Goal: Task Accomplishment & Management: Manage account settings

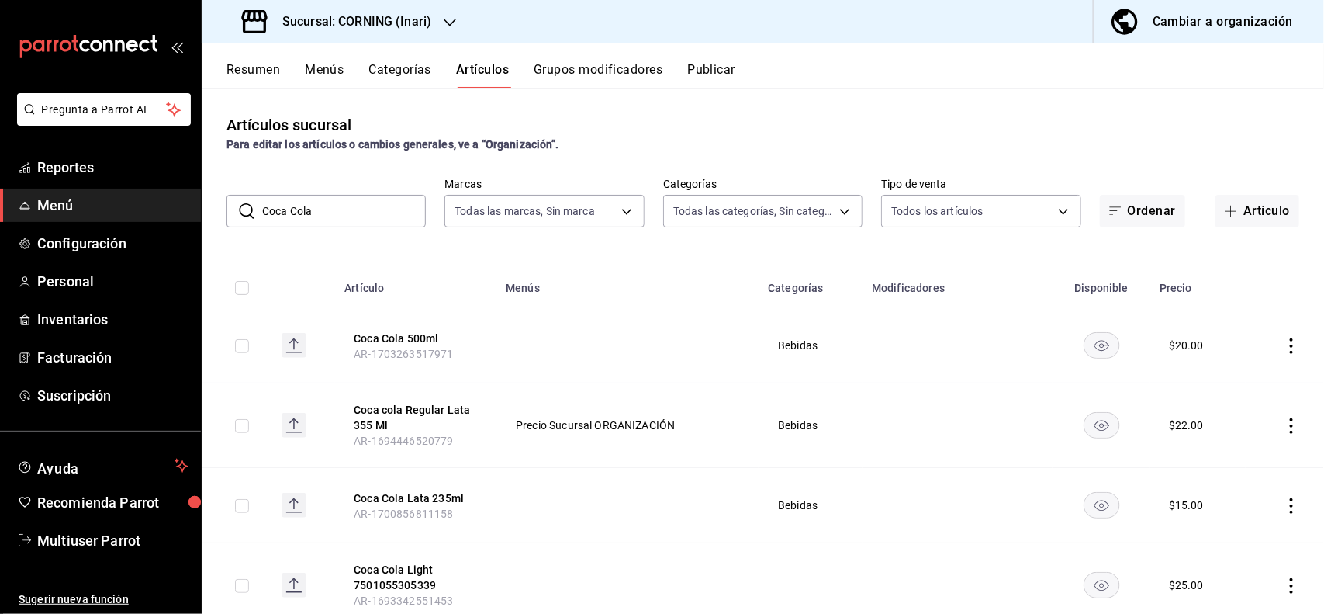
click at [386, 210] on input "Coca Cola" at bounding box center [344, 211] width 164 height 31
type input "C"
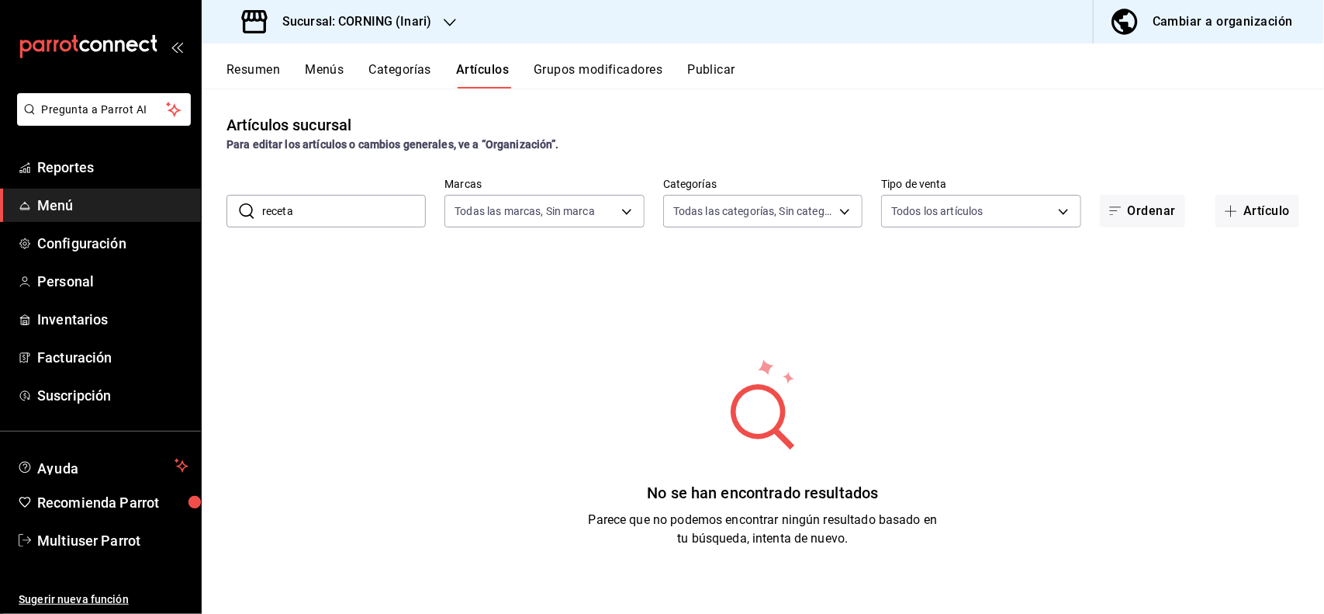
click at [754, 102] on div "Artículos sucursal Para editar los artículos o cambios generales, ve a “Organiz…" at bounding box center [763, 350] width 1123 height 525
click at [386, 212] on input "receta" at bounding box center [344, 211] width 164 height 31
type input "r"
type input "d"
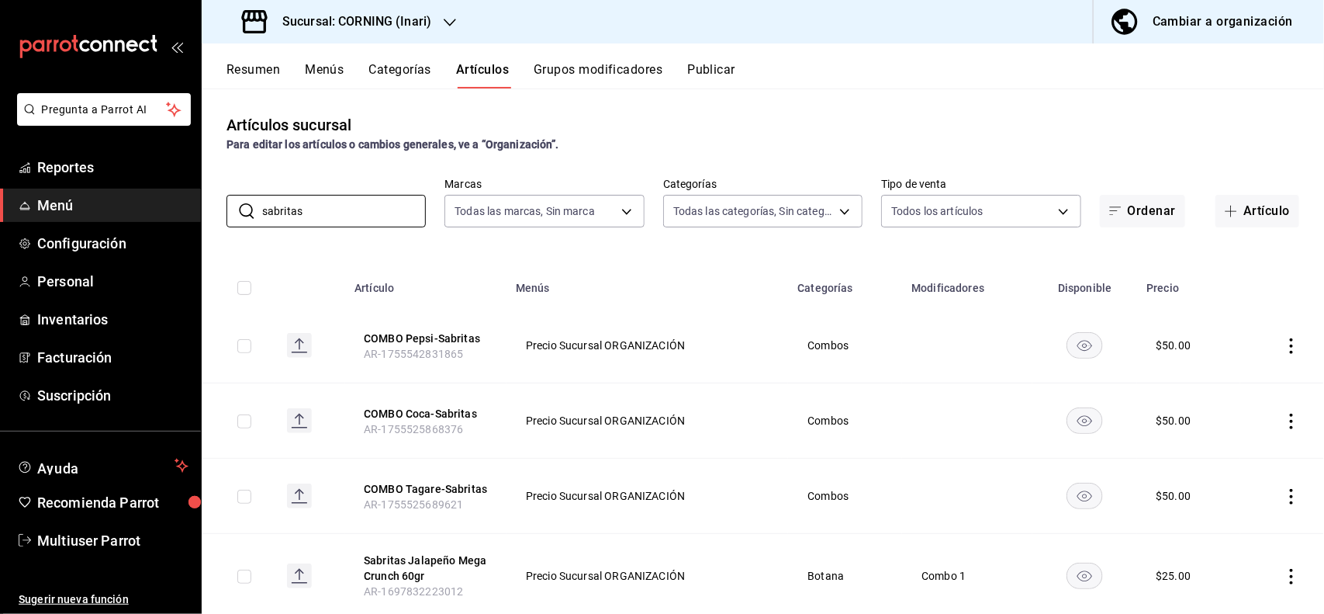
type input "sabritas"
click at [822, 67] on div "Resumen Menús Categorías Artículos Grupos modificadores Publicar" at bounding box center [776, 75] width 1098 height 26
click at [1245, 227] on button "Artículo" at bounding box center [1258, 211] width 84 height 33
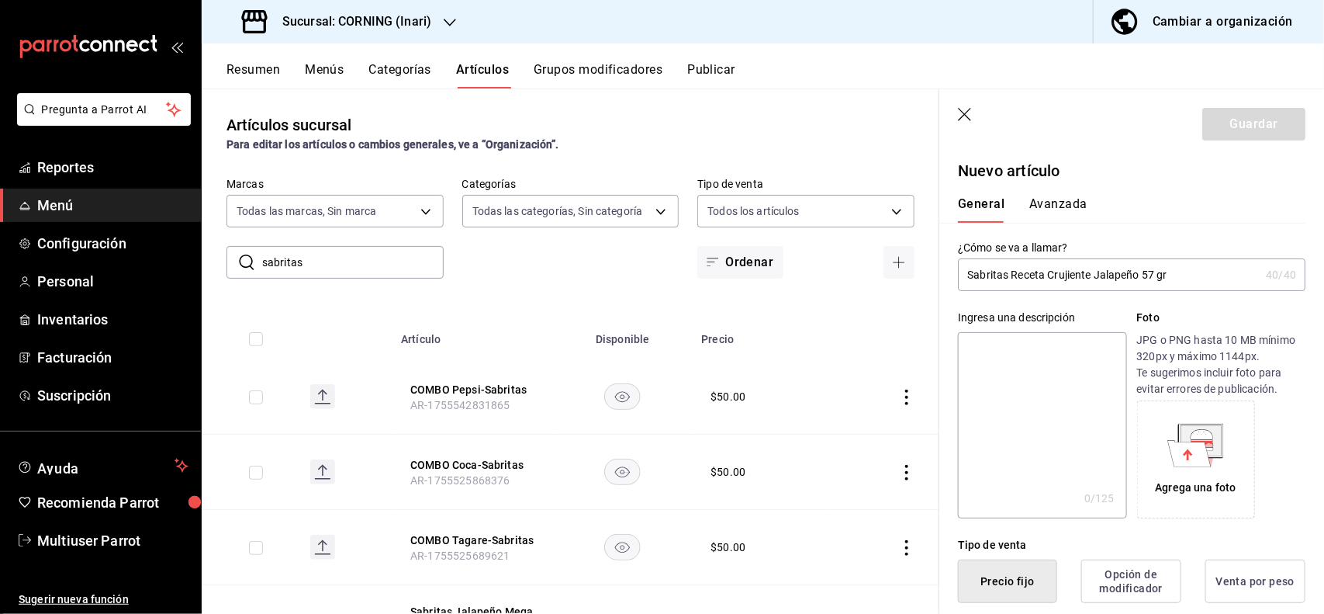
drag, startPoint x: 1192, startPoint y: 272, endPoint x: 964, endPoint y: 288, distance: 227.9
click at [964, 288] on input "Sabritas Receta Crujiente Jalapeño 57 gr" at bounding box center [1109, 274] width 302 height 31
type input "Sabritas Receta Crujiente Jalapeño 57 gr"
click at [1015, 389] on textarea at bounding box center [1042, 425] width 168 height 186
paste textarea "Sabritas Receta Crujiente Jalapeño 57 gr"
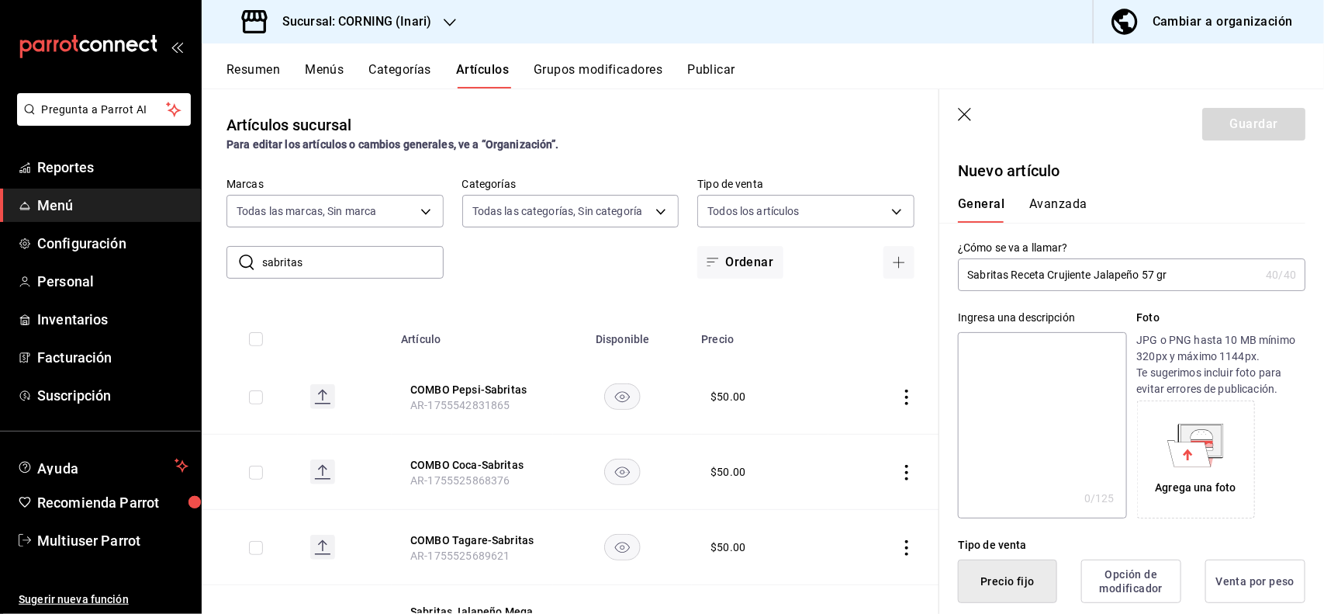
type textarea "Sabritas Receta Crujiente Jalapeño 57 gr"
type textarea "x"
type textarea "Sabritas Receta Crujiente Jalapeño 57 gr"
type textarea "x"
type button "1"
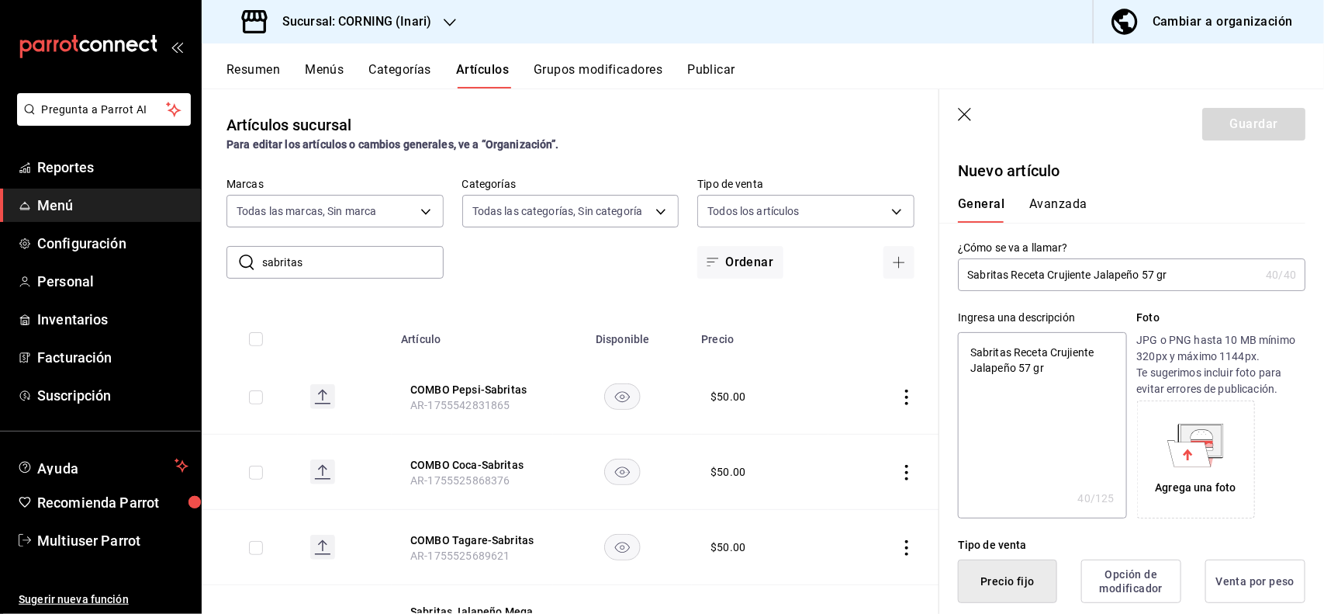
type button "0"
type button "2"
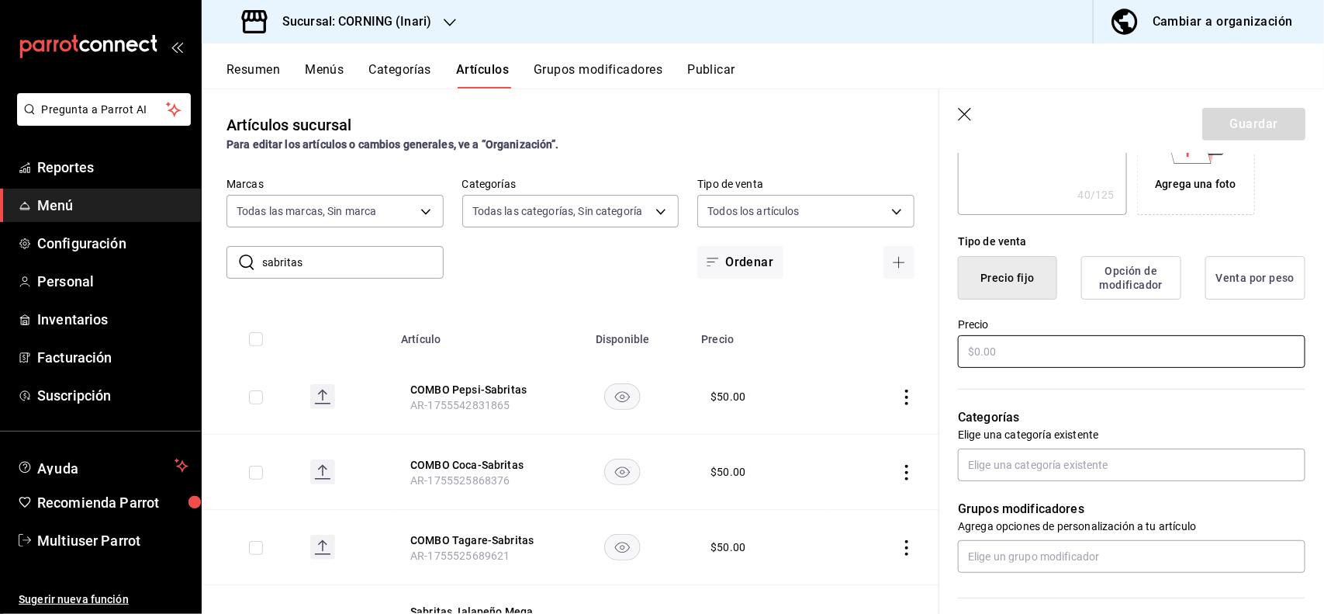
type input "$2.00"
type textarea "x"
type input "$25.00"
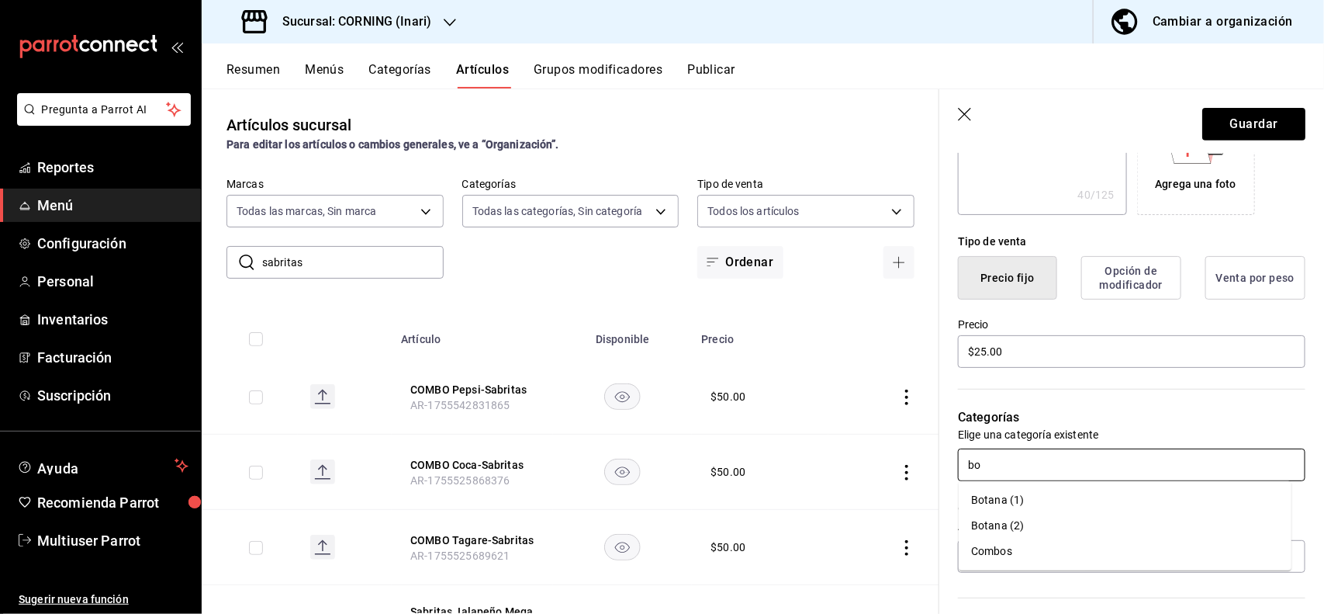
type input "bot"
click at [1032, 501] on li "Botana (1)" at bounding box center [1125, 500] width 333 height 26
type textarea "x"
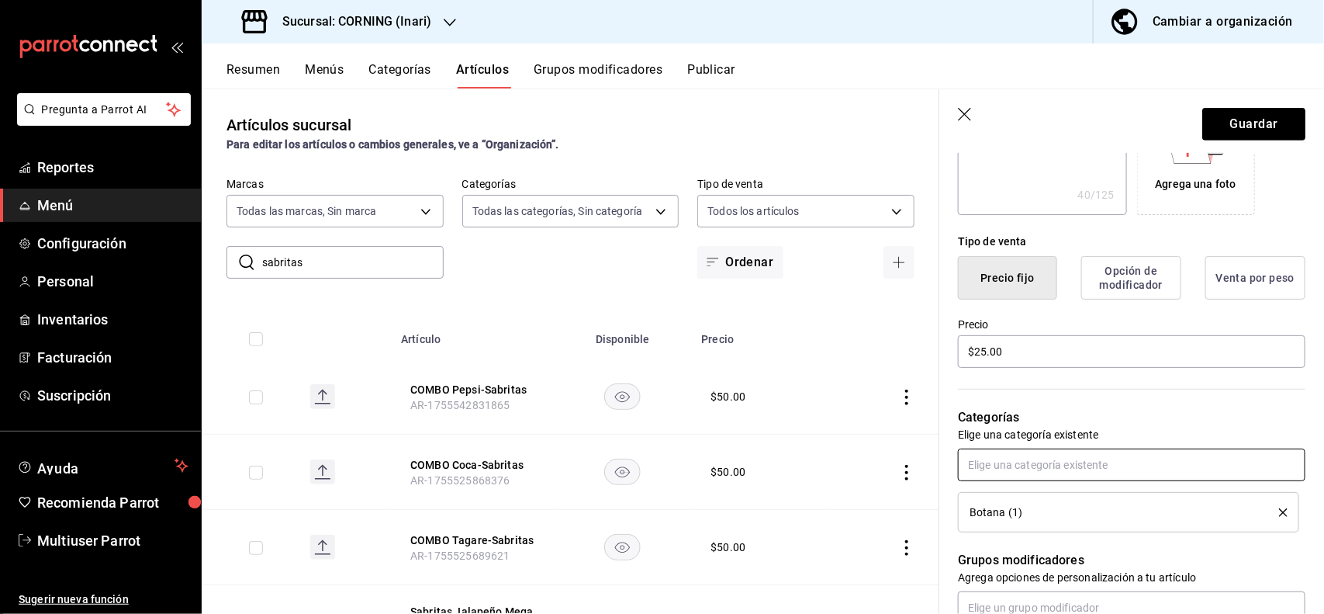
scroll to position [0, 0]
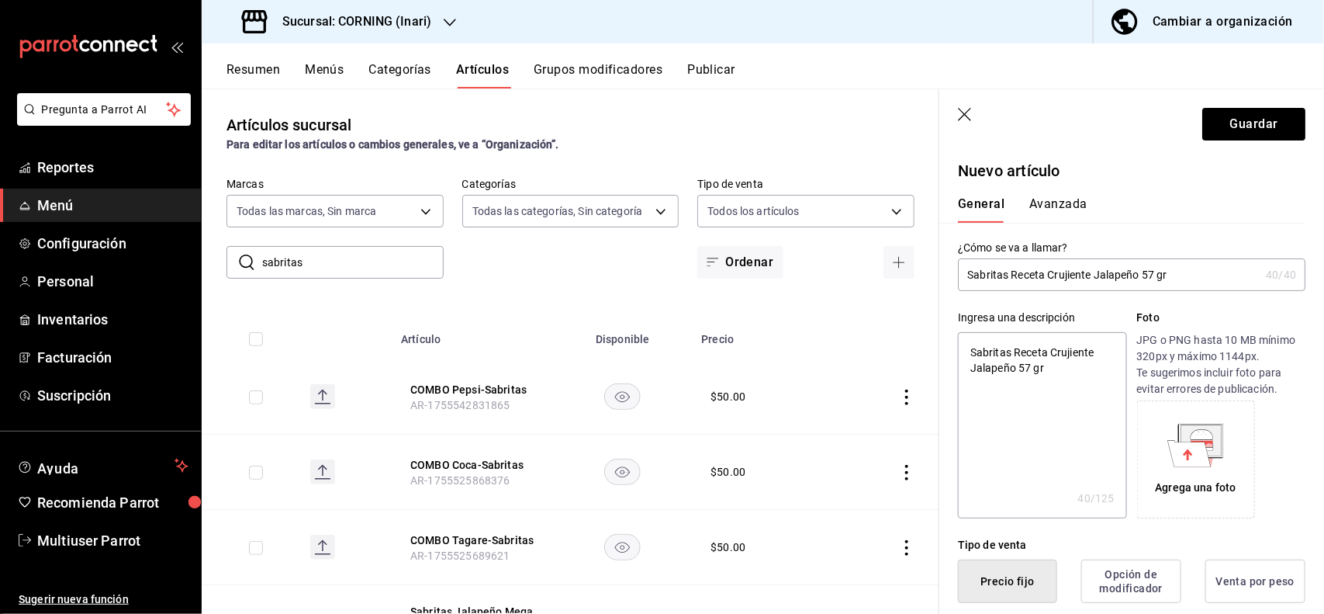
click at [1052, 210] on button "Avanzada" at bounding box center [1059, 209] width 58 height 26
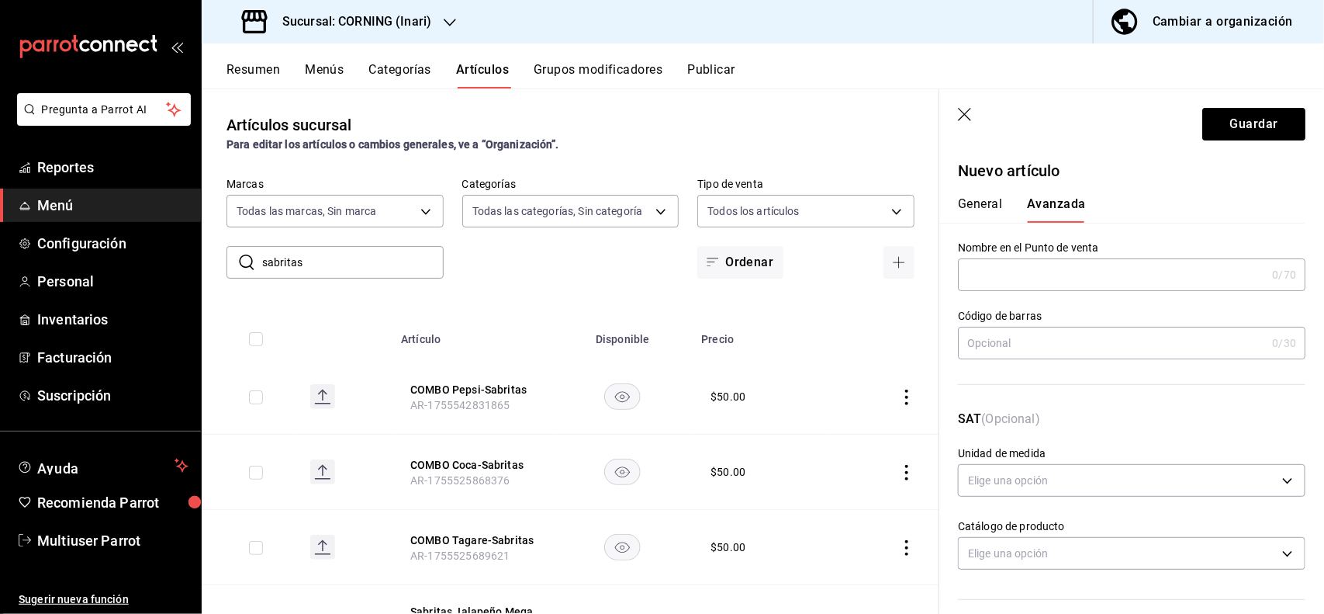
click at [1020, 350] on input "text" at bounding box center [1112, 342] width 308 height 31
type input "7500478038671"
click at [1224, 119] on button "Guardar" at bounding box center [1254, 124] width 103 height 33
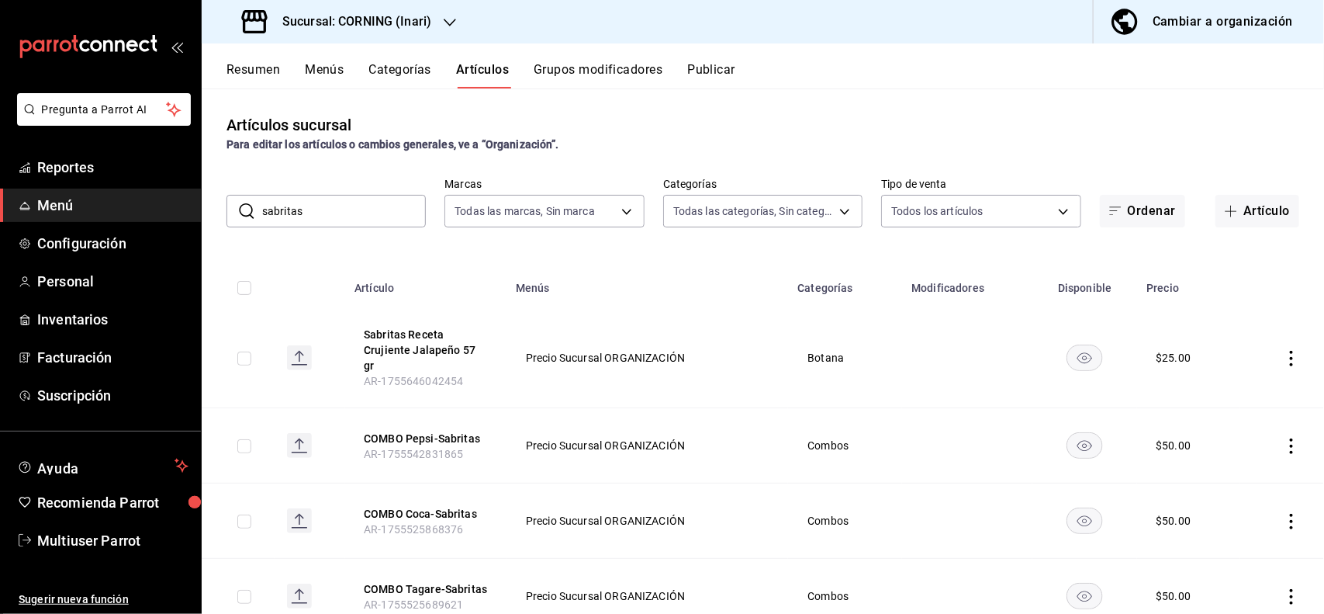
click at [396, 219] on input "sabritas" at bounding box center [344, 211] width 164 height 31
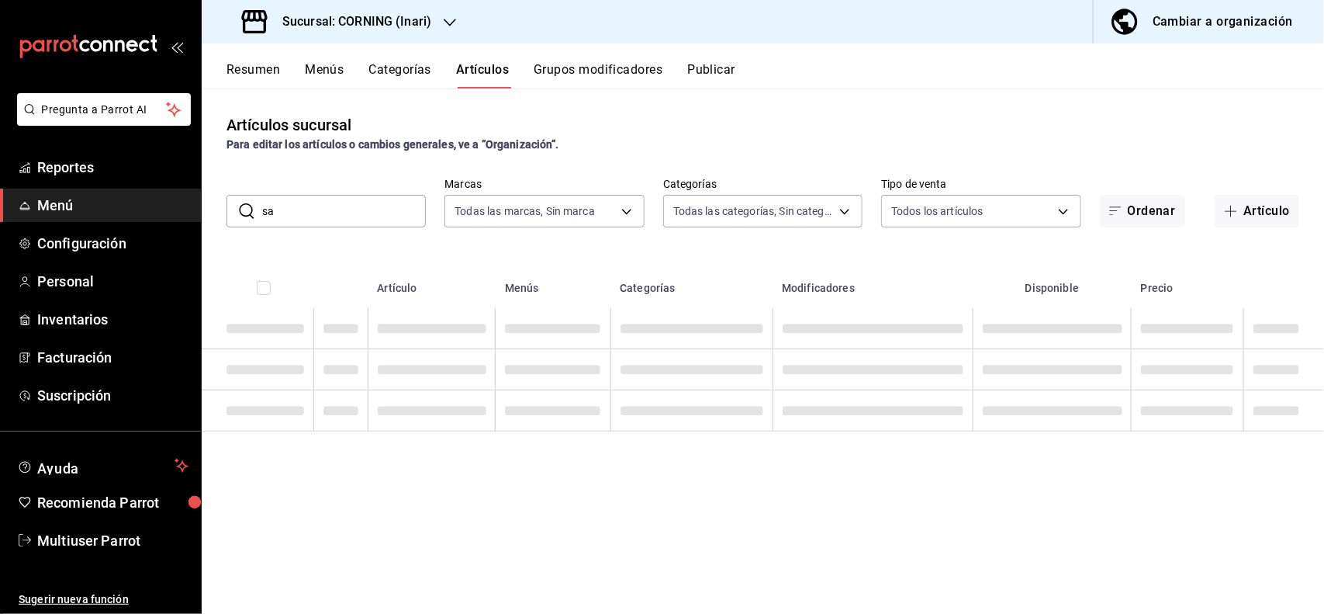
type input "s"
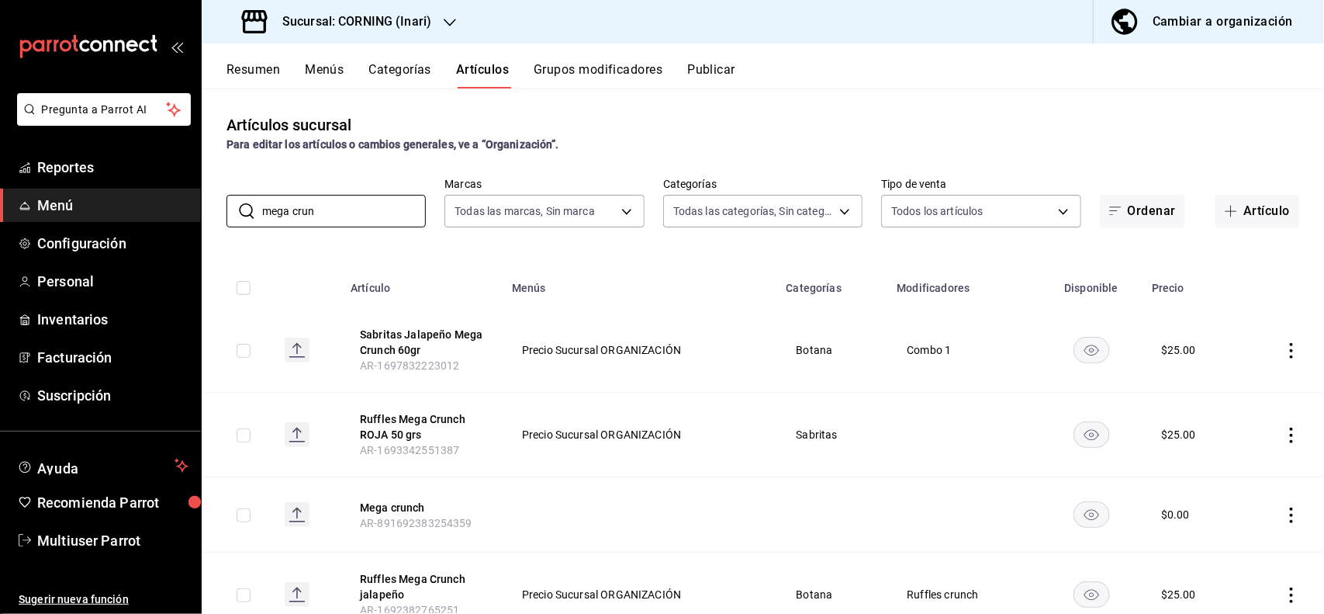
type input "mega crun"
click at [1284, 428] on icon "actions" at bounding box center [1292, 436] width 16 height 16
click at [1224, 475] on span "Editar" at bounding box center [1231, 471] width 40 height 16
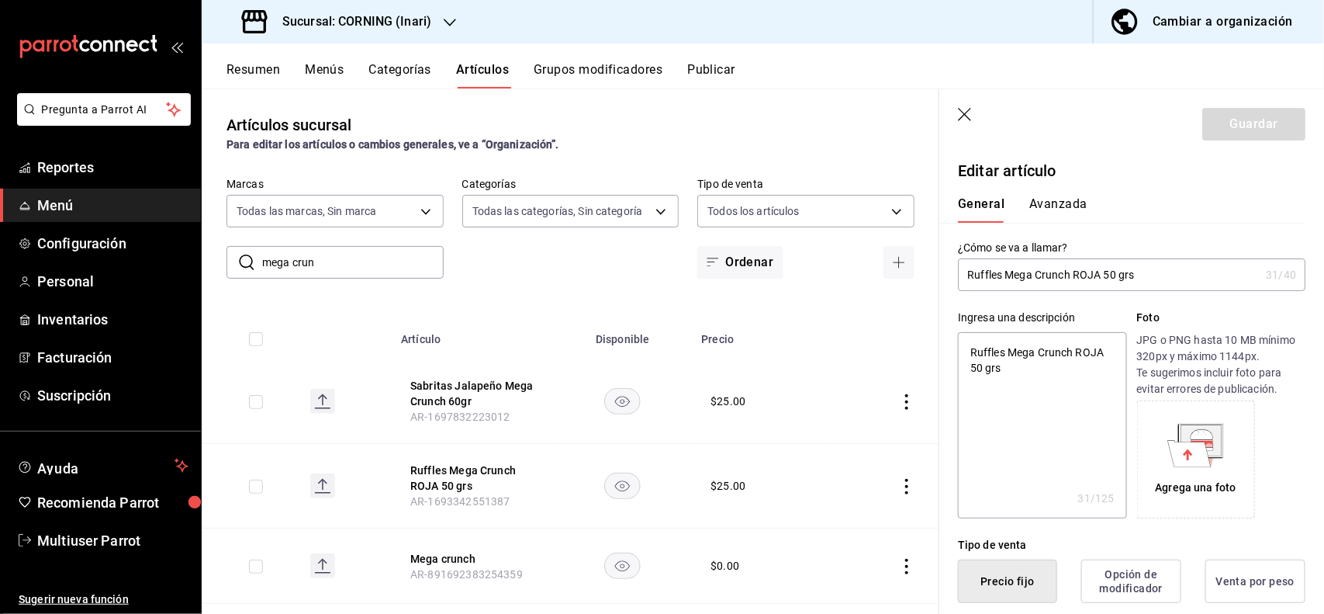
click at [1046, 210] on button "Avanzada" at bounding box center [1059, 209] width 58 height 26
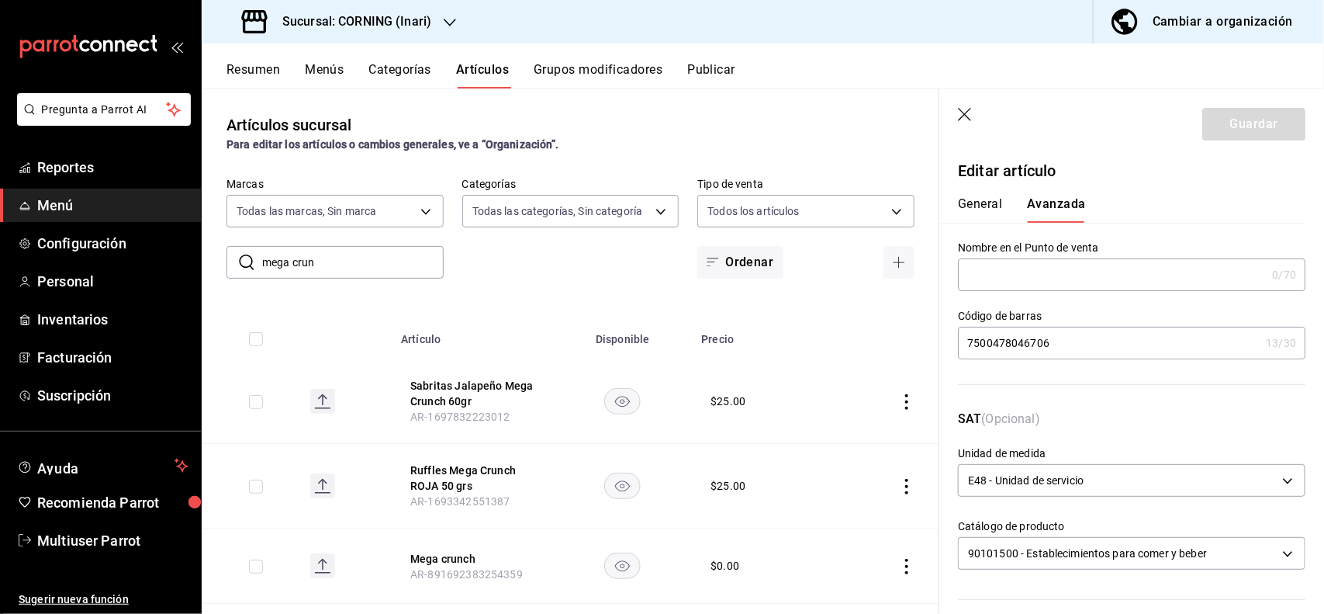
click at [1099, 331] on input "7500478046706" at bounding box center [1109, 342] width 302 height 31
type input "7"
type input "7500478046706"
click at [975, 207] on button "General" at bounding box center [980, 209] width 44 height 26
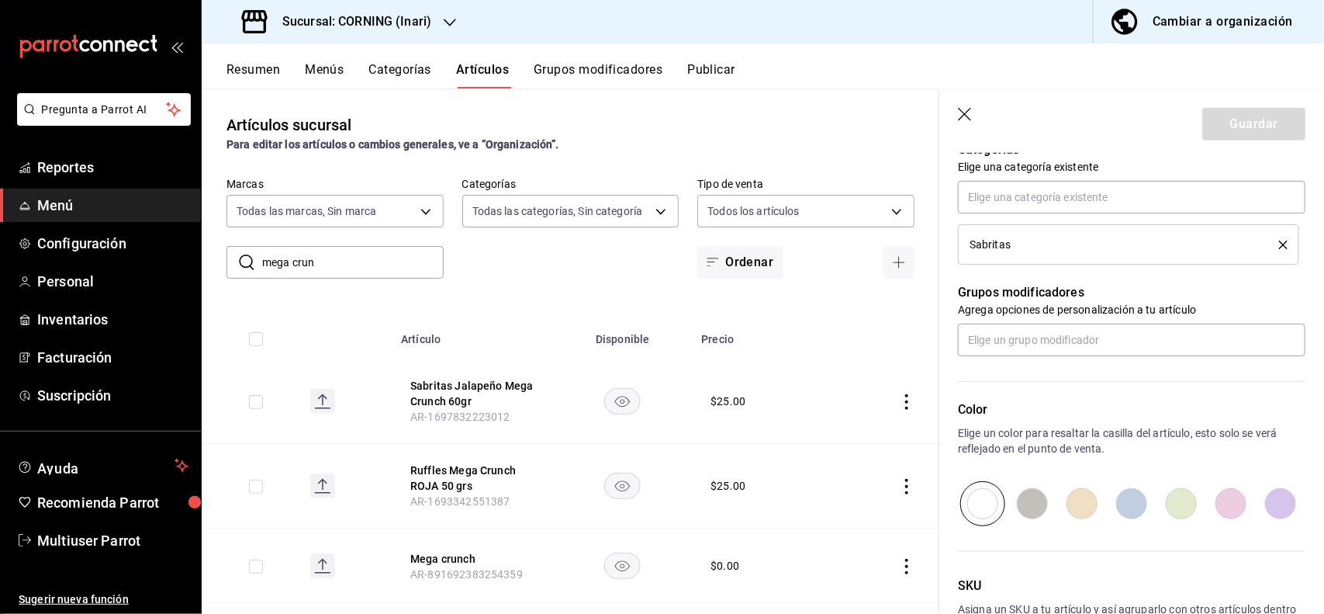
scroll to position [559, 0]
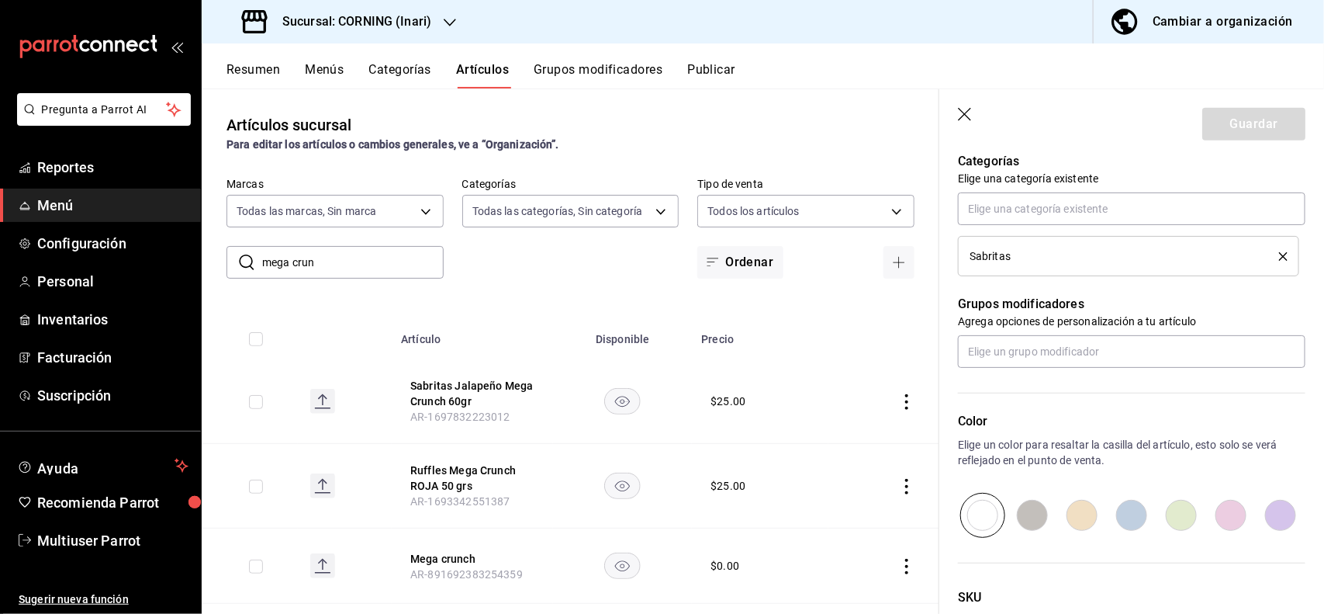
click at [1279, 258] on icon "delete" at bounding box center [1283, 256] width 9 height 9
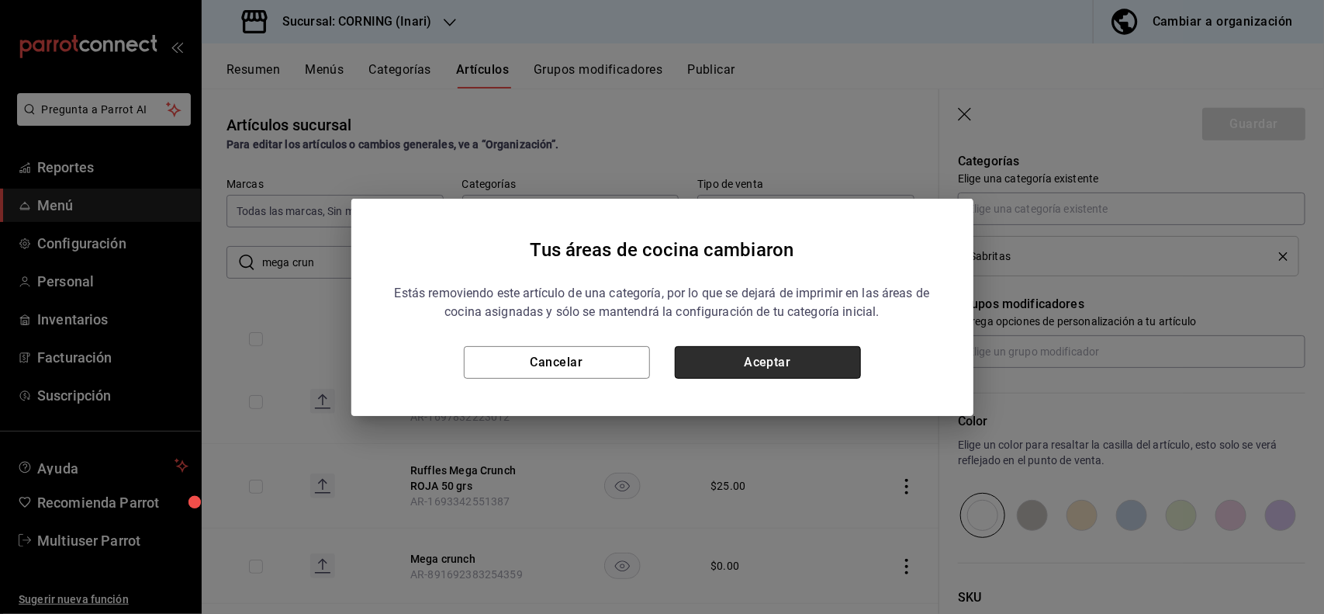
click at [843, 355] on button "Aceptar" at bounding box center [768, 362] width 186 height 33
type textarea "x"
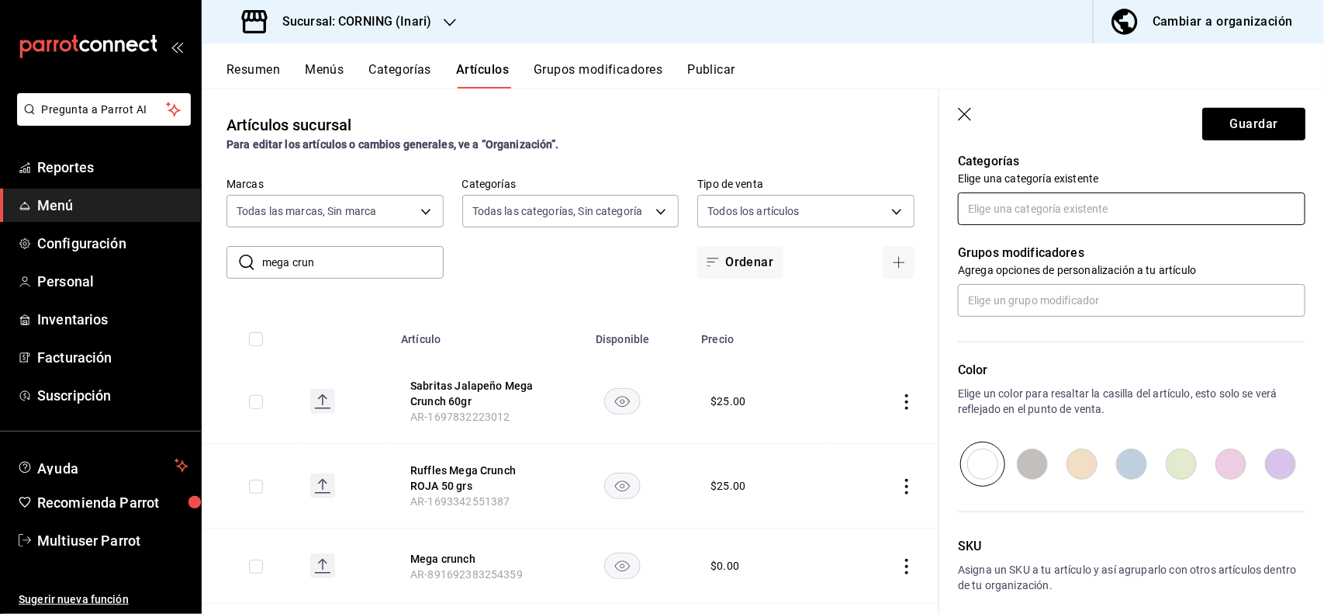
click at [1088, 196] on input "text" at bounding box center [1132, 208] width 348 height 33
type input "bota"
click at [1050, 241] on li "Botana (1)" at bounding box center [1125, 244] width 333 height 26
type textarea "x"
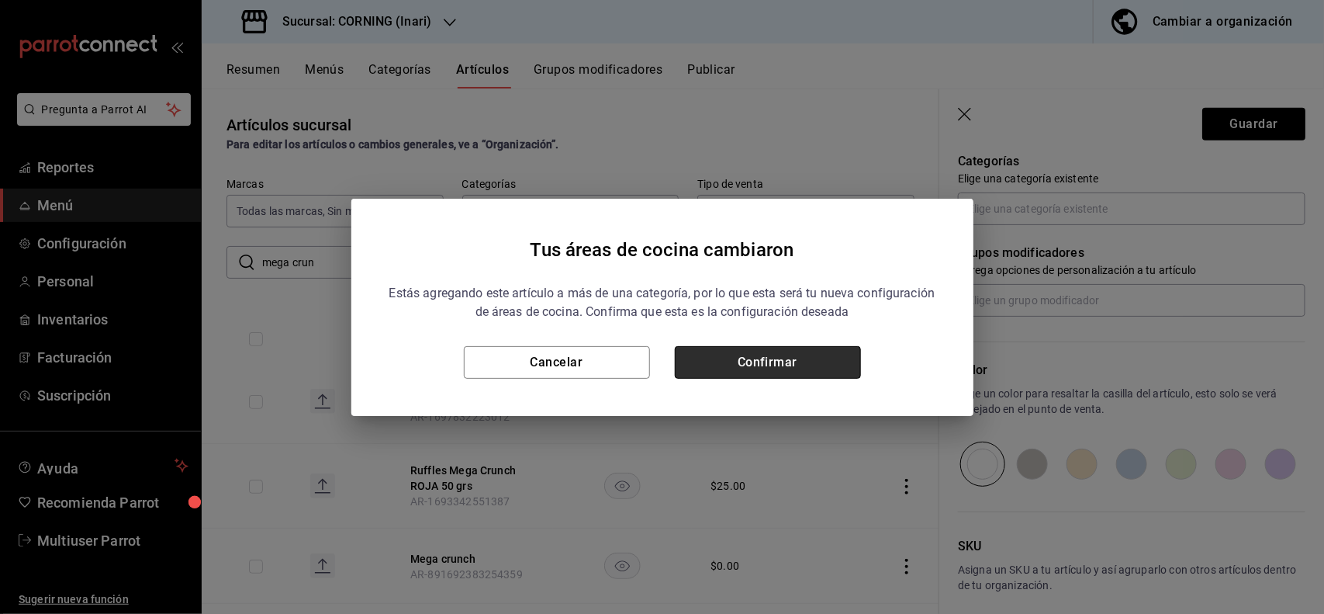
click at [808, 358] on button "Confirmar" at bounding box center [768, 362] width 186 height 33
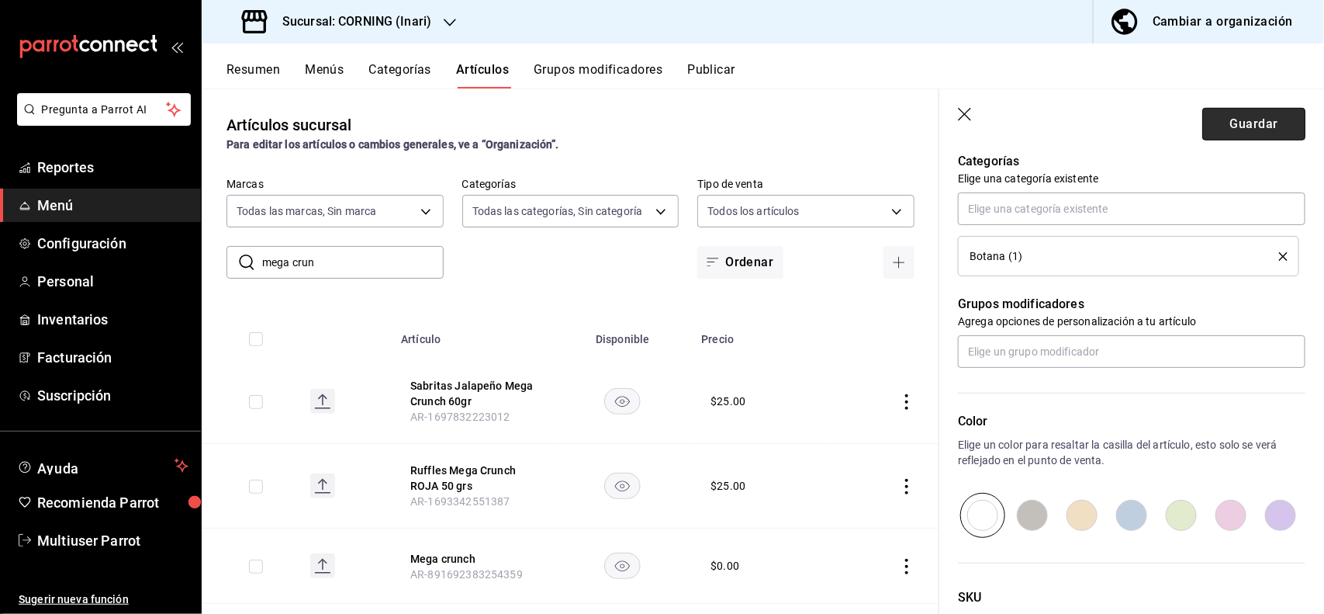
click at [1232, 126] on button "Guardar" at bounding box center [1254, 124] width 103 height 33
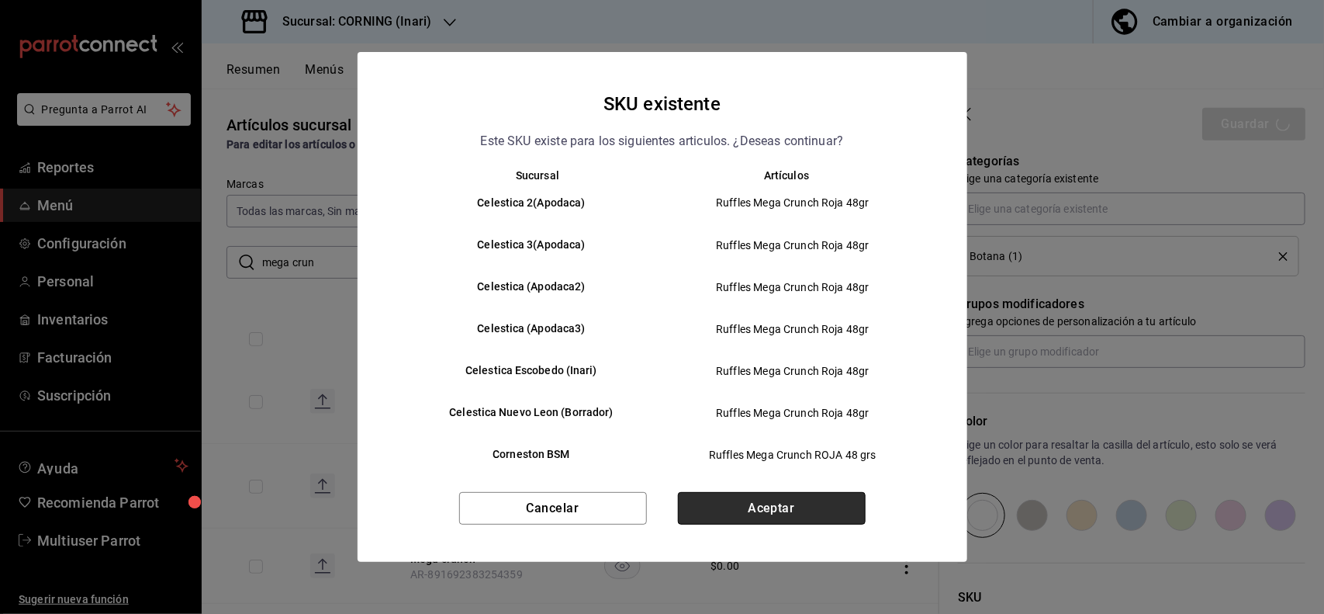
click at [826, 492] on button "Aceptar" at bounding box center [772, 508] width 188 height 33
type textarea "x"
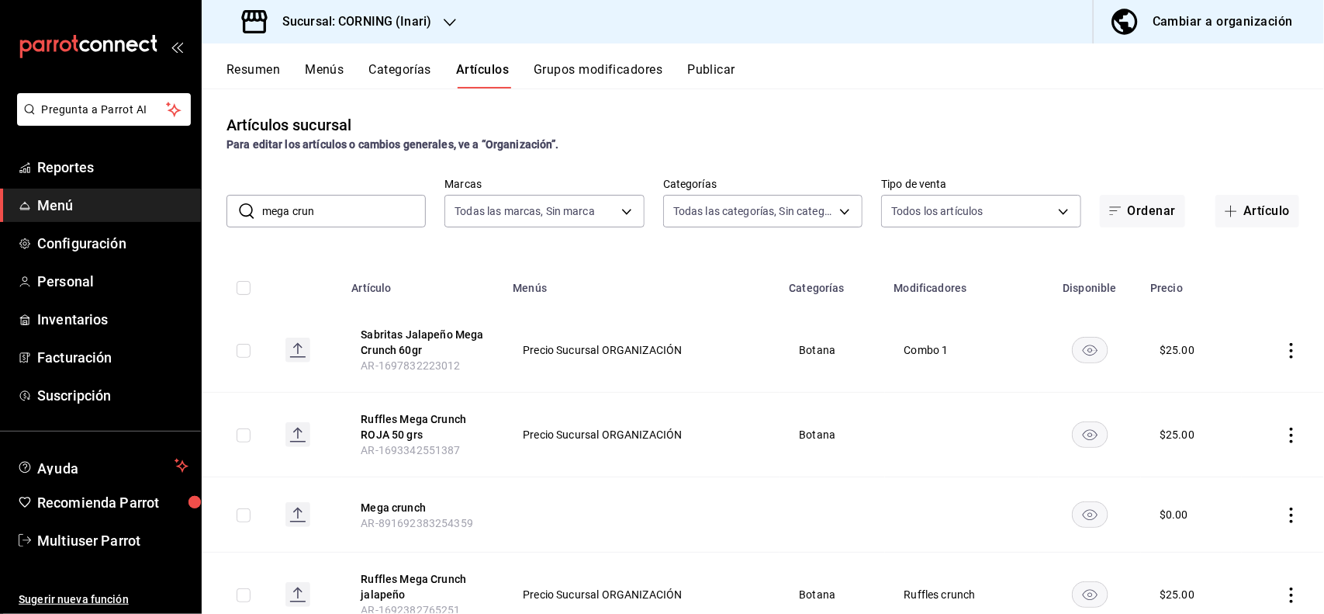
click at [384, 208] on input "mega crun" at bounding box center [344, 211] width 164 height 31
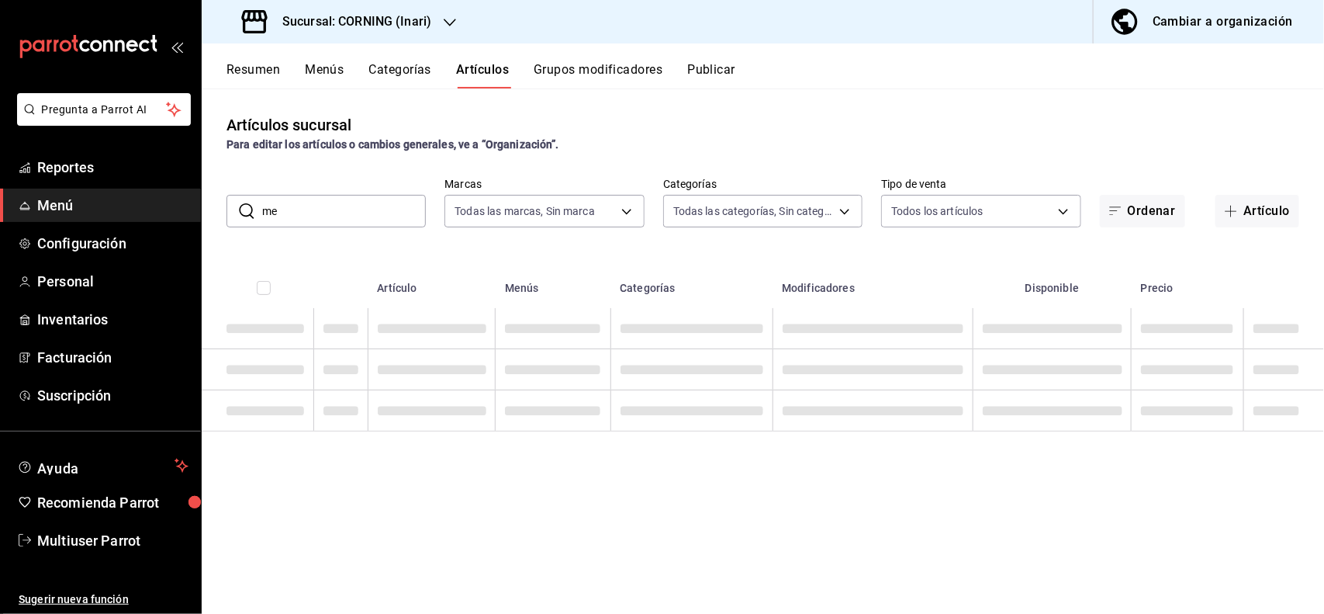
type input "m"
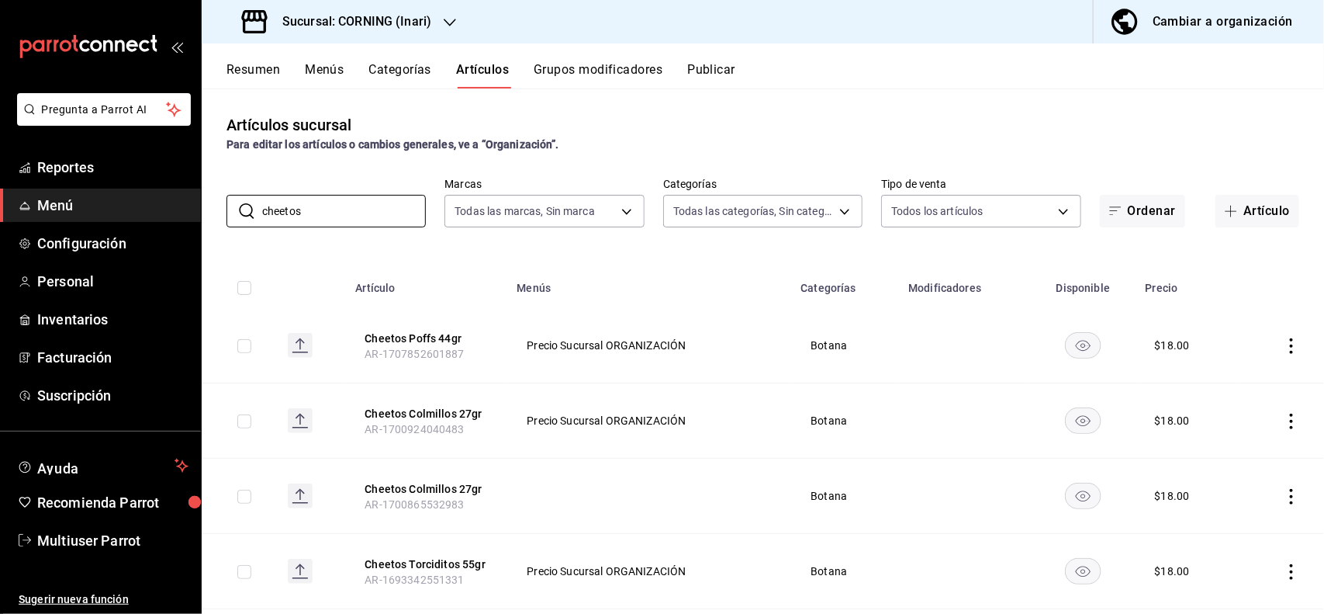
type input "cheetos"
click at [720, 113] on div "Artículos sucursal Para editar los artículos o cambios generales, ve a “Organiz…" at bounding box center [763, 133] width 1123 height 40
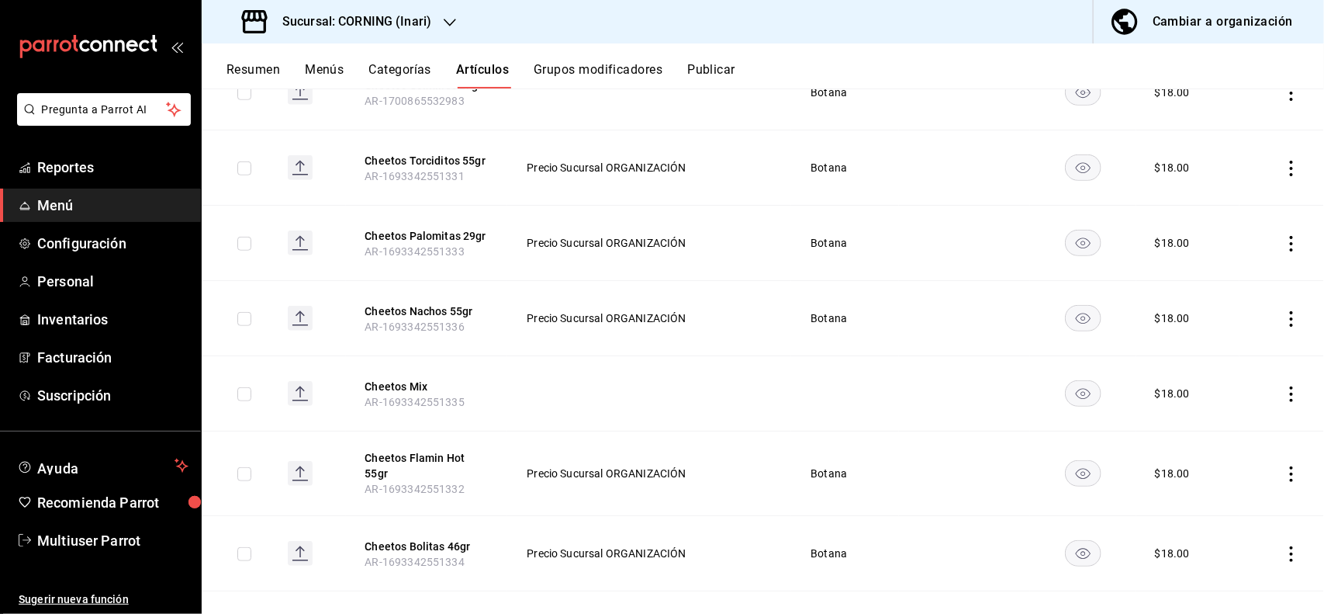
scroll to position [482, 0]
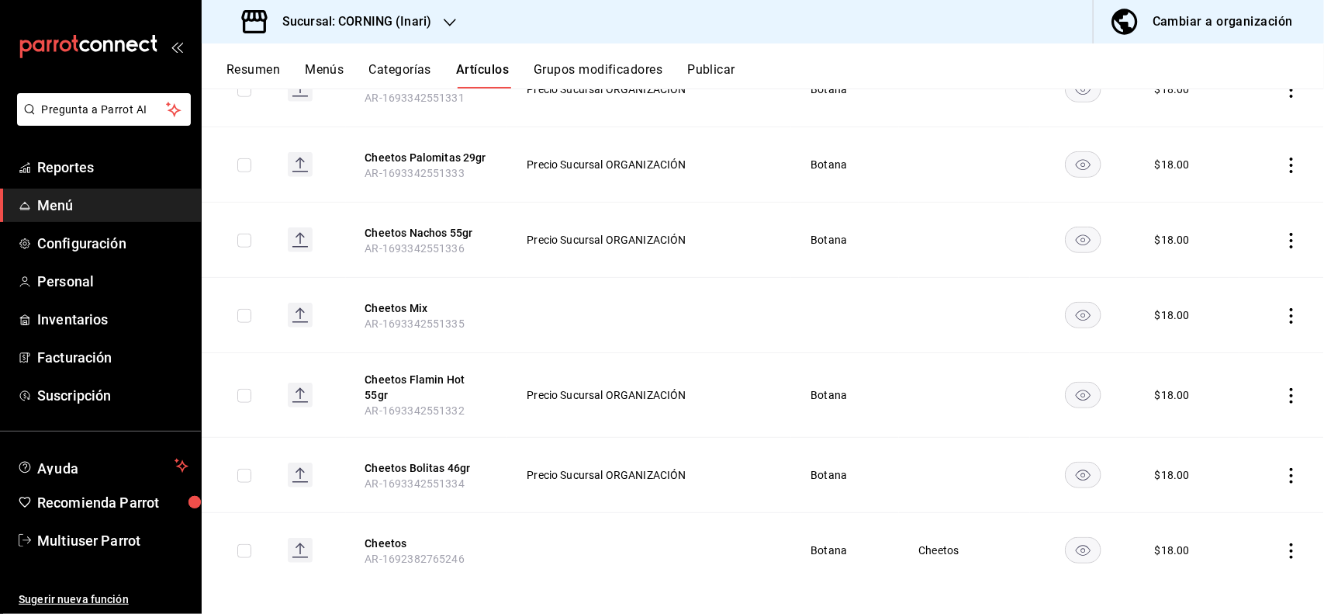
click at [1284, 390] on icon "actions" at bounding box center [1292, 396] width 16 height 16
click at [1214, 429] on span "Editar" at bounding box center [1231, 428] width 40 height 16
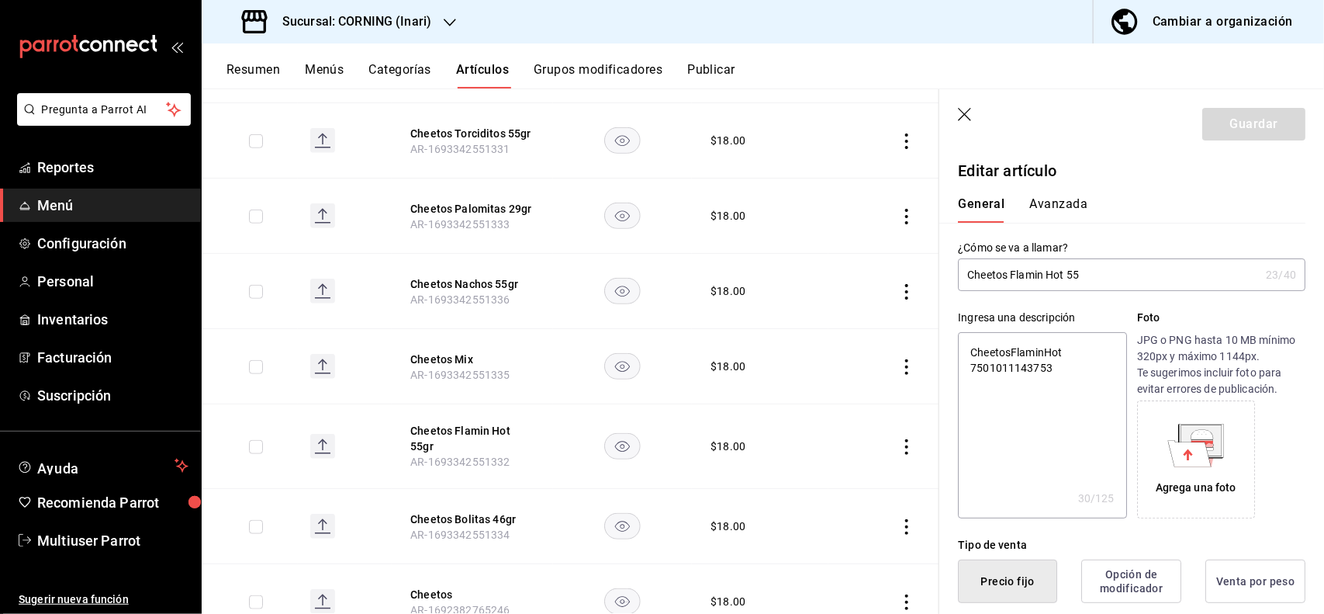
type input "Cheetos Flamin Hot 5"
type textarea "x"
type input "Cheetos Flamin Hot"
type textarea "x"
type input "Cheetos Flamin Hot 58"
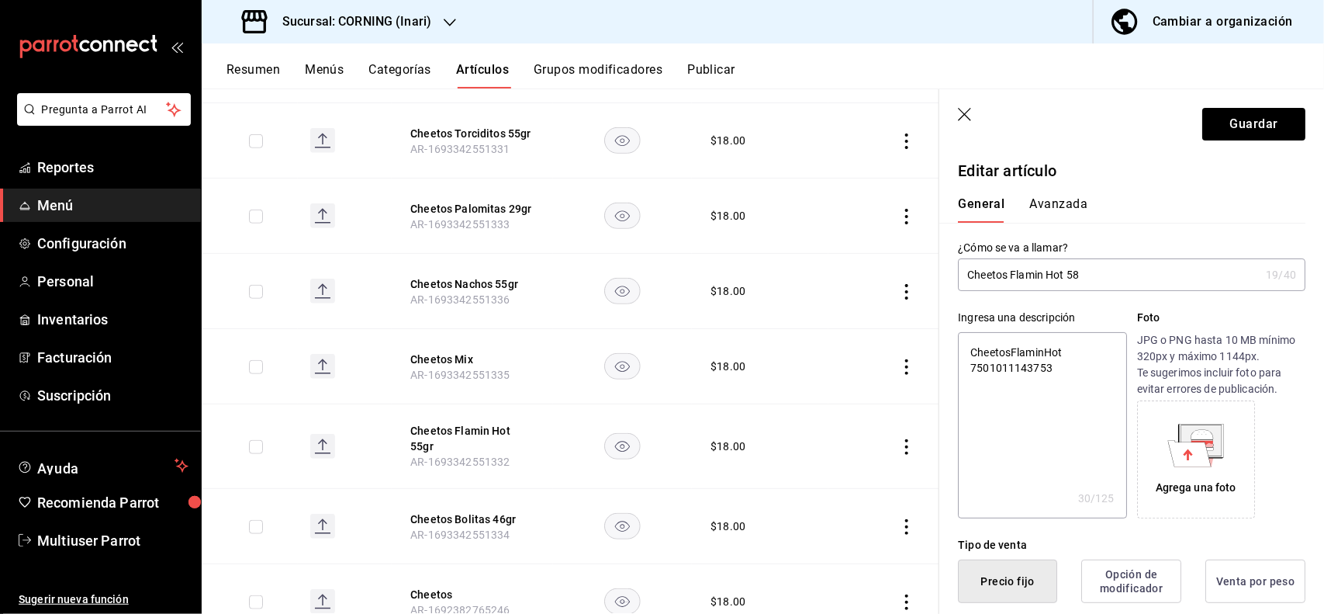
type textarea "x"
type input "Cheetos Flamin Hot 58"
type textarea "x"
type input "Cheetos Flamin Hot 58 gr"
type textarea "x"
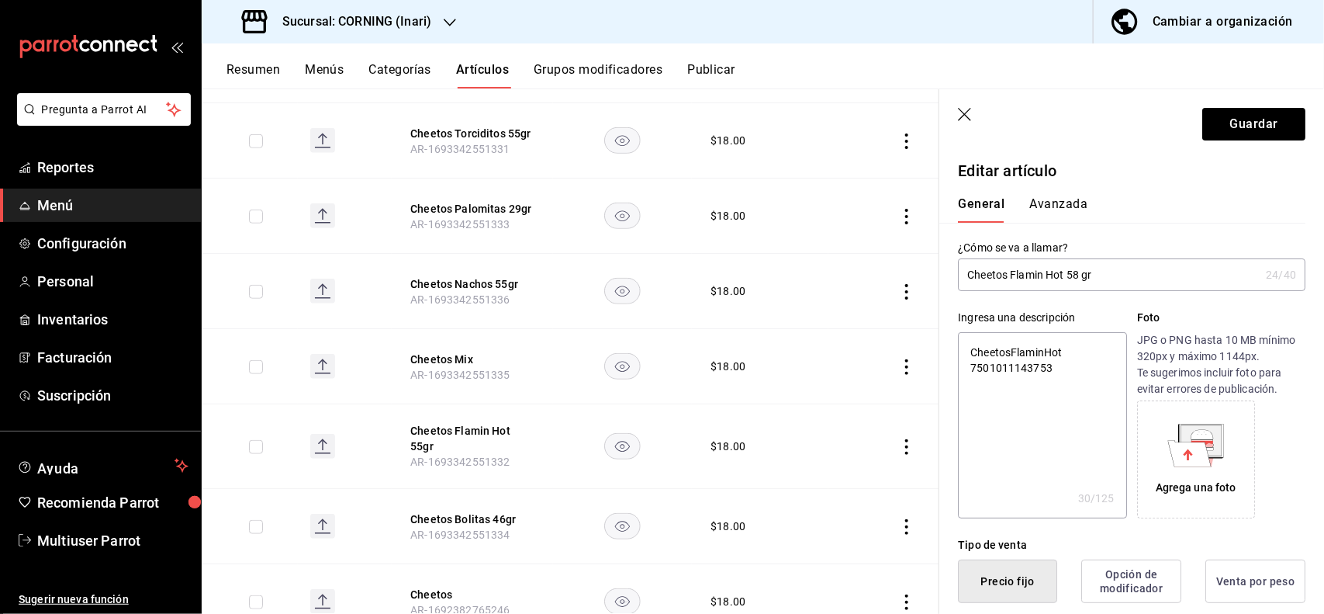
type input "Cheetos Flamin Hot 58 gr"
type textarea "x"
type button "1"
type button "0"
type button "2"
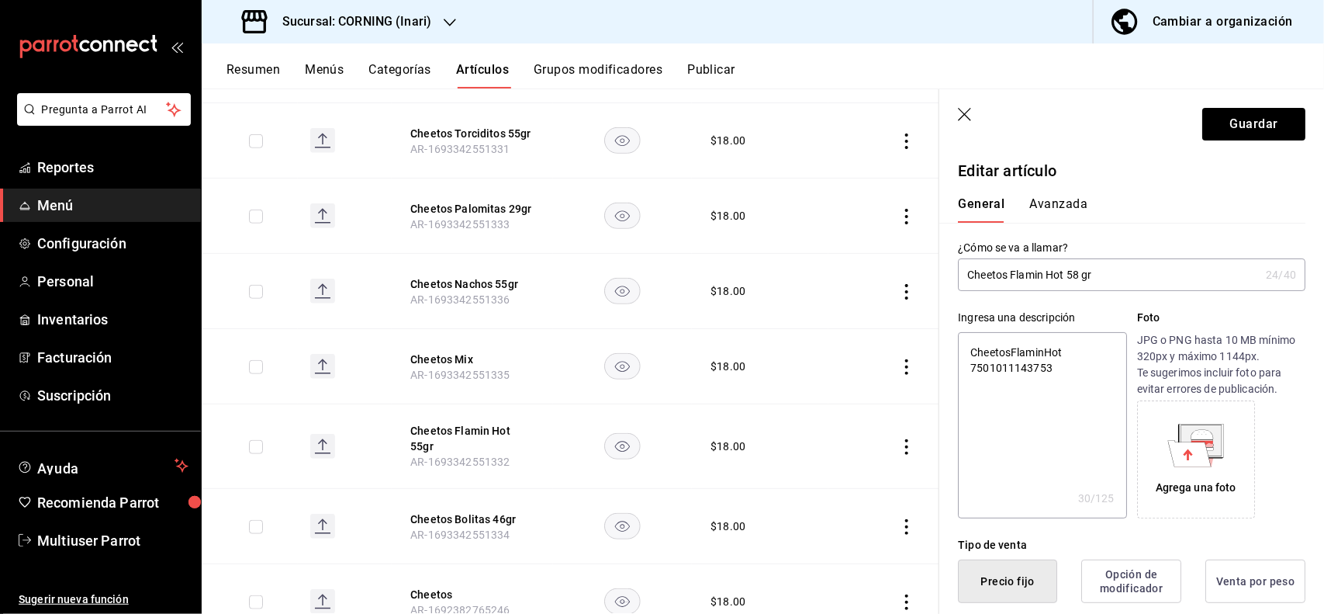
scroll to position [303, 0]
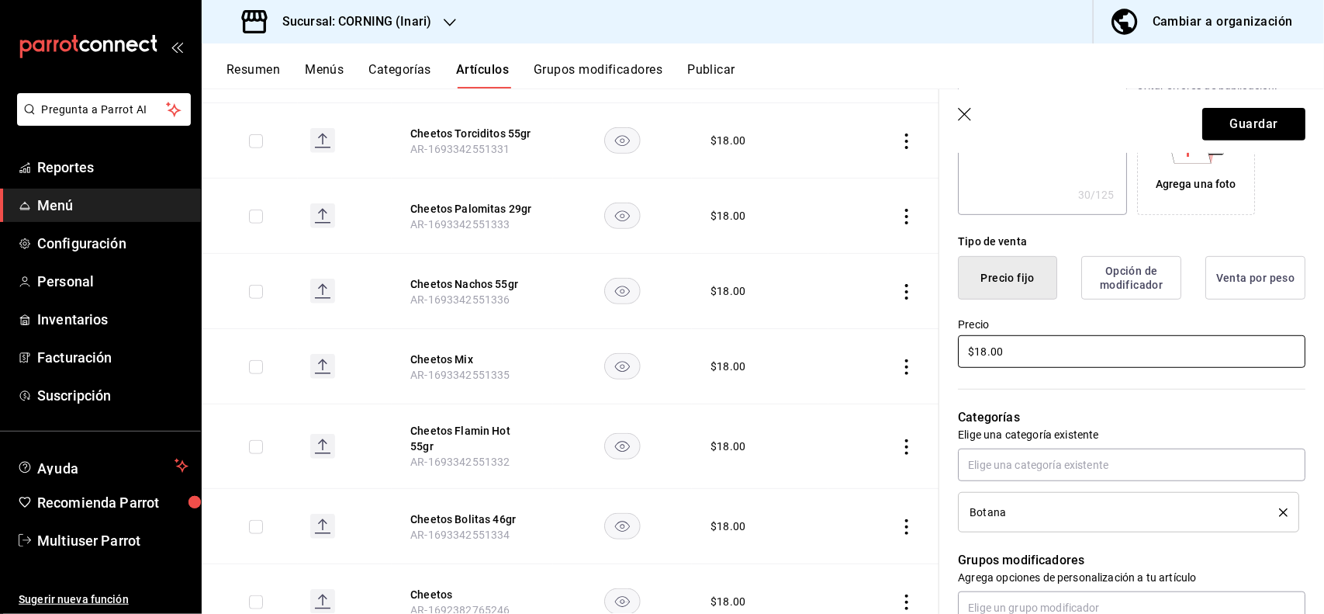
type input "$2.00"
type textarea "x"
type input "$25.00"
type textarea "x"
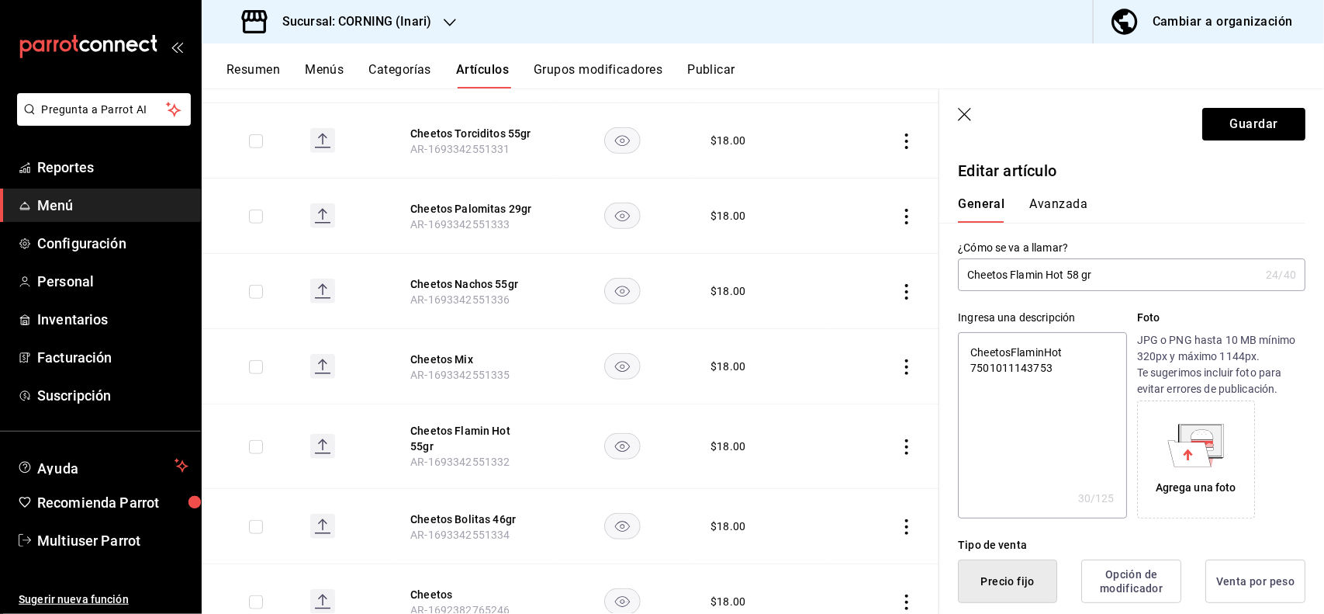
type input "$25.00"
click at [1075, 198] on button "Avanzada" at bounding box center [1059, 209] width 58 height 26
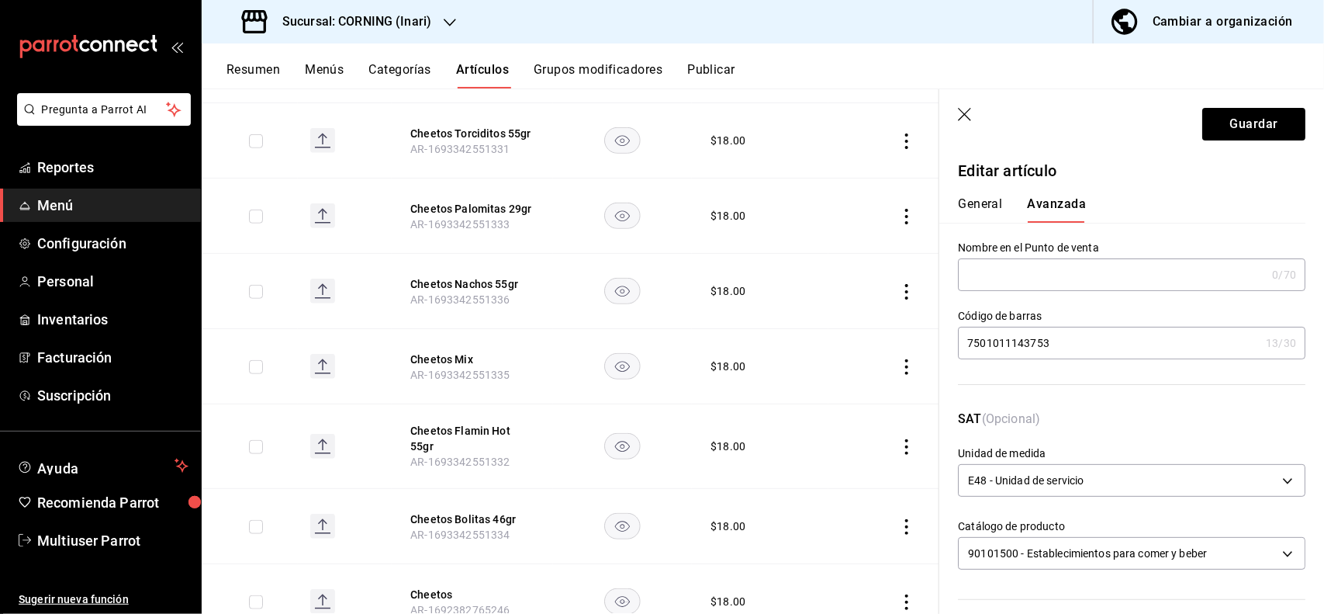
click at [1069, 349] on input "7501011143753" at bounding box center [1109, 342] width 302 height 31
type input "7"
type input "7501011143753"
click at [1207, 133] on button "Guardar" at bounding box center [1254, 124] width 103 height 33
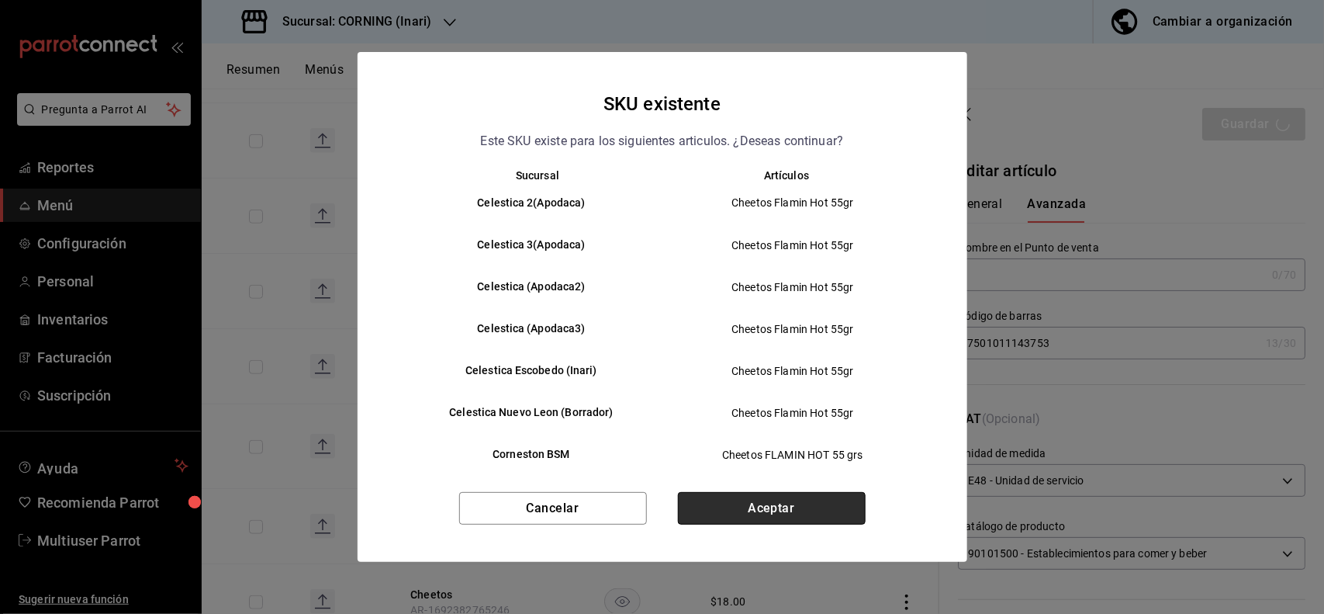
click at [788, 512] on button "Aceptar" at bounding box center [772, 508] width 188 height 33
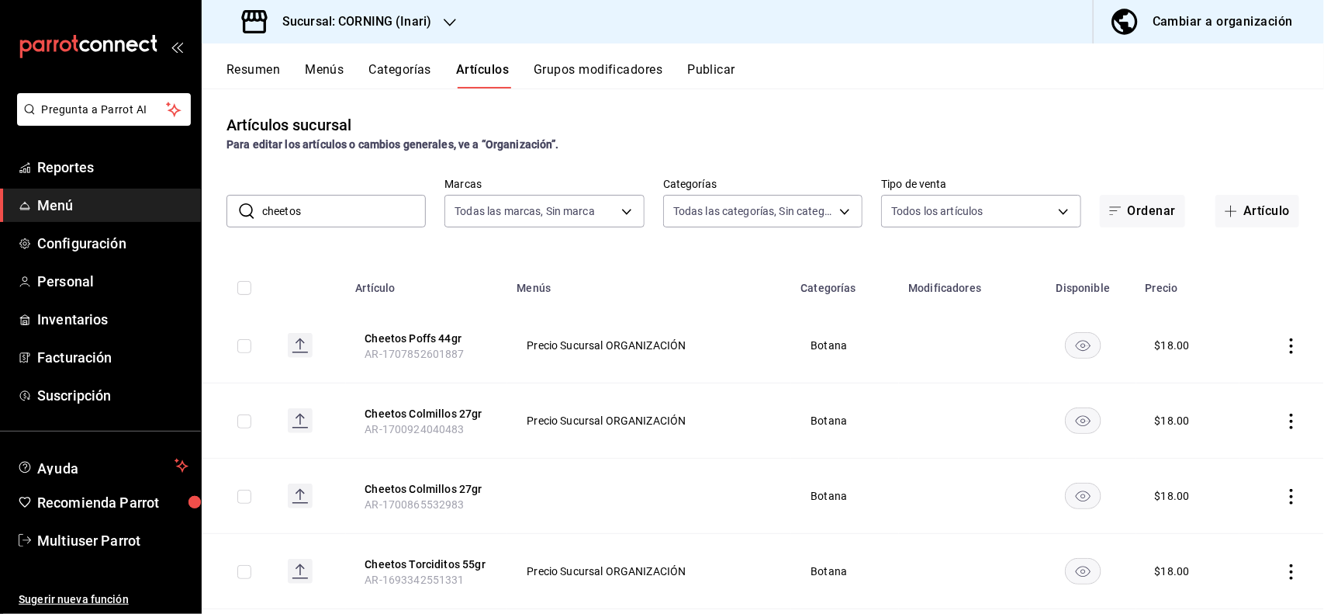
click at [1284, 571] on icon "actions" at bounding box center [1292, 572] width 16 height 16
click at [1230, 513] on span "Editar" at bounding box center [1231, 509] width 40 height 16
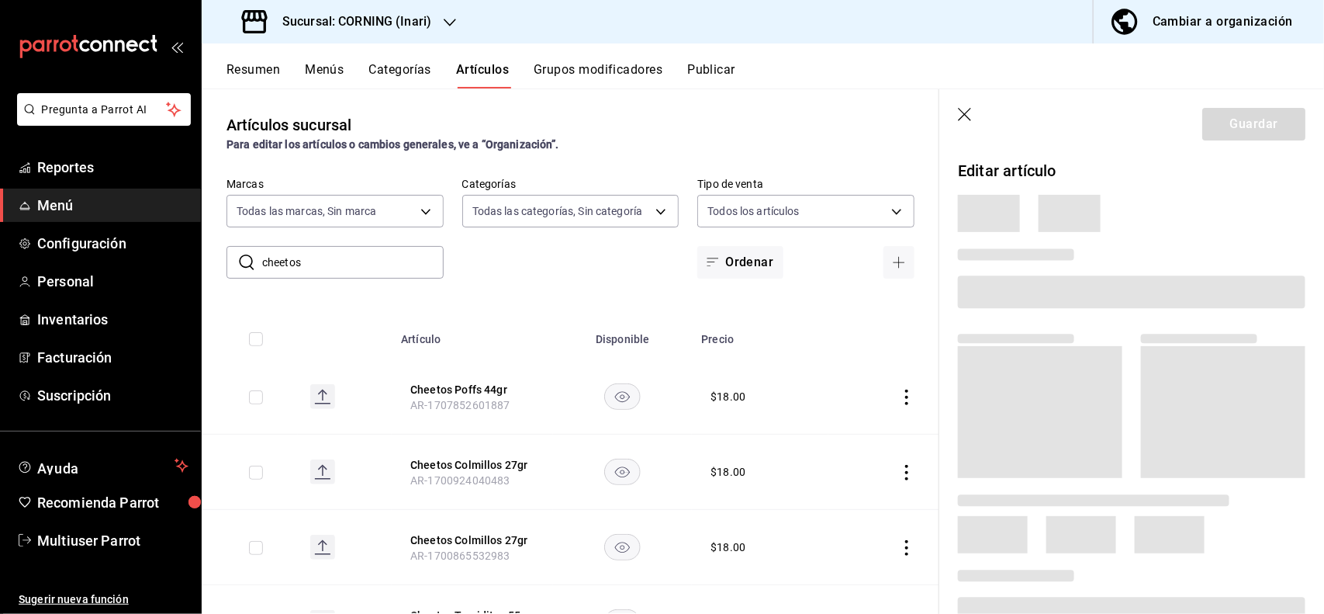
scroll to position [348, 0]
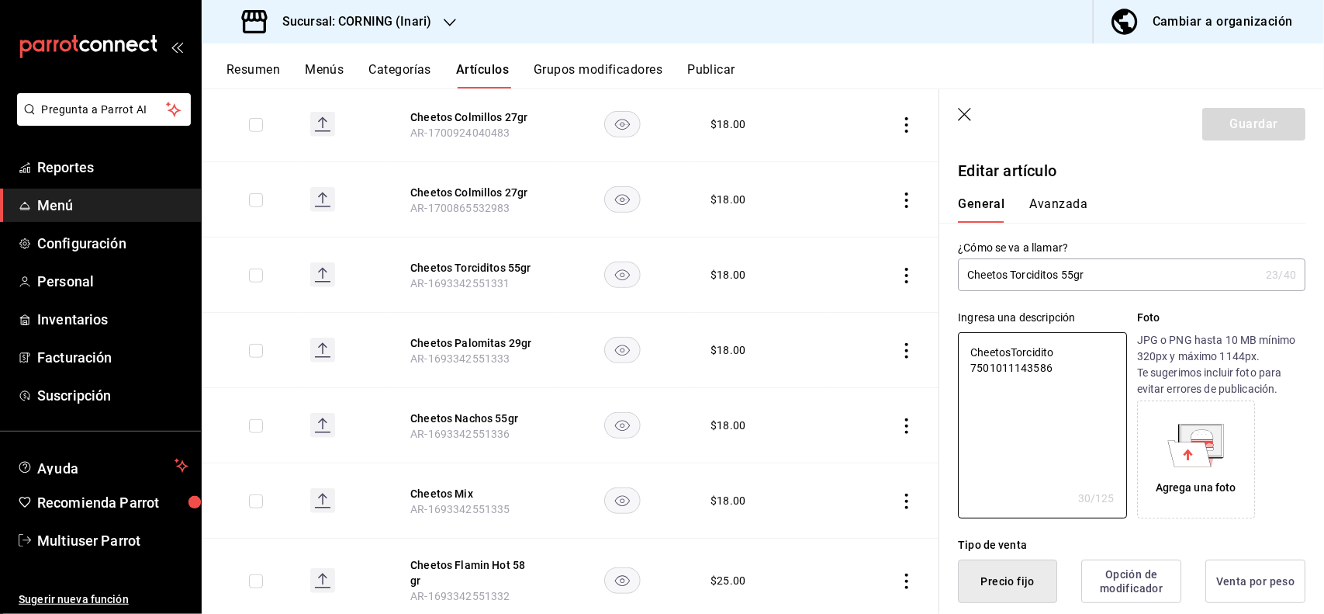
type textarea "x"
type input "$18.00"
type textarea "x"
click at [1176, 277] on input "Cheetos Torciditos 55gr" at bounding box center [1109, 274] width 302 height 31
type input "Cheetos Torciditos 55g"
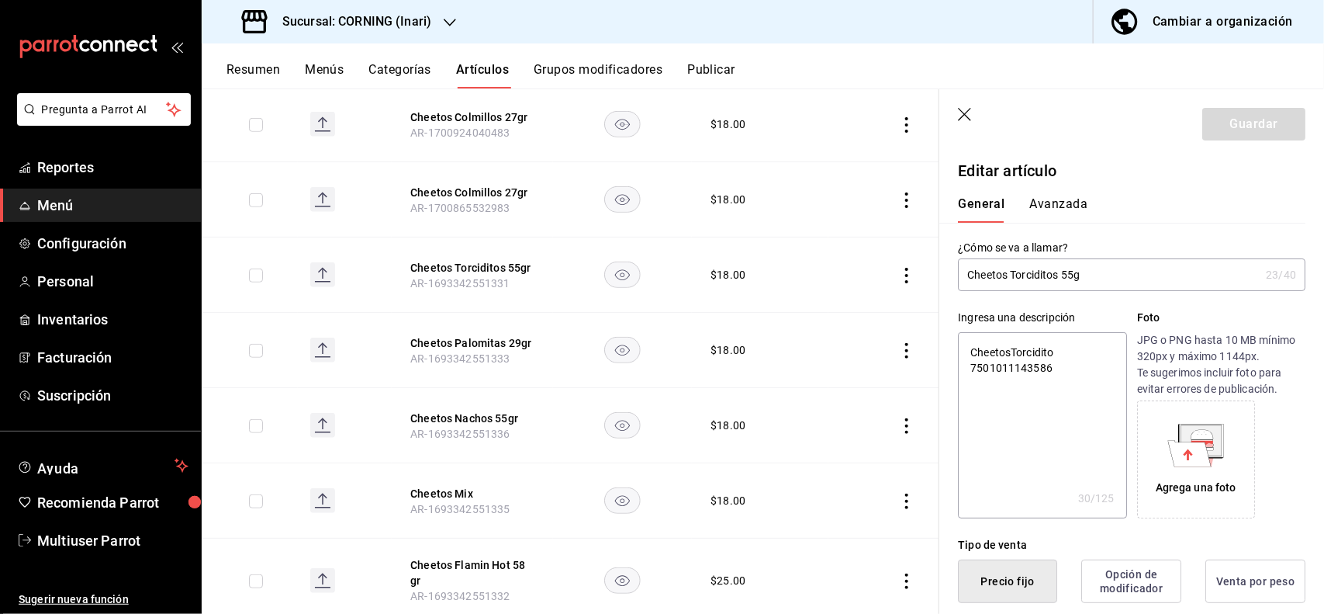
type textarea "x"
type input "Cheetos Torciditos 55"
type textarea "x"
type input "Cheetos Torciditos 5"
type textarea "x"
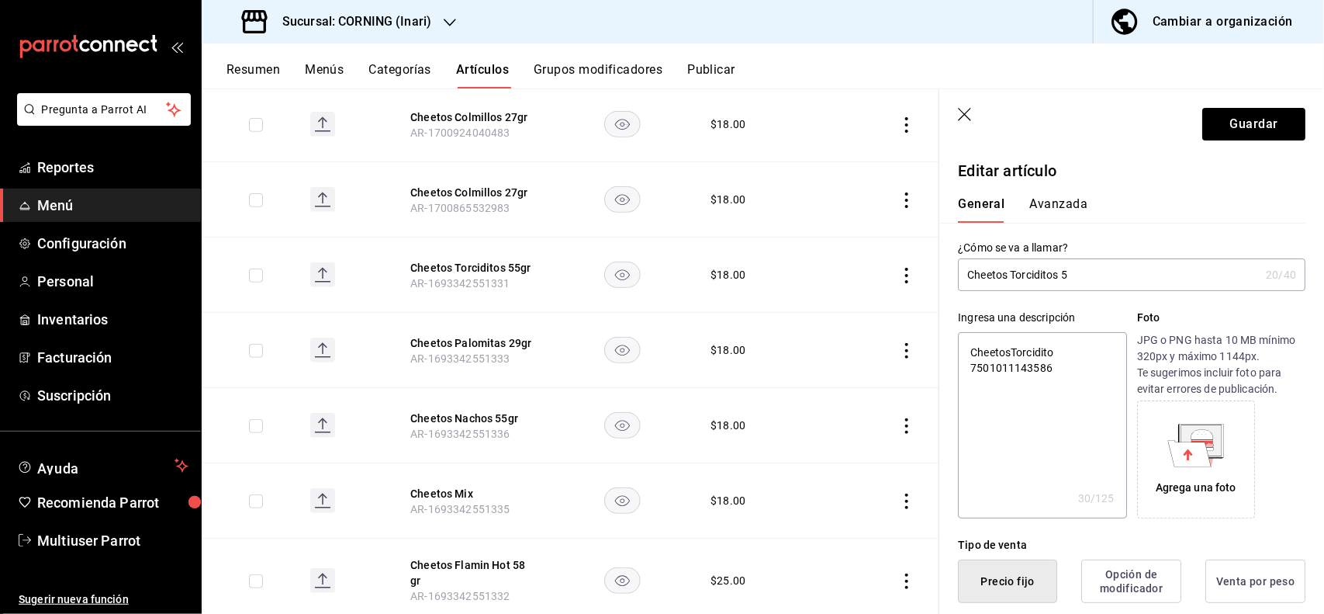
type input "Cheetos Torciditos 58"
type textarea "x"
type input "Cheetos Torciditos 58 gr"
type textarea "x"
type input "Cheetos Torciditos 58 gr"
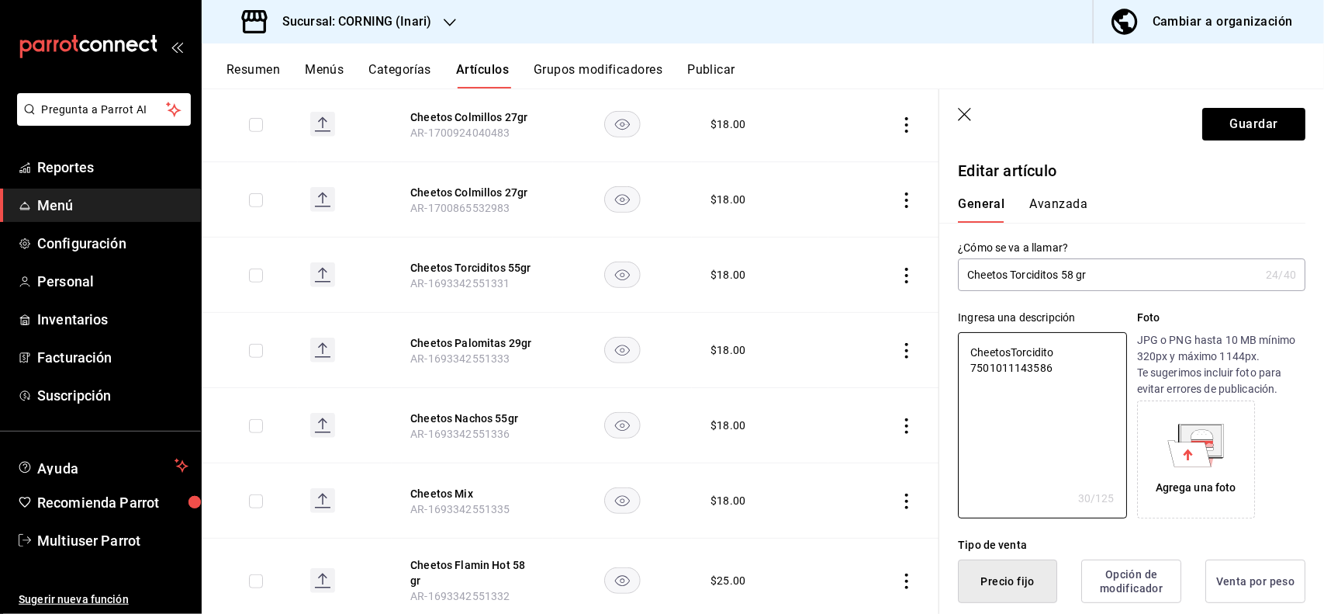
type textarea "x"
type button "1"
type button "0"
type button "2"
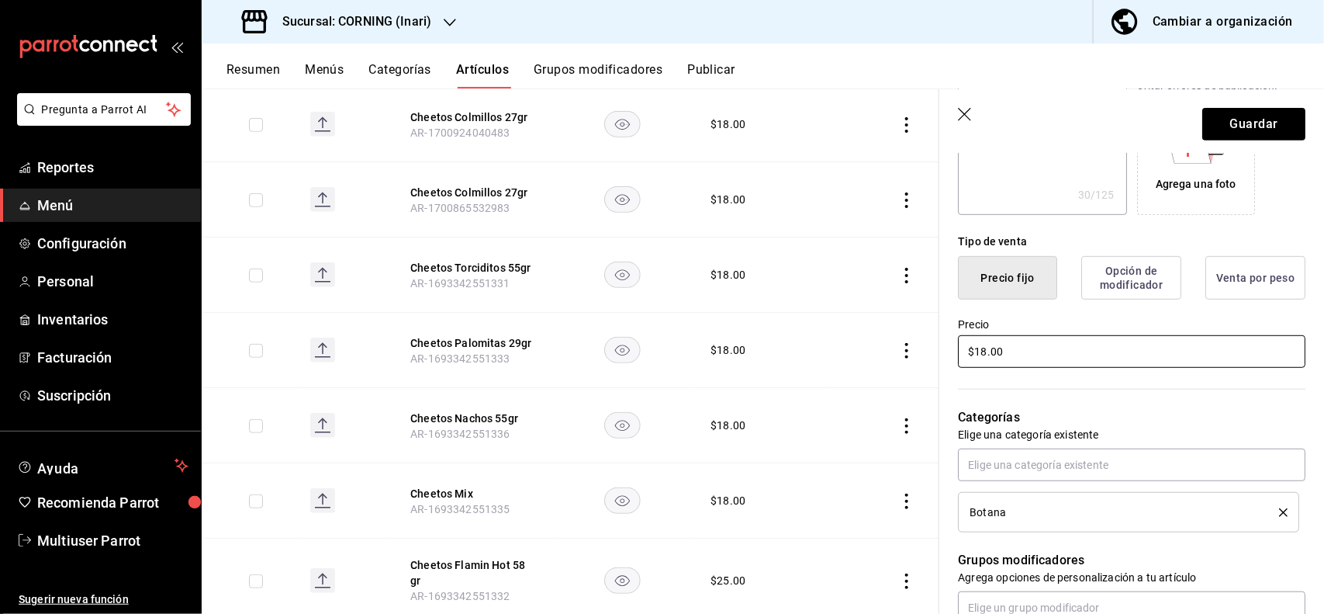
type input "$2.00"
type textarea "x"
type input "$25.00"
type textarea "x"
type input "$25.00"
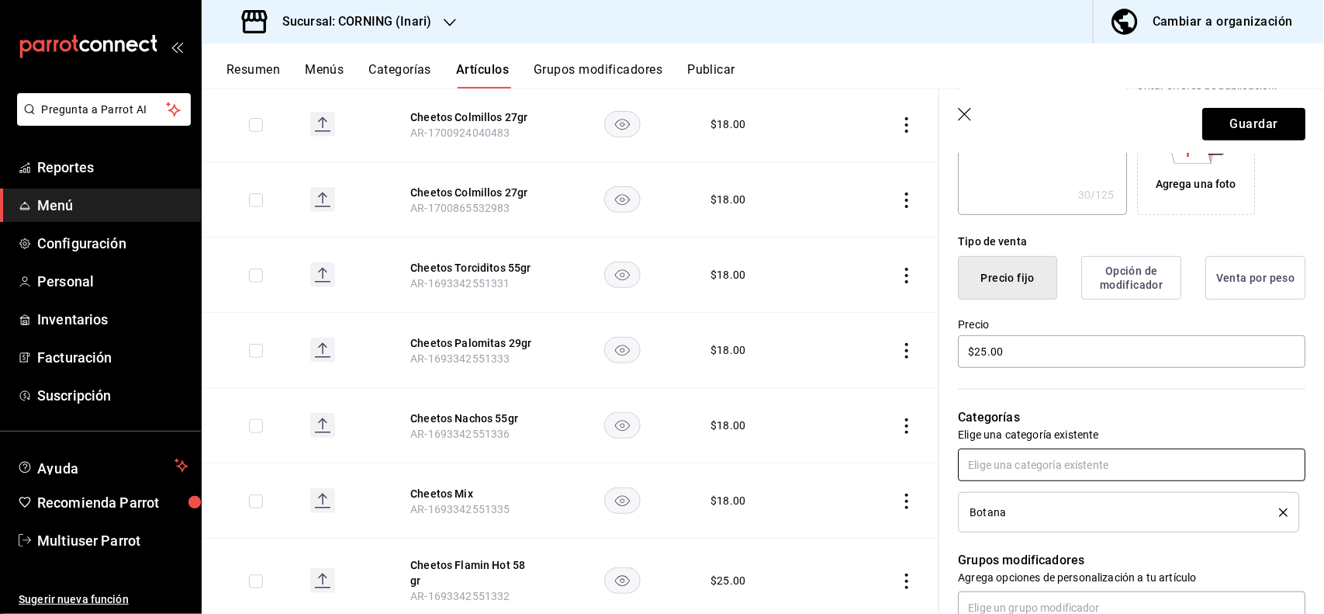
scroll to position [0, 0]
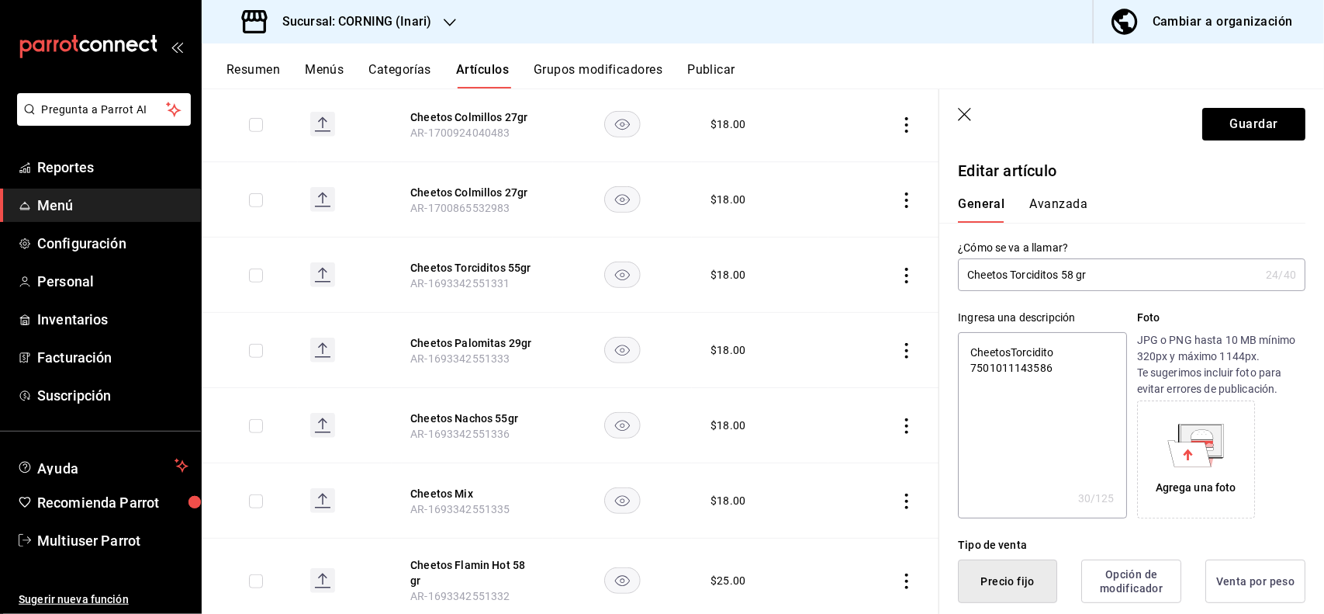
click at [1061, 203] on button "Avanzada" at bounding box center [1059, 209] width 58 height 26
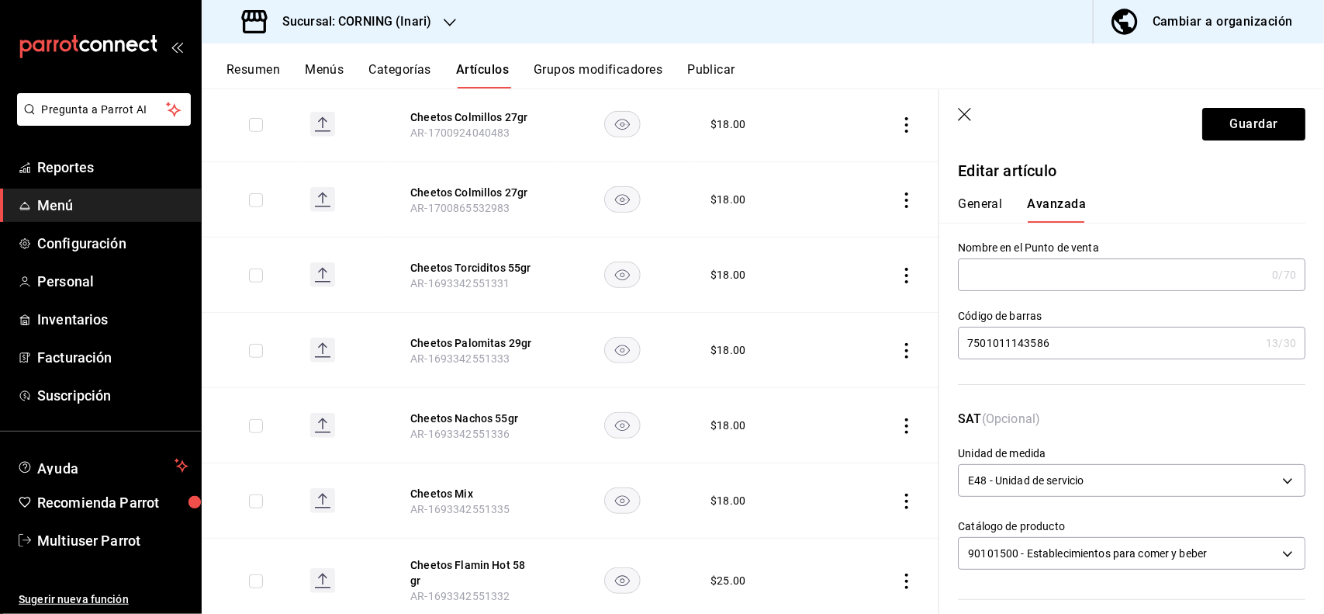
click at [1084, 335] on input "7501011143586" at bounding box center [1109, 342] width 302 height 31
type input "7"
type input "7501011143586"
click at [1215, 129] on button "Guardar" at bounding box center [1254, 124] width 103 height 33
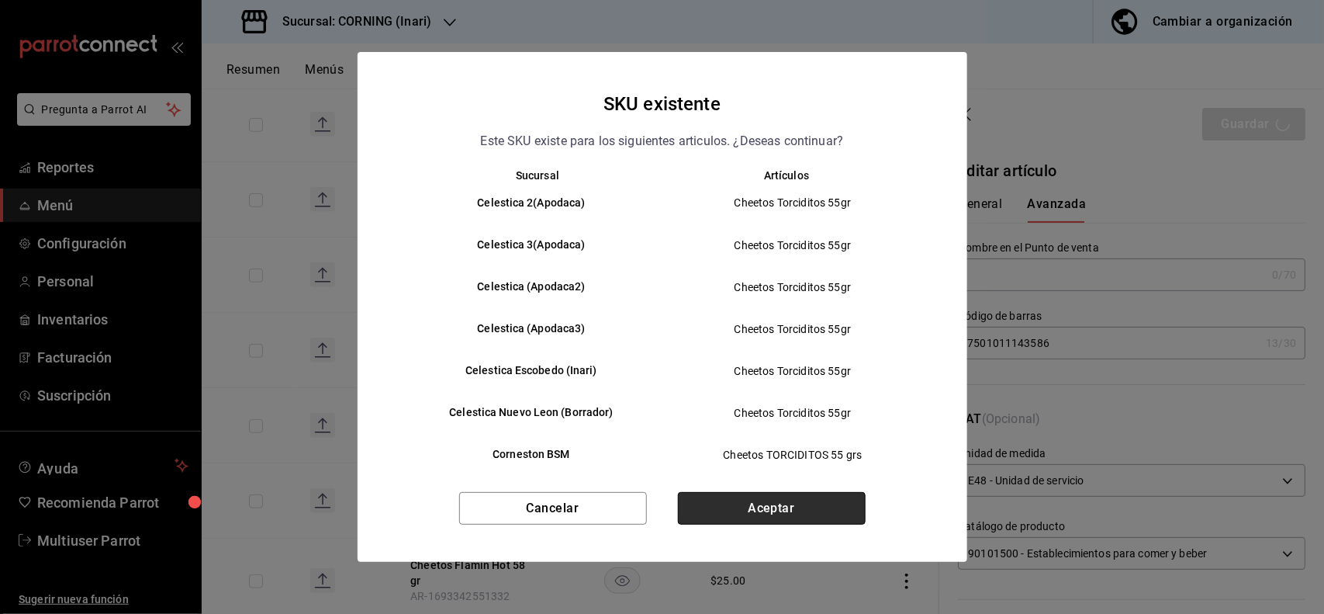
click at [798, 506] on button "Aceptar" at bounding box center [772, 508] width 188 height 33
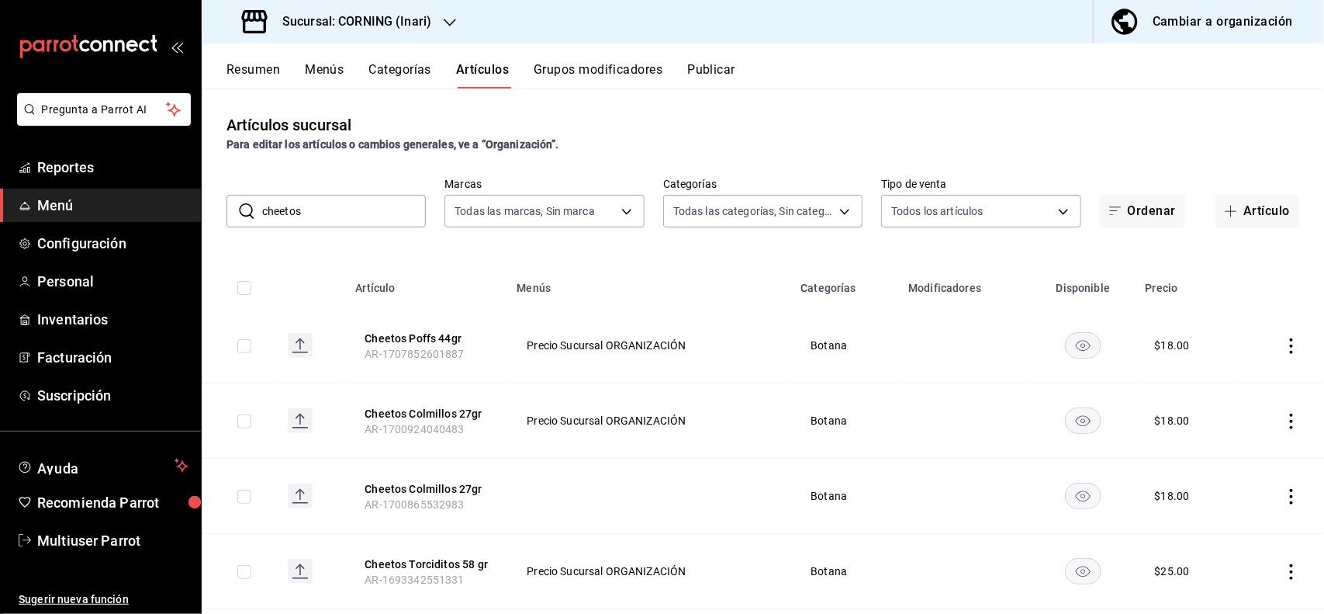
click at [334, 223] on input "cheetos" at bounding box center [344, 211] width 164 height 31
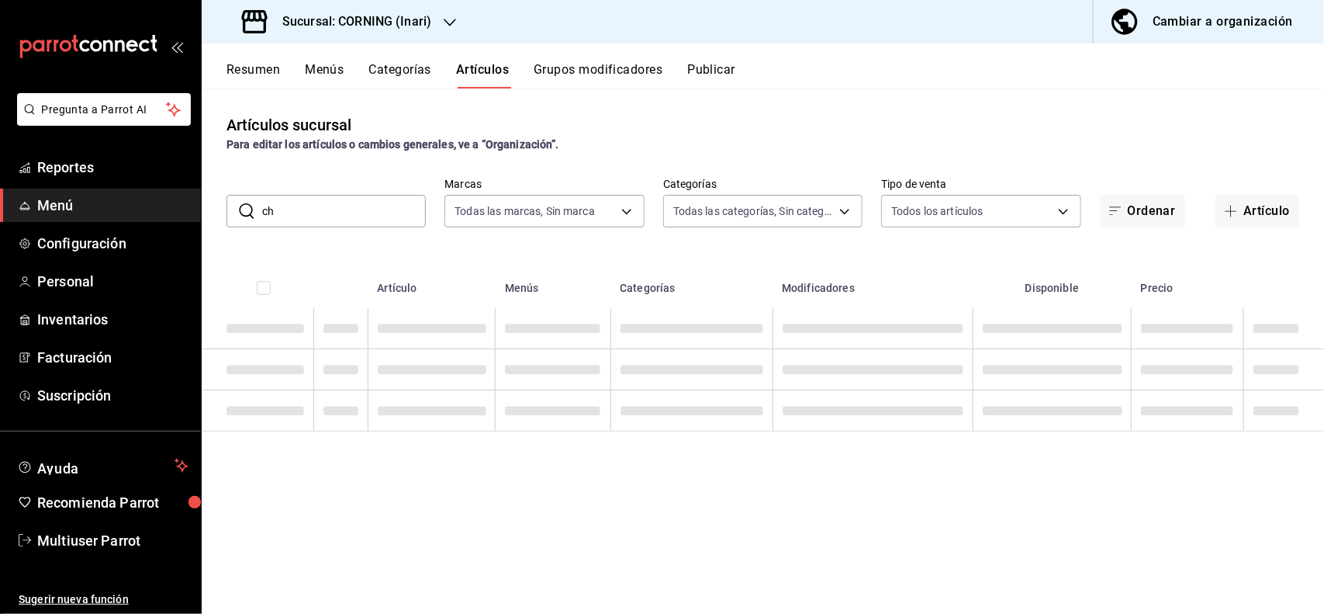
type input "c"
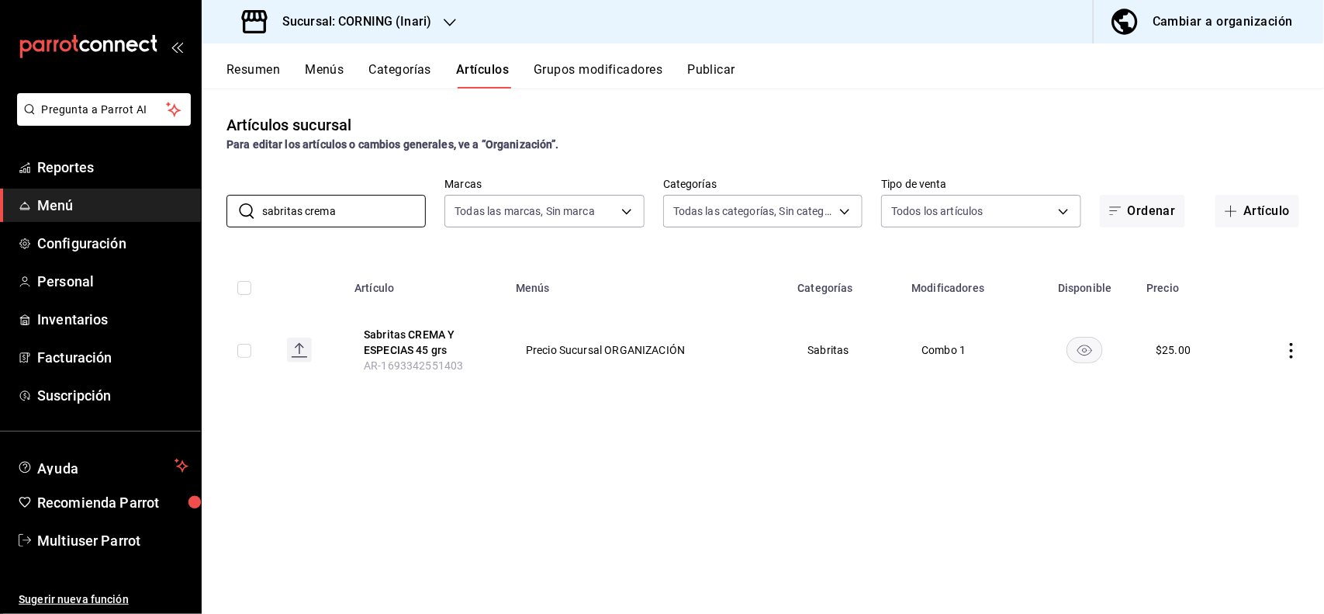
type input "sabritas crema"
click at [1290, 354] on icon "actions" at bounding box center [1292, 351] width 16 height 16
click at [1248, 393] on span "Editar" at bounding box center [1246, 387] width 40 height 16
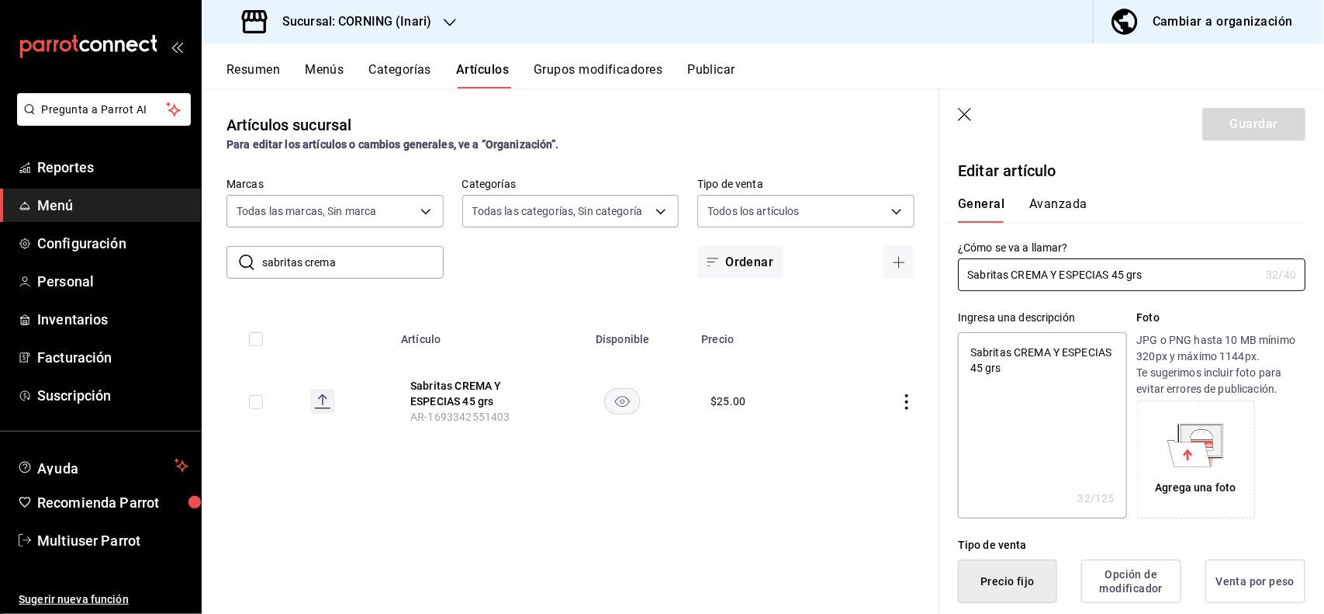
type textarea "x"
type input "$25.00"
click at [1057, 210] on button "Avanzada" at bounding box center [1059, 209] width 58 height 26
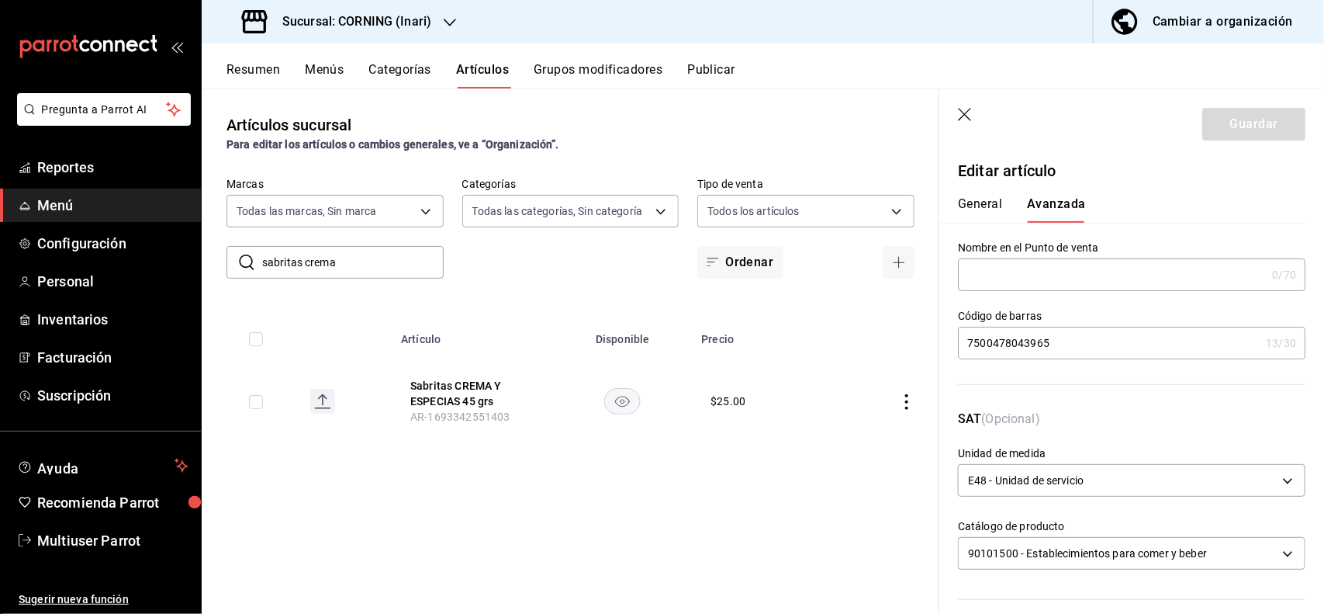
click at [1076, 343] on input "7500478043965" at bounding box center [1109, 342] width 302 height 31
type input "7"
type input "7500478043965"
click at [978, 212] on button "General" at bounding box center [980, 209] width 44 height 26
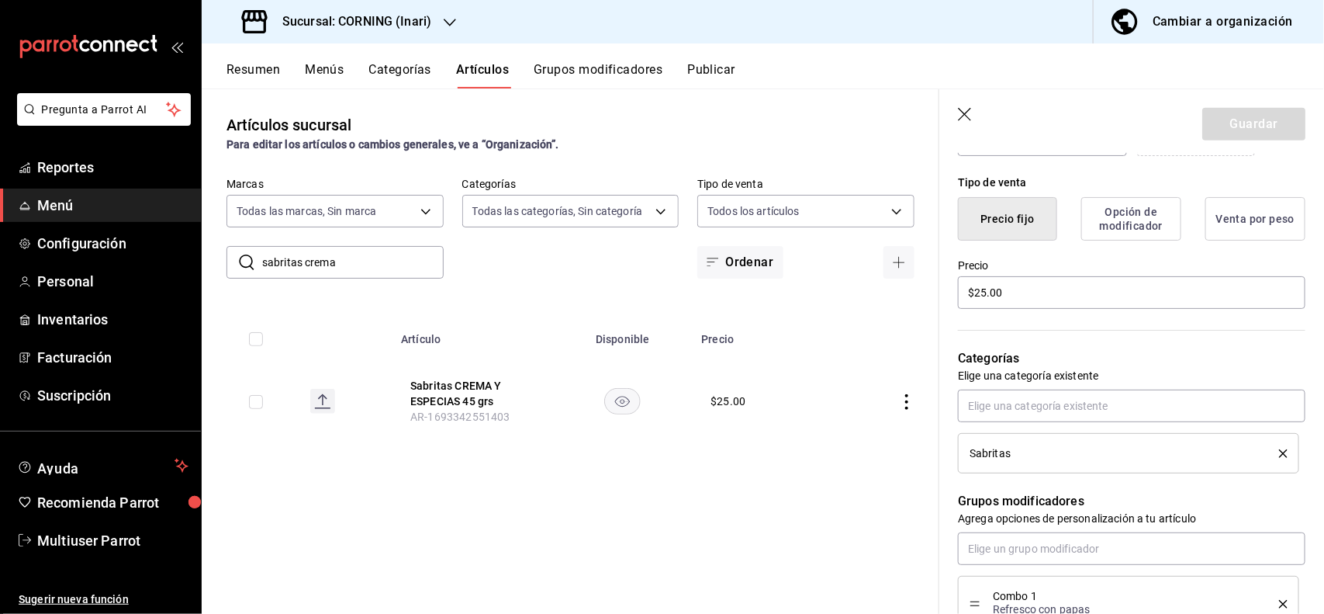
scroll to position [375, 0]
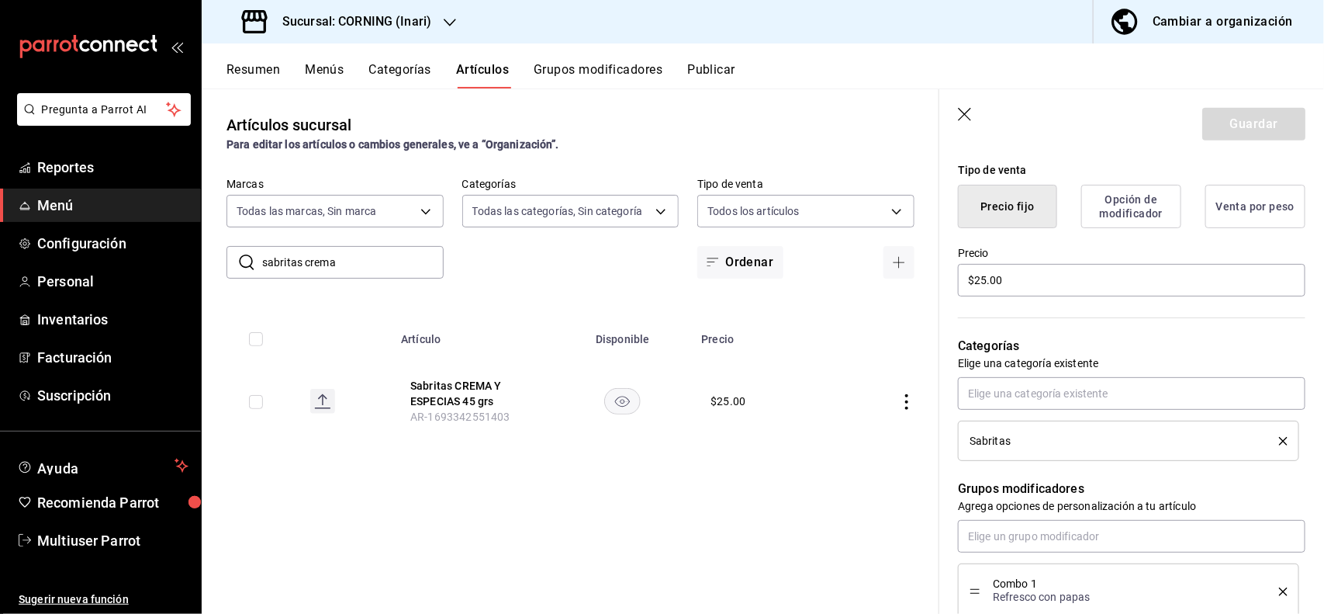
click at [1279, 440] on icon "delete" at bounding box center [1283, 441] width 9 height 9
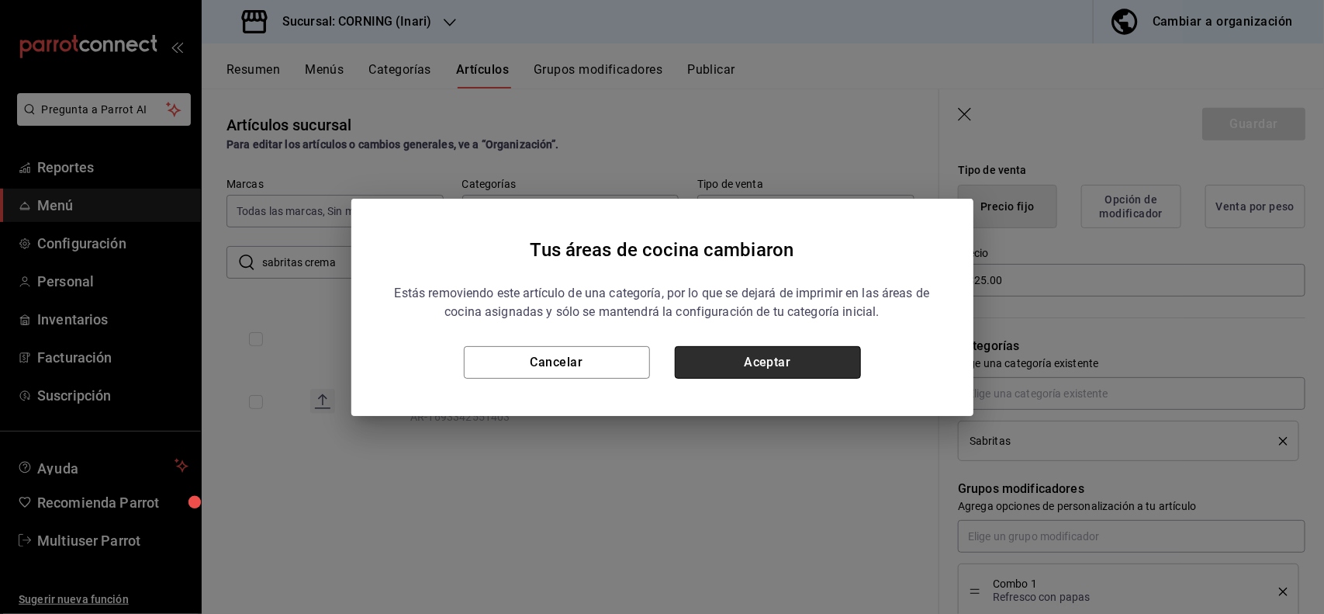
click at [808, 359] on button "Aceptar" at bounding box center [768, 362] width 186 height 33
type textarea "x"
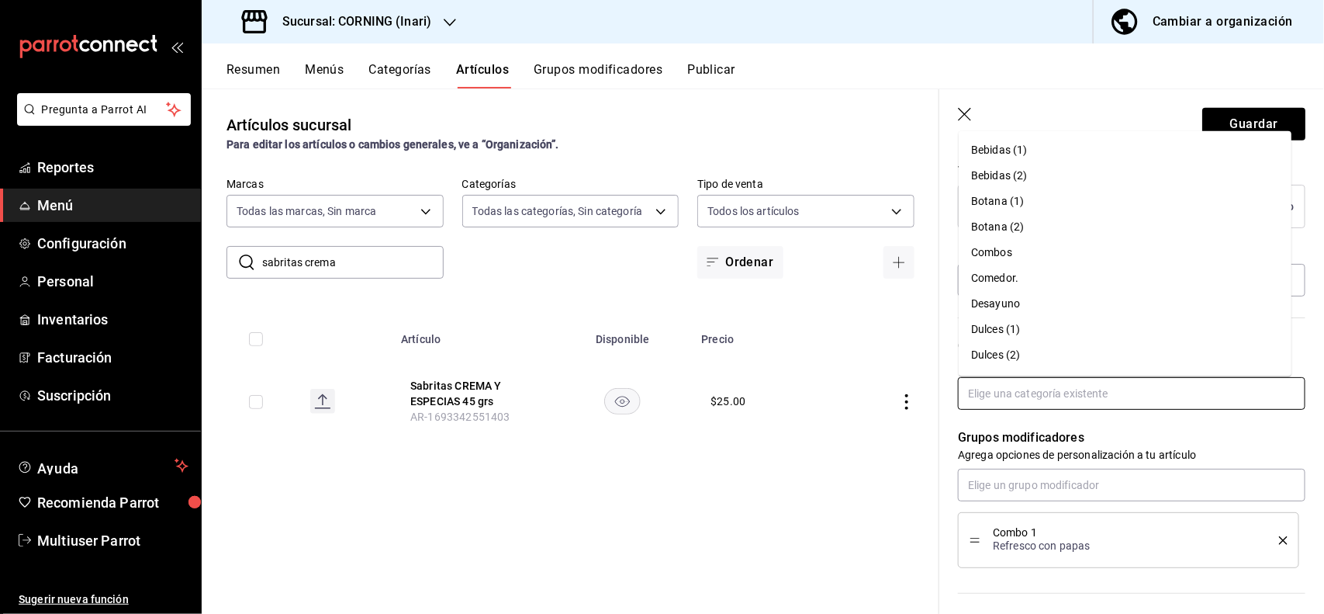
click at [1088, 389] on input "text" at bounding box center [1132, 393] width 348 height 33
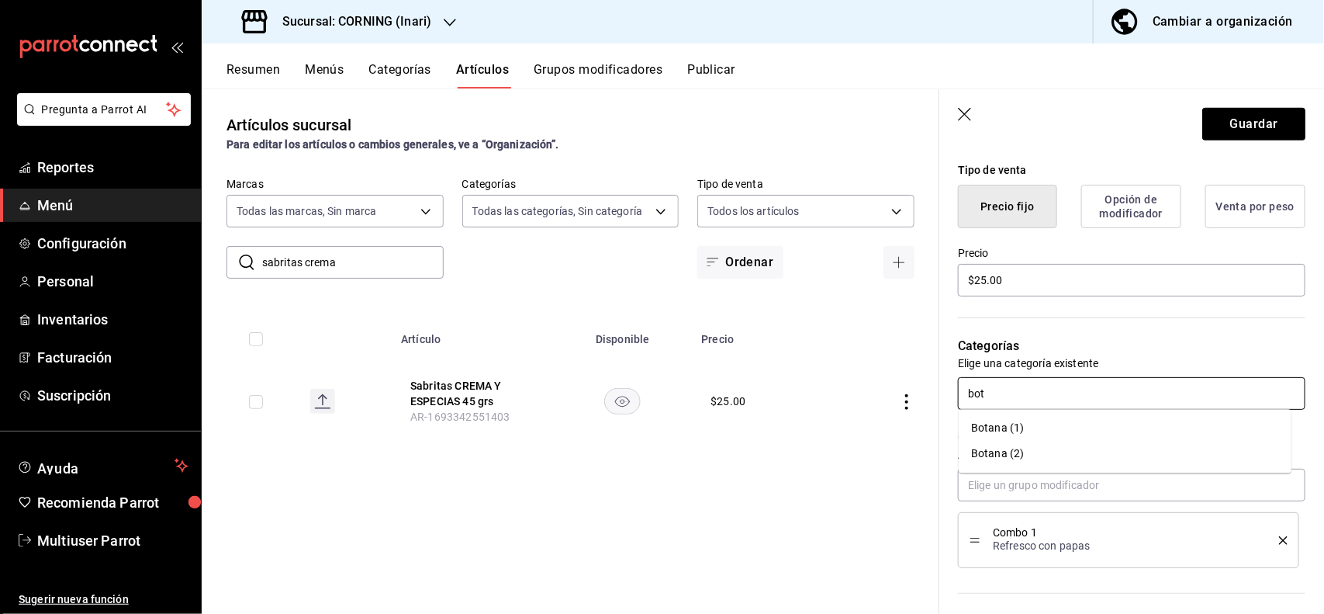
type input "bota"
click at [1028, 421] on li "Botana (1)" at bounding box center [1125, 429] width 333 height 26
type textarea "x"
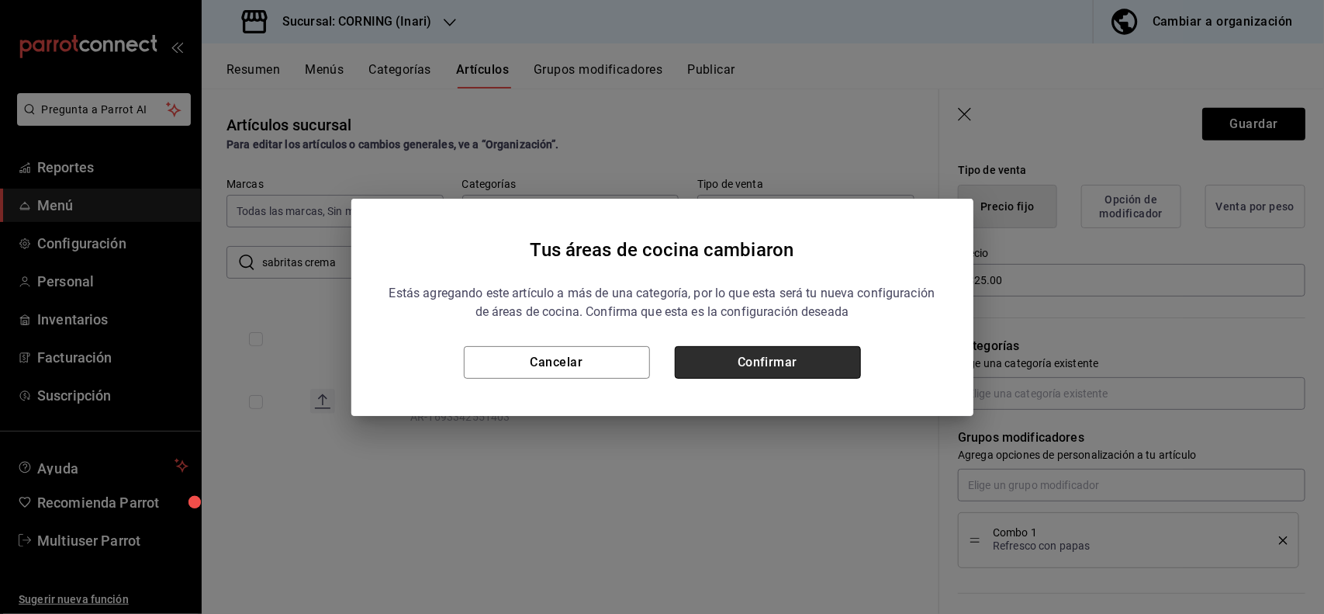
click at [801, 349] on button "Confirmar" at bounding box center [768, 362] width 186 height 33
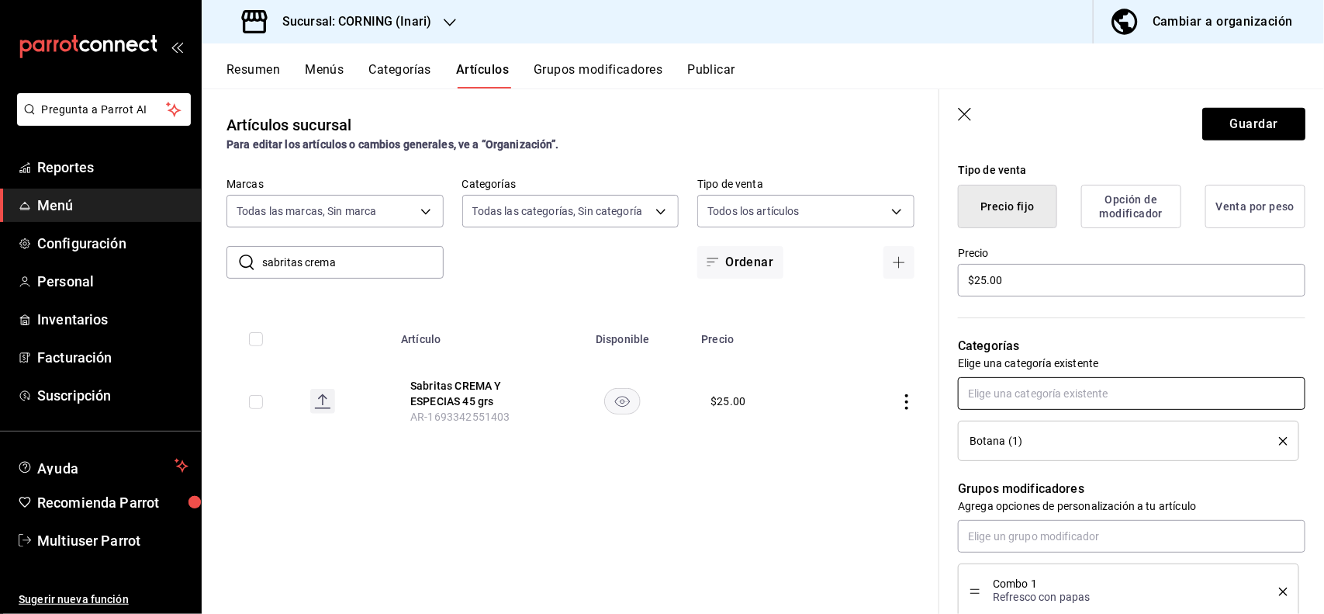
scroll to position [0, 0]
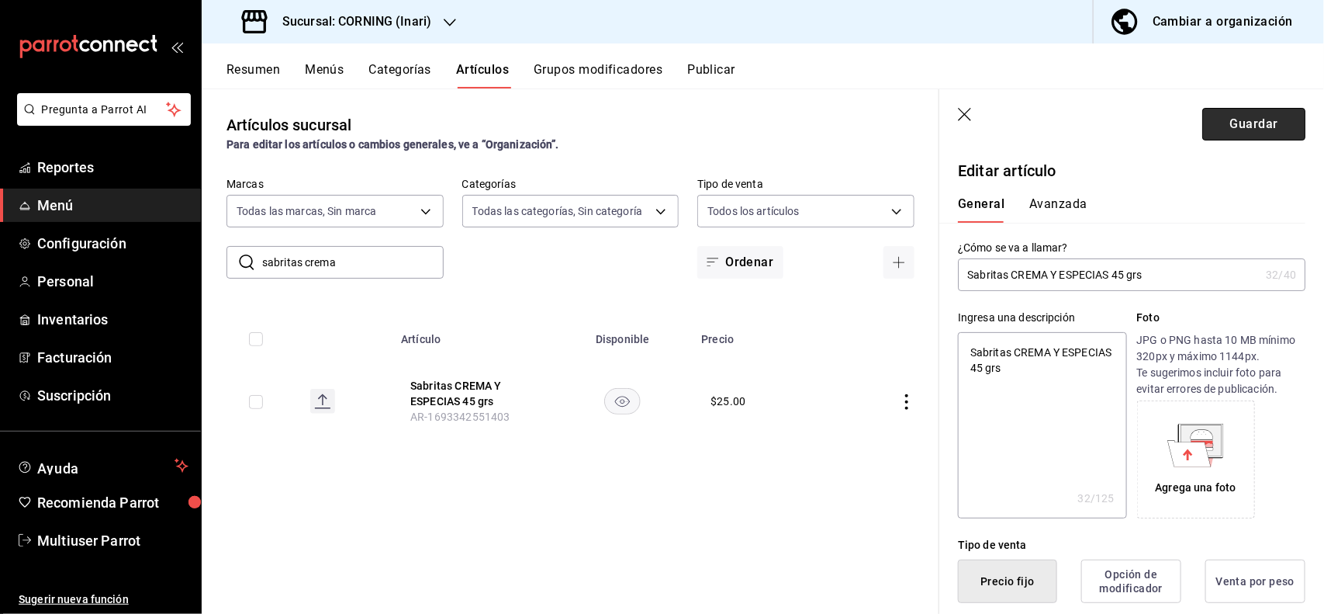
click at [1255, 124] on button "Guardar" at bounding box center [1254, 124] width 103 height 33
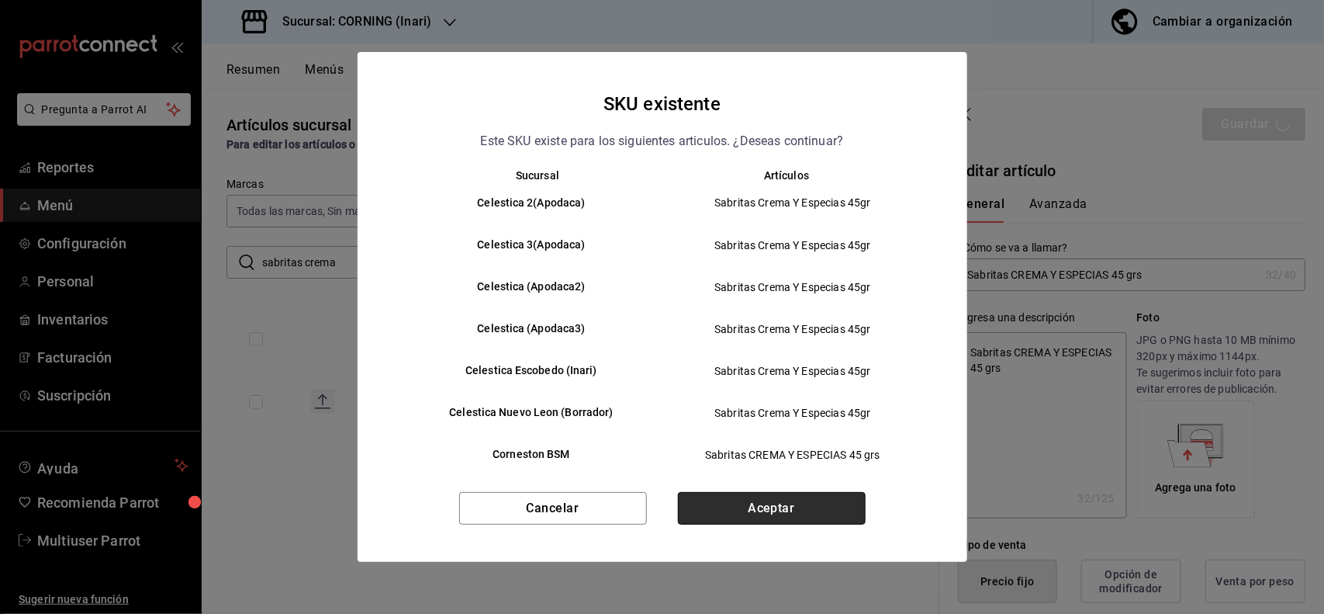
click at [753, 498] on button "Aceptar" at bounding box center [772, 508] width 188 height 33
type textarea "x"
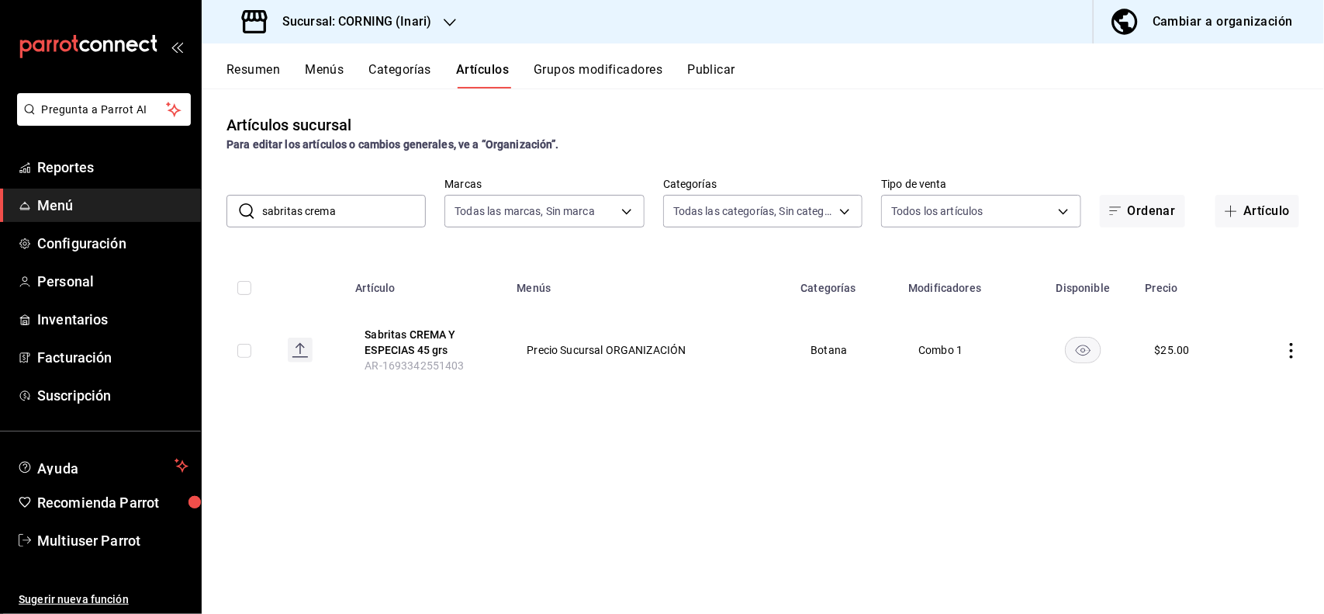
click at [409, 218] on input "sabritas crema" at bounding box center [344, 211] width 164 height 31
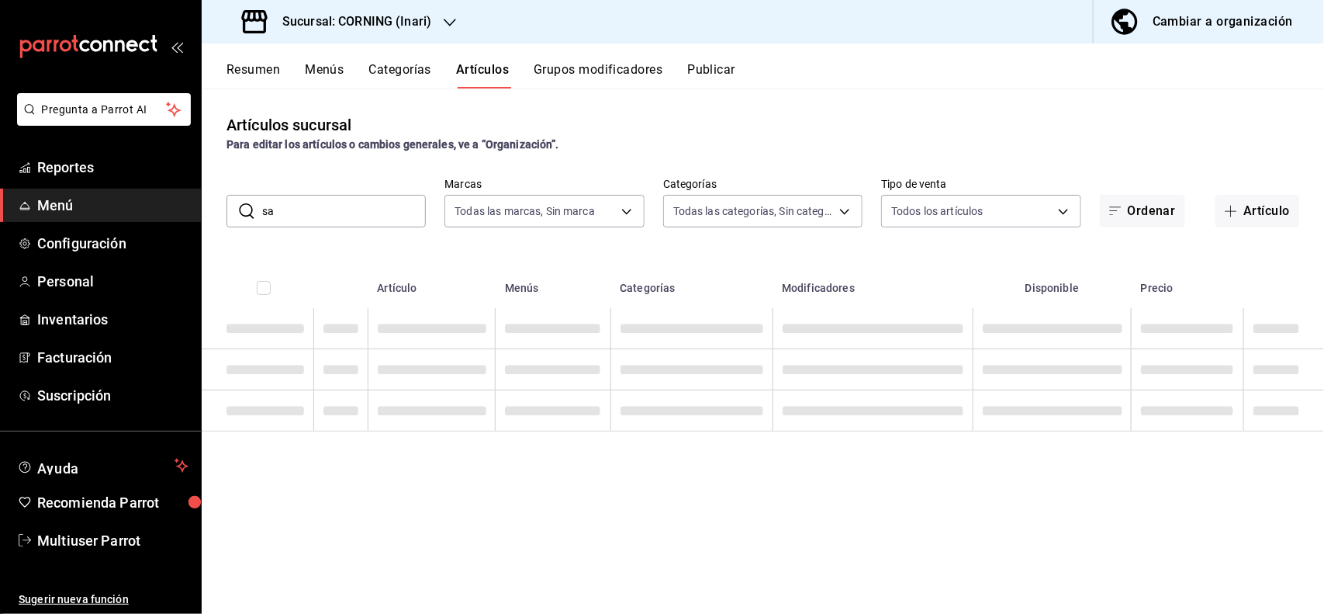
type input "s"
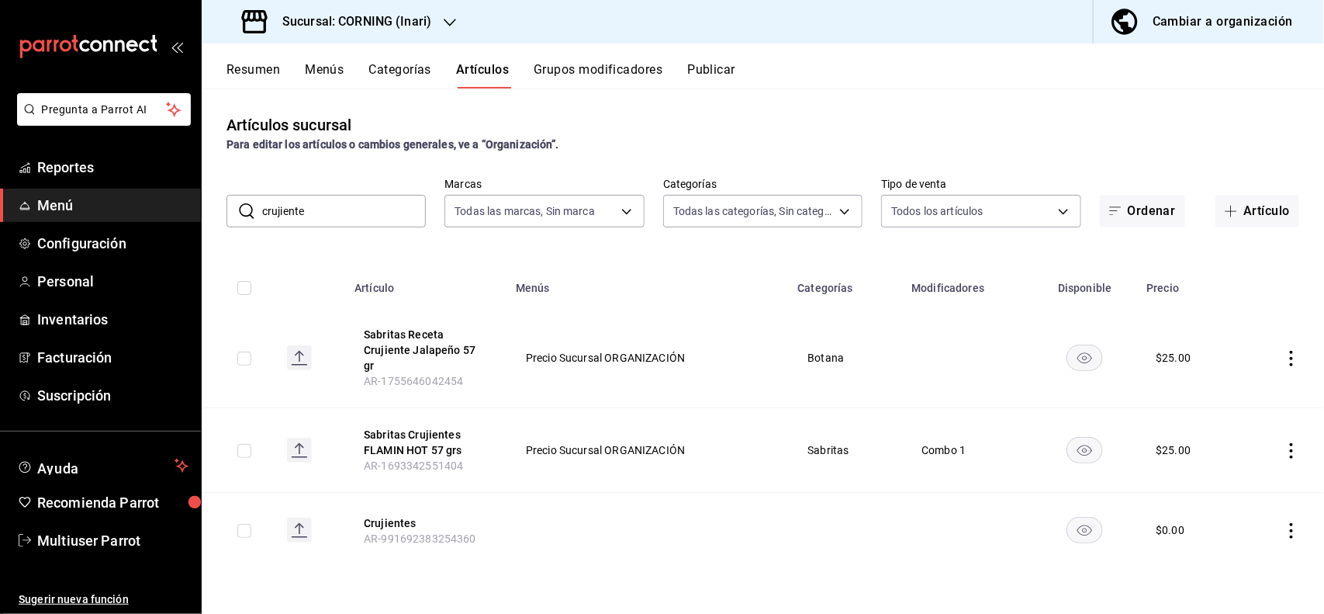
type input "crujiente"
click at [1290, 443] on icon "actions" at bounding box center [1292, 451] width 16 height 16
click at [1213, 463] on icon at bounding box center [1207, 471] width 19 height 19
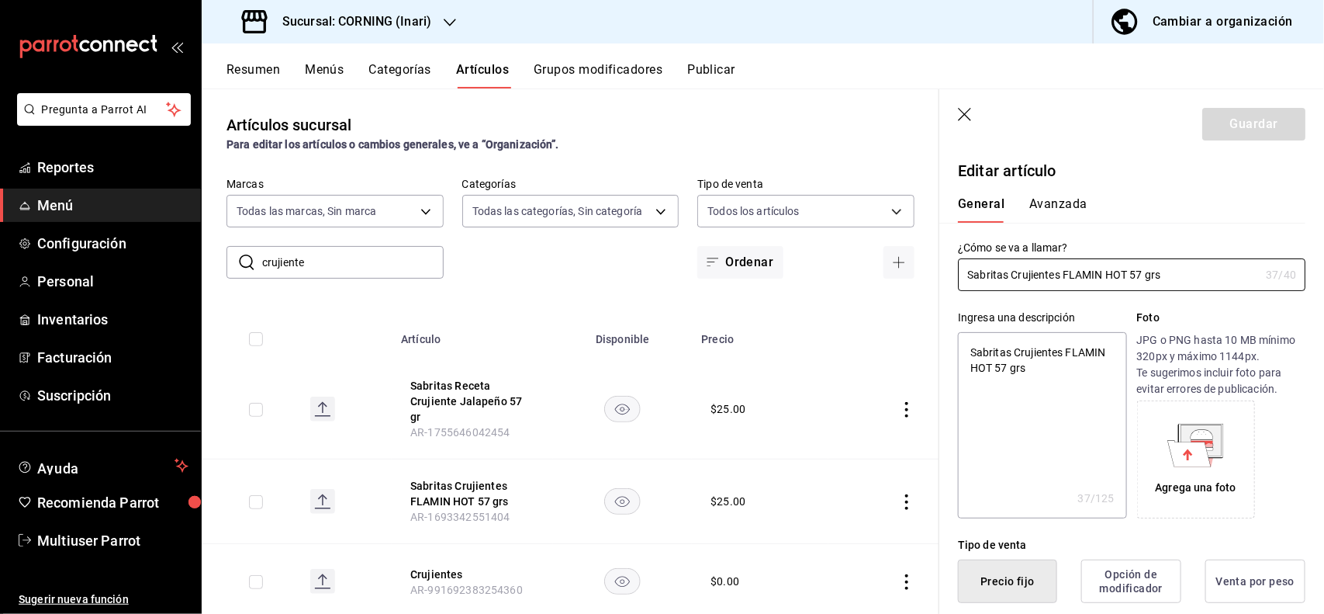
type textarea "x"
type input "$25.00"
click at [1034, 199] on div "General [PERSON_NAME]" at bounding box center [1123, 202] width 366 height 40
click at [1034, 199] on button "Avanzada" at bounding box center [1059, 209] width 58 height 26
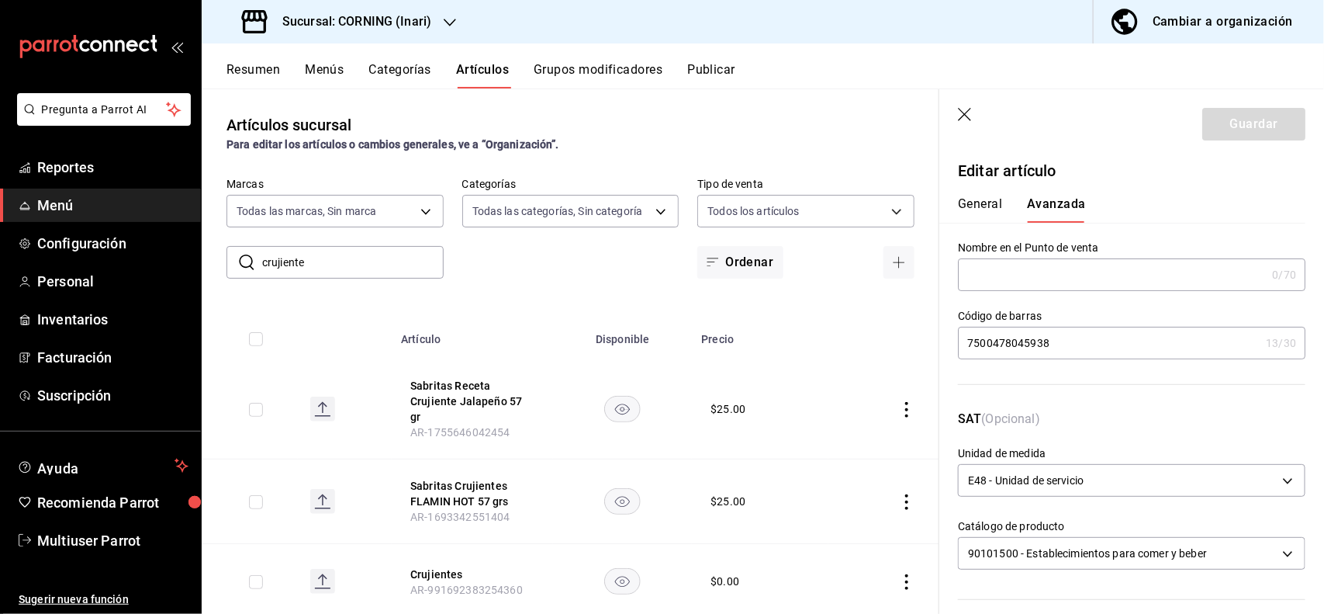
click at [1137, 338] on input "7500478045938" at bounding box center [1109, 342] width 302 height 31
type input "7"
click at [1238, 128] on button "Guardar" at bounding box center [1254, 124] width 103 height 33
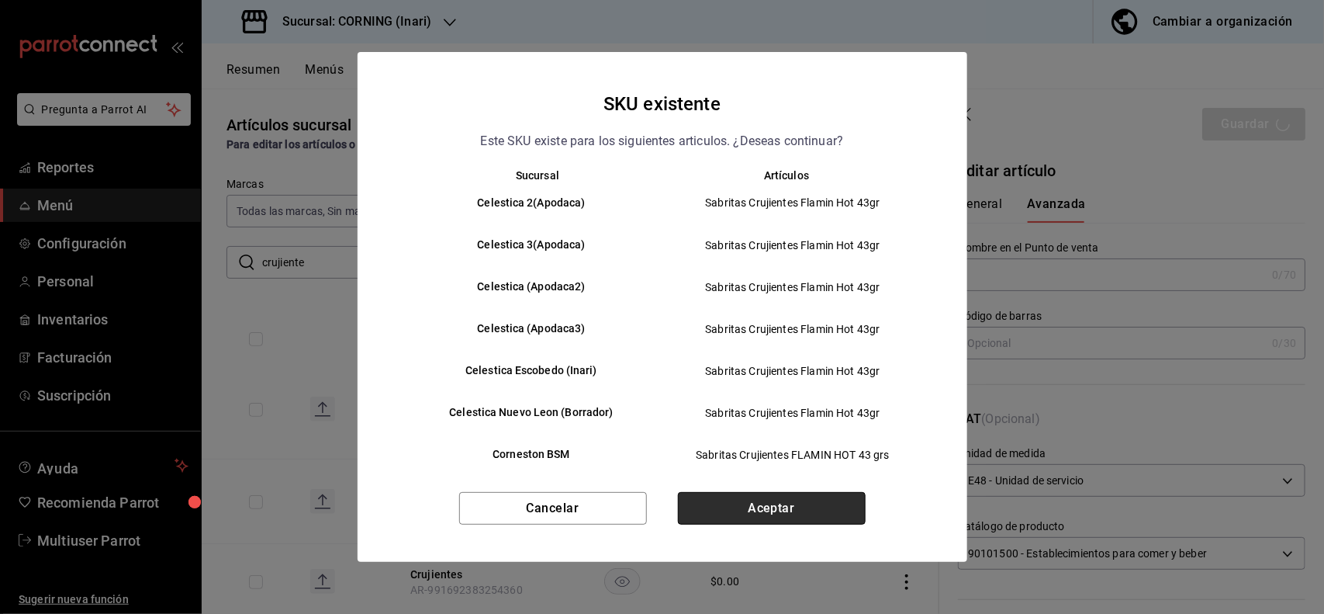
click at [812, 520] on button "Aceptar" at bounding box center [772, 508] width 188 height 33
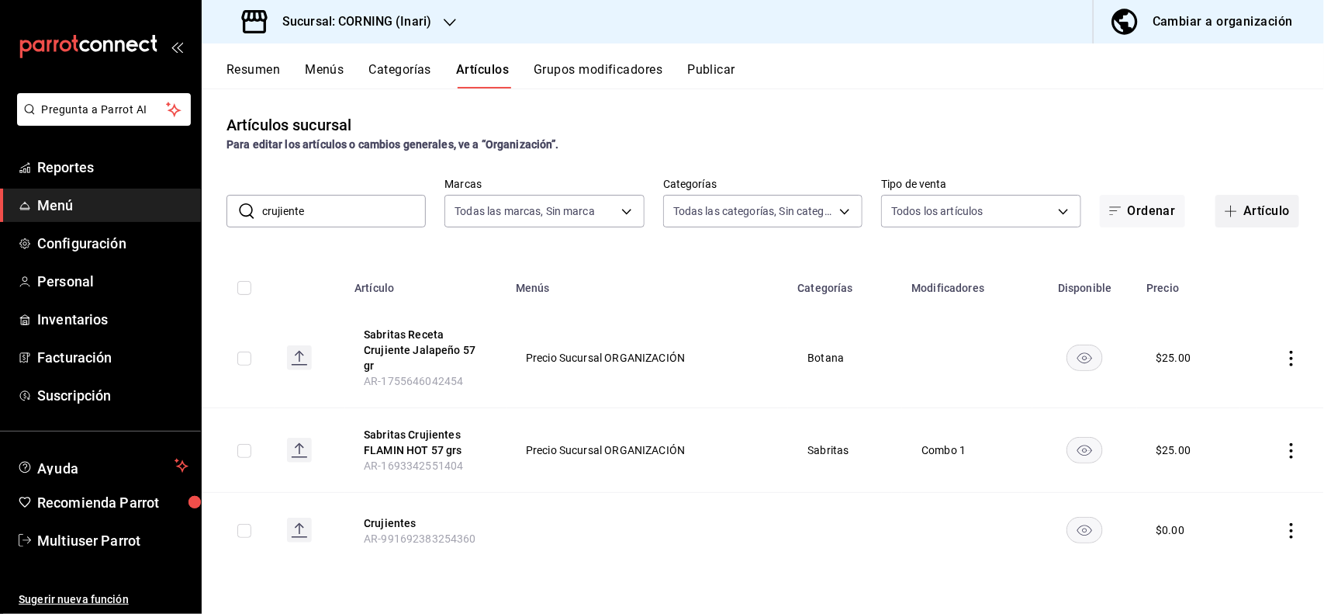
click at [1244, 212] on button "Artículo" at bounding box center [1258, 211] width 84 height 33
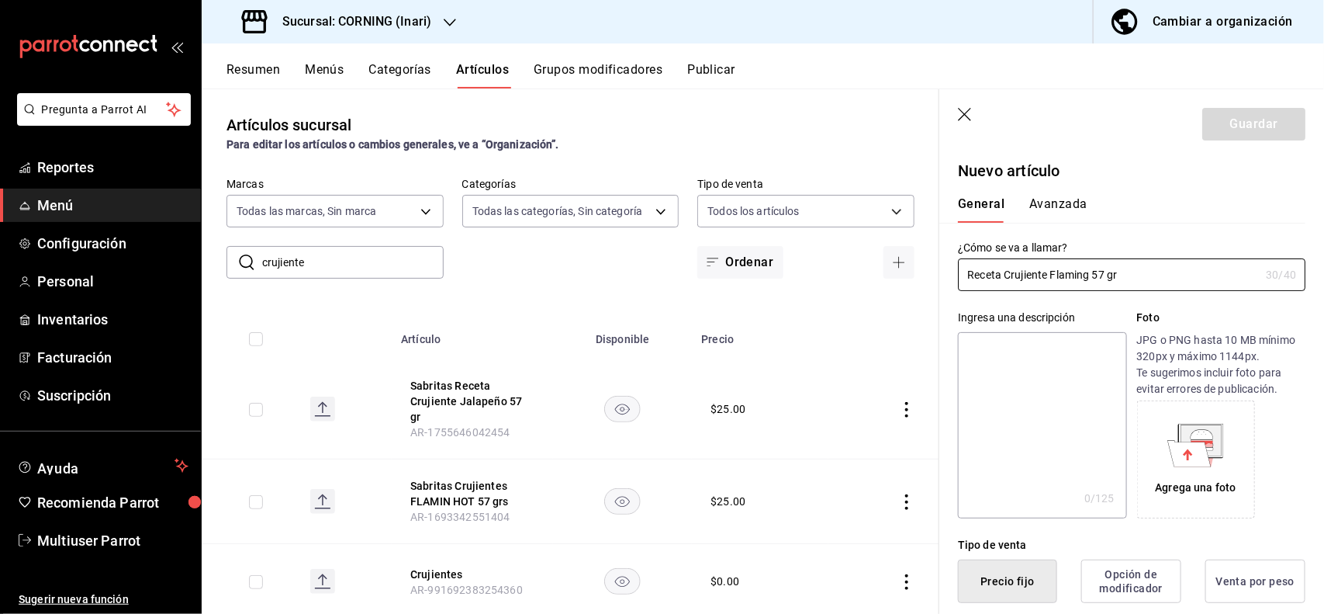
type input "Receta Crujiente Flaming 57 gr"
drag, startPoint x: 1133, startPoint y: 277, endPoint x: 922, endPoint y: 277, distance: 211.0
click at [922, 277] on main "Artículos sucursal Para editar los artículos o cambios generales, ve a “Organiz…" at bounding box center [763, 350] width 1123 height 525
click at [1022, 370] on textarea at bounding box center [1042, 425] width 168 height 186
drag, startPoint x: 1134, startPoint y: 261, endPoint x: 897, endPoint y: 265, distance: 237.5
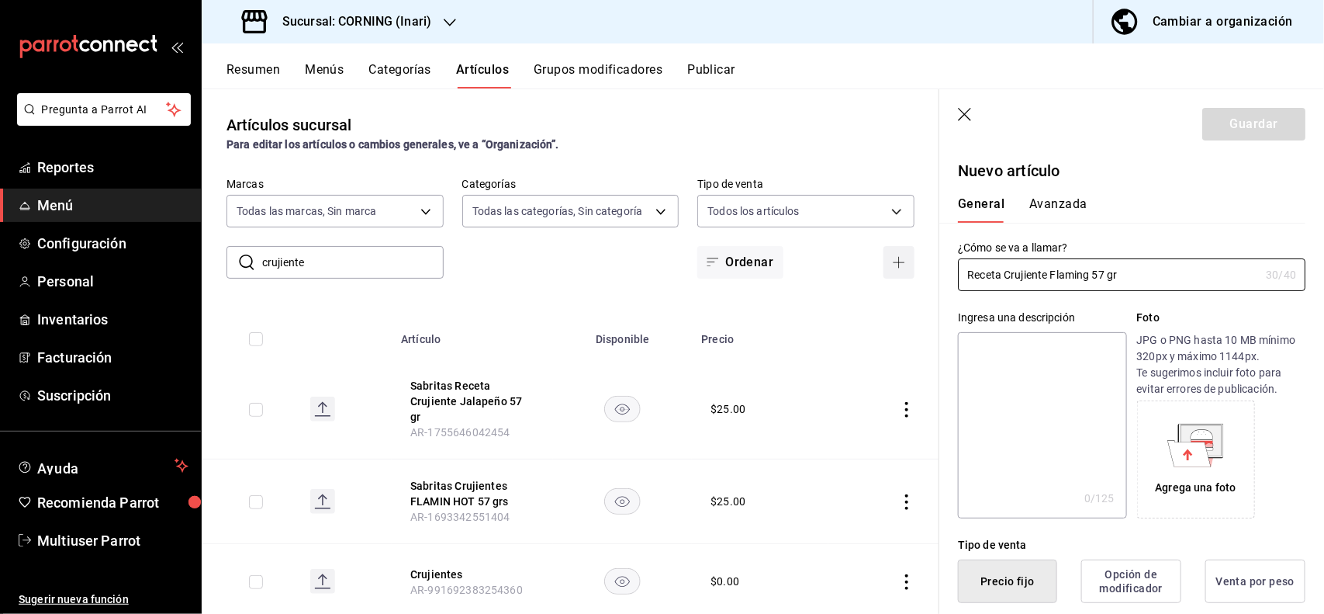
click at [897, 265] on main "Artículos sucursal Para editar los artículos o cambios generales, ve a “Organiz…" at bounding box center [763, 350] width 1123 height 525
click at [1021, 358] on textarea at bounding box center [1042, 425] width 168 height 186
paste textarea "Receta Crujiente Flaming 57 gr"
type textarea "Receta Crujiente Flaming 57 gr"
type textarea "x"
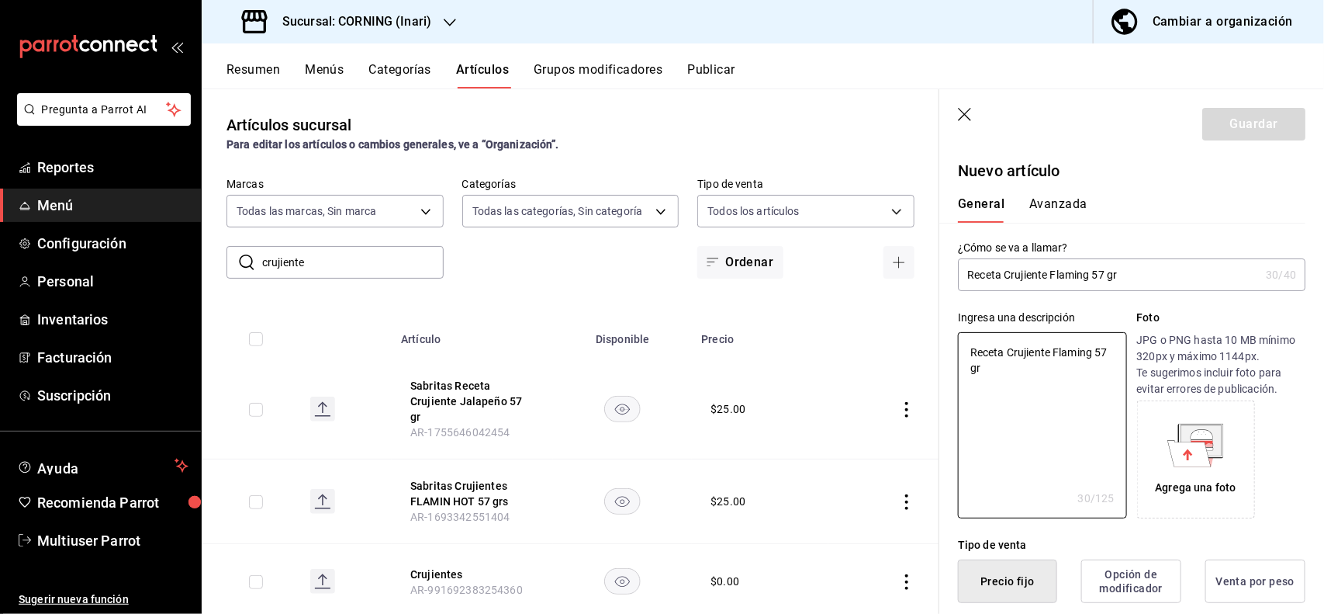
type textarea "Receta Crujiente Flaming 57 gr"
type textarea "x"
type button "1"
type button "0"
type button "2"
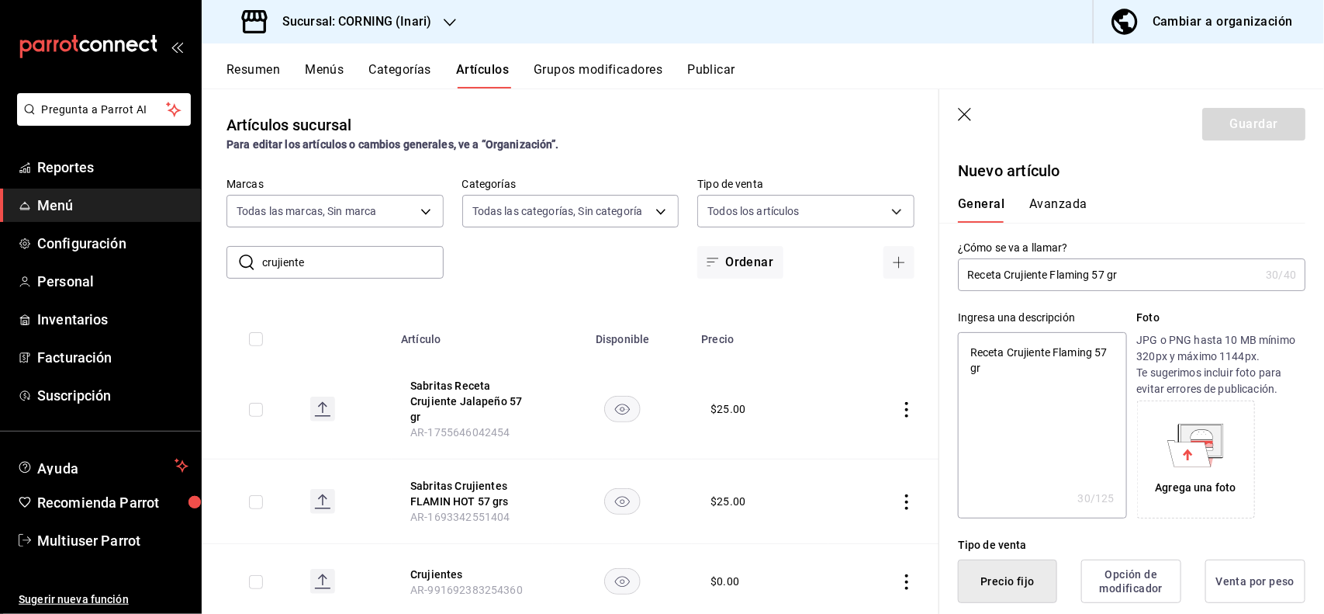
scroll to position [303, 0]
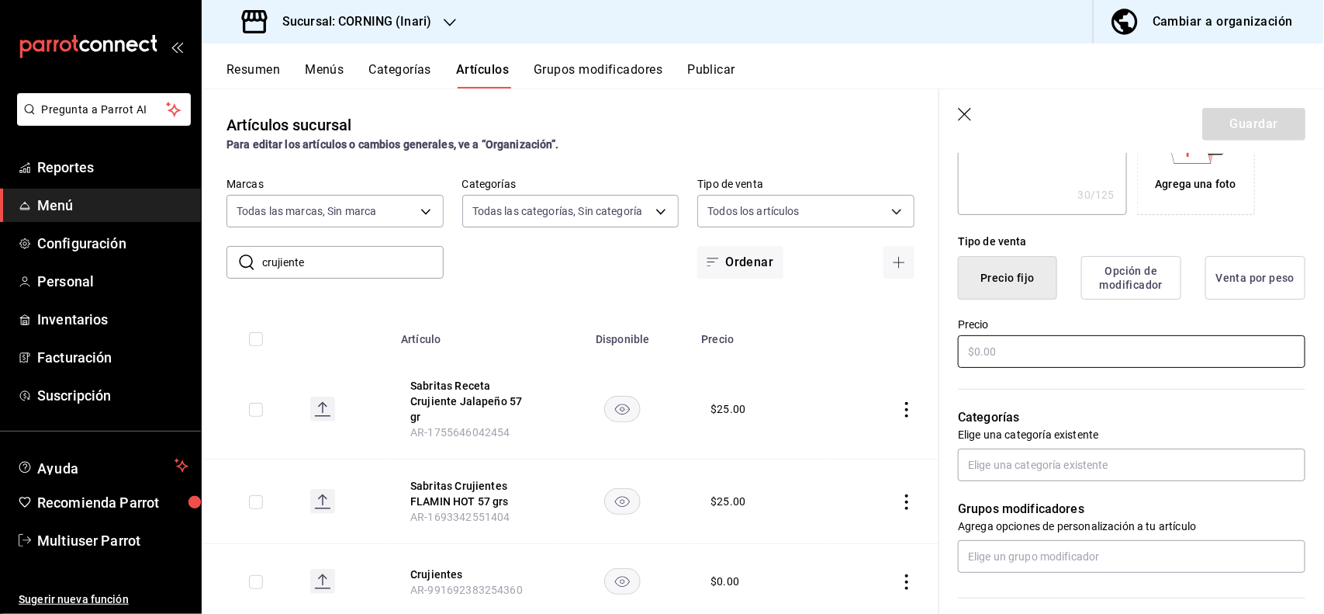
click at [1196, 347] on input "text" at bounding box center [1132, 351] width 348 height 33
type input "$2.00"
type textarea "x"
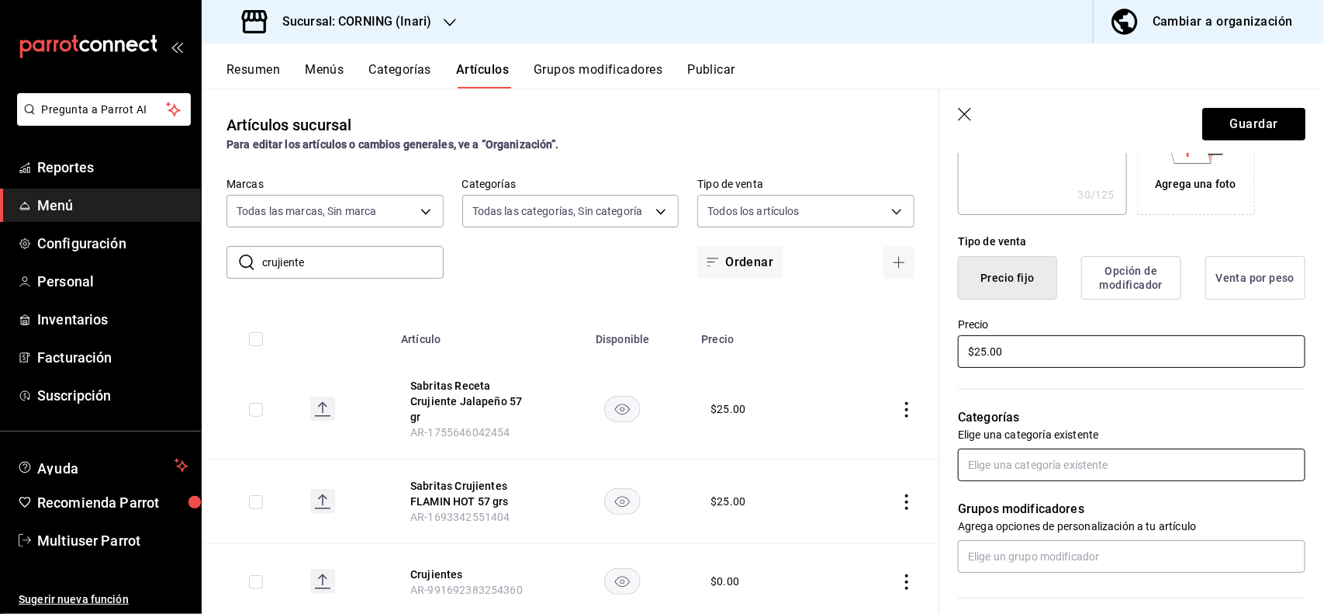
type input "$25.00"
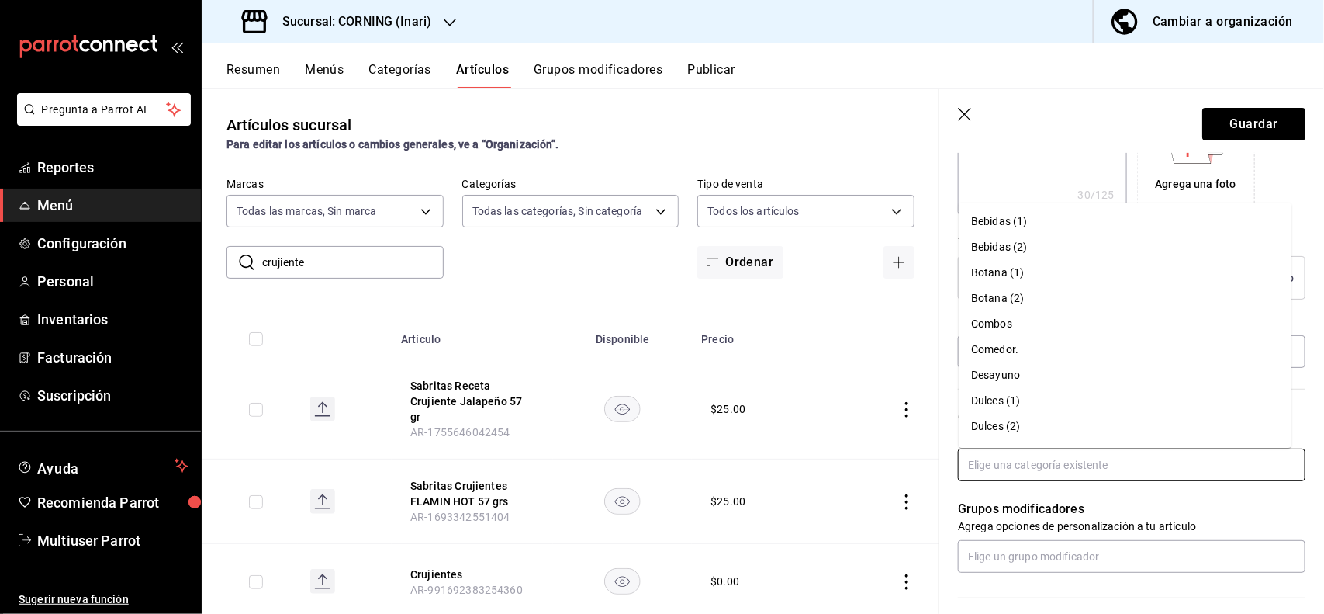
click at [1151, 452] on input "text" at bounding box center [1132, 464] width 348 height 33
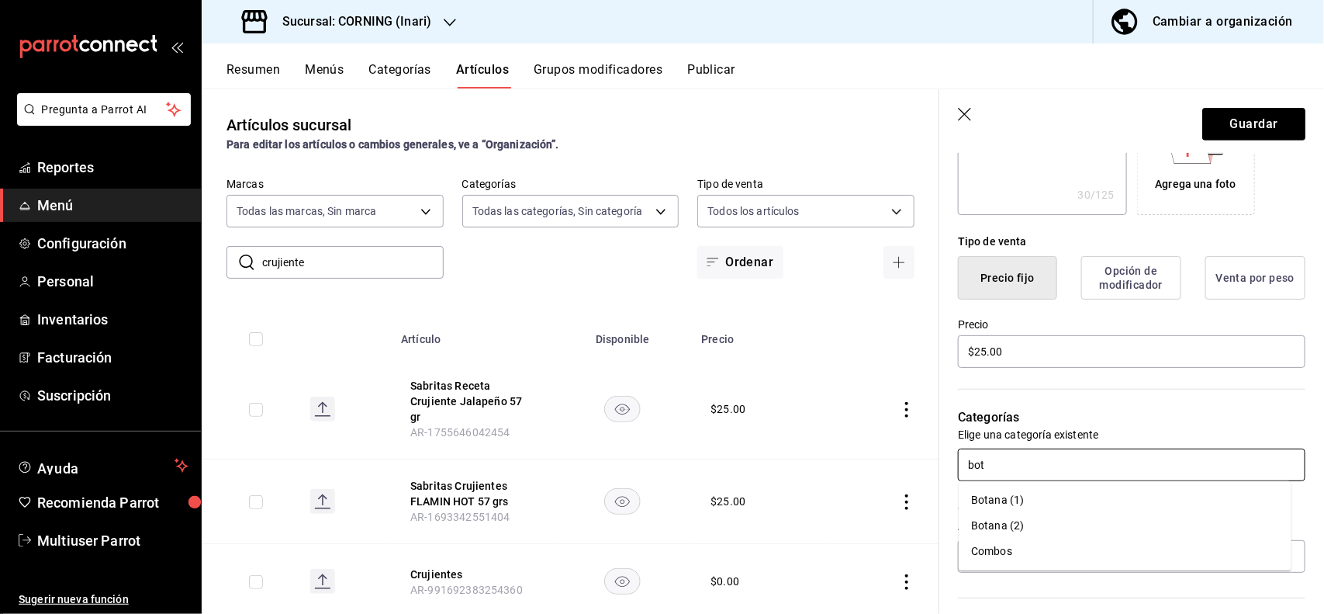
type input "bota"
click at [1036, 495] on li "Botana (1)" at bounding box center [1125, 500] width 333 height 26
type textarea "x"
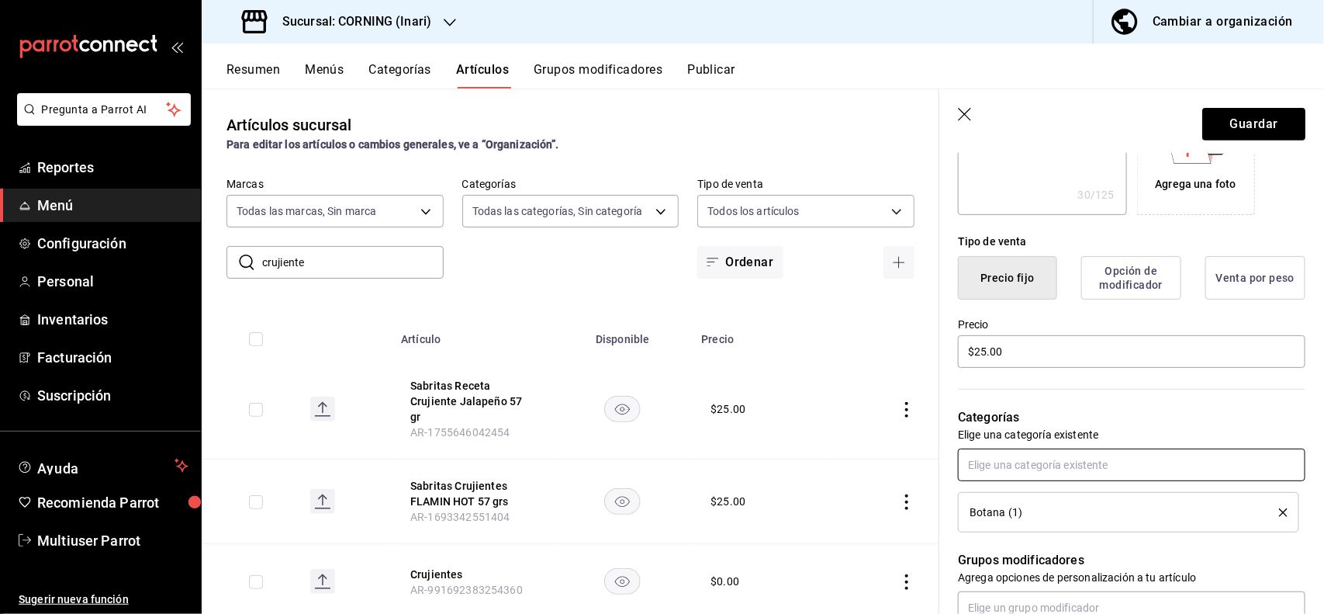
scroll to position [0, 0]
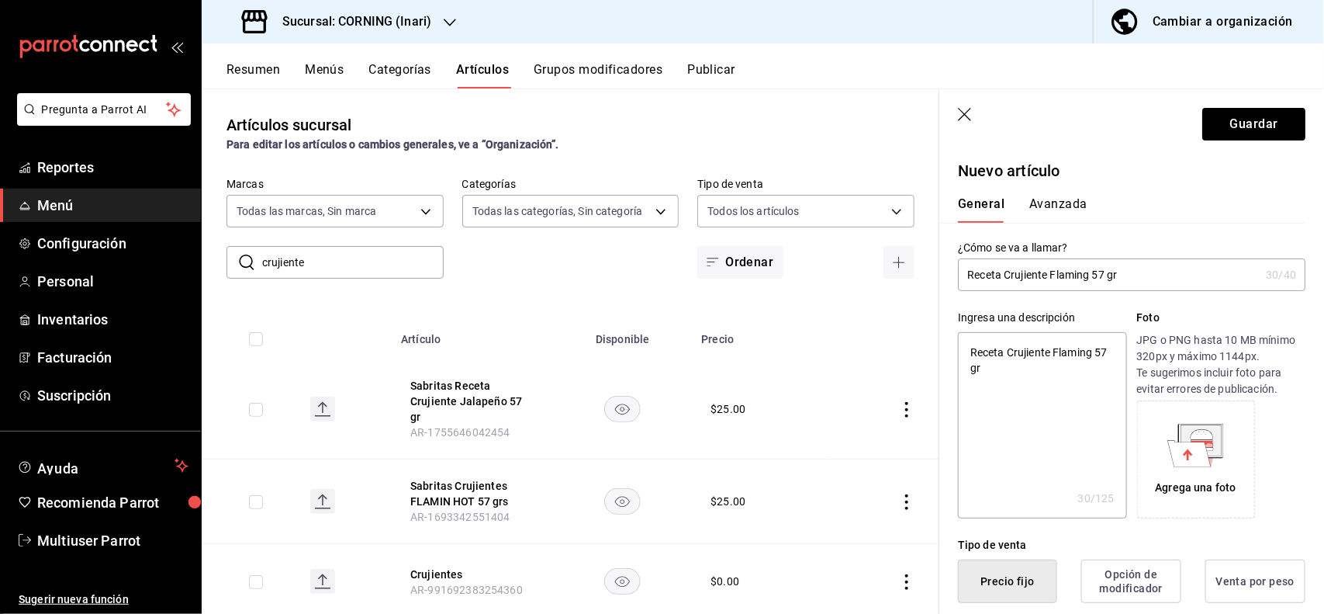
click at [1060, 203] on button "Avanzada" at bounding box center [1059, 209] width 58 height 26
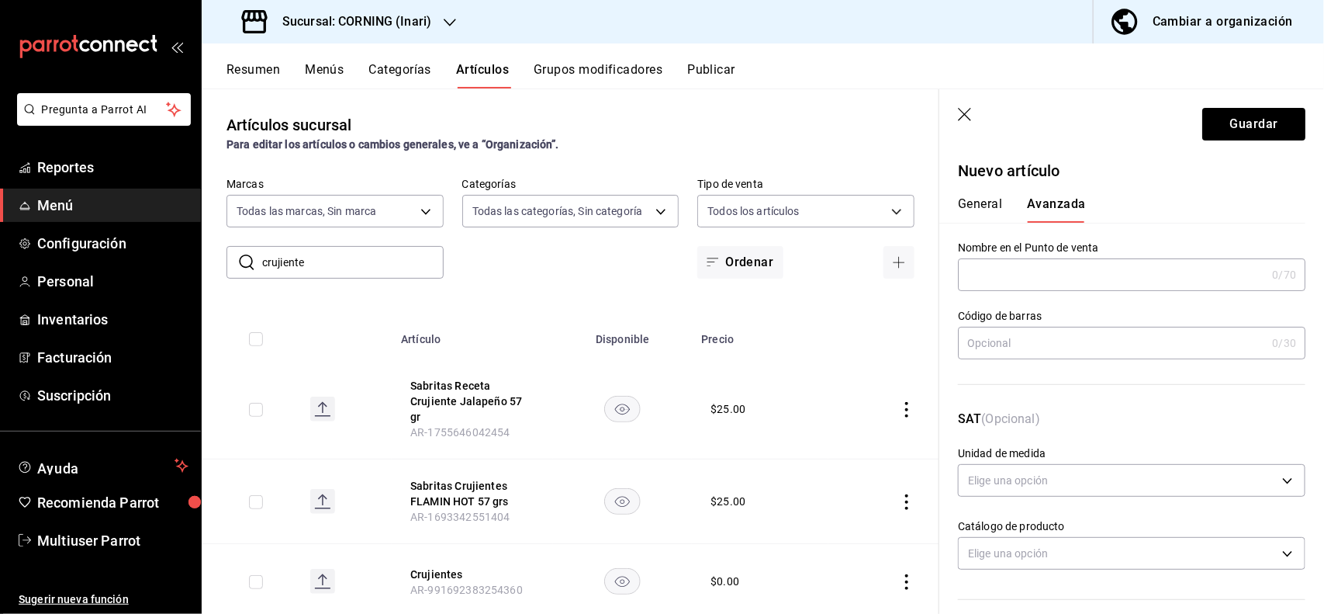
click at [1056, 351] on input "text" at bounding box center [1112, 342] width 308 height 31
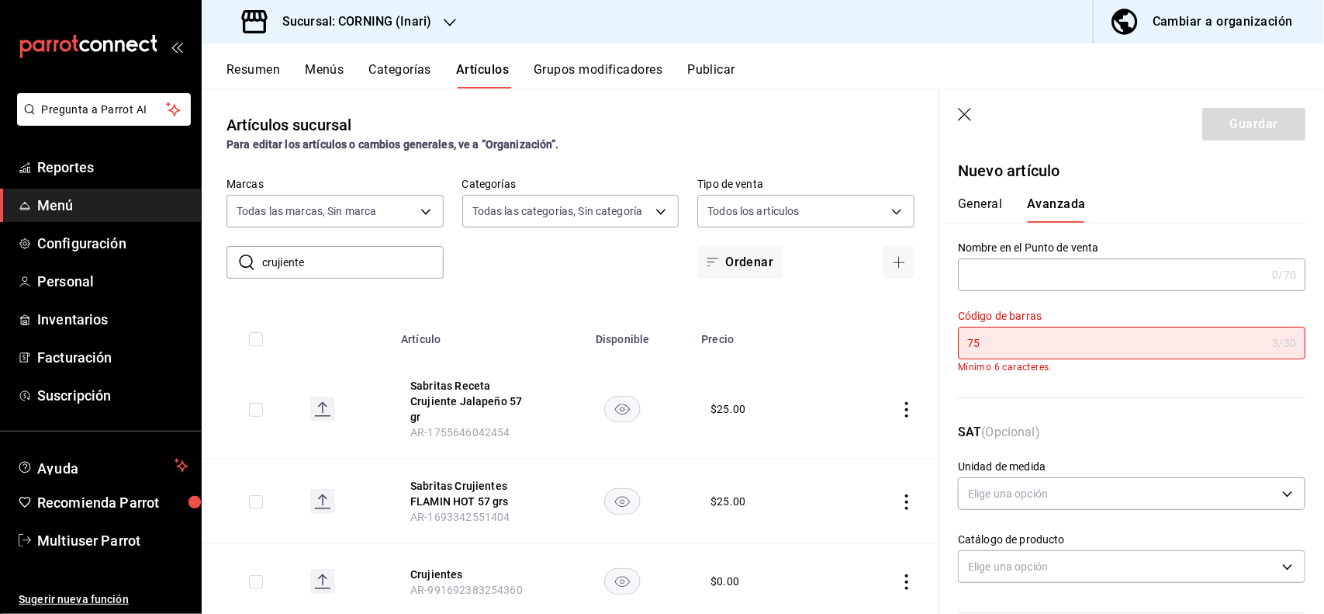
type input "7"
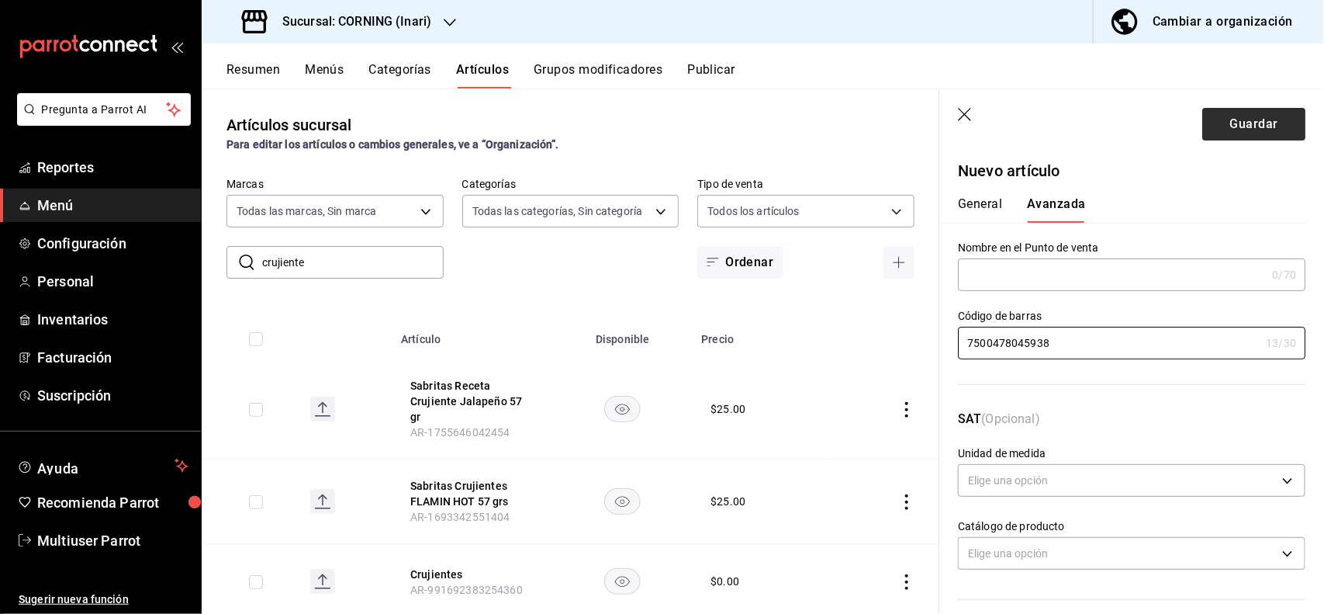
type input "7500478045938"
click at [1217, 124] on button "Guardar" at bounding box center [1254, 124] width 103 height 33
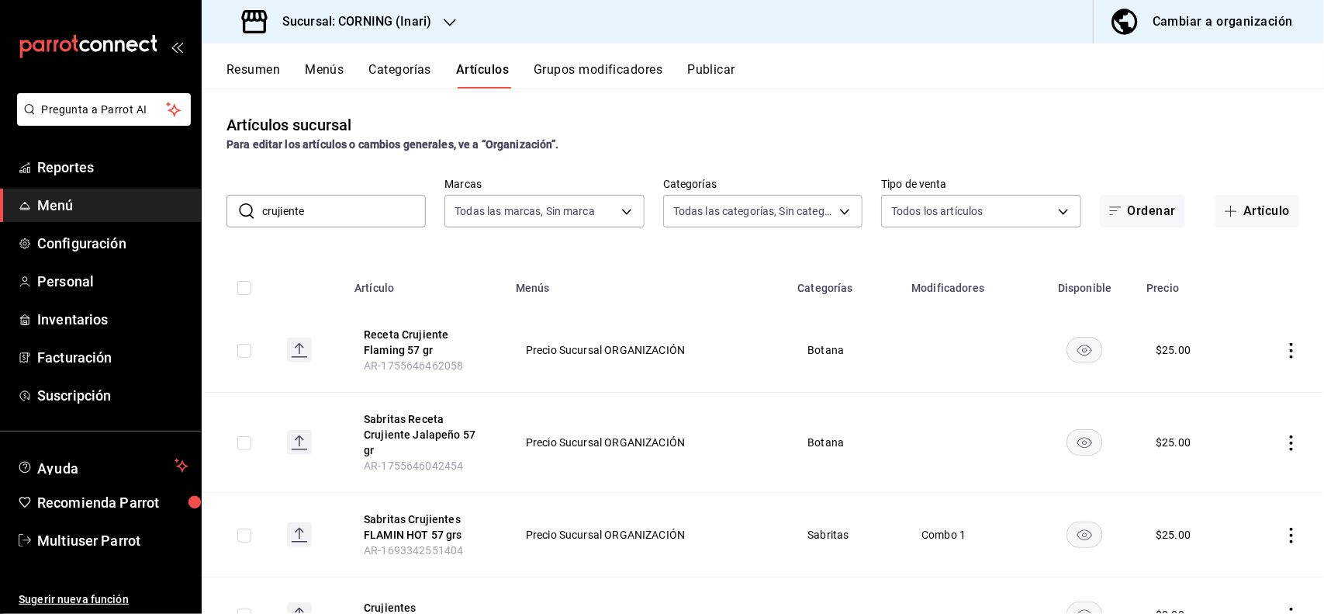
click at [384, 211] on input "crujiente" at bounding box center [344, 211] width 164 height 31
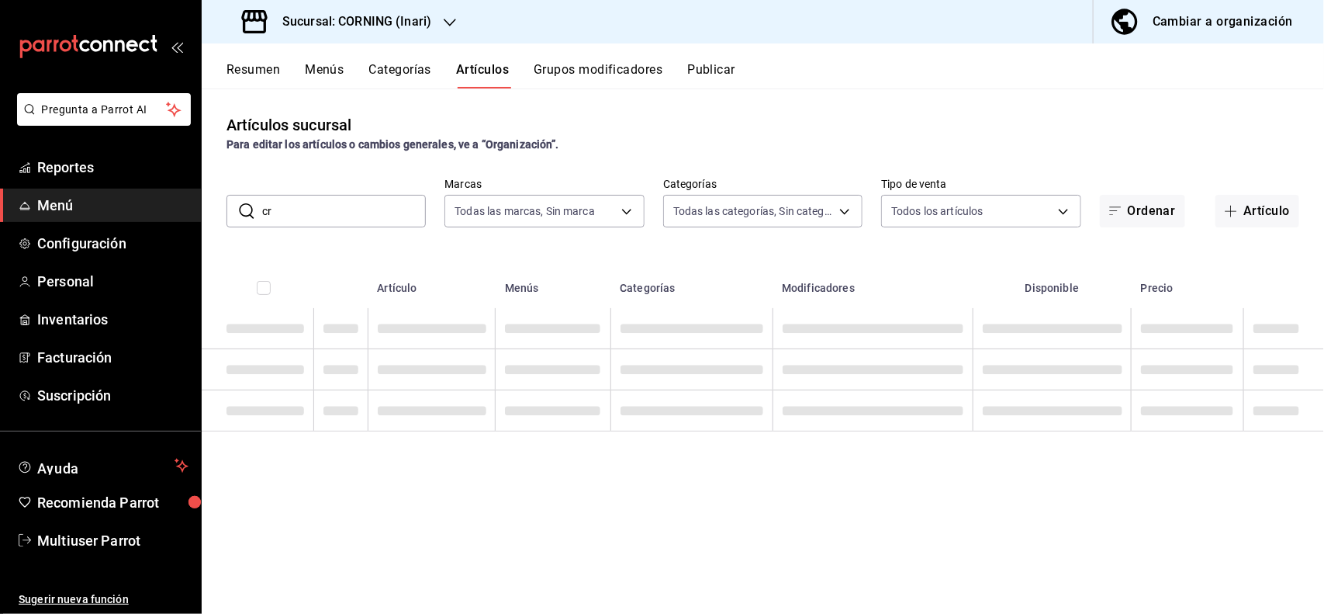
type input "c"
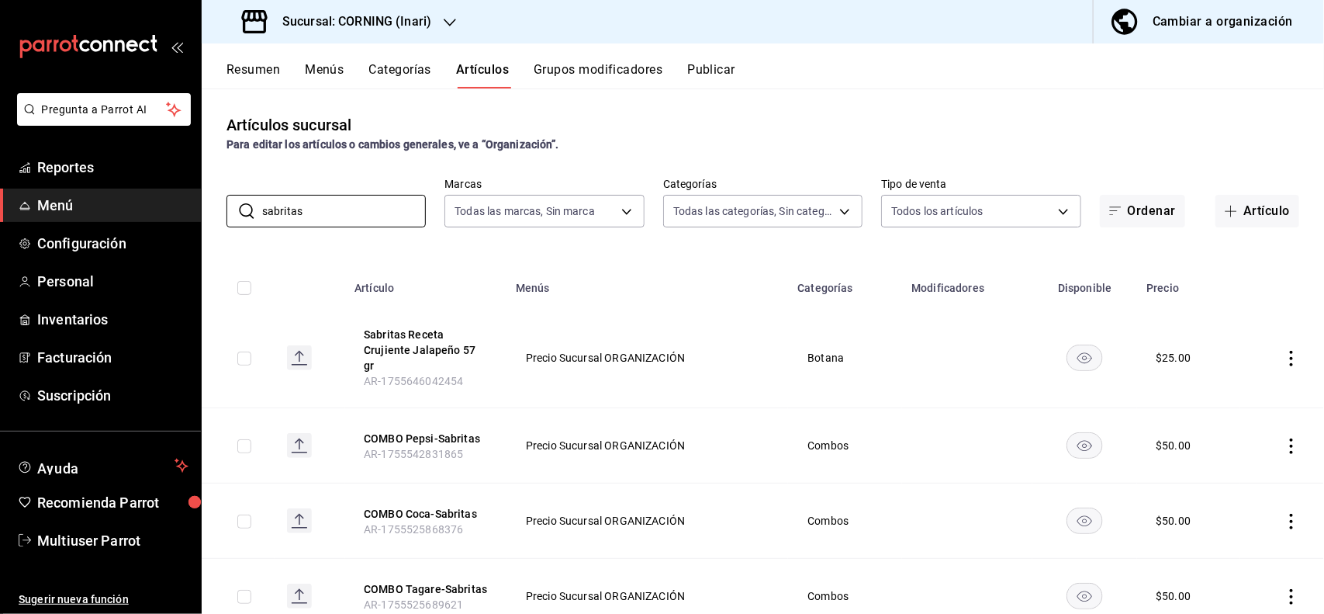
type input "sabritas"
click at [649, 113] on div "Artículos sucursal Para editar los artículos o cambios generales, ve a “Organiz…" at bounding box center [763, 133] width 1123 height 40
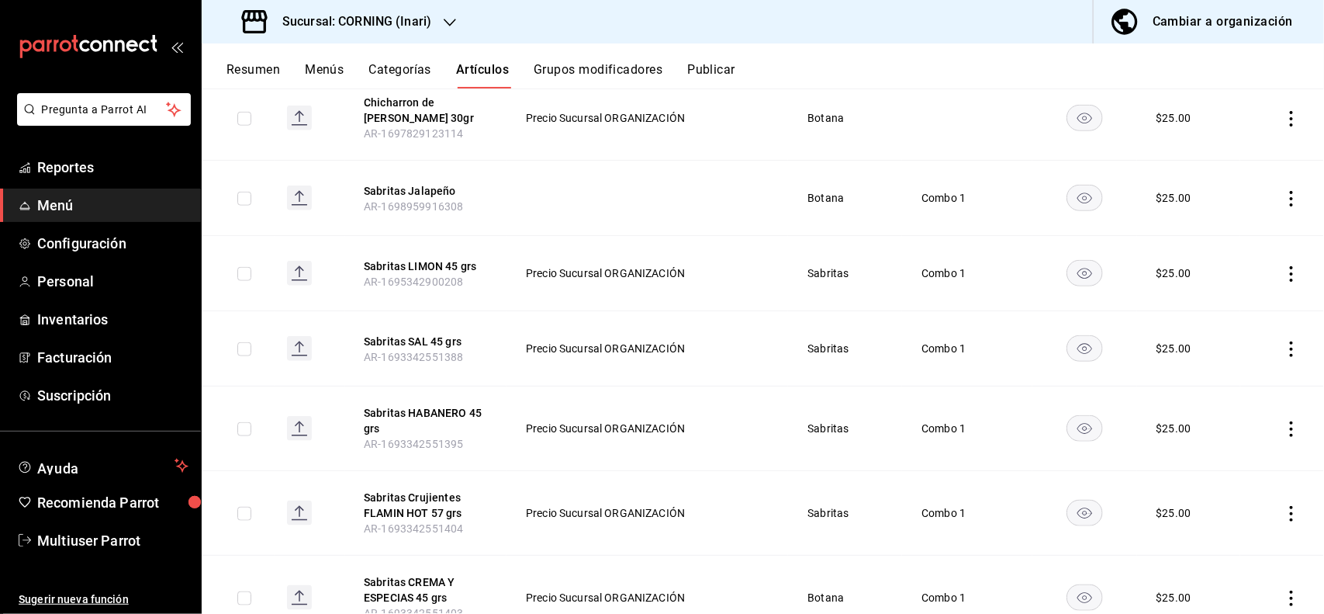
scroll to position [646, 0]
click at [1284, 338] on icon "actions" at bounding box center [1292, 346] width 16 height 16
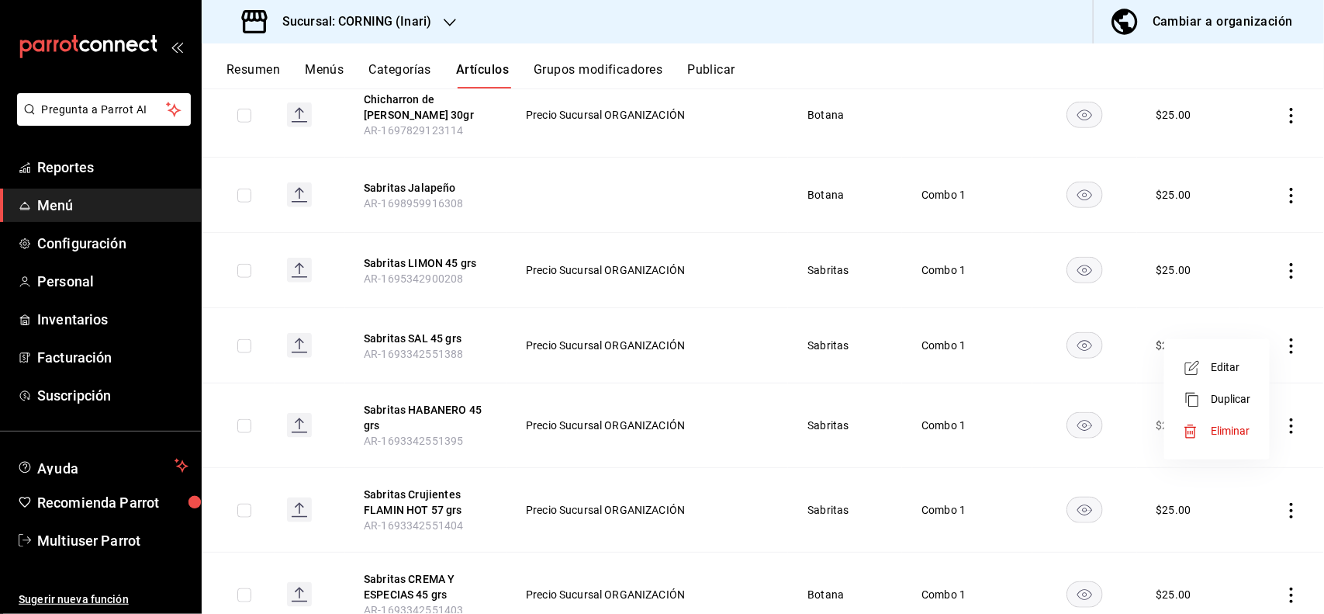
click at [1224, 369] on span "Editar" at bounding box center [1231, 367] width 40 height 16
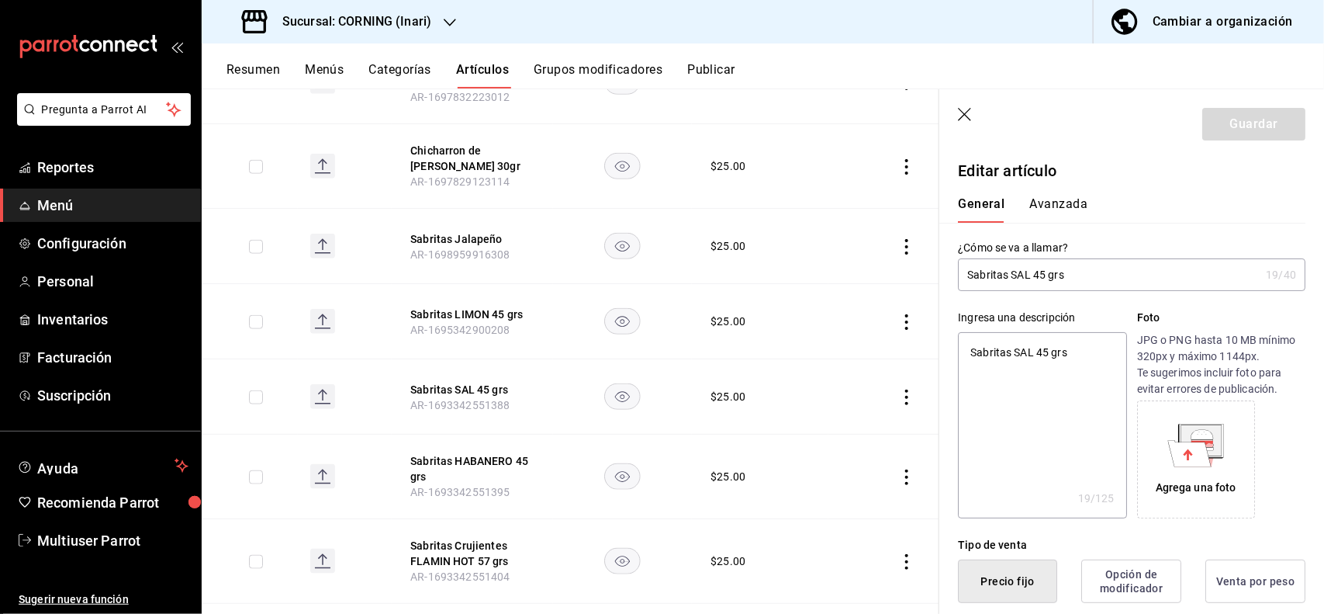
click at [1058, 199] on button "Avanzada" at bounding box center [1059, 209] width 58 height 26
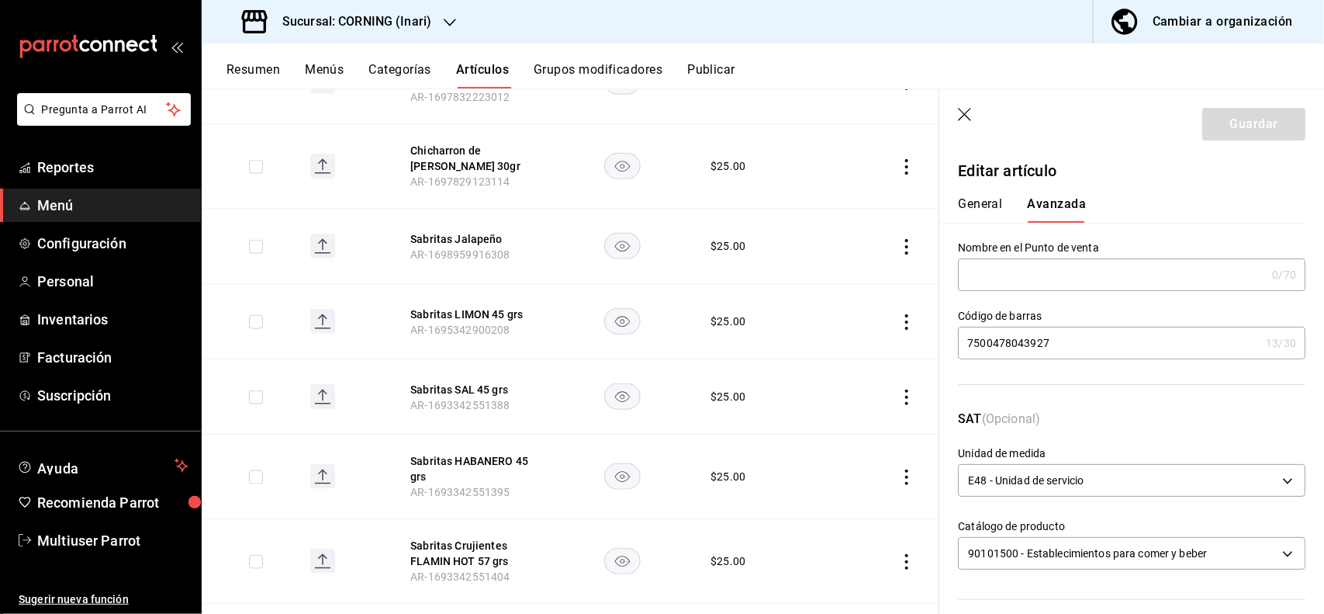
click at [1088, 358] on input "7500478043927" at bounding box center [1109, 342] width 302 height 31
type input "7"
click at [1203, 119] on button "Guardar" at bounding box center [1254, 124] width 103 height 33
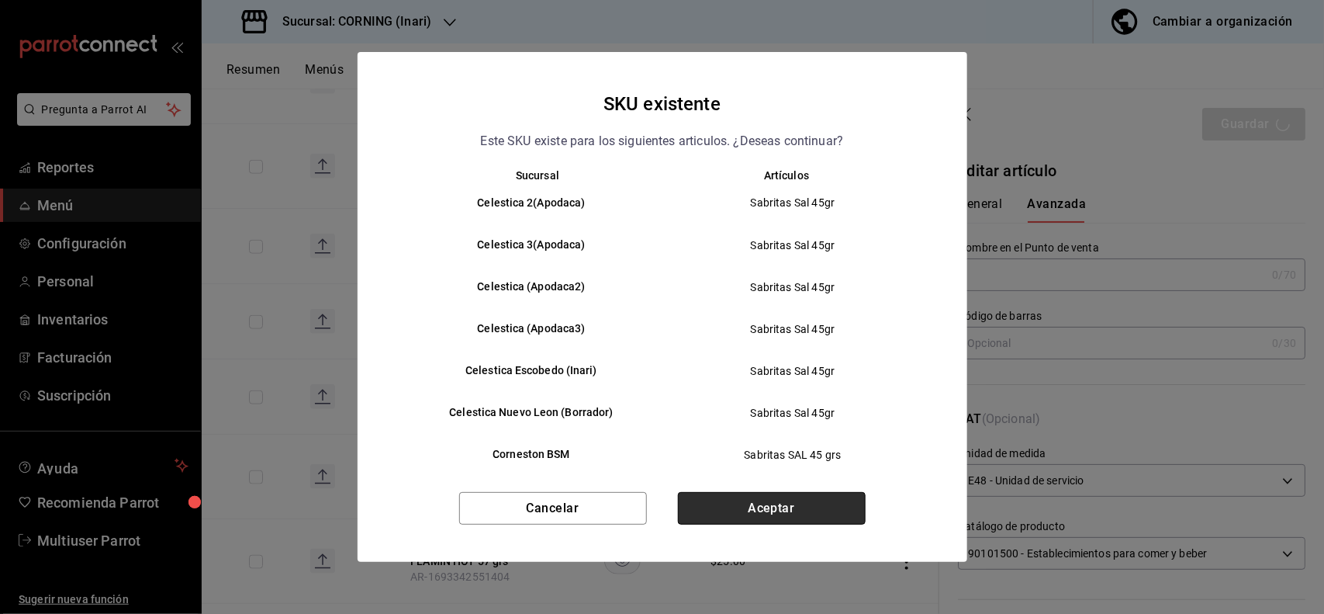
click at [747, 516] on button "Aceptar" at bounding box center [772, 508] width 188 height 33
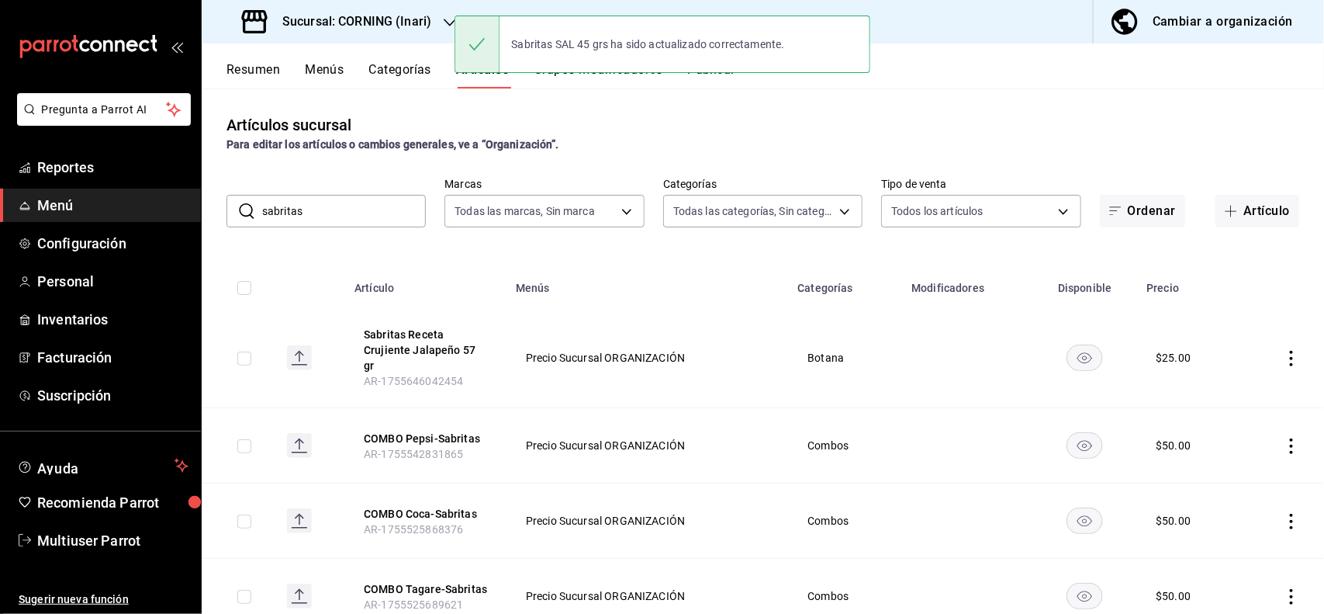
click at [369, 206] on input "sabritas" at bounding box center [344, 211] width 164 height 31
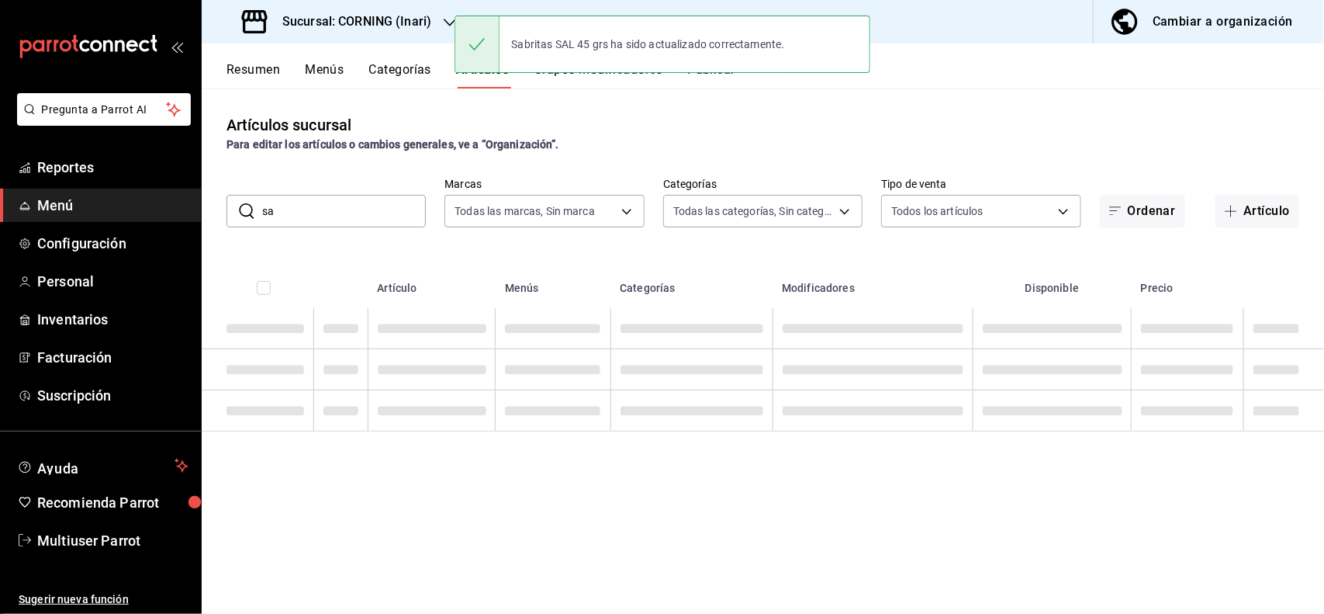
type input "s"
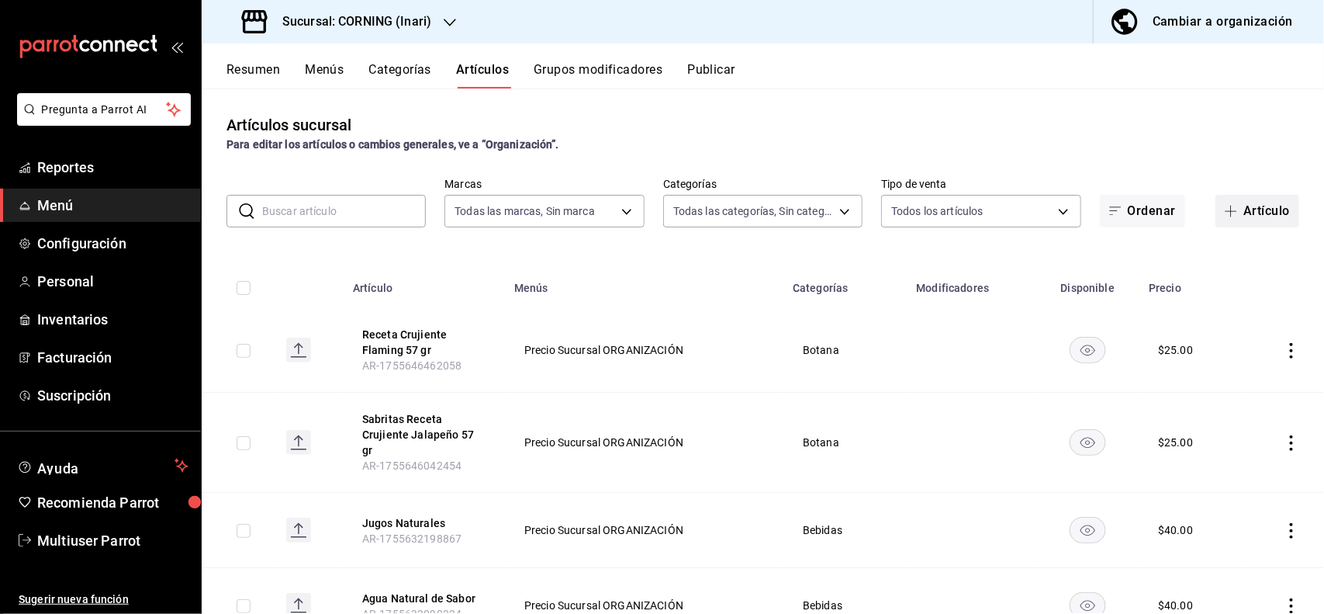
click at [1258, 212] on button "Artículo" at bounding box center [1258, 211] width 84 height 33
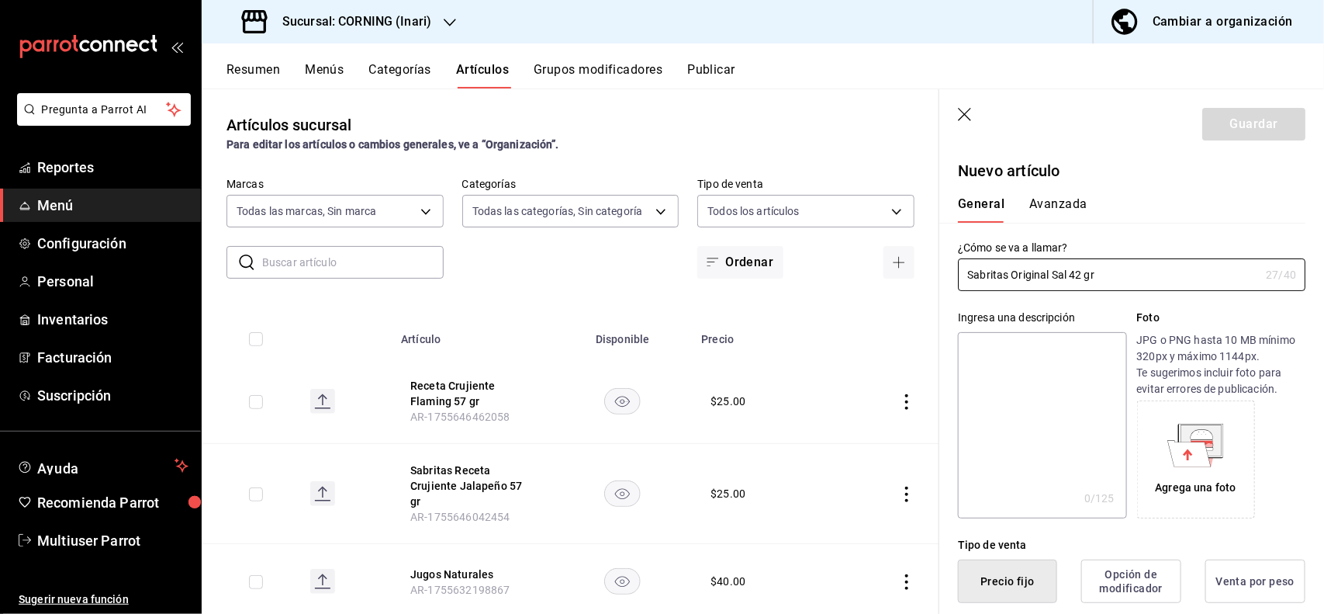
drag, startPoint x: 1122, startPoint y: 275, endPoint x: 935, endPoint y: 252, distance: 188.4
click at [935, 252] on main "Artículos sucursal Para editar los artículos o cambios generales, ve a “Organiz…" at bounding box center [763, 350] width 1123 height 525
type input "Sabritas Original Sal 42 gr"
click at [1011, 376] on textarea at bounding box center [1042, 425] width 168 height 186
paste textarea "Sabritas Original Sal 42 gr"
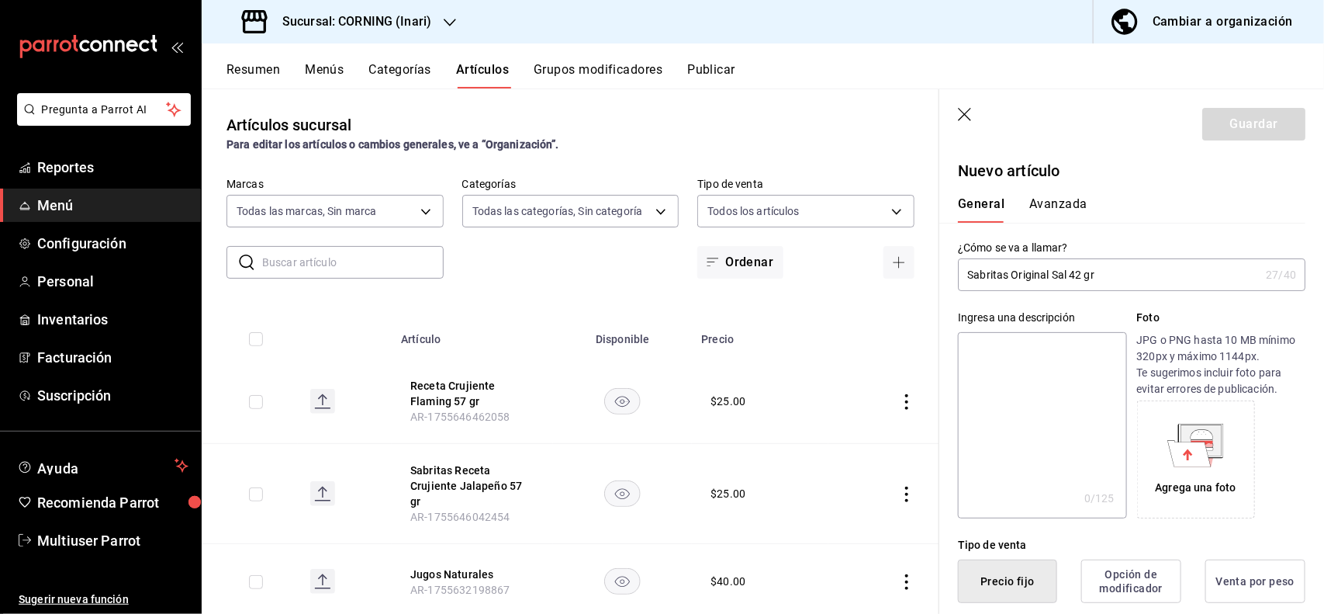
type textarea "Sabritas Original Sal 42 gr"
type textarea "x"
click at [1011, 376] on textarea "Sabritas Original Sal 42 gr" at bounding box center [1042, 425] width 168 height 186
type textarea "Sabritas Original Sal 42 gr"
type textarea "x"
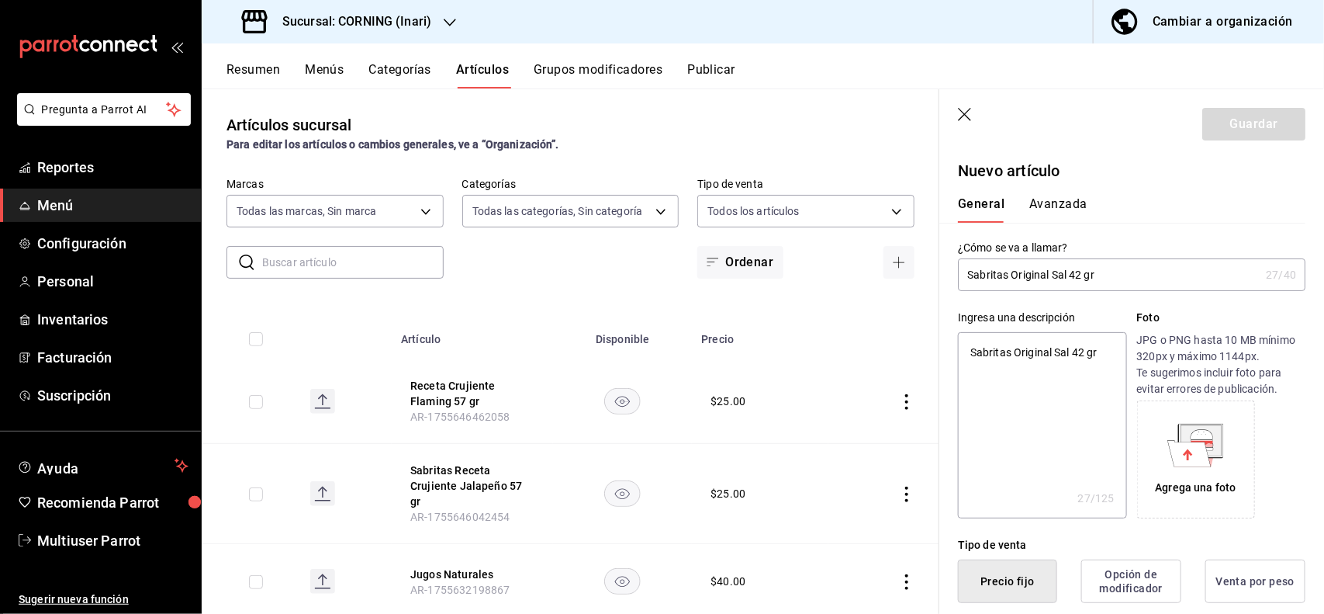
type button "1"
type button "0"
type button "2"
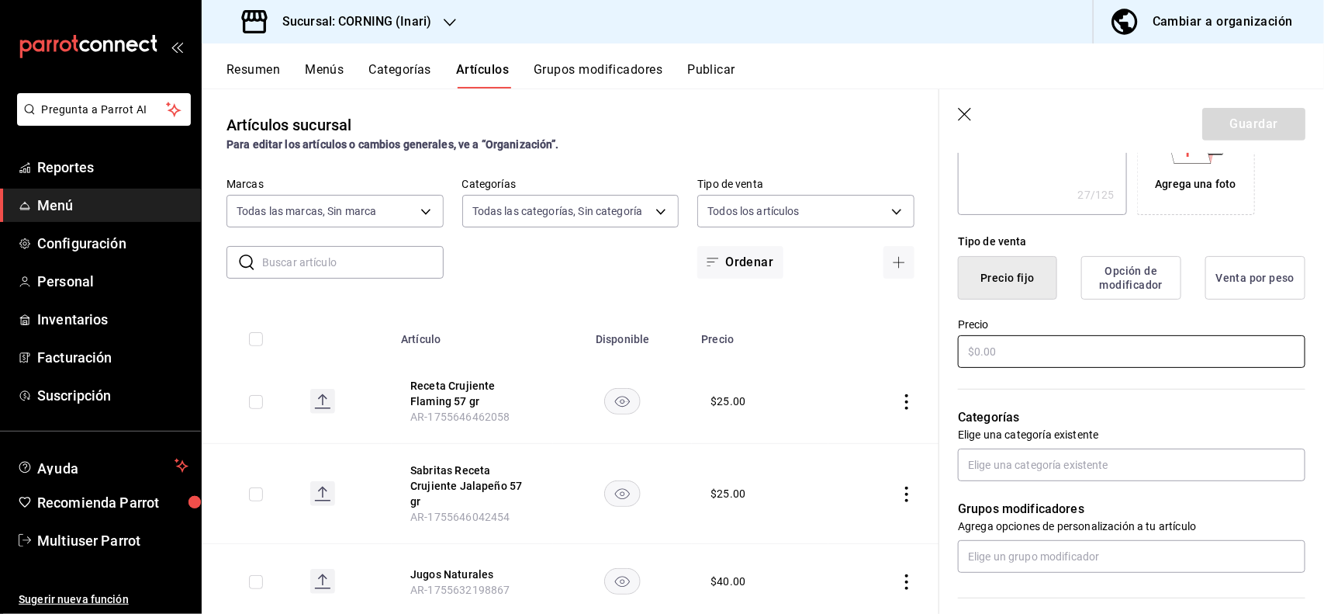
type input "$2.00"
type textarea "x"
type input "$25.00"
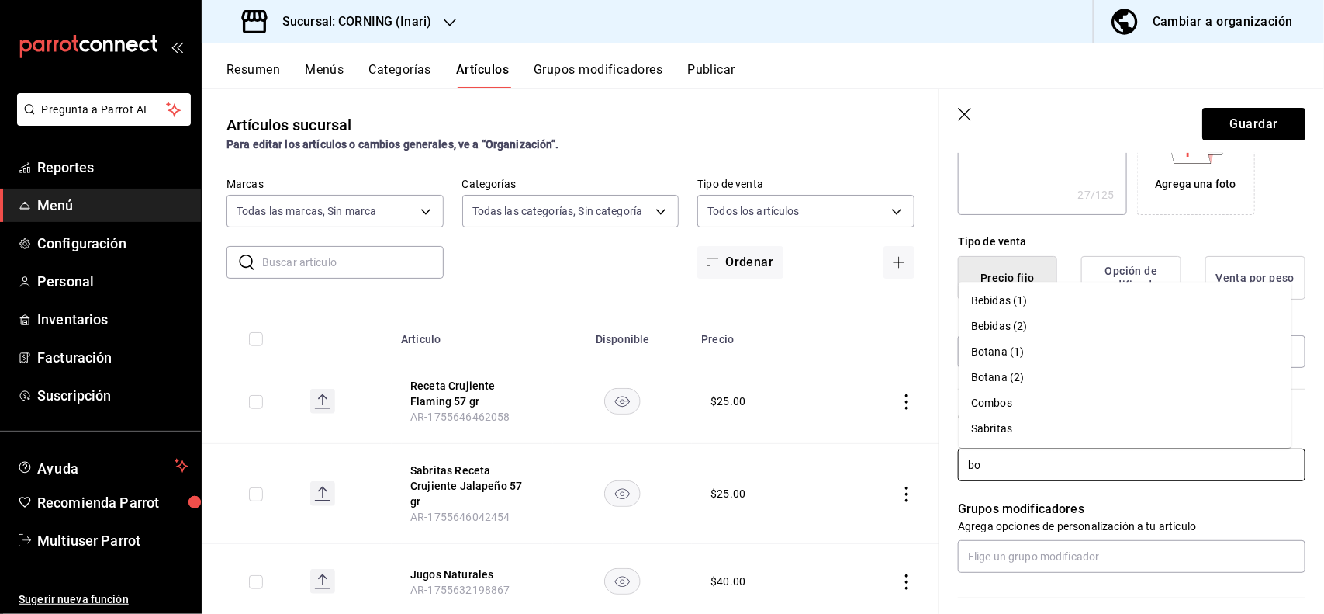
type input "bot"
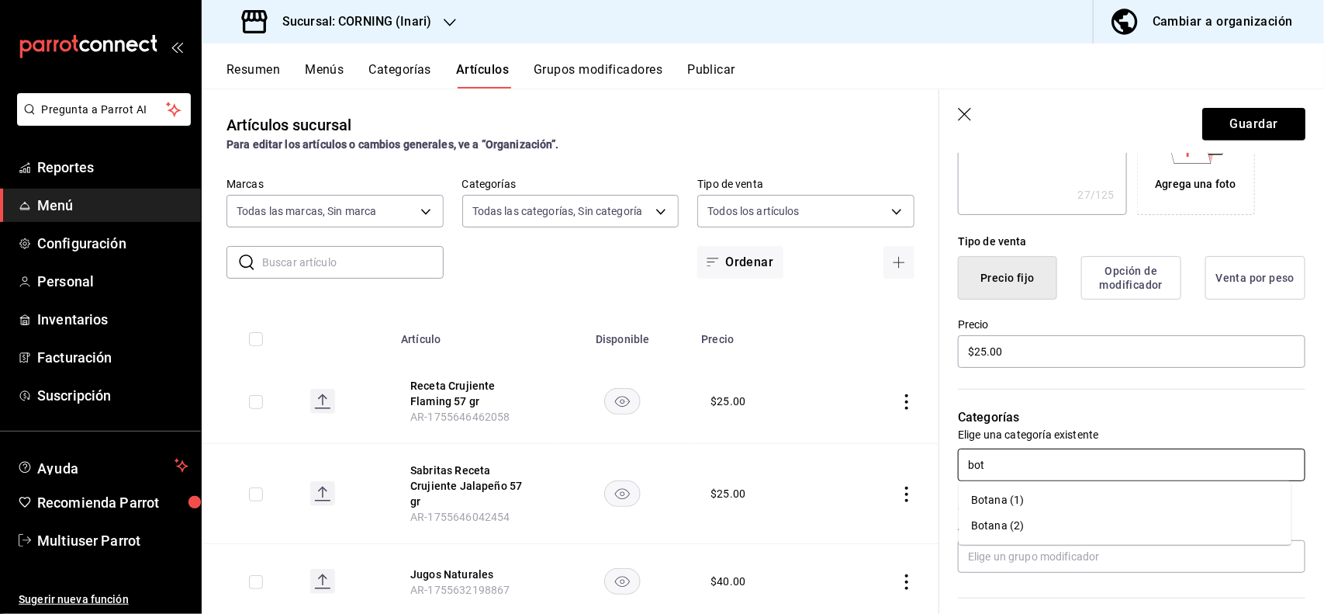
click at [1034, 497] on li "Botana (1)" at bounding box center [1125, 500] width 333 height 26
type textarea "x"
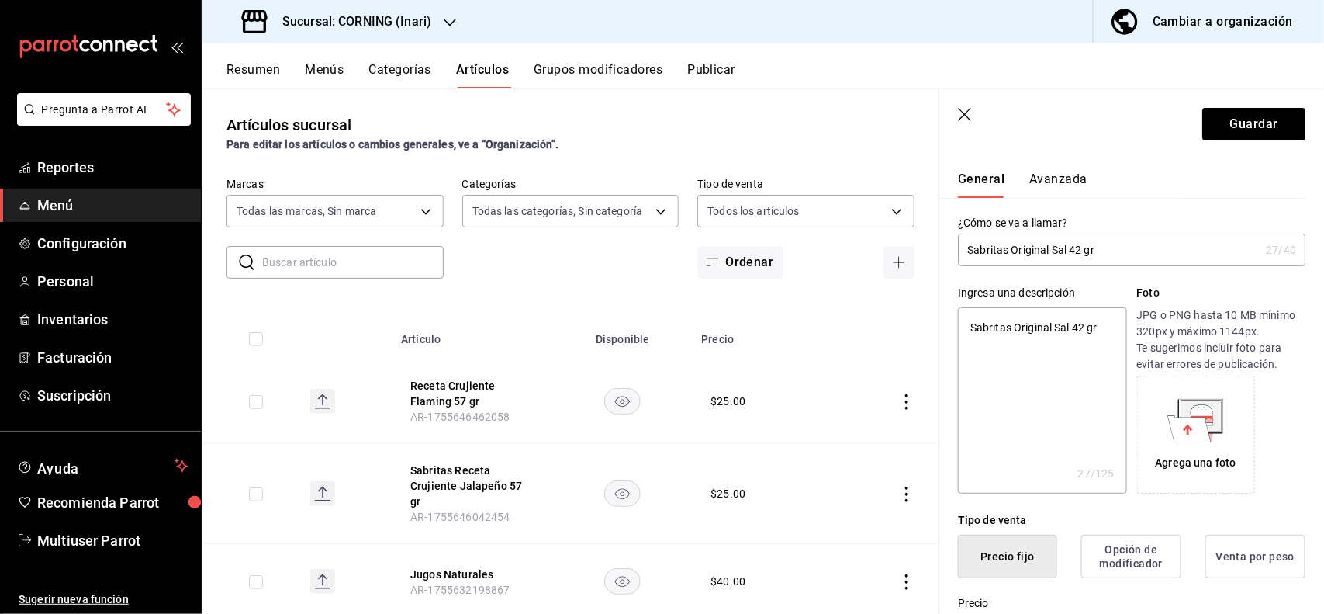
scroll to position [0, 0]
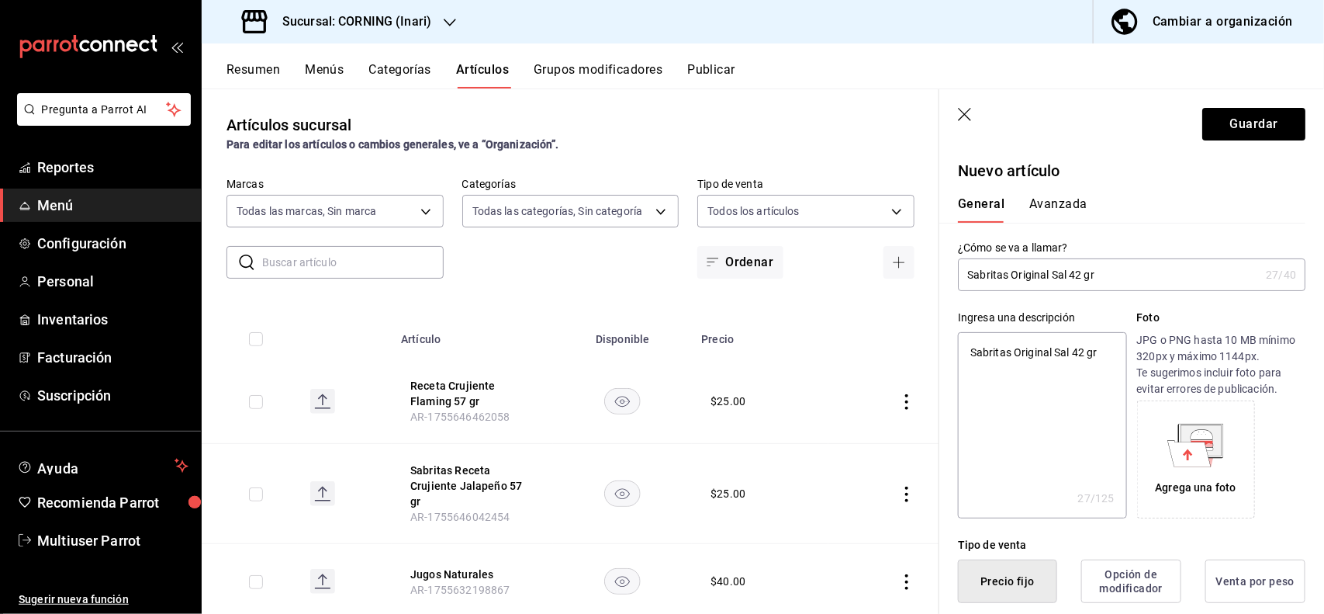
click at [1034, 195] on div "General [PERSON_NAME]" at bounding box center [1123, 202] width 366 height 40
click at [1037, 196] on button "Avanzada" at bounding box center [1059, 209] width 58 height 26
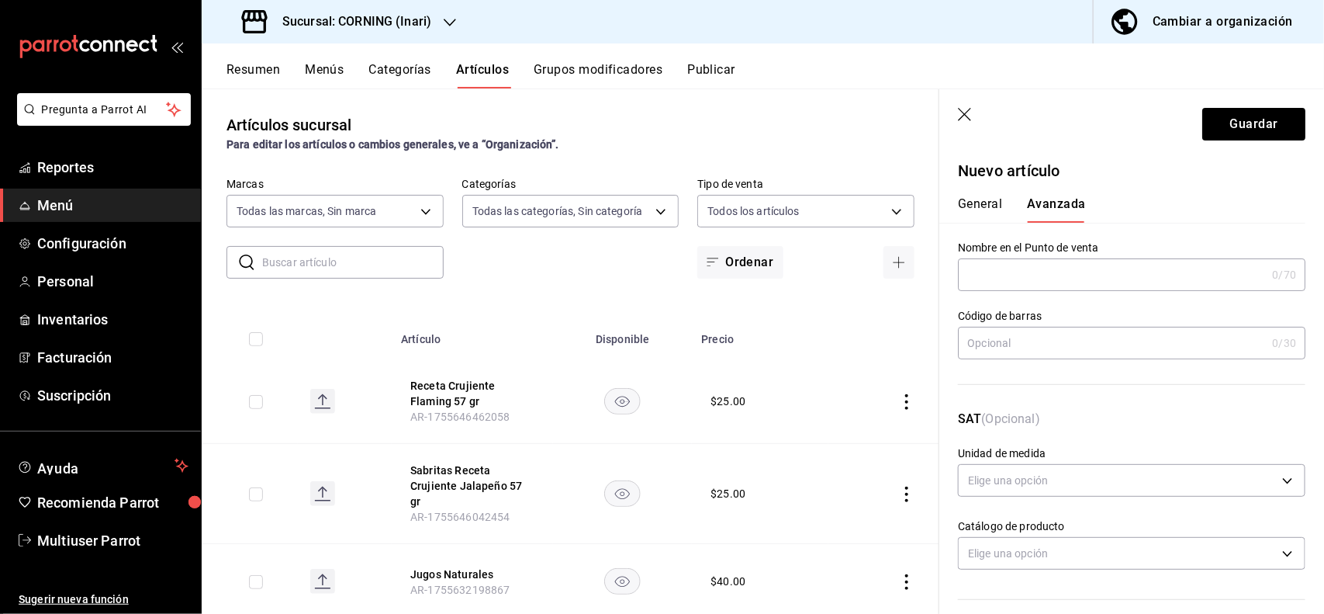
click at [1119, 330] on input "text" at bounding box center [1112, 342] width 308 height 31
type input "7500478043927"
click at [1259, 118] on button "Guardar" at bounding box center [1254, 124] width 103 height 33
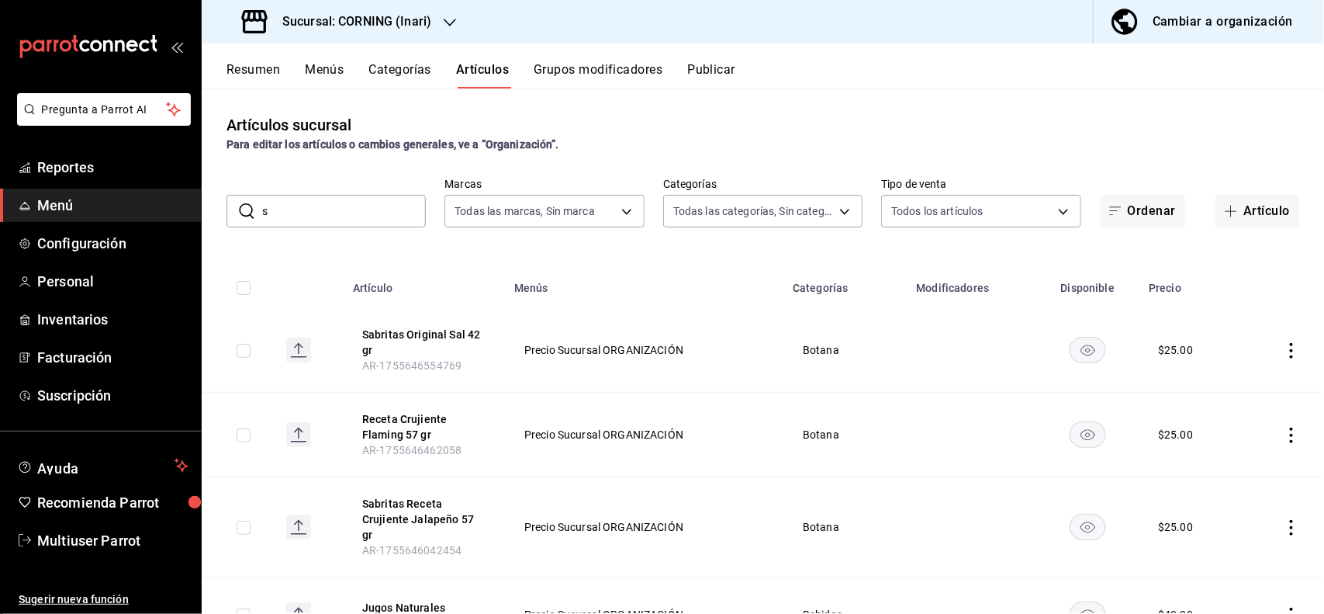
click at [357, 213] on input "s" at bounding box center [344, 211] width 164 height 31
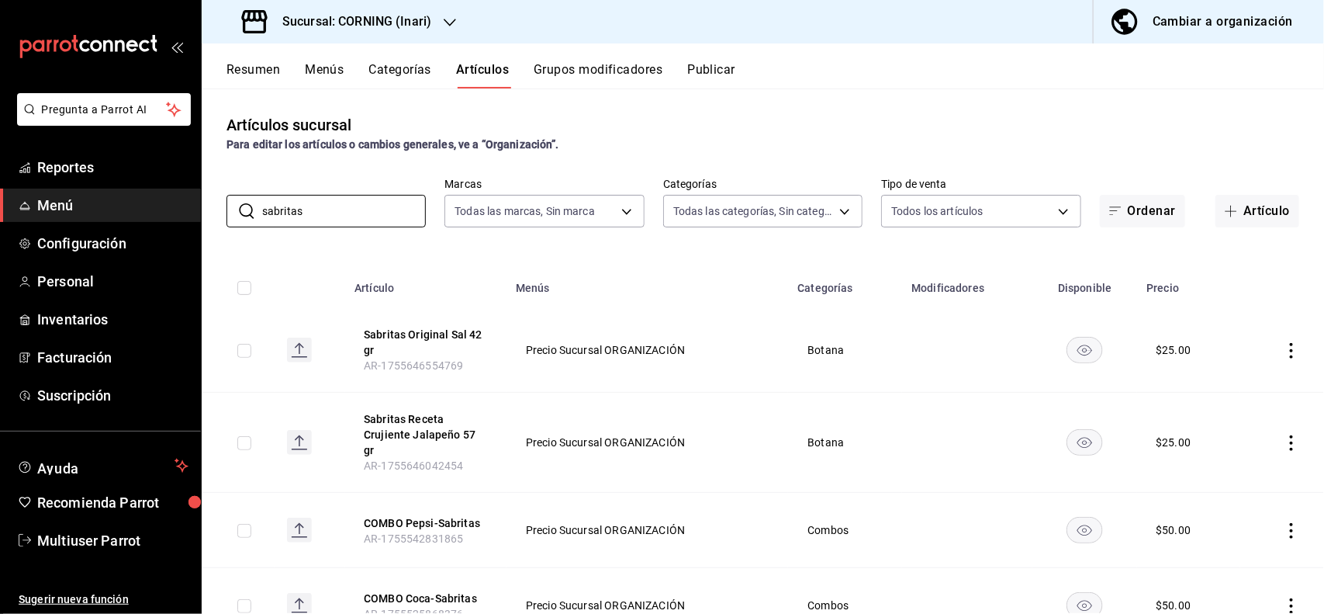
type input "sabritas"
click at [722, 124] on div "Artículos sucursal Para editar los artículos o cambios generales, ve a “Organiz…" at bounding box center [763, 133] width 1123 height 40
click at [1261, 209] on button "Artículo" at bounding box center [1258, 211] width 84 height 33
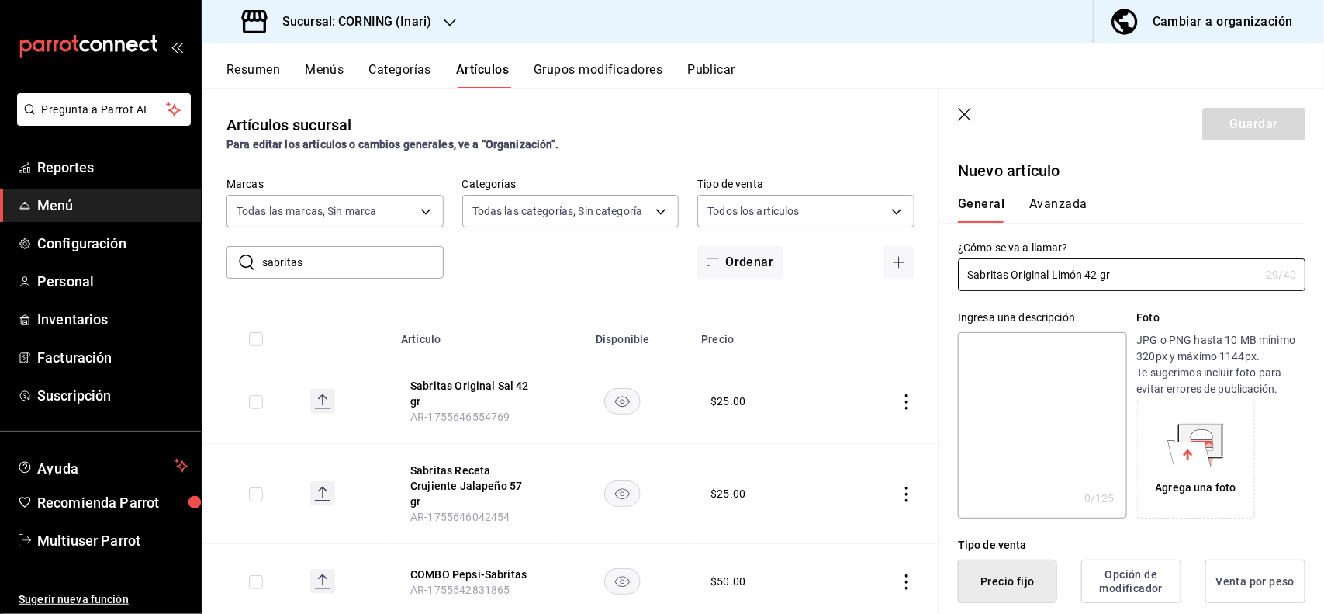
type input "Sabritas Original Limón 42 gr"
drag, startPoint x: 1145, startPoint y: 269, endPoint x: 955, endPoint y: 289, distance: 191.1
click at [955, 289] on div "¿Cómo se va a llamar? Sabritas Original Limón 42 gr 29 /40 ¿Cómo se va a llamar?" at bounding box center [1123, 257] width 366 height 68
click at [1001, 355] on textarea at bounding box center [1042, 425] width 168 height 186
paste textarea "Sabritas Original Limón 42 gr"
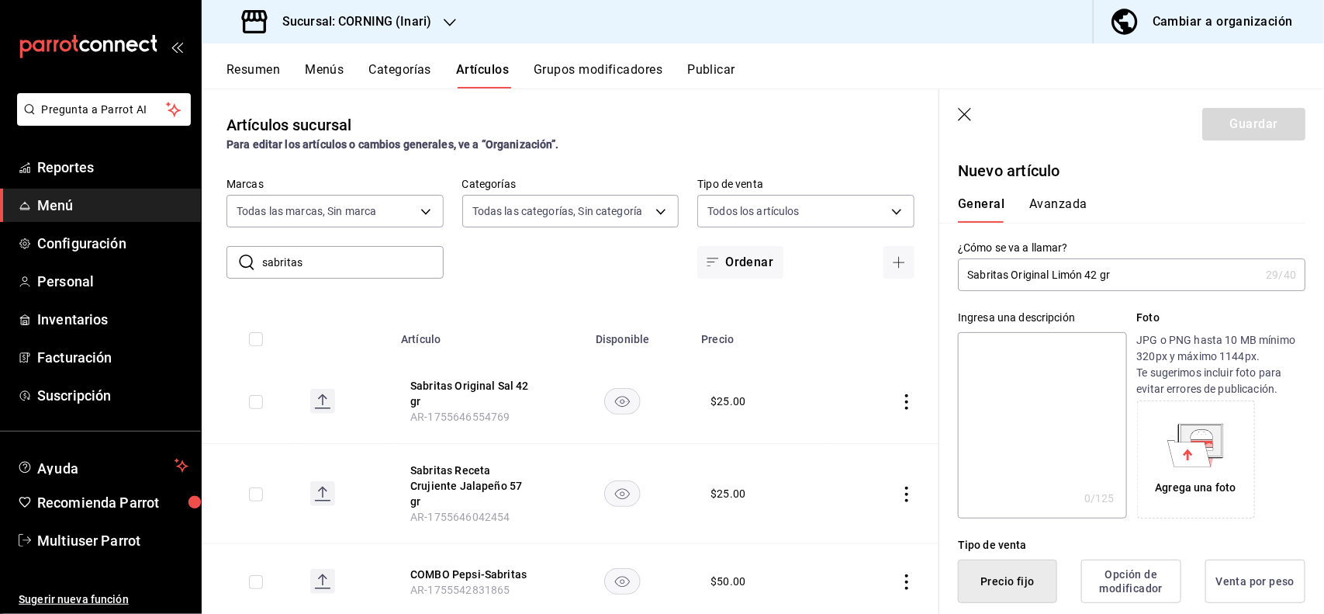
type textarea "Sabritas Original Limón 42 gr"
type textarea "x"
type textarea "Sabritas Original Limón 42 gr"
type textarea "x"
type button "1"
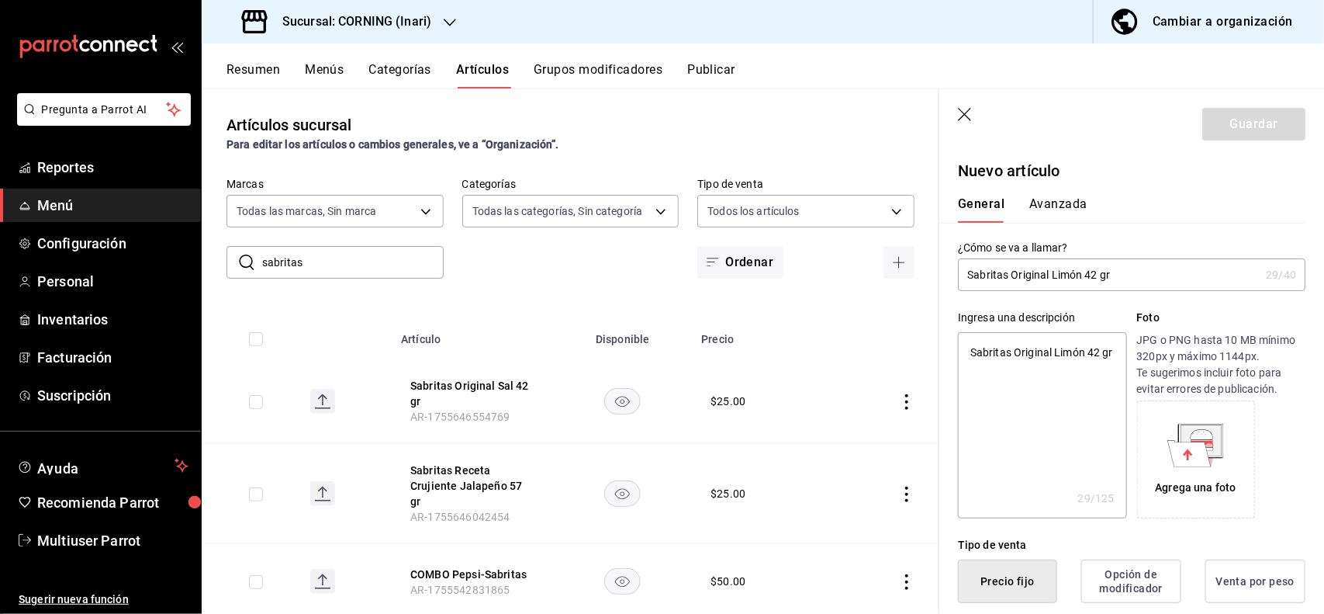
type button "0"
type button "2"
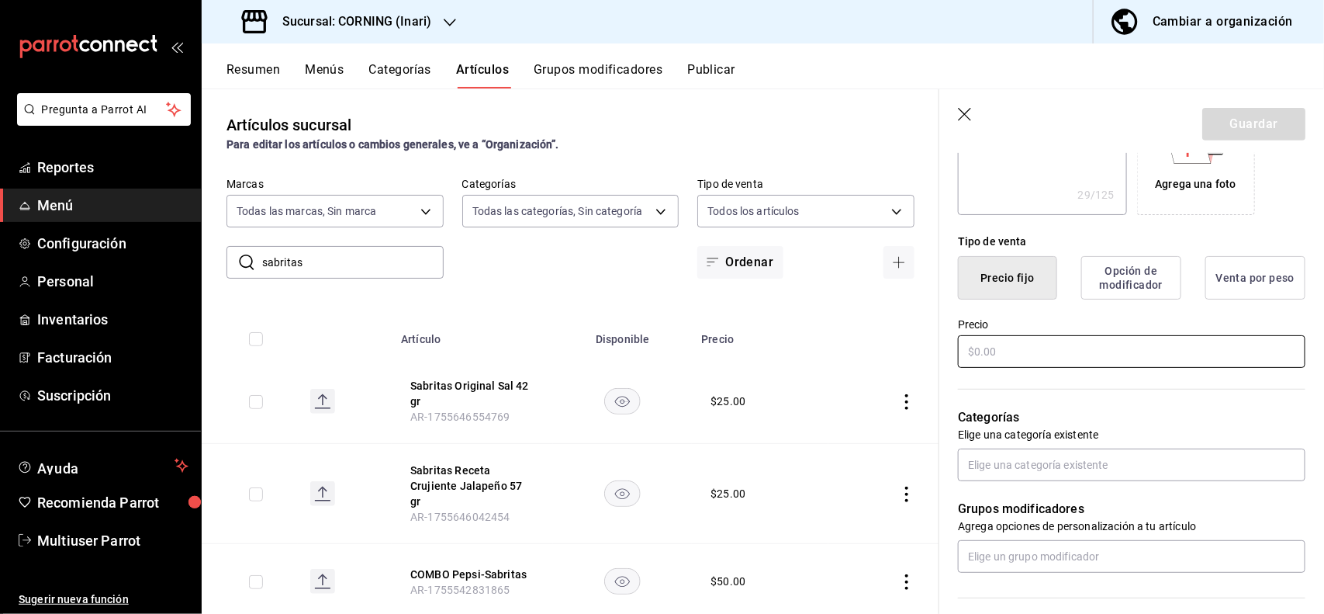
type input "$2.00"
type textarea "x"
type input "$25.00"
type textarea "x"
type input "$25.00"
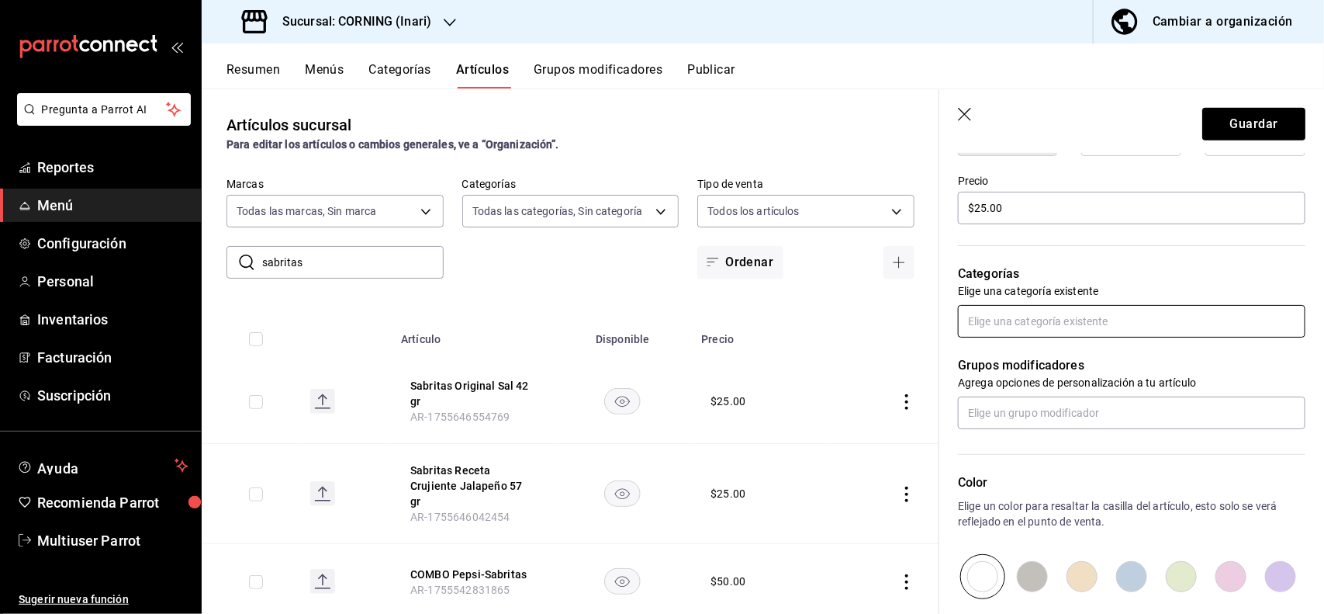
scroll to position [459, 0]
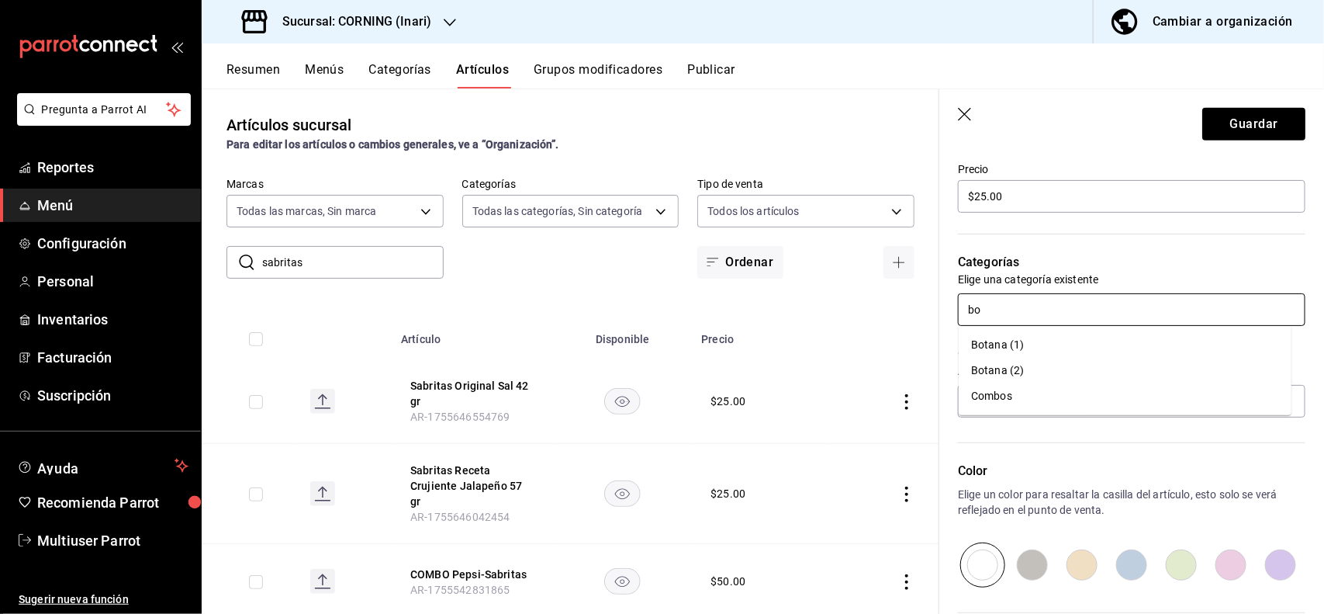
type input "bot"
click at [1081, 334] on li "Botana (1)" at bounding box center [1125, 345] width 333 height 26
type textarea "x"
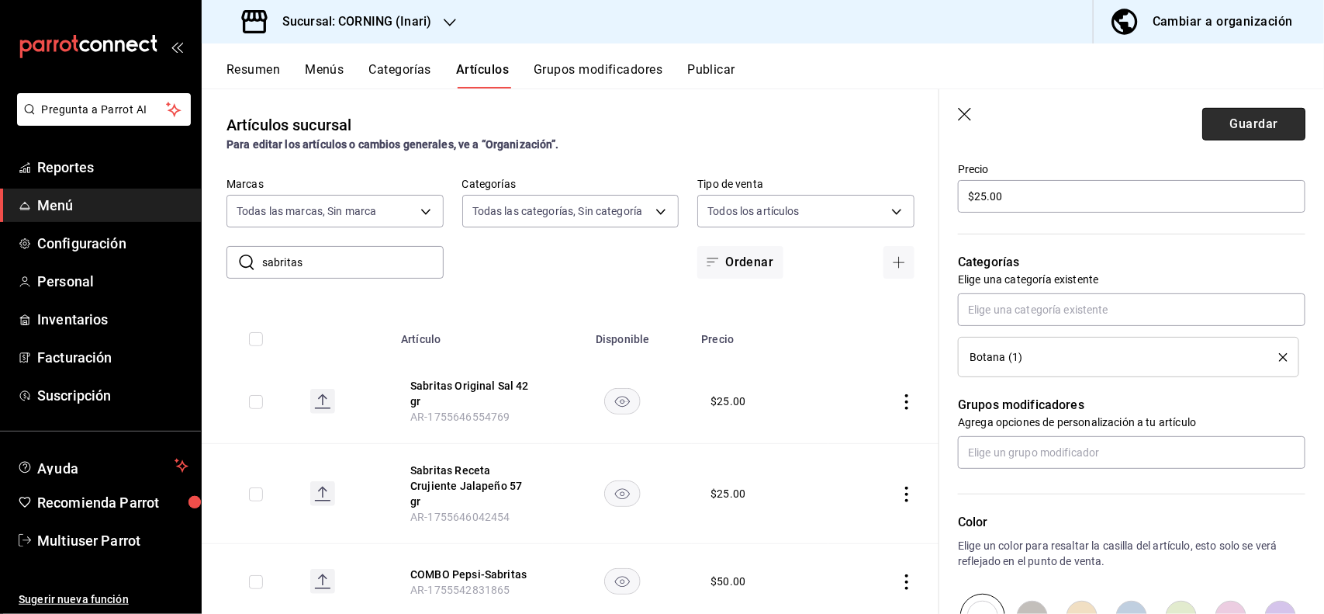
click at [1218, 138] on button "Guardar" at bounding box center [1254, 124] width 103 height 33
type textarea "x"
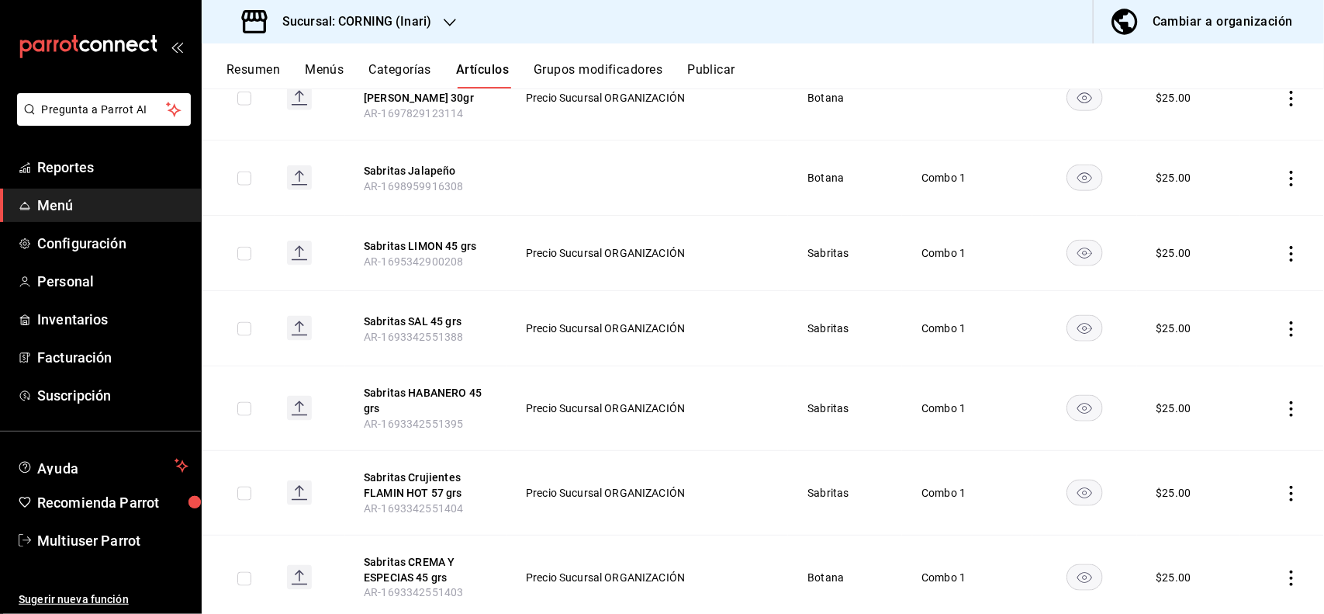
scroll to position [826, 0]
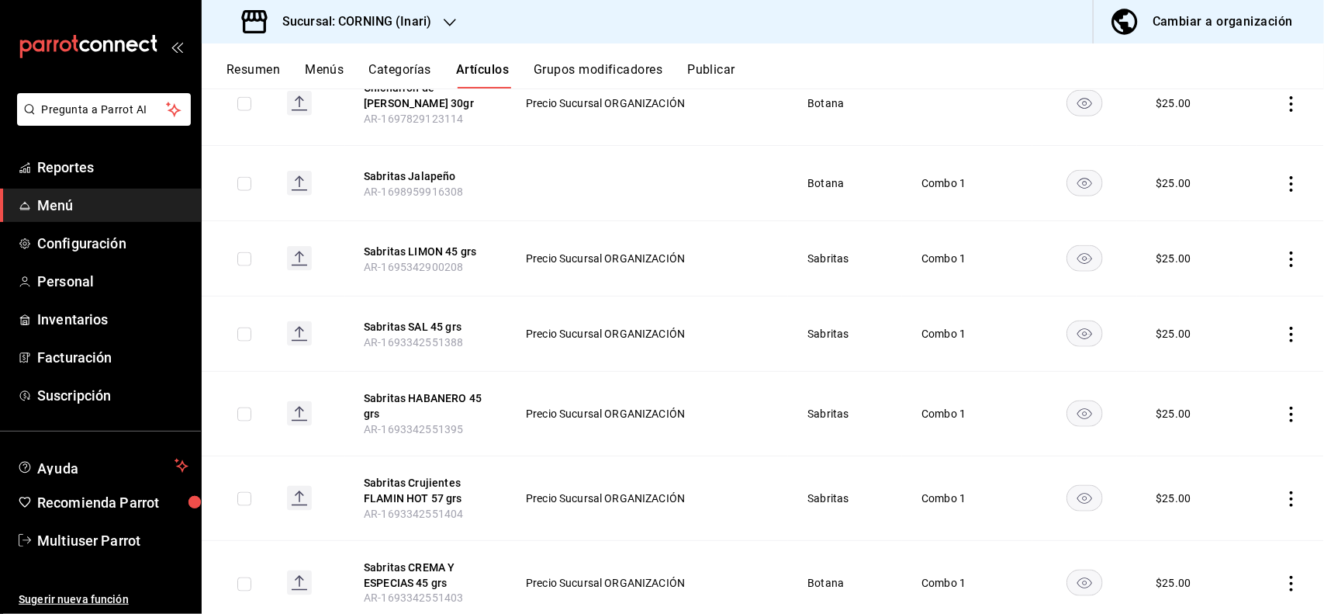
click at [1284, 251] on icon "actions" at bounding box center [1292, 259] width 16 height 16
click at [1252, 284] on li "Editar" at bounding box center [1217, 281] width 93 height 32
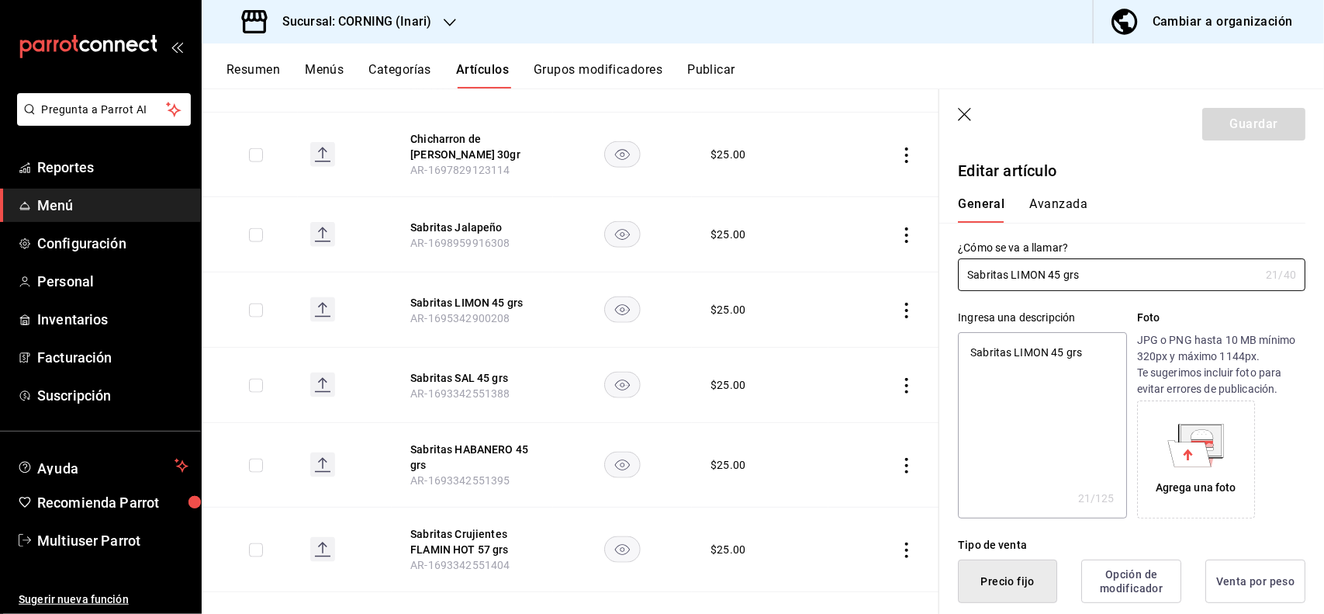
type textarea "x"
type input "$25.00"
type input "E48"
type input "90101500"
radio input "true"
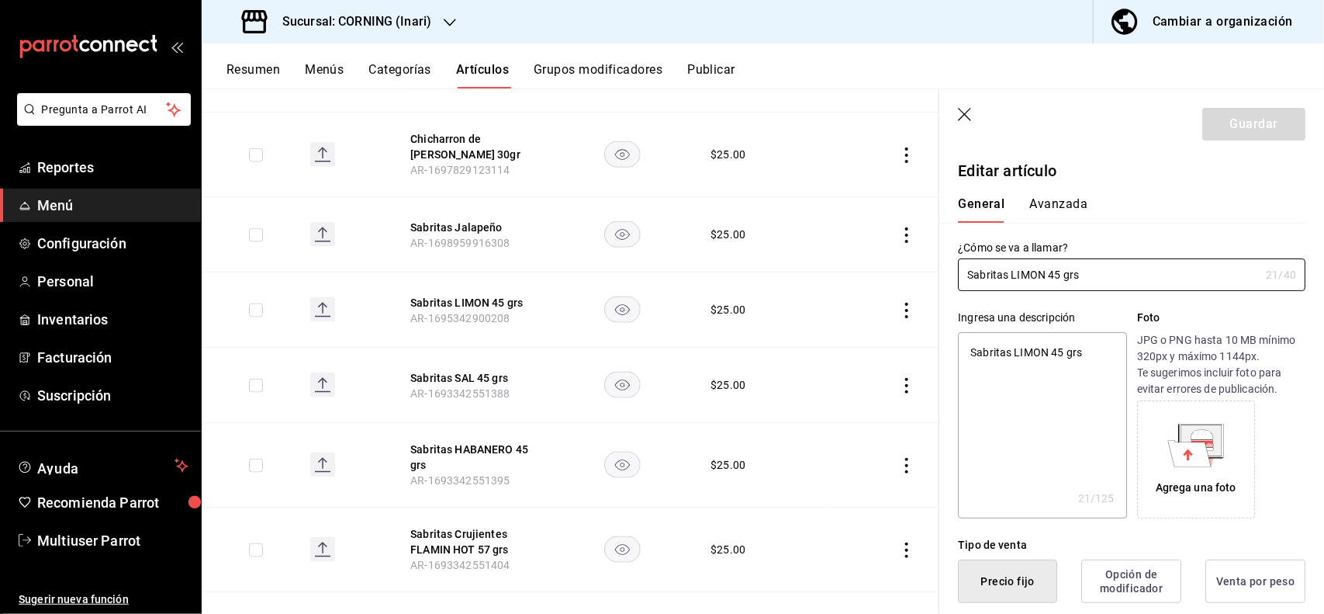
radio input "true"
type input "43ffc9d6-736a-418e-bb65-a51c168d821e"
click at [1037, 204] on button "Avanzada" at bounding box center [1059, 209] width 58 height 26
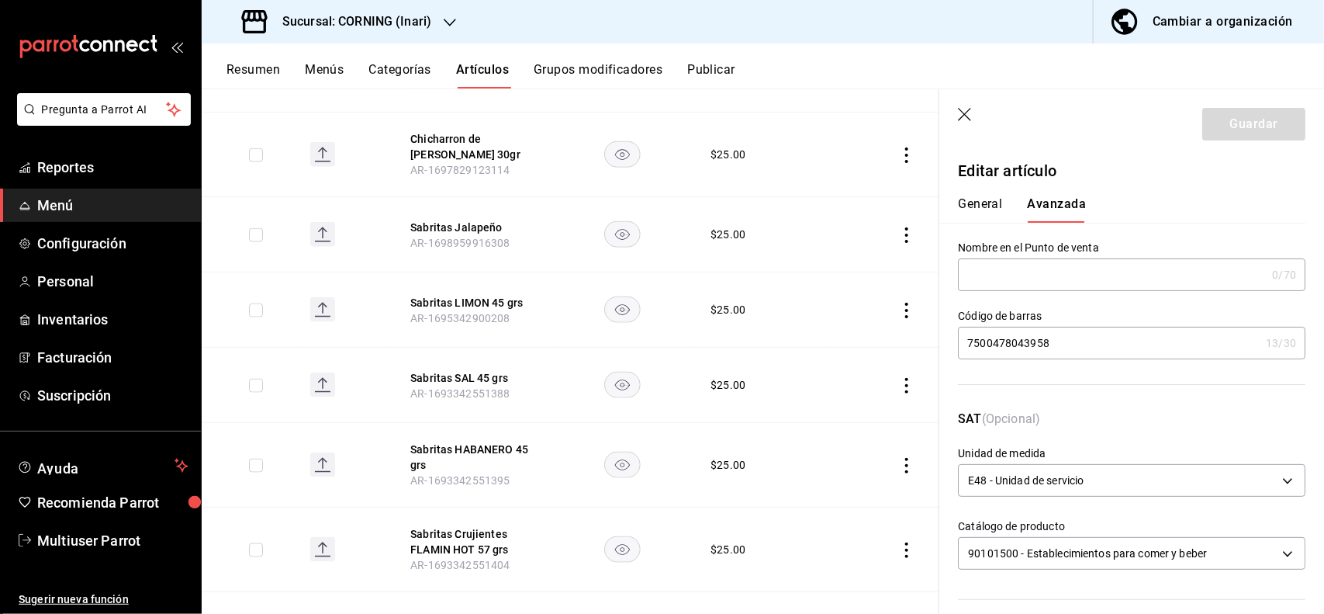
click at [1086, 338] on input "7500478043958" at bounding box center [1109, 342] width 302 height 31
type input "7"
click at [1227, 133] on button "Guardar" at bounding box center [1254, 124] width 103 height 33
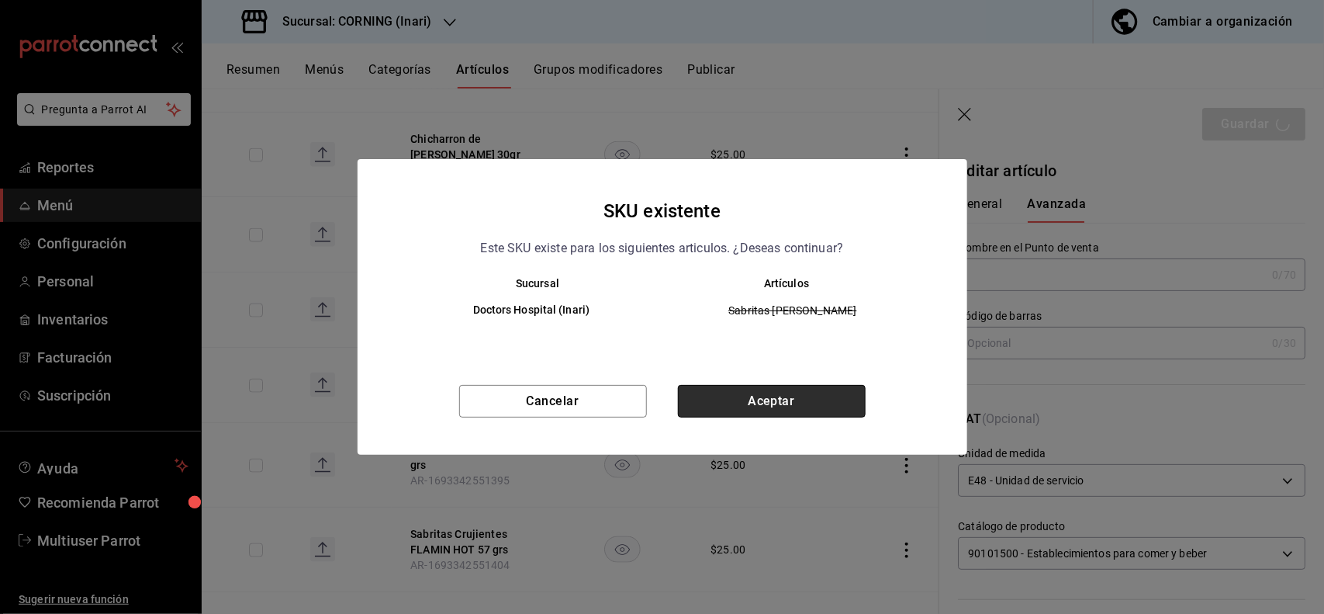
click at [799, 393] on button "Aceptar" at bounding box center [772, 401] width 188 height 33
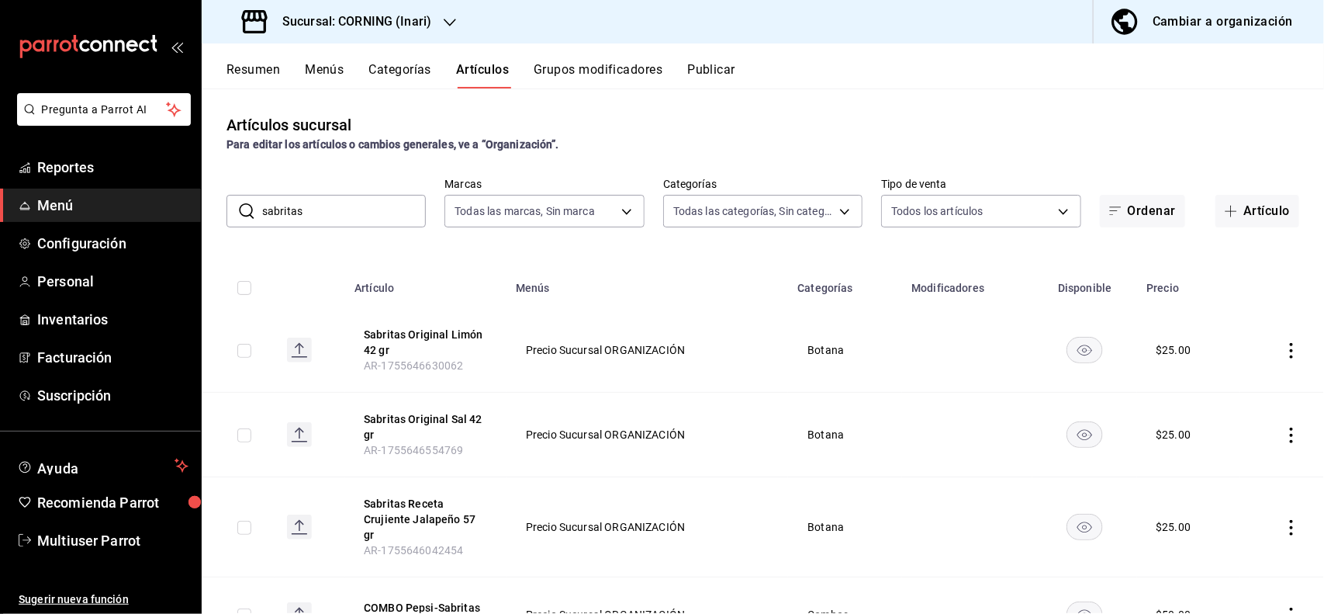
click at [1276, 341] on td at bounding box center [1283, 350] width 84 height 85
click at [1290, 350] on icon "actions" at bounding box center [1291, 351] width 3 height 16
click at [1215, 382] on span "Editar" at bounding box center [1231, 387] width 40 height 16
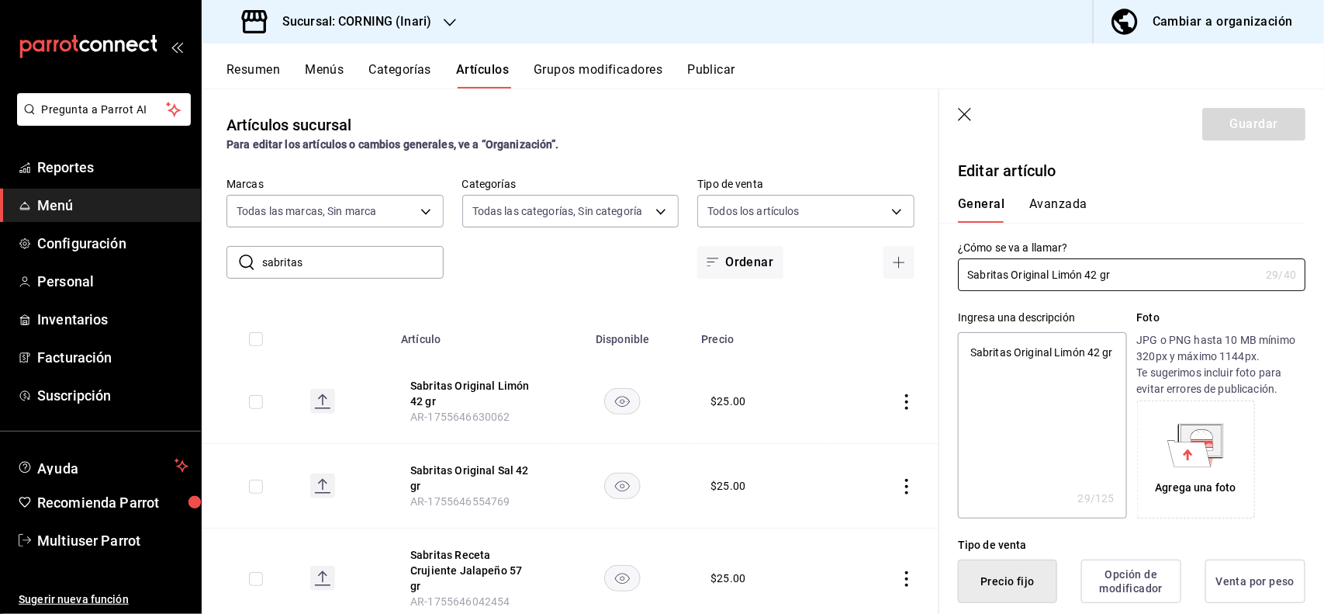
type textarea "x"
type input "$25.00"
type input "E48"
type input "90101500"
radio input "true"
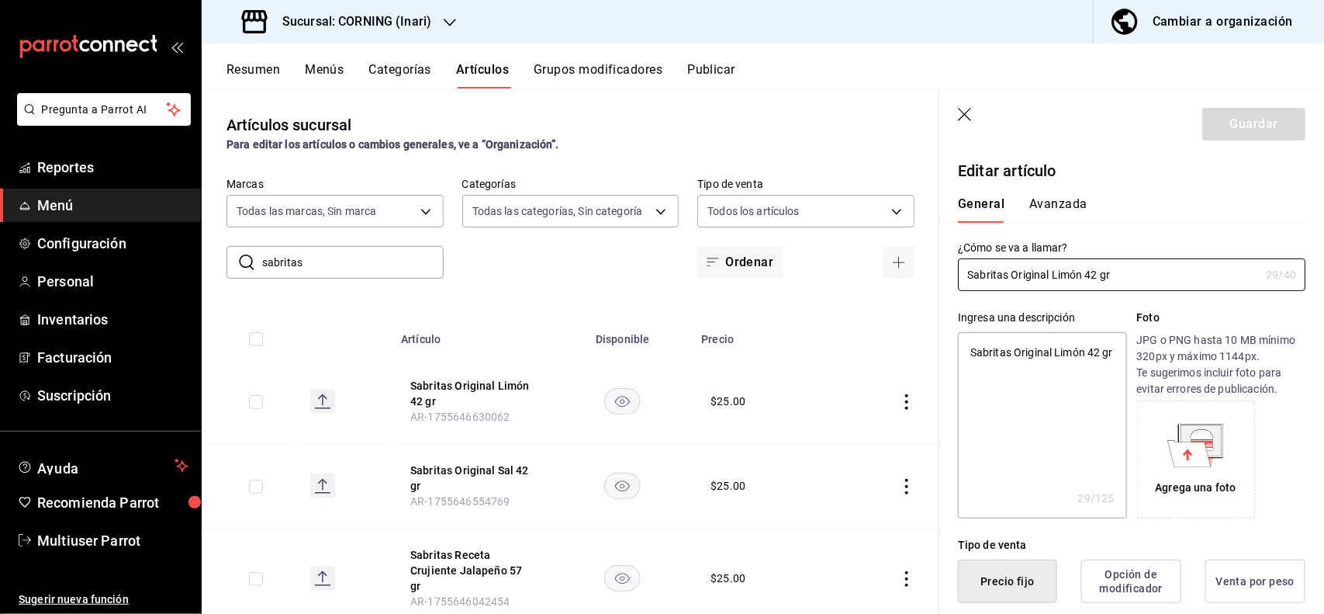
radio input "true"
click at [1055, 200] on button "Avanzada" at bounding box center [1059, 209] width 58 height 26
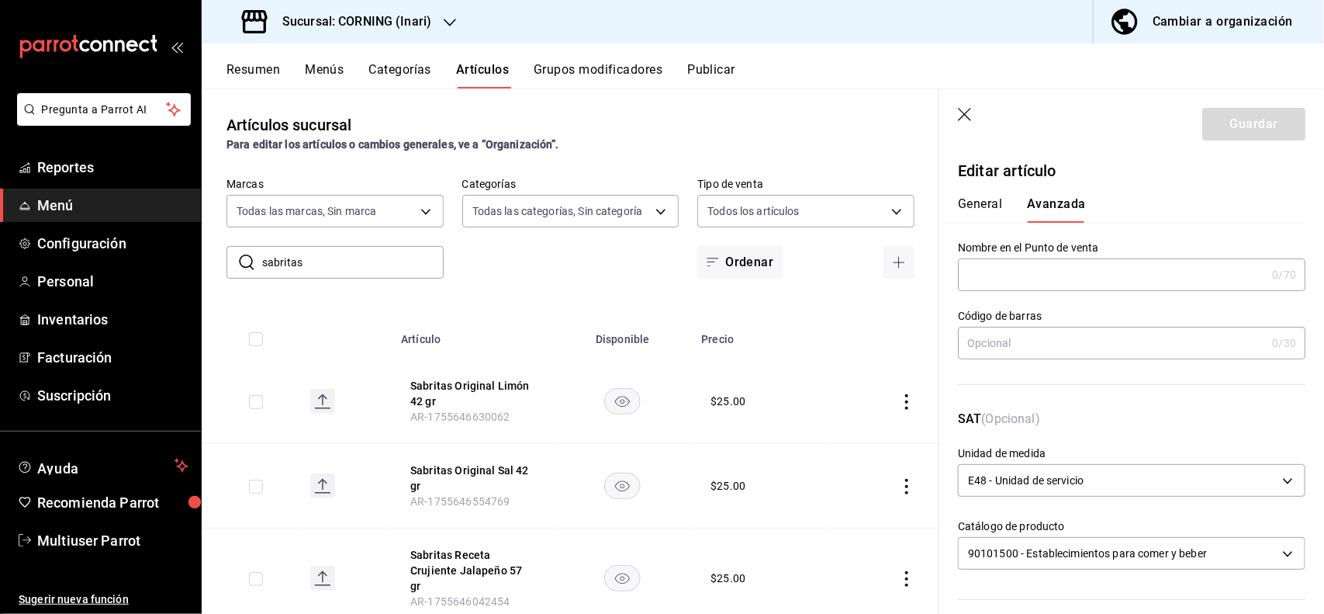
click at [1092, 354] on input "text" at bounding box center [1112, 342] width 308 height 31
type input "7500478043958"
click at [1218, 129] on button "Guardar" at bounding box center [1254, 124] width 103 height 33
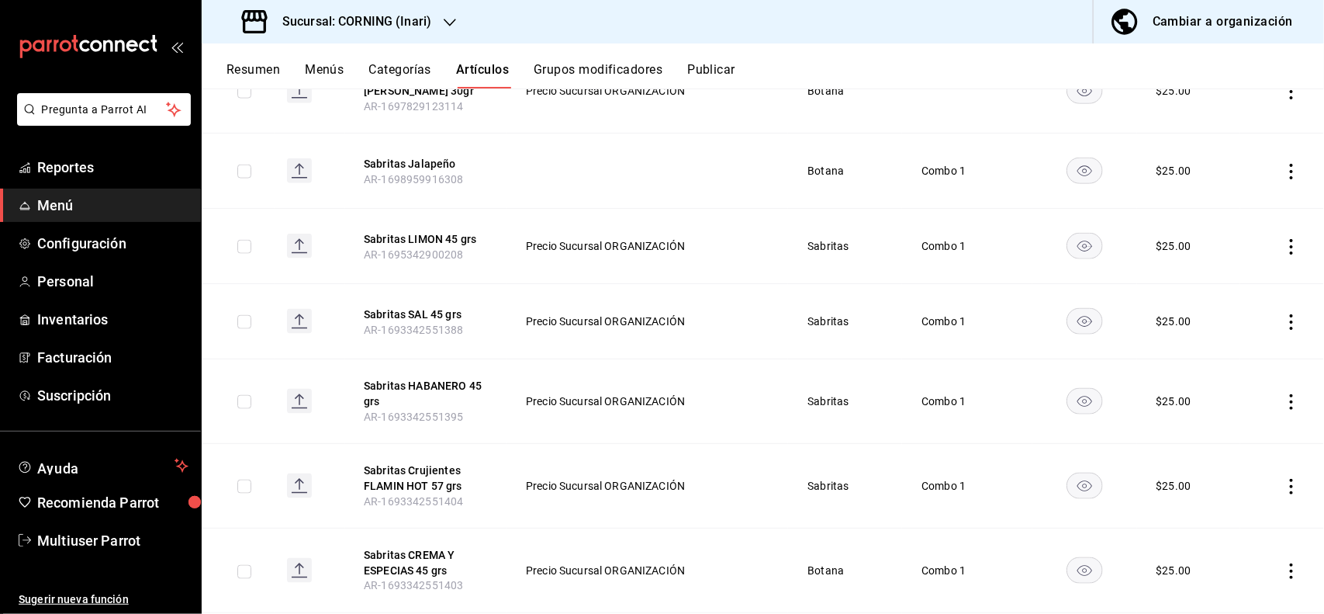
scroll to position [847, 0]
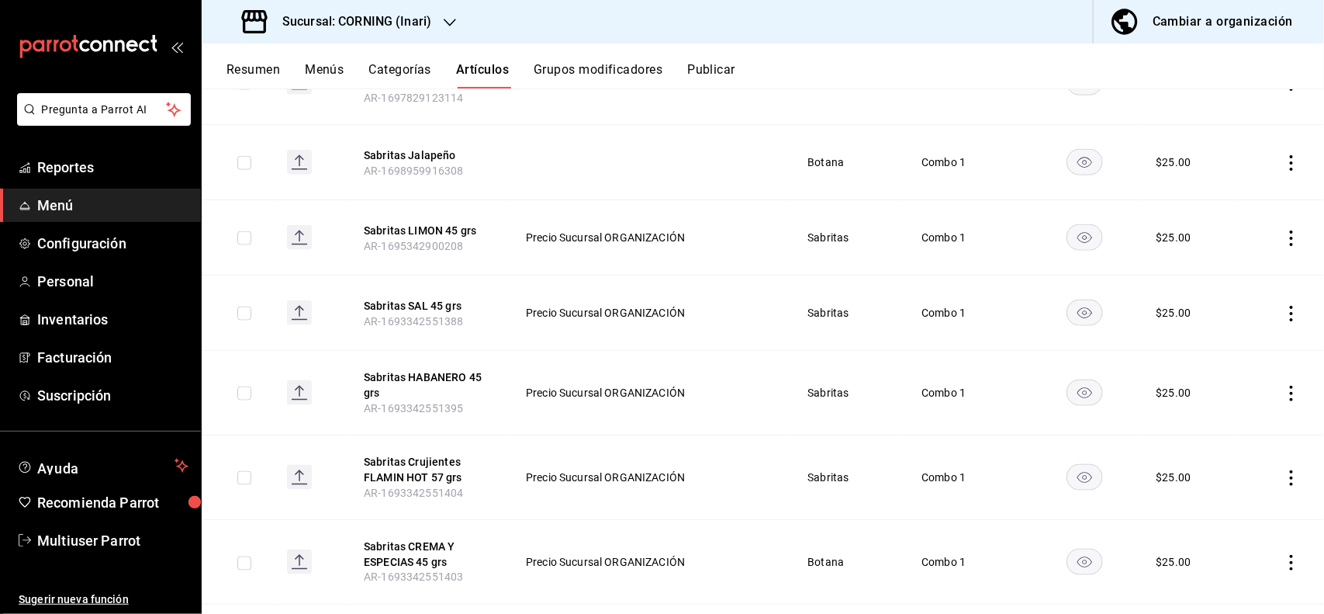
click at [1284, 386] on icon "actions" at bounding box center [1292, 394] width 16 height 16
click at [1235, 414] on span "Editar" at bounding box center [1231, 415] width 40 height 16
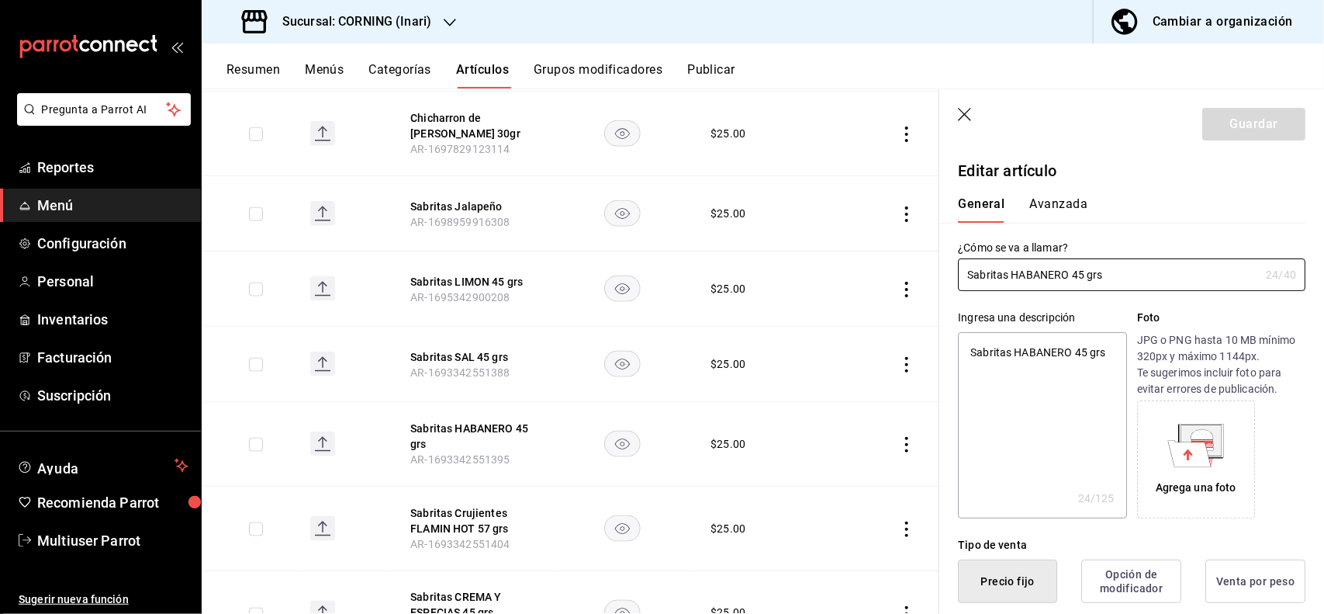
type textarea "x"
type input "$25.00"
type input "E48"
type input "90101500"
radio input "true"
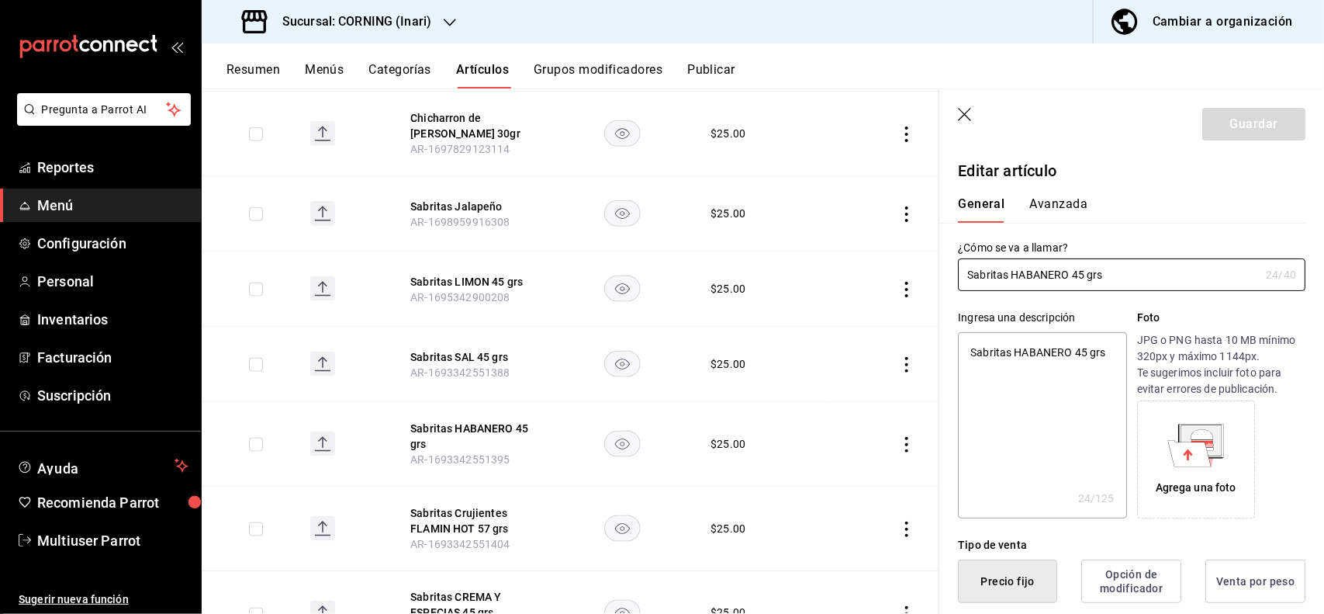
radio input "true"
type input "43ffc9d6-736a-418e-bb65-a51c168d821e"
click at [1056, 213] on button "Avanzada" at bounding box center [1059, 209] width 58 height 26
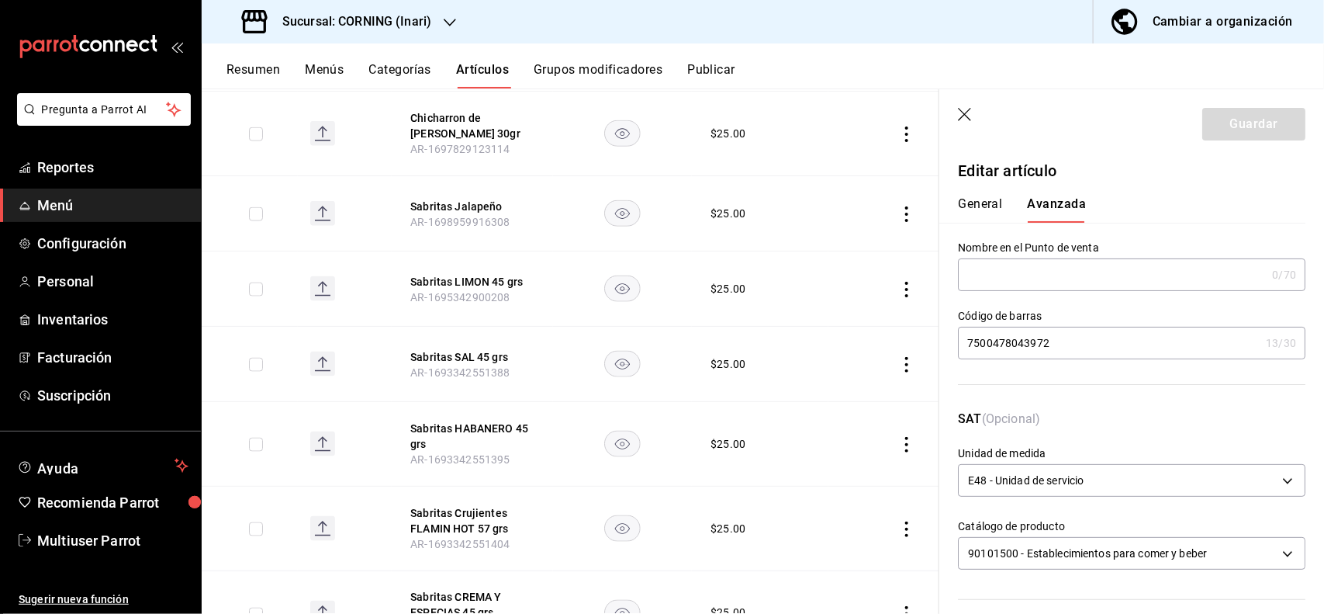
click at [1103, 334] on input "7500478043972" at bounding box center [1109, 342] width 302 height 31
type input "7"
click at [1245, 124] on button "Guardar" at bounding box center [1254, 124] width 103 height 33
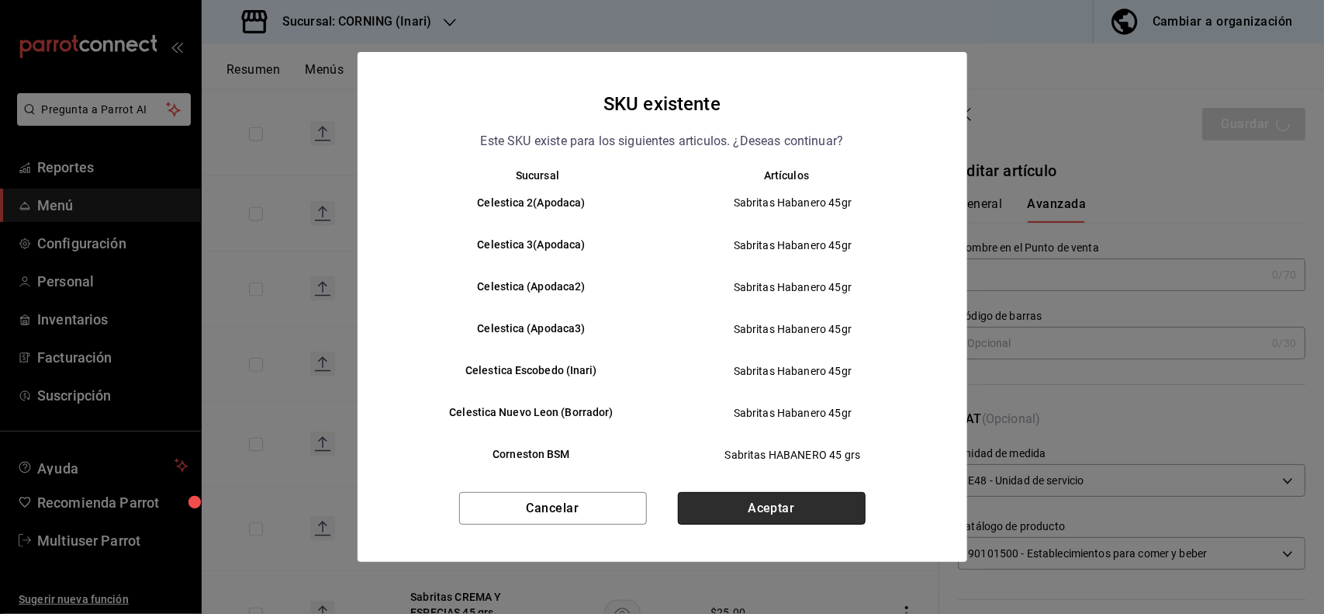
click at [796, 502] on button "Aceptar" at bounding box center [772, 508] width 188 height 33
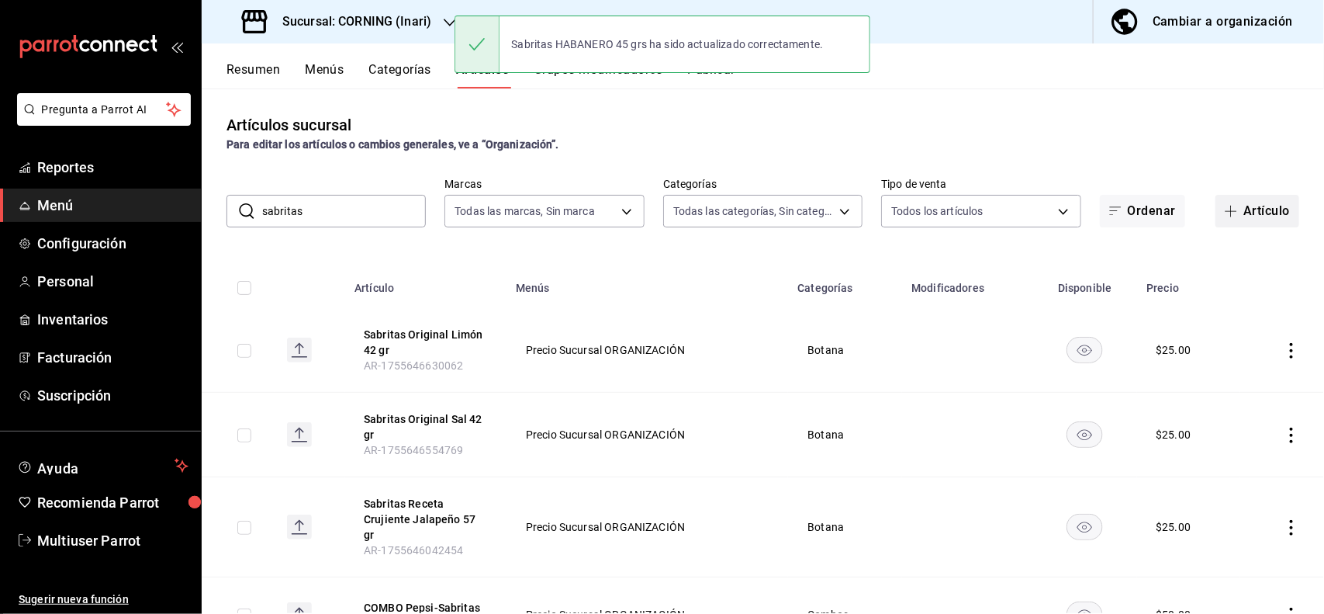
click at [1249, 214] on button "Artículo" at bounding box center [1258, 211] width 84 height 33
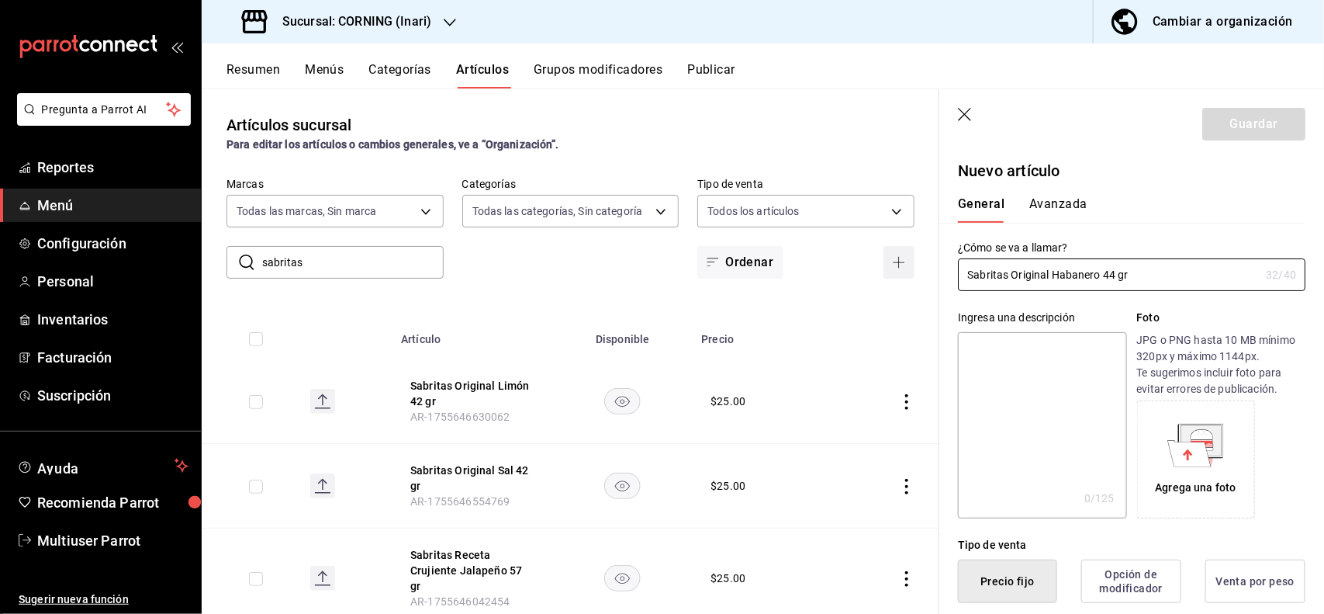
type input "Sabritas Original Habanero 44 gr"
drag, startPoint x: 1177, startPoint y: 279, endPoint x: 910, endPoint y: 280, distance: 266.9
click at [910, 280] on main "Artículos sucursal Para editar los artículos o cambios generales, ve a “Organiz…" at bounding box center [763, 350] width 1123 height 525
click at [1079, 376] on textarea at bounding box center [1042, 425] width 168 height 186
drag, startPoint x: 1139, startPoint y: 276, endPoint x: 894, endPoint y: 278, distance: 245.2
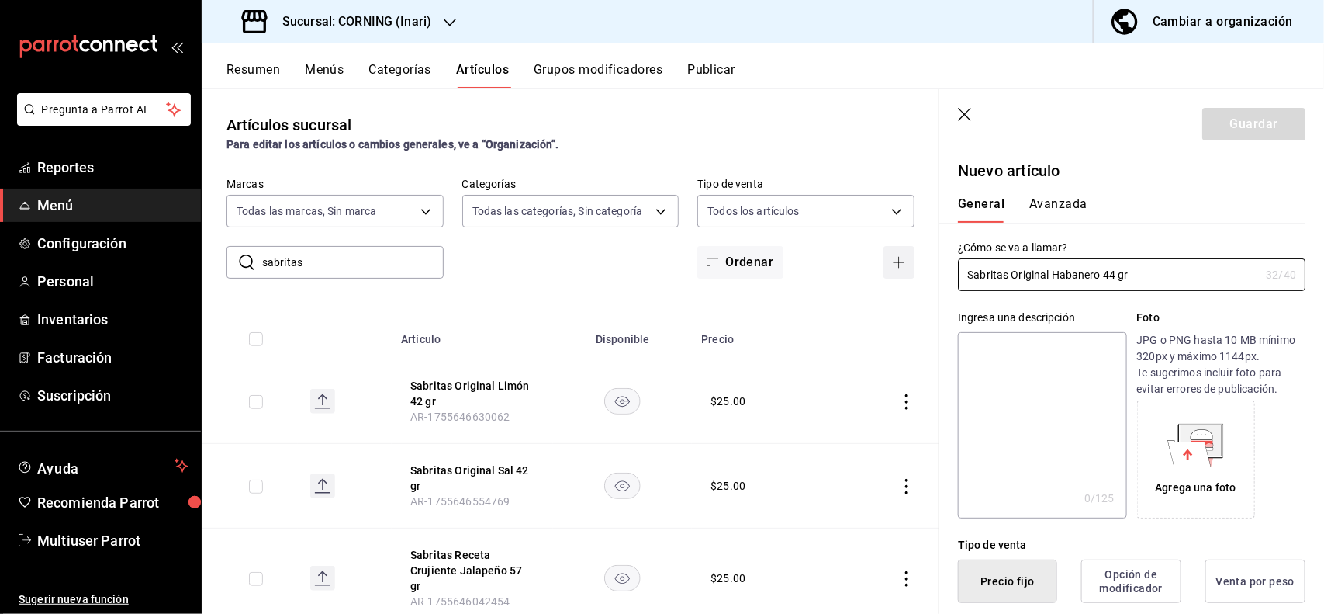
click at [894, 278] on main "Artículos sucursal Para editar los artículos o cambios generales, ve a “Organiz…" at bounding box center [763, 350] width 1123 height 525
click at [1027, 350] on textarea at bounding box center [1042, 425] width 168 height 186
paste textarea "Sabritas Original Habanero 44 gr"
type textarea "Sabritas Original Habanero 44 gr"
type textarea "x"
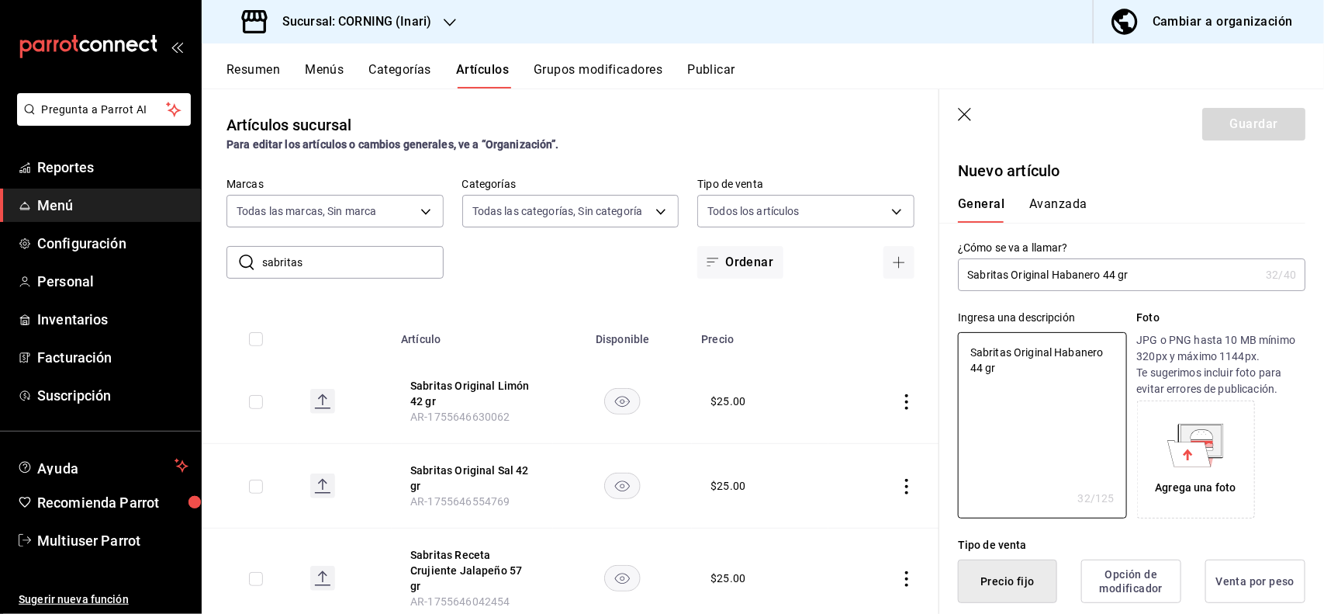
type textarea "Sabritas Original Habanero 44 gr"
type textarea "x"
type button "1"
type button "0"
type button "2"
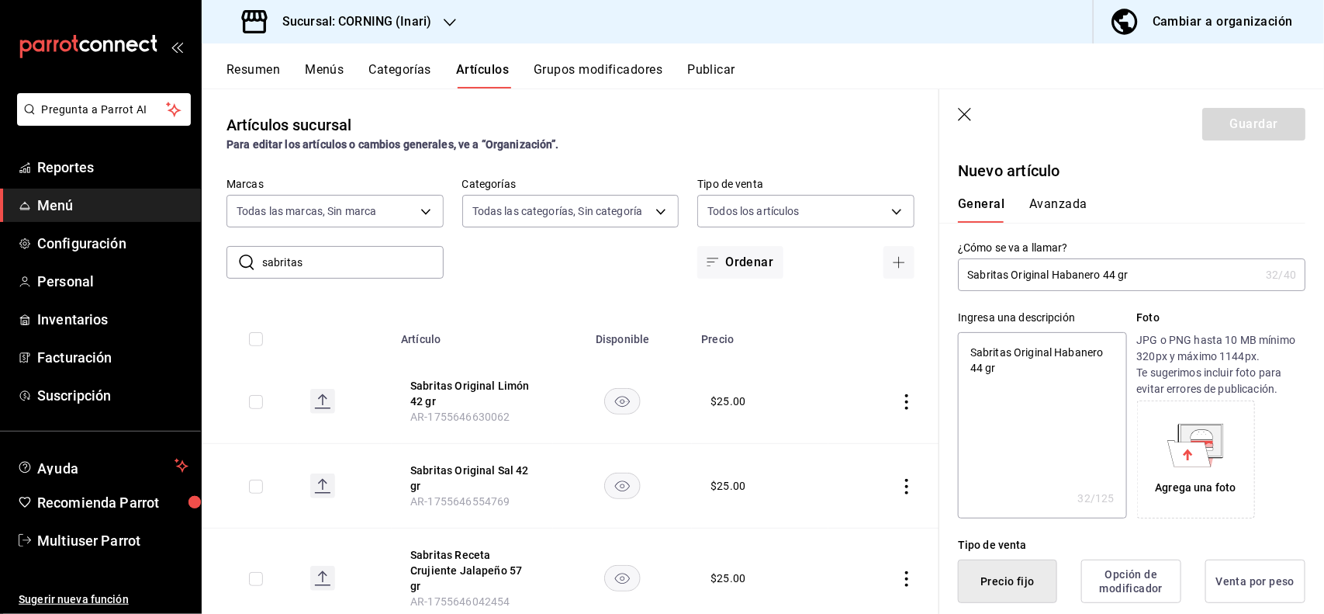
scroll to position [303, 0]
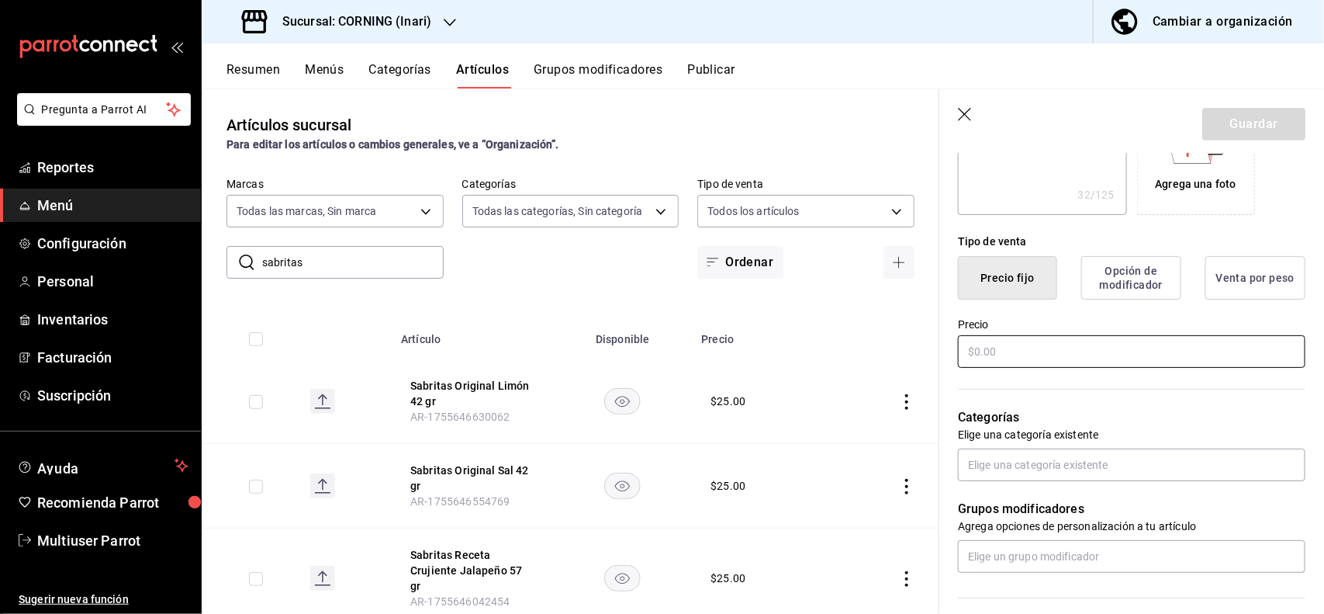
type input "$2.00"
type textarea "x"
type input "$25.00"
type textarea "x"
type input "$25.00"
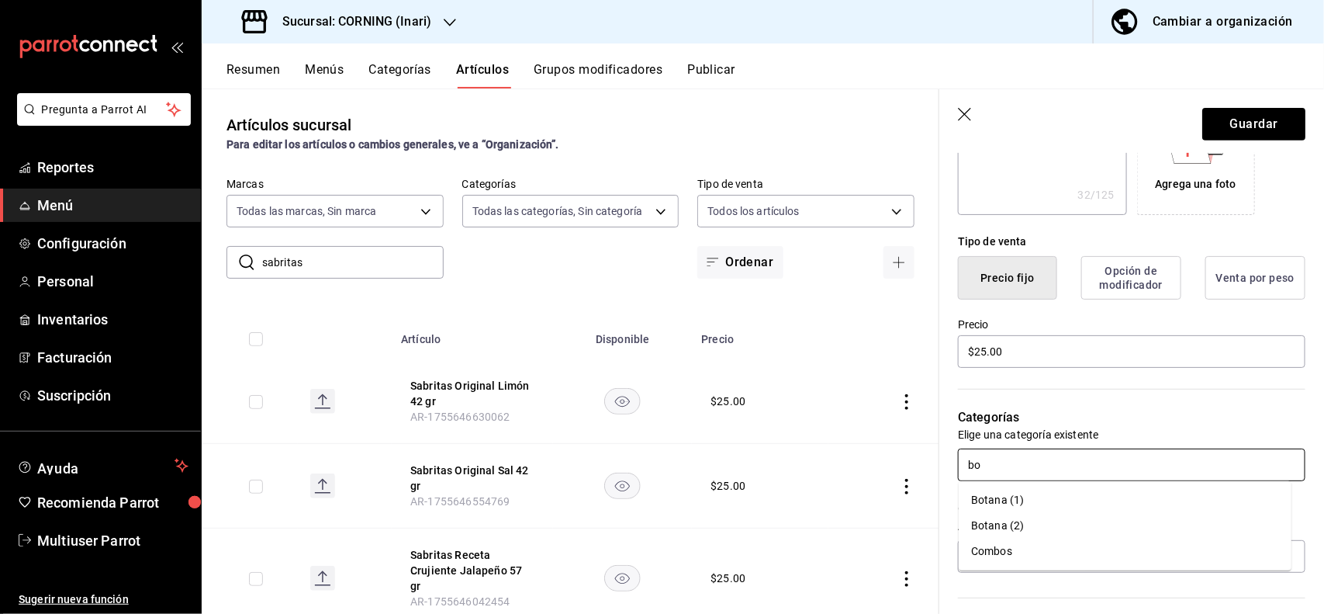
type input "bot"
click at [1002, 501] on li "Botana (1)" at bounding box center [1125, 500] width 333 height 26
type textarea "x"
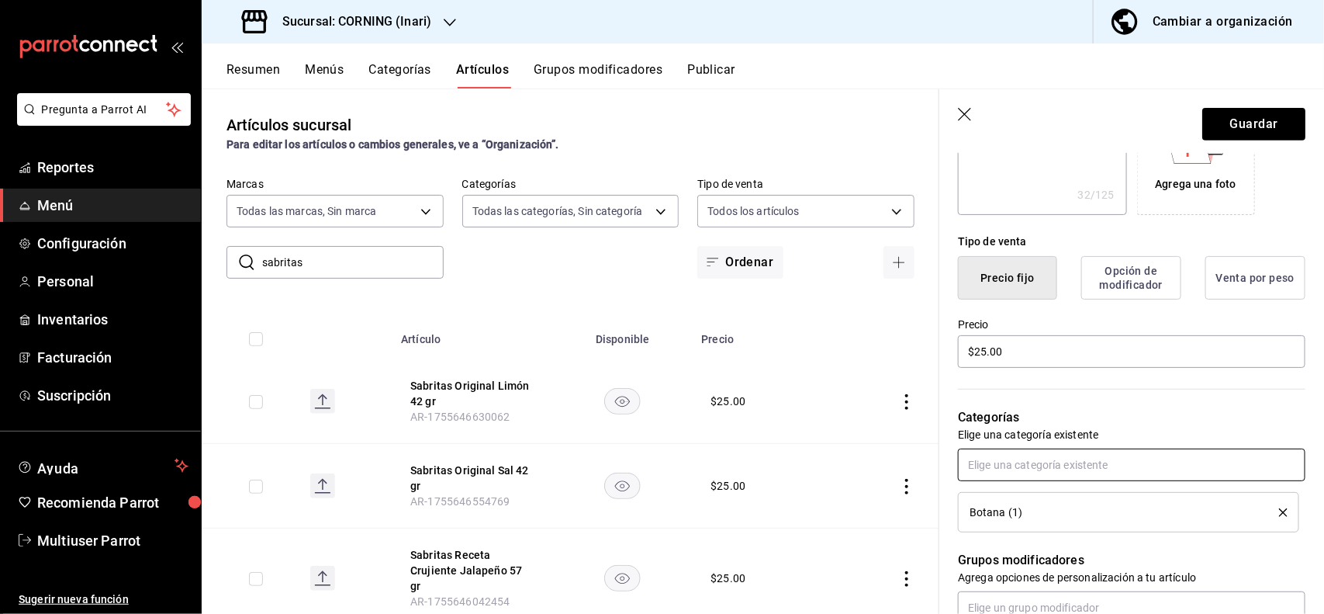
scroll to position [0, 0]
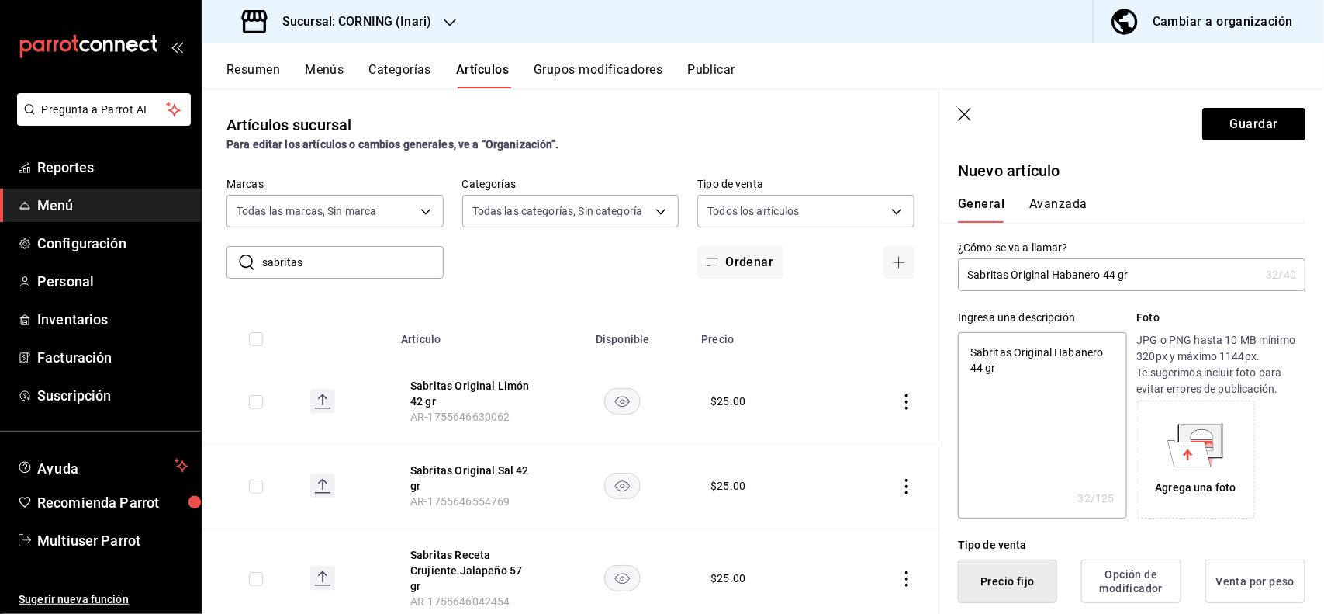
click at [1079, 194] on div "General [PERSON_NAME]" at bounding box center [1123, 202] width 366 height 40
click at [1077, 196] on button "Avanzada" at bounding box center [1059, 209] width 58 height 26
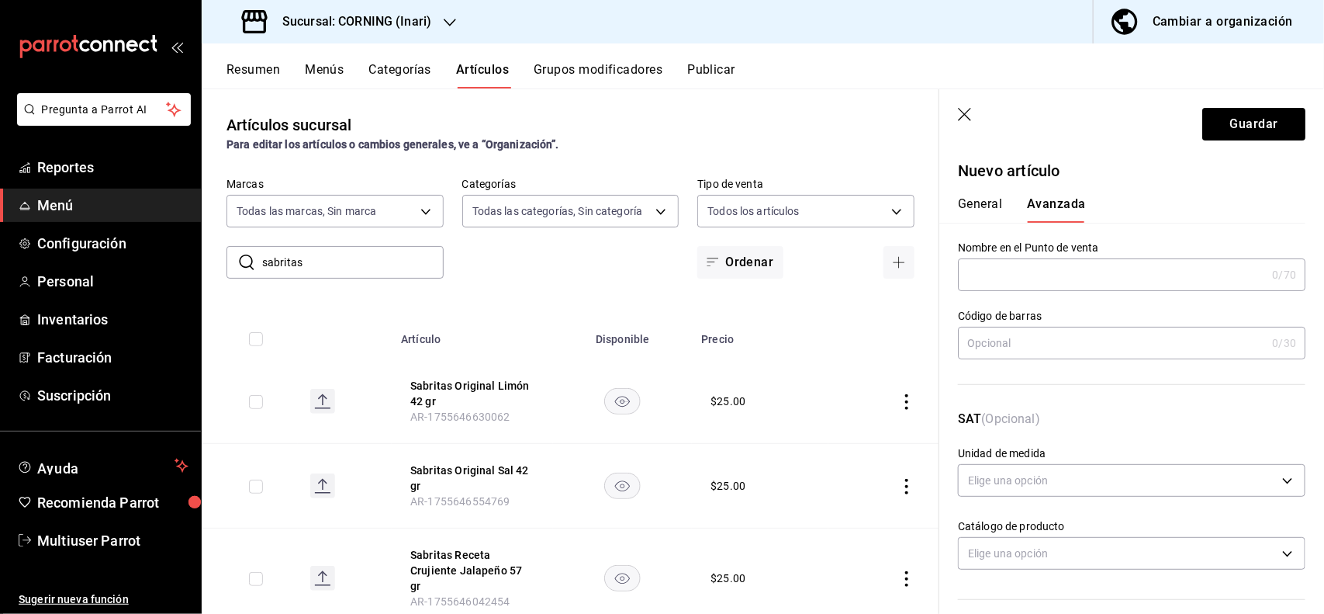
click at [1116, 331] on input "text" at bounding box center [1112, 342] width 308 height 31
type input "7500478043972"
click at [1217, 128] on button "Guardar" at bounding box center [1254, 124] width 103 height 33
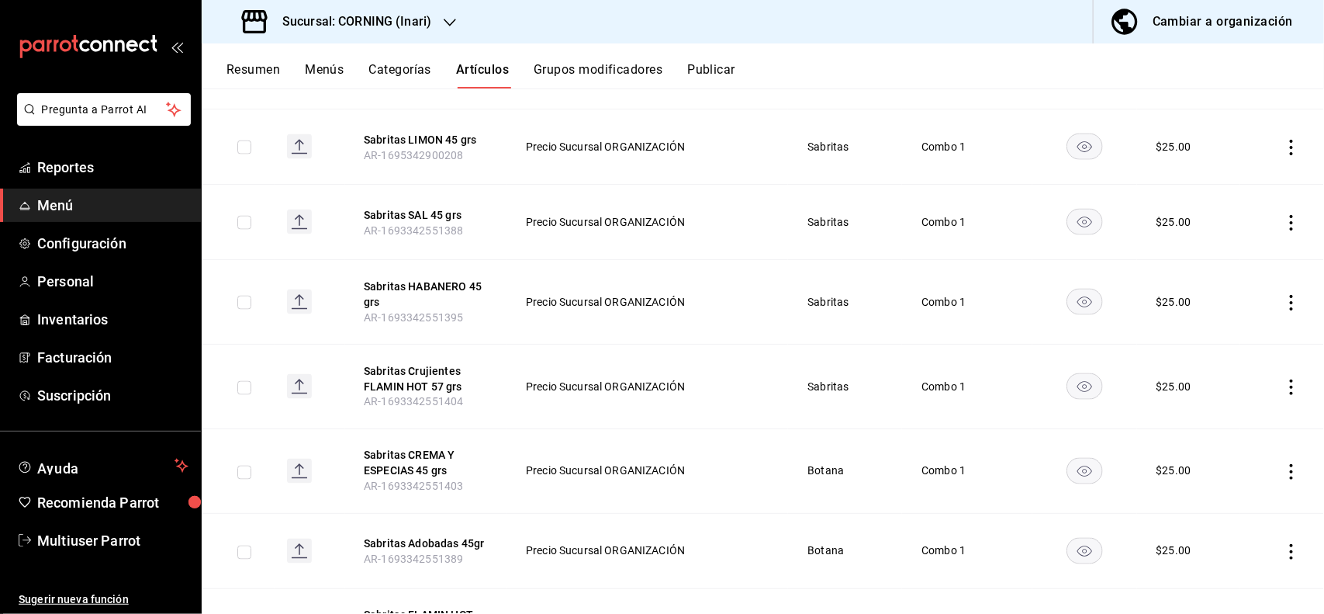
scroll to position [1081, 0]
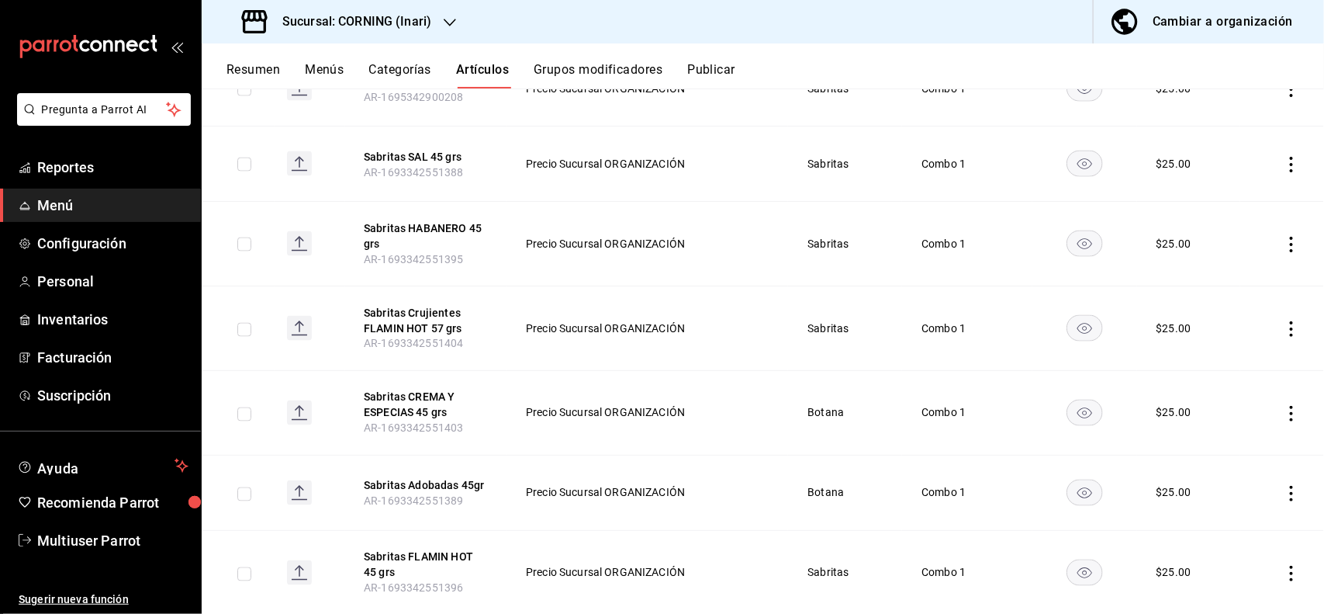
click at [1284, 566] on icon "actions" at bounding box center [1292, 574] width 16 height 16
click at [1278, 486] on div at bounding box center [662, 307] width 1324 height 614
click at [1284, 486] on icon "actions" at bounding box center [1292, 494] width 16 height 16
click at [1220, 513] on span "Editar" at bounding box center [1231, 509] width 40 height 16
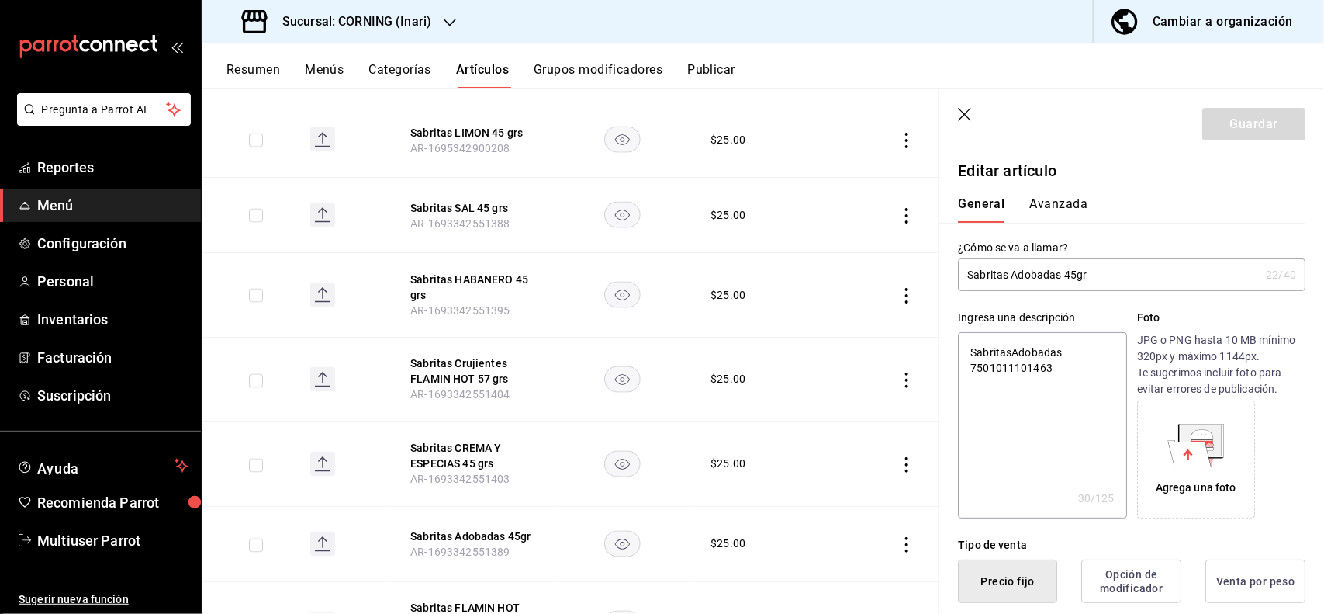
click at [1072, 215] on button "Avanzada" at bounding box center [1059, 209] width 58 height 26
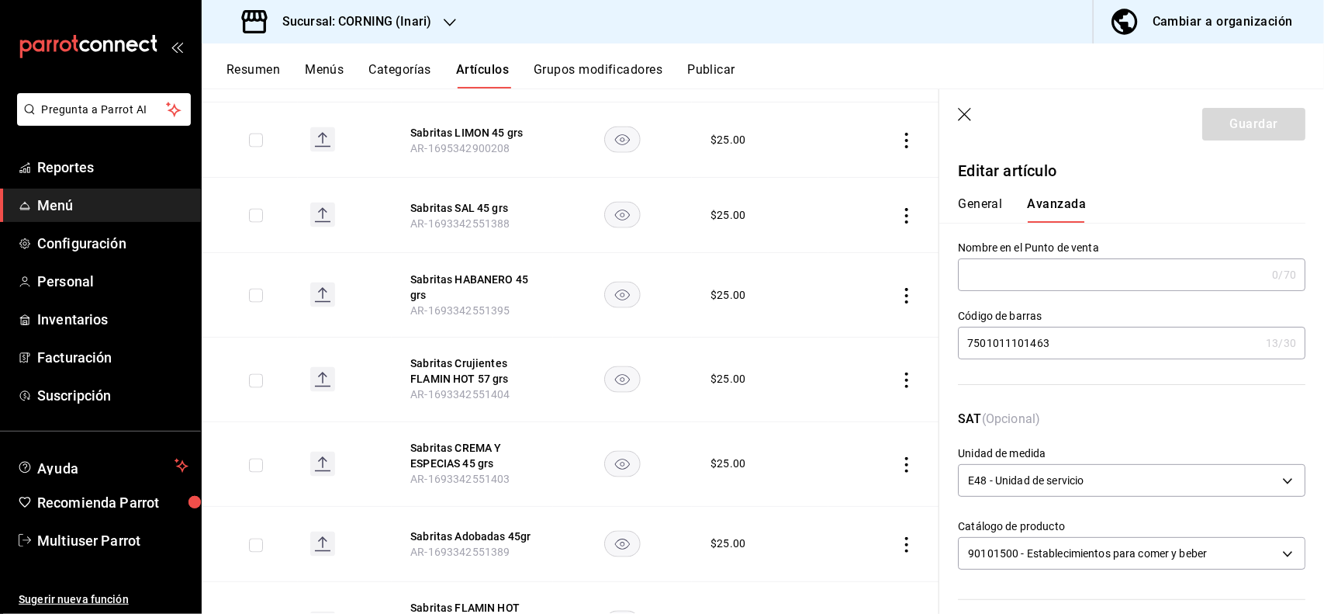
click at [1103, 354] on input "7501011101463" at bounding box center [1109, 342] width 302 height 31
click at [1251, 128] on button "Guardar" at bounding box center [1254, 124] width 103 height 33
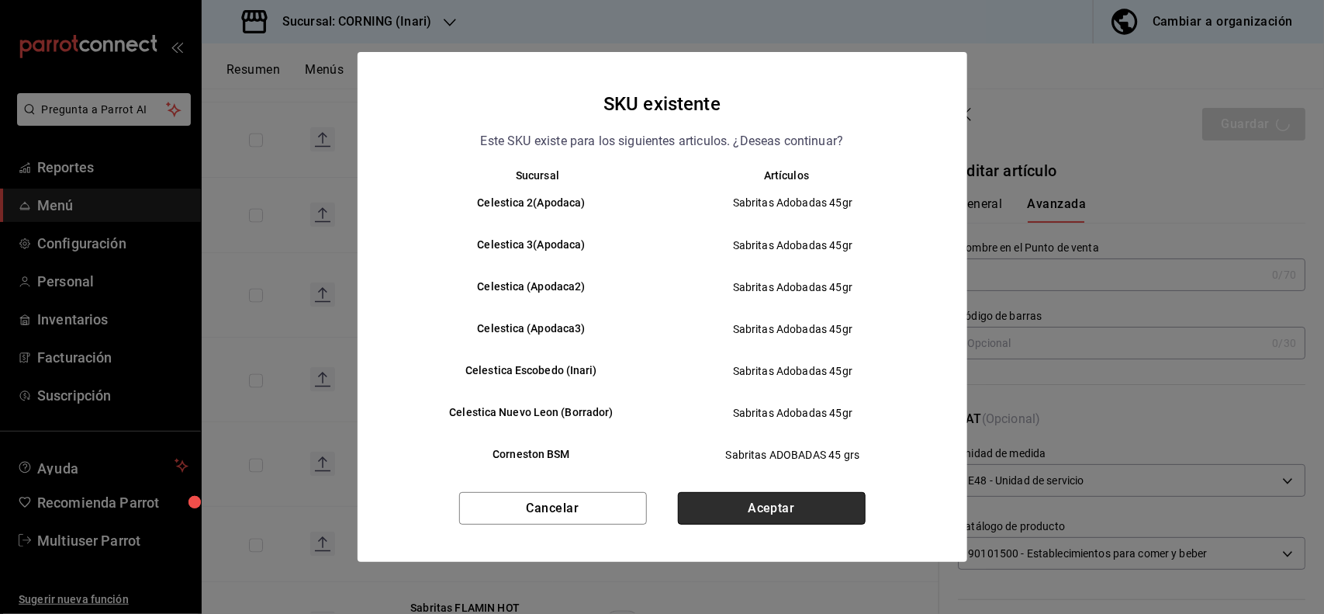
click at [785, 505] on button "Aceptar" at bounding box center [772, 508] width 188 height 33
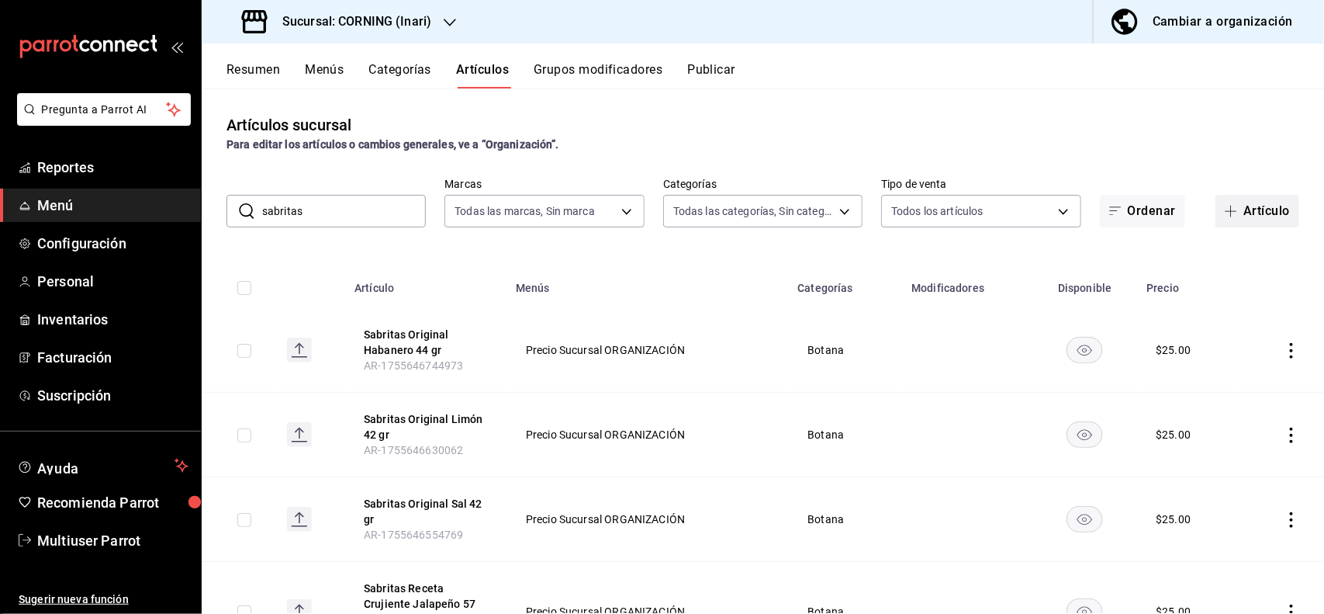
click at [1240, 221] on button "Artículo" at bounding box center [1258, 211] width 84 height 33
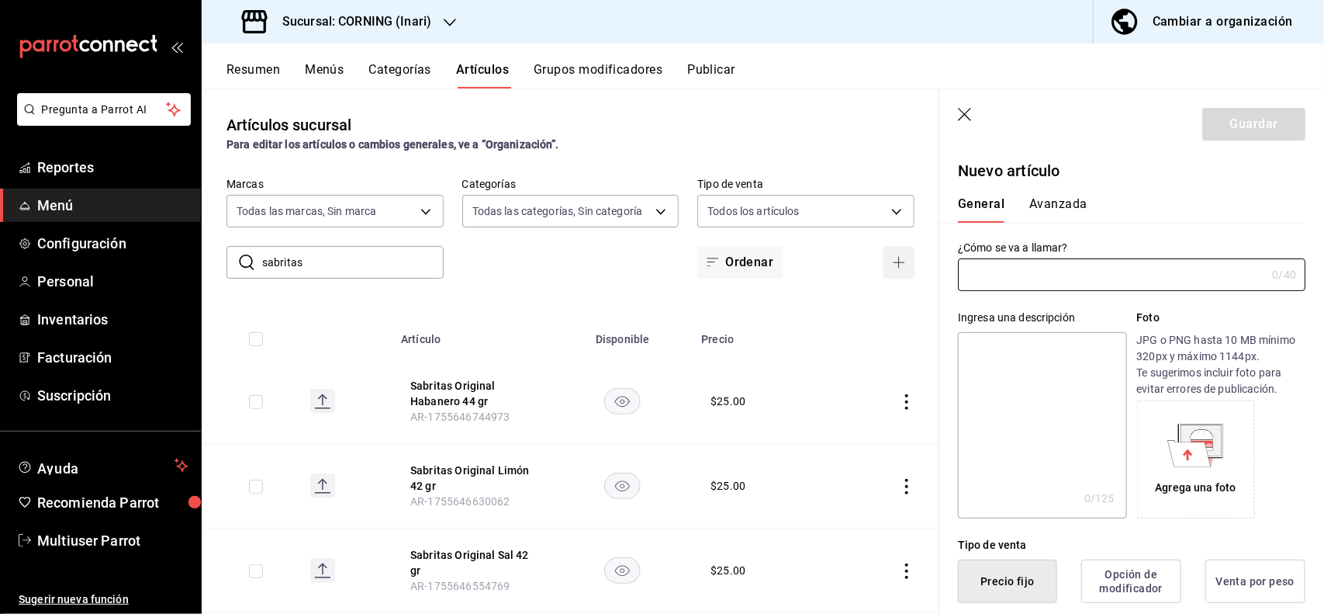
type input "AR-1755646820835"
type input "Sabritas Original Adobada"
type textarea "S"
type textarea "x"
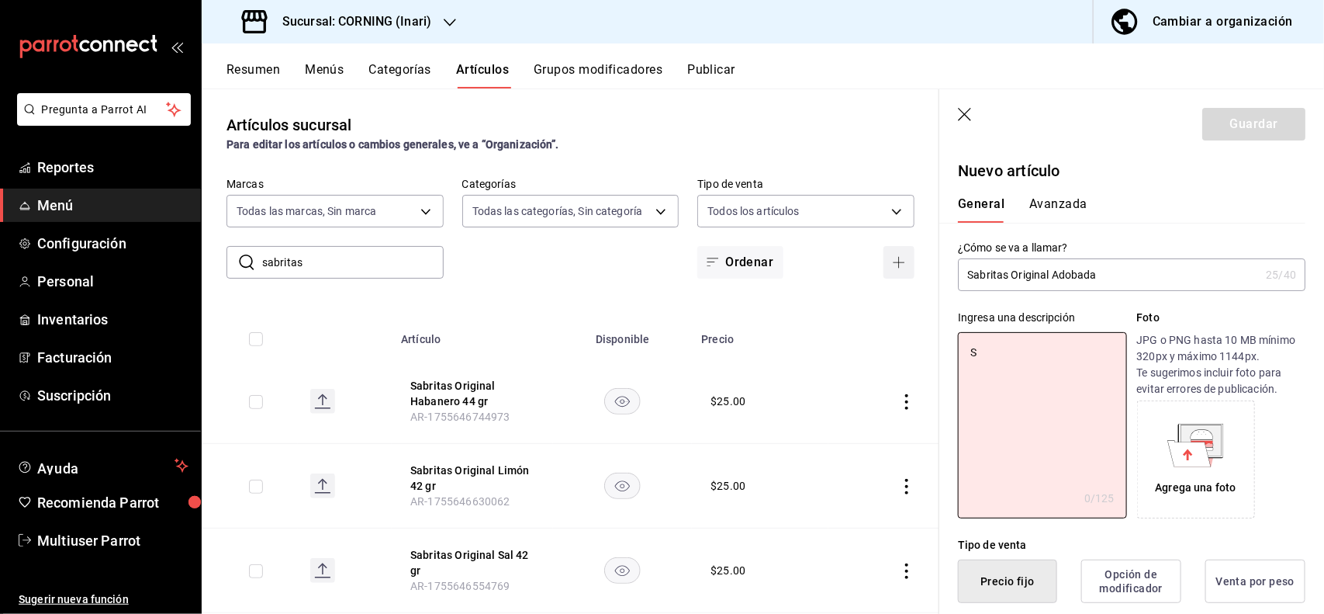
type textarea "Sa"
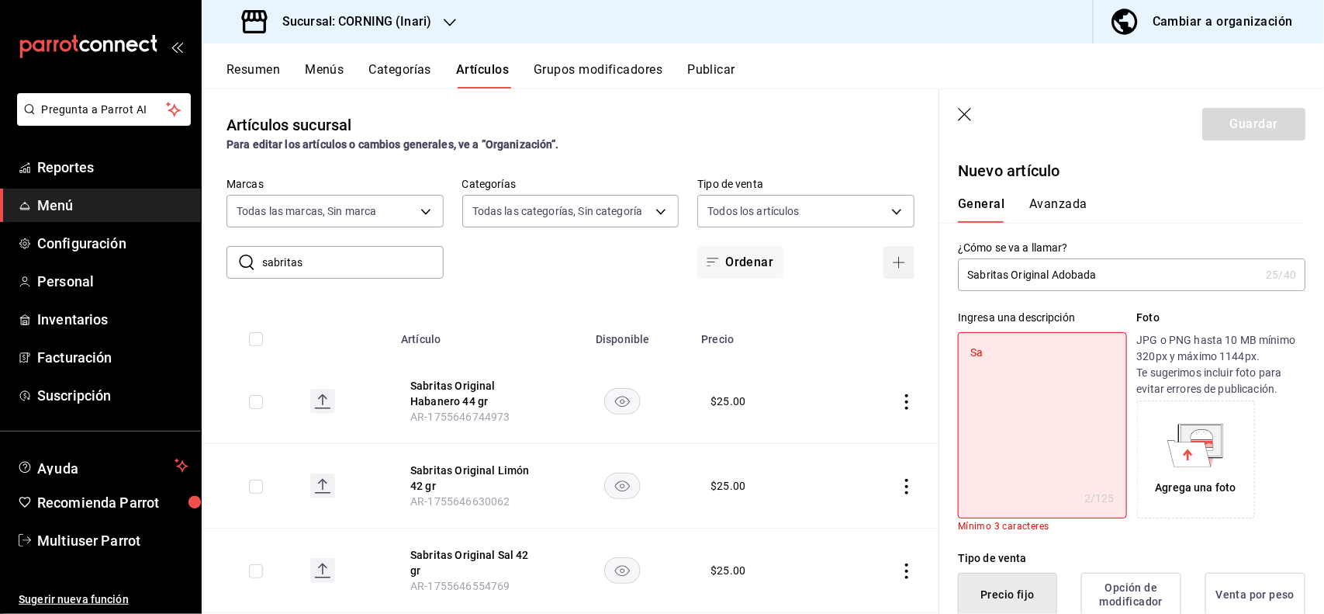
type textarea "x"
type textarea "Sab"
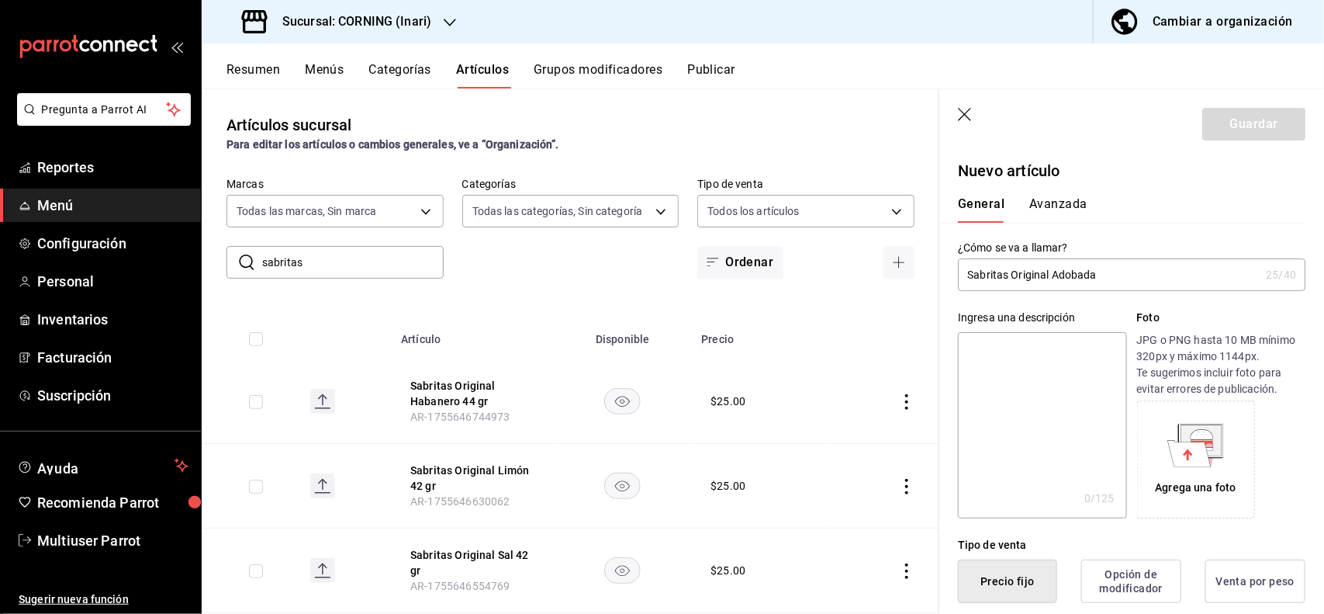
click at [1178, 277] on input "Sabritas Original Adobada" at bounding box center [1109, 274] width 302 height 31
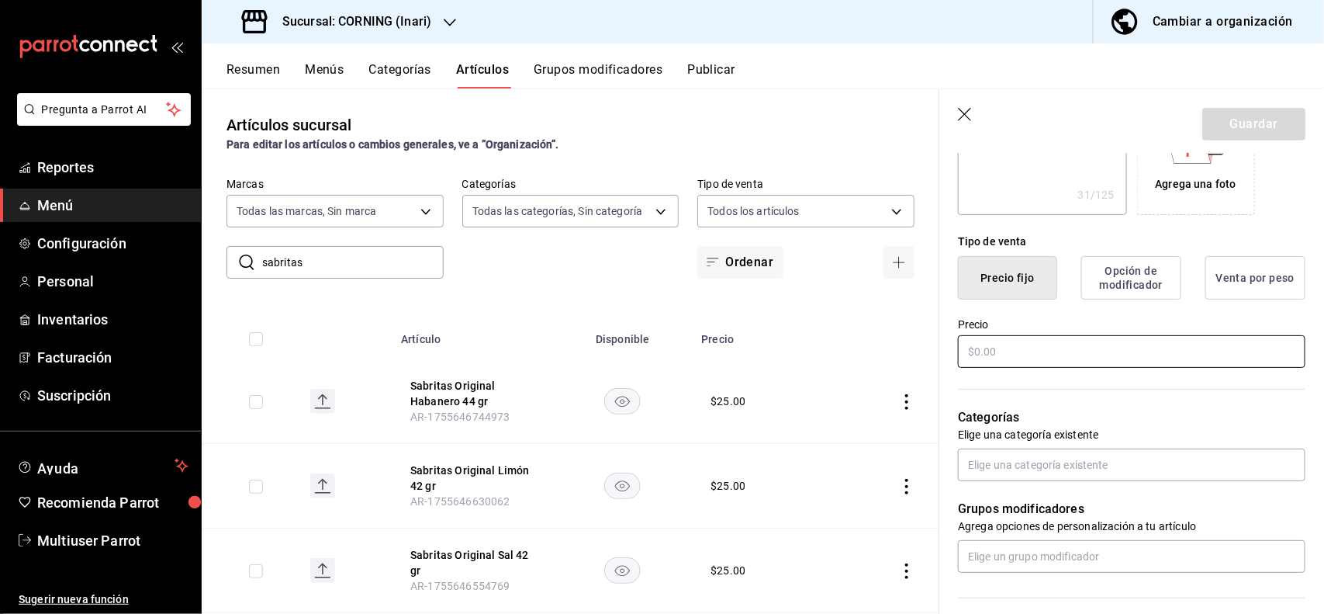
click at [1127, 342] on input "text" at bounding box center [1132, 351] width 348 height 33
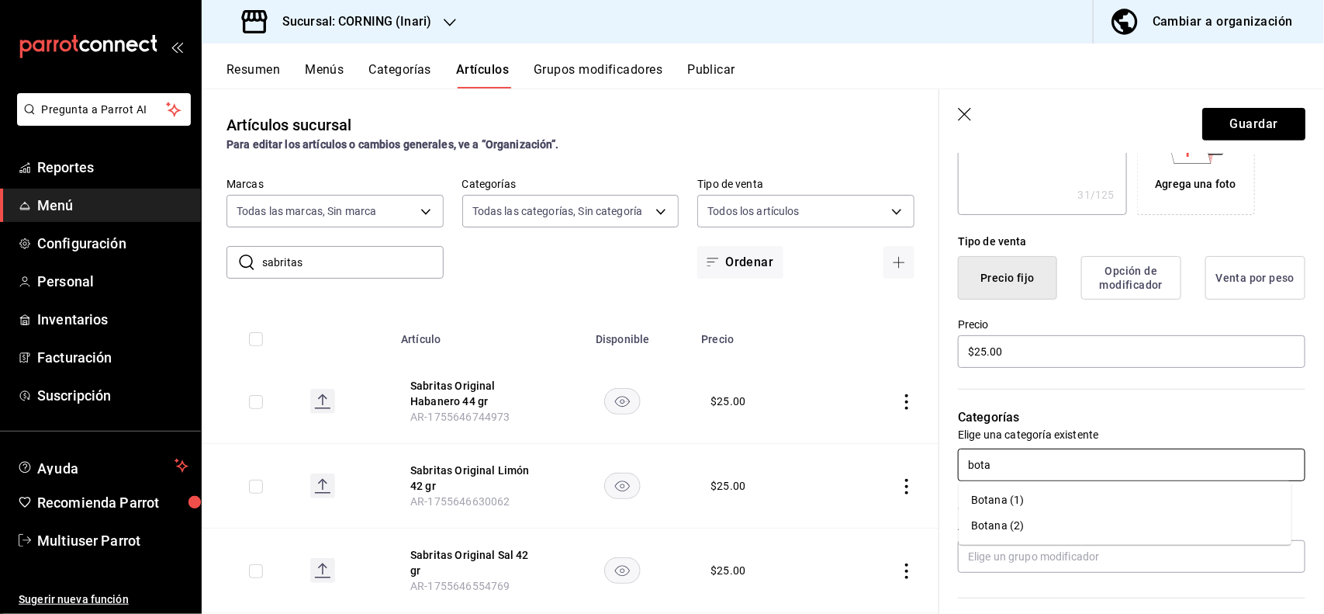
click at [1020, 500] on li "Botana (1)" at bounding box center [1125, 500] width 333 height 26
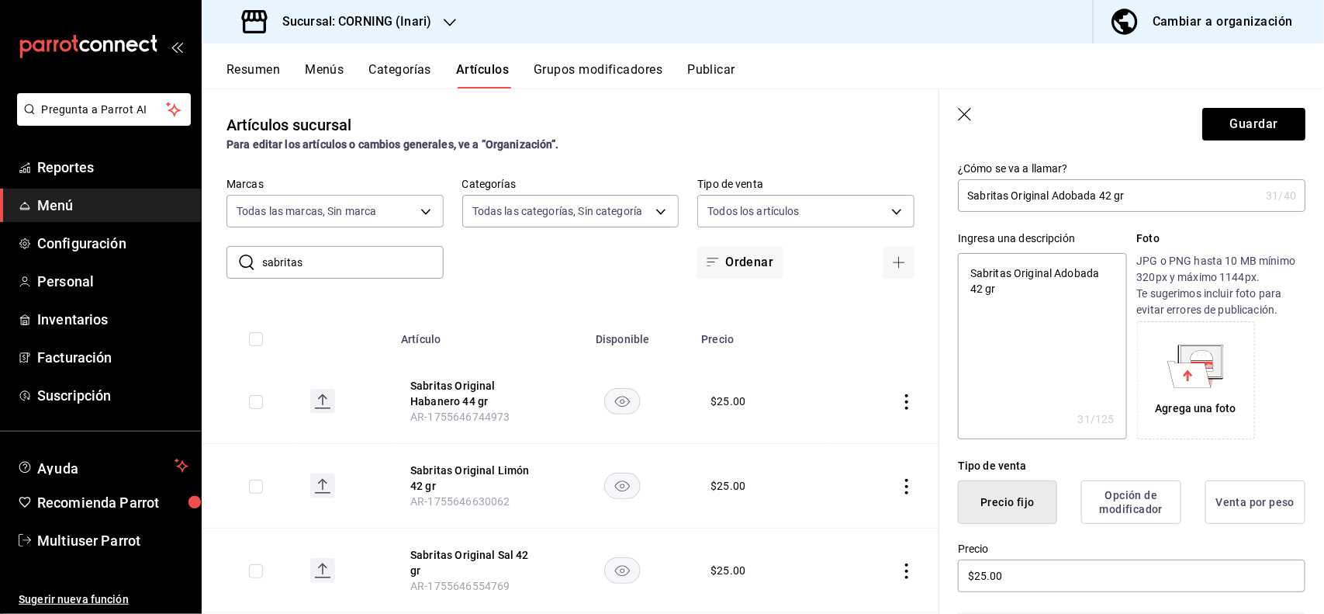
scroll to position [0, 0]
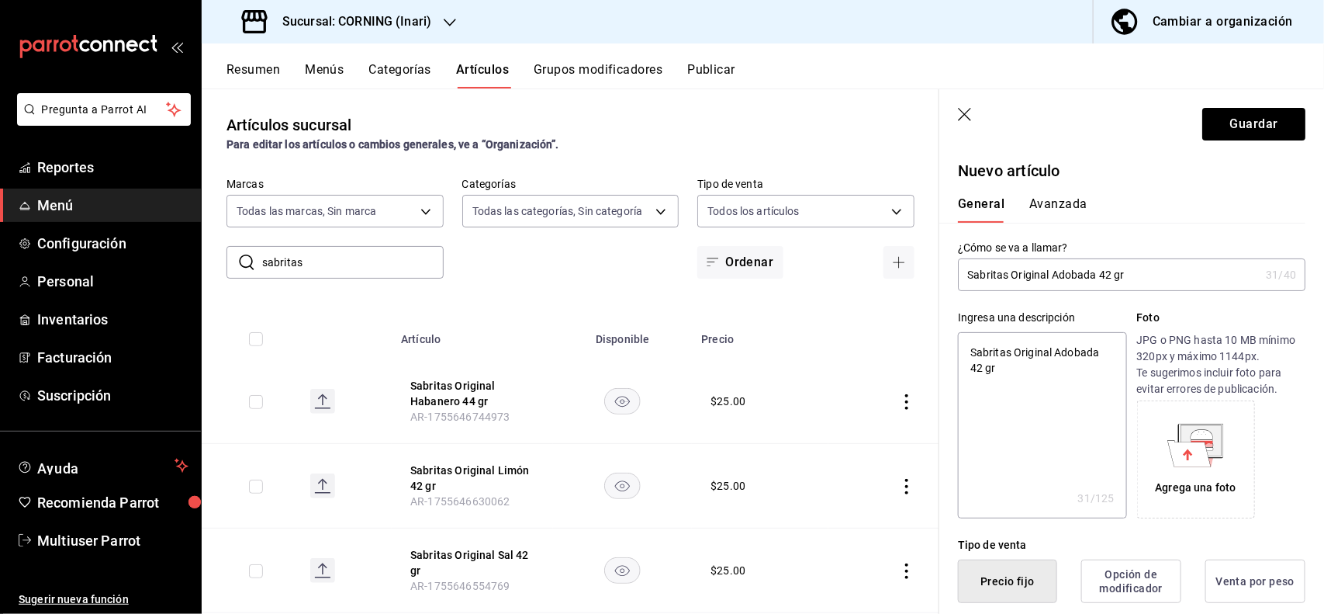
click at [1064, 199] on button "Avanzada" at bounding box center [1059, 209] width 58 height 26
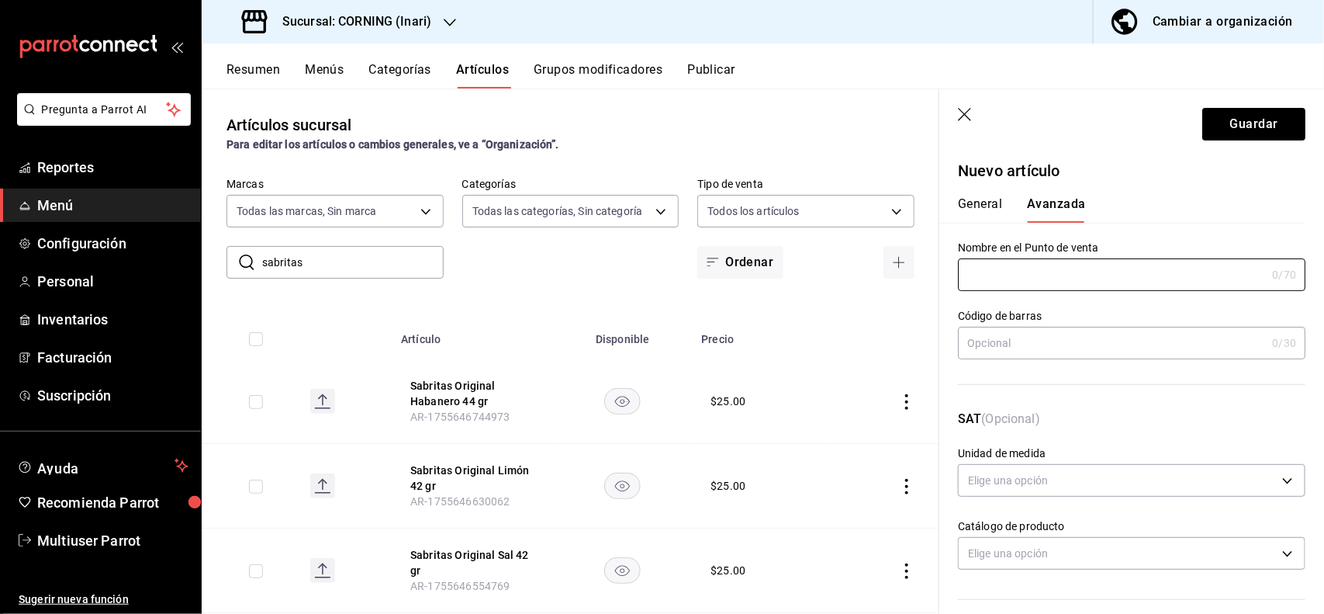
drag, startPoint x: 1069, startPoint y: 265, endPoint x: 1030, endPoint y: 349, distance: 92.3
click at [1030, 349] on input "text" at bounding box center [1112, 342] width 308 height 31
click at [1203, 121] on button "Guardar" at bounding box center [1254, 124] width 103 height 33
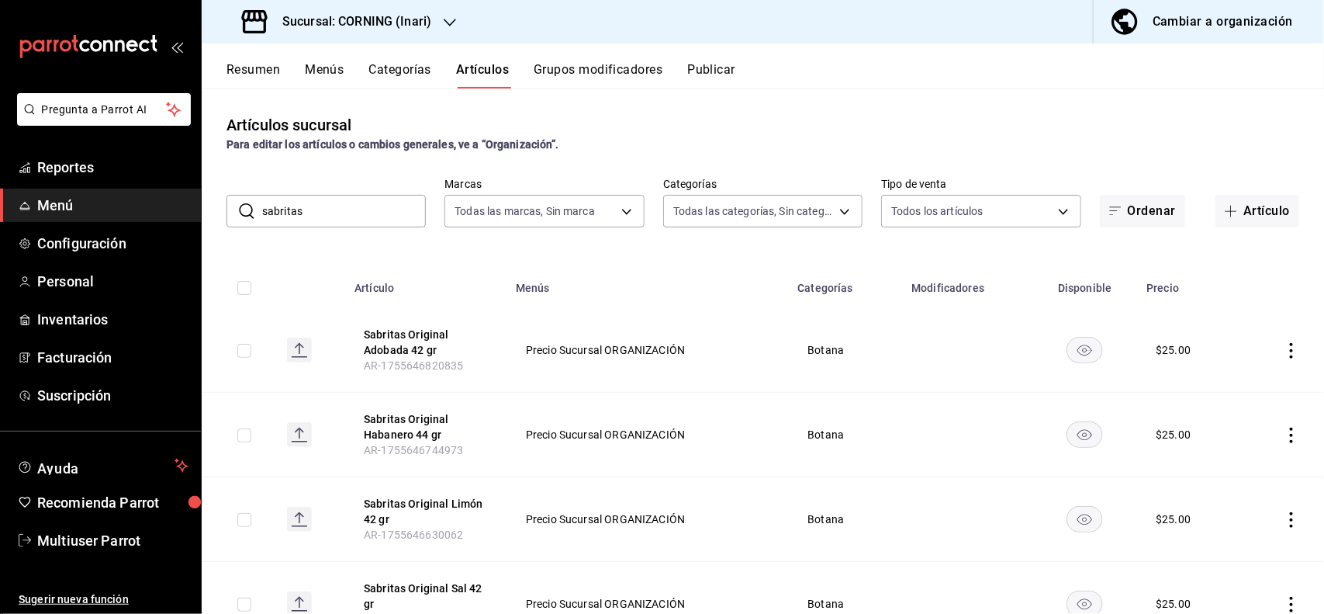
click at [393, 215] on input "sabritas" at bounding box center [344, 211] width 164 height 31
click at [733, 130] on div "Artículos sucursal Para editar los artículos o cambios generales, ve a “Organiz…" at bounding box center [763, 133] width 1123 height 40
click at [355, 216] on input "sabritas" at bounding box center [344, 211] width 164 height 31
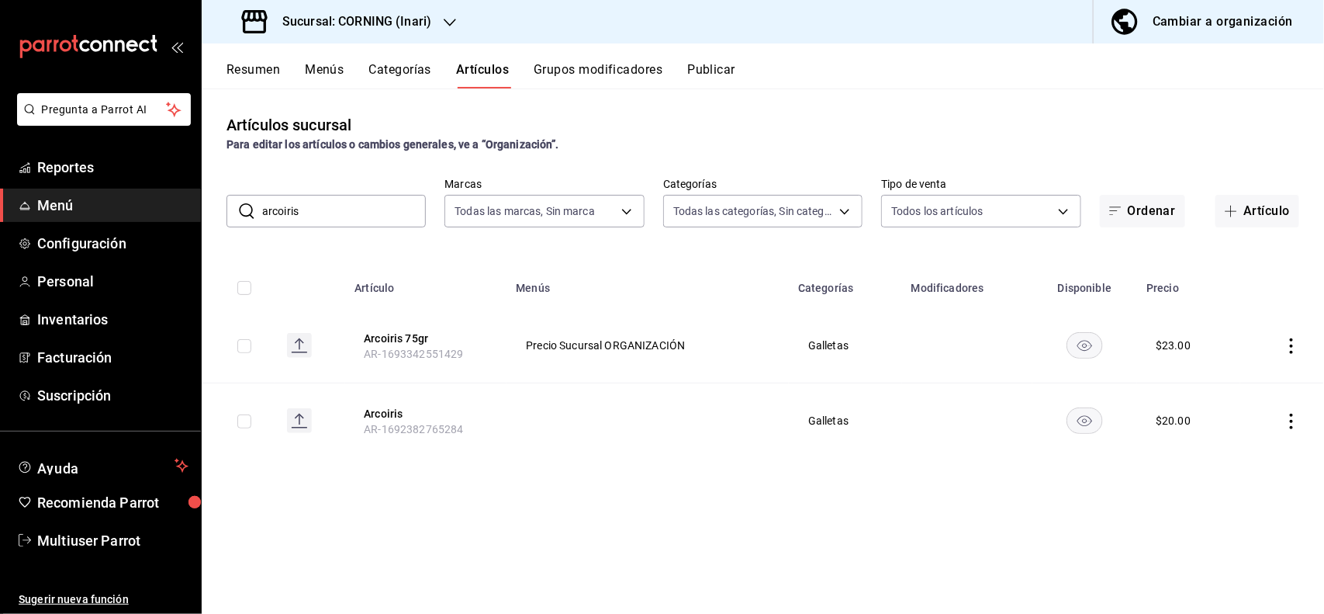
click at [799, 114] on div "Artículos sucursal Para editar los artículos o cambios generales, ve a “Organiz…" at bounding box center [763, 133] width 1123 height 40
click at [1294, 338] on icon "actions" at bounding box center [1292, 346] width 16 height 16
click at [1137, 115] on div at bounding box center [662, 307] width 1324 height 614
click at [1293, 420] on icon "actions" at bounding box center [1292, 422] width 16 height 16
click at [1161, 126] on div at bounding box center [662, 307] width 1324 height 614
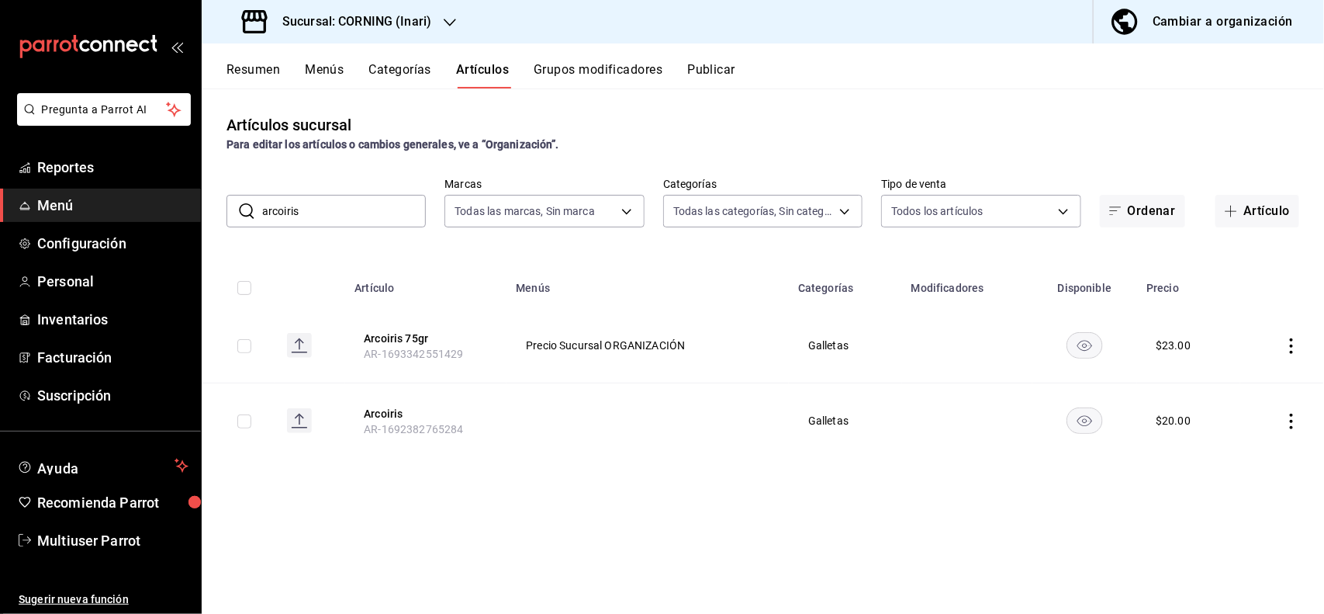
click at [1288, 424] on icon "actions" at bounding box center [1292, 422] width 16 height 16
click at [1232, 520] on span "Eliminar" at bounding box center [1246, 520] width 40 height 12
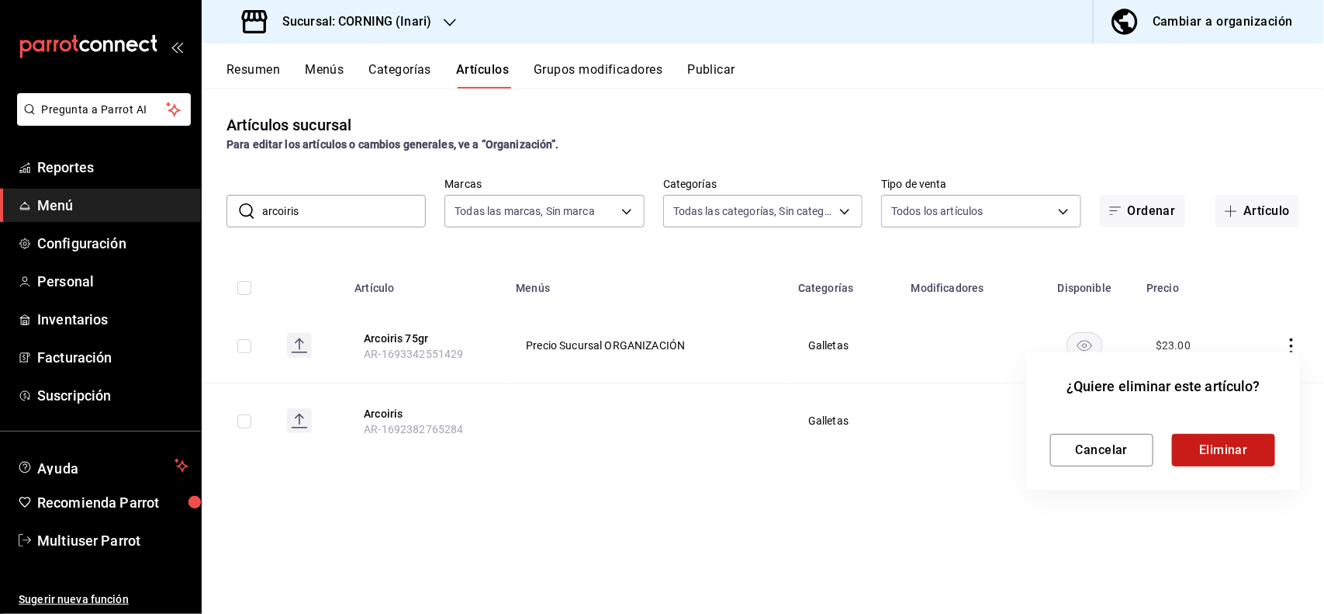
click at [1207, 458] on button "Eliminar" at bounding box center [1223, 450] width 103 height 33
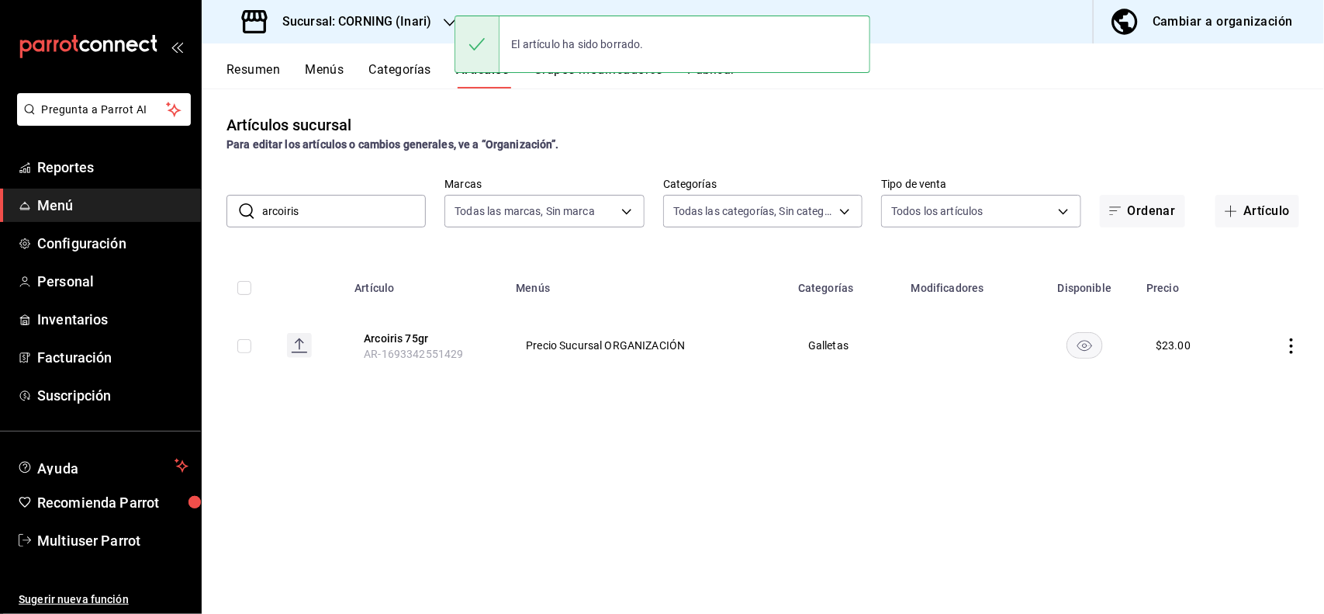
click at [1297, 343] on icon "actions" at bounding box center [1292, 346] width 16 height 16
click at [1243, 380] on span "Editar" at bounding box center [1246, 382] width 40 height 16
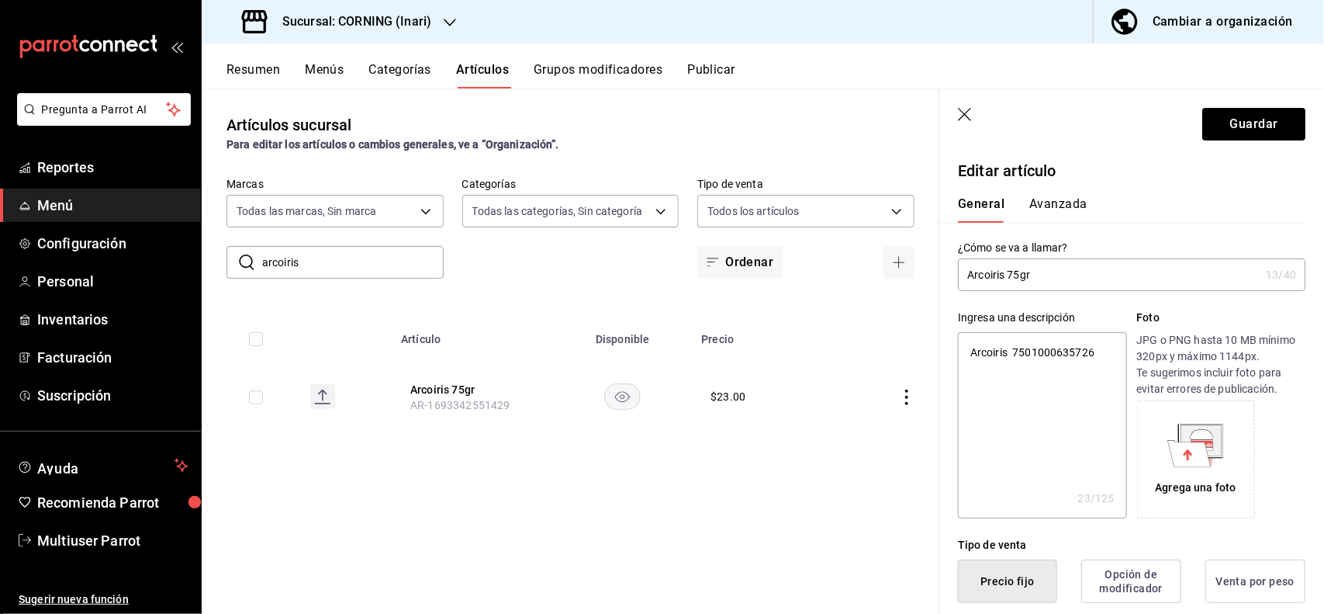
click at [1073, 211] on button "Avanzada" at bounding box center [1059, 209] width 58 height 26
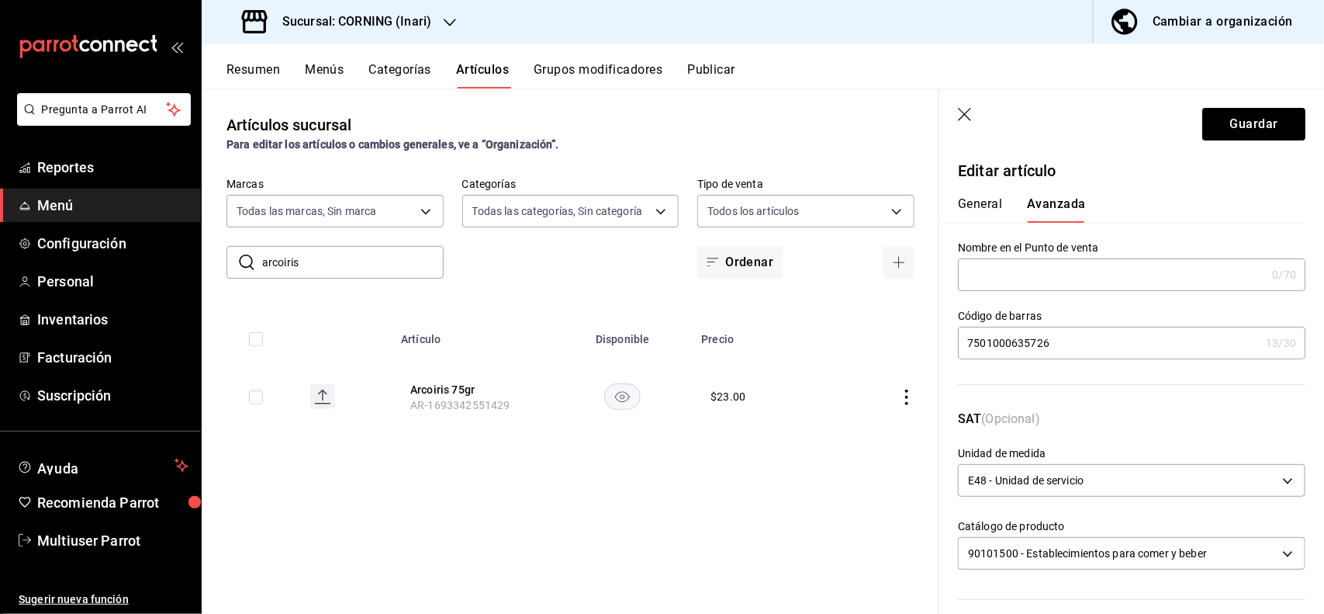
click at [1125, 338] on input "7501000635726" at bounding box center [1109, 342] width 302 height 31
click at [1244, 109] on button "Guardar" at bounding box center [1254, 124] width 103 height 33
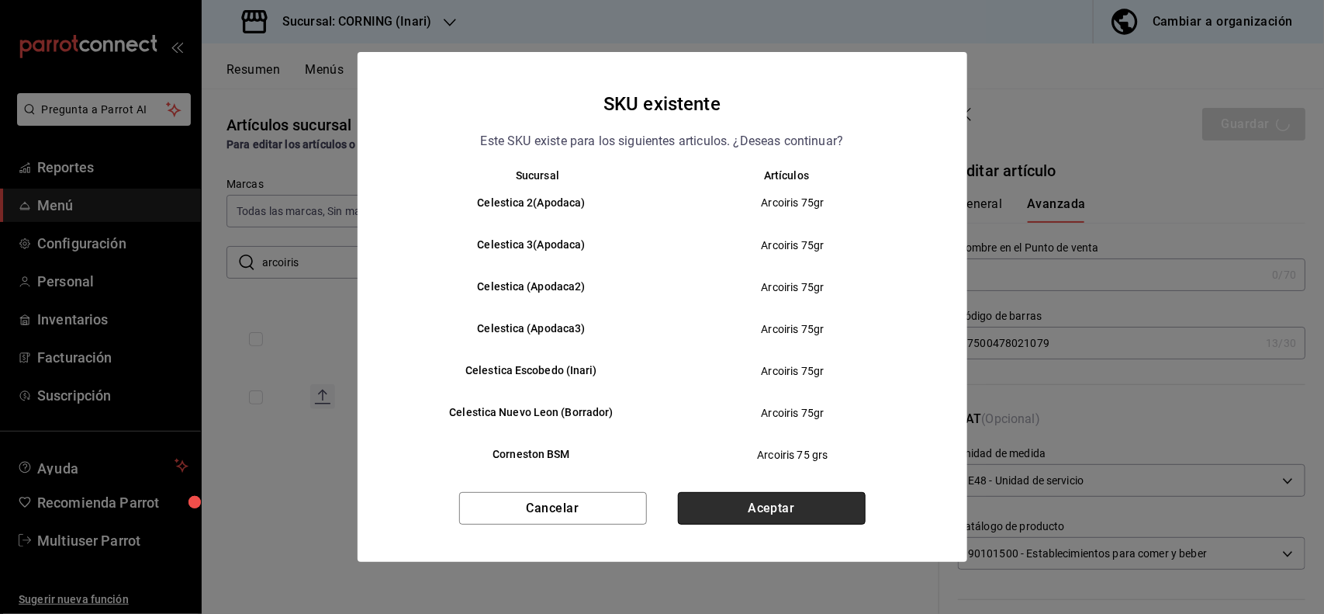
click at [798, 508] on button "Aceptar" at bounding box center [772, 508] width 188 height 33
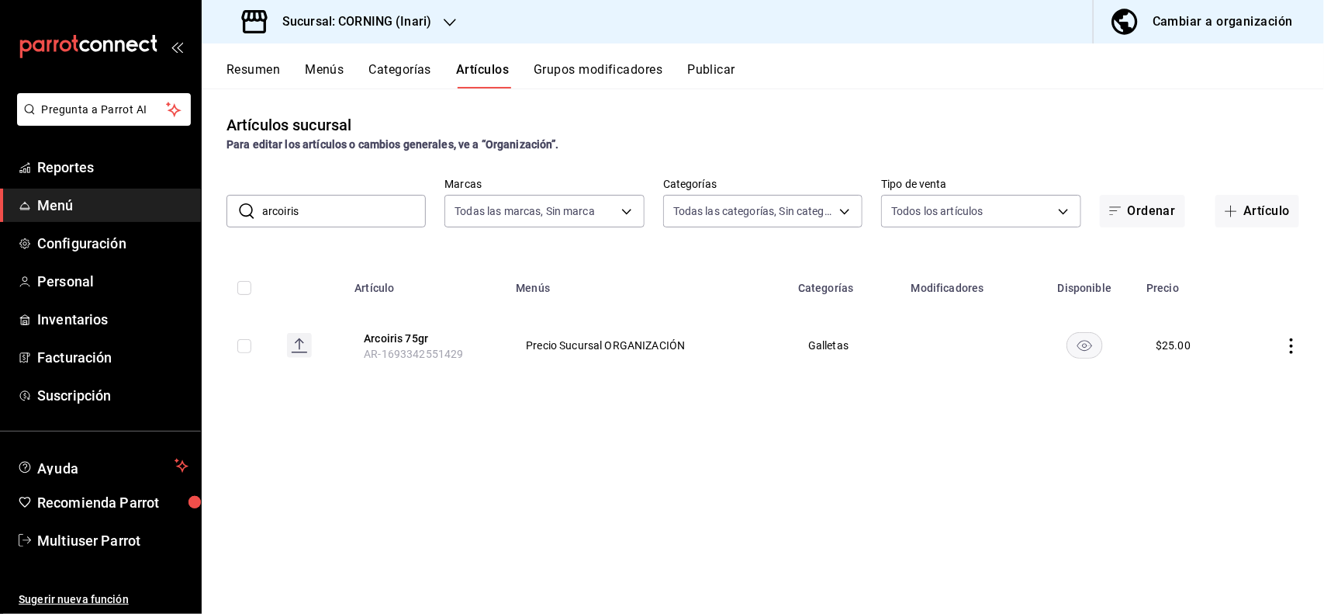
click at [380, 213] on input "arcoiris" at bounding box center [344, 211] width 164 height 31
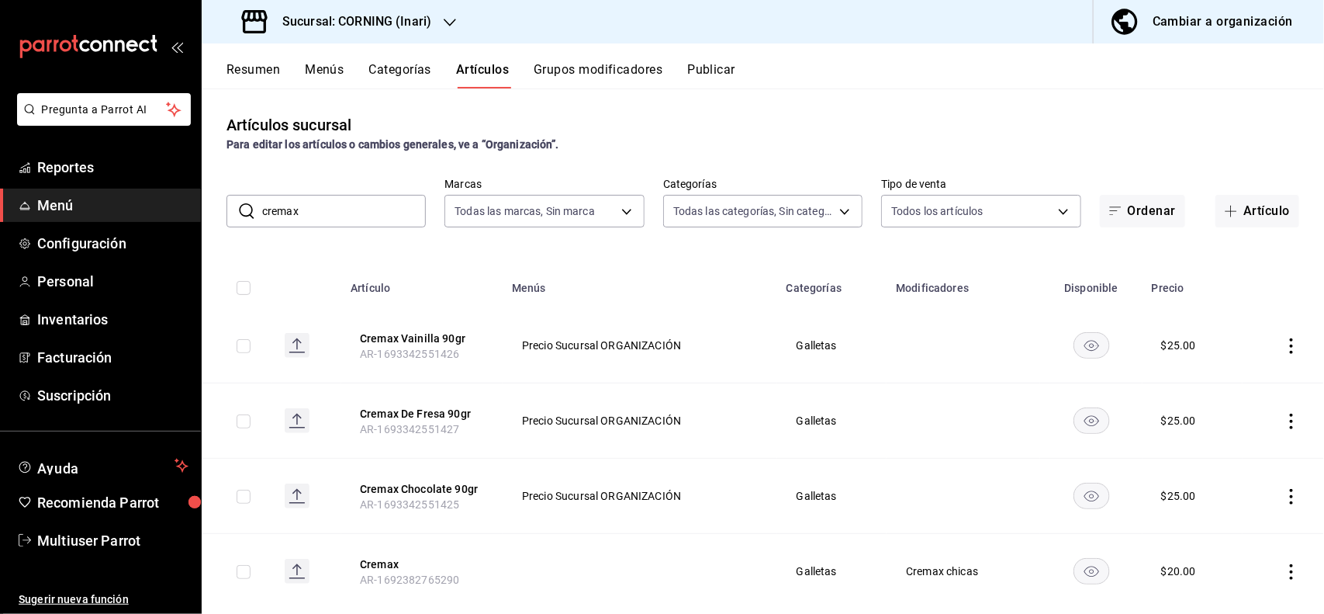
click at [878, 98] on div "Artículos sucursal Para editar los artículos o cambios generales, ve a “Organiz…" at bounding box center [763, 350] width 1123 height 525
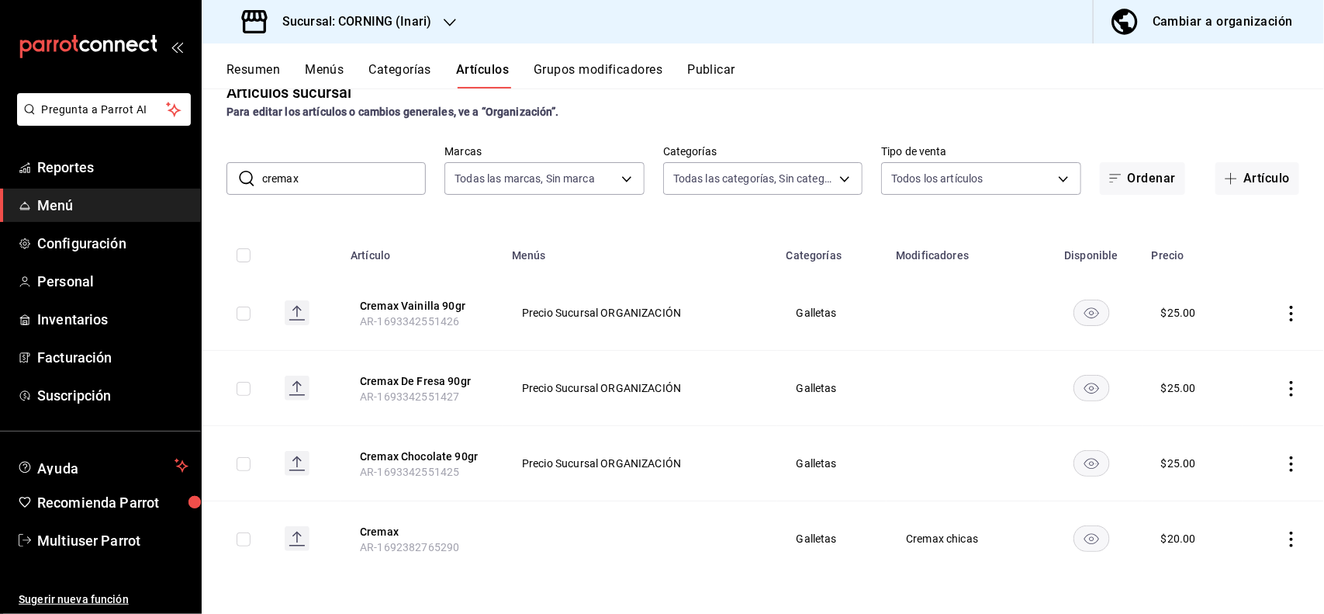
click at [1284, 538] on icon "actions" at bounding box center [1292, 540] width 16 height 16
click at [1227, 573] on span "Eliminar" at bounding box center [1231, 572] width 40 height 12
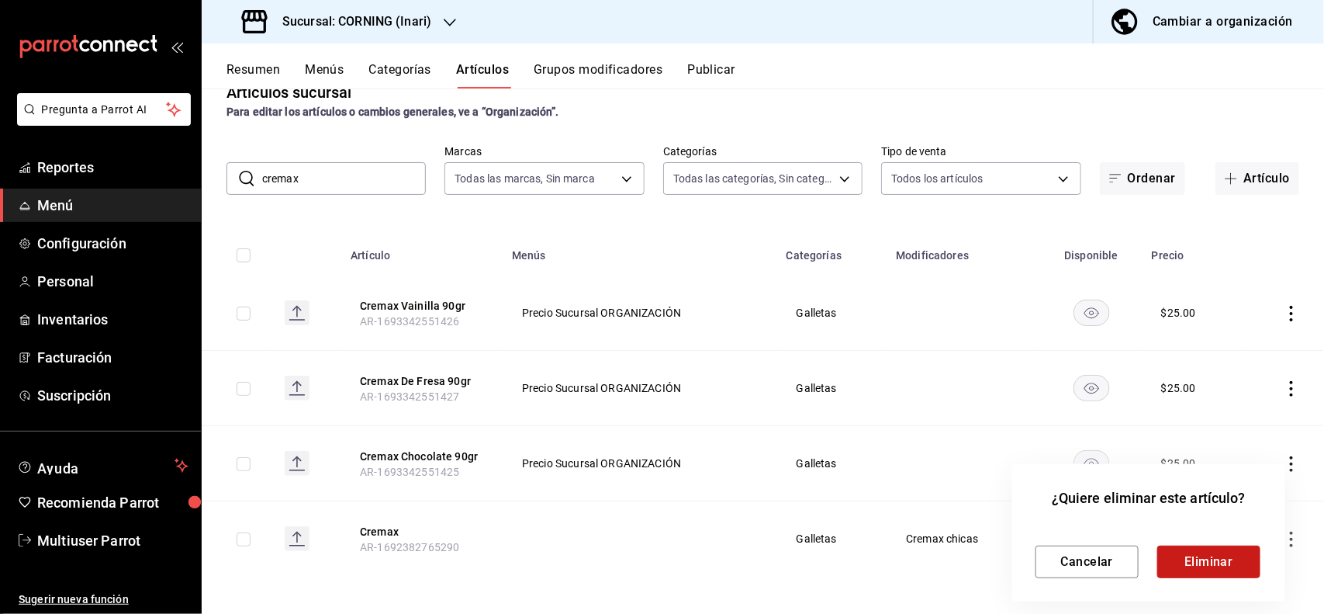
click at [1189, 567] on button "Eliminar" at bounding box center [1209, 561] width 103 height 33
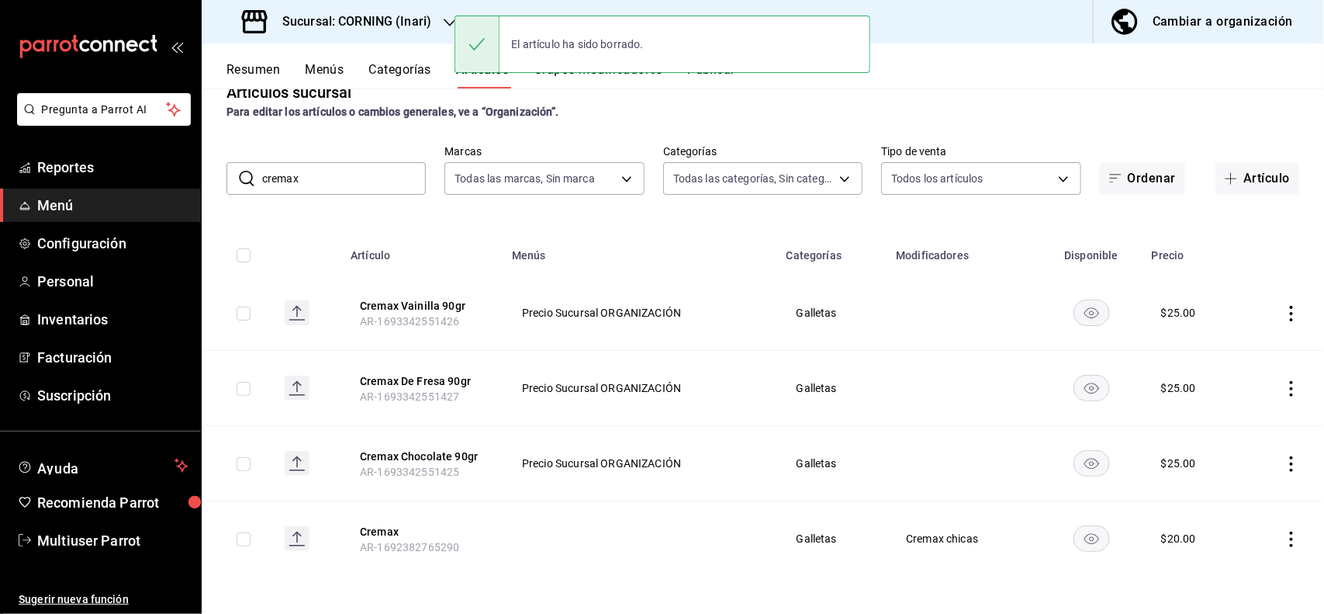
scroll to position [0, 0]
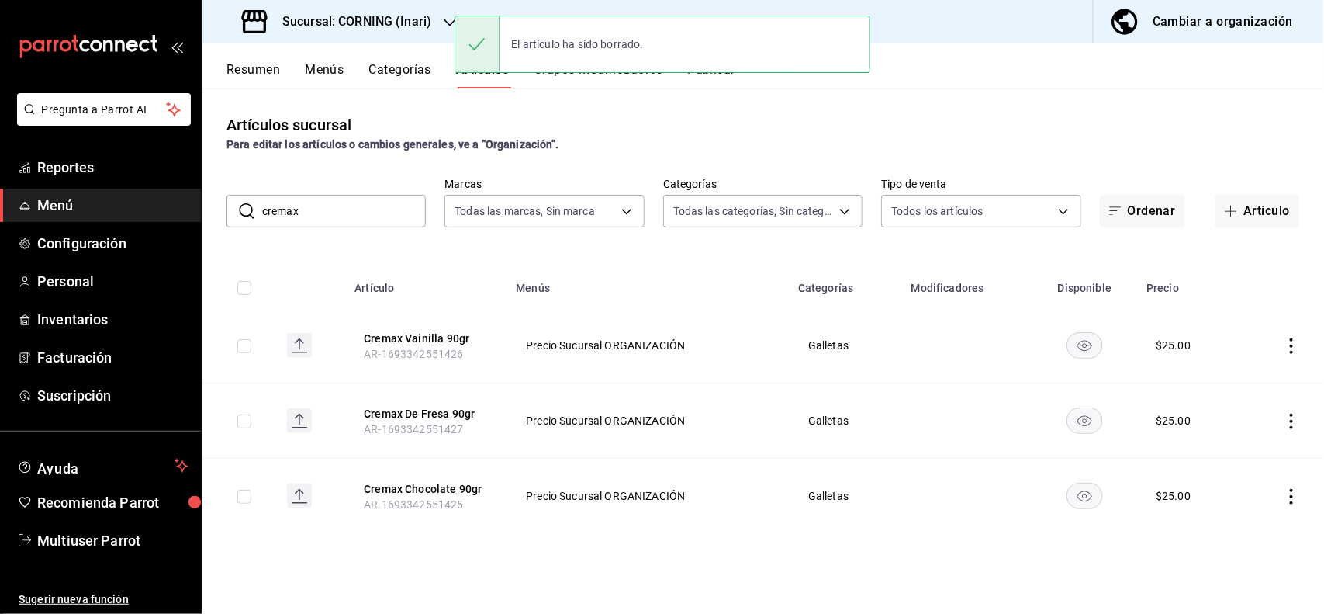
click at [1286, 421] on icon "actions" at bounding box center [1292, 422] width 16 height 16
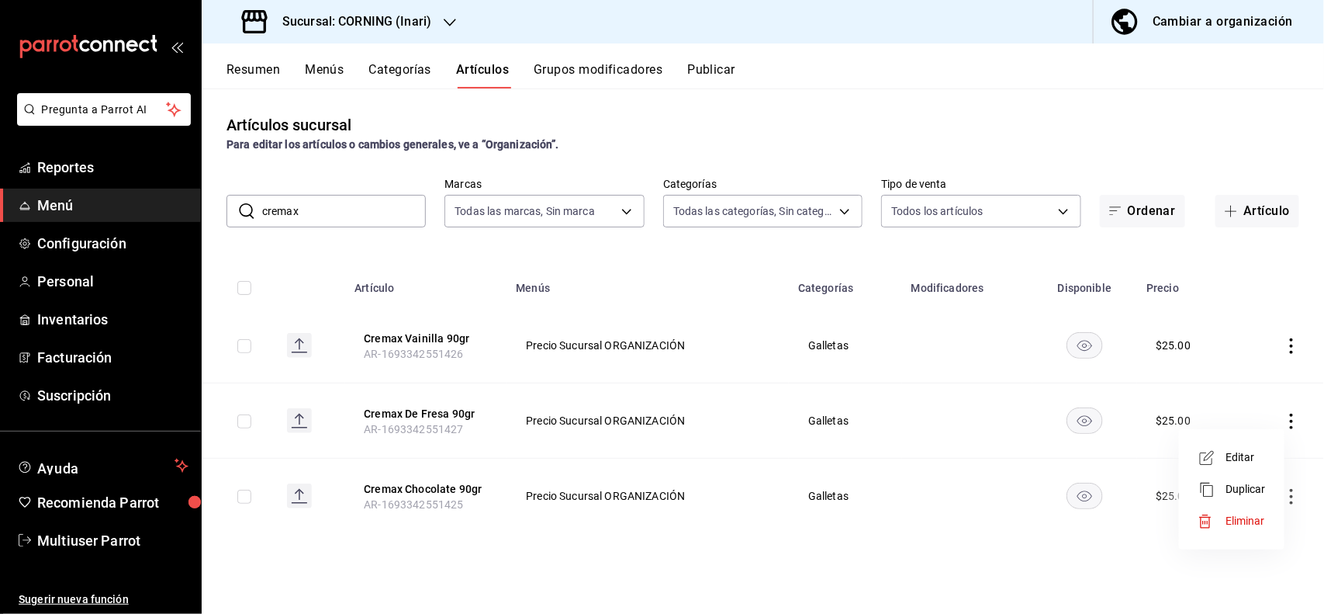
click at [1255, 445] on li "Editar" at bounding box center [1232, 457] width 93 height 32
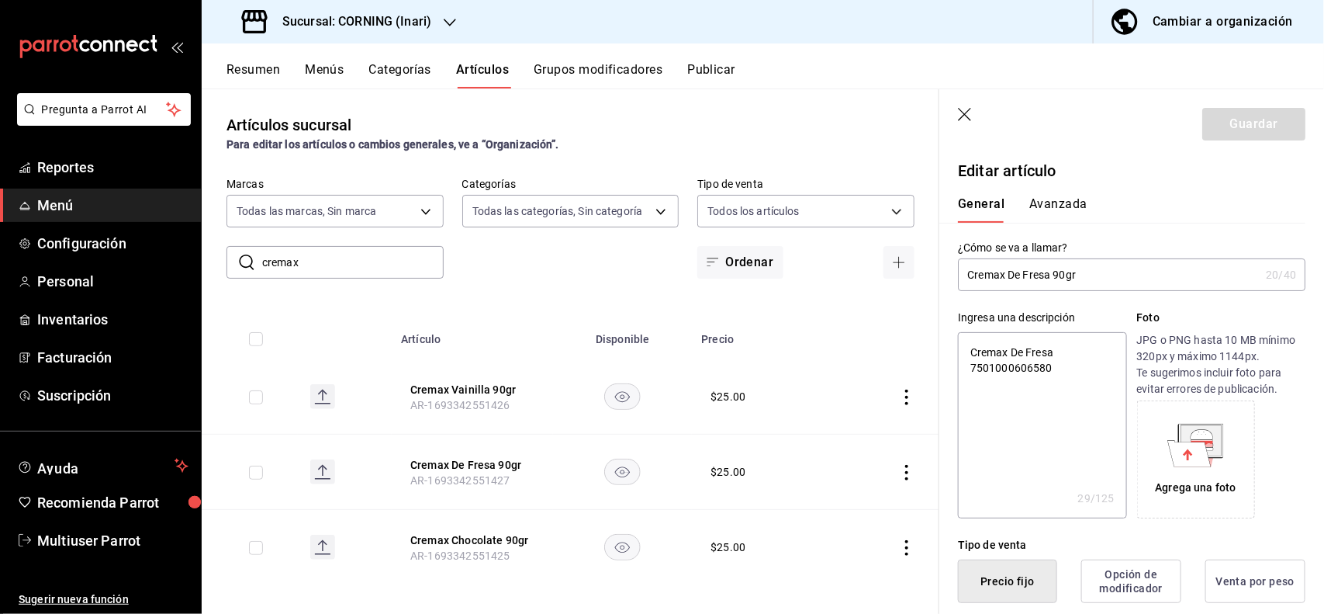
click at [1040, 204] on button "Avanzada" at bounding box center [1059, 209] width 58 height 26
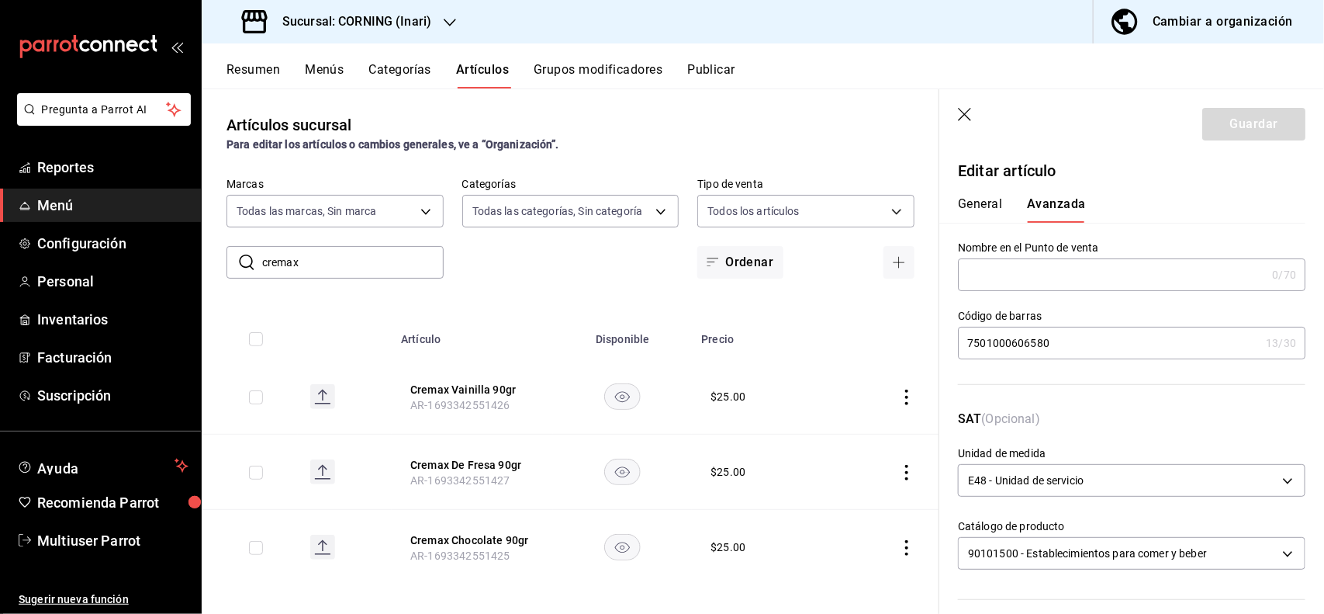
click at [1082, 351] on input "7501000606580" at bounding box center [1109, 342] width 302 height 31
click at [1227, 130] on button "Guardar" at bounding box center [1254, 124] width 103 height 33
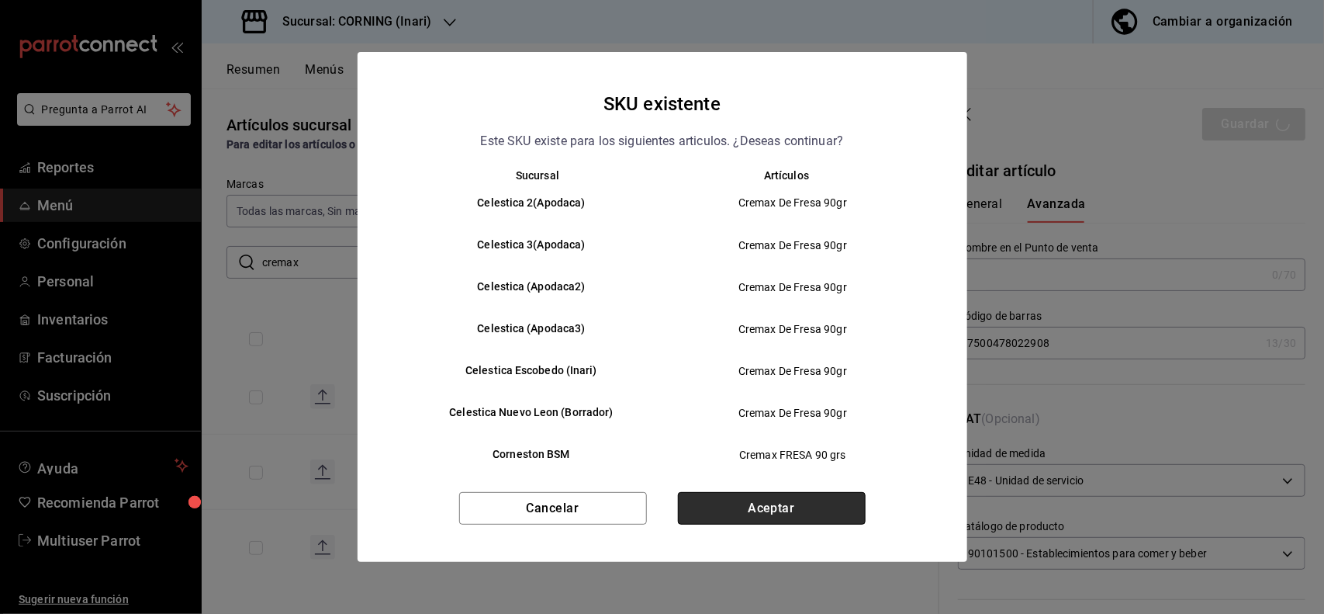
click at [846, 503] on button "Aceptar" at bounding box center [772, 508] width 188 height 33
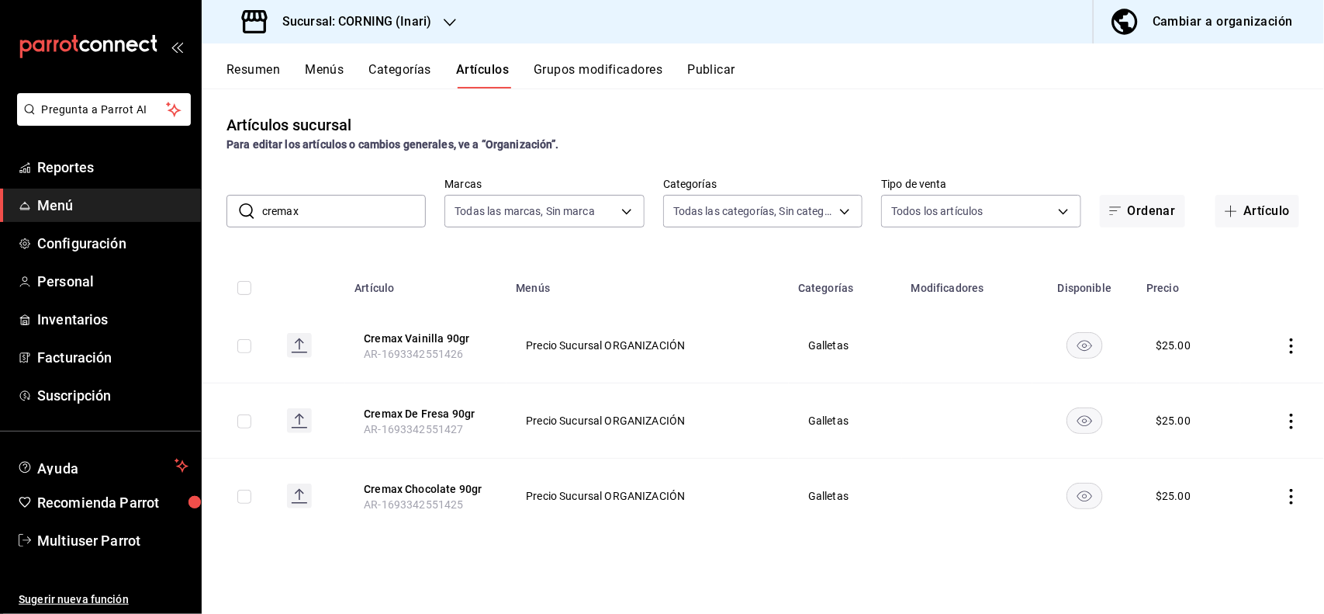
click at [1286, 490] on icon "actions" at bounding box center [1292, 497] width 16 height 16
click at [1245, 502] on span "Editar" at bounding box center [1246, 509] width 40 height 16
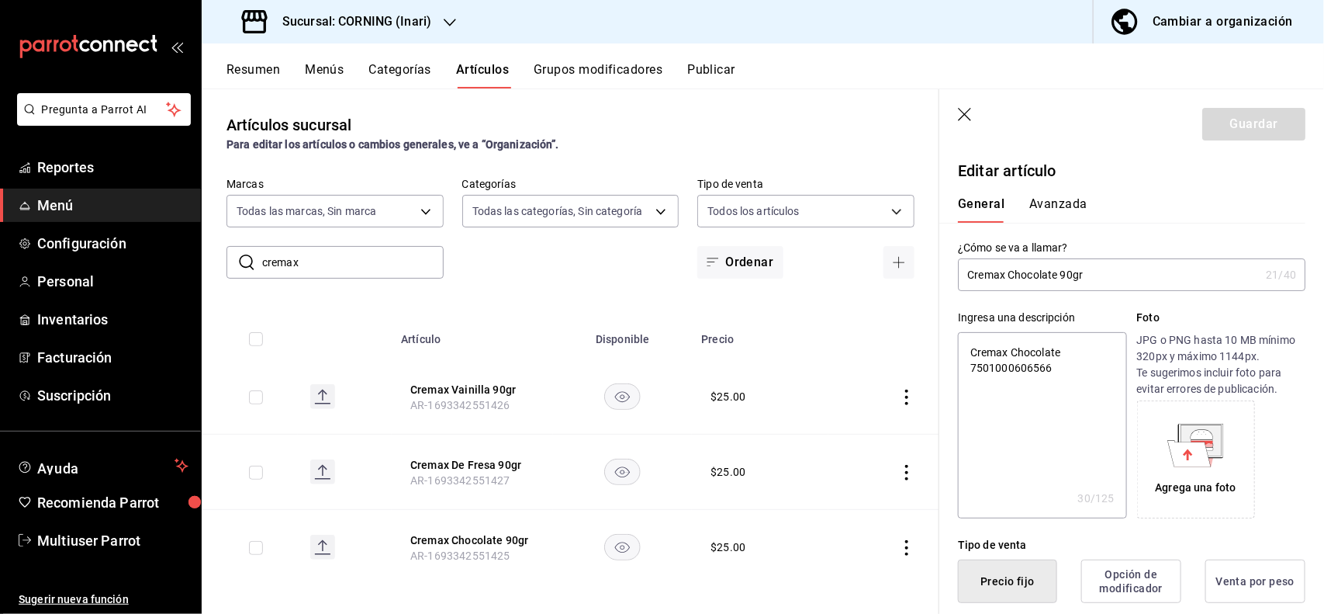
click at [1059, 208] on button "Avanzada" at bounding box center [1059, 209] width 58 height 26
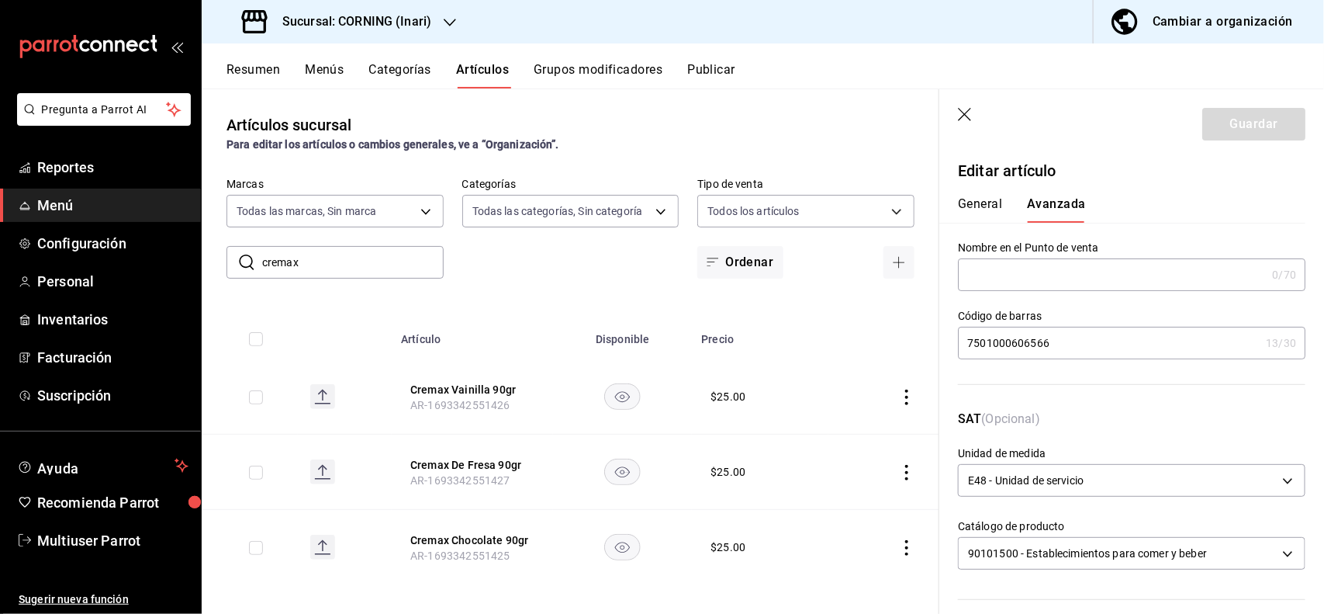
click at [1099, 335] on input "7501000606566" at bounding box center [1109, 342] width 302 height 31
click at [1234, 133] on button "Guardar" at bounding box center [1254, 124] width 103 height 33
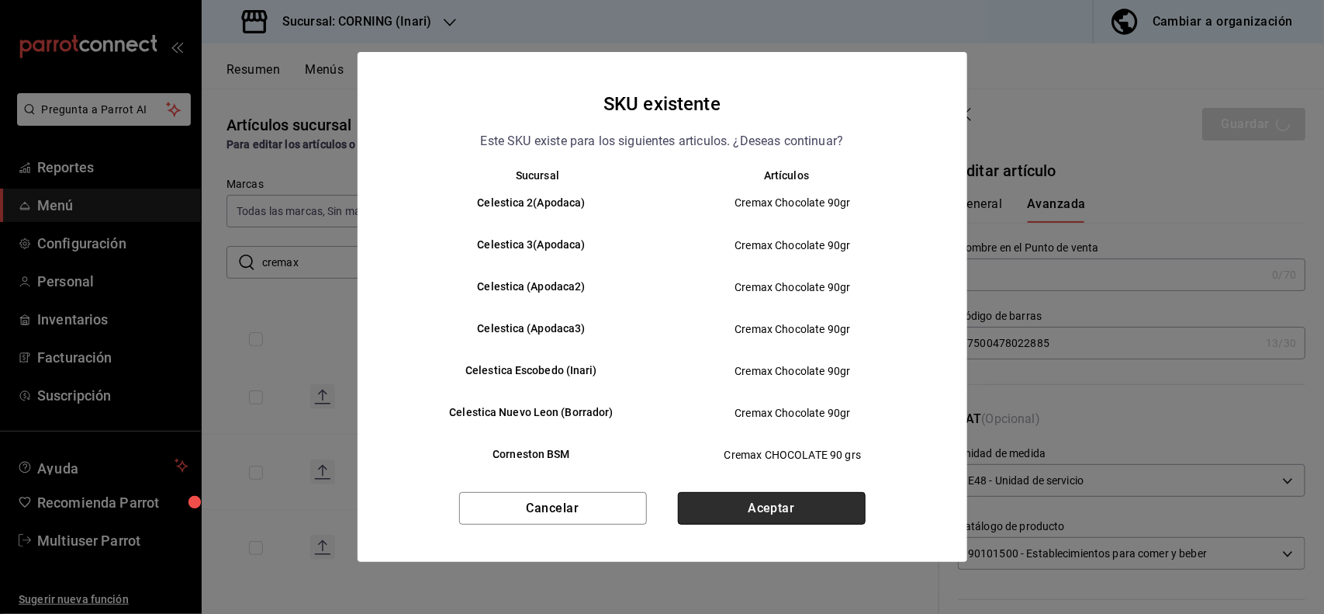
click at [792, 525] on button "Aceptar" at bounding box center [772, 508] width 188 height 33
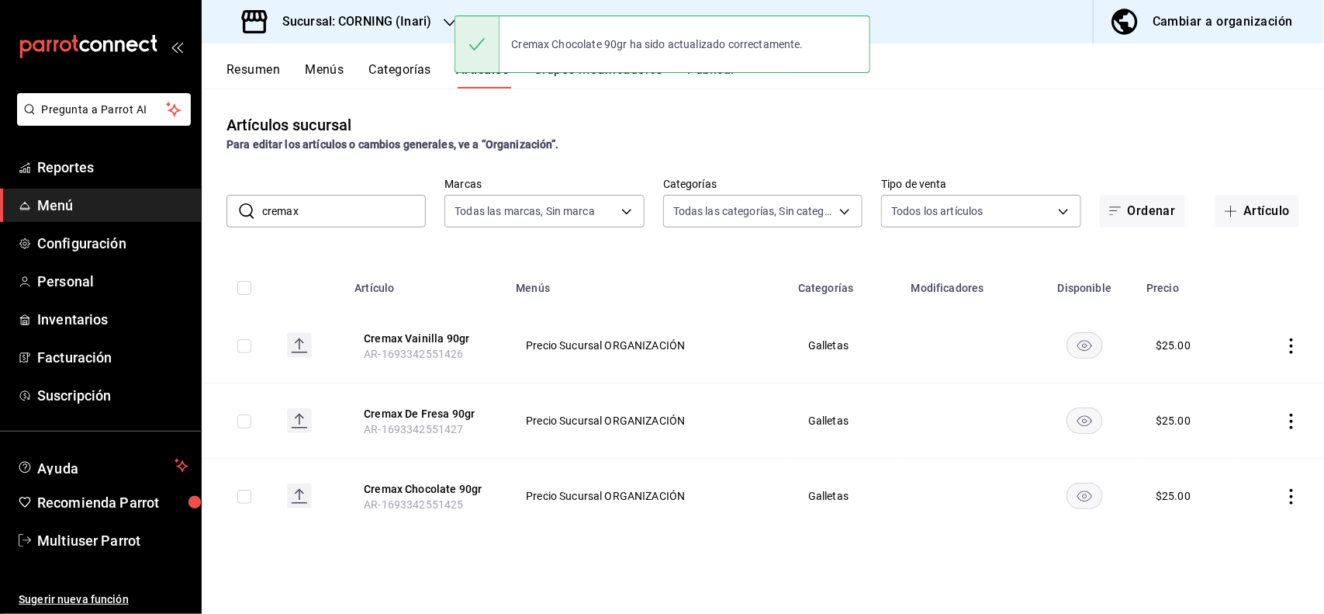
click at [389, 218] on input "cremax" at bounding box center [344, 211] width 164 height 31
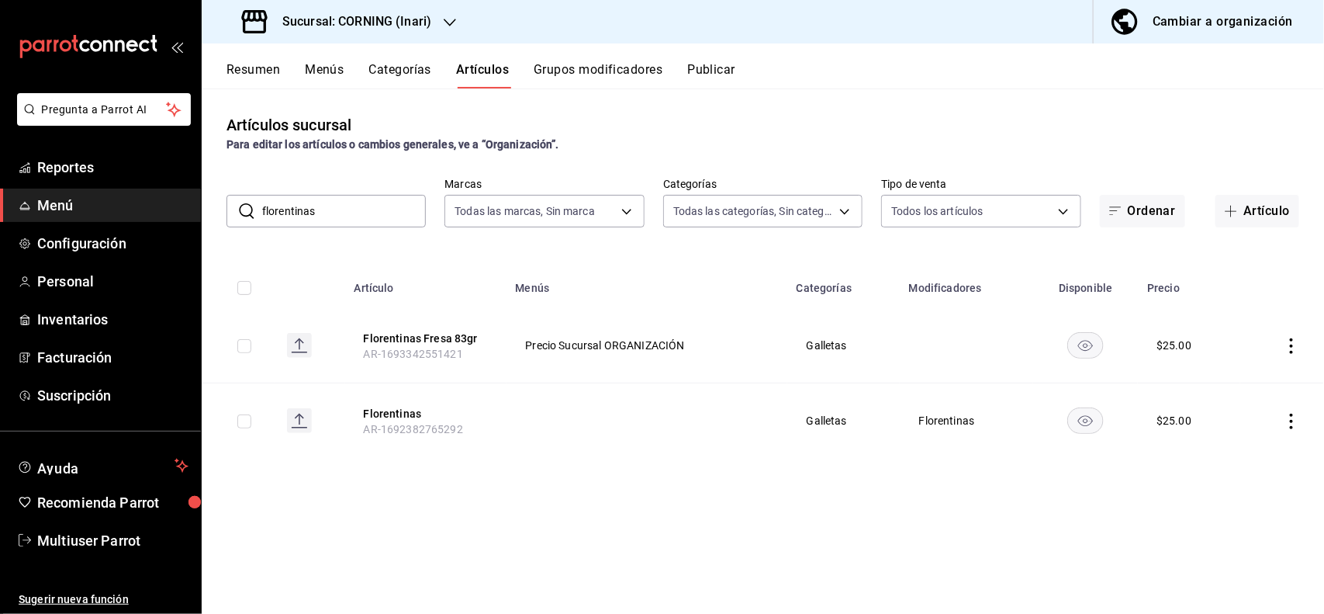
click at [753, 111] on div "Artículos sucursal Para editar los artículos o cambios generales, ve a “Organiz…" at bounding box center [763, 350] width 1123 height 525
click at [1292, 424] on icon "actions" at bounding box center [1292, 422] width 16 height 16
click at [1255, 452] on span "Editar" at bounding box center [1246, 457] width 40 height 16
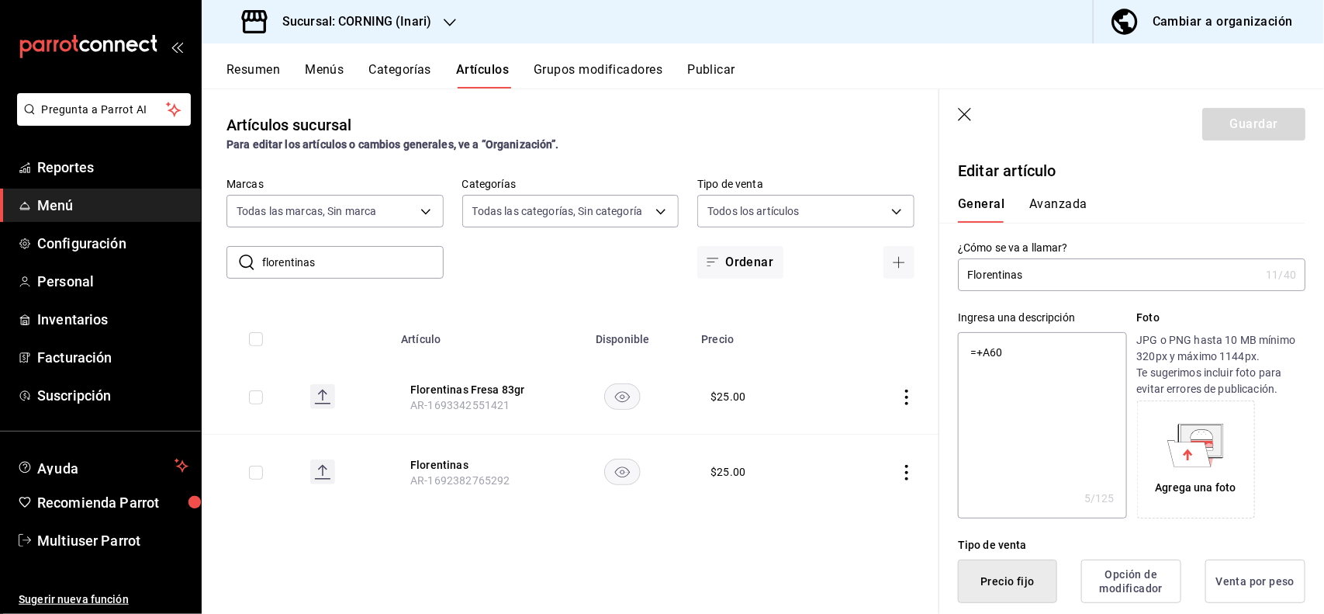
click at [960, 116] on header "Guardar" at bounding box center [1132, 121] width 385 height 64
click at [960, 116] on icon "button" at bounding box center [966, 116] width 16 height 16
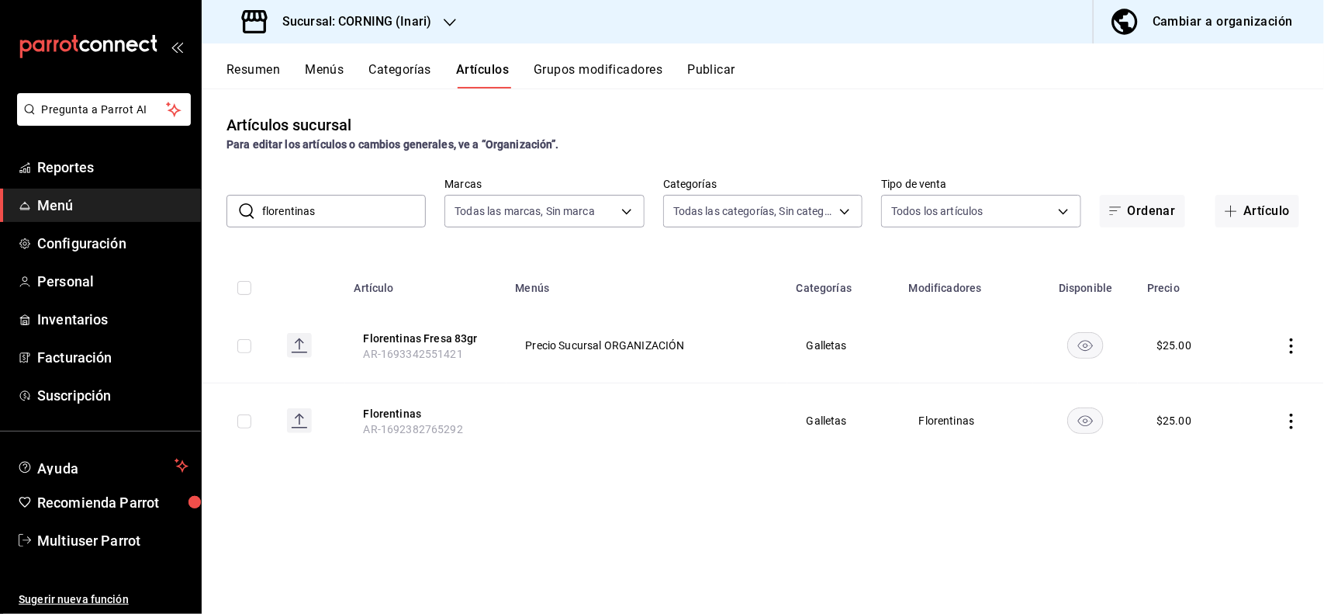
click at [1289, 421] on icon "actions" at bounding box center [1292, 422] width 16 height 16
click at [1244, 518] on span "Eliminar" at bounding box center [1246, 520] width 40 height 12
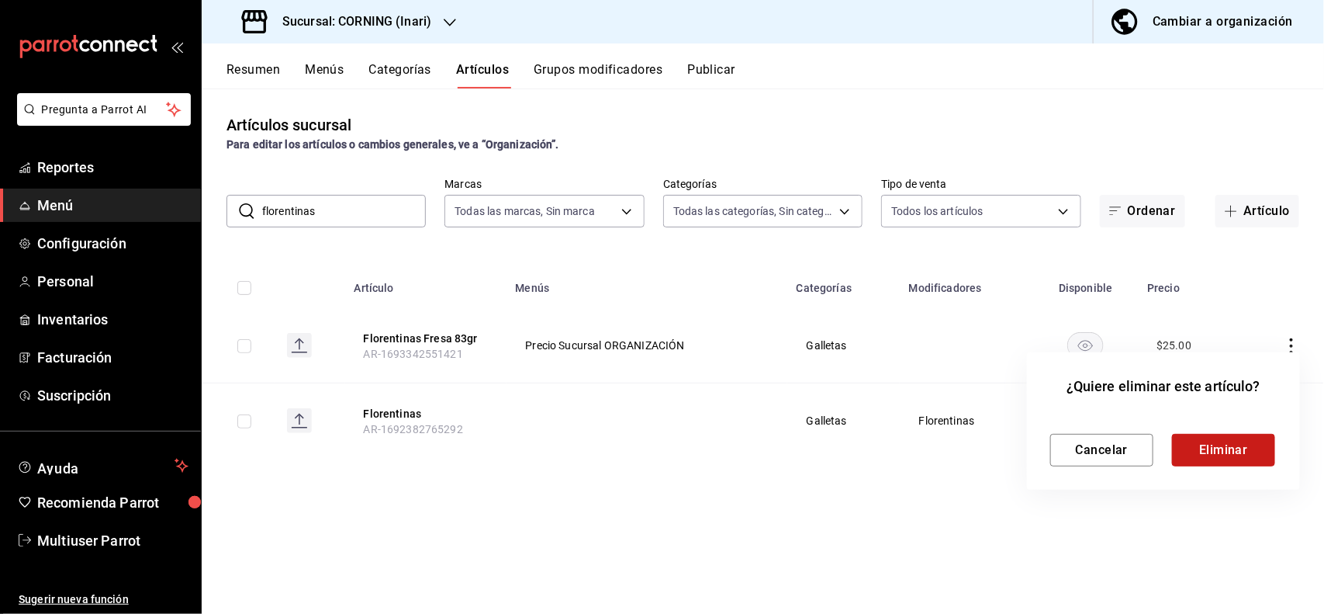
click at [1248, 448] on button "Eliminar" at bounding box center [1223, 450] width 103 height 33
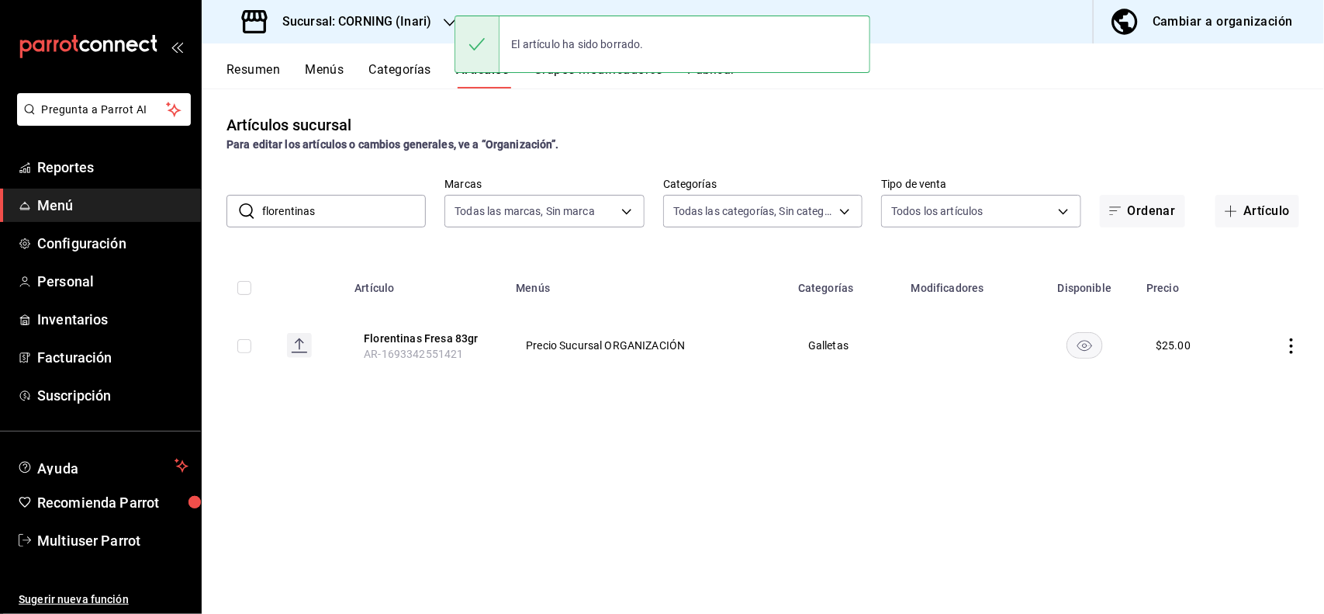
click at [1293, 341] on icon "actions" at bounding box center [1292, 346] width 16 height 16
click at [1253, 382] on span "Editar" at bounding box center [1246, 382] width 40 height 16
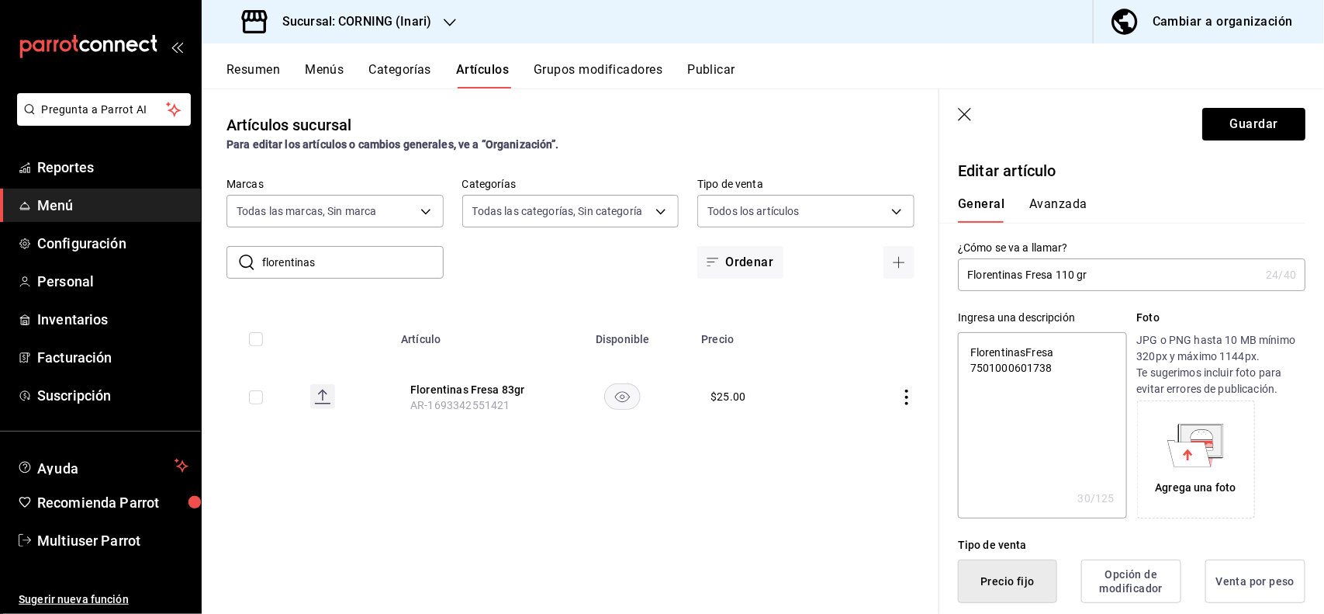
click at [1057, 211] on button "Avanzada" at bounding box center [1059, 209] width 58 height 26
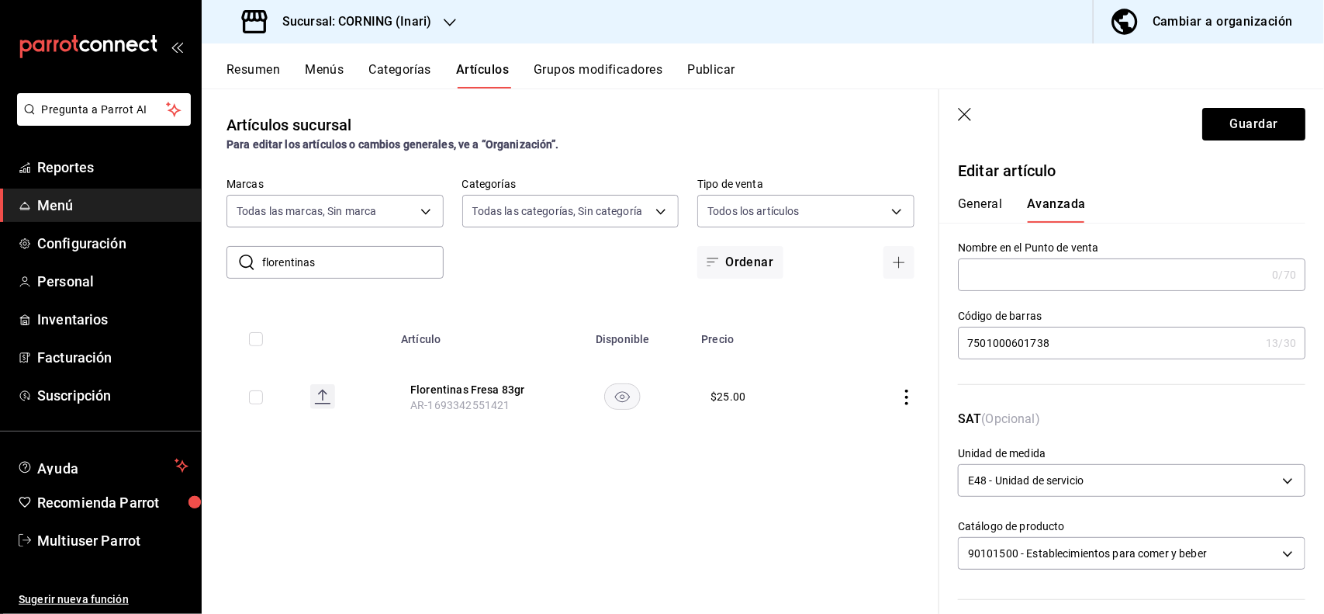
click at [1087, 334] on input "7501000601738" at bounding box center [1109, 342] width 302 height 31
click at [1216, 117] on button "Guardar" at bounding box center [1254, 124] width 103 height 33
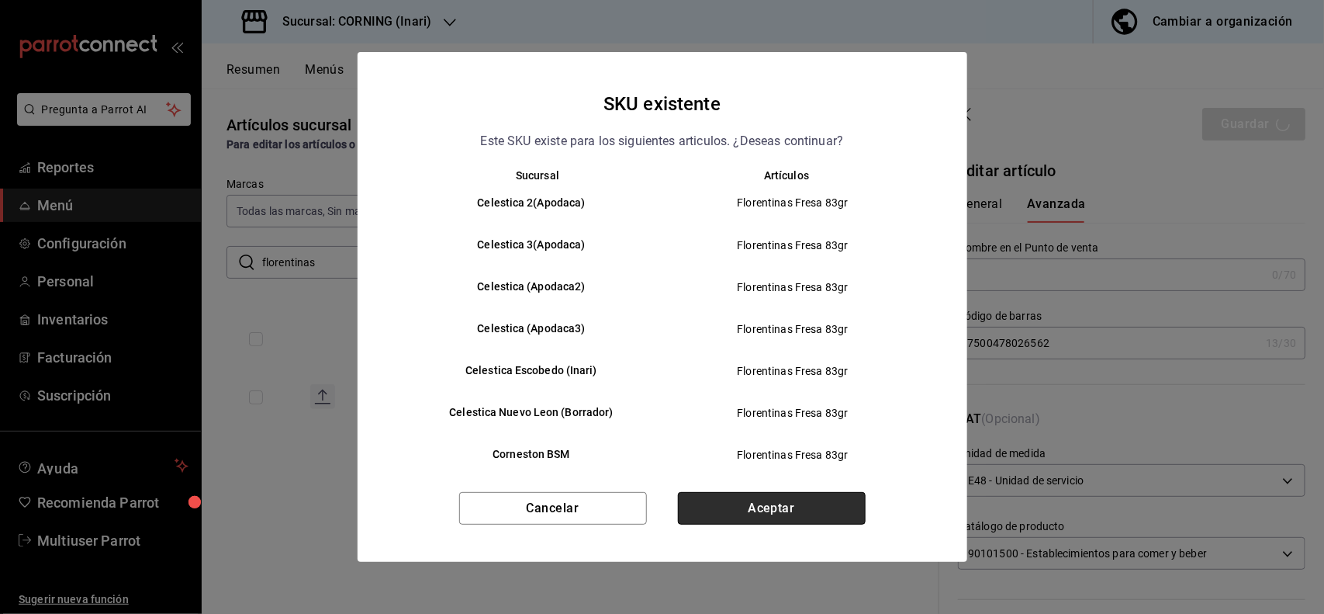
click at [808, 514] on button "Aceptar" at bounding box center [772, 508] width 188 height 33
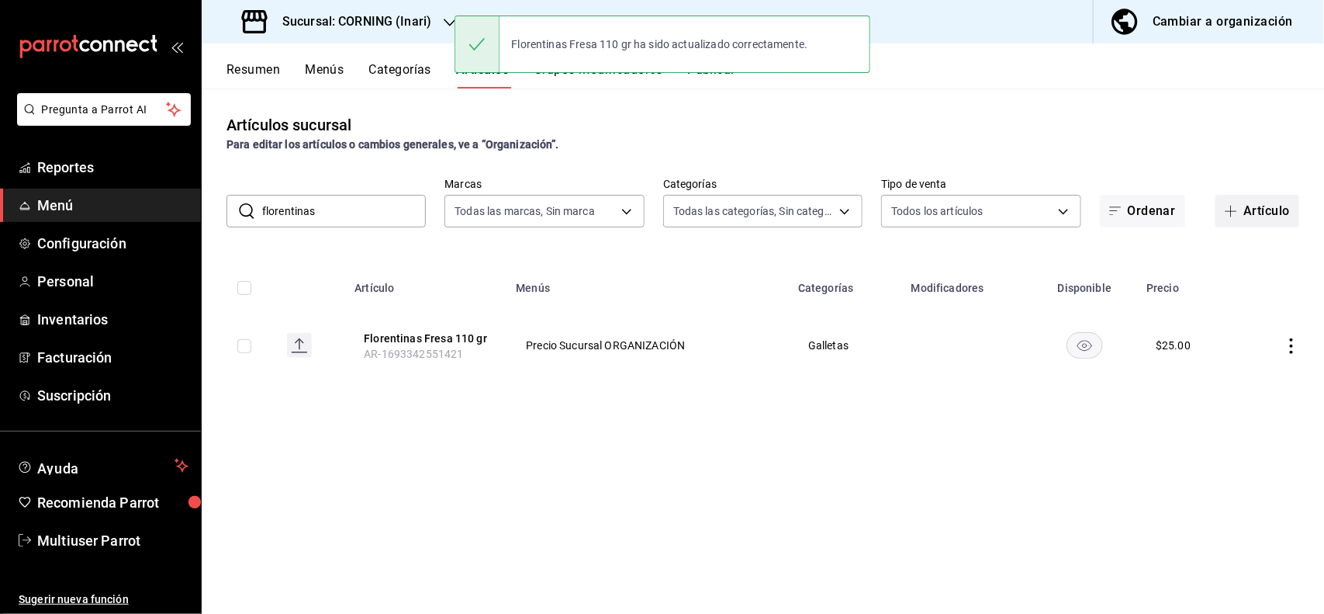
click at [1248, 195] on button "Artículo" at bounding box center [1258, 211] width 84 height 33
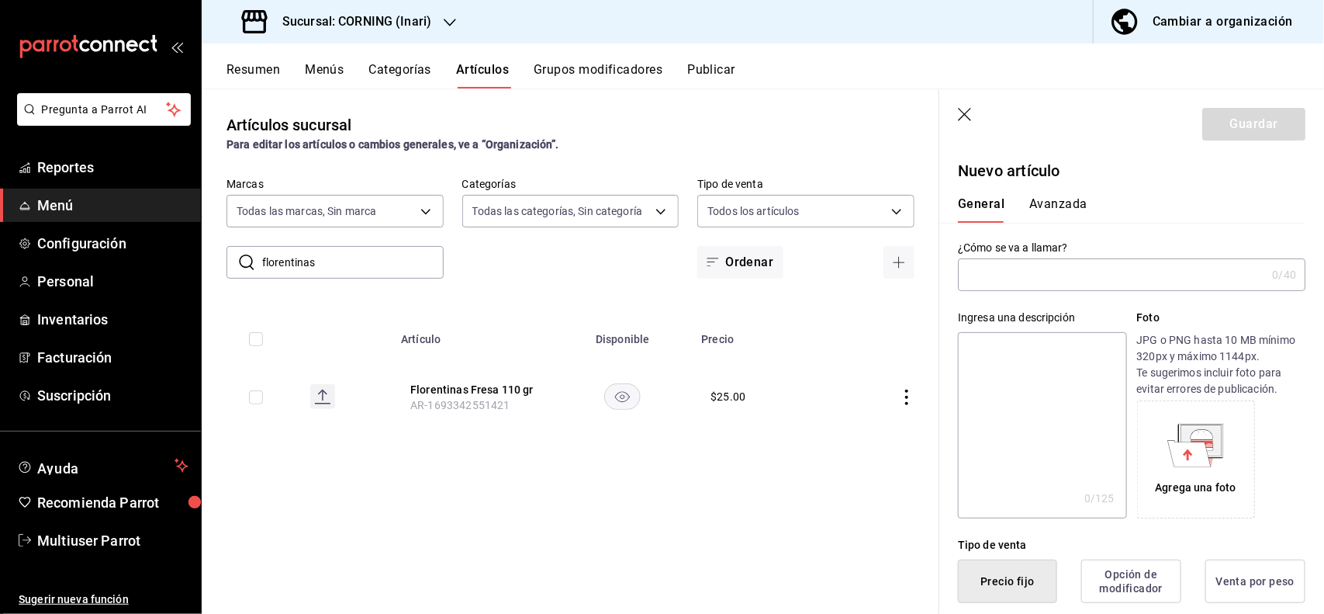
click at [1169, 285] on input "text" at bounding box center [1112, 274] width 308 height 31
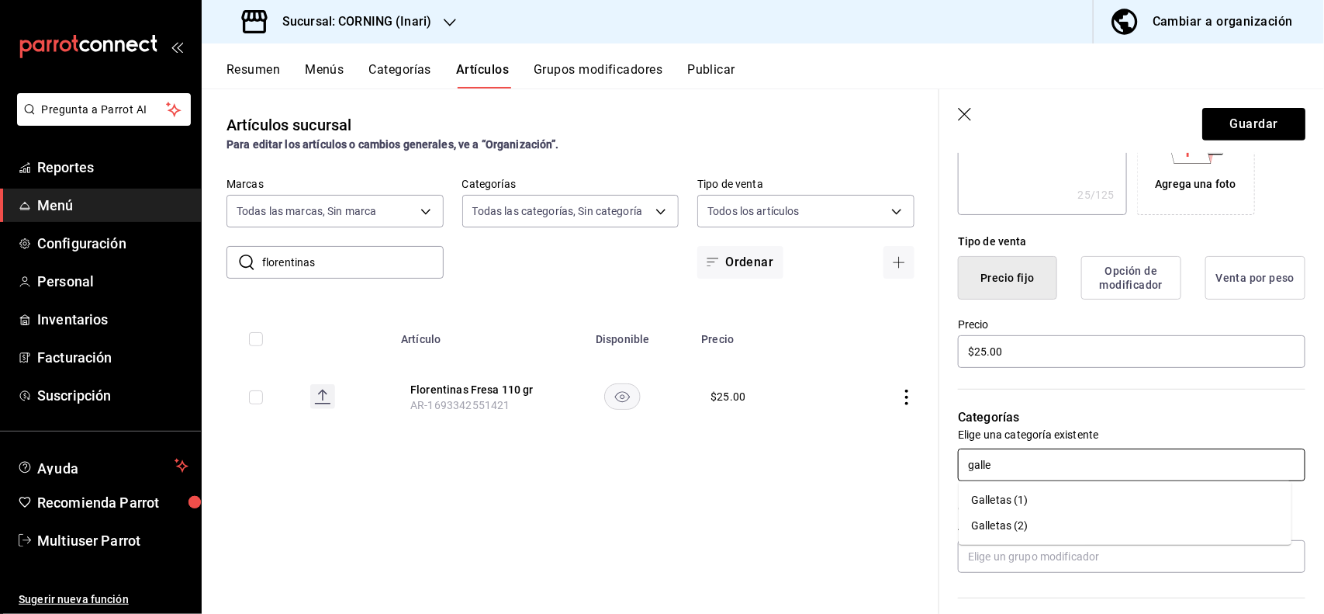
click at [1009, 505] on li "Galletas (1)" at bounding box center [1125, 500] width 333 height 26
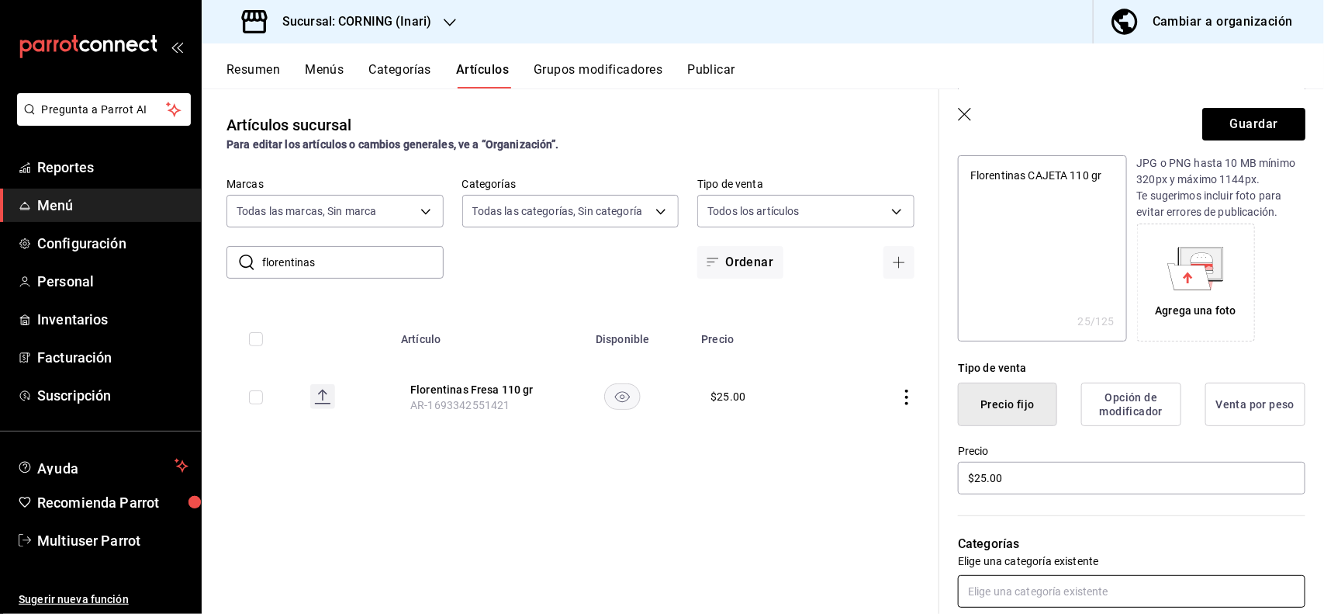
scroll to position [0, 0]
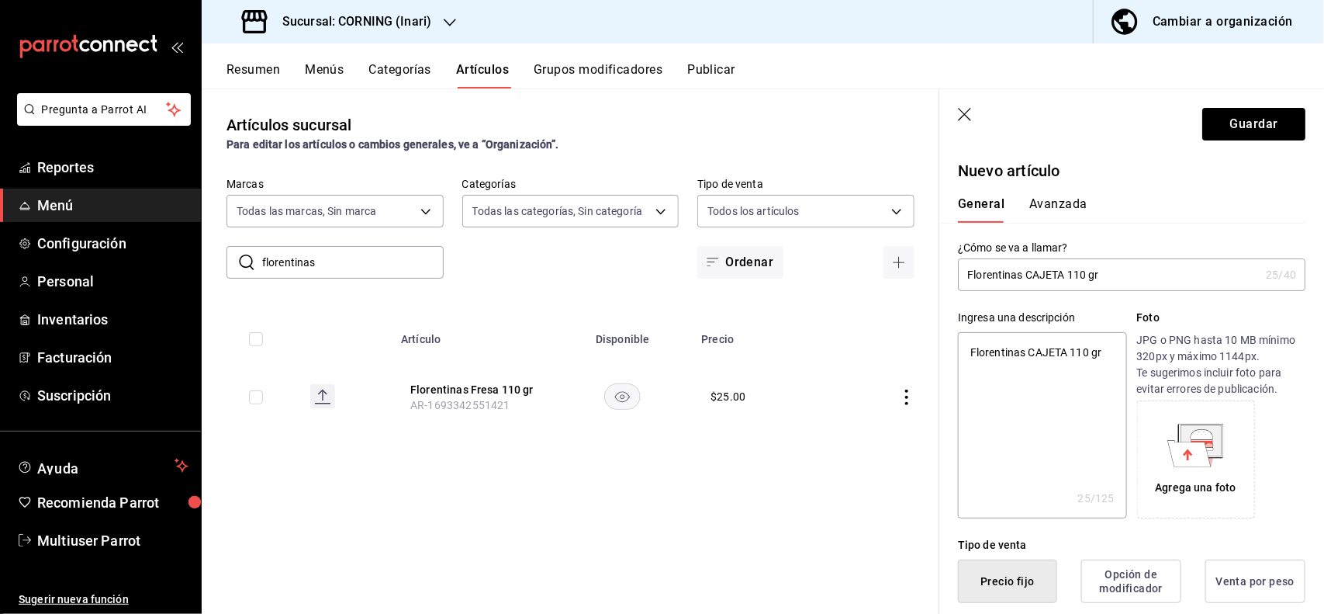
click at [1056, 202] on button "Avanzada" at bounding box center [1059, 209] width 58 height 26
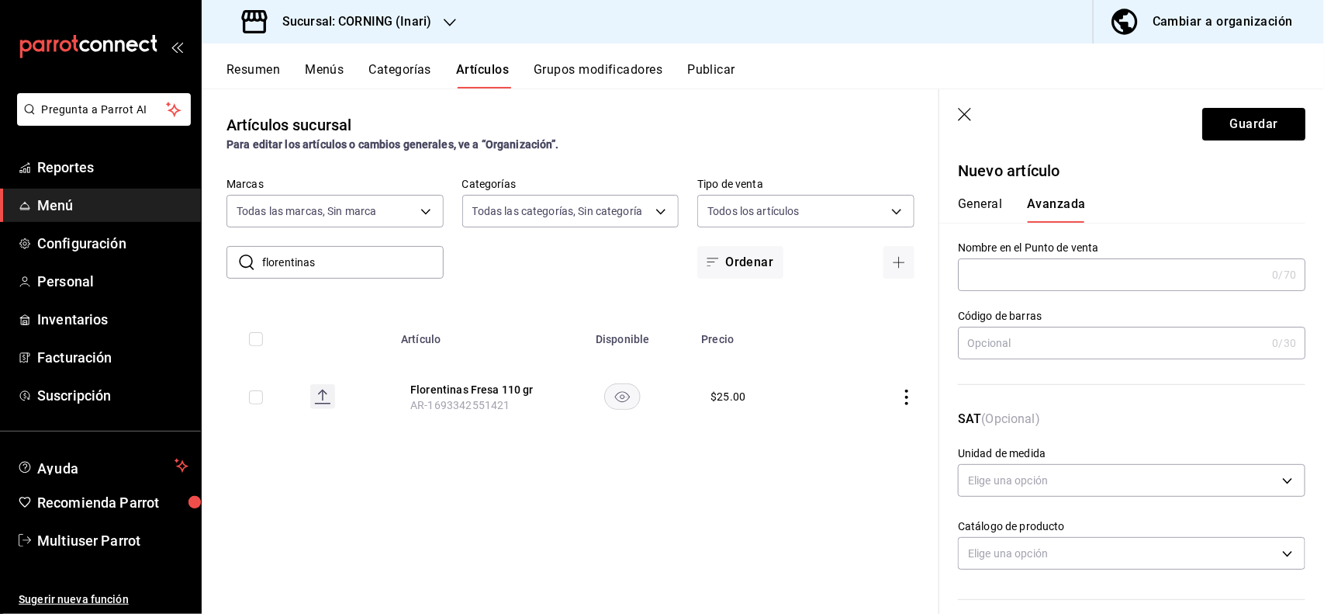
click at [1069, 339] on input "text" at bounding box center [1112, 342] width 308 height 31
click at [1241, 118] on button "Guardar" at bounding box center [1254, 124] width 103 height 33
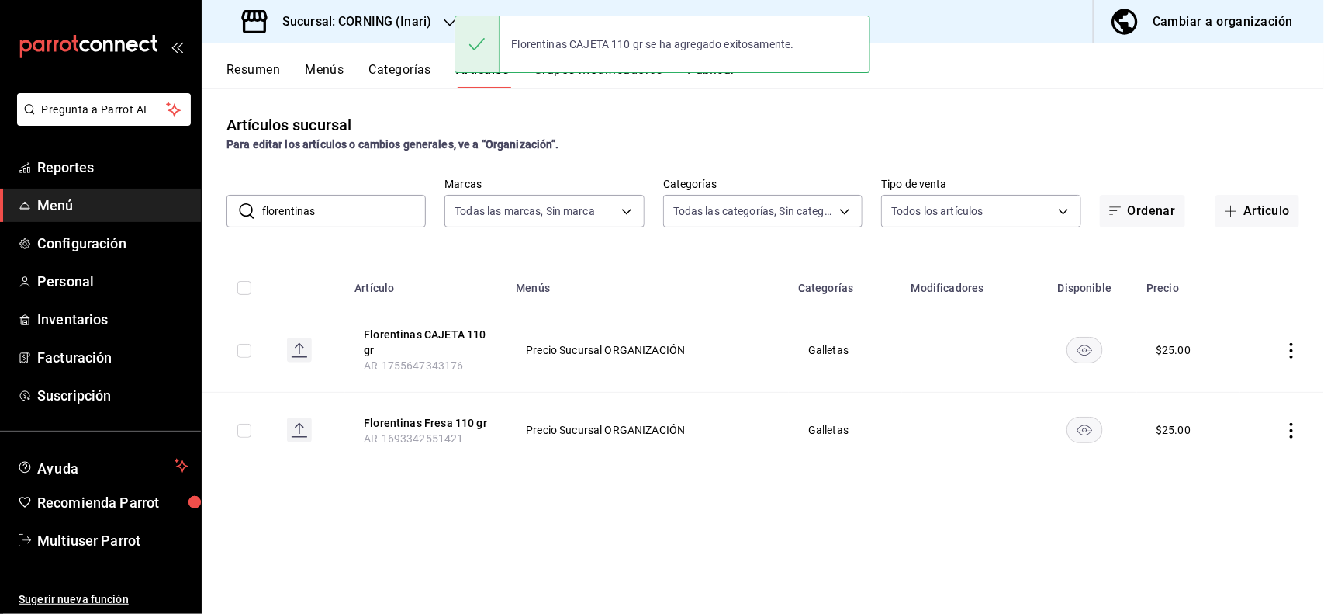
click at [416, 223] on input "florentinas" at bounding box center [344, 211] width 164 height 31
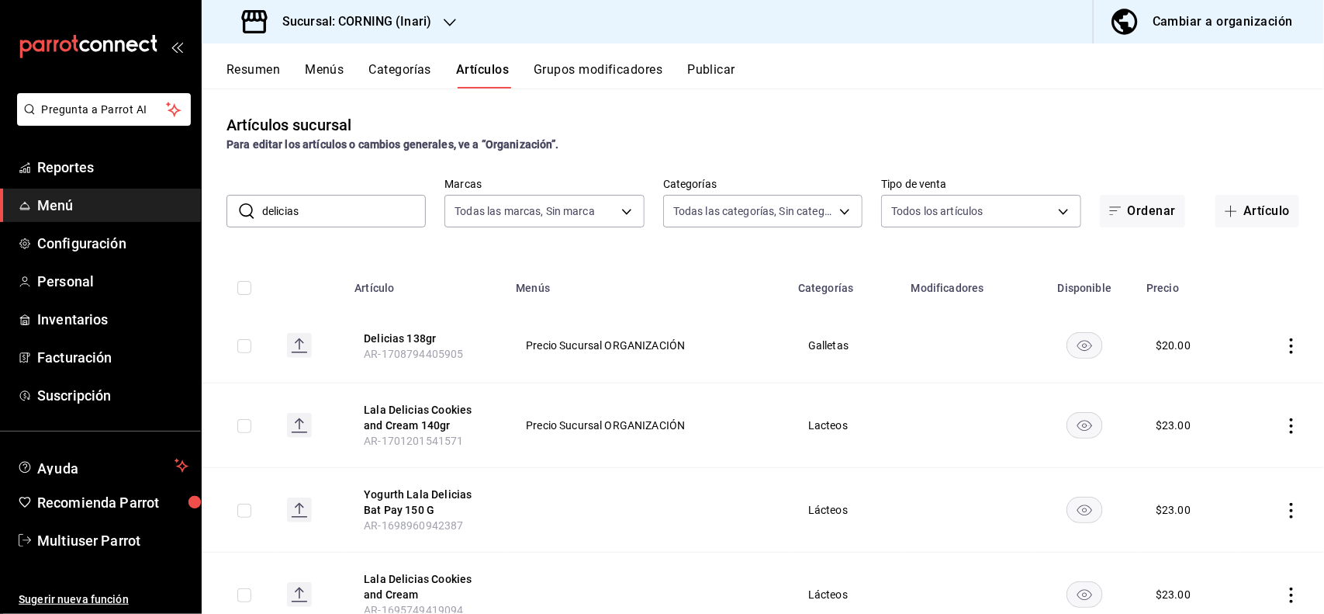
click at [660, 126] on div "Artículos sucursal Para editar los artículos o cambios generales, ve a “Organiz…" at bounding box center [763, 133] width 1123 height 40
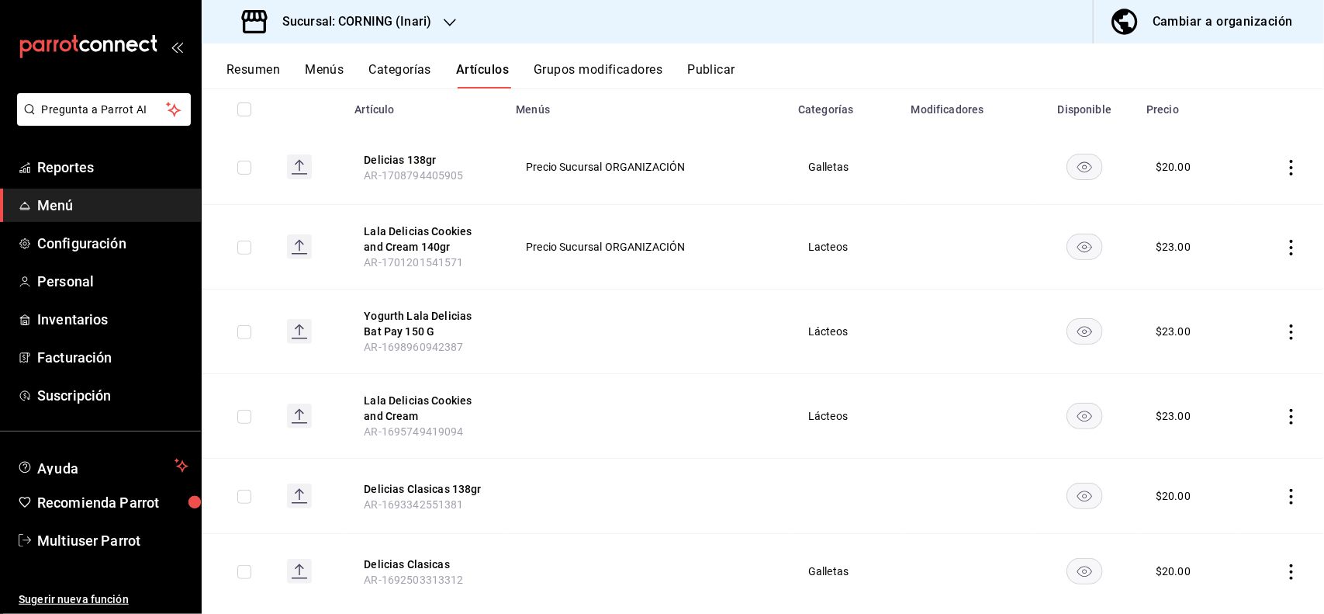
scroll to position [211, 0]
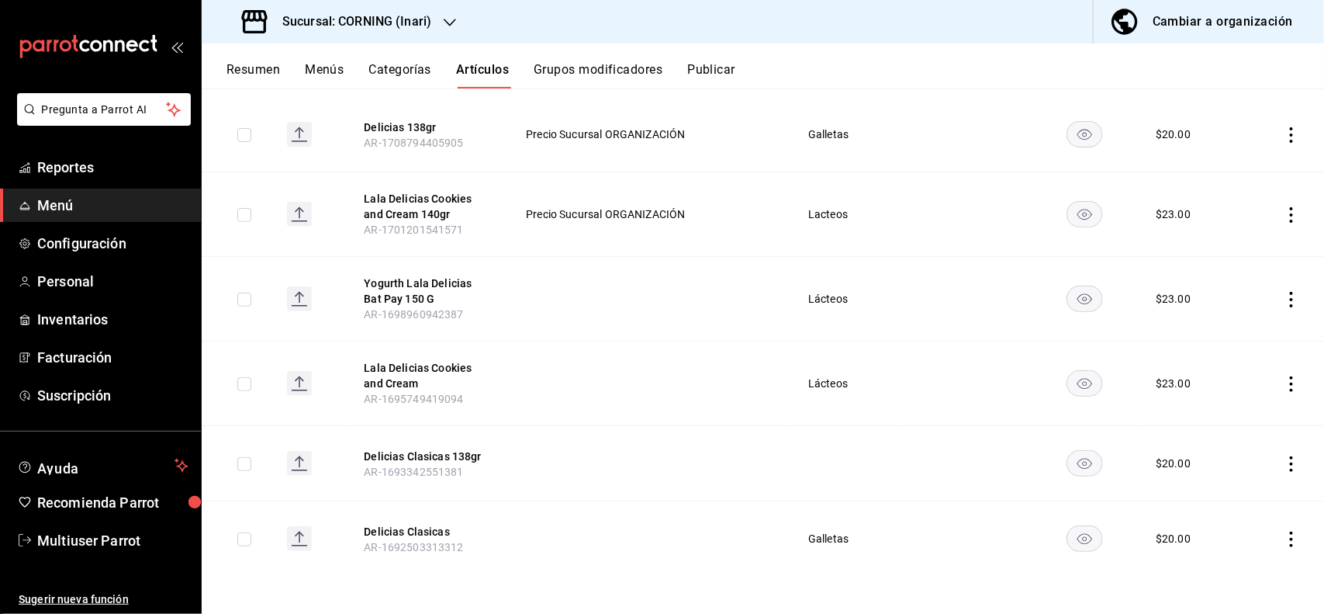
click at [1284, 462] on icon "actions" at bounding box center [1292, 464] width 16 height 16
click at [1230, 559] on span "Eliminar" at bounding box center [1231, 563] width 40 height 12
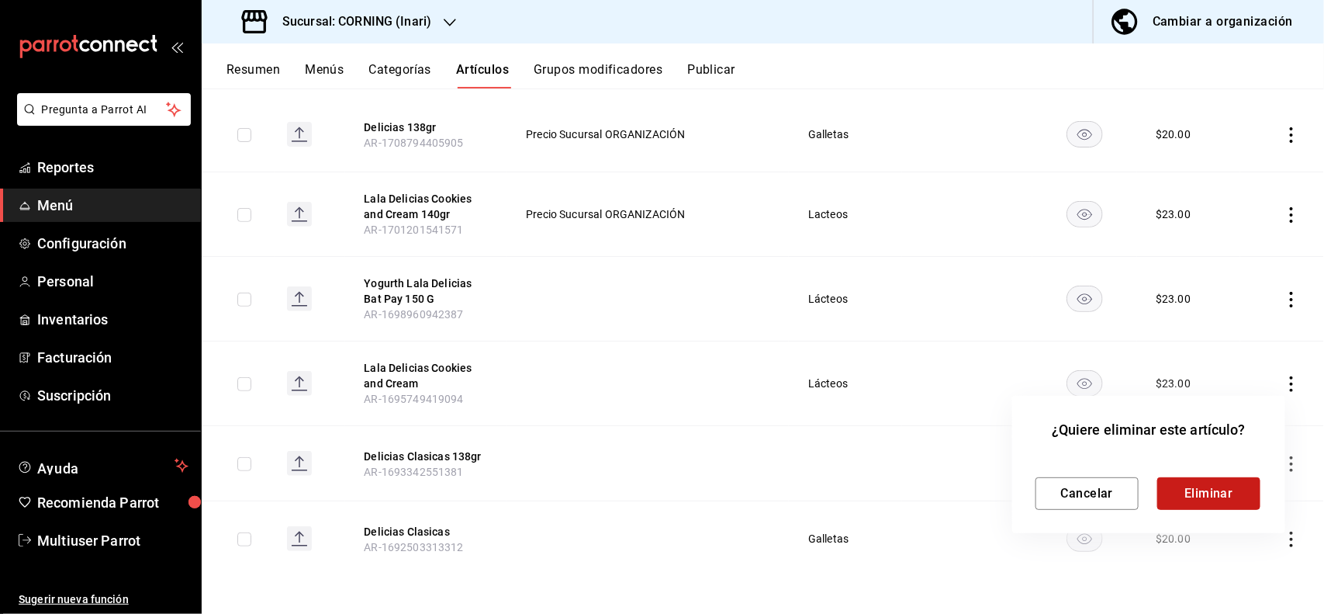
click at [1179, 503] on button "Eliminar" at bounding box center [1209, 493] width 103 height 33
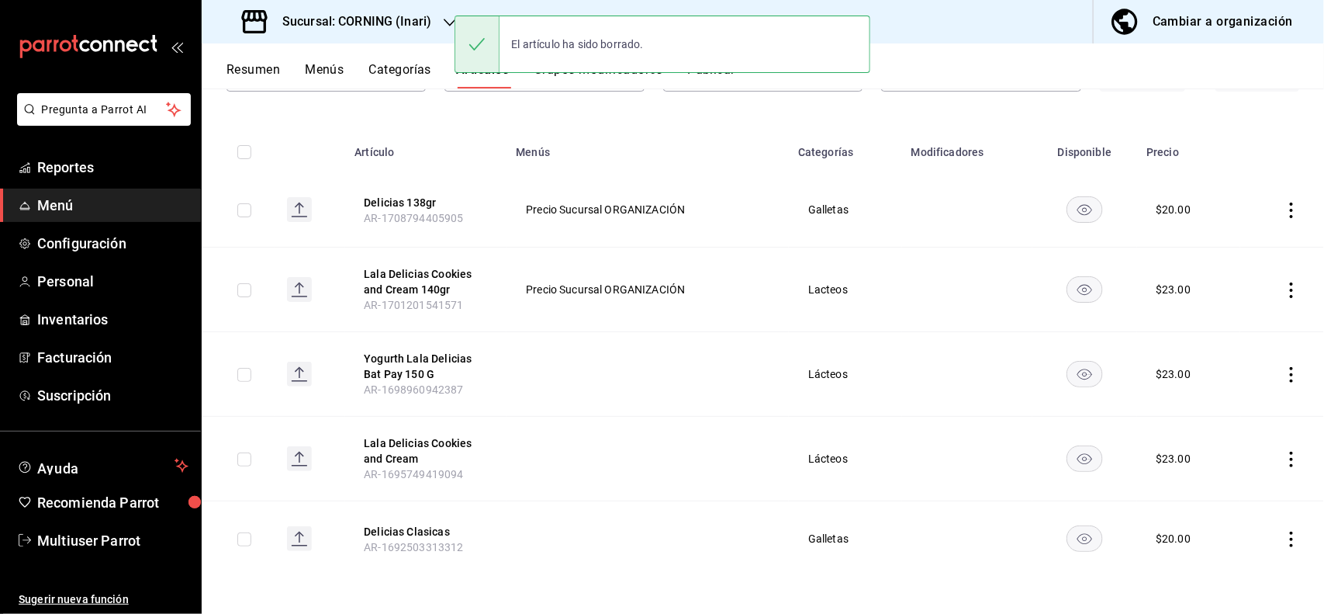
scroll to position [137, 0]
click at [1277, 542] on td at bounding box center [1283, 538] width 84 height 75
click at [1284, 542] on icon "actions" at bounding box center [1292, 540] width 16 height 16
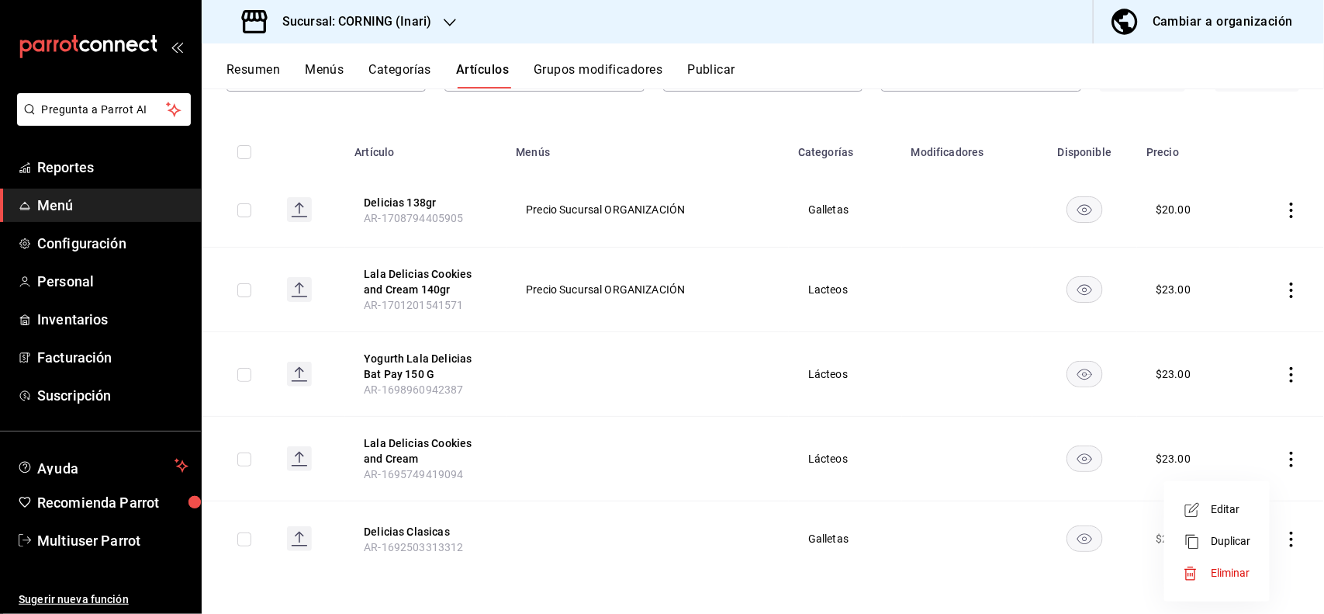
click at [1224, 575] on span "Eliminar" at bounding box center [1231, 572] width 40 height 12
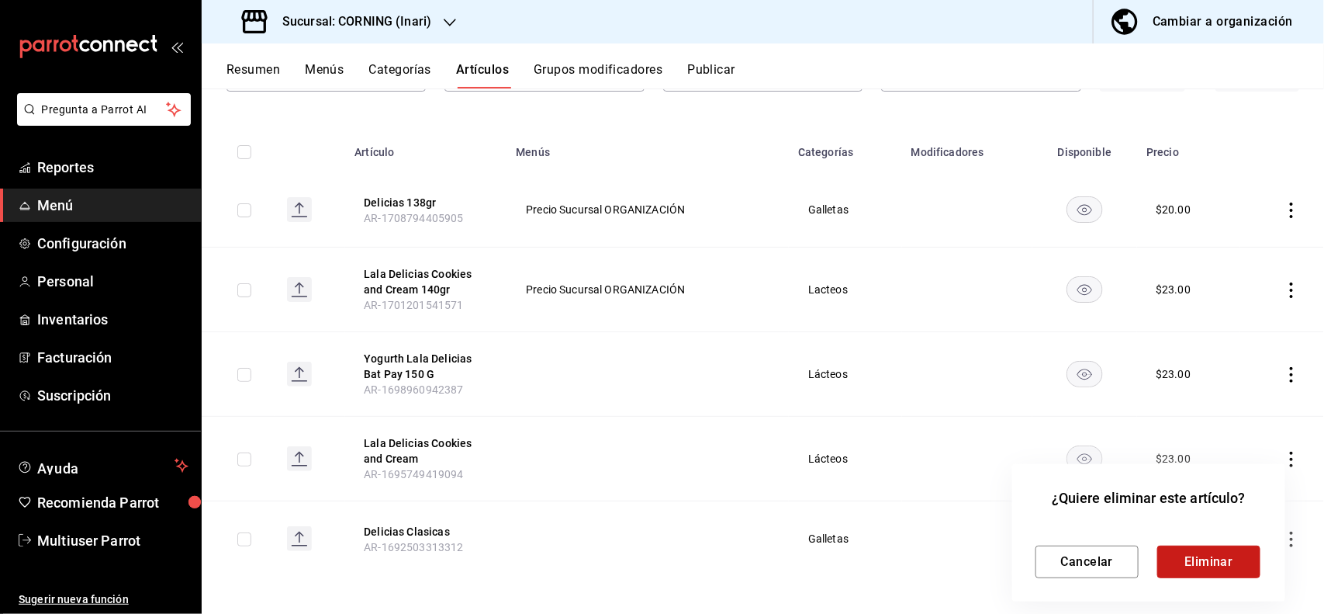
click at [1201, 565] on button "Eliminar" at bounding box center [1209, 561] width 103 height 33
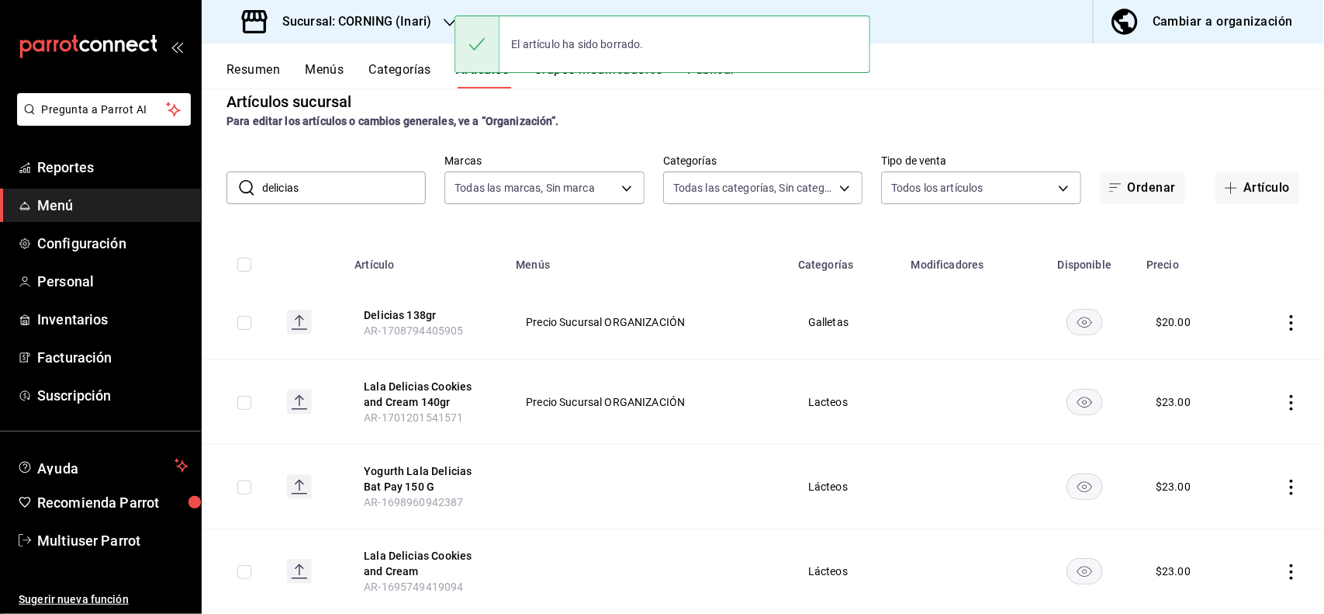
scroll to position [6, 0]
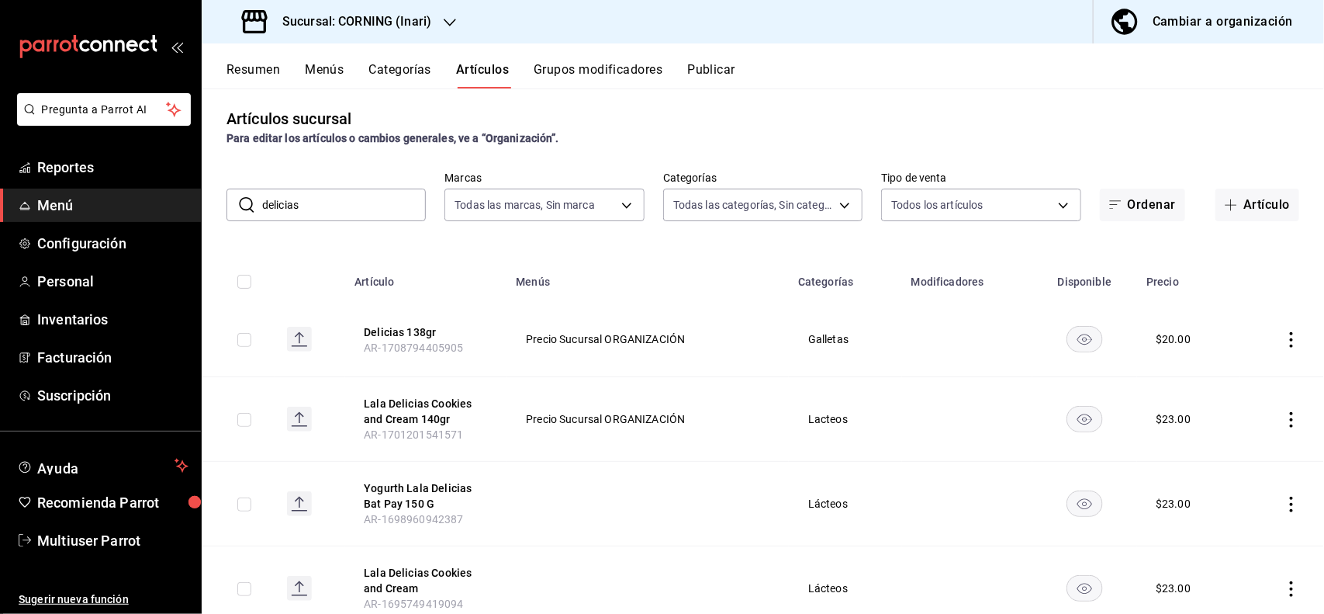
click at [1290, 332] on icon "actions" at bounding box center [1291, 340] width 3 height 16
click at [1243, 369] on span "Editar" at bounding box center [1231, 375] width 40 height 16
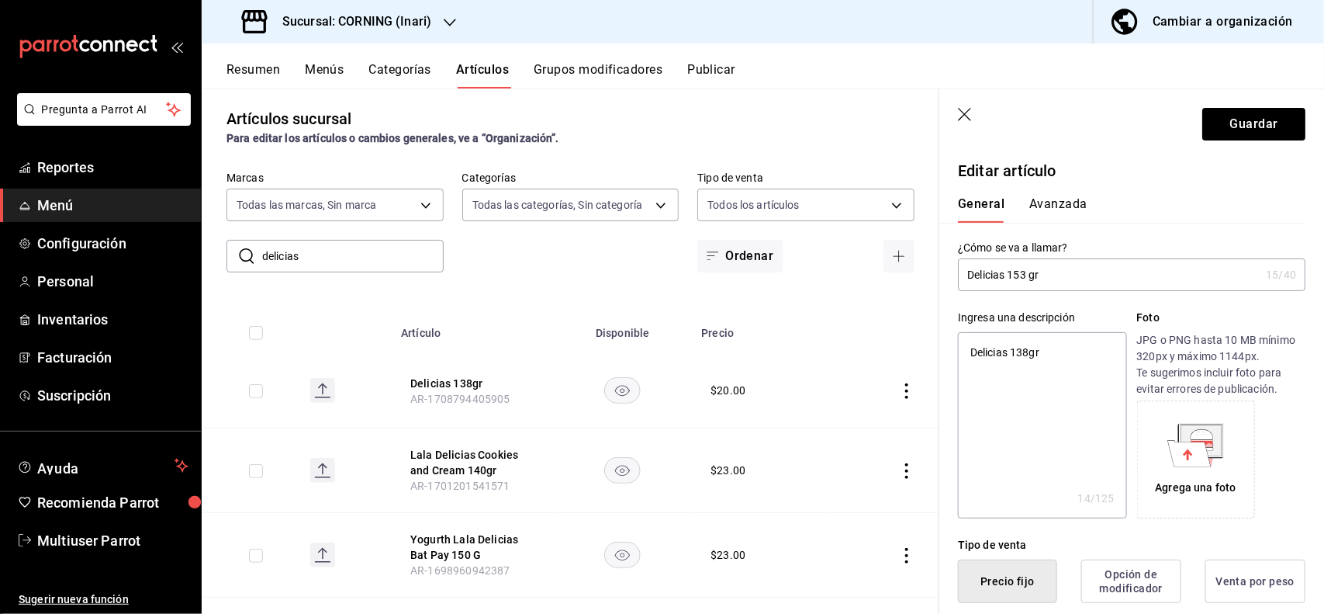
click at [1083, 199] on button "Avanzada" at bounding box center [1059, 209] width 58 height 26
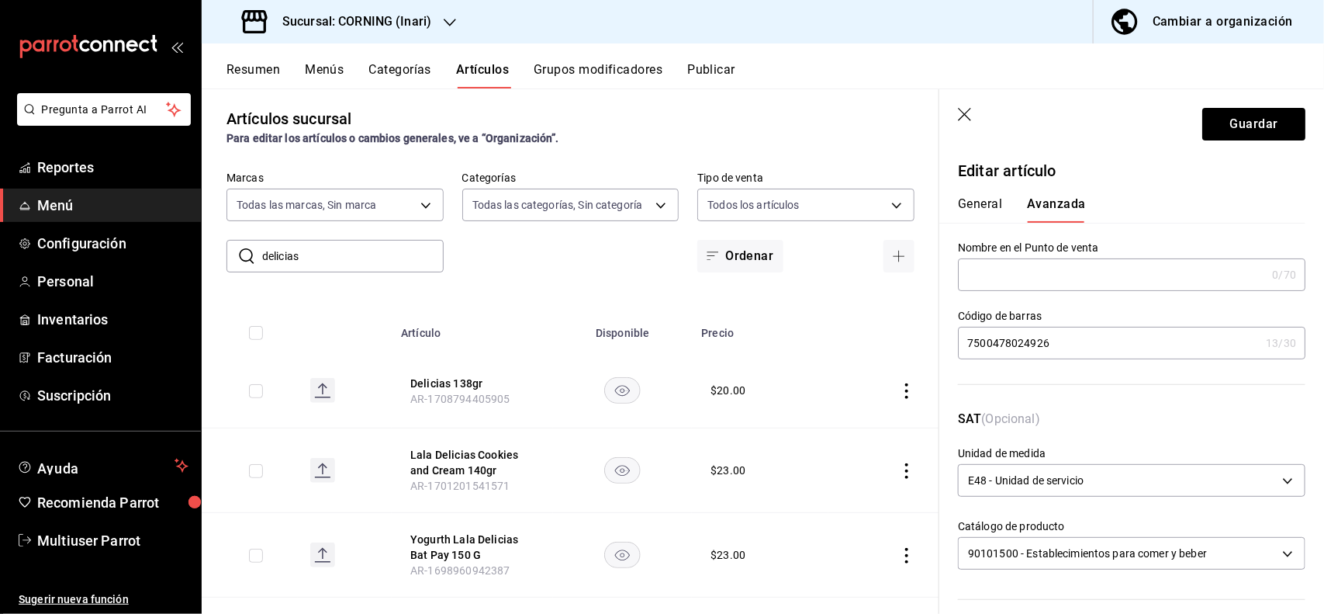
click at [1084, 354] on input "7500478024926" at bounding box center [1109, 342] width 302 height 31
click at [1215, 117] on button "Guardar" at bounding box center [1254, 124] width 103 height 33
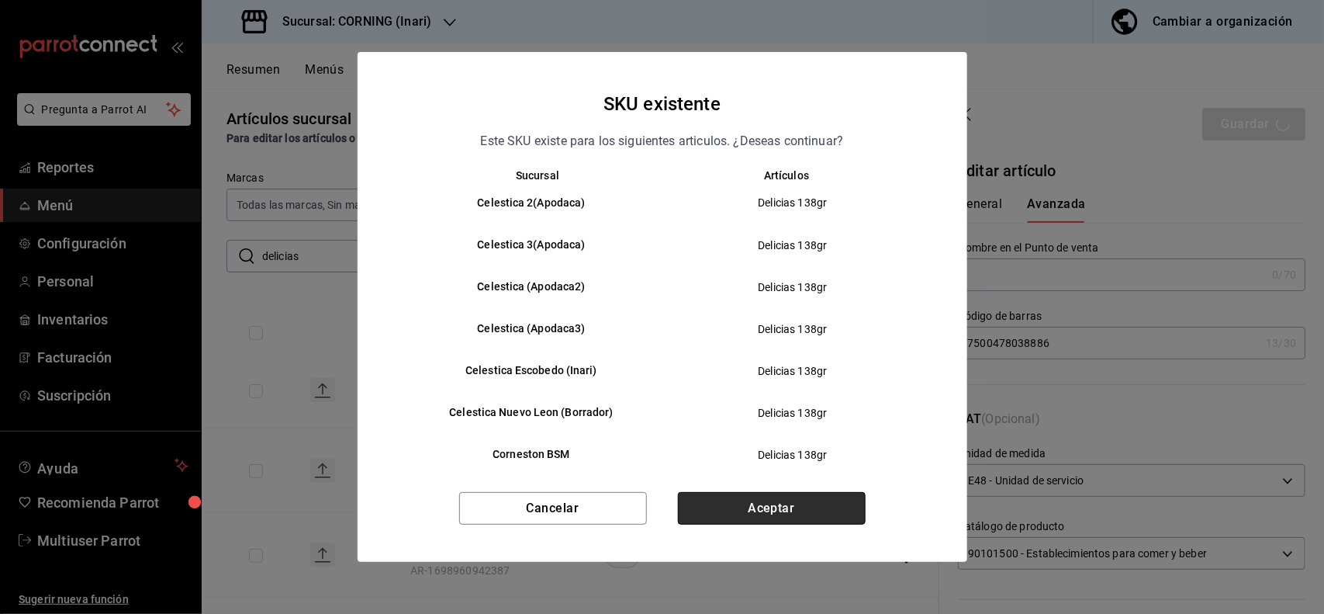
click at [781, 507] on button "Aceptar" at bounding box center [772, 508] width 188 height 33
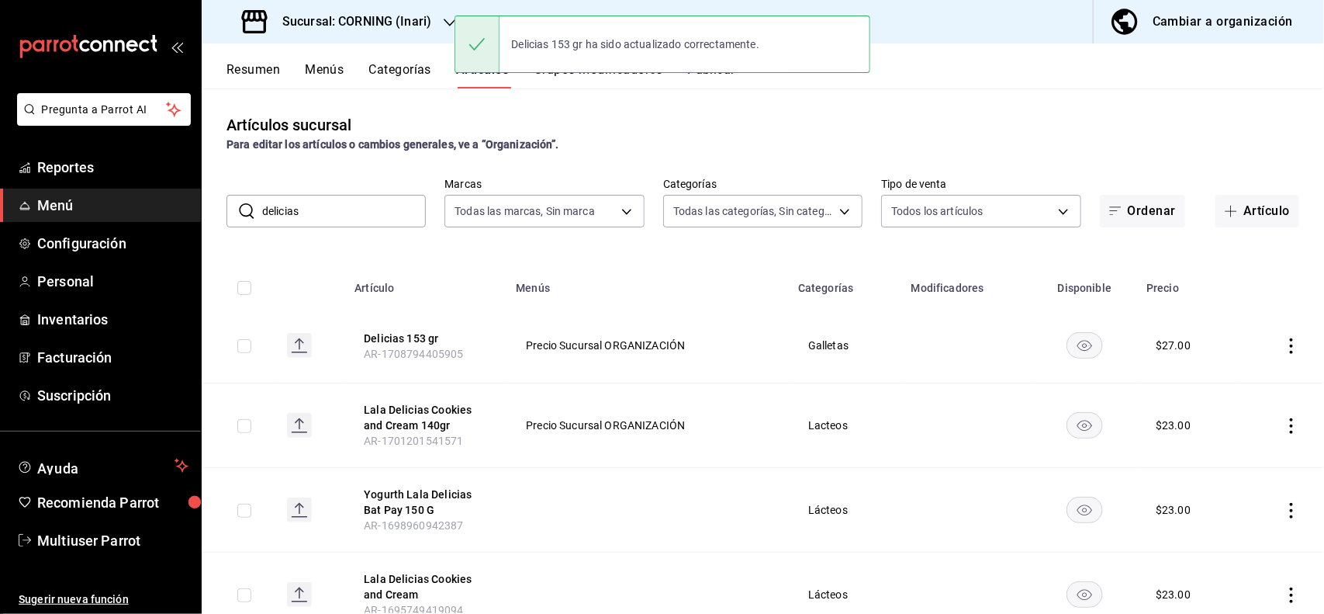
click at [409, 210] on input "delicias" at bounding box center [344, 211] width 164 height 31
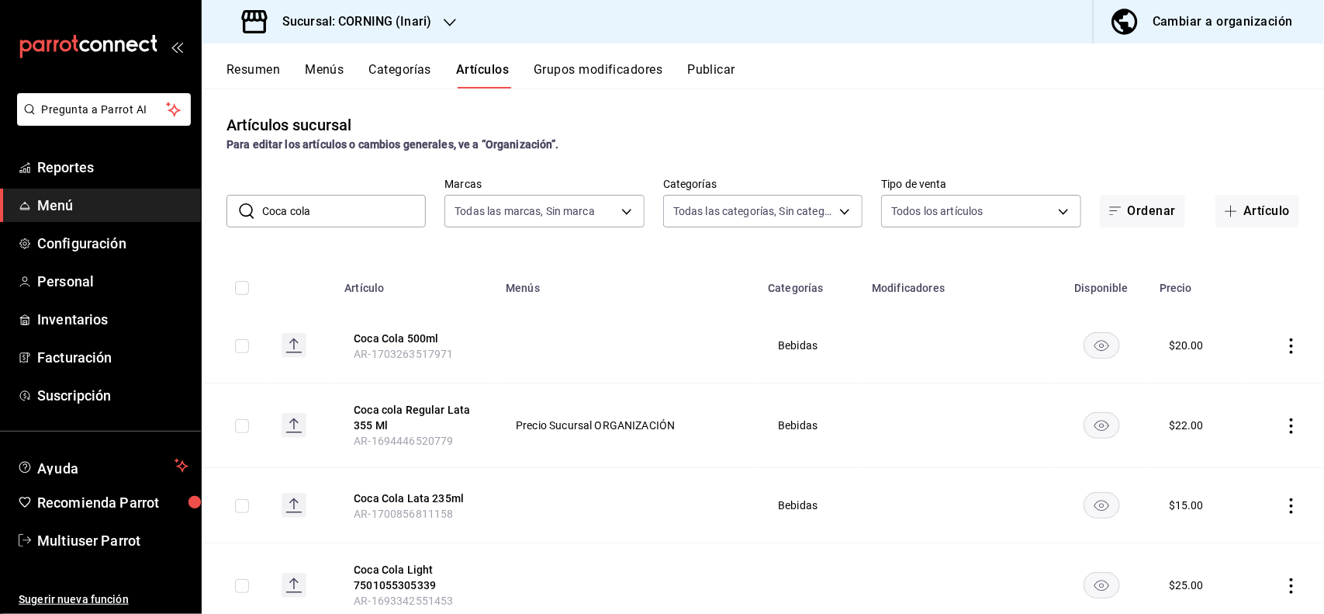
click at [640, 141] on div "Para editar los artículos o cambios generales, ve a “Organización”." at bounding box center [763, 145] width 1073 height 16
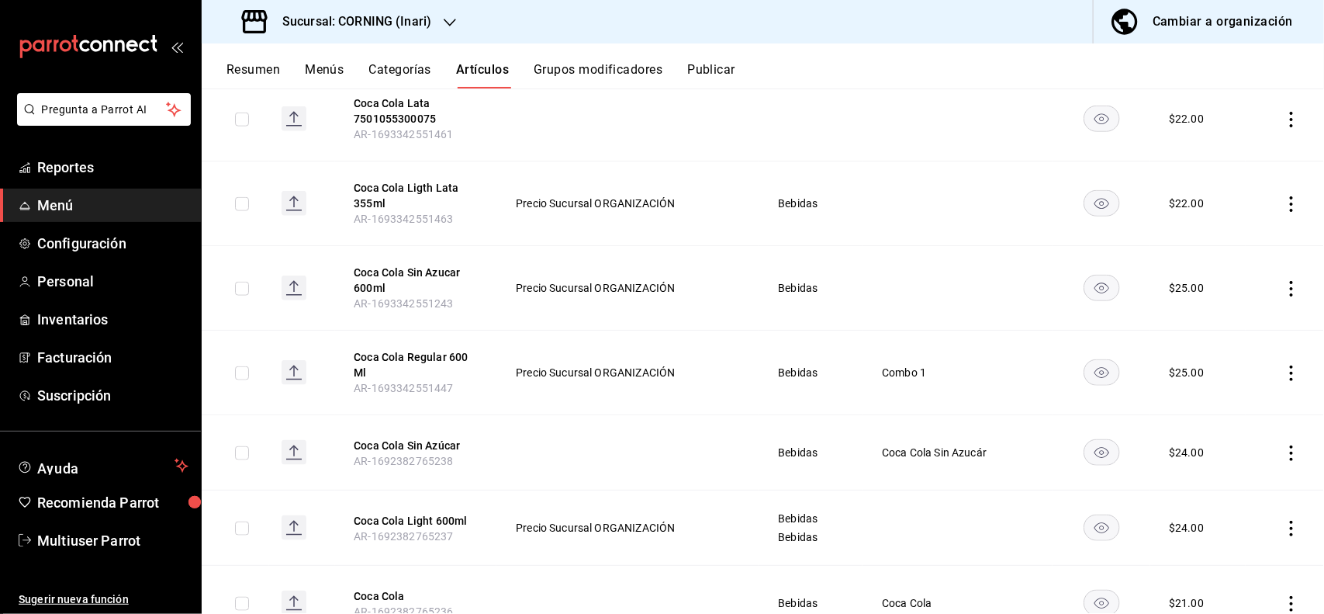
scroll to position [708, 0]
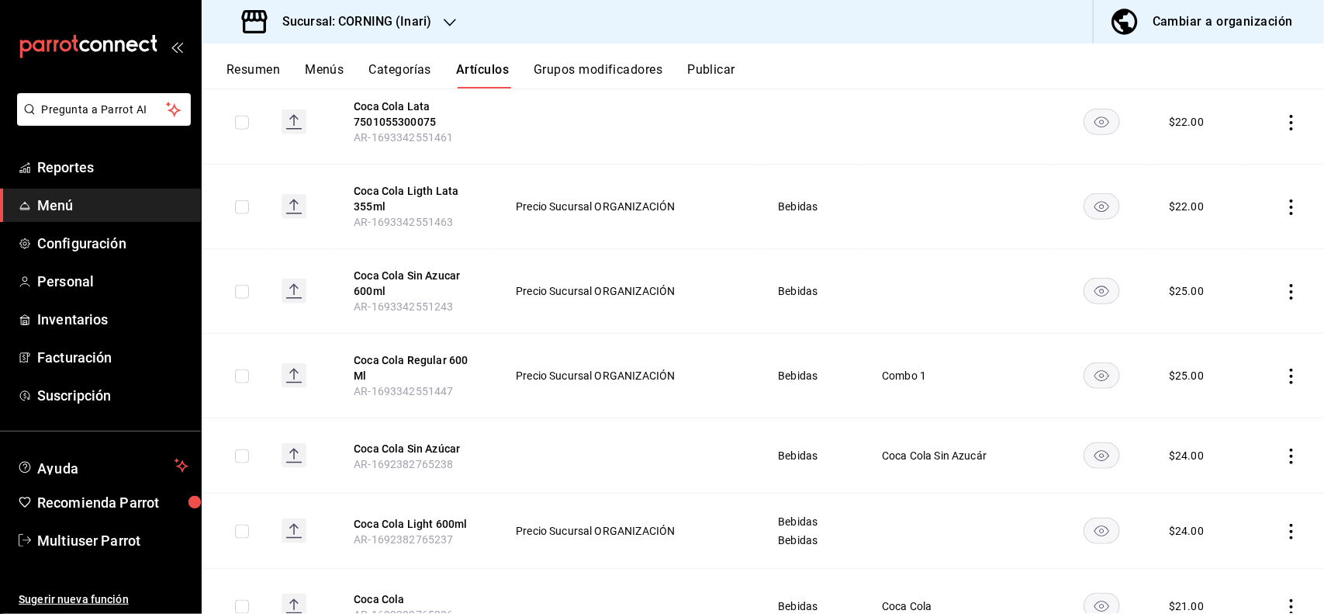
click at [1284, 373] on icon "actions" at bounding box center [1292, 377] width 16 height 16
click at [1218, 400] on li "Editar" at bounding box center [1217, 413] width 93 height 32
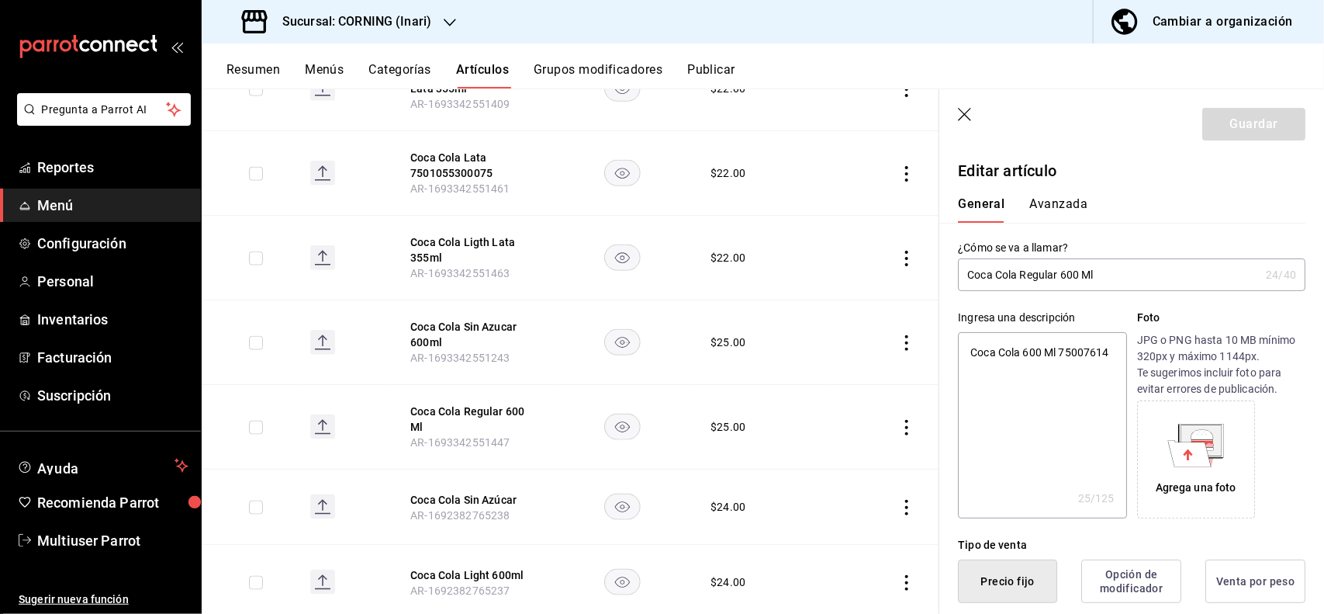
click at [1059, 206] on button "Avanzada" at bounding box center [1059, 209] width 58 height 26
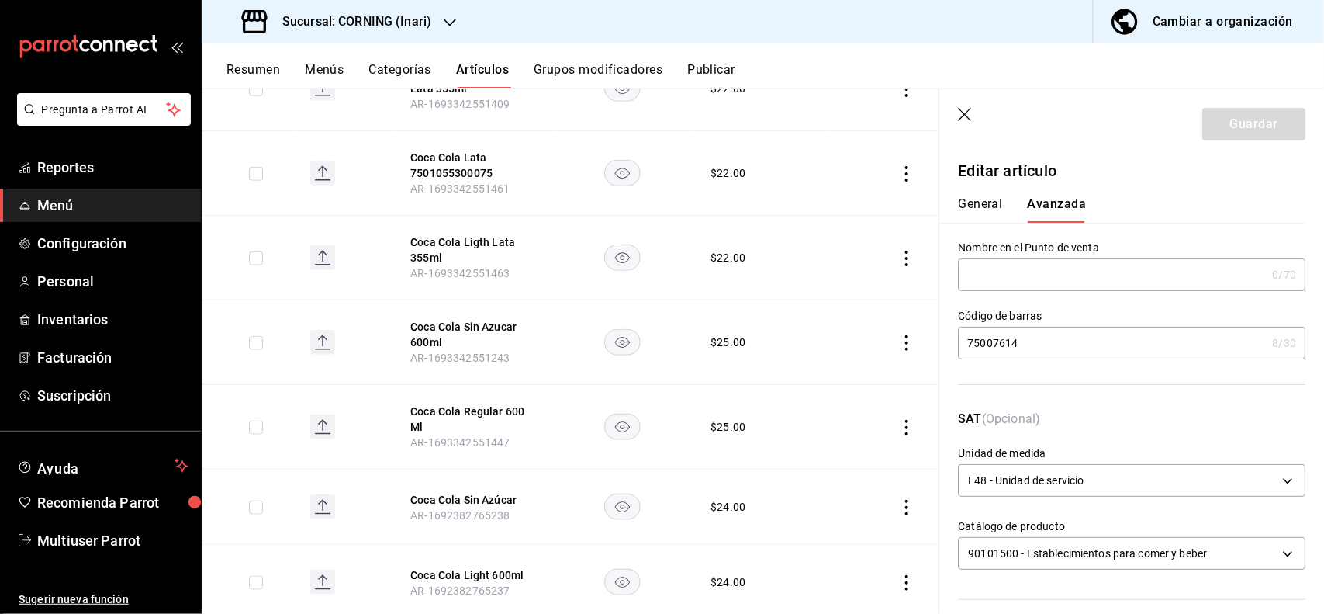
click at [998, 198] on button "General" at bounding box center [980, 209] width 44 height 26
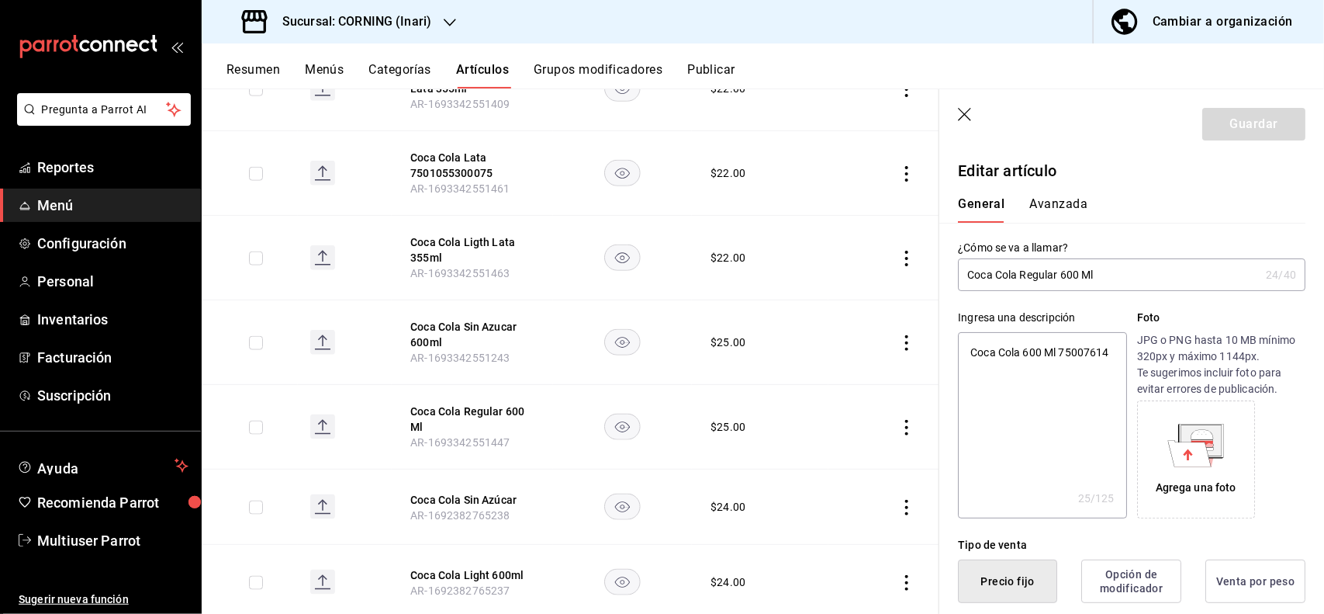
click at [1047, 207] on button "Avanzada" at bounding box center [1059, 209] width 58 height 26
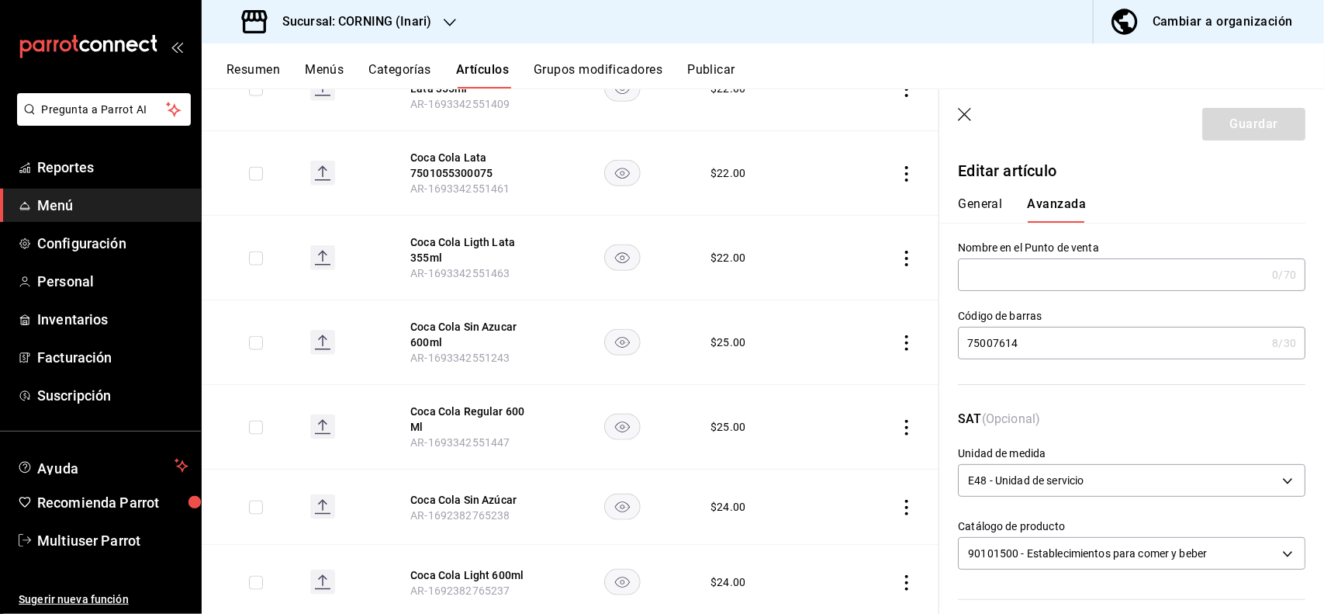
click at [960, 116] on icon "button" at bounding box center [966, 116] width 16 height 16
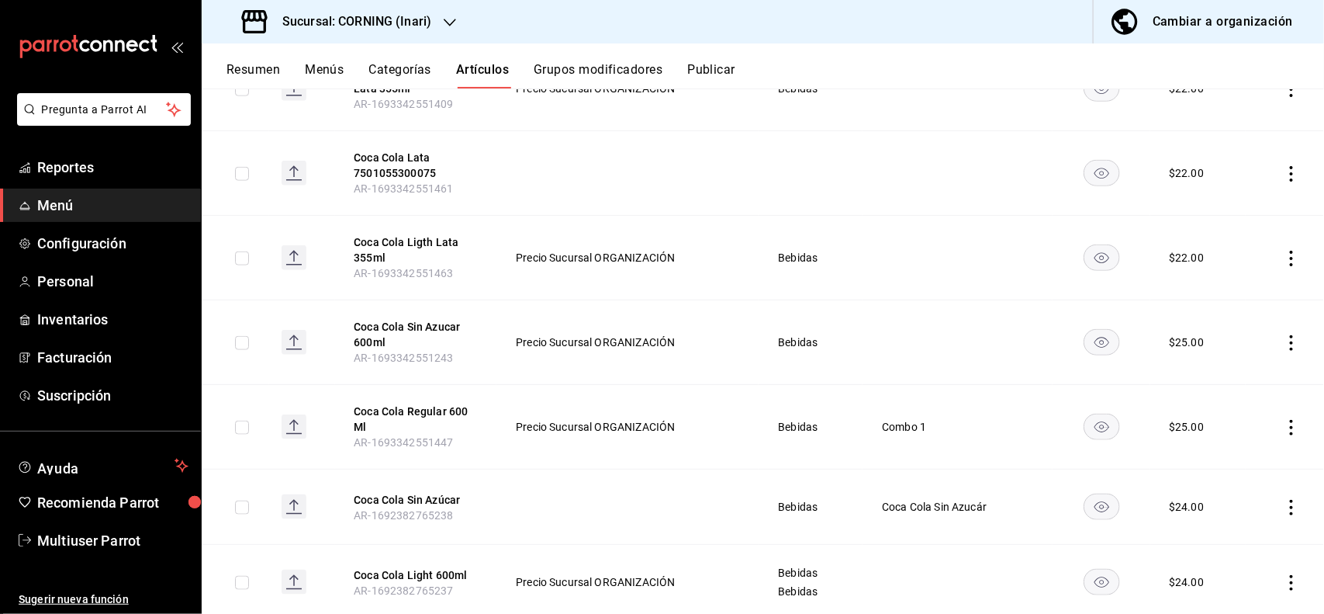
scroll to position [777, 0]
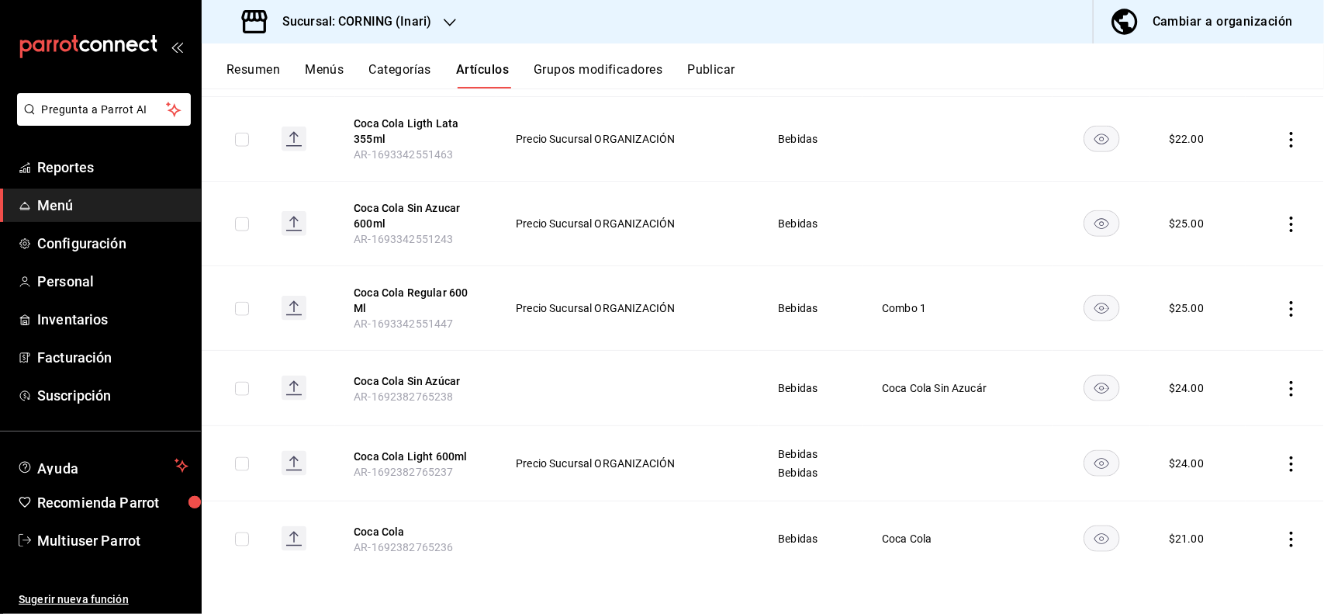
click at [1284, 536] on icon "actions" at bounding box center [1292, 540] width 16 height 16
click at [1241, 566] on span "Eliminar" at bounding box center [1231, 572] width 40 height 12
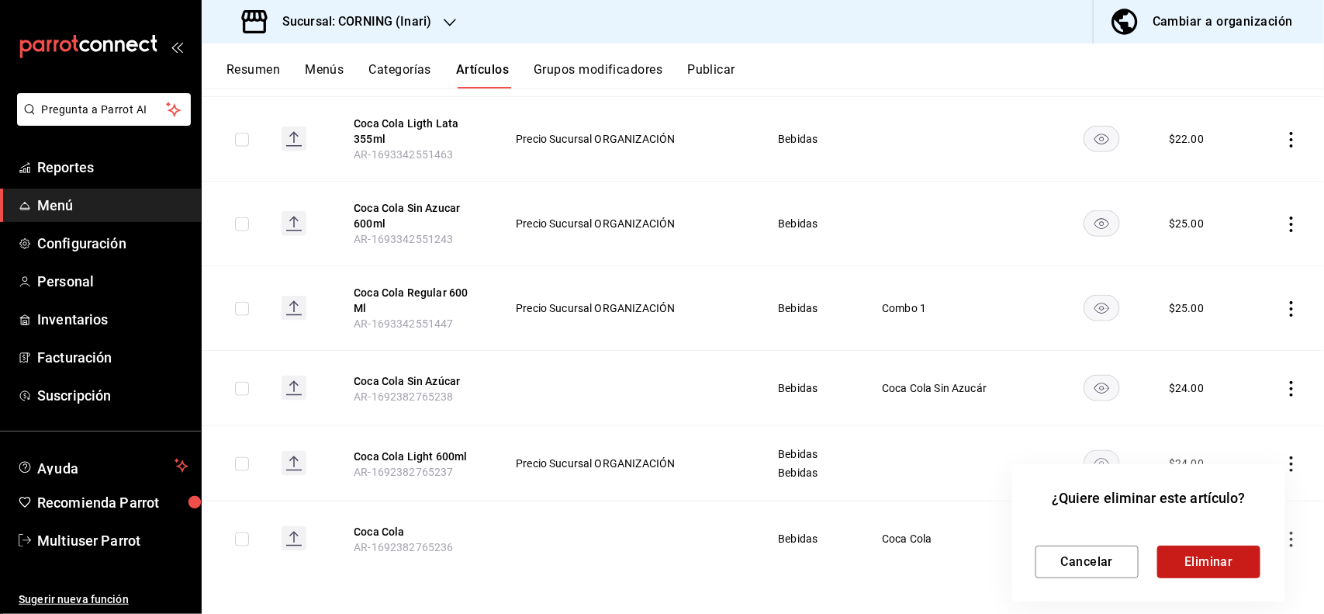
click at [1193, 563] on button "Eliminar" at bounding box center [1209, 561] width 103 height 33
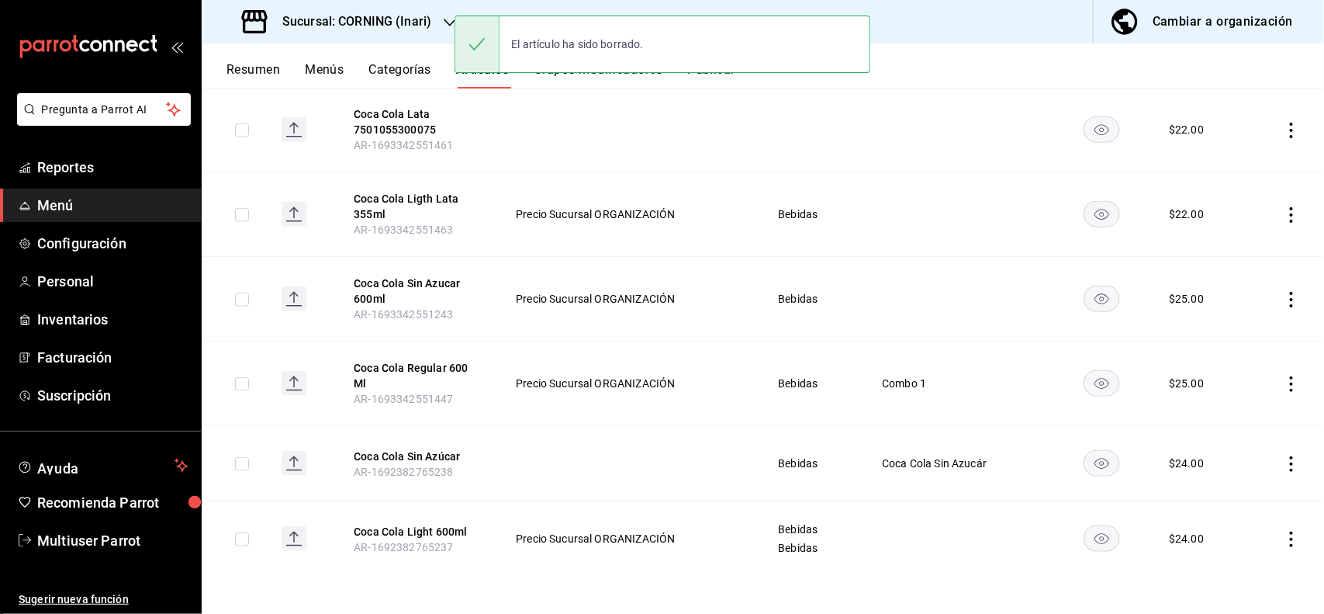
scroll to position [702, 0]
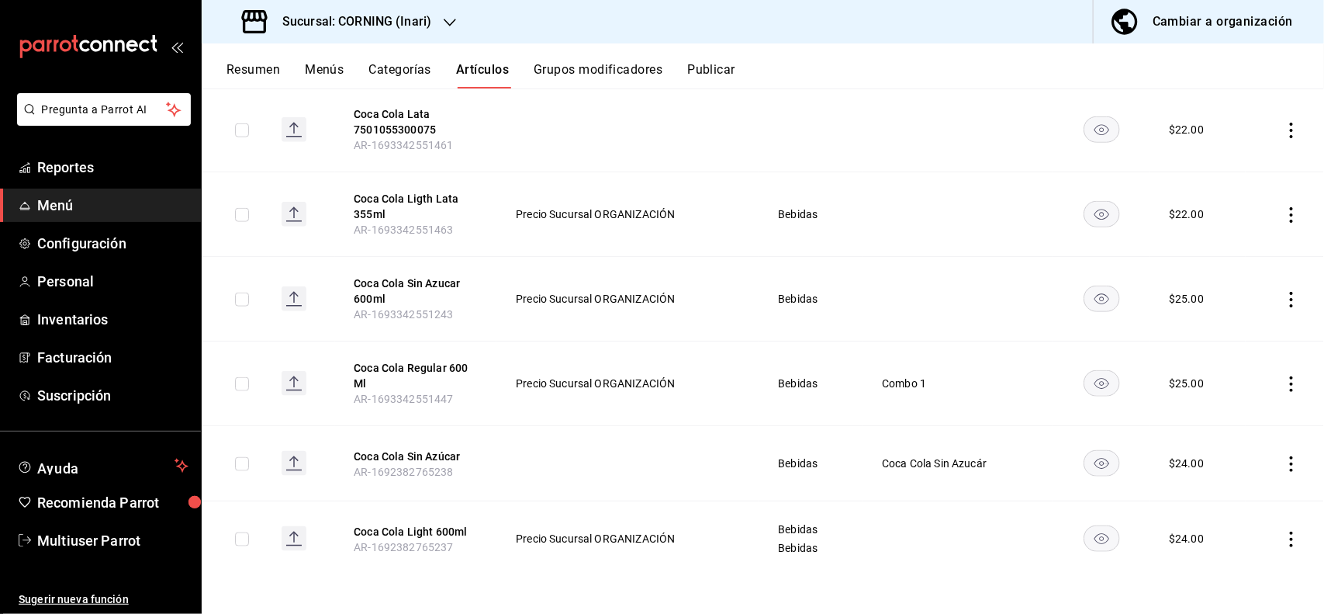
click at [1284, 466] on icon "actions" at bounding box center [1292, 464] width 16 height 16
click at [1226, 557] on span "Eliminar" at bounding box center [1231, 562] width 40 height 12
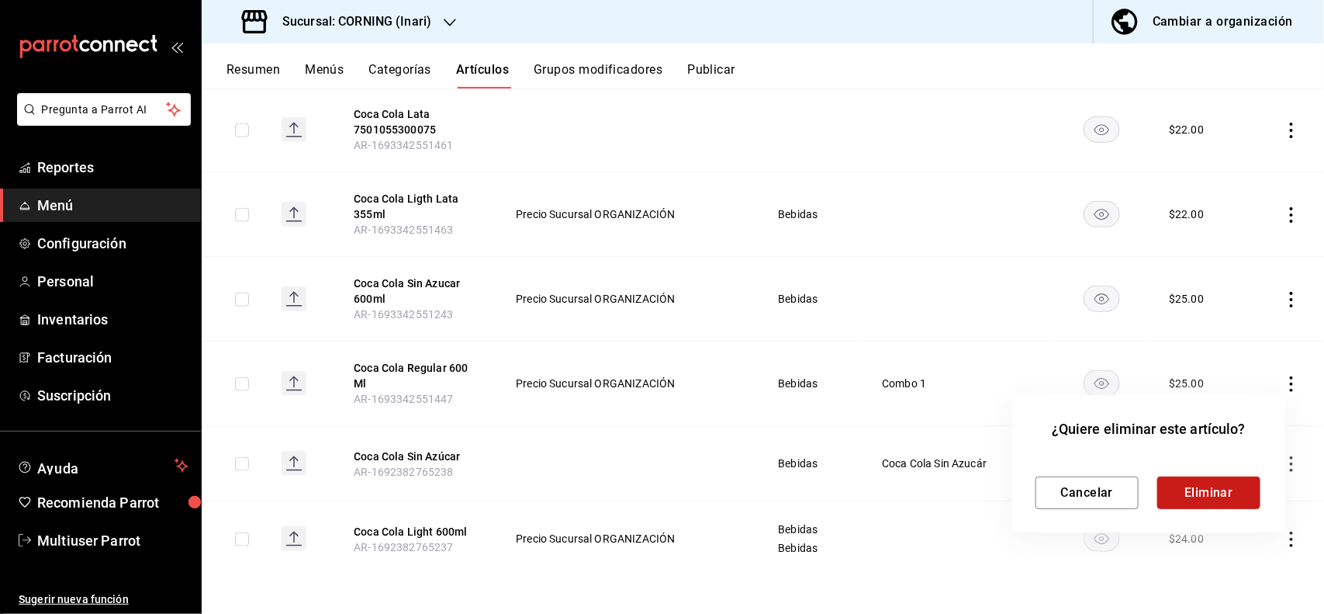
click at [1169, 487] on button "Eliminar" at bounding box center [1209, 492] width 103 height 33
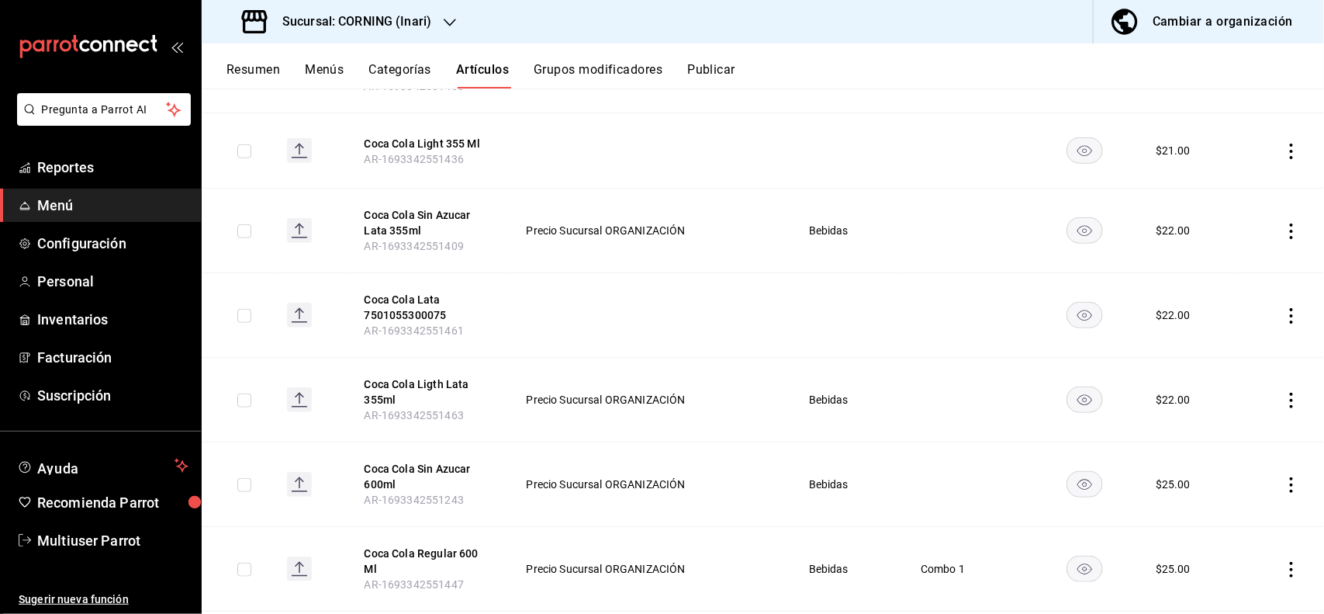
scroll to position [444, 0]
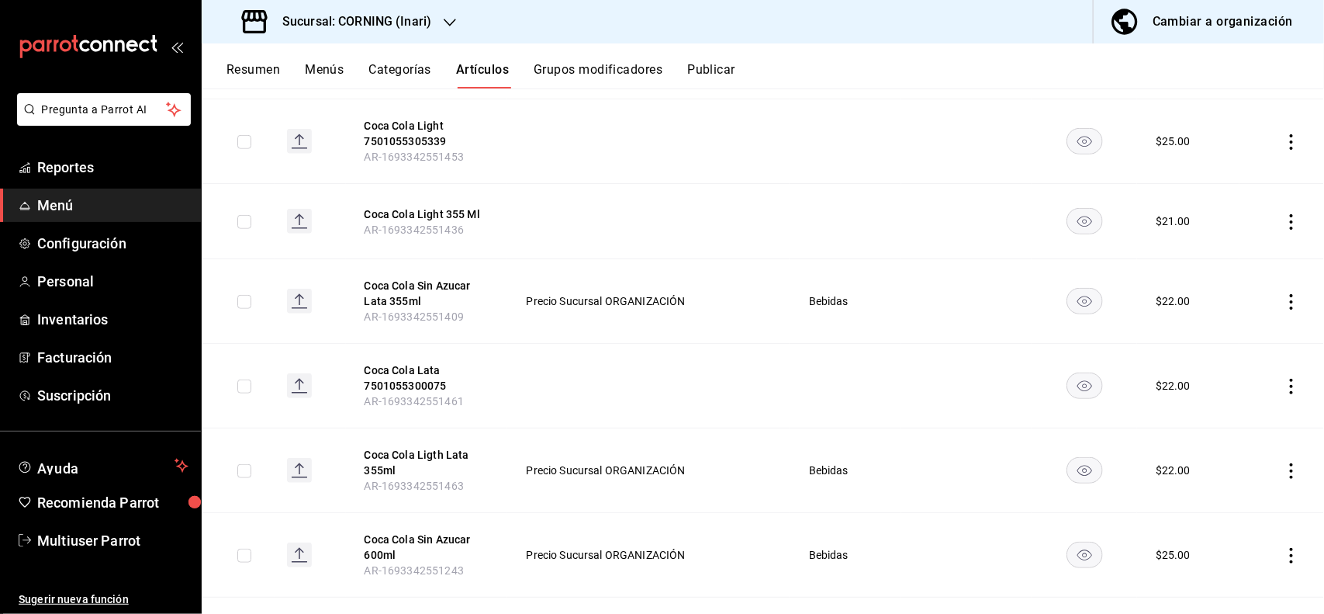
click at [1284, 389] on icon "actions" at bounding box center [1292, 387] width 16 height 16
click at [1240, 415] on span "Editar" at bounding box center [1231, 423] width 40 height 16
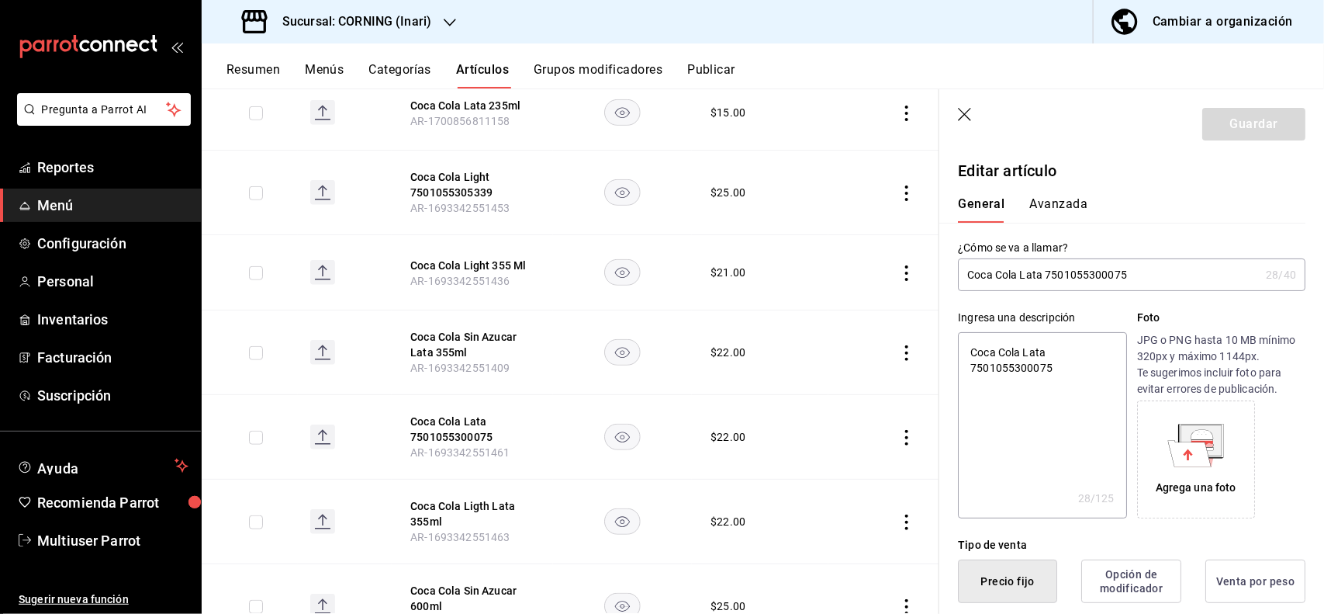
click at [957, 106] on header "Guardar" at bounding box center [1132, 121] width 385 height 64
click at [962, 117] on icon "button" at bounding box center [964, 114] width 13 height 13
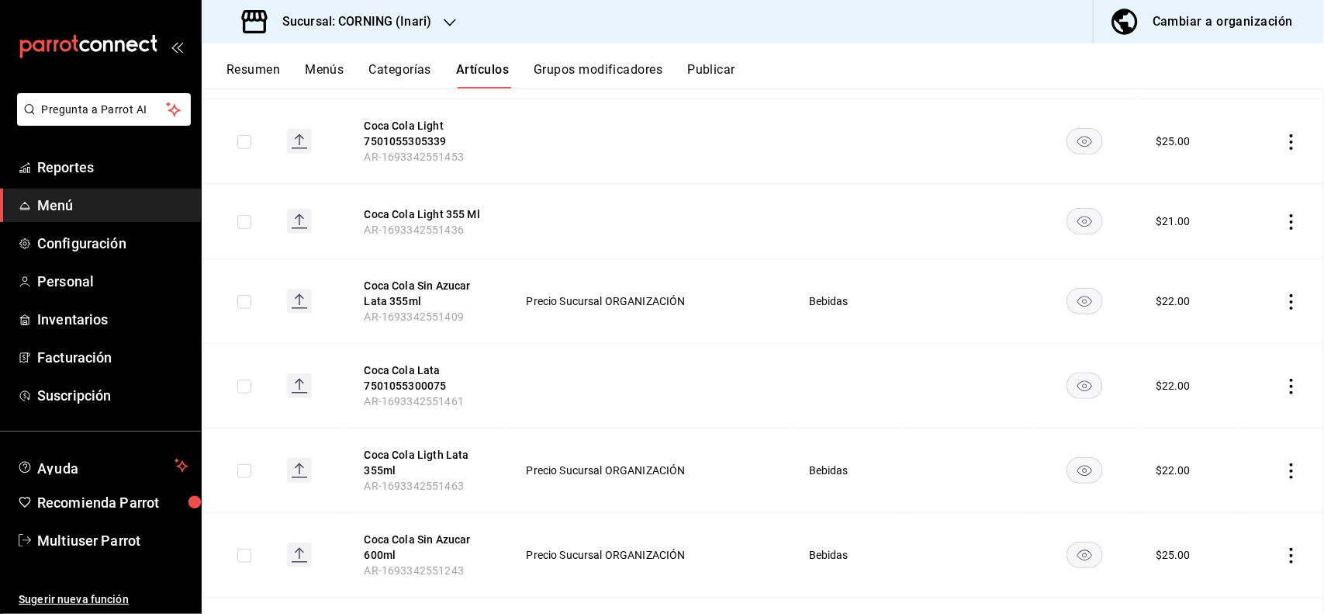
scroll to position [393, 0]
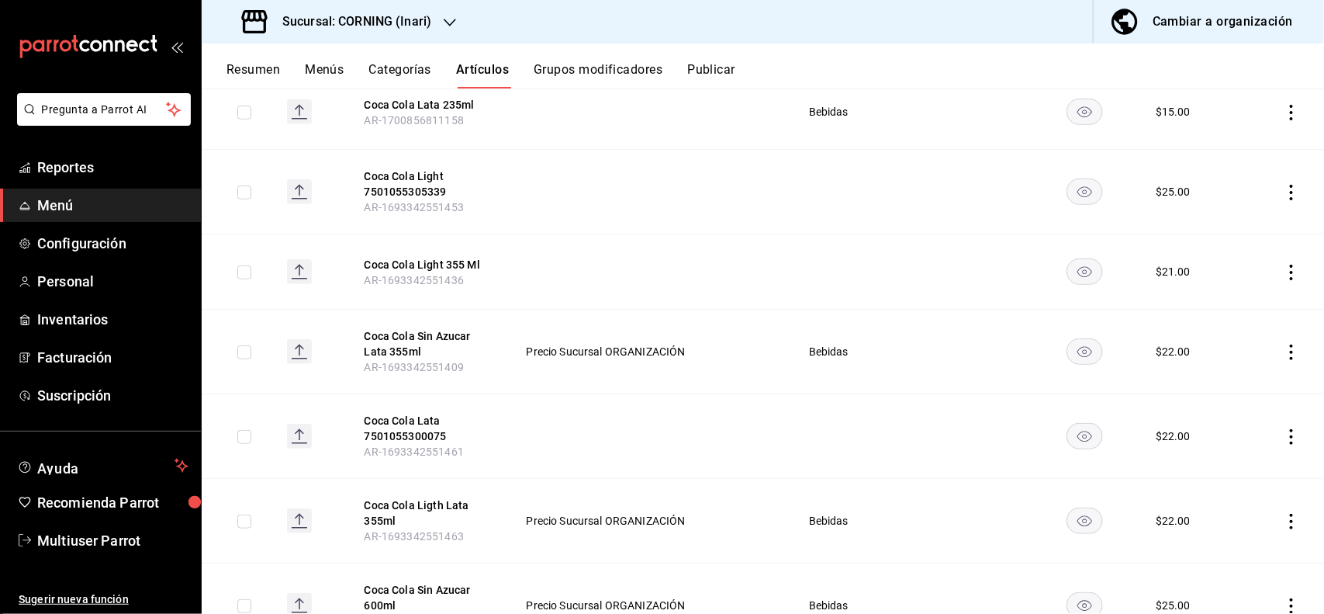
click at [1284, 441] on icon "actions" at bounding box center [1292, 437] width 16 height 16
click at [1226, 535] on span "Eliminar" at bounding box center [1231, 537] width 40 height 12
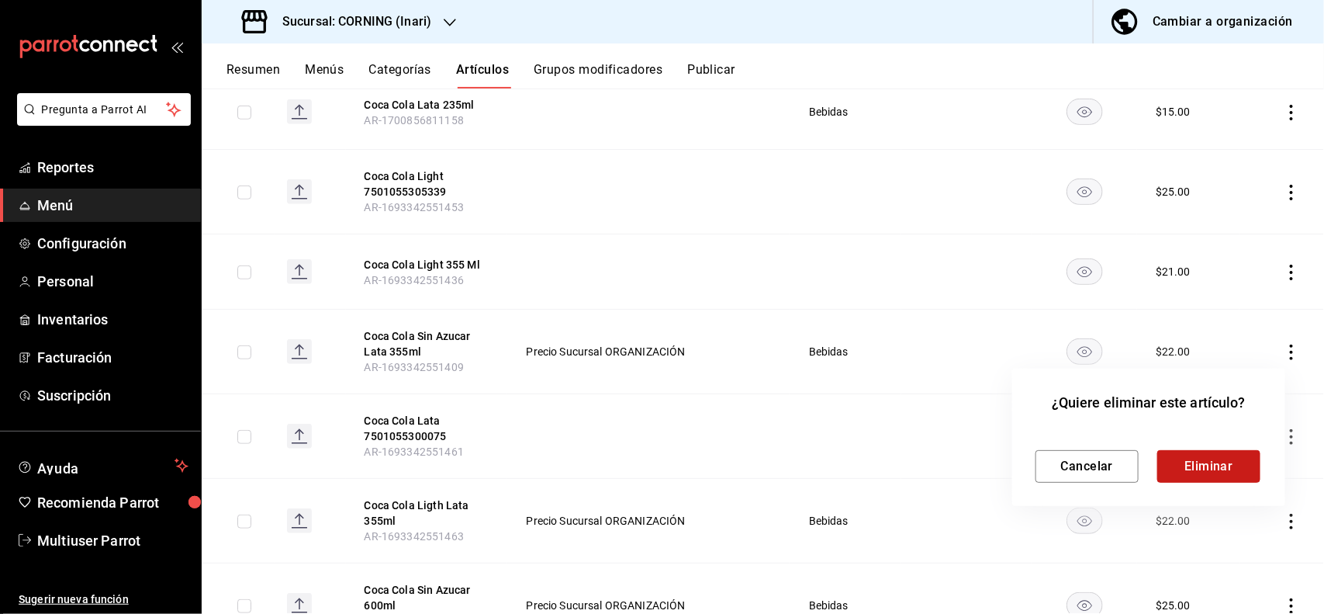
click at [1181, 470] on button "Eliminar" at bounding box center [1209, 466] width 103 height 33
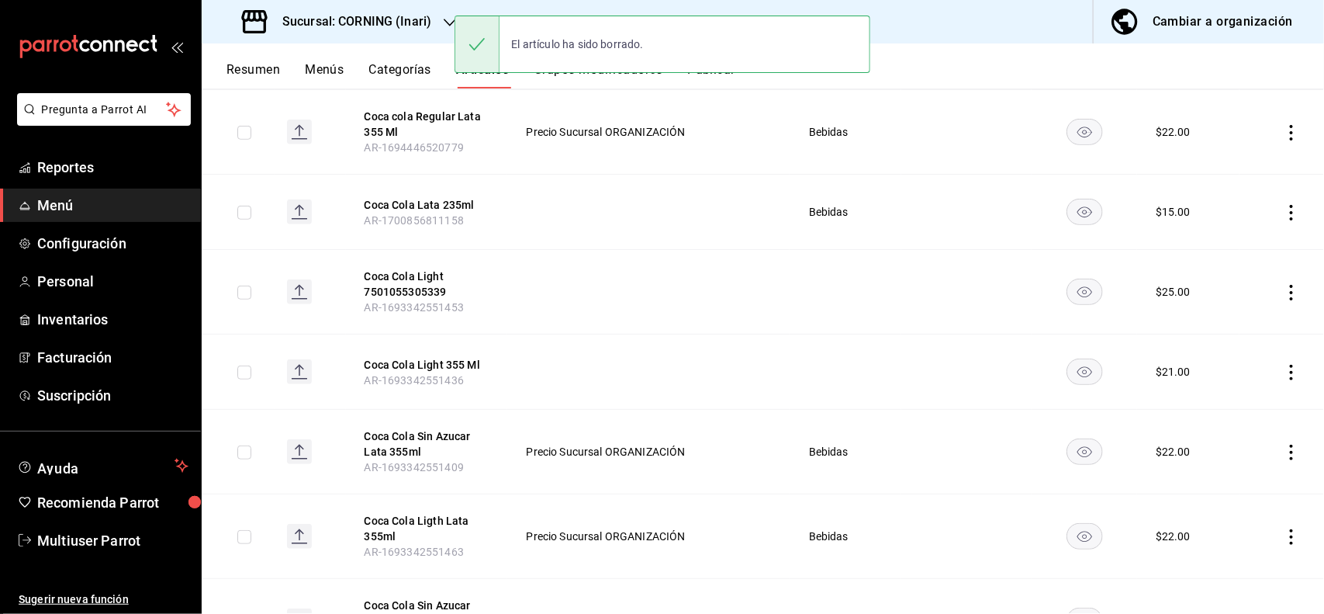
scroll to position [284, 0]
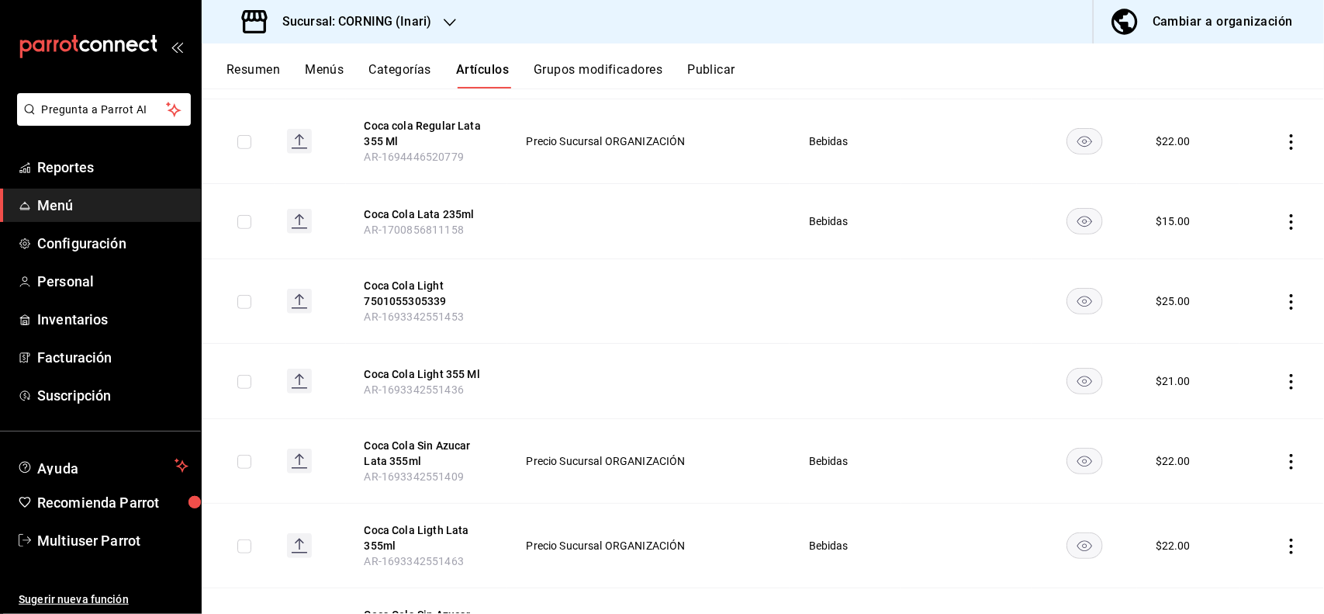
click at [1284, 385] on icon "actions" at bounding box center [1292, 382] width 16 height 16
click at [1239, 469] on li "Eliminar" at bounding box center [1217, 482] width 93 height 32
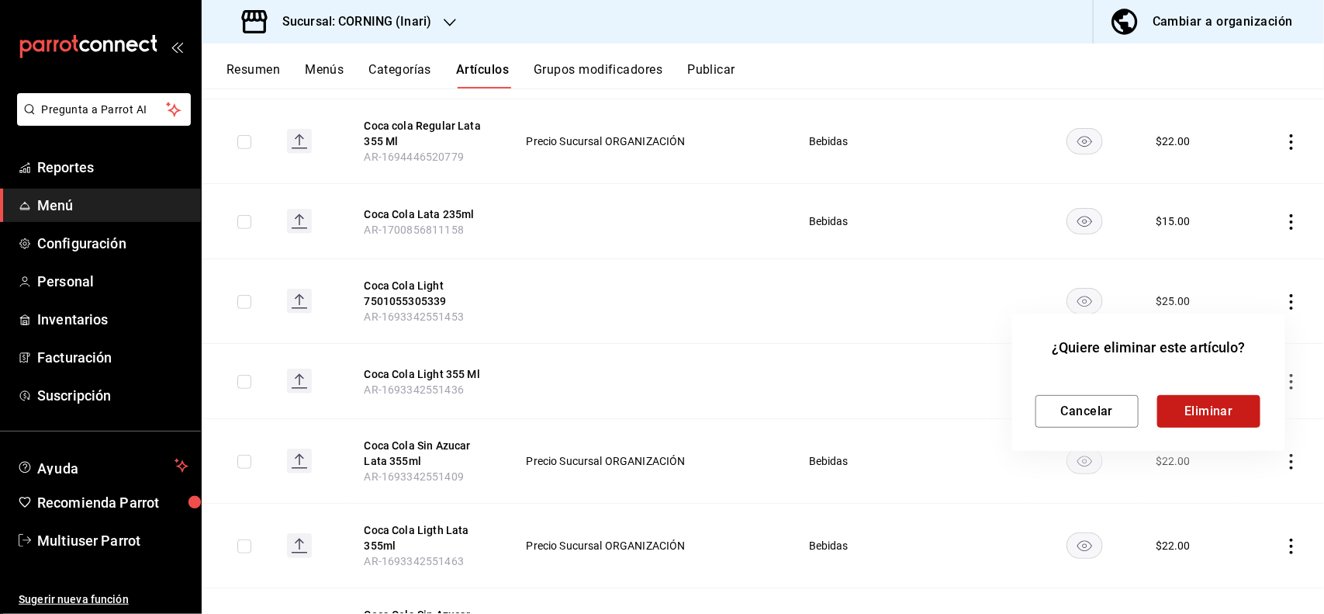
click at [1211, 411] on button "Eliminar" at bounding box center [1209, 411] width 103 height 33
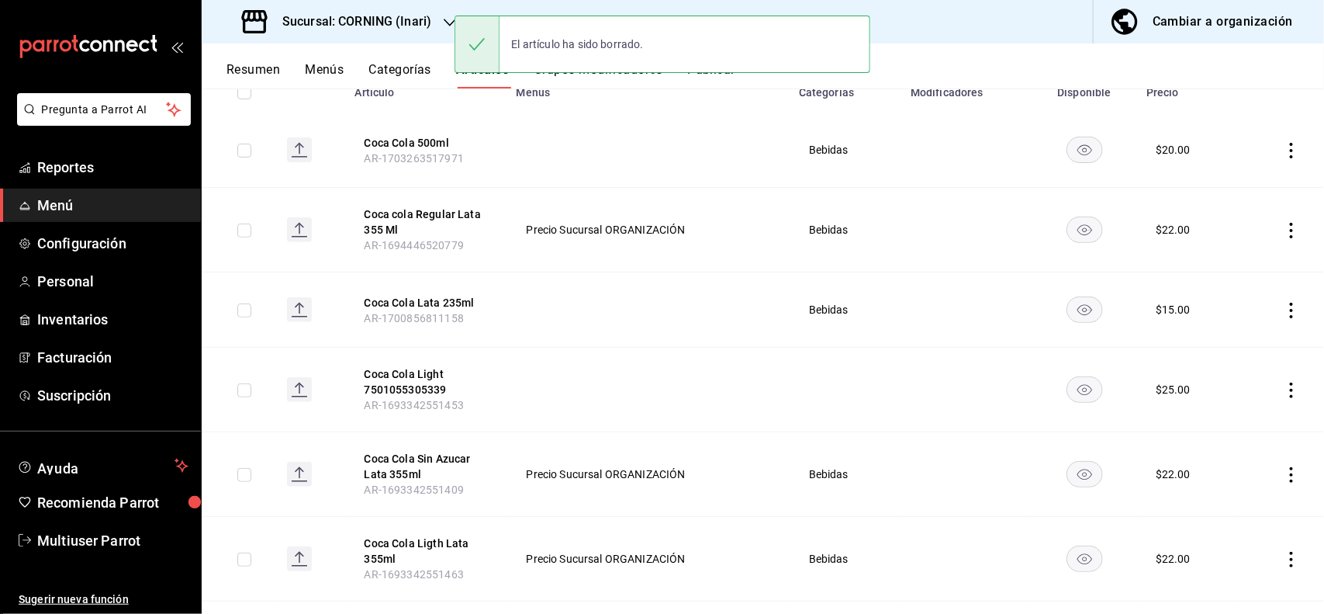
scroll to position [194, 0]
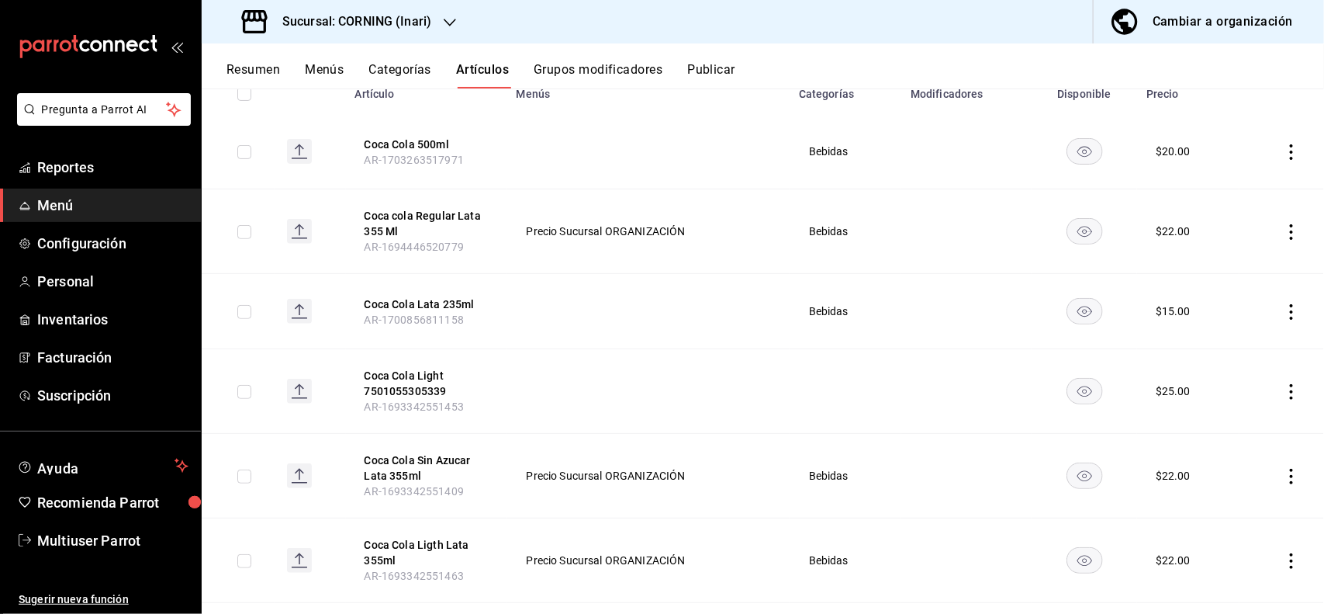
click at [1284, 384] on icon "actions" at bounding box center [1292, 392] width 16 height 16
click at [1241, 481] on li "Eliminar" at bounding box center [1217, 492] width 93 height 32
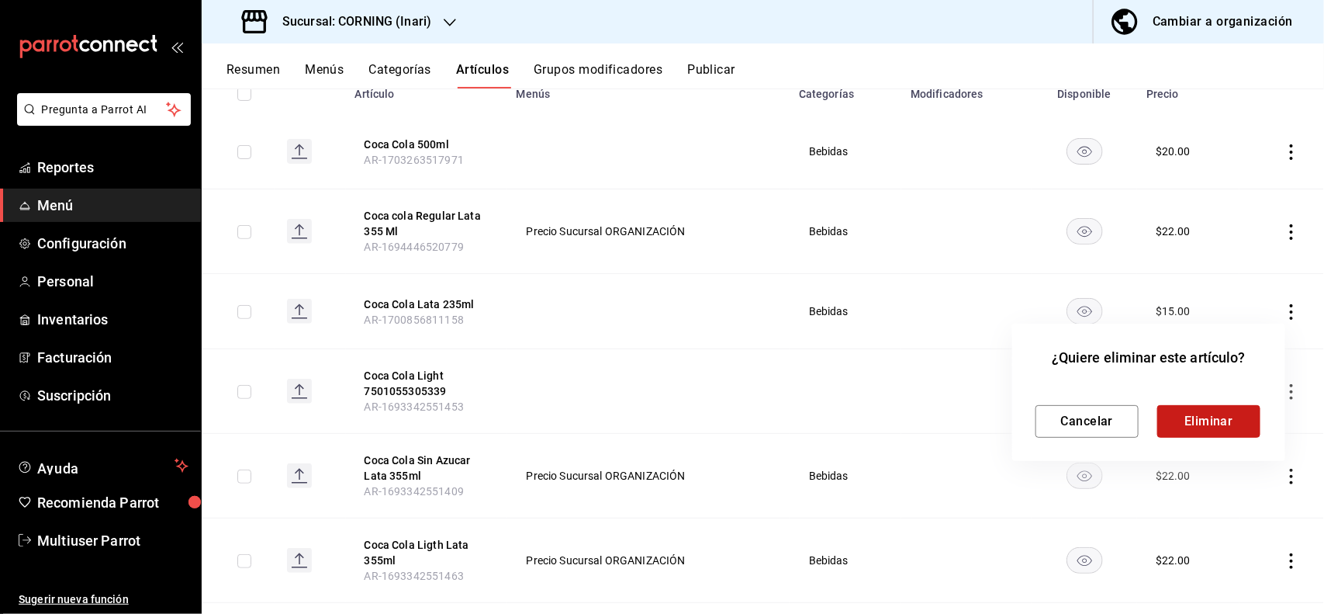
click at [1211, 431] on button "Eliminar" at bounding box center [1209, 421] width 103 height 33
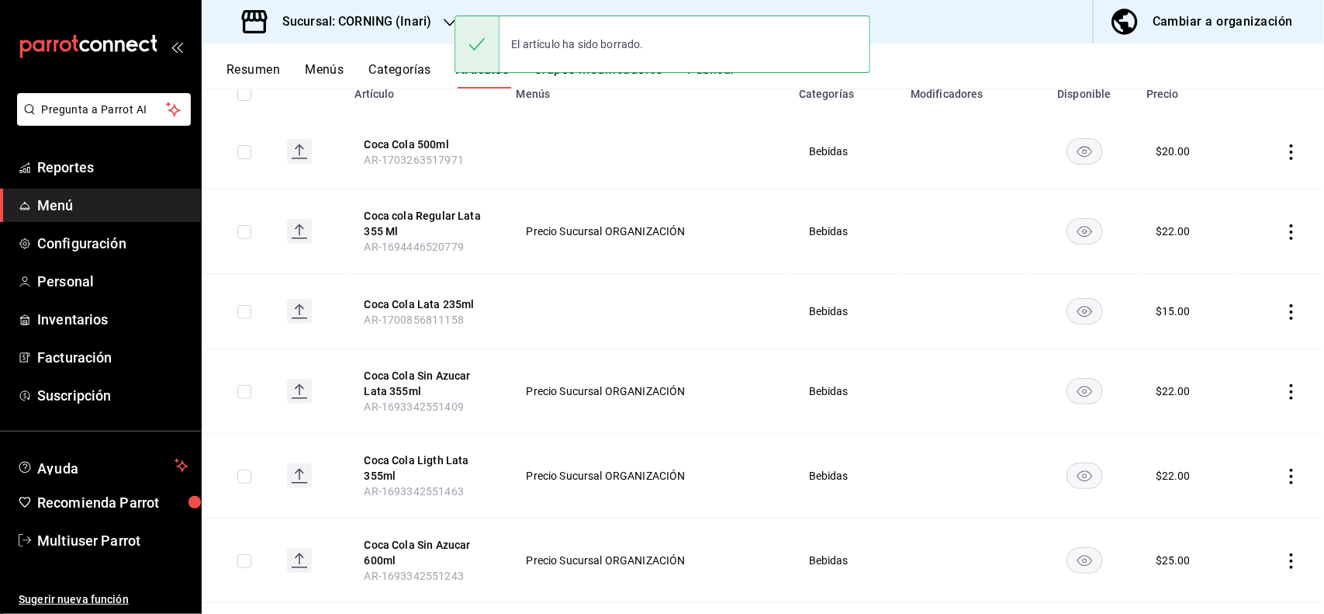
click at [1284, 308] on icon "actions" at bounding box center [1292, 312] width 16 height 16
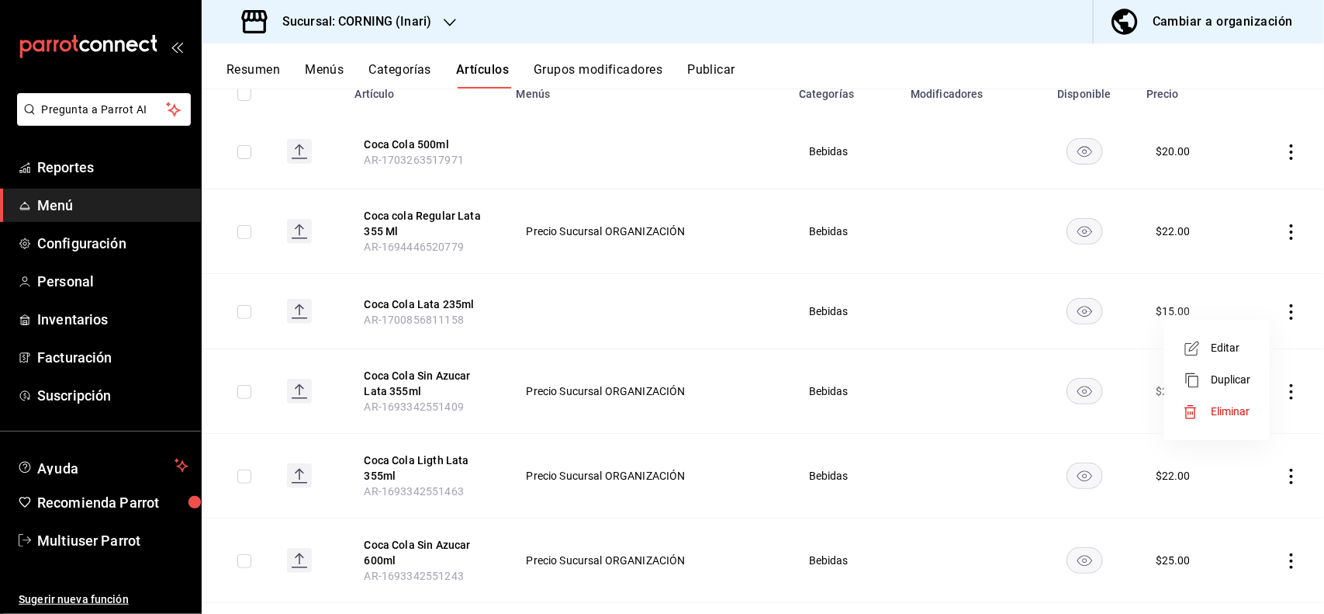
click at [1217, 405] on span "Eliminar" at bounding box center [1231, 411] width 40 height 12
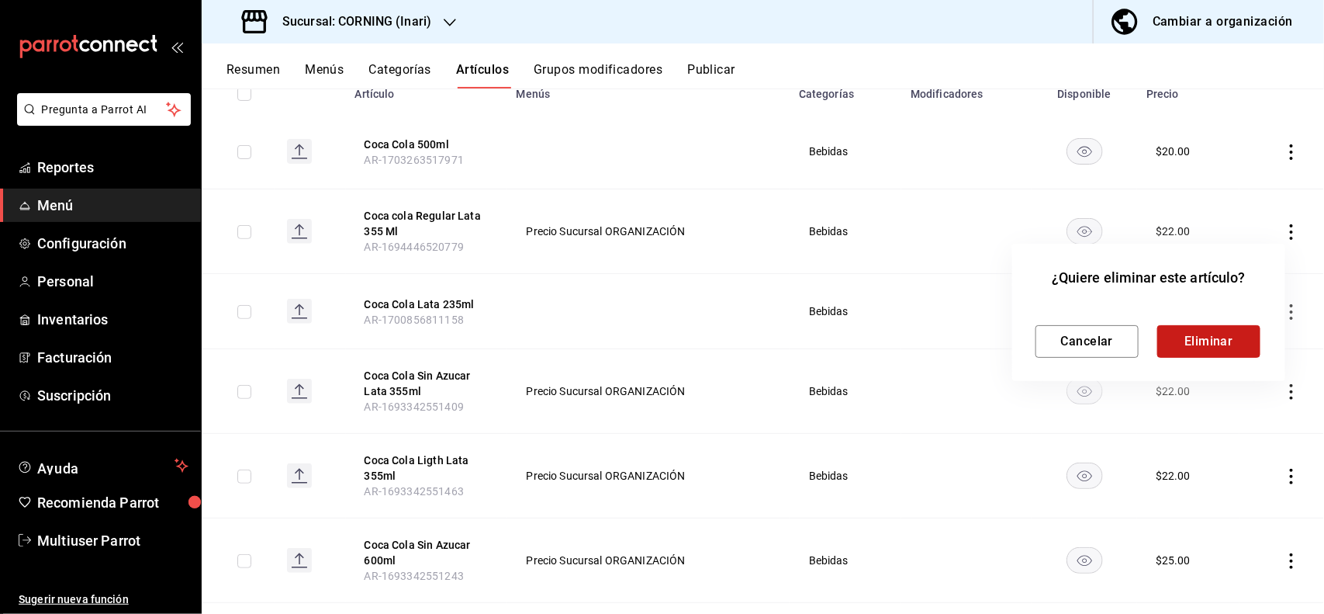
click at [1207, 331] on button "Eliminar" at bounding box center [1209, 341] width 103 height 33
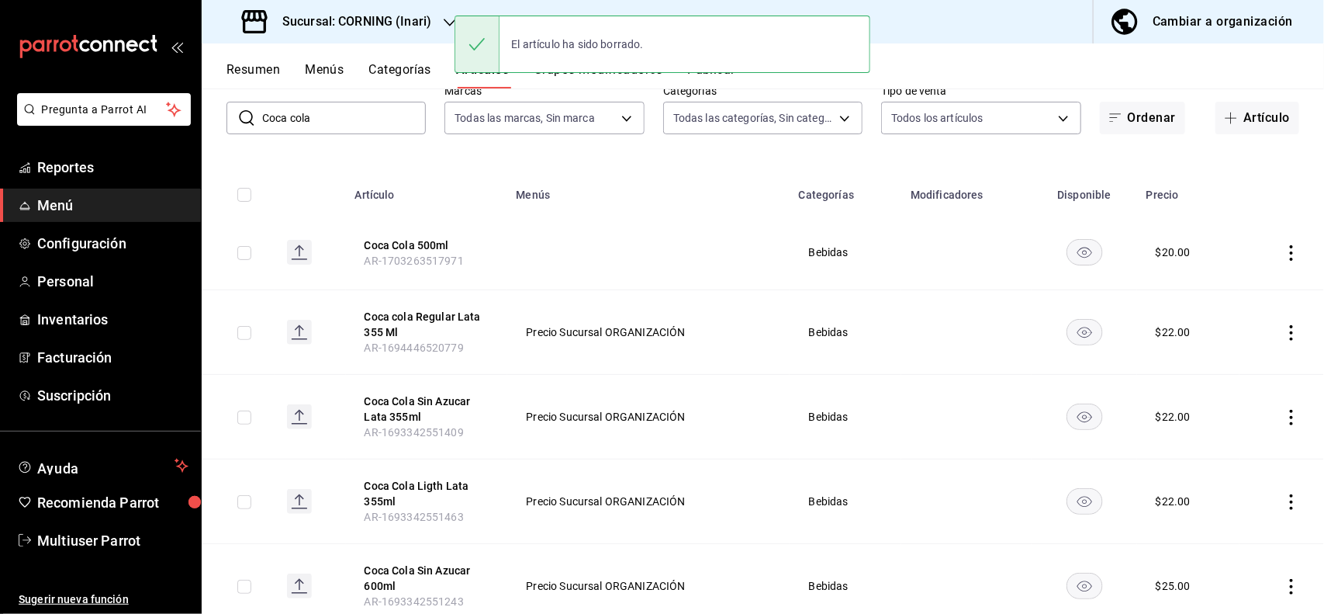
scroll to position [67, 0]
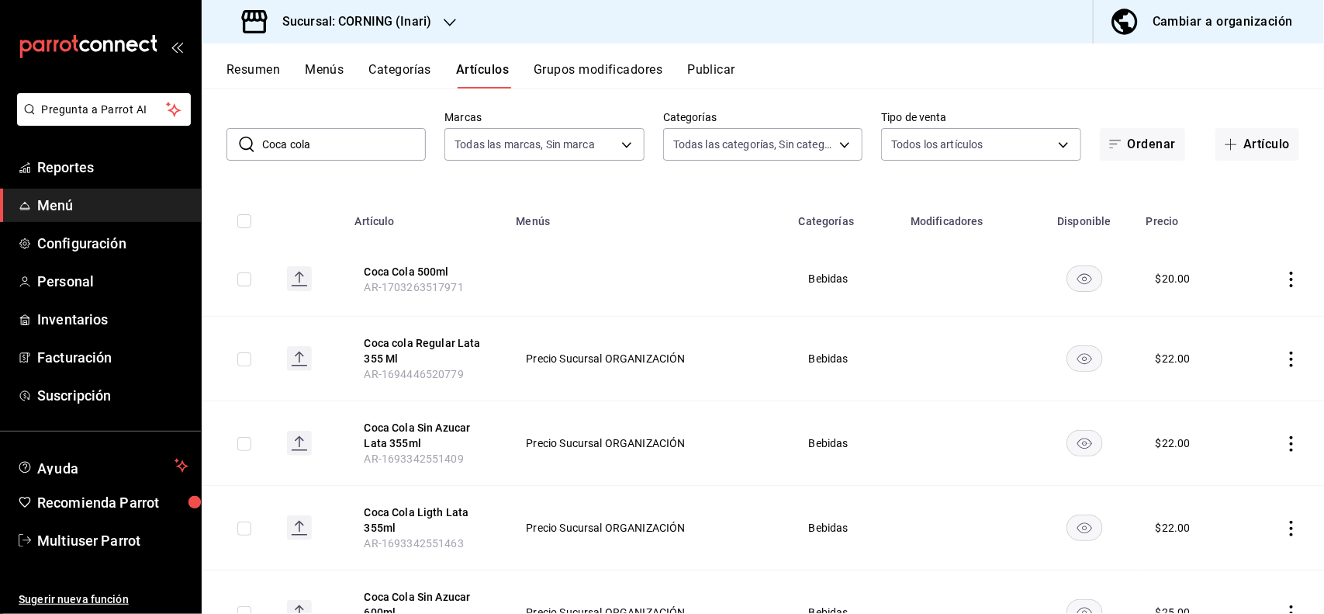
click at [1284, 280] on icon "actions" at bounding box center [1292, 280] width 16 height 16
click at [1234, 372] on span "Eliminar" at bounding box center [1231, 378] width 40 height 12
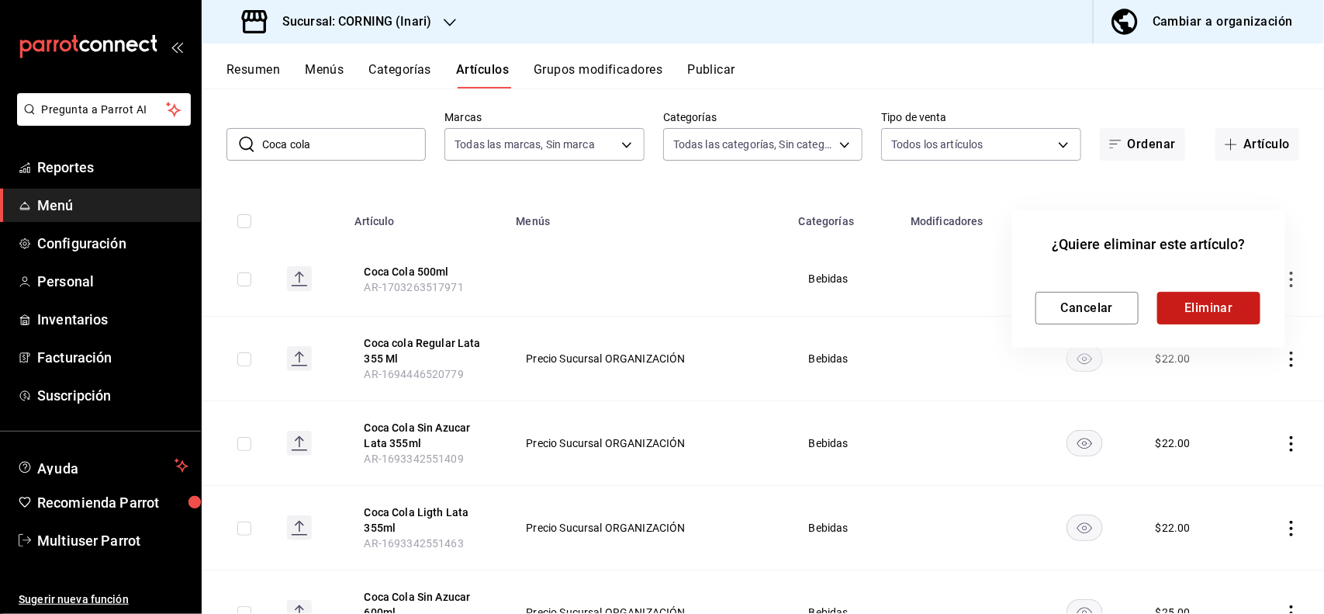
click at [1188, 317] on button "Eliminar" at bounding box center [1209, 308] width 103 height 33
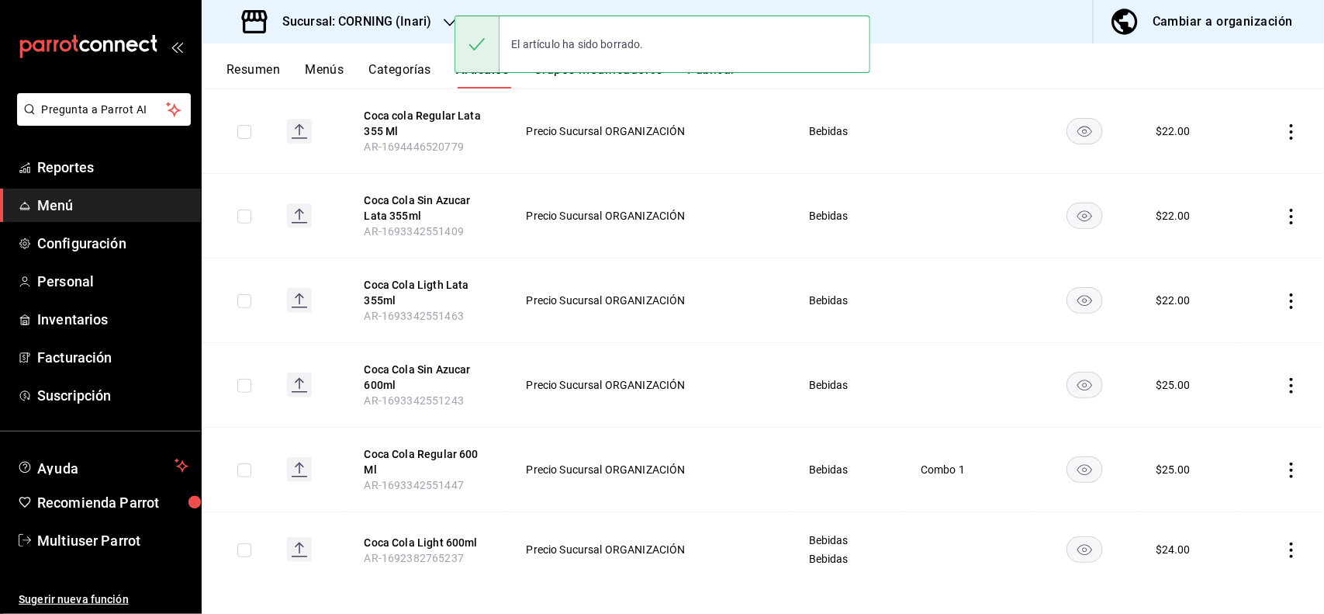
scroll to position [230, 0]
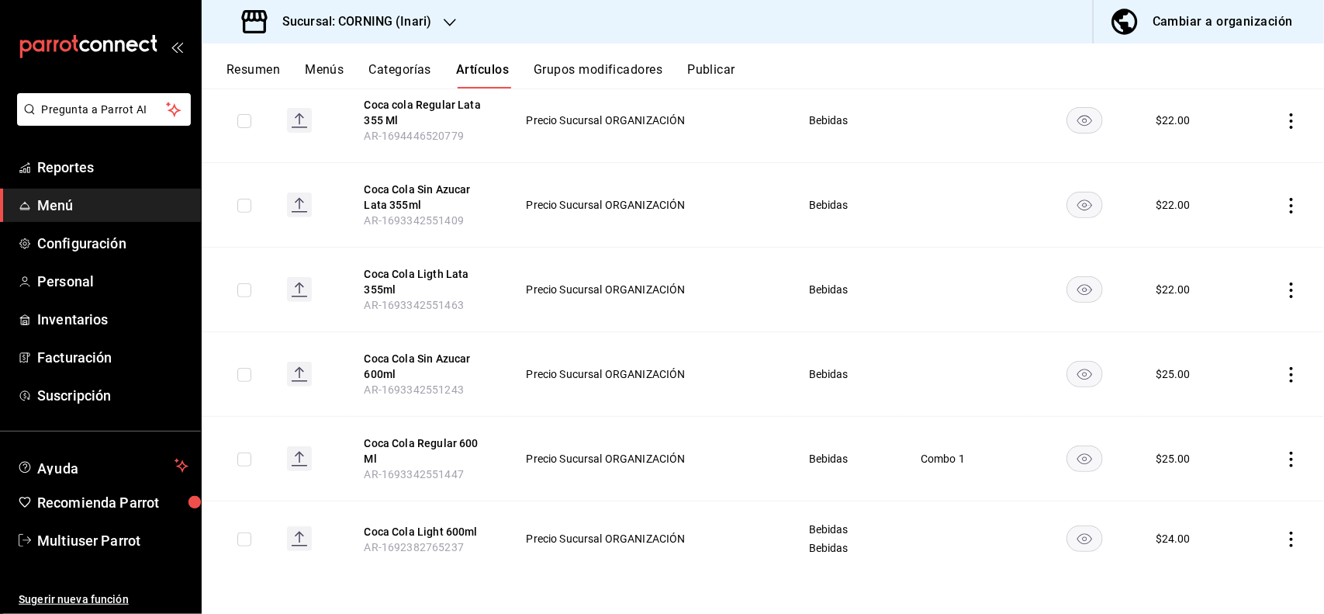
click at [1284, 456] on icon "actions" at bounding box center [1292, 460] width 16 height 16
click at [1250, 493] on span "Editar" at bounding box center [1231, 494] width 40 height 16
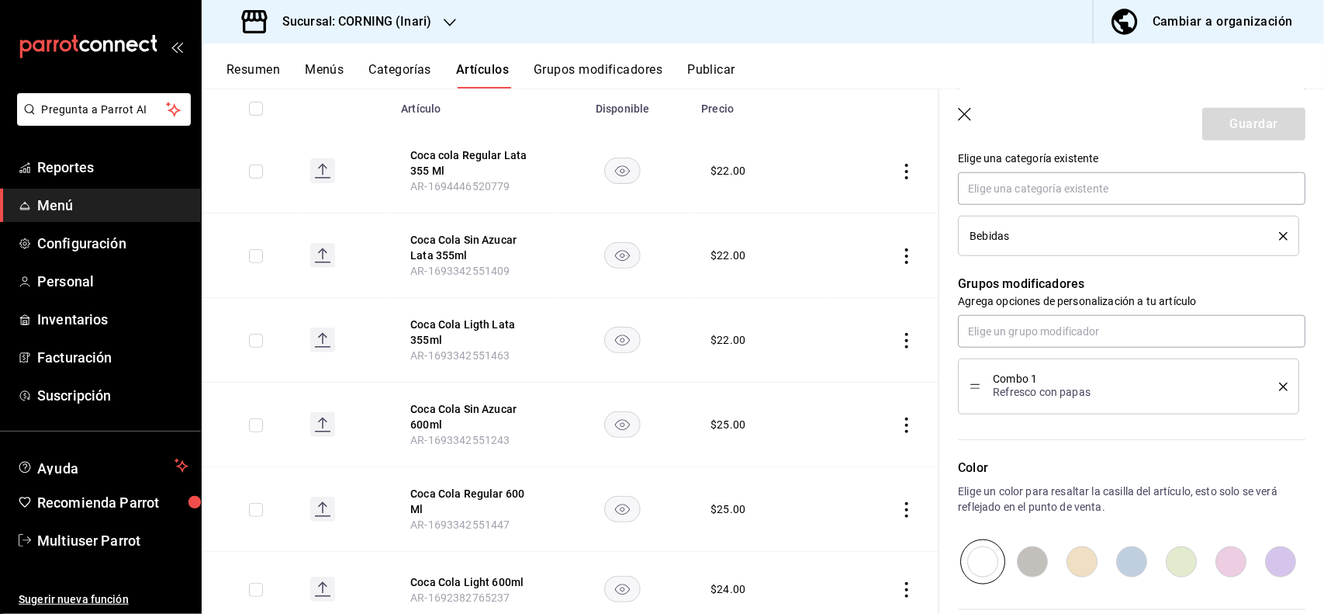
scroll to position [556, 0]
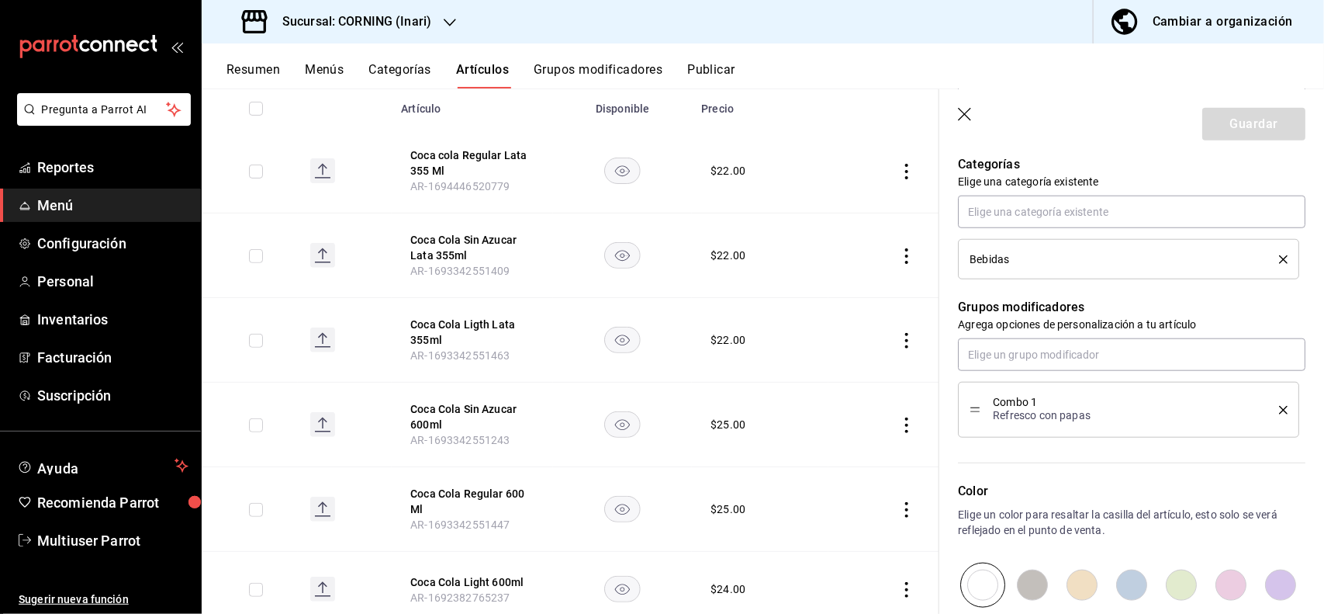
click at [1279, 408] on icon "delete" at bounding box center [1283, 410] width 9 height 9
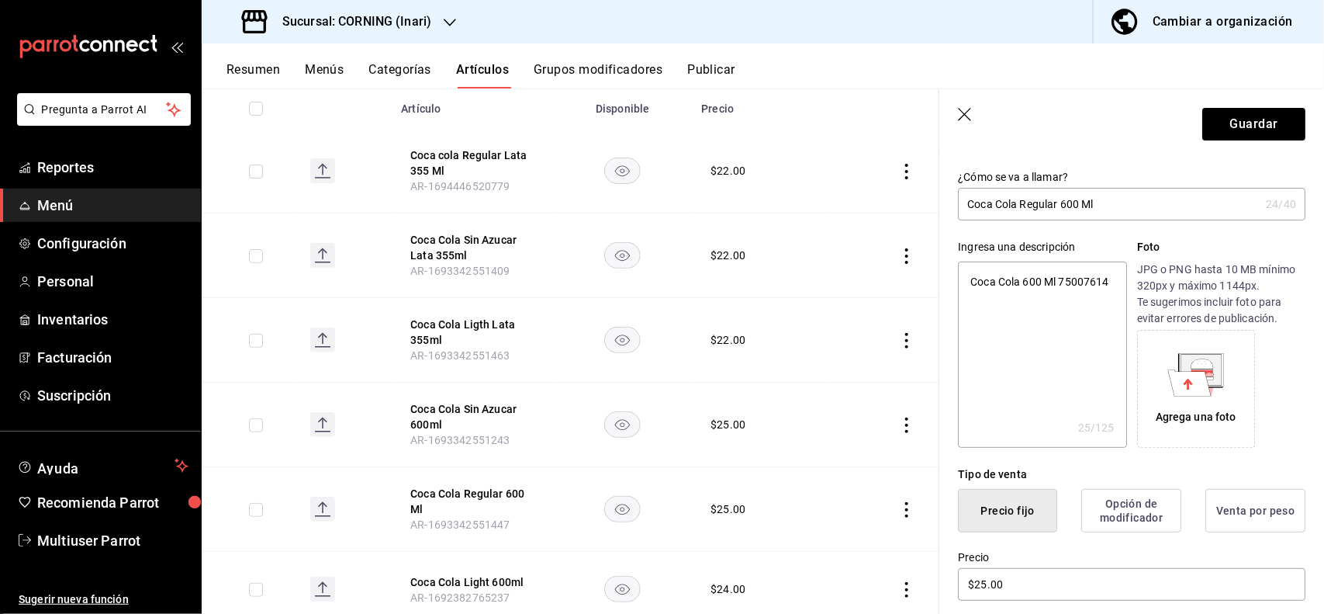
scroll to position [44, 0]
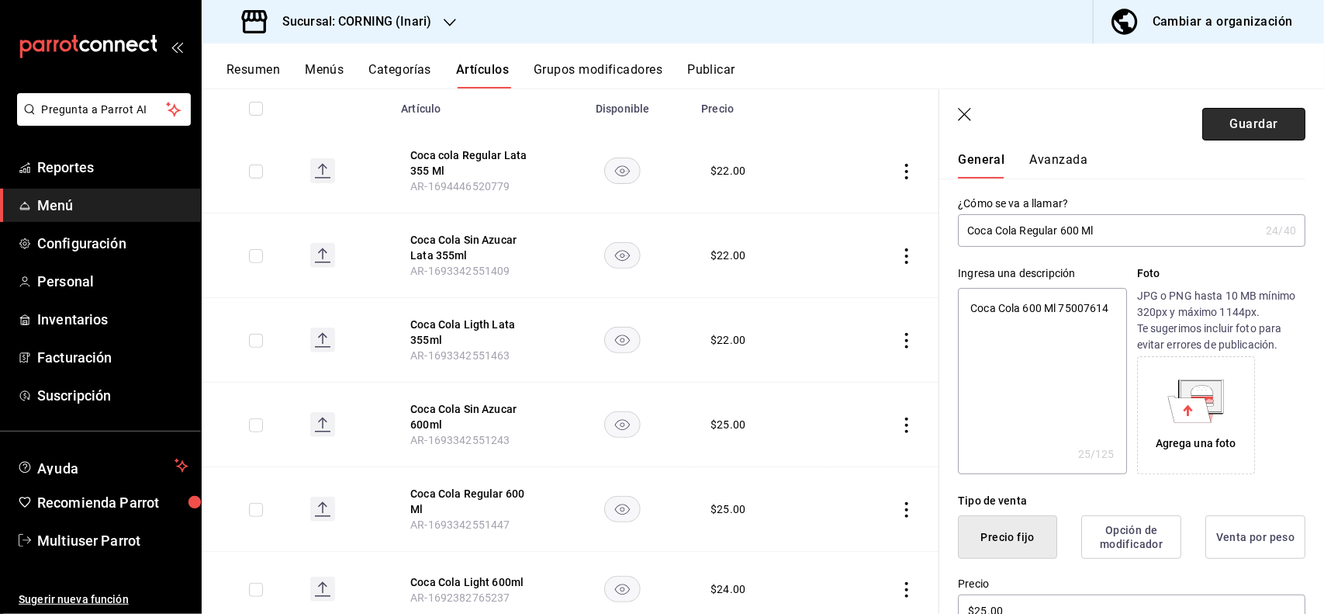
click at [1218, 120] on button "Guardar" at bounding box center [1254, 124] width 103 height 33
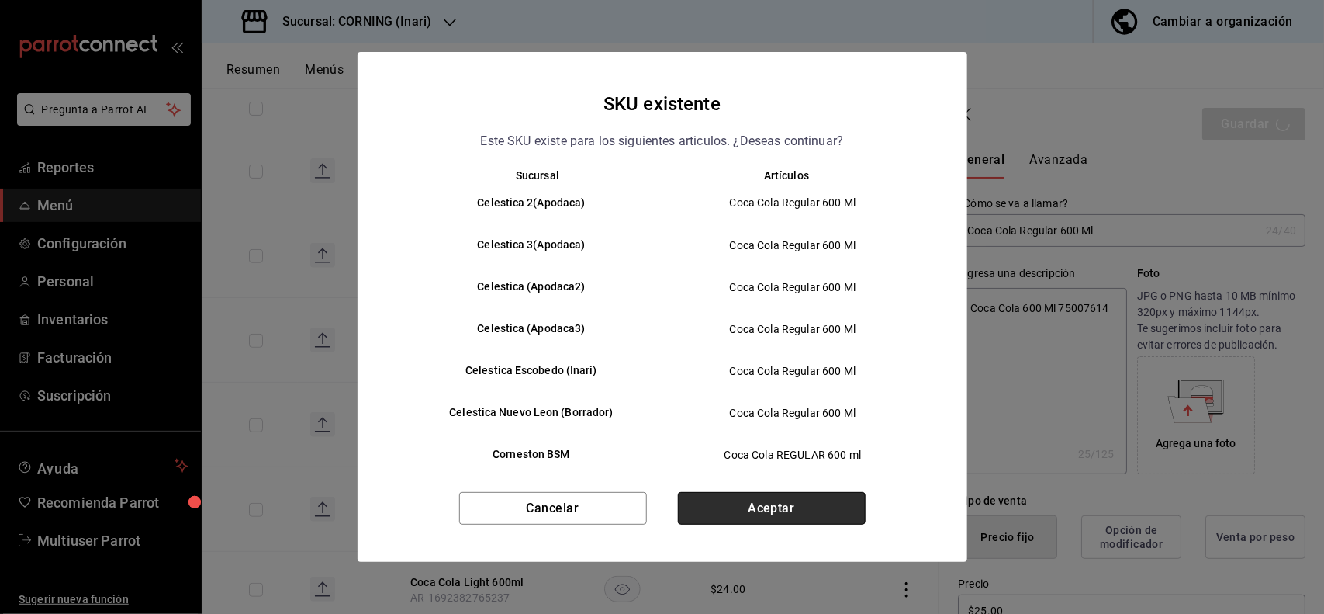
click at [819, 522] on button "Aceptar" at bounding box center [772, 508] width 188 height 33
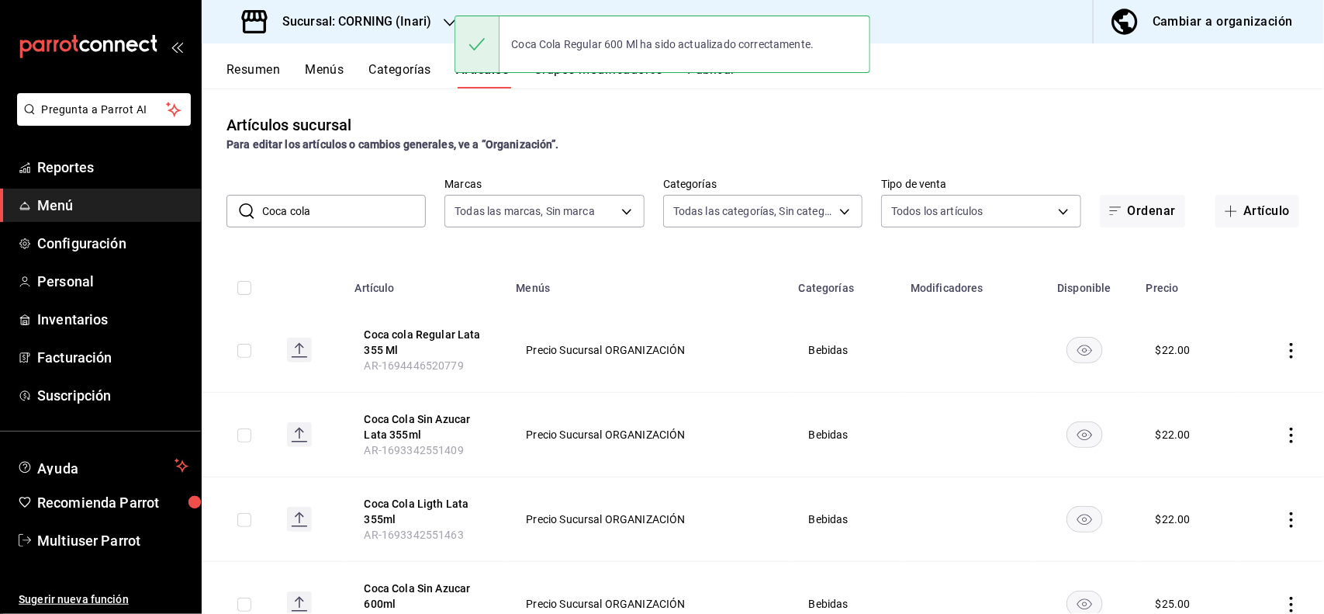
click at [386, 208] on input "Coca cola" at bounding box center [344, 211] width 164 height 31
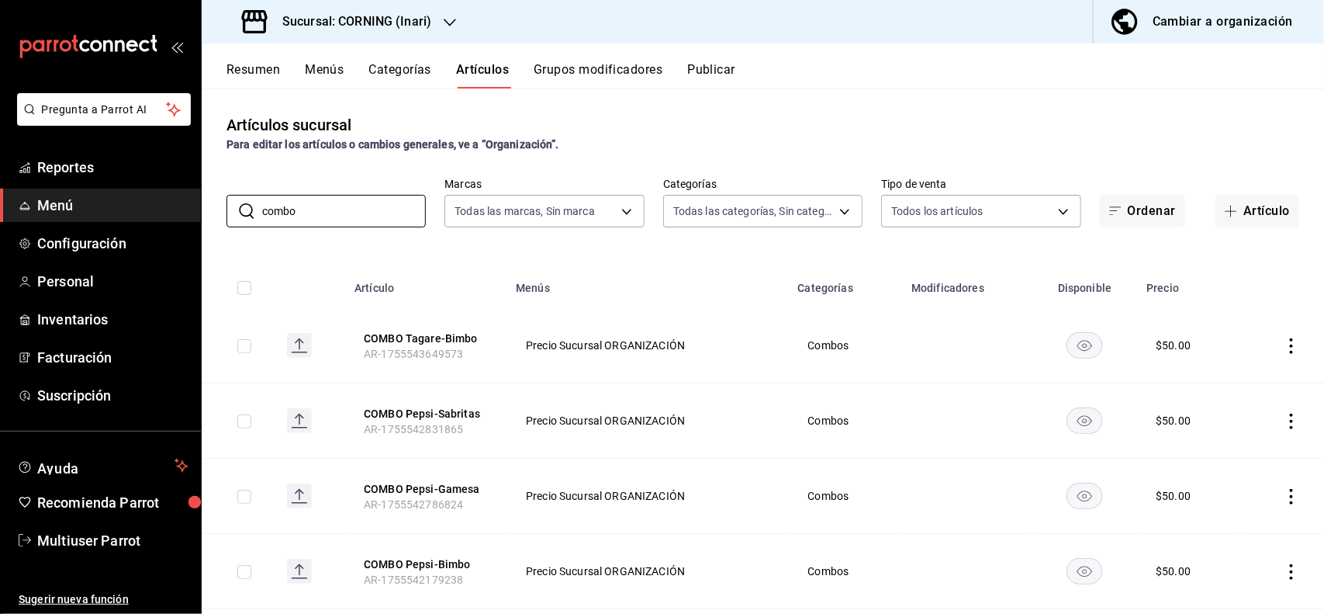
type input "combo"
click at [840, 111] on div "Artículos sucursal Para editar los artículos o cambios generales, ve a “Organiz…" at bounding box center [763, 350] width 1123 height 525
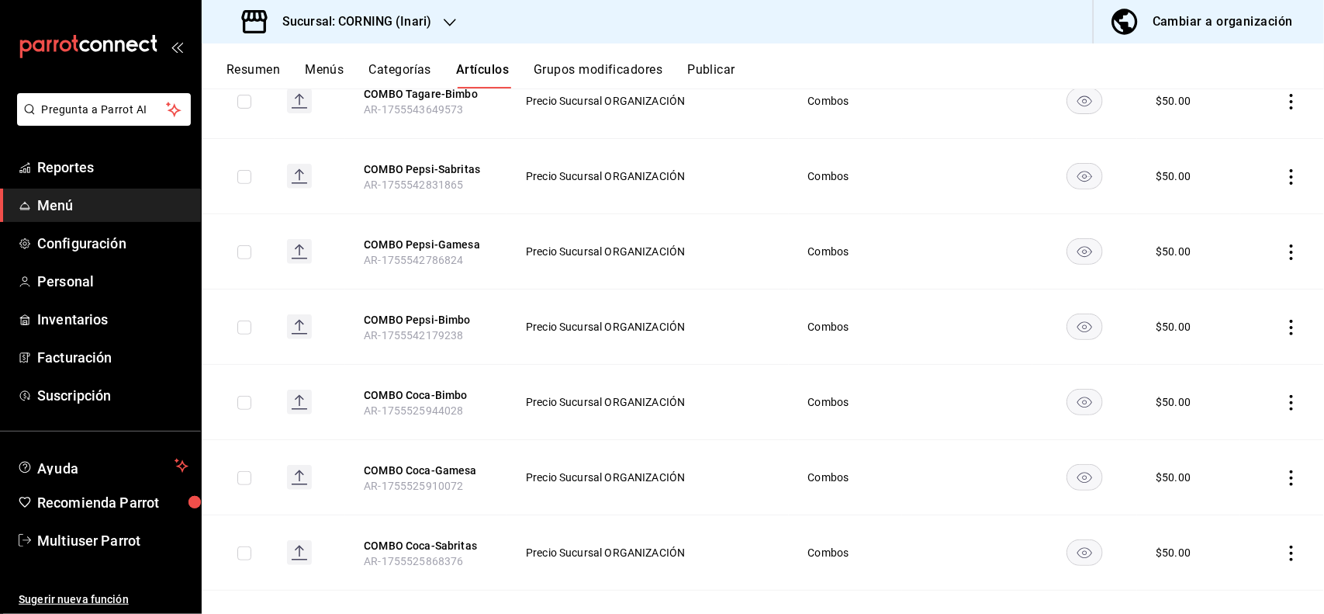
scroll to position [264, 0]
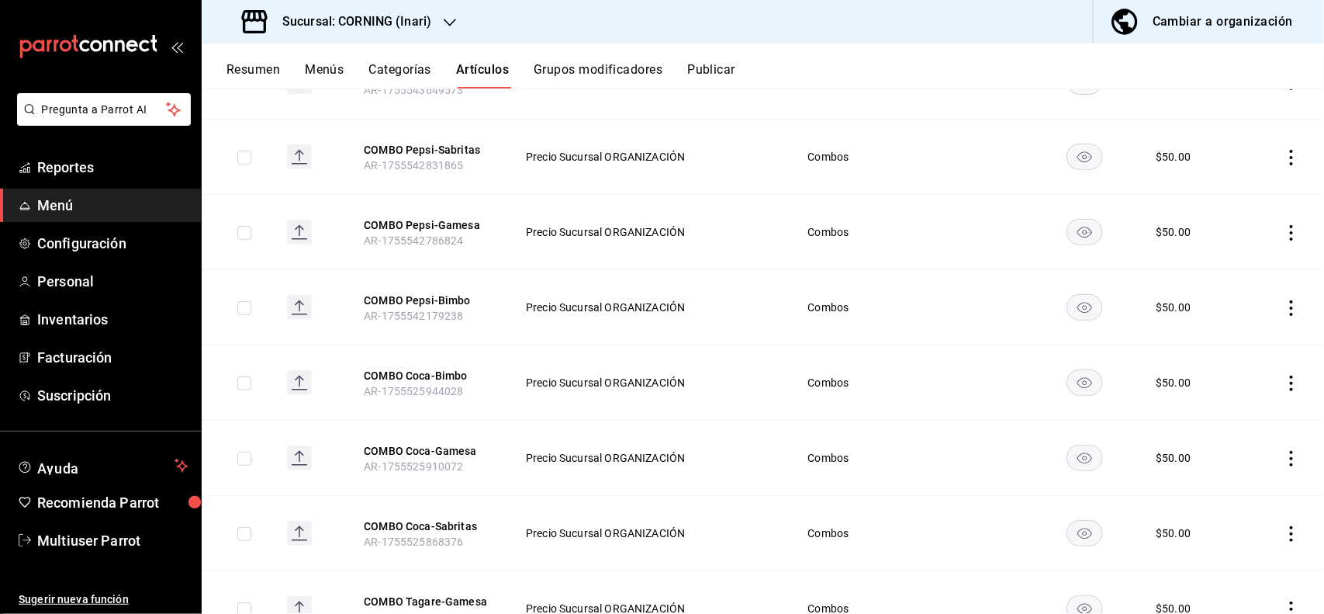
click at [1284, 381] on icon "actions" at bounding box center [1292, 384] width 16 height 16
click at [1234, 414] on span "Editar" at bounding box center [1231, 419] width 40 height 16
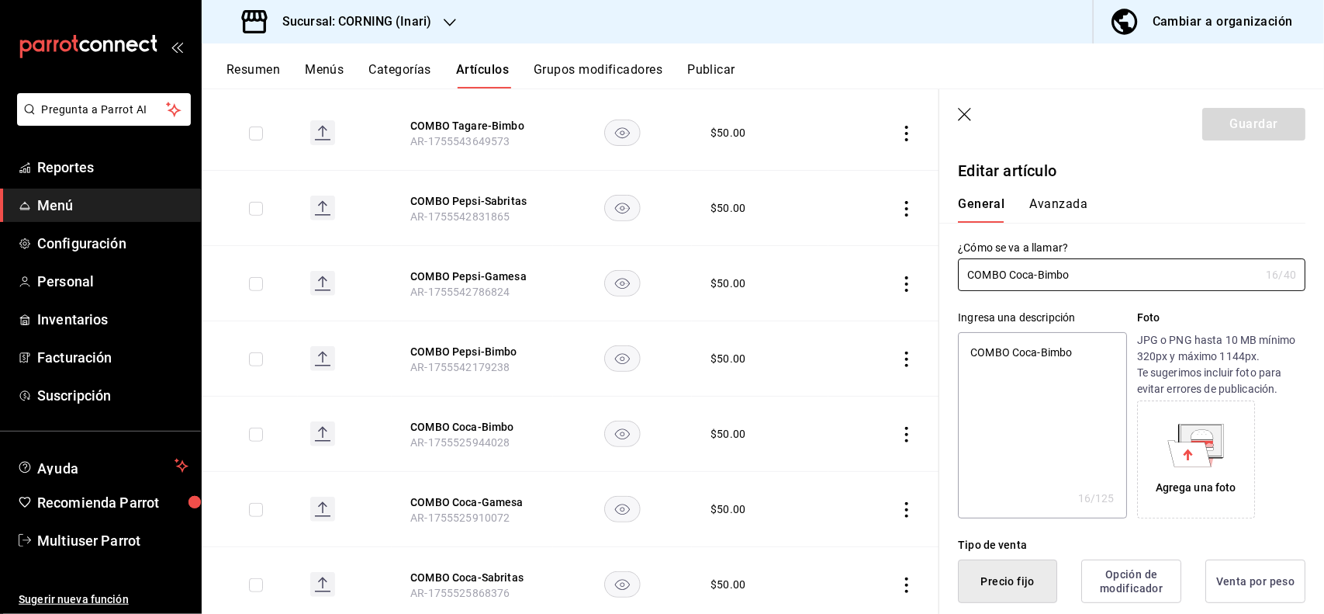
type textarea "x"
type input "$50.00"
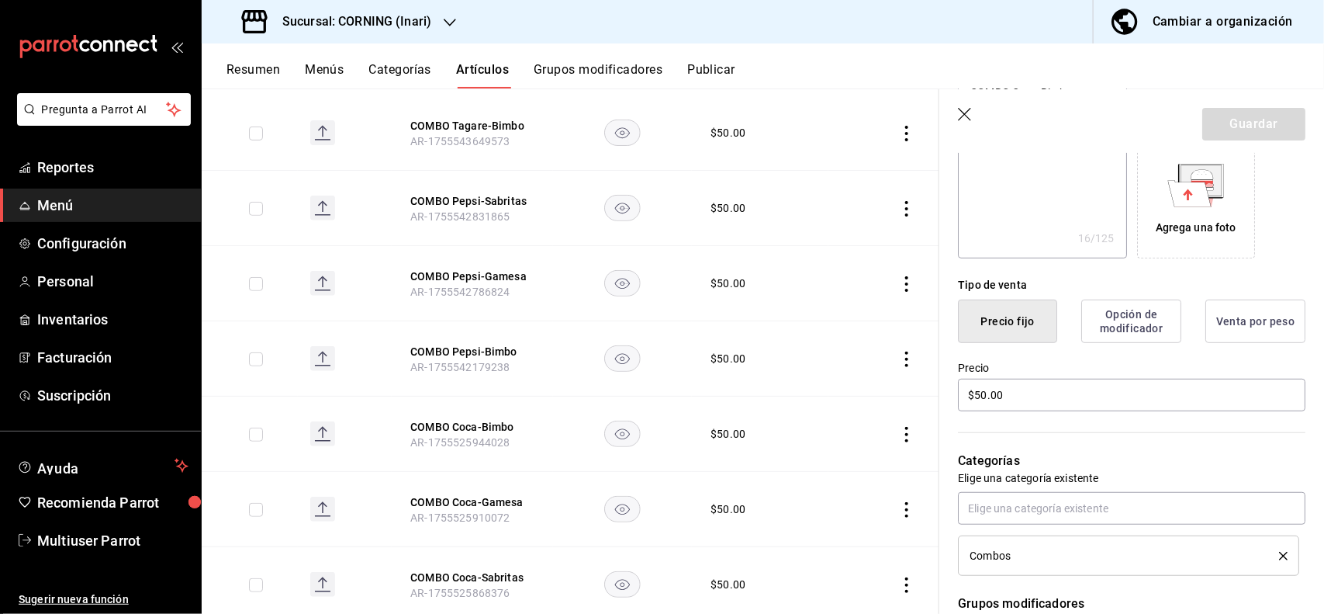
scroll to position [19, 0]
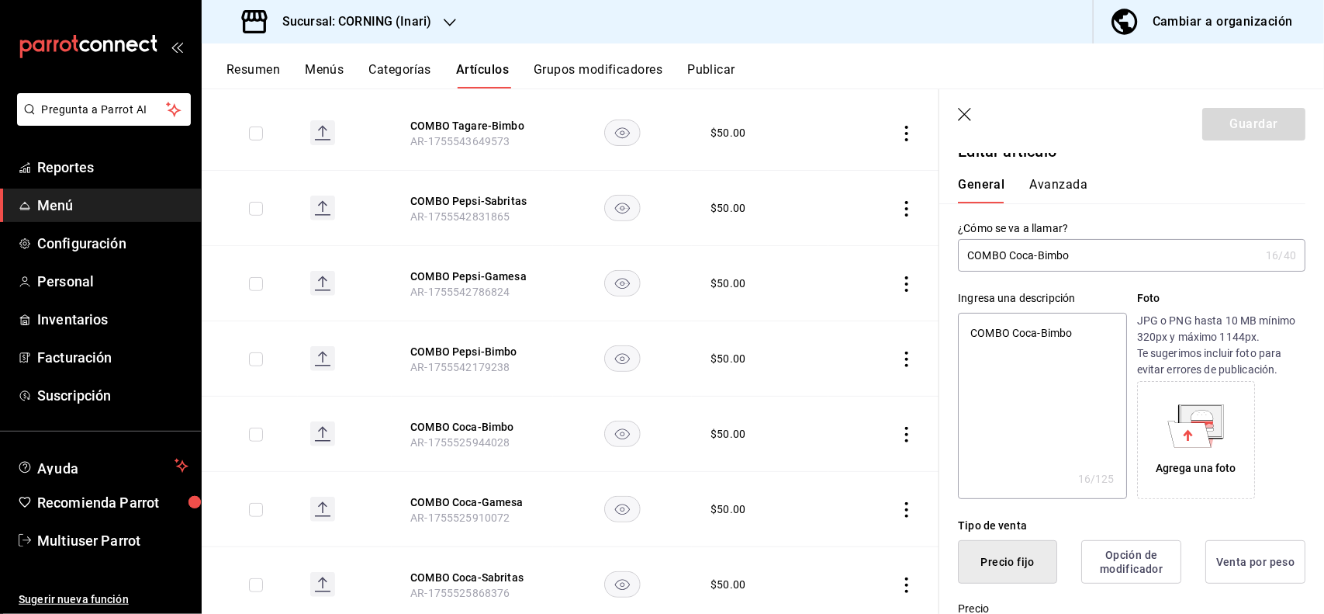
click at [1040, 178] on button "Avanzada" at bounding box center [1059, 190] width 58 height 26
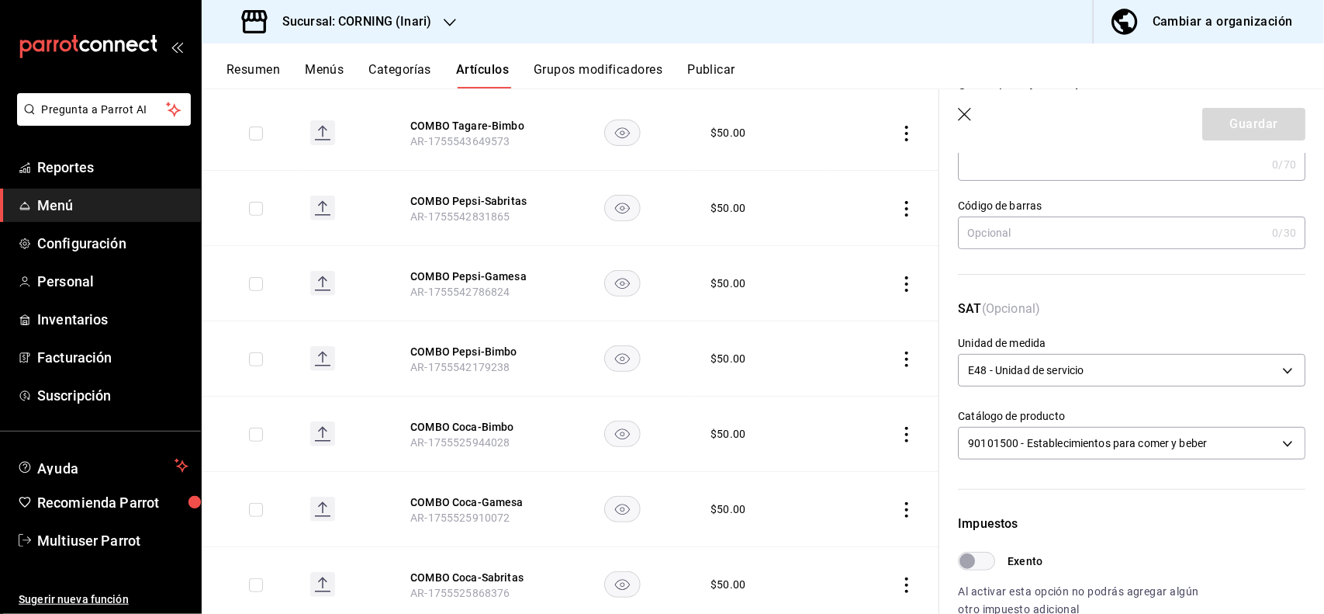
scroll to position [0, 0]
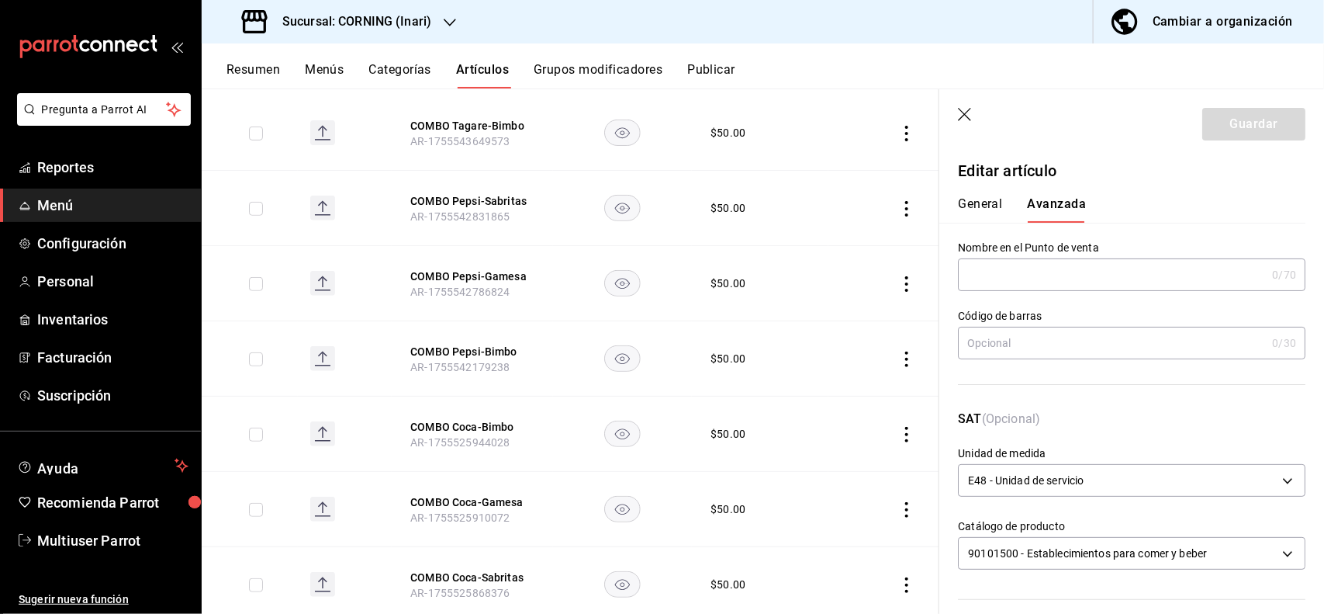
click at [991, 198] on button "General" at bounding box center [980, 209] width 44 height 26
type textarea "x"
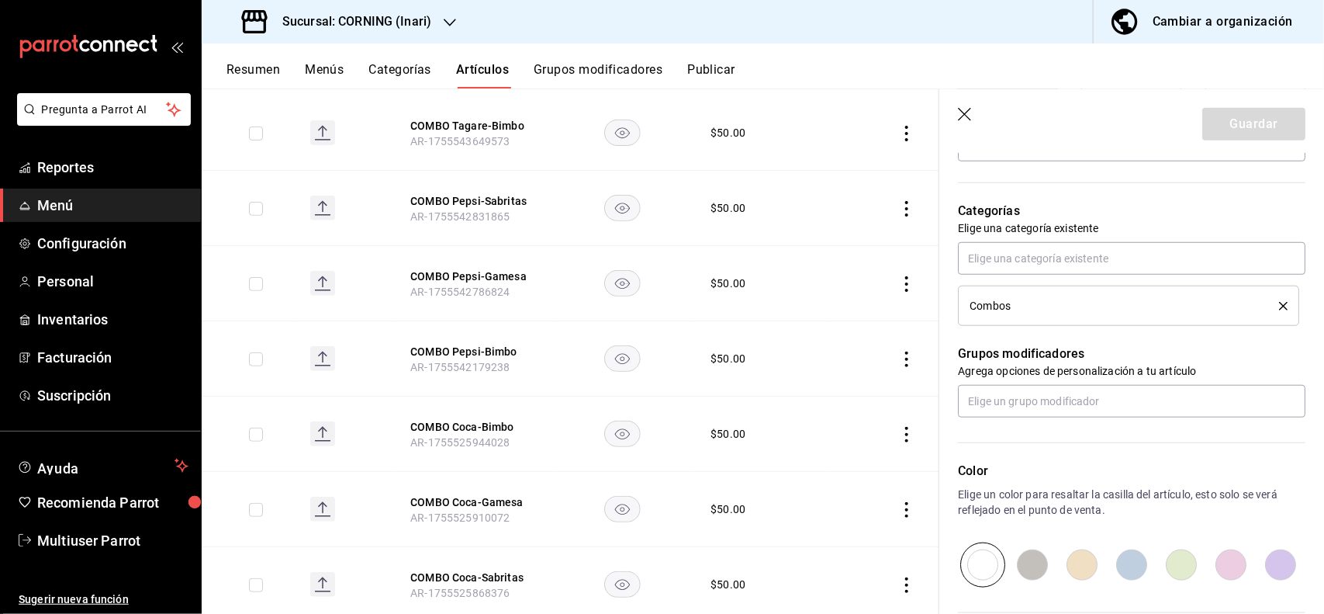
scroll to position [479, 0]
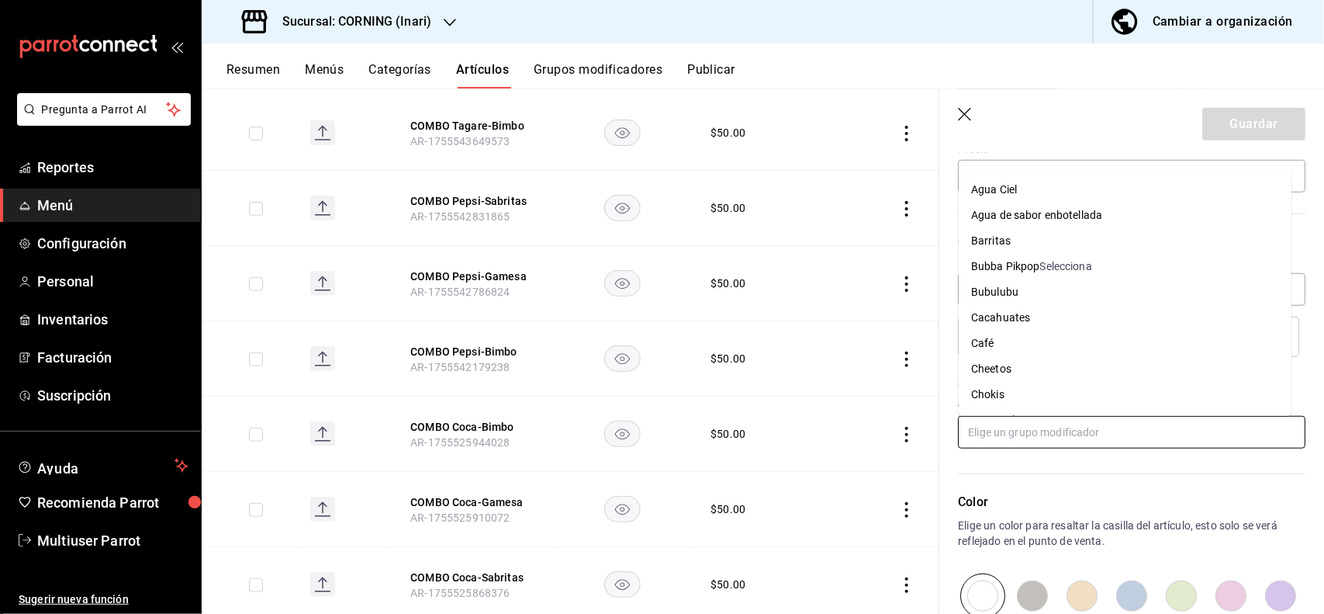
click at [1217, 423] on input "text" at bounding box center [1132, 432] width 348 height 33
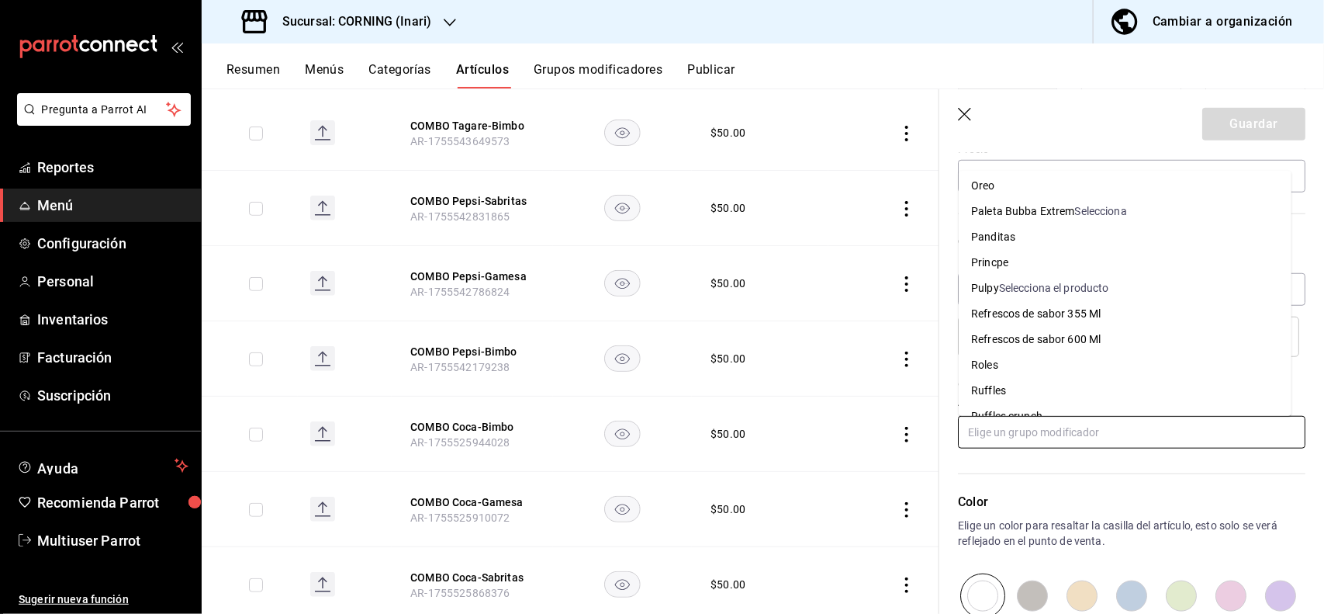
scroll to position [765, 0]
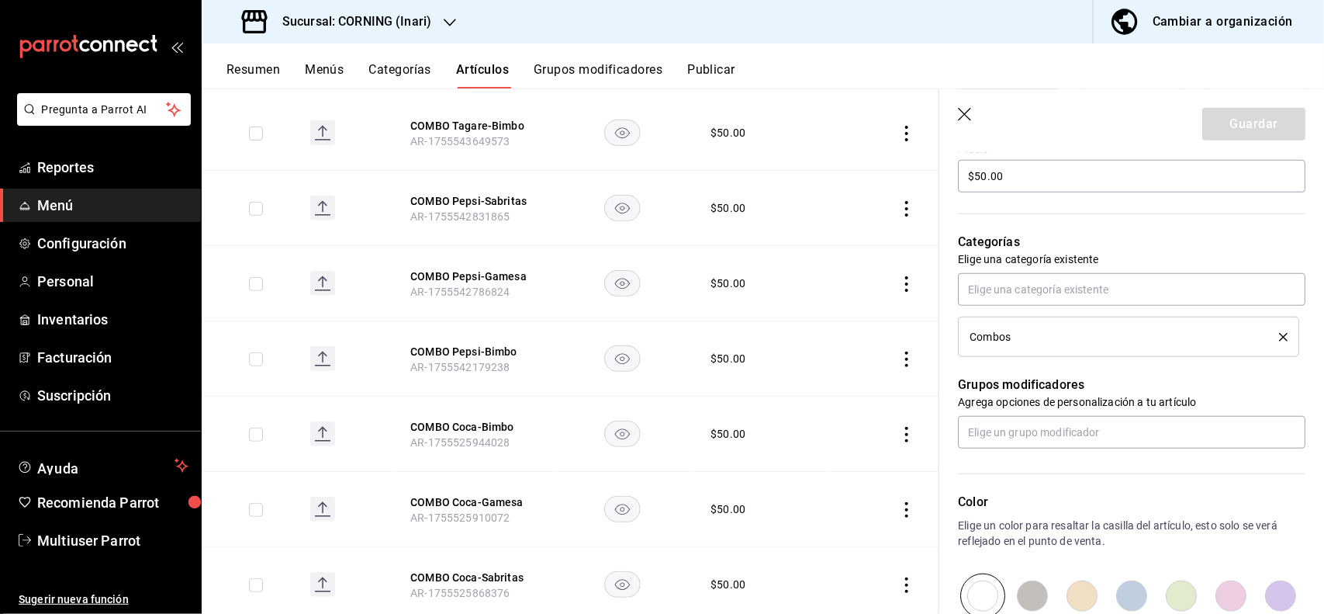
click at [1243, 487] on div "Color Elige un color para resaltar la casilla del artículo, esto solo se verá r…" at bounding box center [1123, 533] width 366 height 170
click at [1131, 296] on input "text" at bounding box center [1132, 289] width 348 height 33
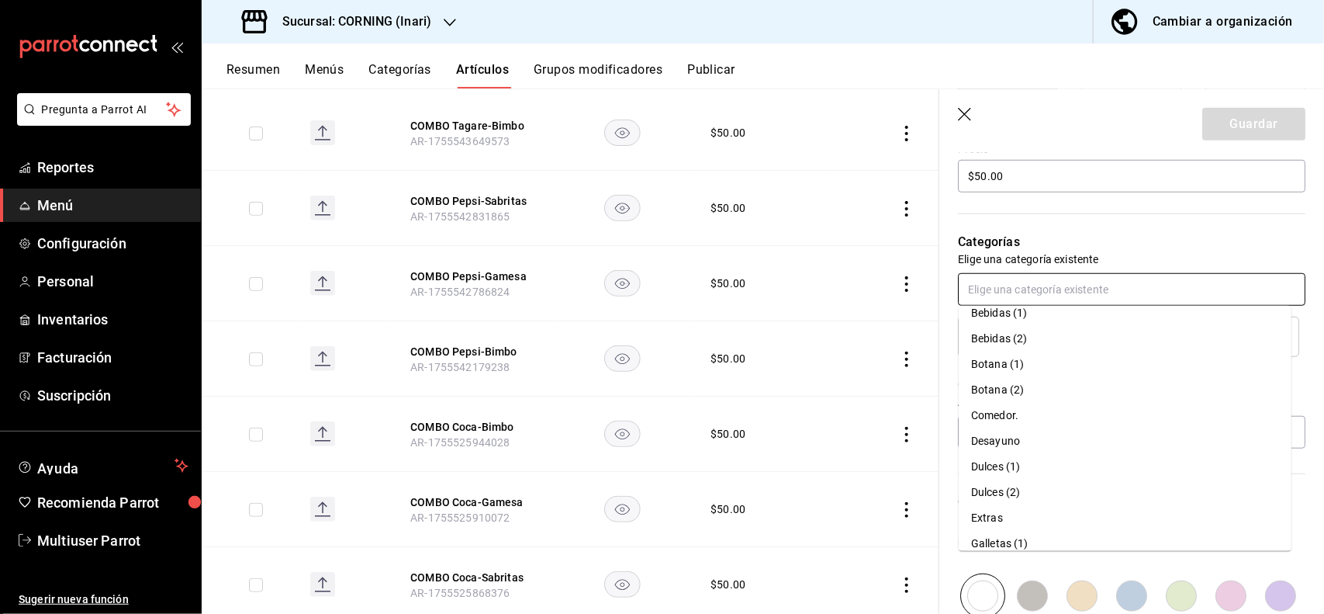
scroll to position [0, 0]
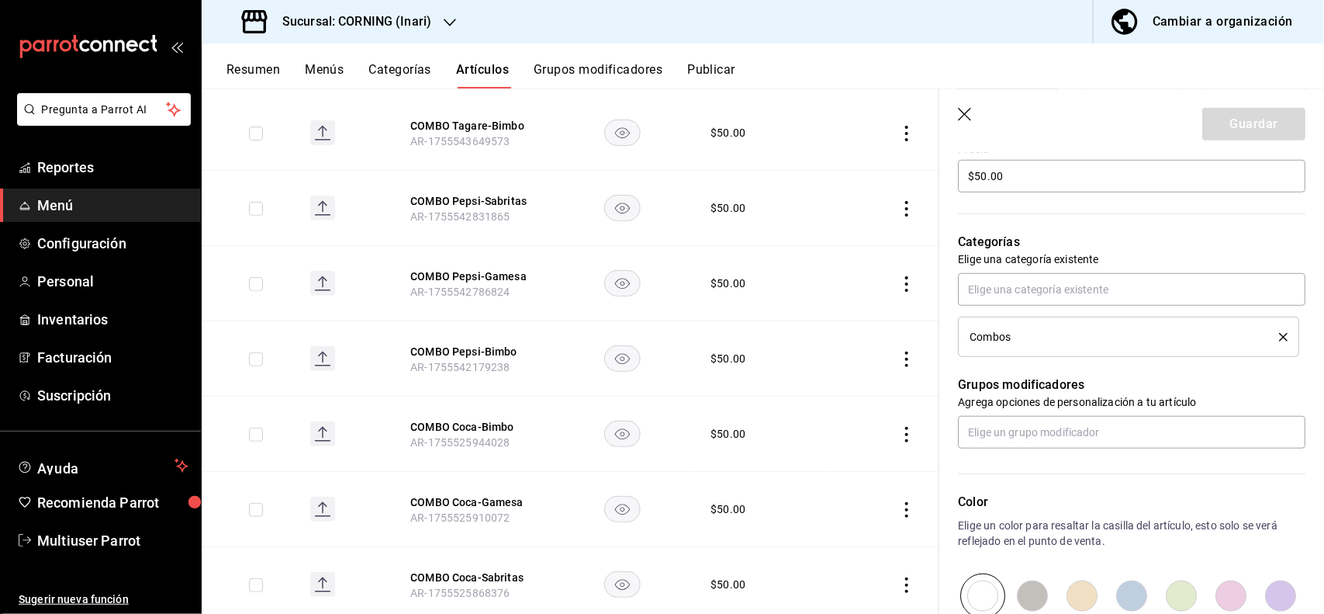
click at [1240, 234] on p "Categorías" at bounding box center [1132, 242] width 348 height 19
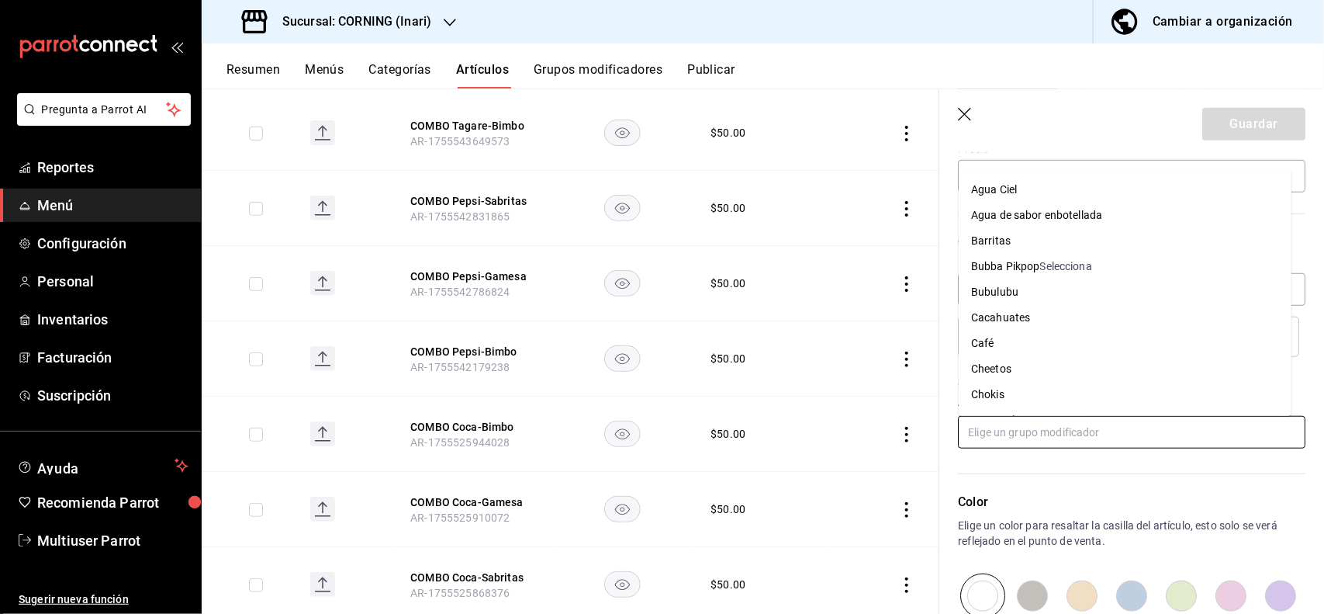
click at [1235, 433] on input "text" at bounding box center [1132, 432] width 348 height 33
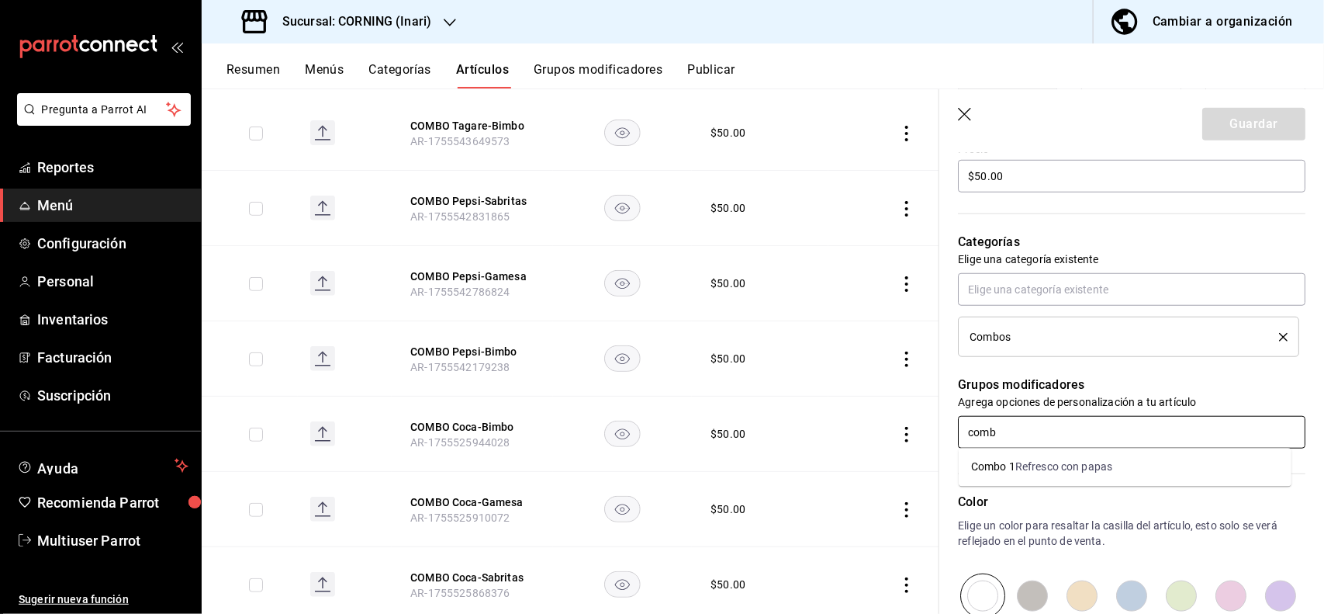
type input "combo"
click at [1065, 467] on div "Refresco con papas" at bounding box center [1064, 467] width 97 height 16
type textarea "x"
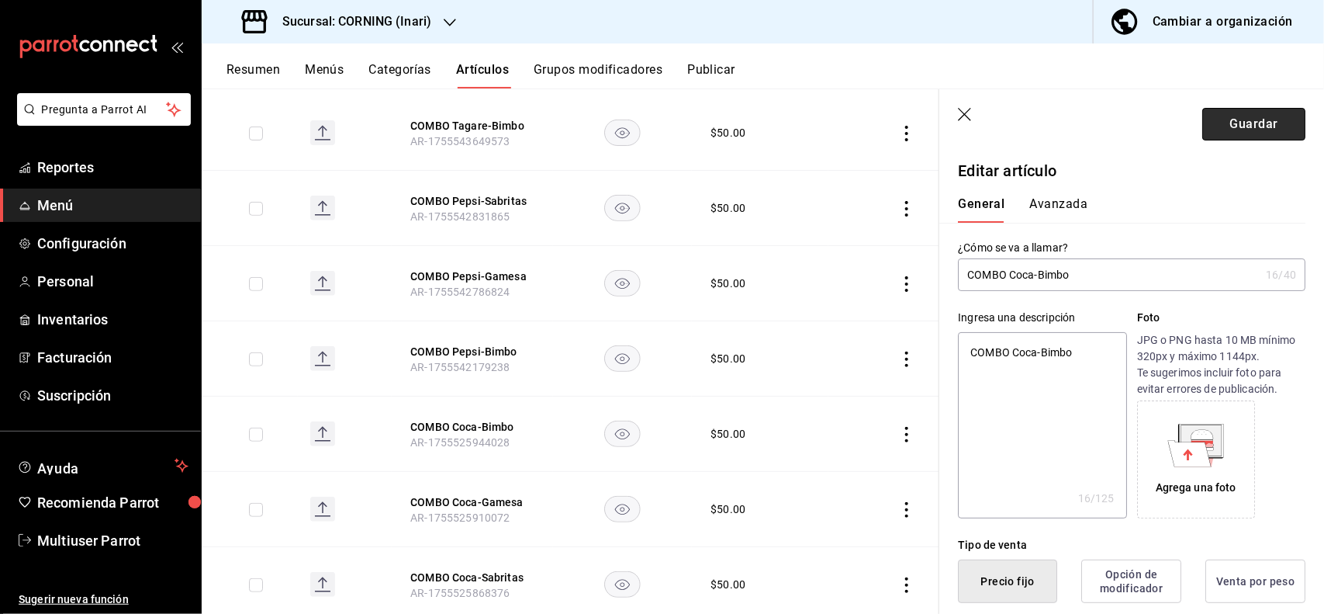
click at [1243, 126] on button "Guardar" at bounding box center [1254, 124] width 103 height 33
type textarea "x"
type input "AR-1755647668116"
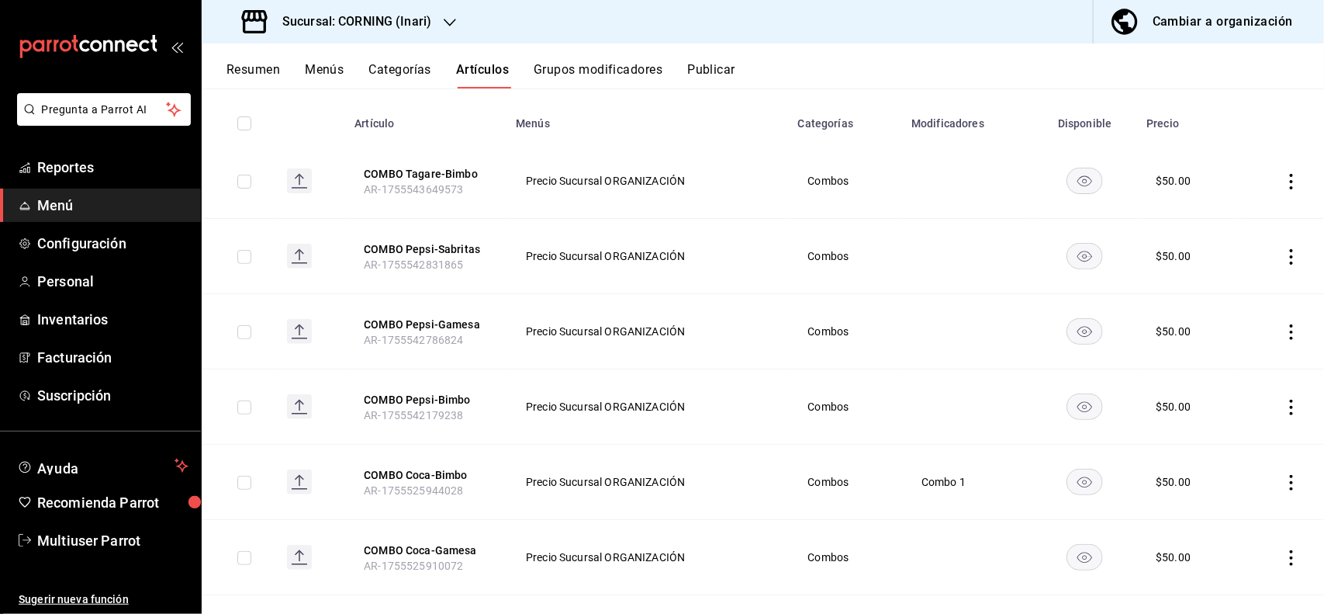
scroll to position [142, 0]
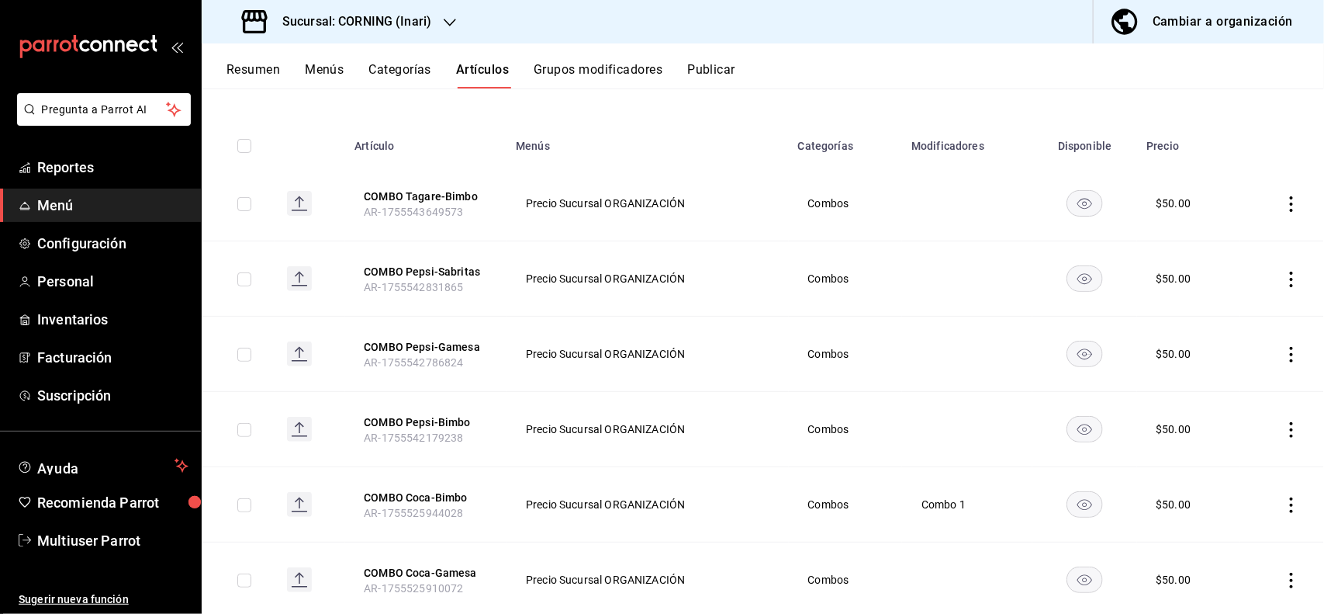
click at [1284, 497] on icon "actions" at bounding box center [1292, 505] width 16 height 16
click at [1224, 504] on span "Editar" at bounding box center [1231, 509] width 40 height 16
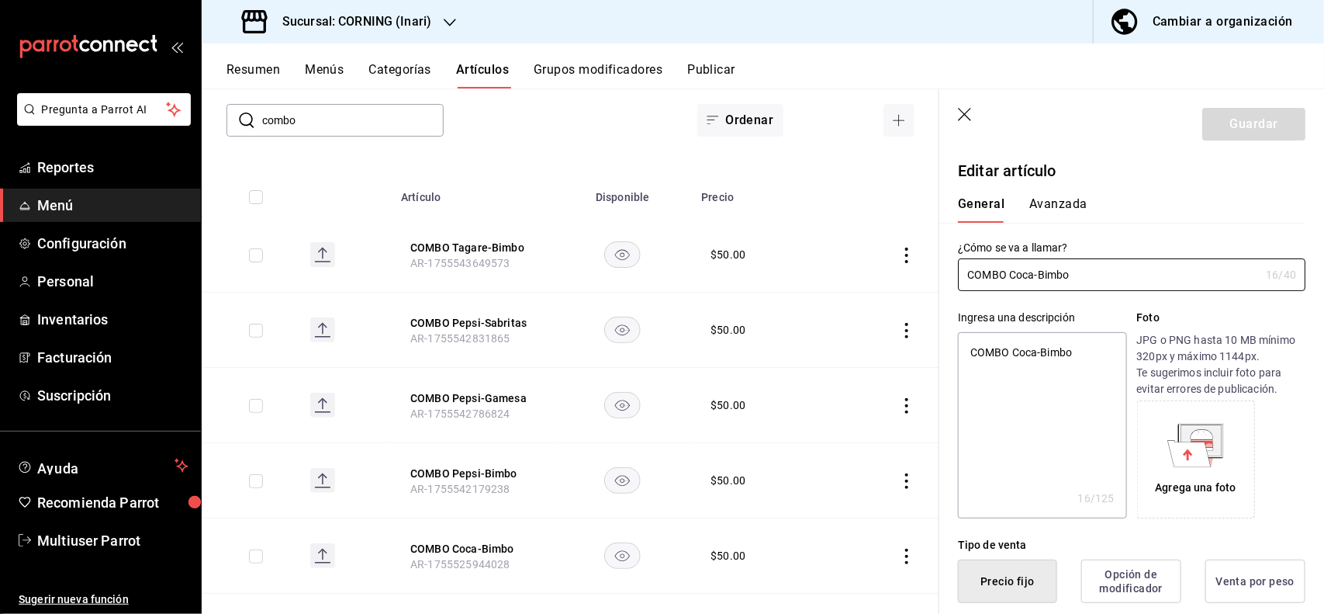
type textarea "x"
type input "$50.00"
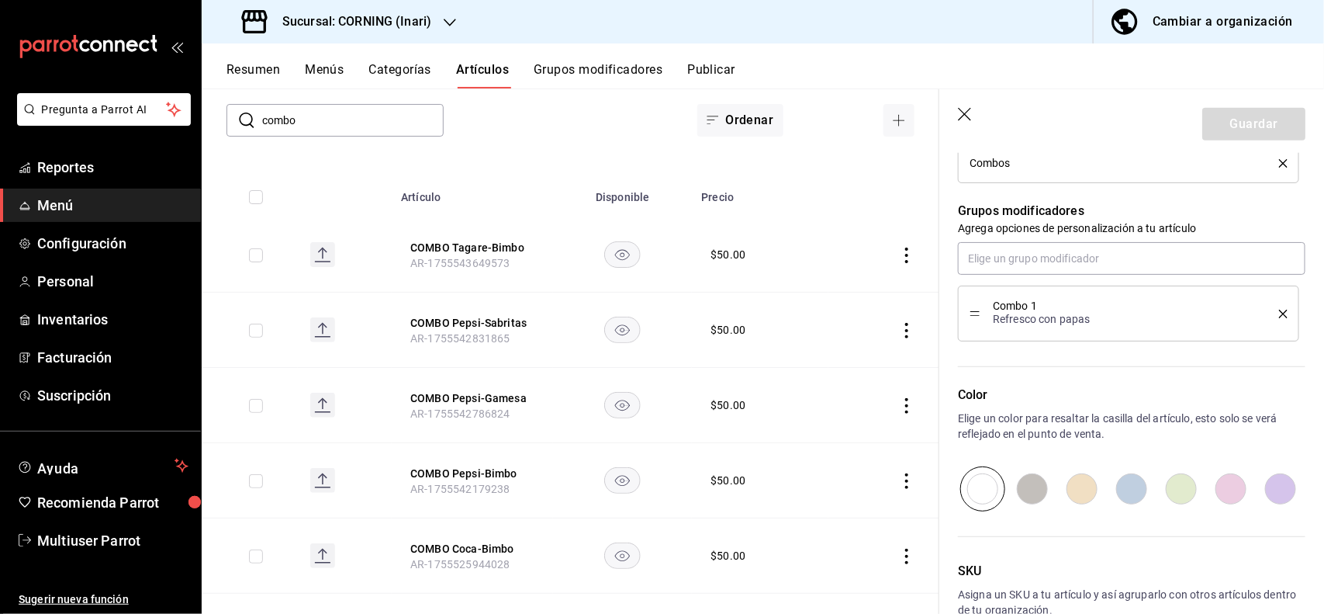
scroll to position [649, 0]
click at [1279, 314] on icon "delete" at bounding box center [1283, 317] width 9 height 9
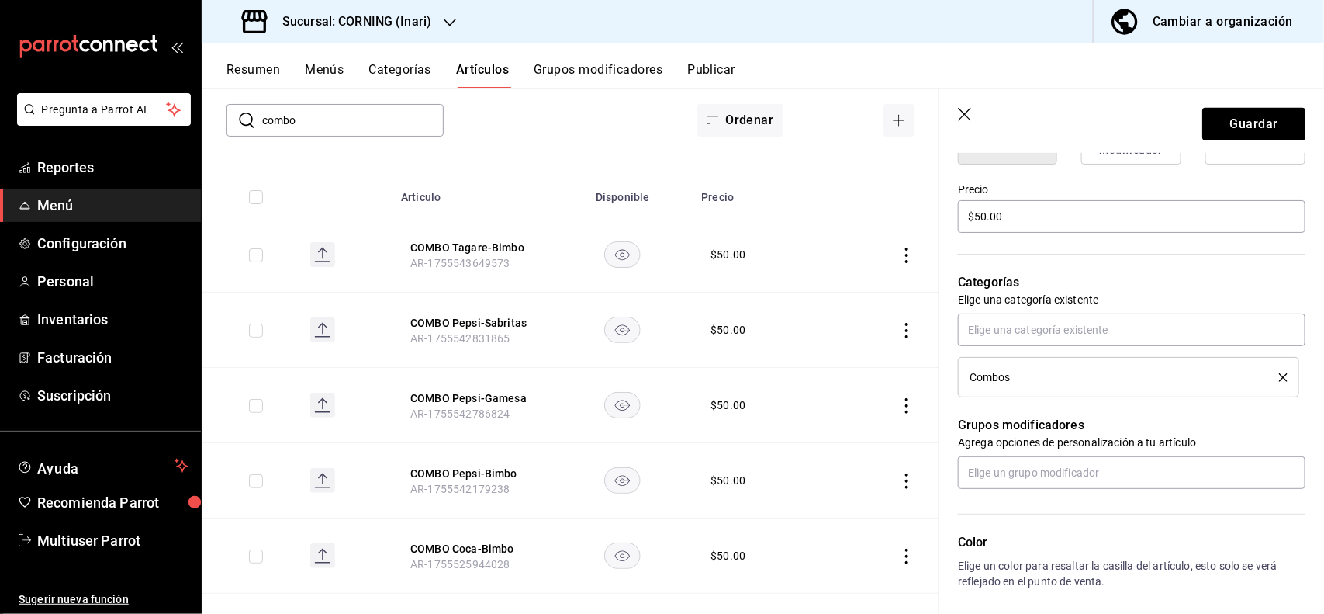
scroll to position [435, 0]
click at [1265, 109] on button "Guardar" at bounding box center [1254, 124] width 103 height 33
type textarea "x"
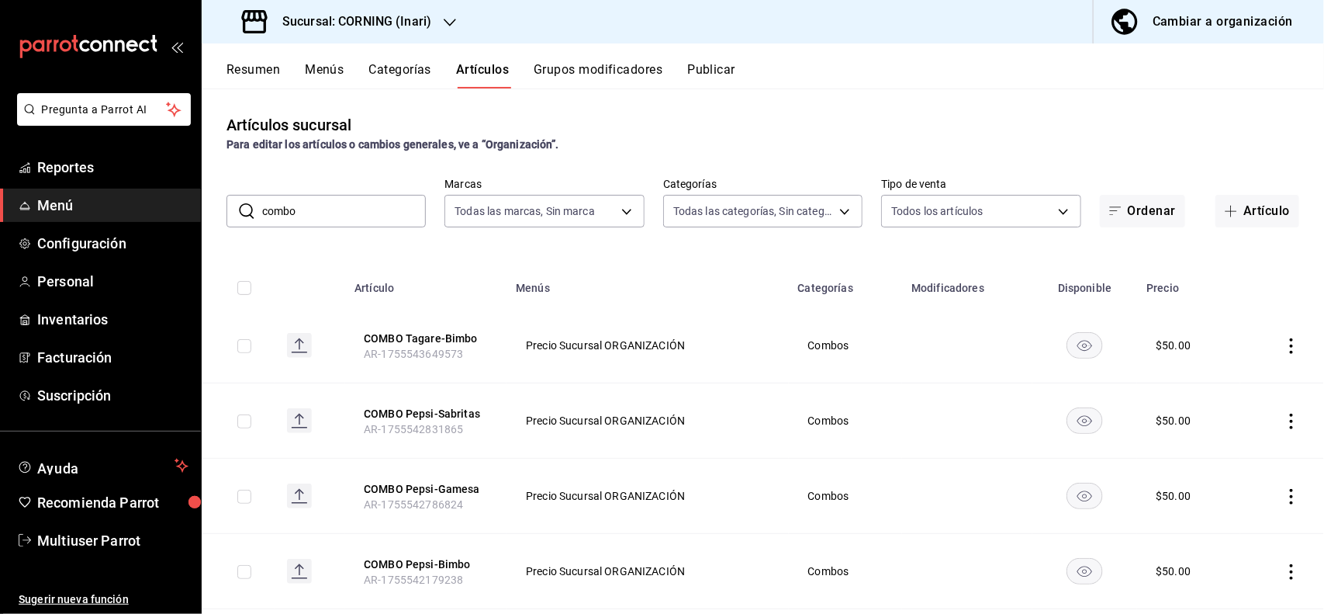
click at [318, 215] on input "combo" at bounding box center [344, 211] width 164 height 31
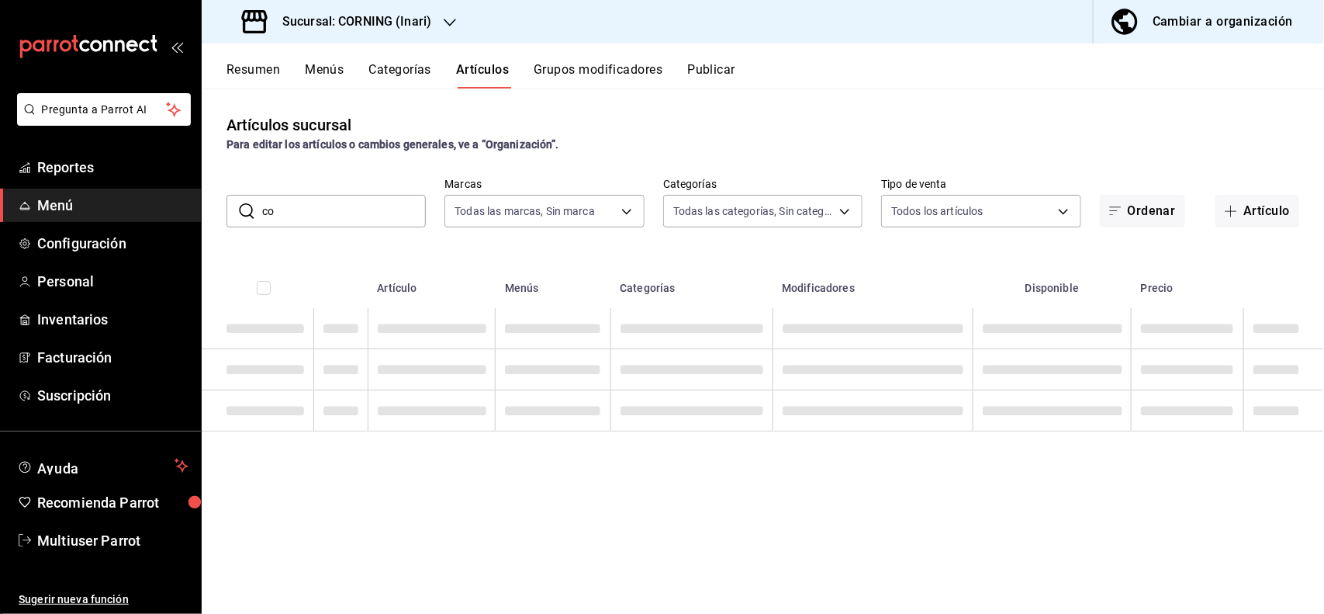
type input "c"
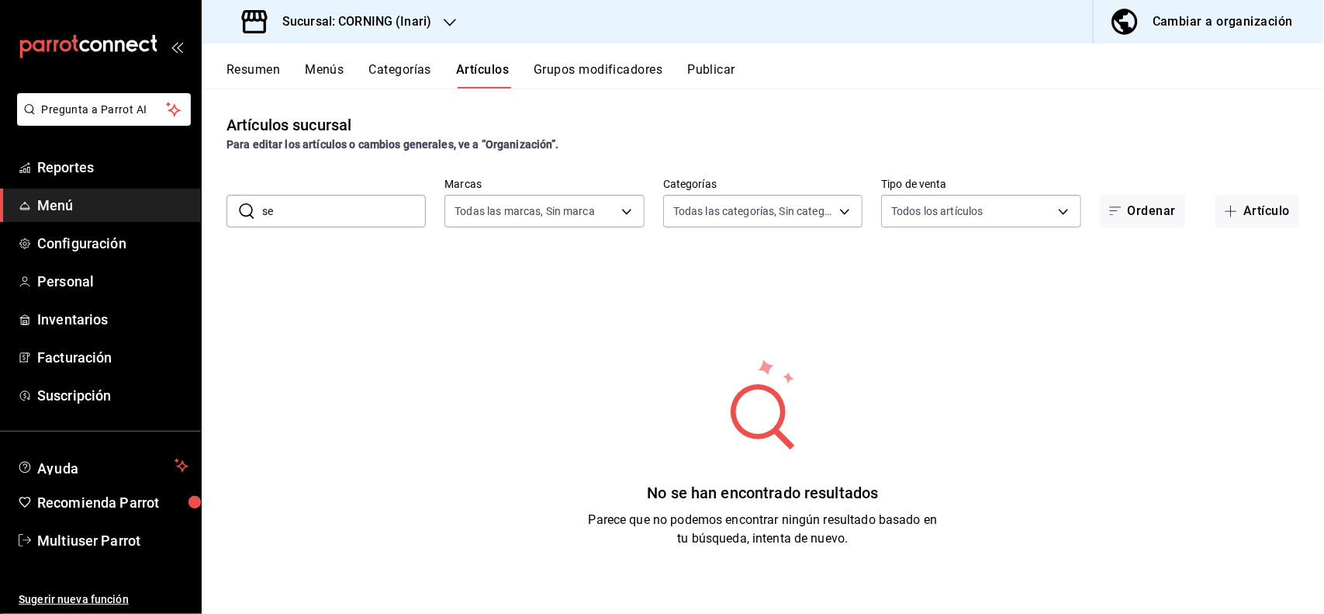
type input "s"
type input "z"
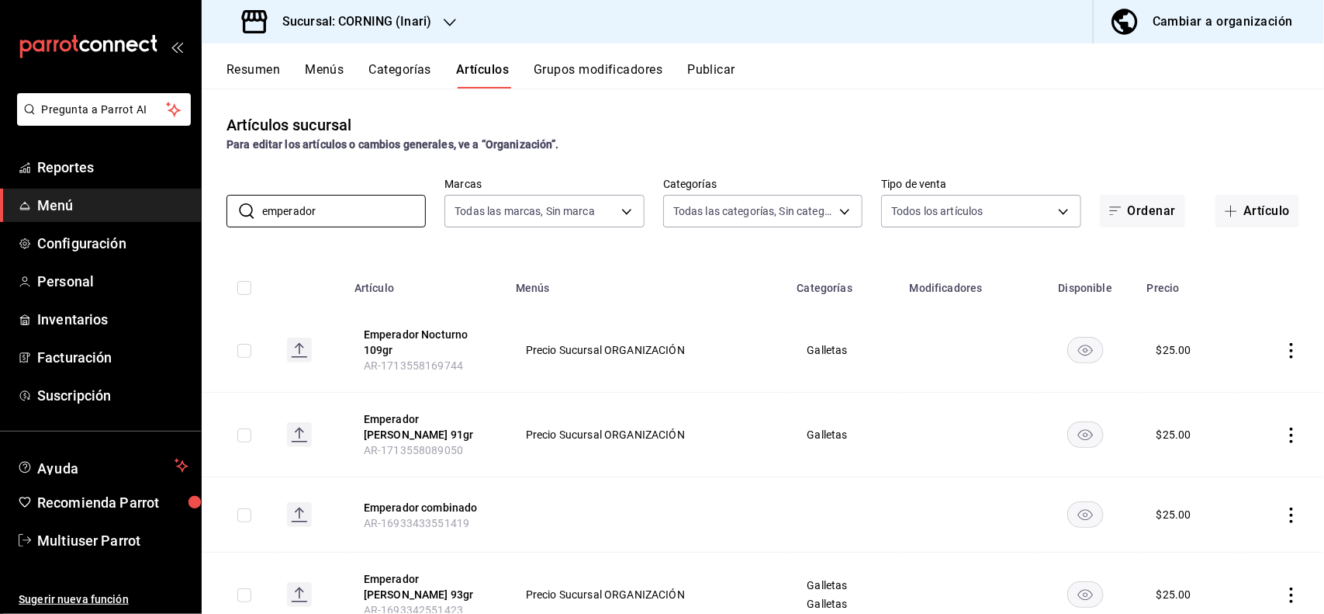
type input "emperador"
click at [916, 114] on div "Artículos sucursal Para editar los artículos o cambios generales, ve a “Organiz…" at bounding box center [763, 133] width 1123 height 40
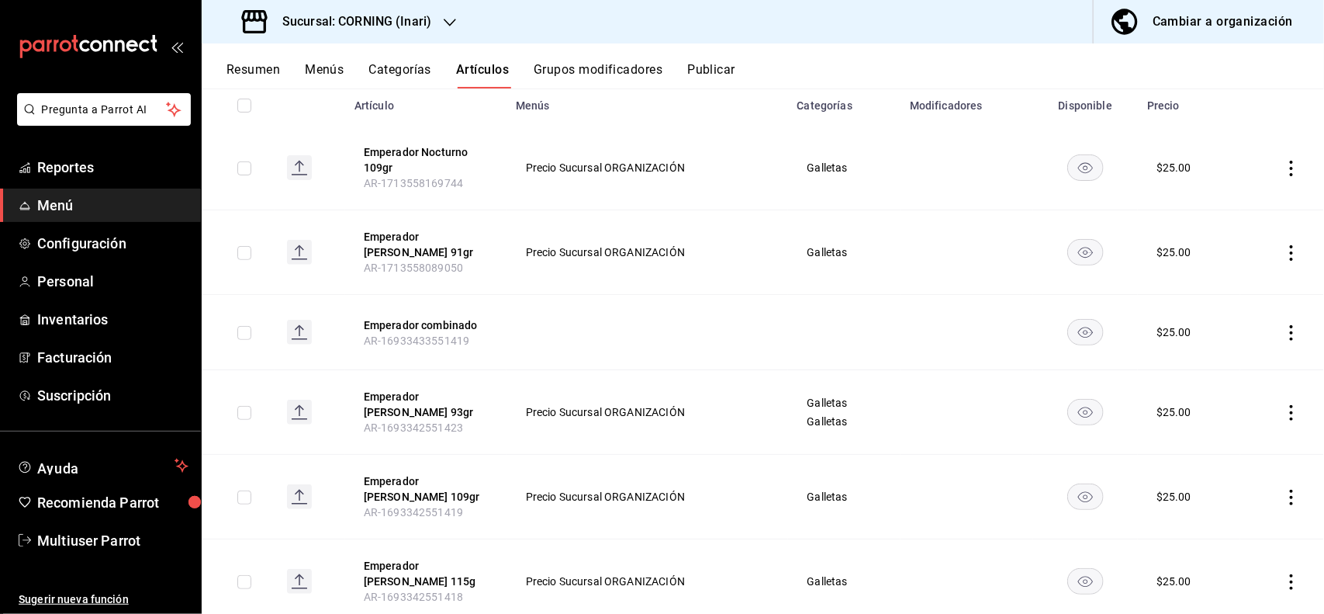
scroll to position [184, 0]
click at [1284, 328] on icon "actions" at bounding box center [1292, 332] width 16 height 16
click at [1242, 425] on span "Eliminar" at bounding box center [1231, 430] width 40 height 12
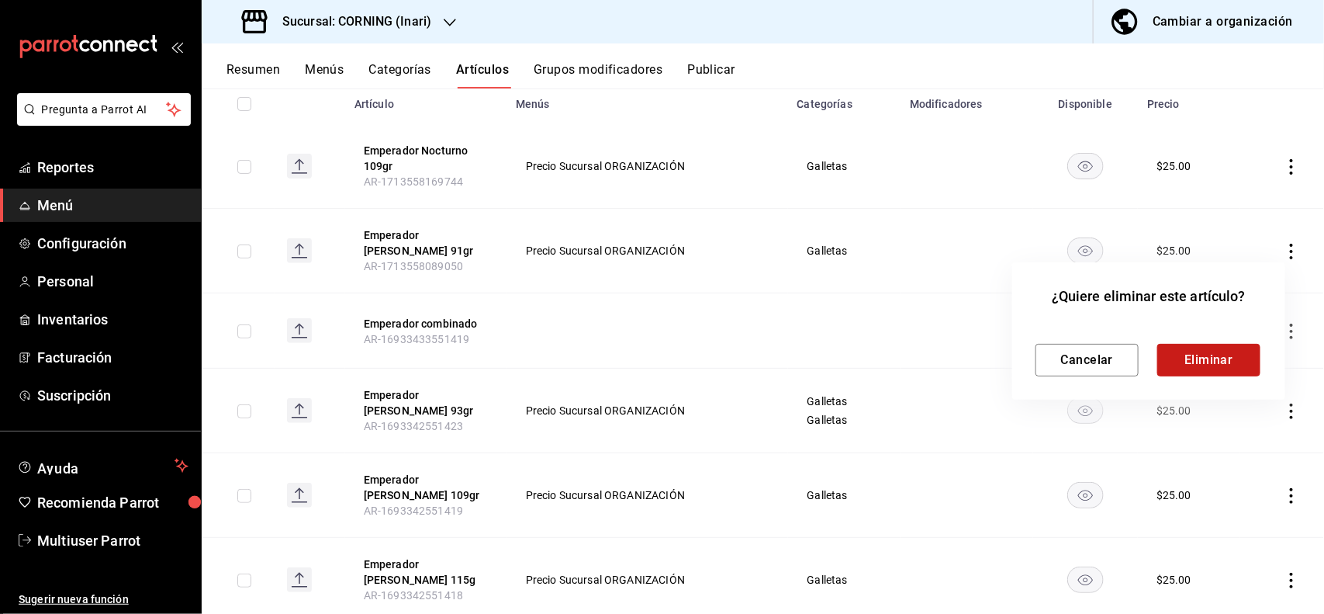
click at [1203, 363] on button "Eliminar" at bounding box center [1209, 360] width 103 height 33
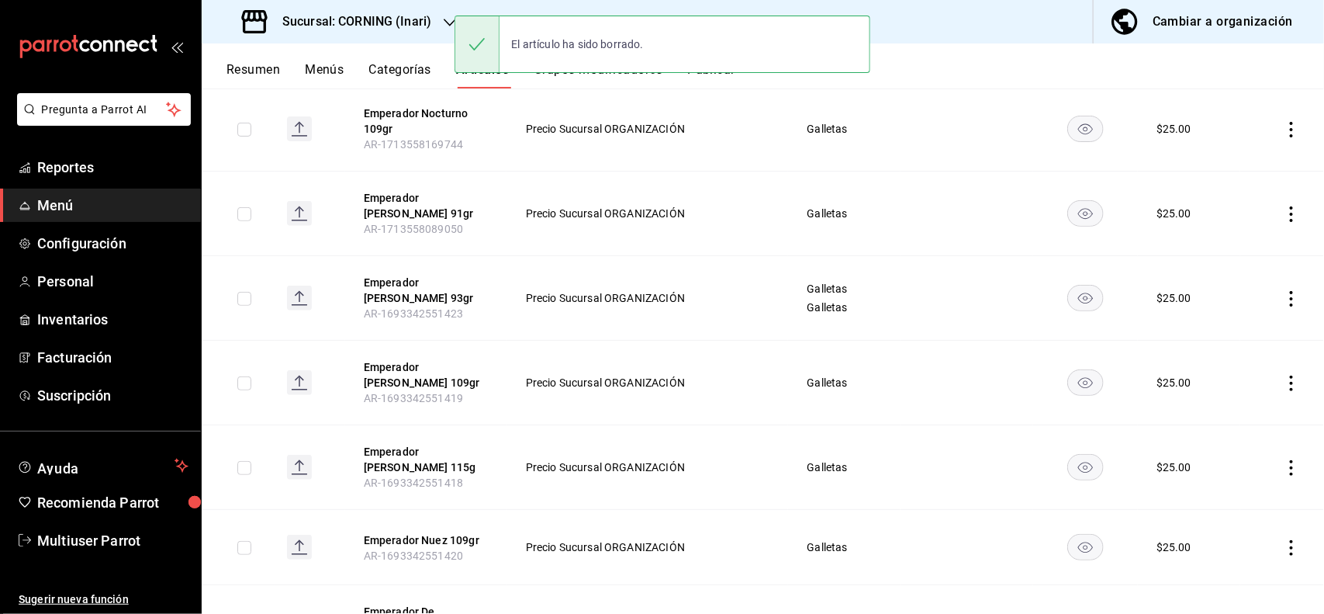
scroll to position [223, 0]
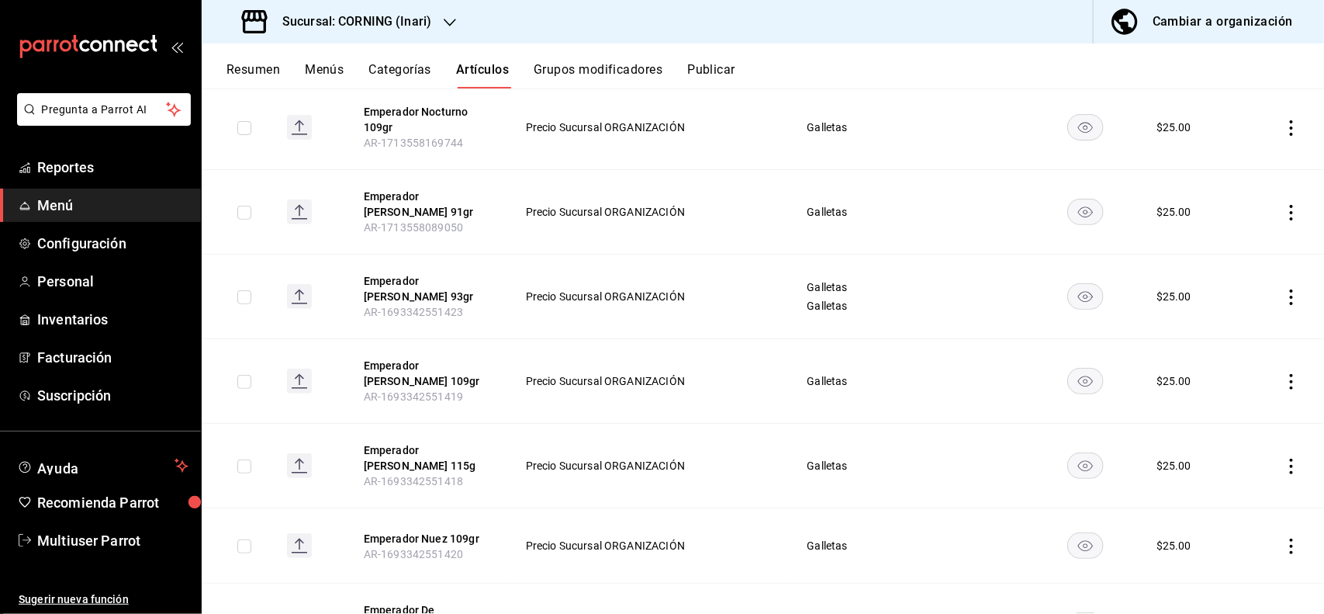
click at [1284, 295] on icon "actions" at bounding box center [1292, 297] width 16 height 16
click at [1244, 331] on span "Editar" at bounding box center [1231, 328] width 40 height 16
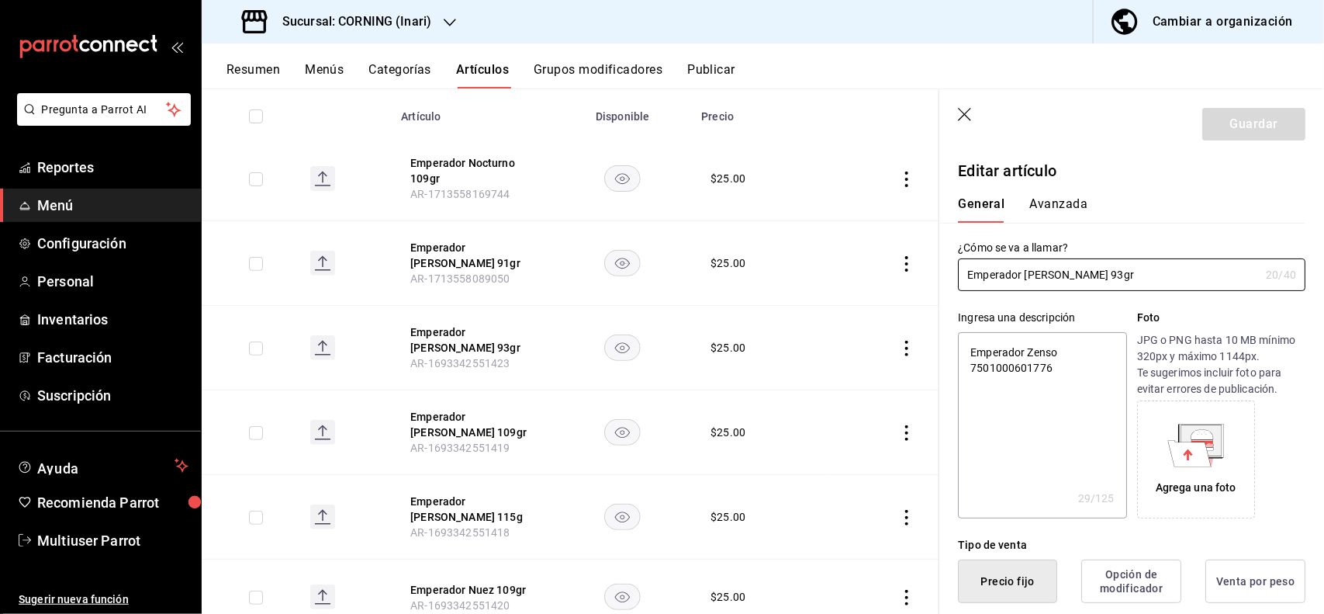
type textarea "x"
type input "$25.00"
click at [1138, 269] on input "Emperador Zenso 93gr" at bounding box center [1109, 274] width 302 height 31
type input "Emperador Zenso 93g"
type textarea "x"
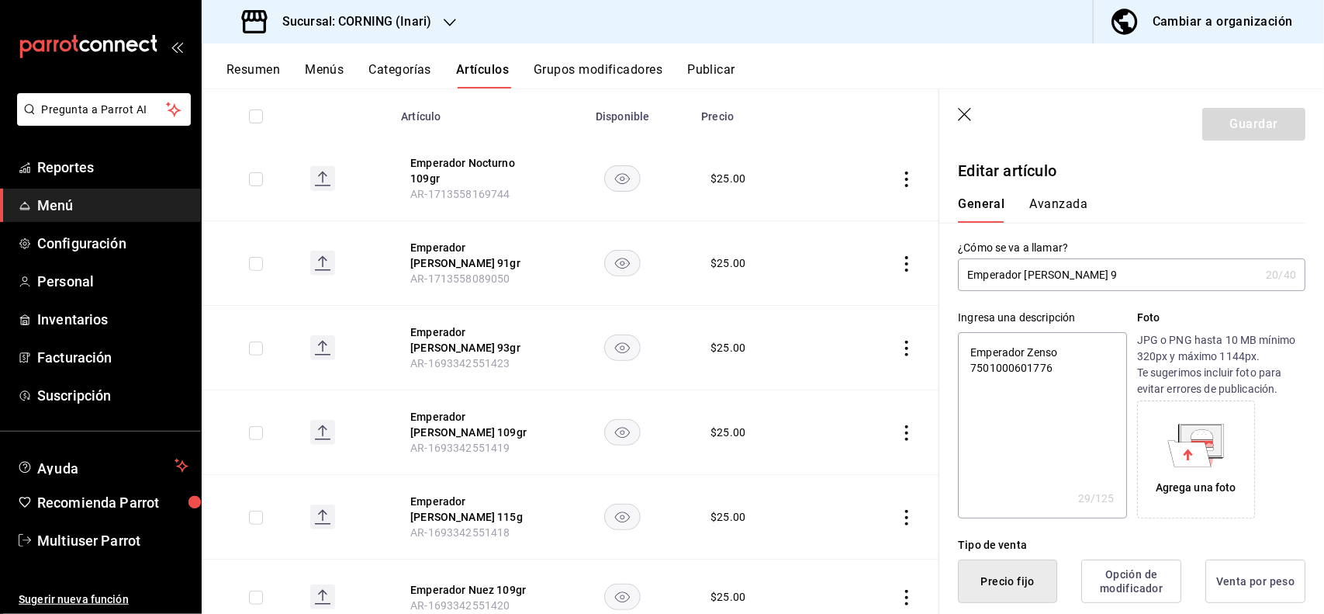
type input "Emperador Zenso"
type textarea "x"
type input "Emperador Zenso"
type textarea "x"
type input "Emperador Zenso"
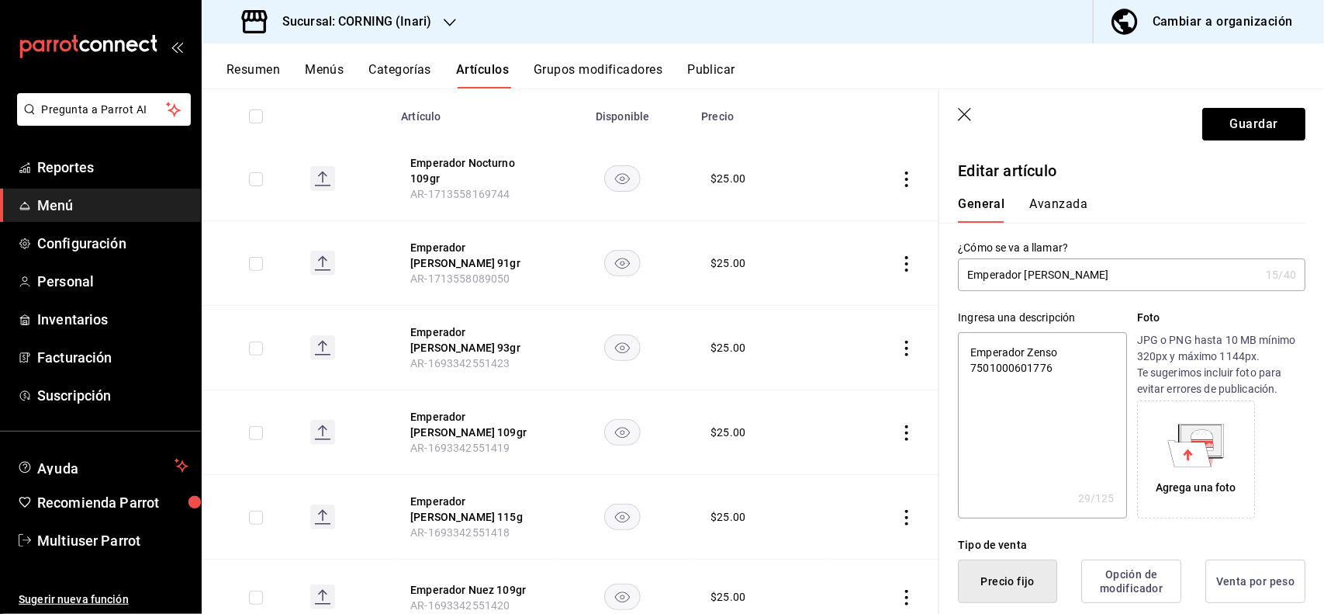
type textarea "x"
type input "Emperador Zenso 11"
type textarea "x"
type input "Emperador Zenso 117"
type textarea "x"
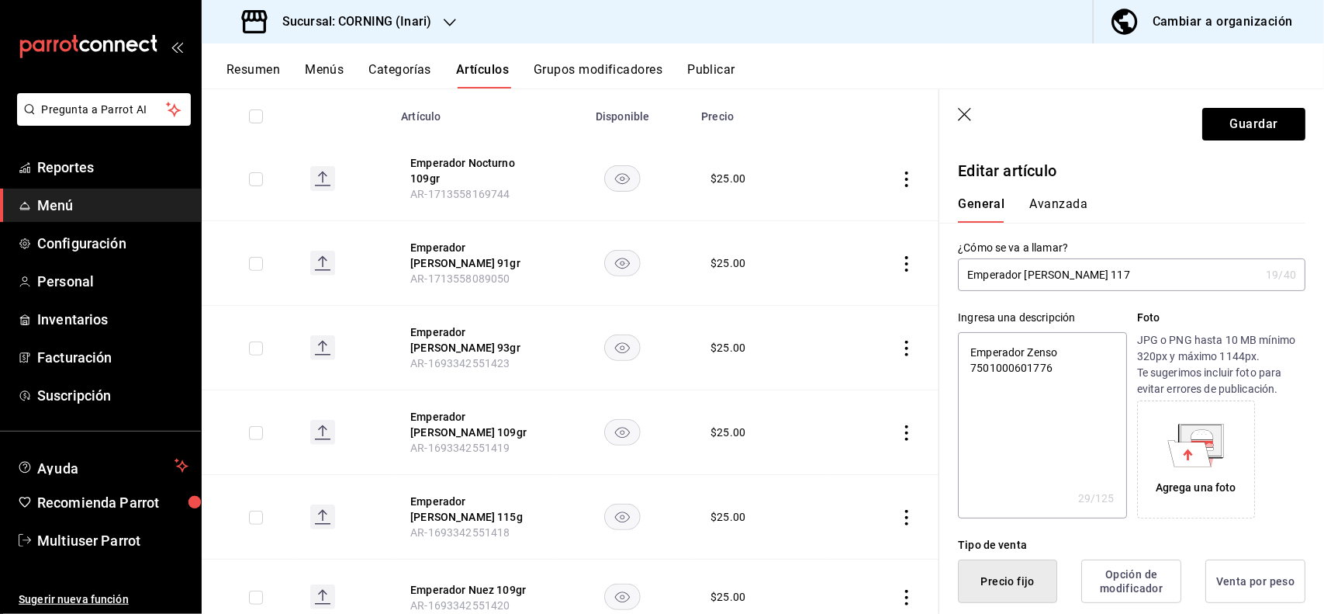
type input "Emperador Zenso 117"
type textarea "x"
type input "Emperador Zenso 117 gr"
type textarea "x"
type input "Emperador Zen 117 gr"
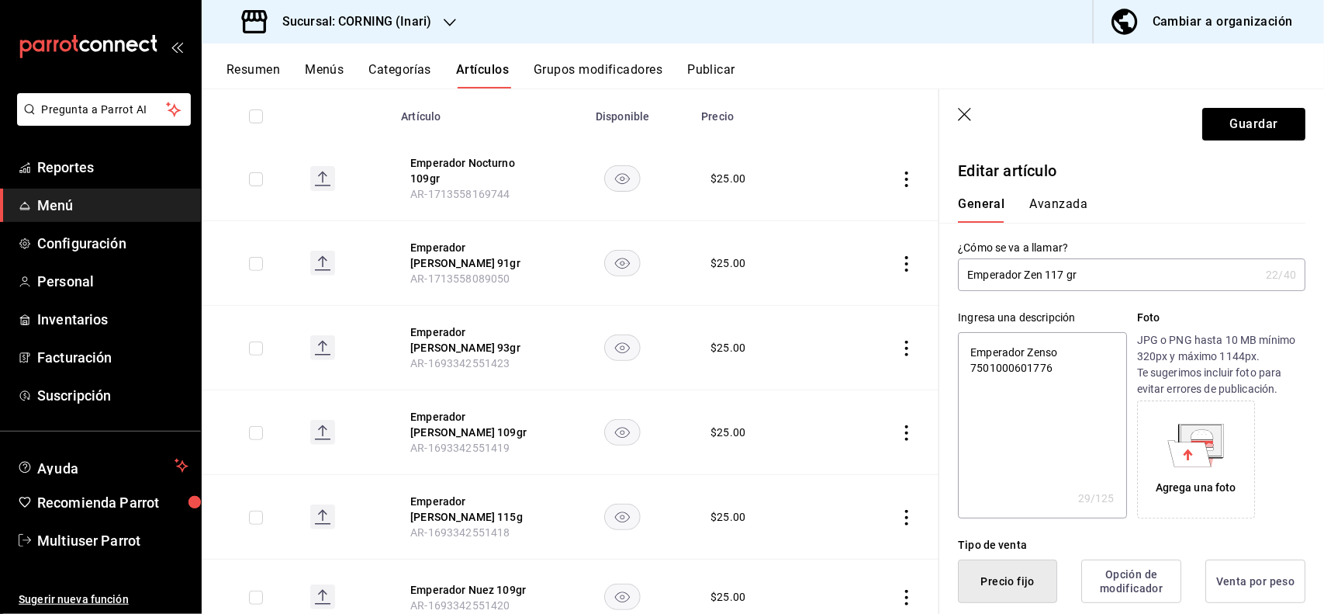
type textarea "x"
type input "Emperador Ze 117 gr"
type textarea "x"
type input "Emperador Z 117 gr"
type textarea "x"
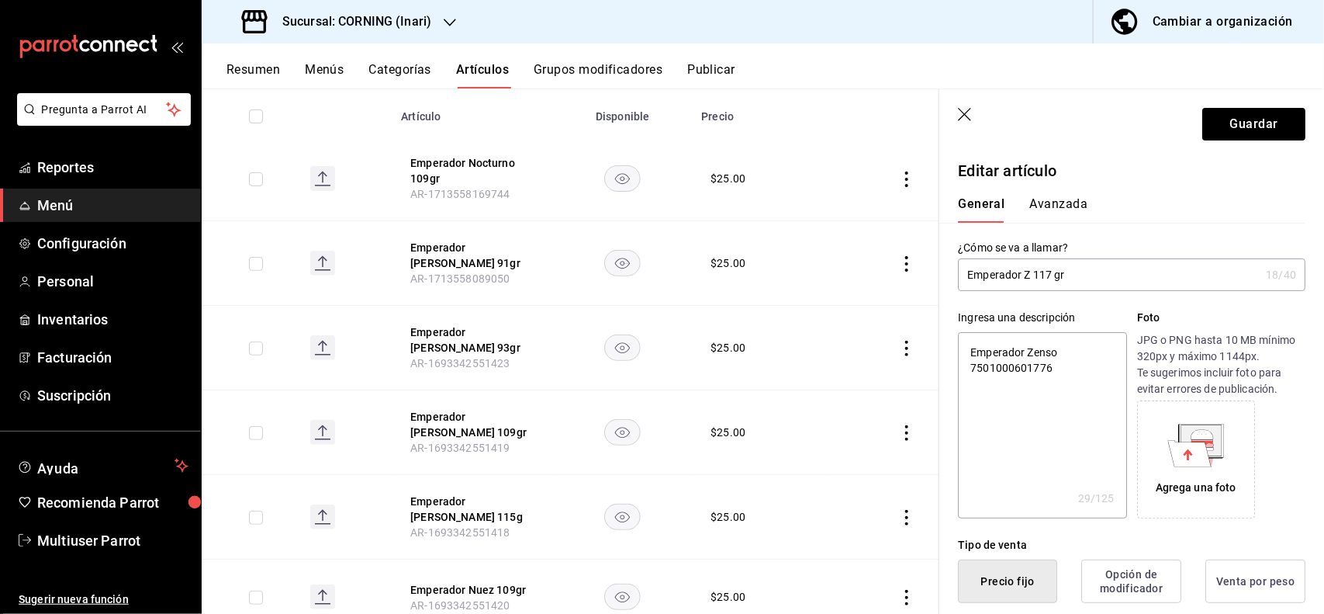
type input "Emperador 117 gr"
type textarea "x"
type input "Emperador S 117 gr"
type textarea "x"
type input "Emperador Sen 117 gr"
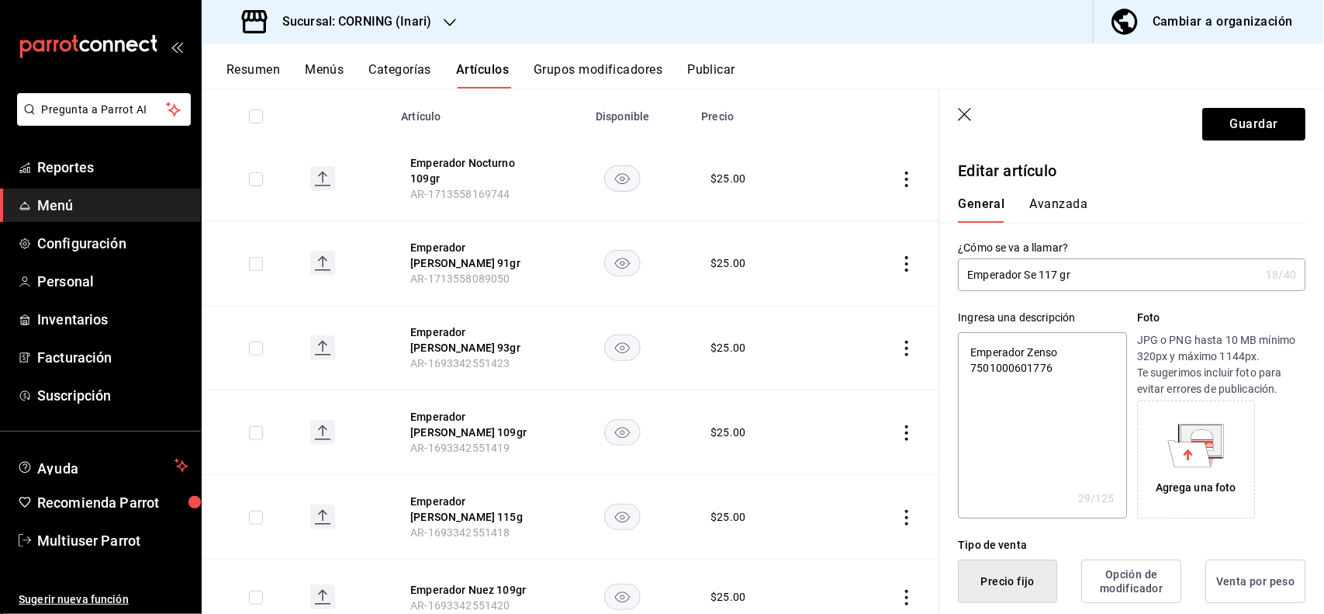
type textarea "x"
type input "Emperador Sena 117 gr"
type textarea "x"
type input "Emperador Senz 117 gr"
type textarea "x"
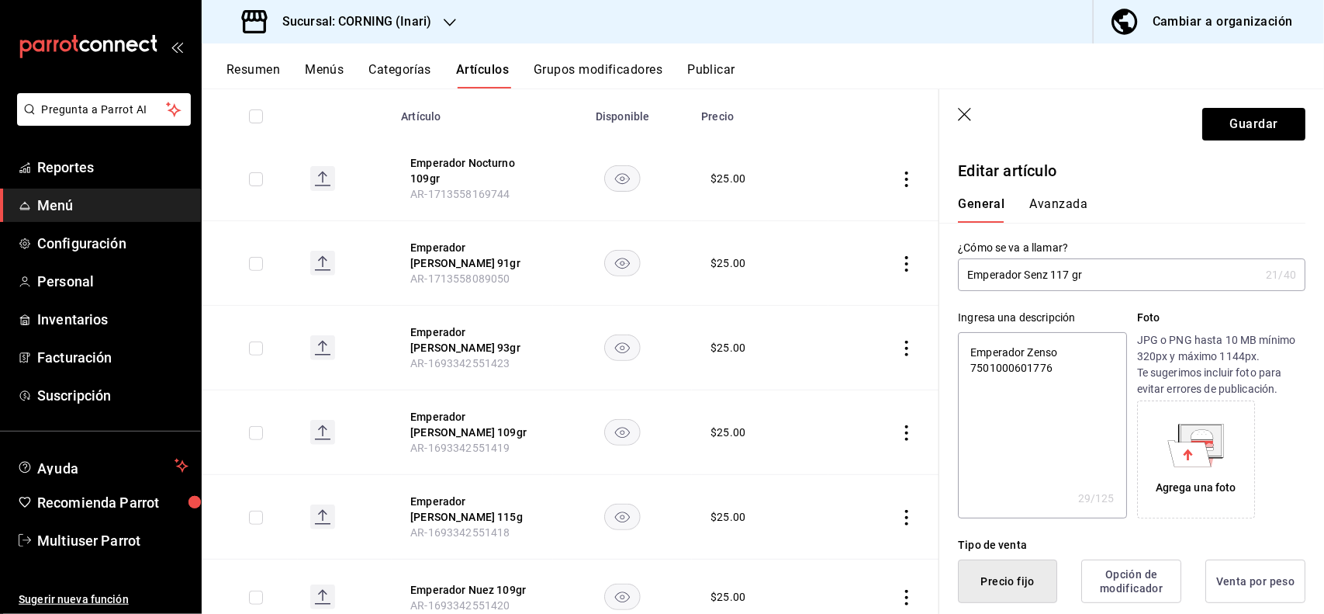
type input "Emperador Senzo 117 gr"
type textarea "x"
type input "Emperador Senzo 117 gr"
type textarea "x"
type textarea "Emperador Zens 7501000601776"
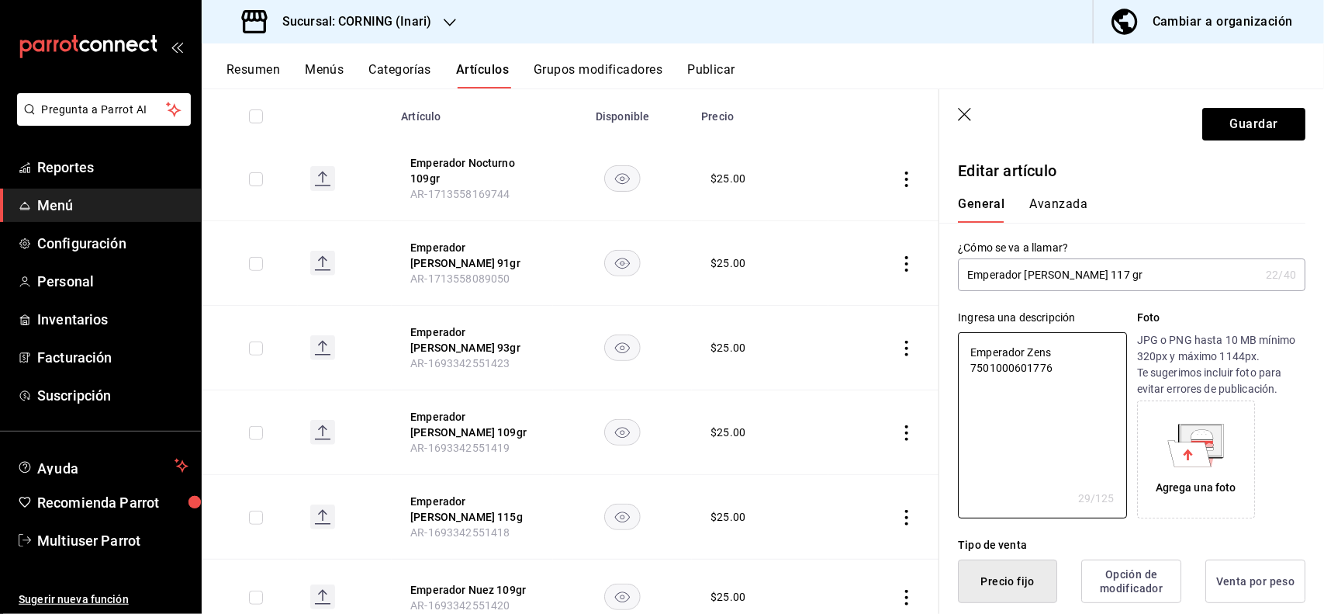
type textarea "x"
type textarea "Emperador Zen 7501000601776"
type textarea "x"
type textarea "Emperador Ze 7501000601776"
type textarea "x"
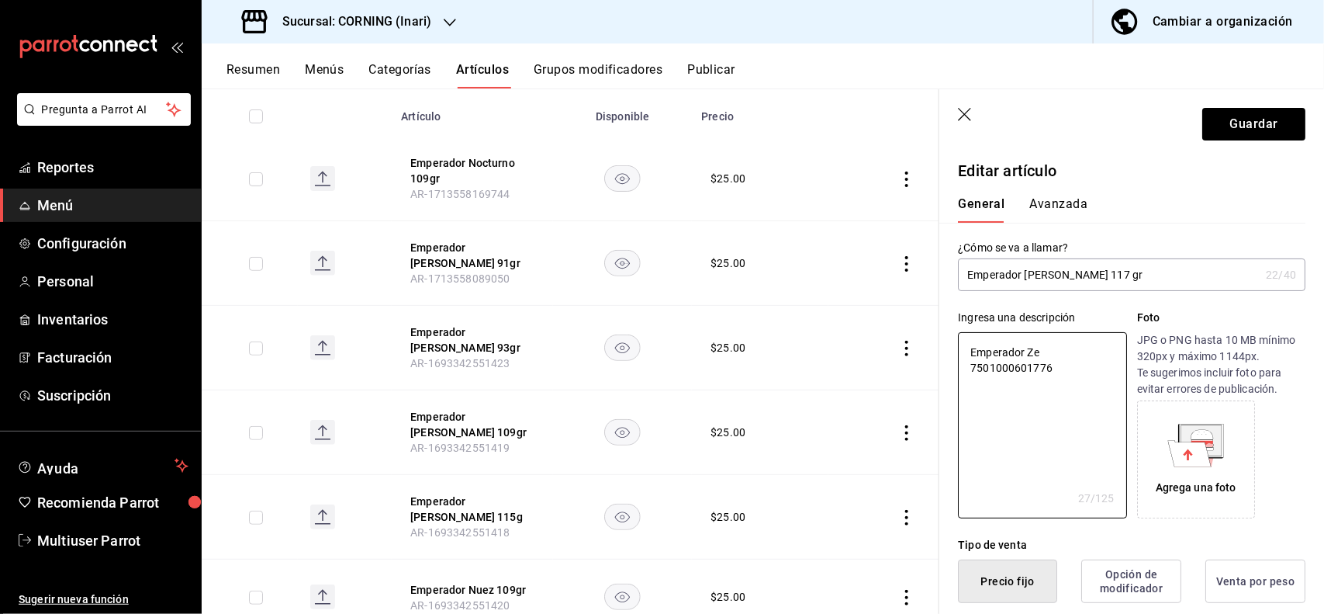
type textarea "Emperador Z 7501000601776"
type textarea "x"
type textarea "Emperador 7501000601776"
type textarea "x"
type textarea "Emperador S 7501000601776"
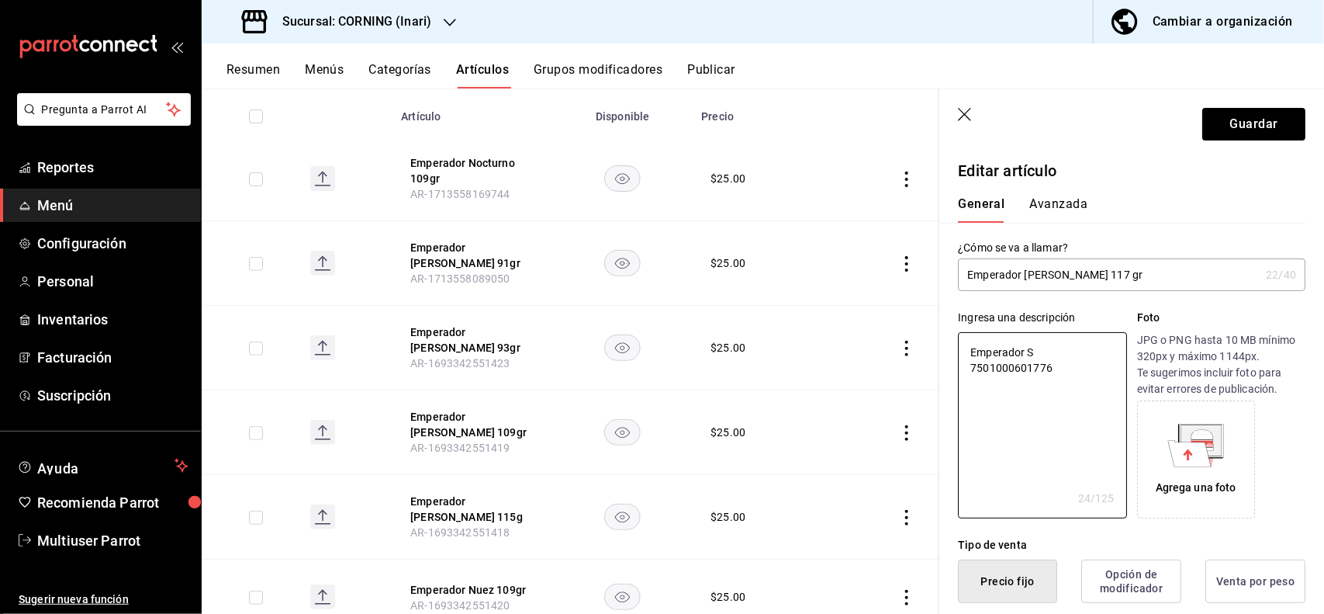
type textarea "x"
type textarea "Emperador Sen 7501000601776"
type textarea "x"
type textarea "Emperador Senz 7501000601776"
type textarea "x"
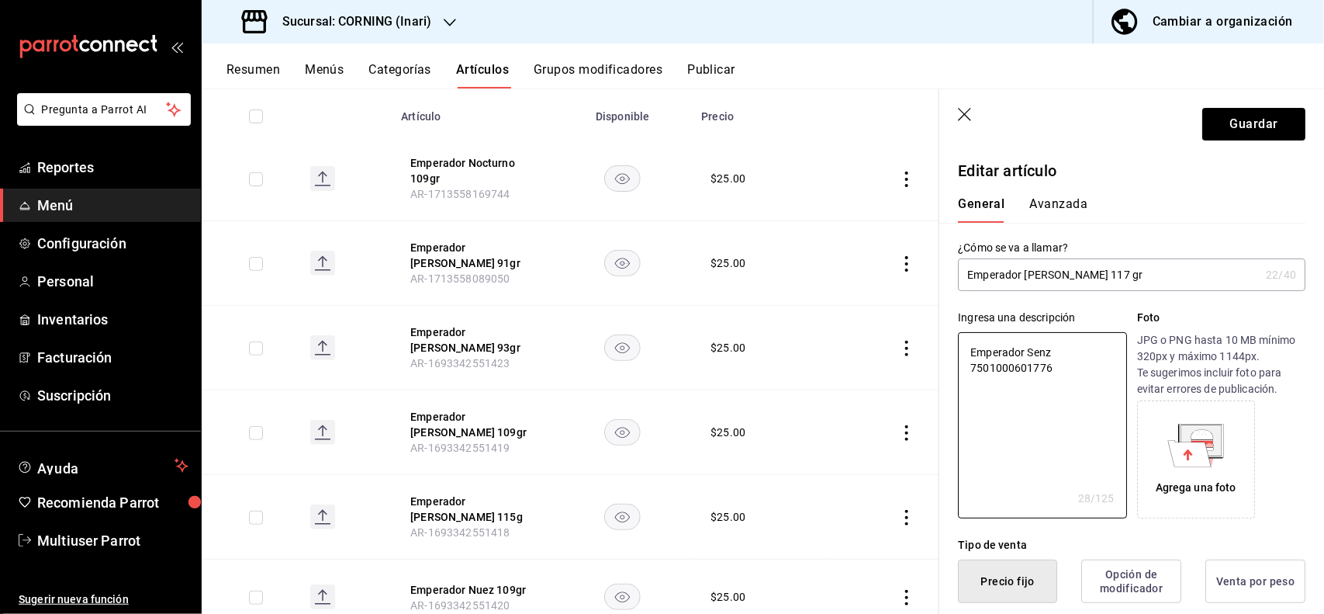
type textarea "Emperador Senzo 7501000601776"
type textarea "x"
type textarea "Emperador Senzo 7501000601776"
type textarea "x"
type button "1"
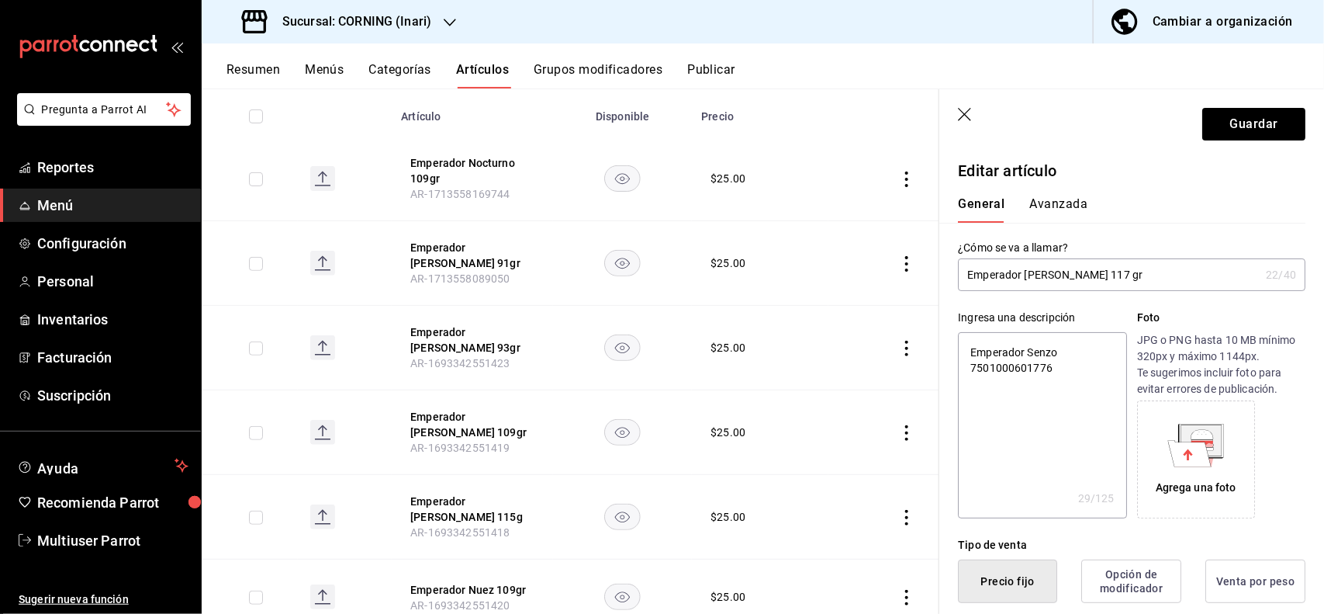
type button "0"
type button "2"
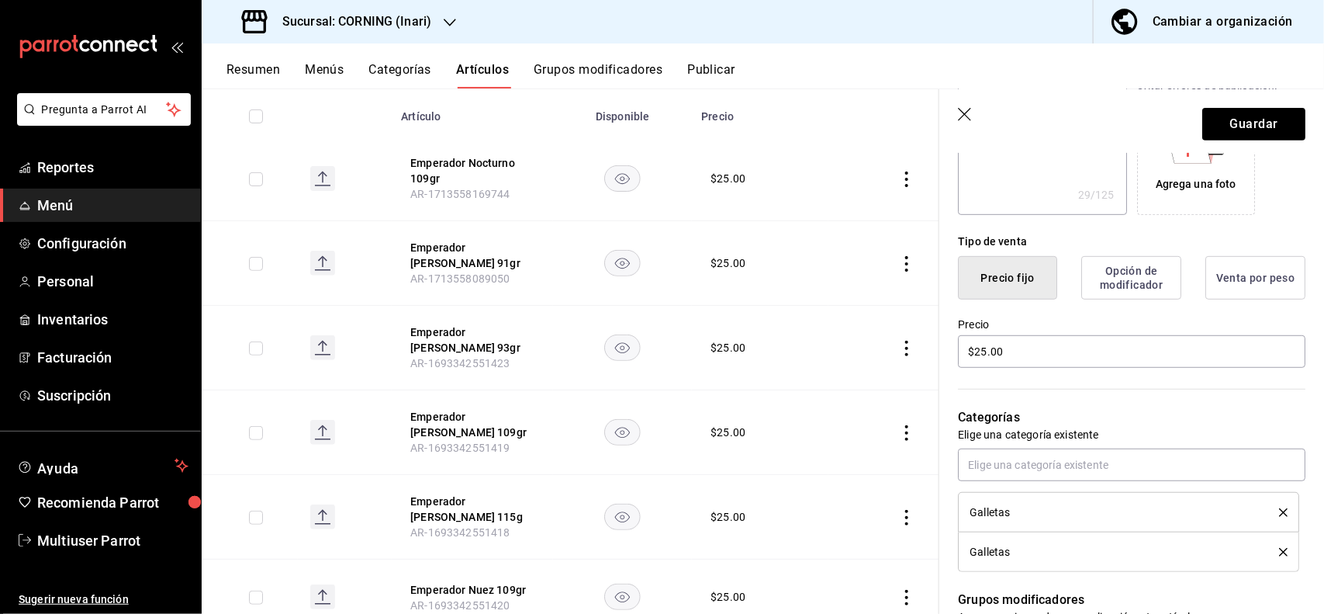
click at [1279, 513] on icon "delete" at bounding box center [1283, 512] width 9 height 9
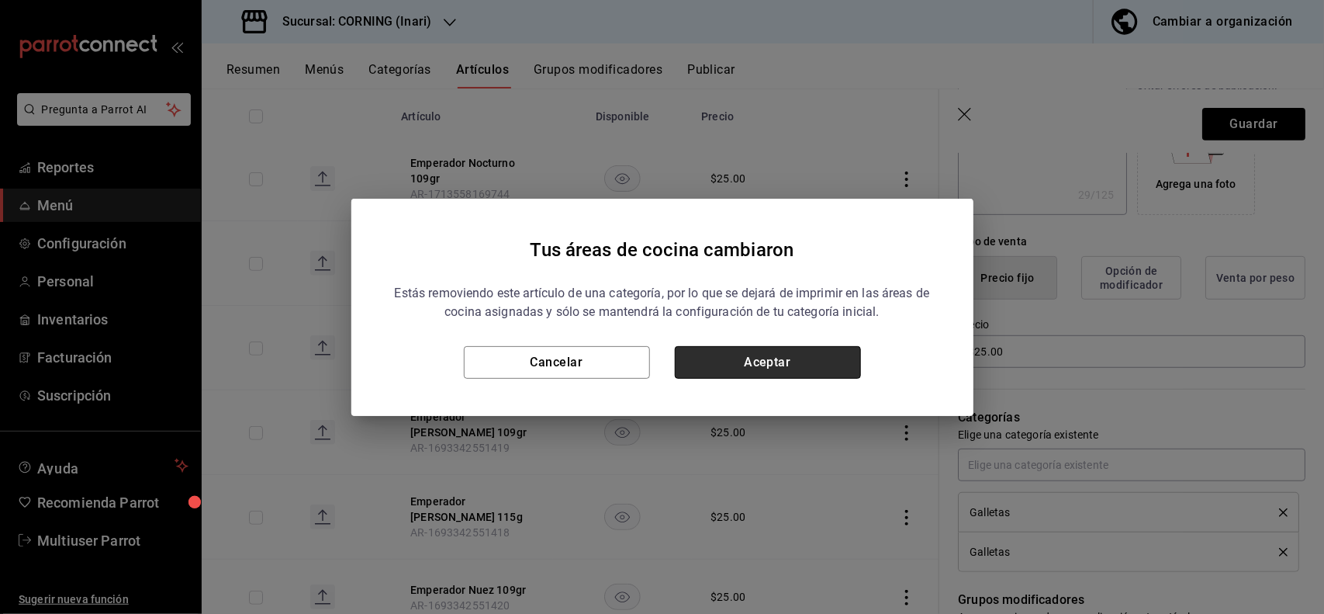
click at [804, 347] on button "Aceptar" at bounding box center [768, 362] width 186 height 33
type textarea "x"
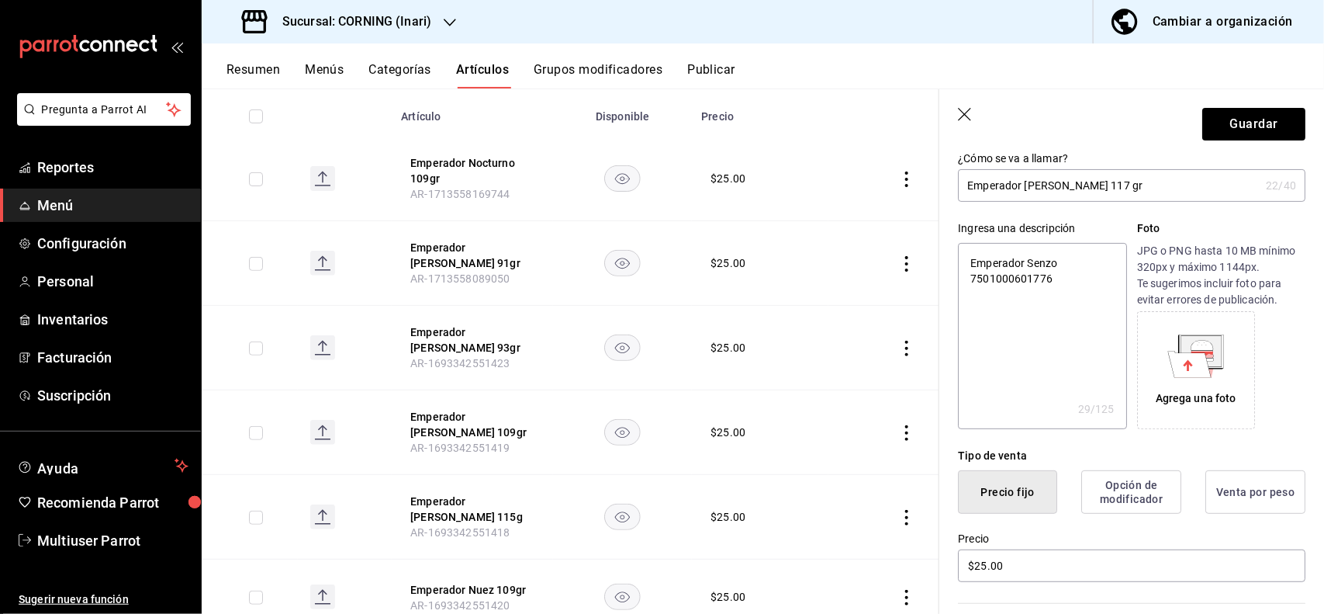
scroll to position [0, 0]
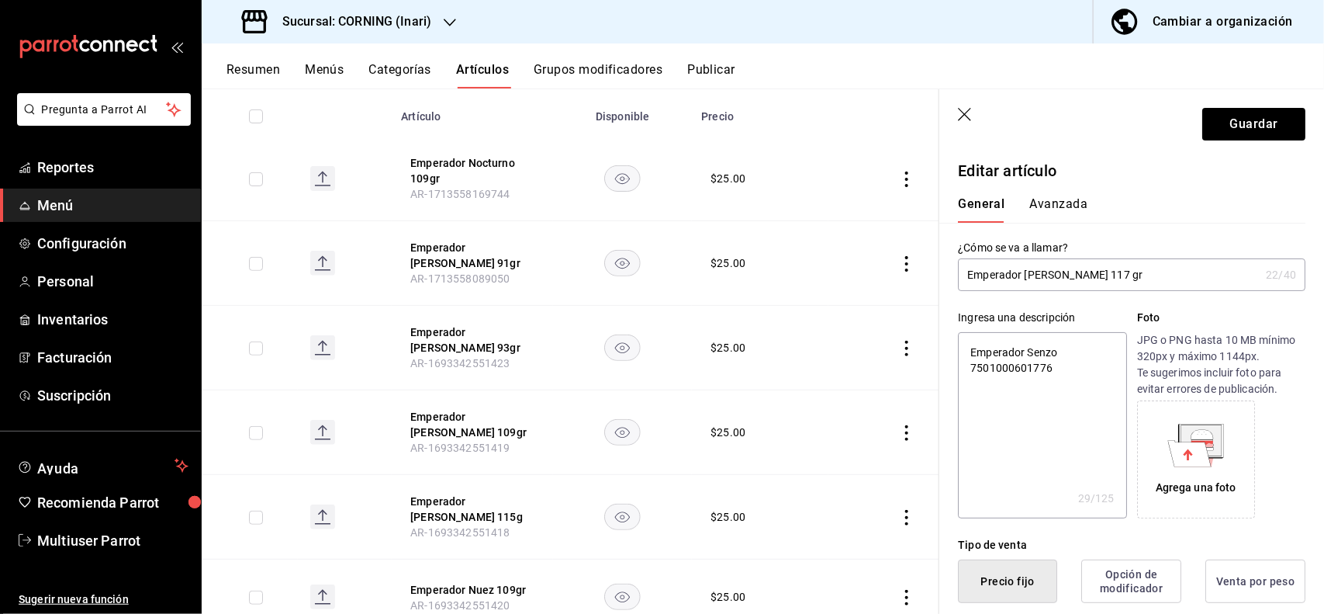
click at [1060, 198] on button "Avanzada" at bounding box center [1059, 209] width 58 height 26
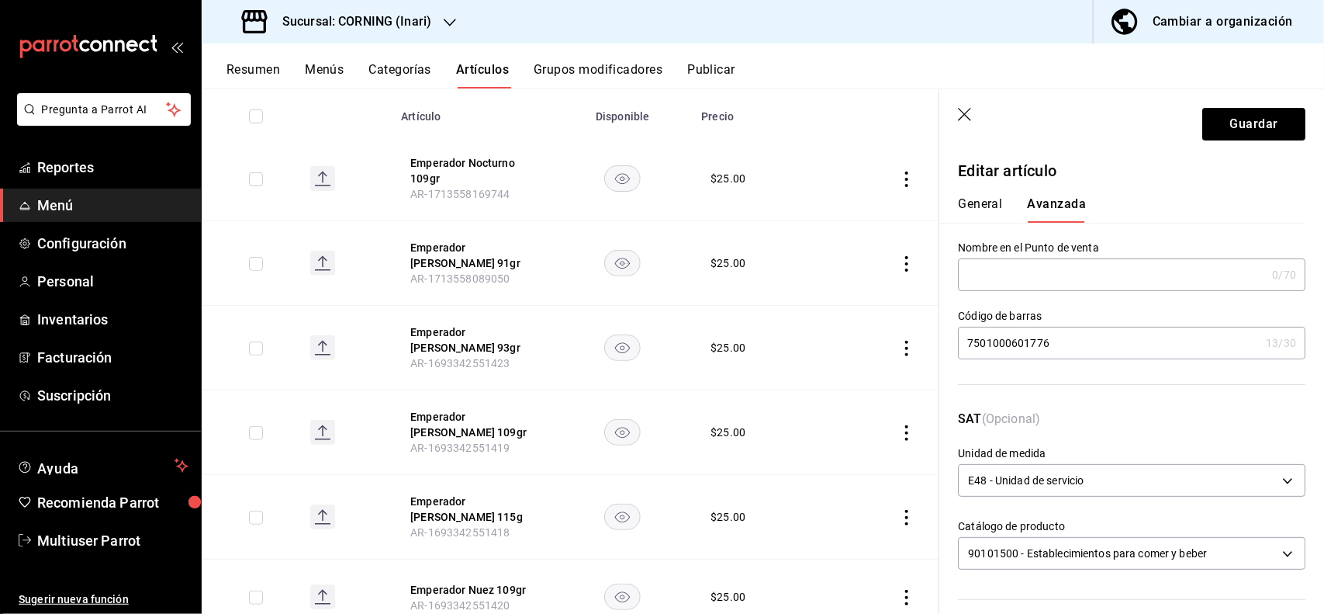
click at [1122, 351] on input "7501000601776" at bounding box center [1109, 342] width 302 height 31
type input "7"
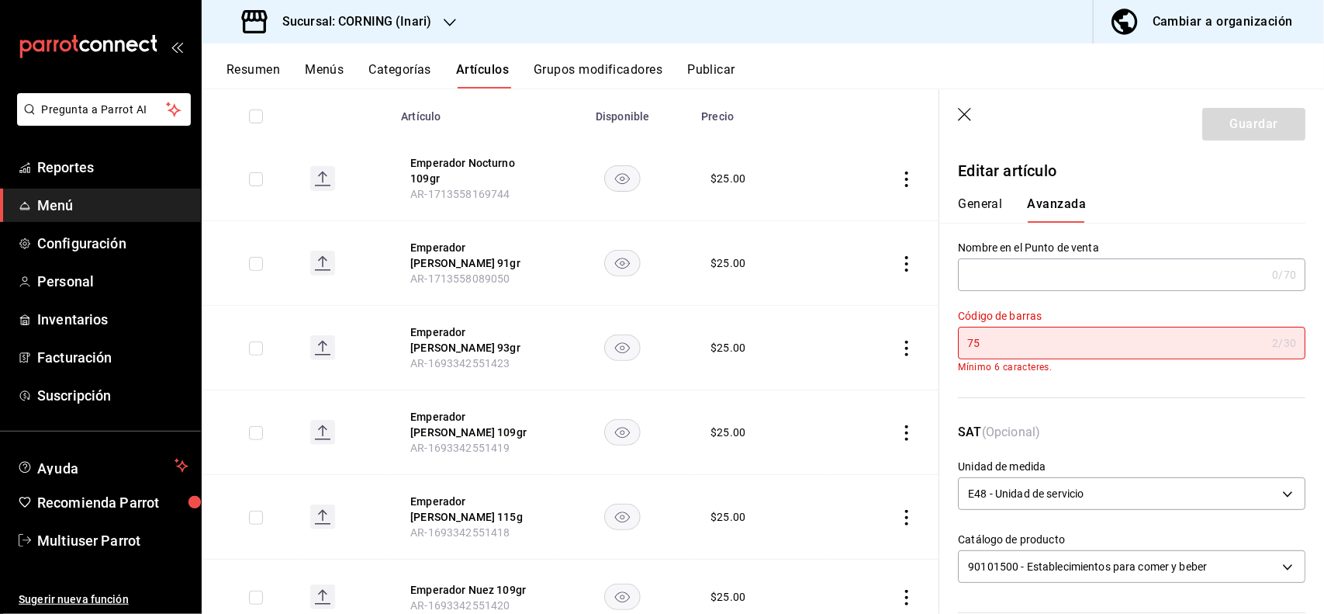
type input "7"
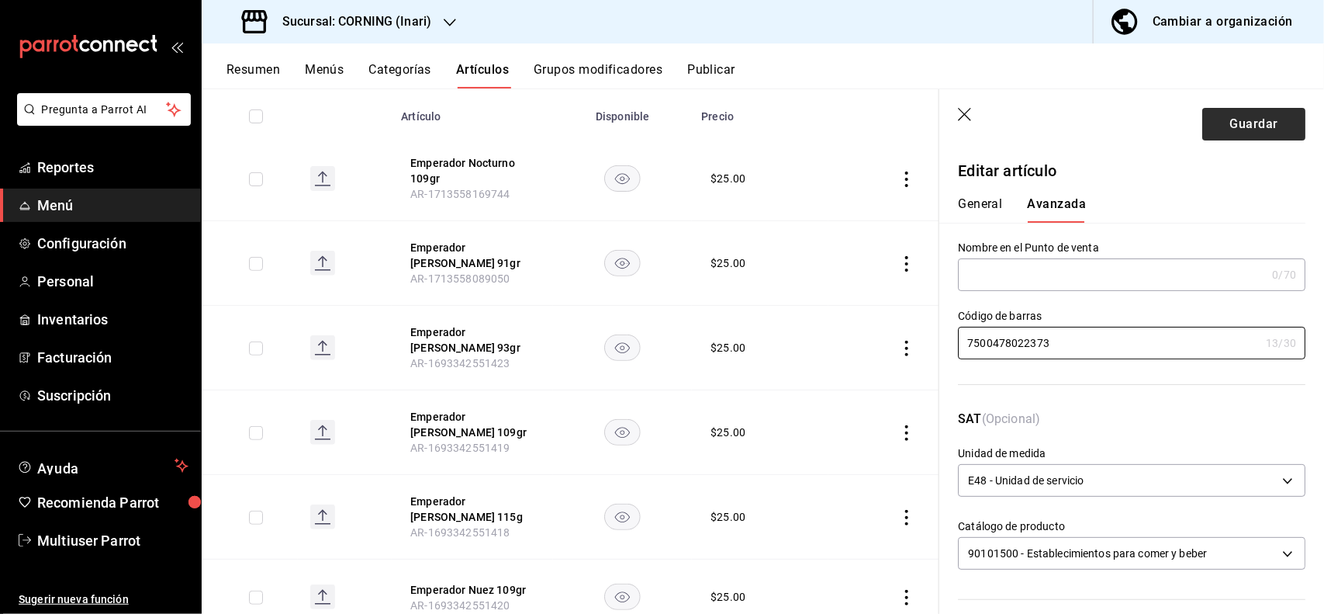
type input "7500478022373"
click at [1215, 137] on button "Guardar" at bounding box center [1254, 124] width 103 height 33
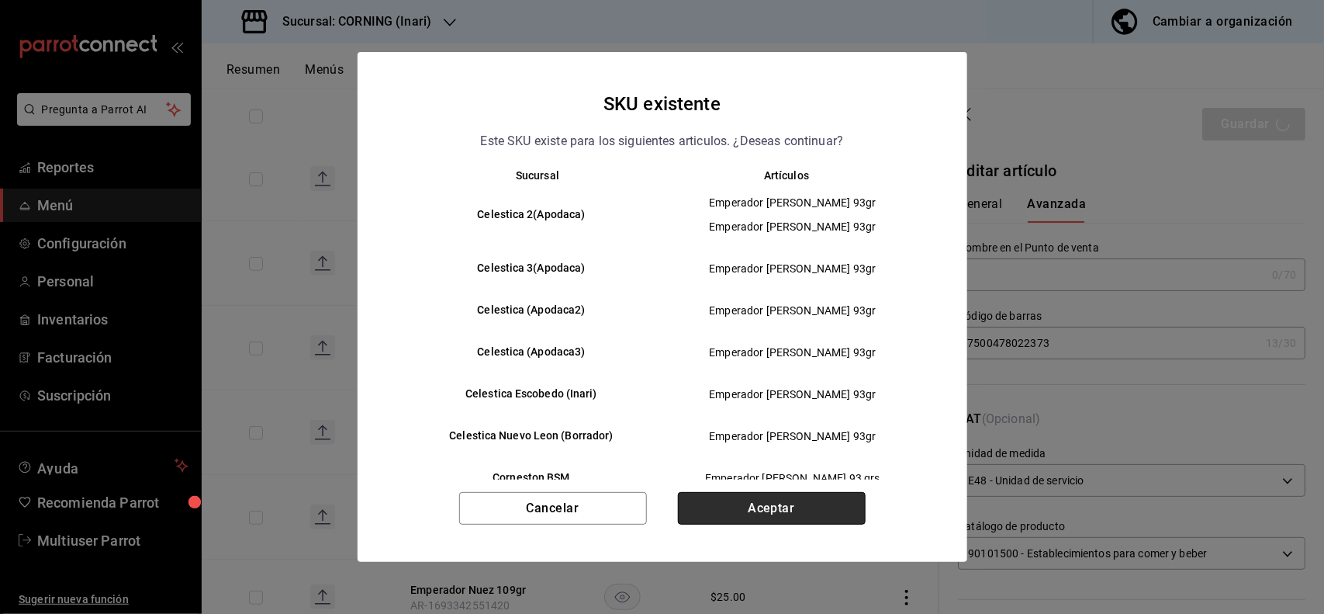
click at [831, 506] on button "Aceptar" at bounding box center [772, 508] width 188 height 33
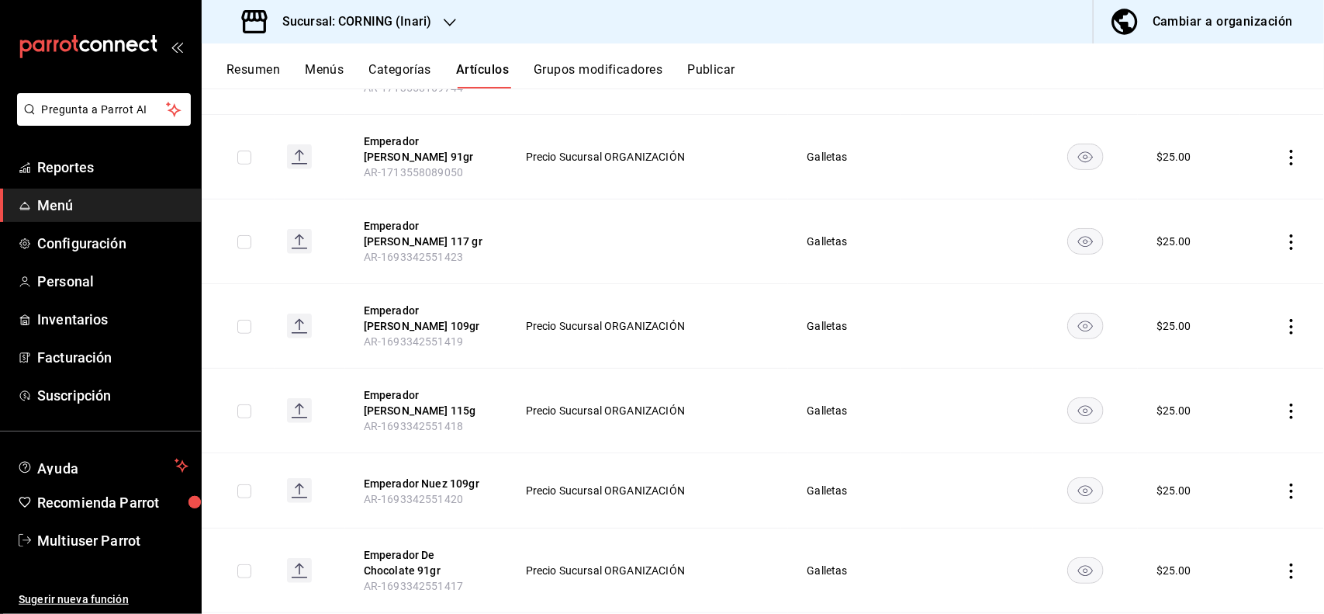
scroll to position [249, 0]
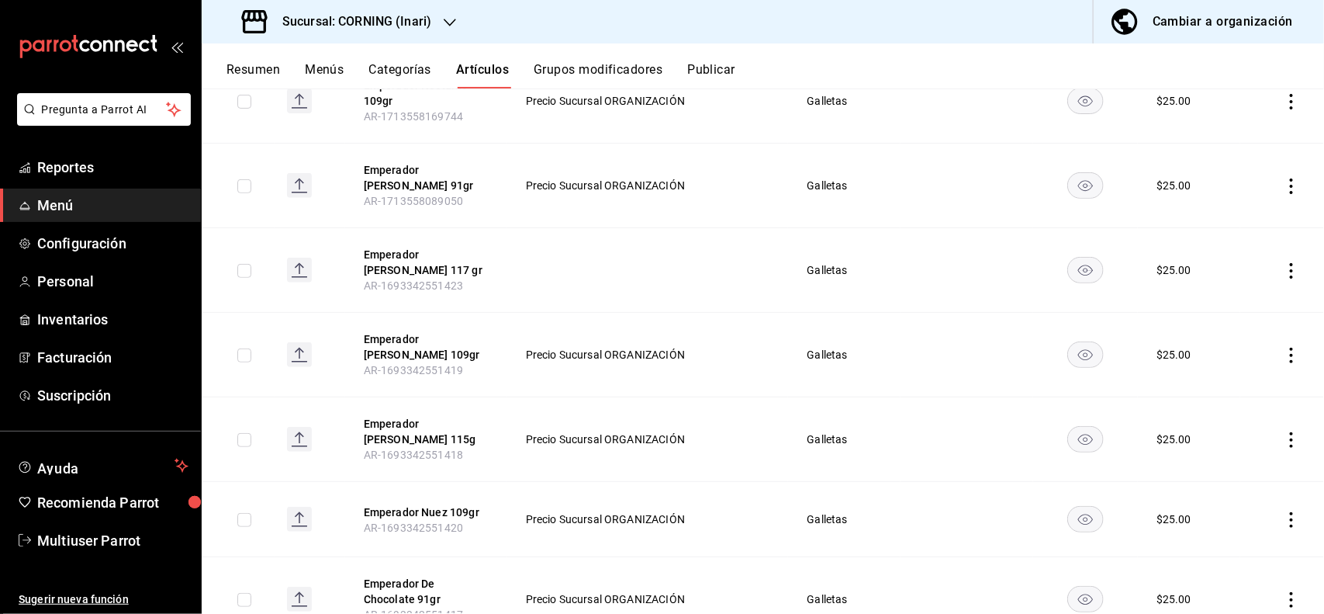
click at [1284, 270] on icon "actions" at bounding box center [1292, 271] width 16 height 16
click at [962, 227] on div at bounding box center [662, 307] width 1324 height 614
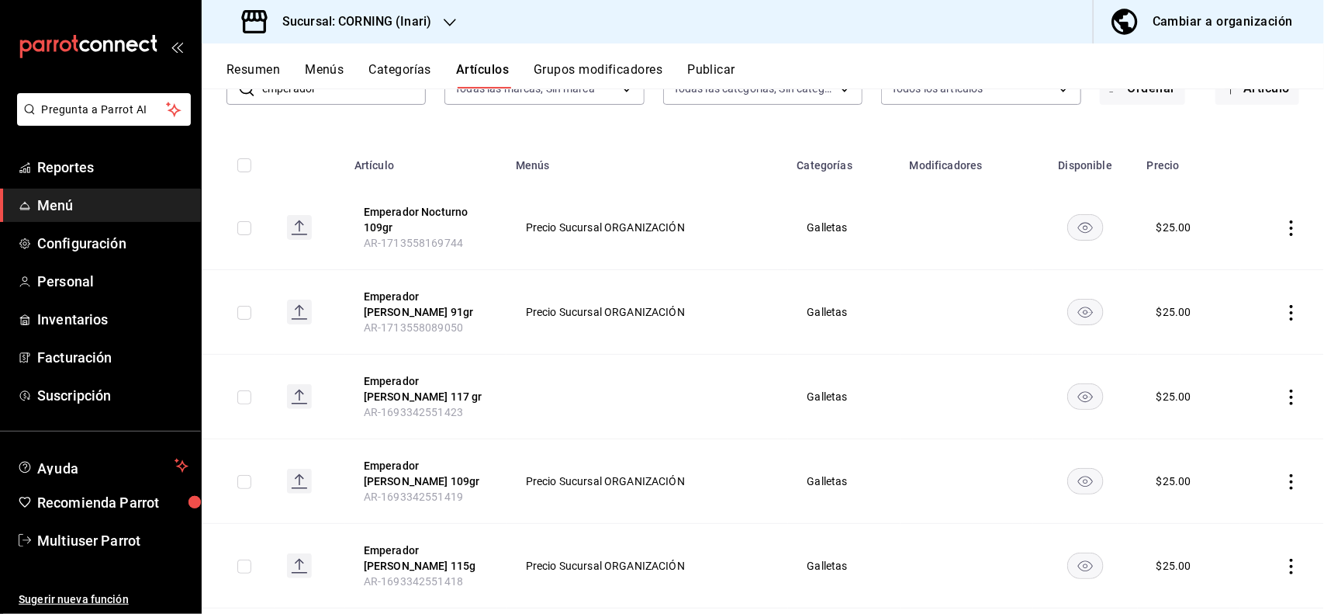
scroll to position [126, 0]
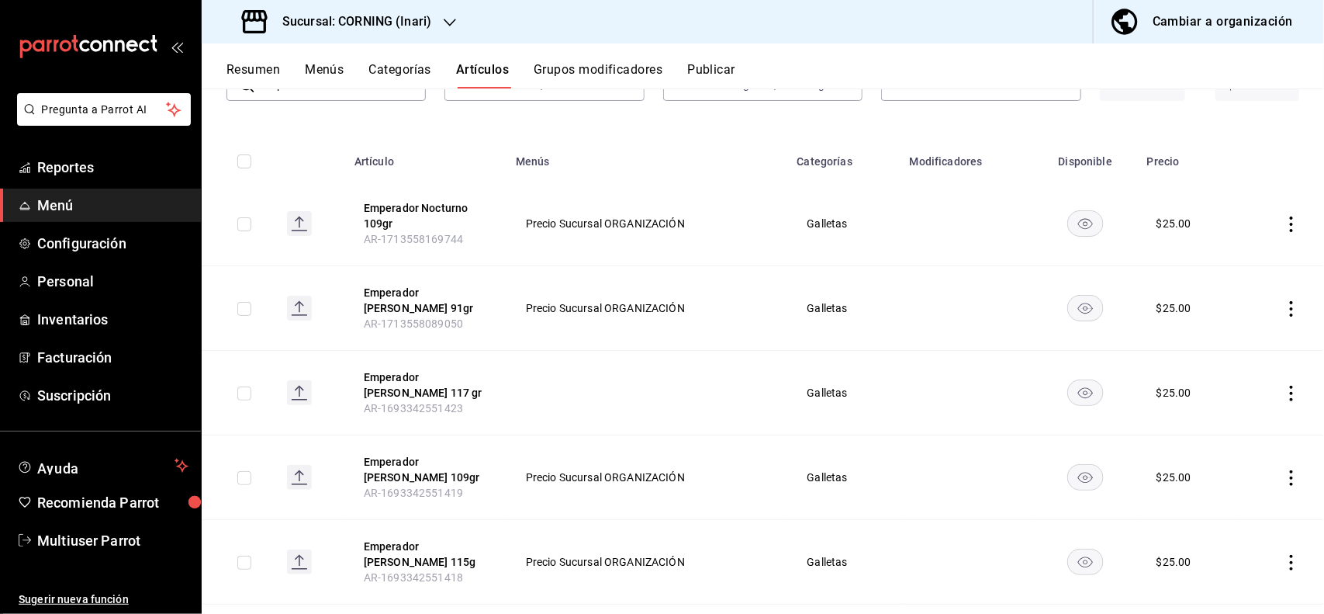
click at [1290, 393] on icon "actions" at bounding box center [1291, 394] width 3 height 16
click at [1227, 413] on li "Editar" at bounding box center [1217, 424] width 93 height 32
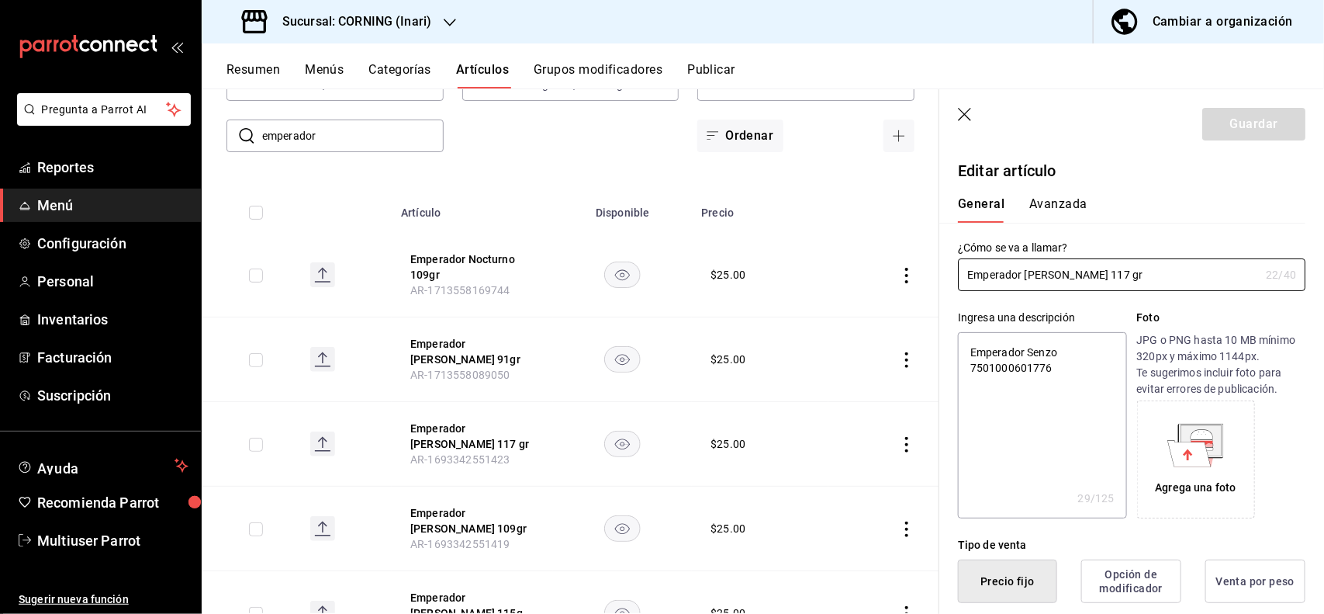
type textarea "x"
type input "$25.00"
click at [1055, 217] on button "Avanzada" at bounding box center [1059, 209] width 58 height 26
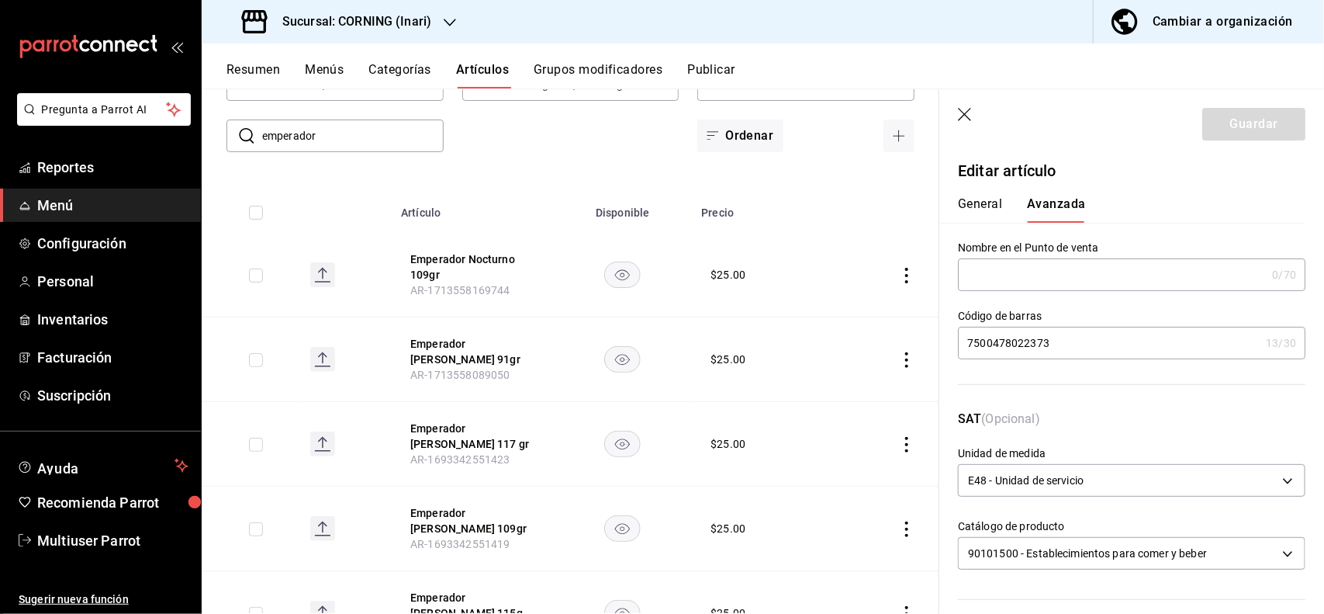
click at [1001, 200] on button "General" at bounding box center [980, 209] width 44 height 26
type textarea "x"
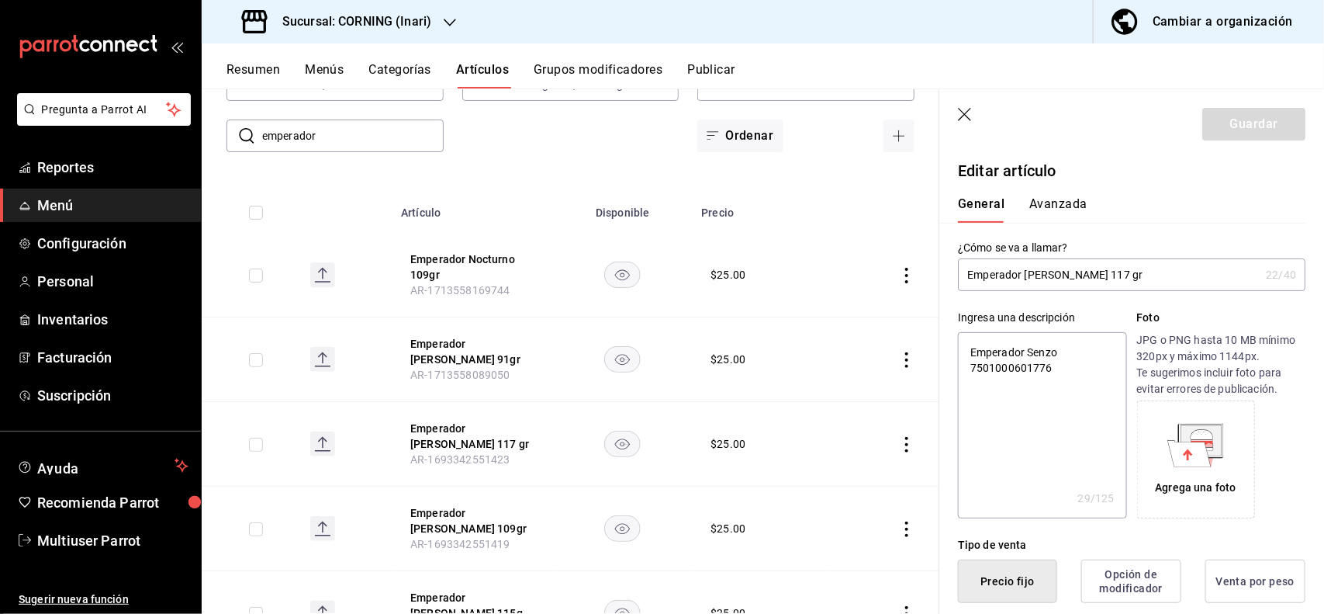
click at [958, 117] on icon "button" at bounding box center [966, 116] width 16 height 16
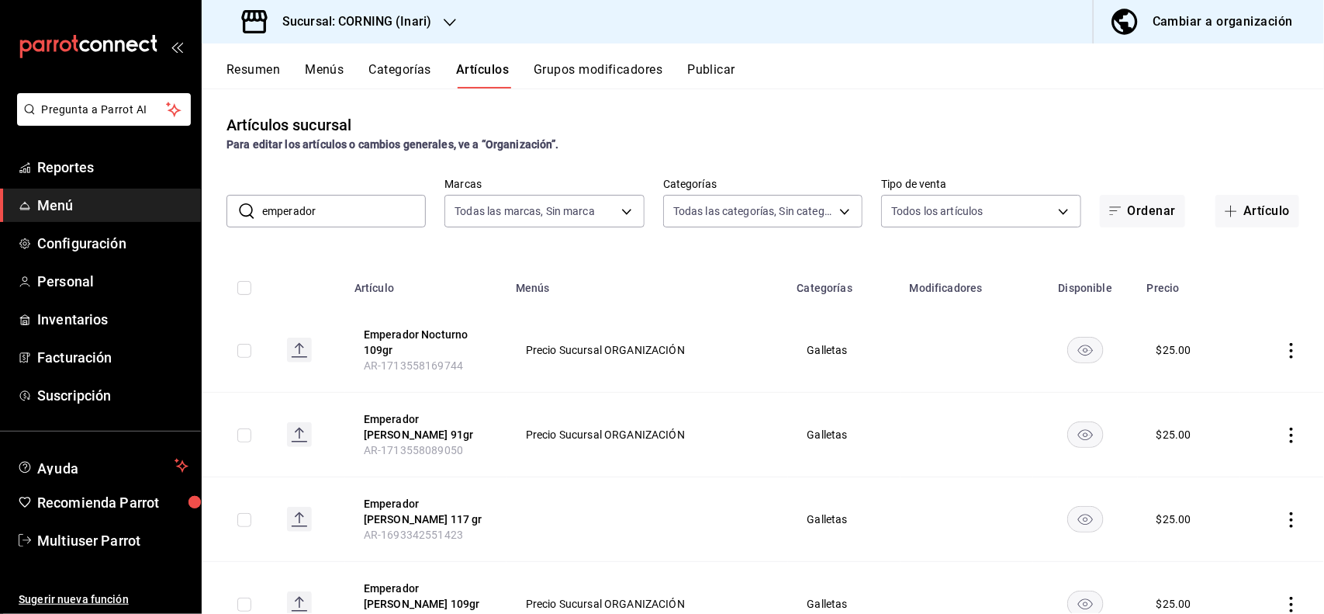
click at [383, 209] on input "emperador" at bounding box center [344, 211] width 164 height 31
click at [742, 134] on div "Artículos sucursal Para editar los artículos o cambios generales, ve a “Organiz…" at bounding box center [763, 133] width 1123 height 40
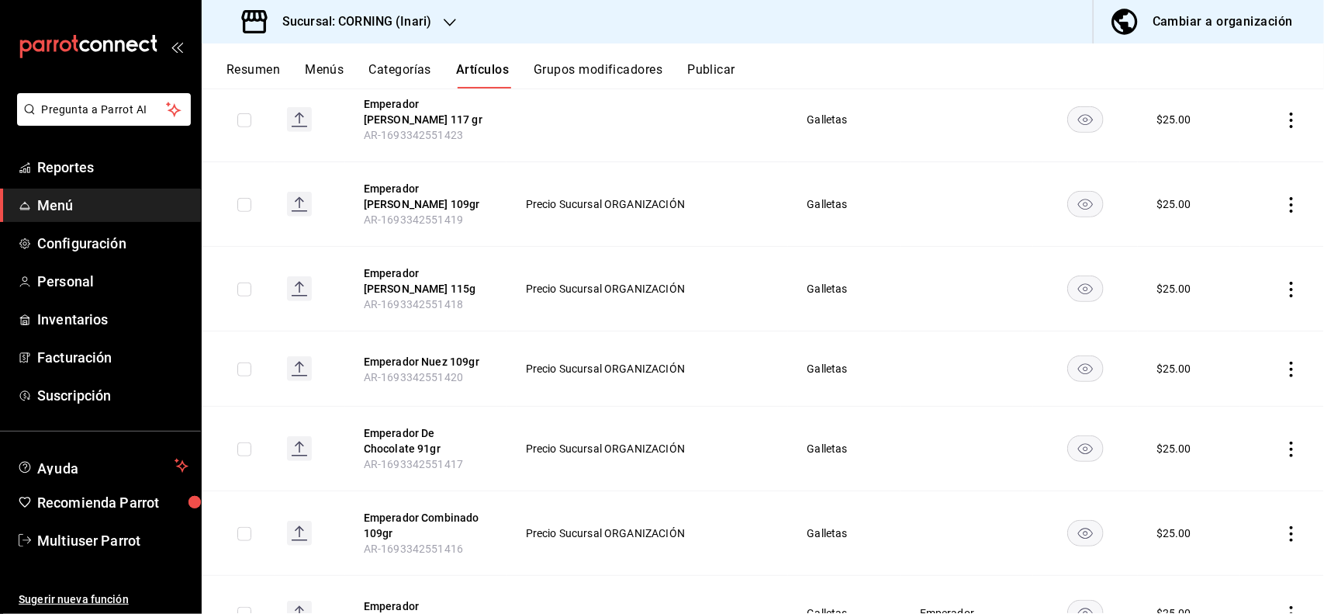
scroll to position [425, 0]
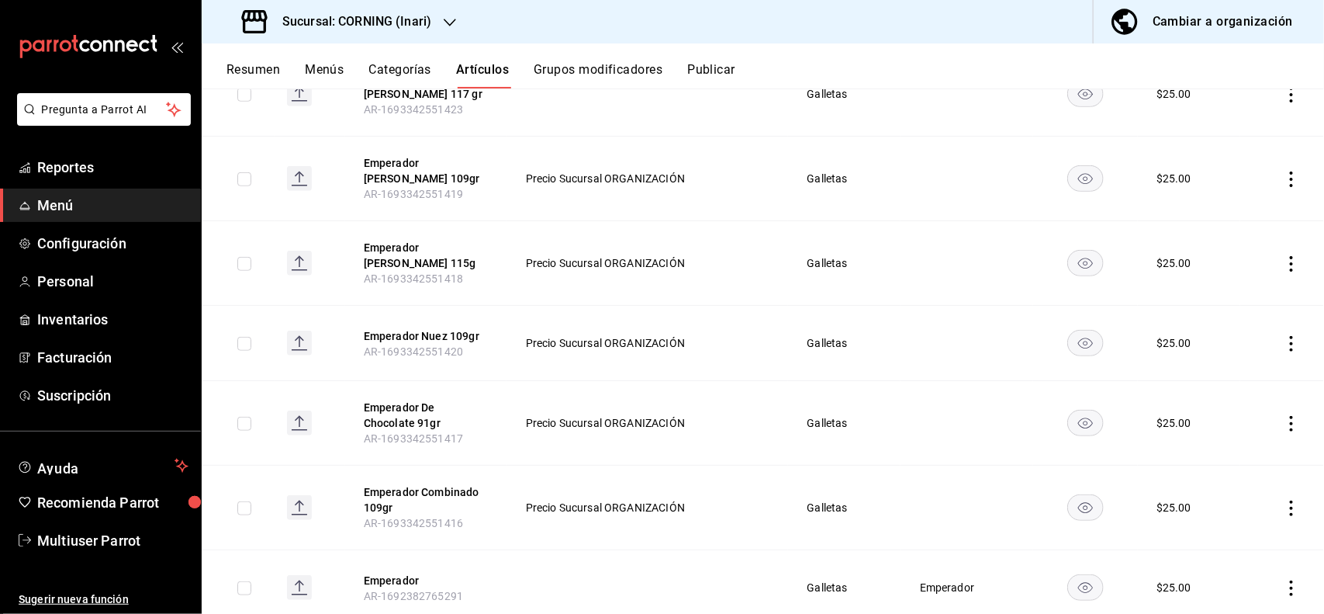
click at [1284, 419] on icon "actions" at bounding box center [1292, 424] width 16 height 16
click at [1234, 460] on li "Editar" at bounding box center [1217, 451] width 93 height 32
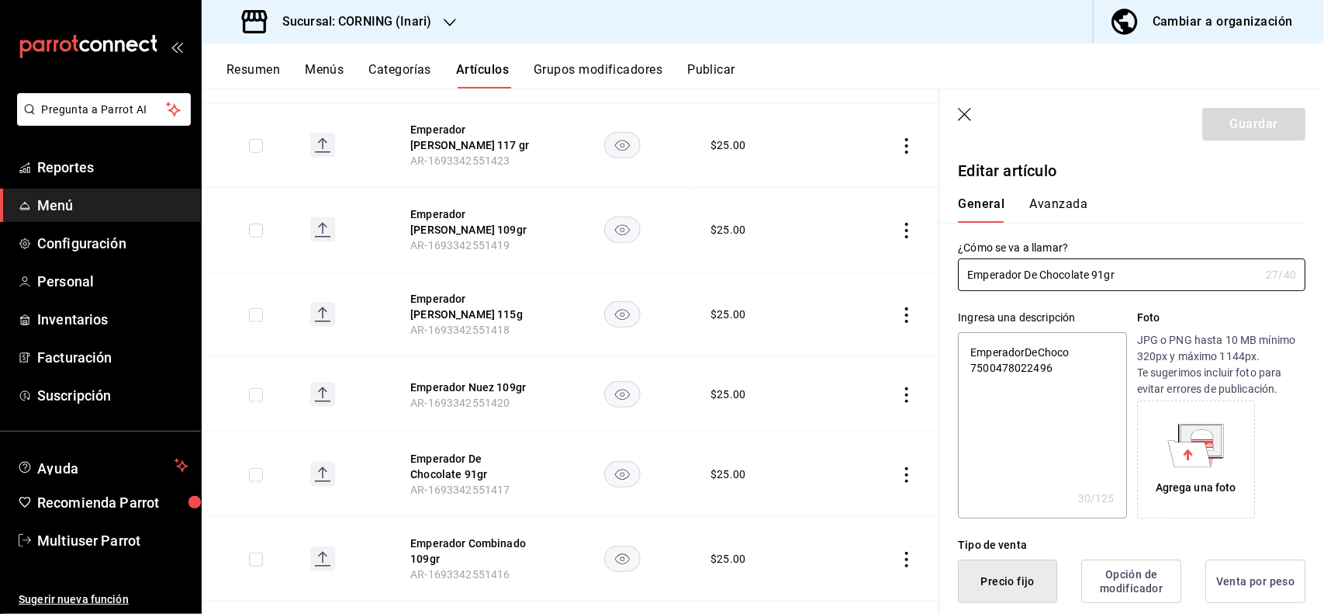
type textarea "x"
type input "$25.00"
type textarea "x"
type button "1"
click at [1137, 276] on input "Emperador De Chocolate 91gr" at bounding box center [1109, 274] width 302 height 31
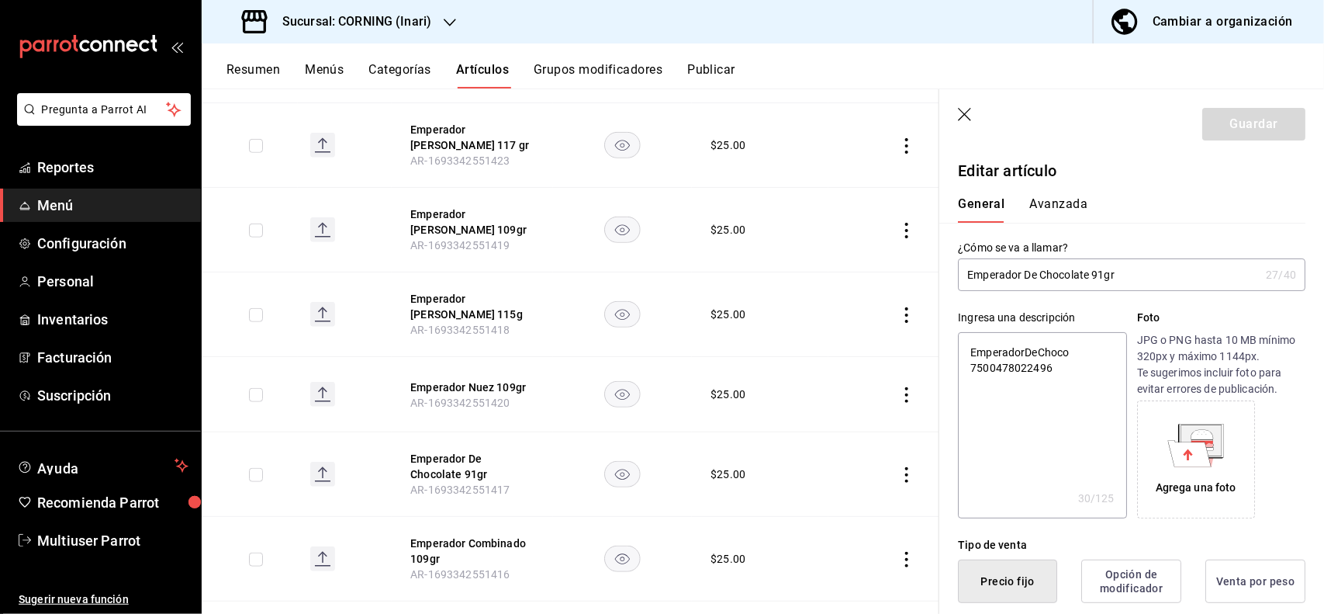
type input "Emperador De Chocolate 91g"
type textarea "x"
type input "Emperador De Chocolate 91"
type textarea "x"
type input "Emperador De Chocolate 9"
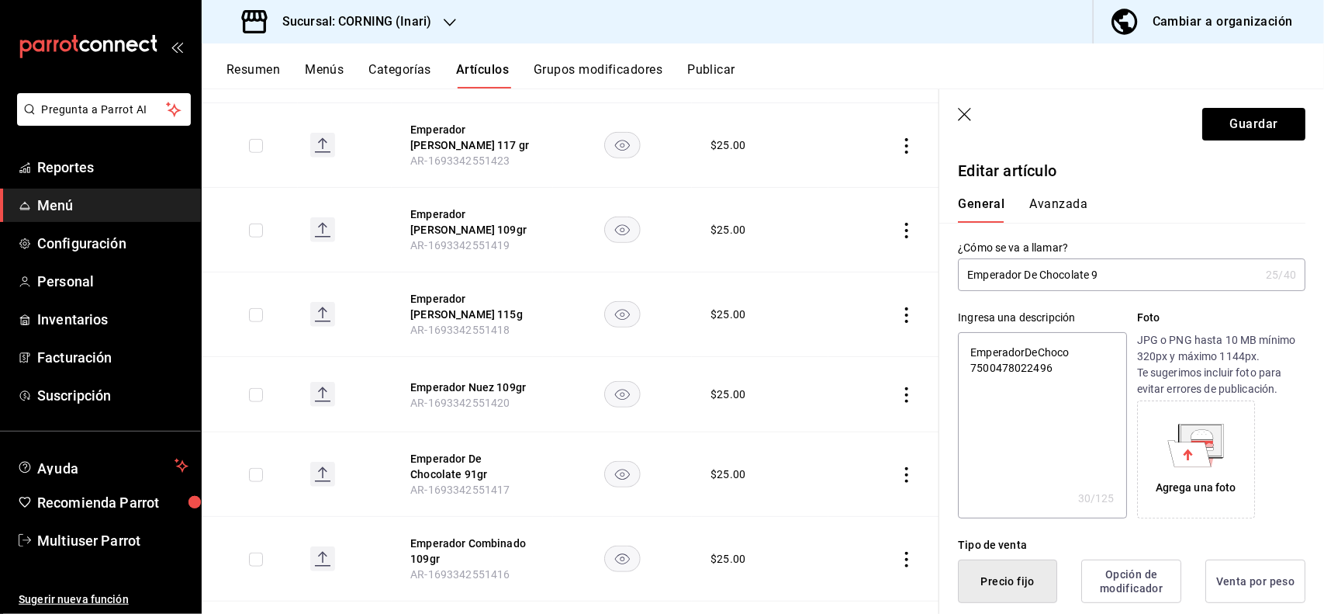
type textarea "x"
type input "Emperador De Chocolate"
type textarea "x"
type input "Emperador De Chocolate 12"
type textarea "x"
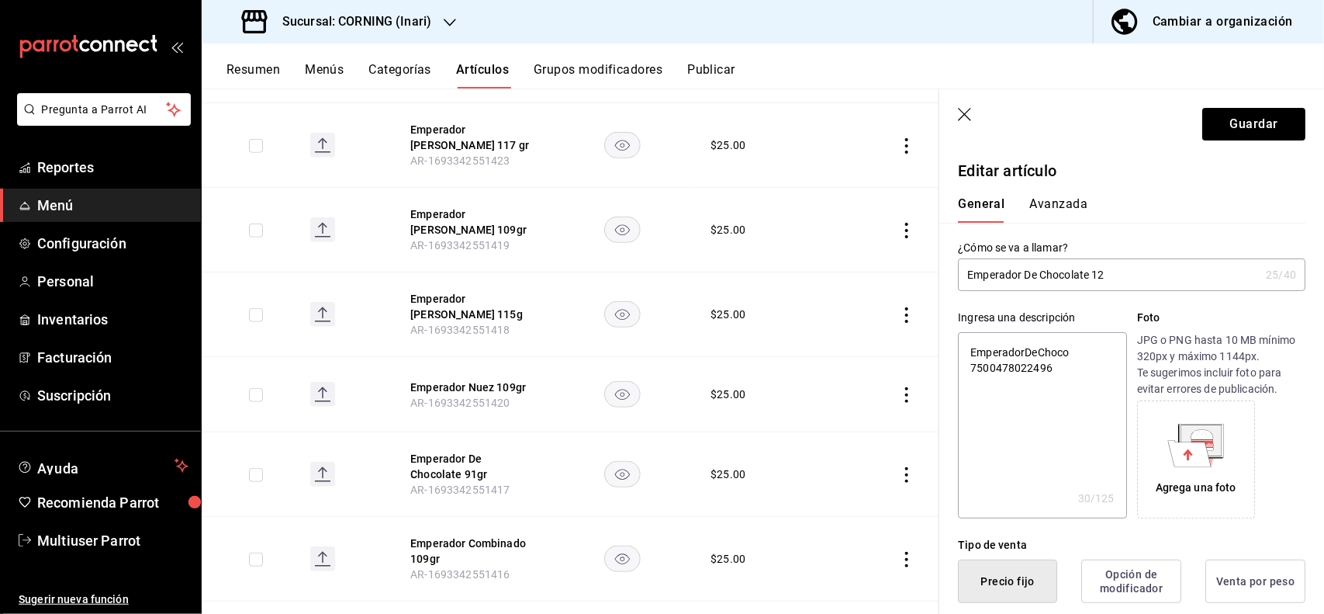
type input "Emperador De Chocolate 121"
type textarea "x"
type input "Emperador De Chocolate 121"
type textarea "x"
type input "Emperador De Chocolate 121 gr"
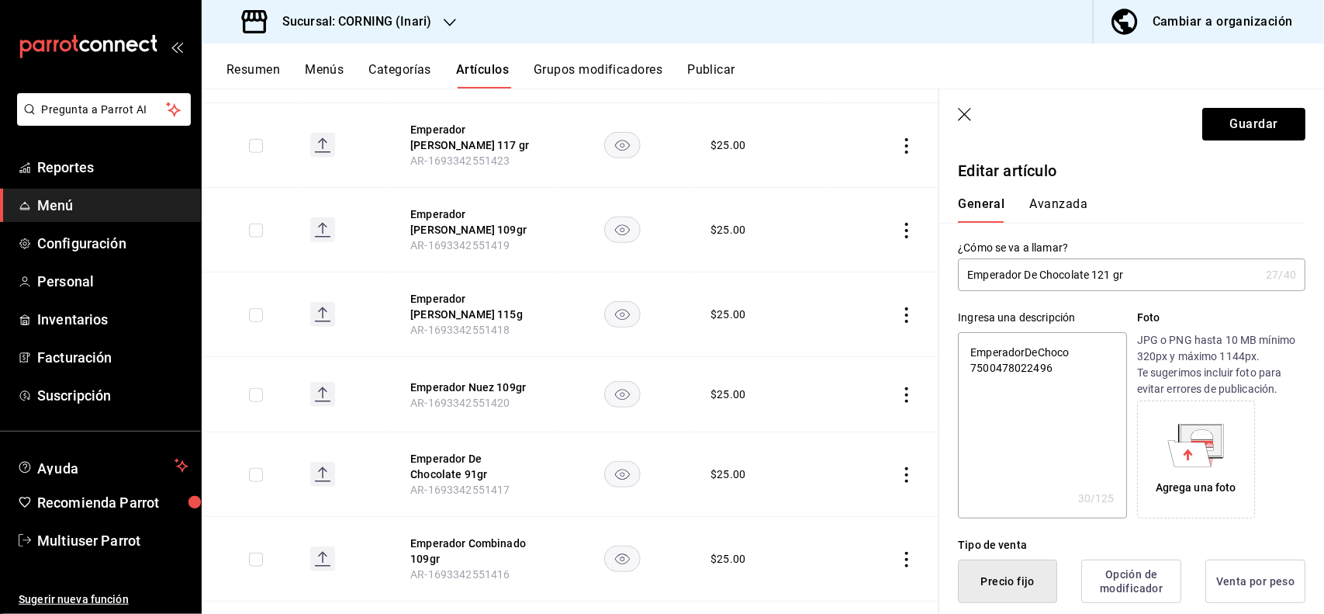
type textarea "x"
type input "Emperador De Chocolate 121 gr"
type textarea "x"
type button "0"
type button "2"
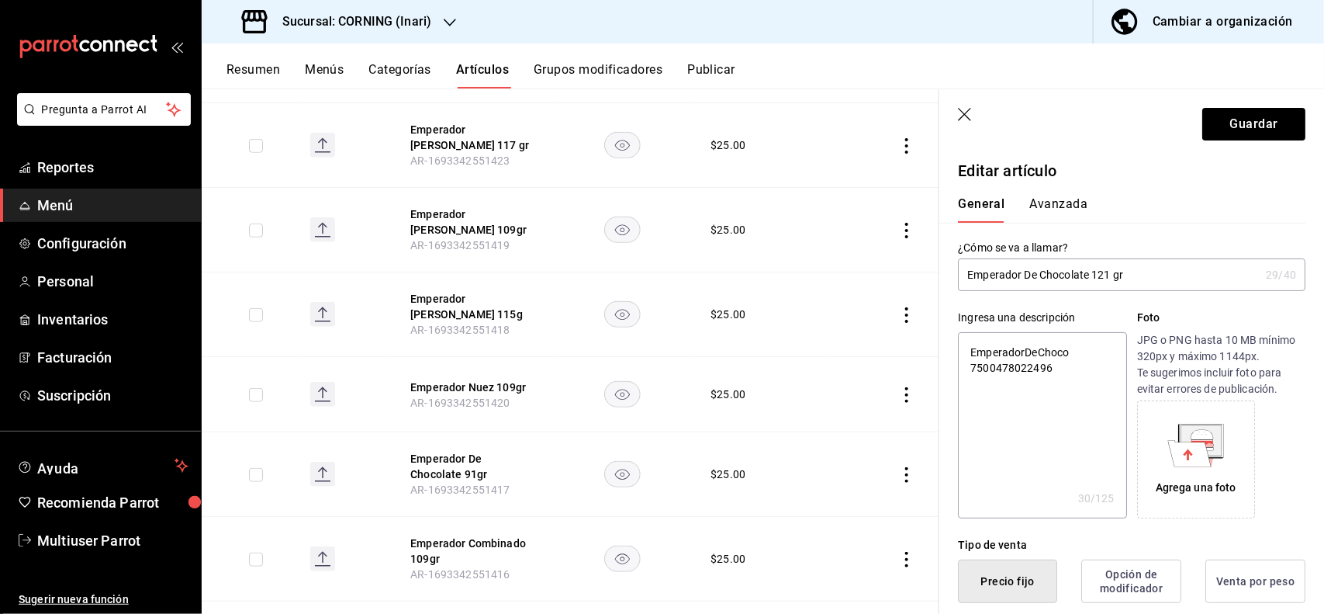
click at [1072, 208] on button "Avanzada" at bounding box center [1059, 209] width 58 height 26
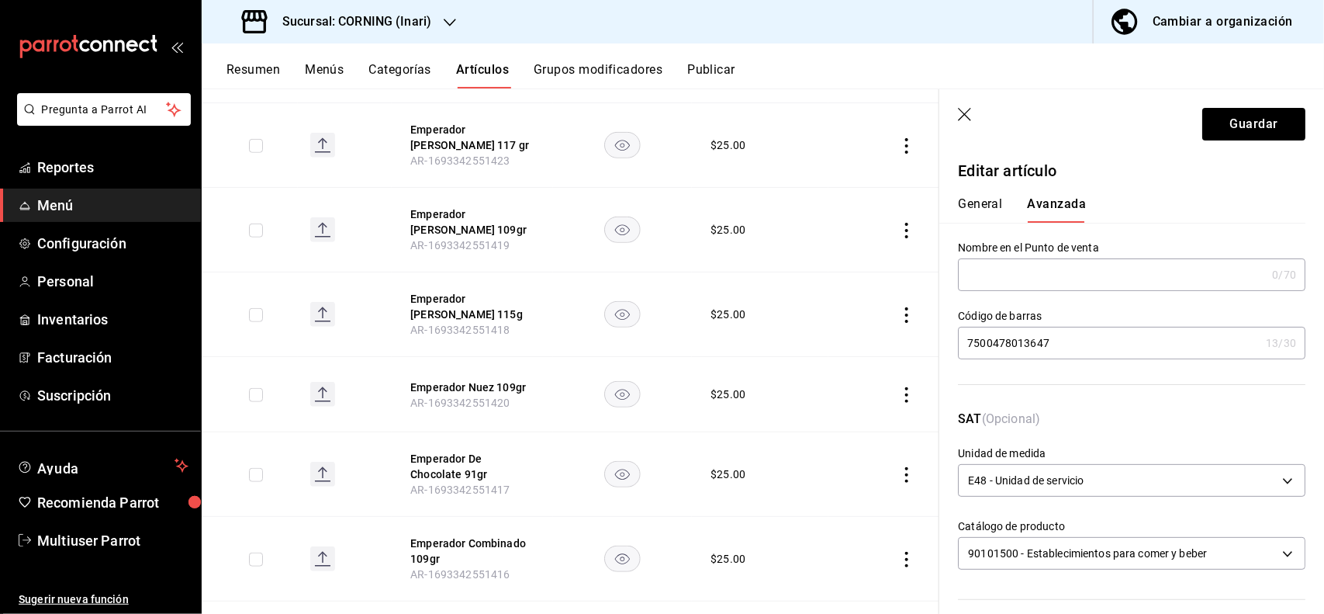
click at [1104, 348] on input "7500478013647" at bounding box center [1109, 342] width 302 height 31
type input "7"
type input "7500478043804"
click at [1266, 130] on button "Guardar" at bounding box center [1254, 124] width 103 height 33
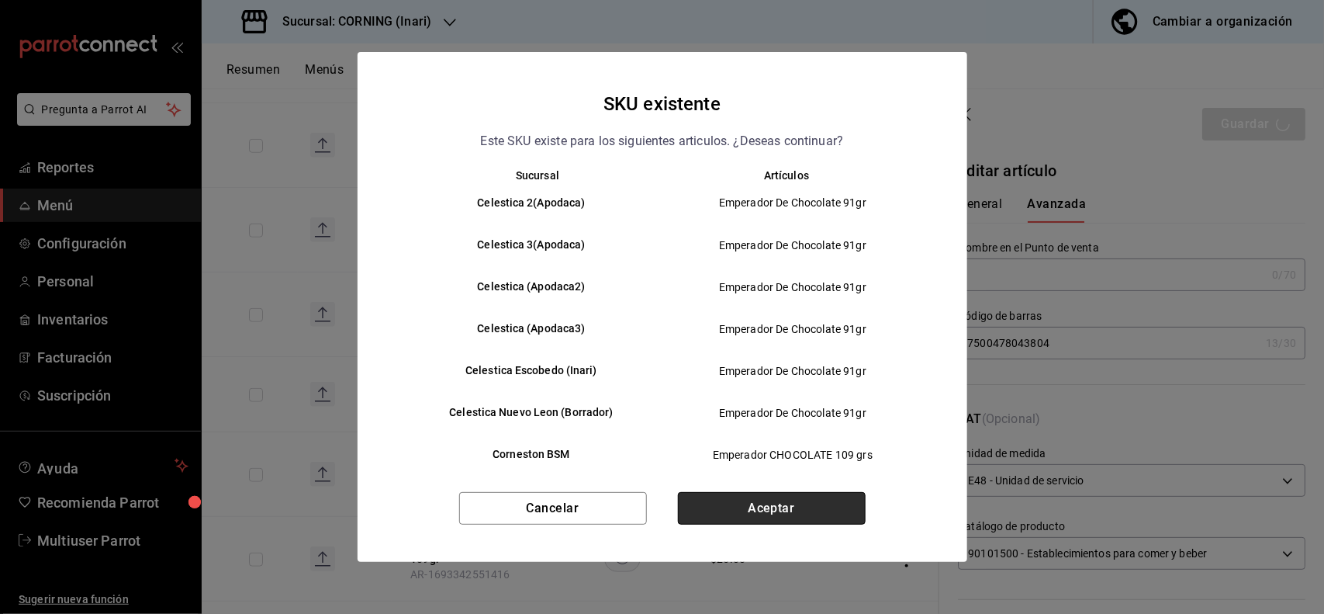
click at [795, 509] on button "Aceptar" at bounding box center [772, 508] width 188 height 33
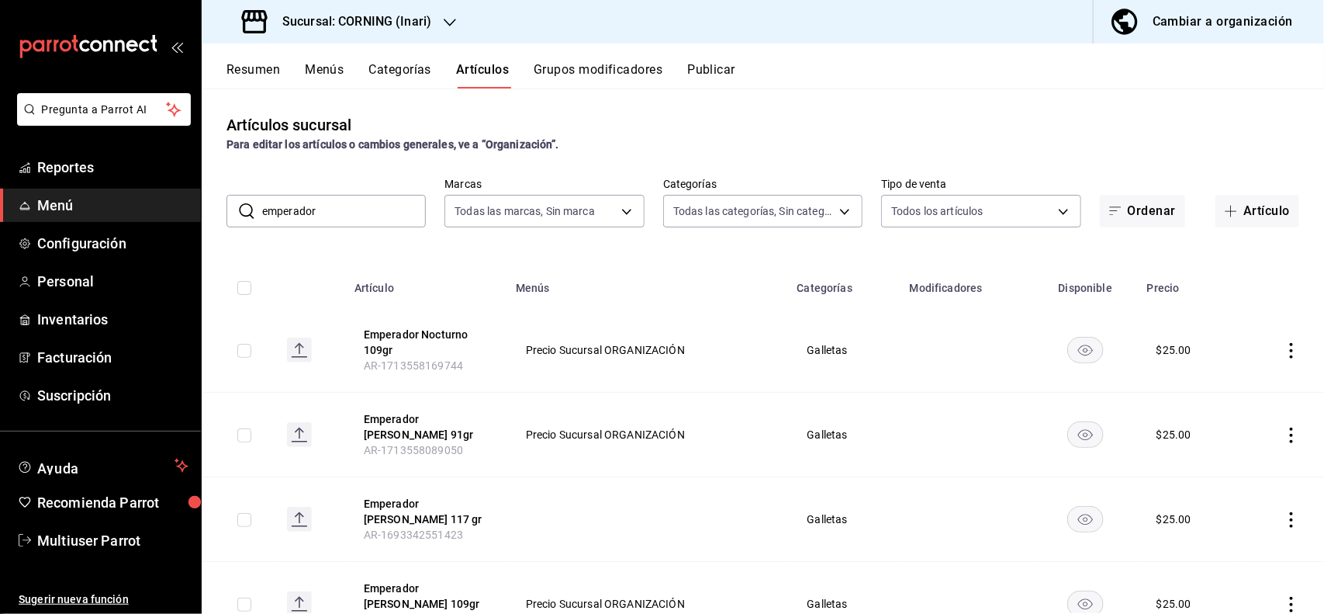
click at [373, 206] on input "emperador" at bounding box center [344, 211] width 164 height 31
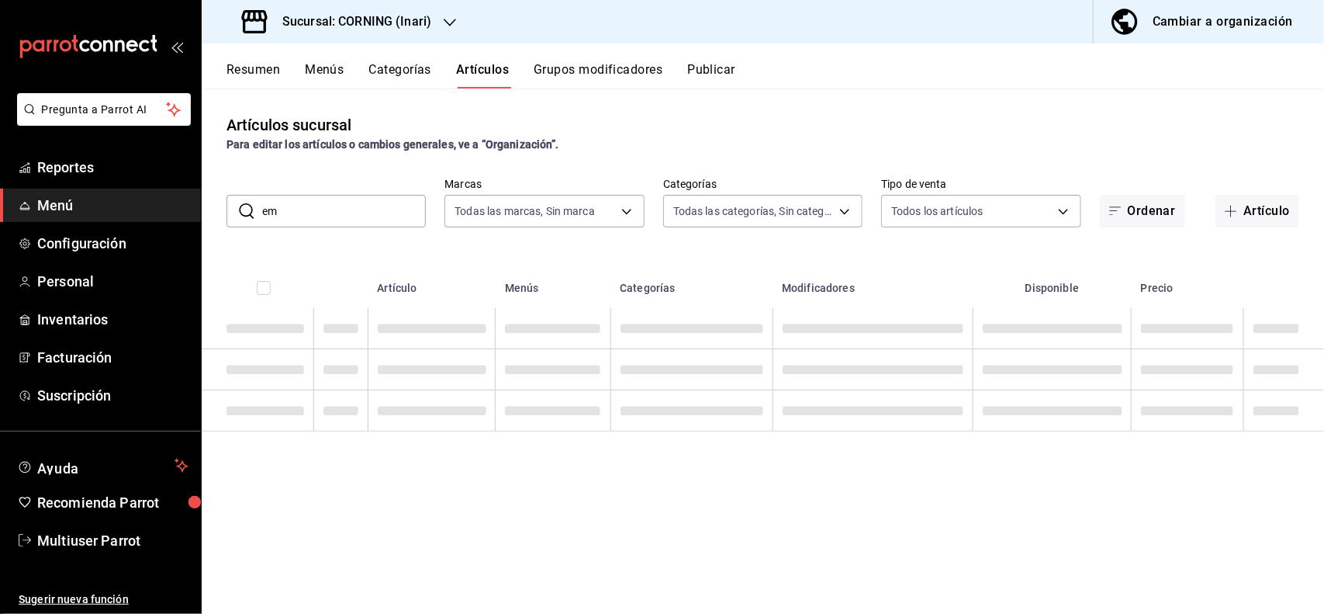
type input "e"
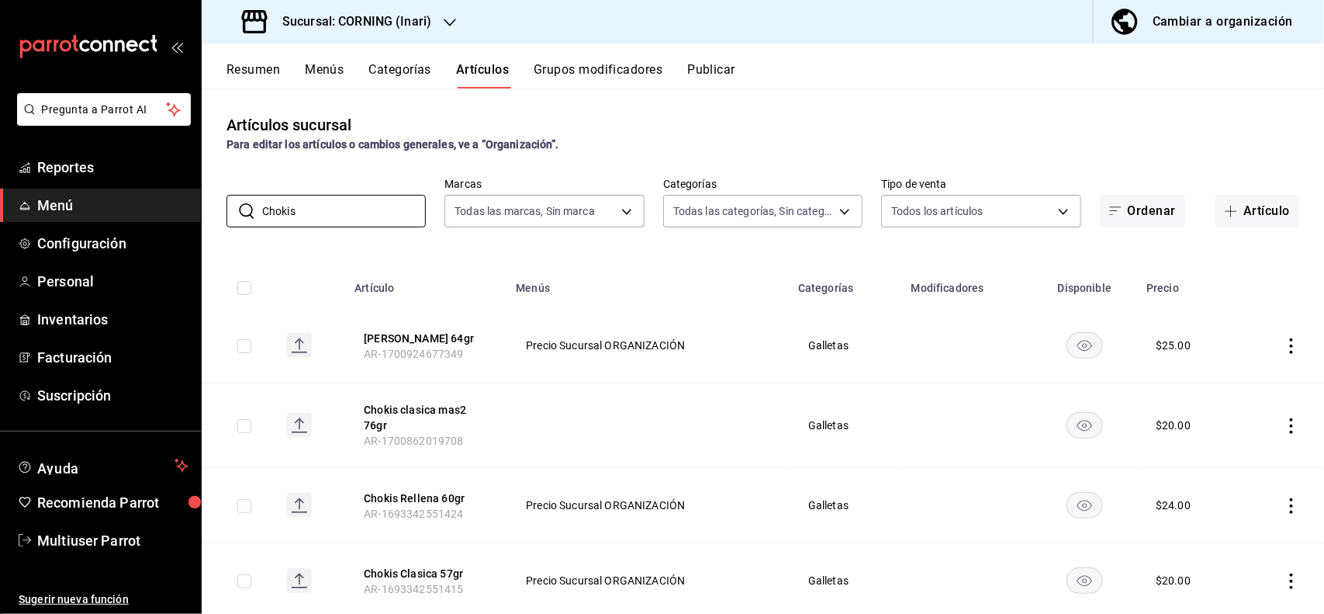
type input "Chokis"
click at [613, 154] on div "Artículos sucursal Para editar los artículos o cambios generales, ve a “Organiz…" at bounding box center [763, 350] width 1123 height 525
click at [1284, 420] on icon "actions" at bounding box center [1292, 426] width 16 height 16
click at [1224, 460] on span "Editar" at bounding box center [1231, 462] width 40 height 16
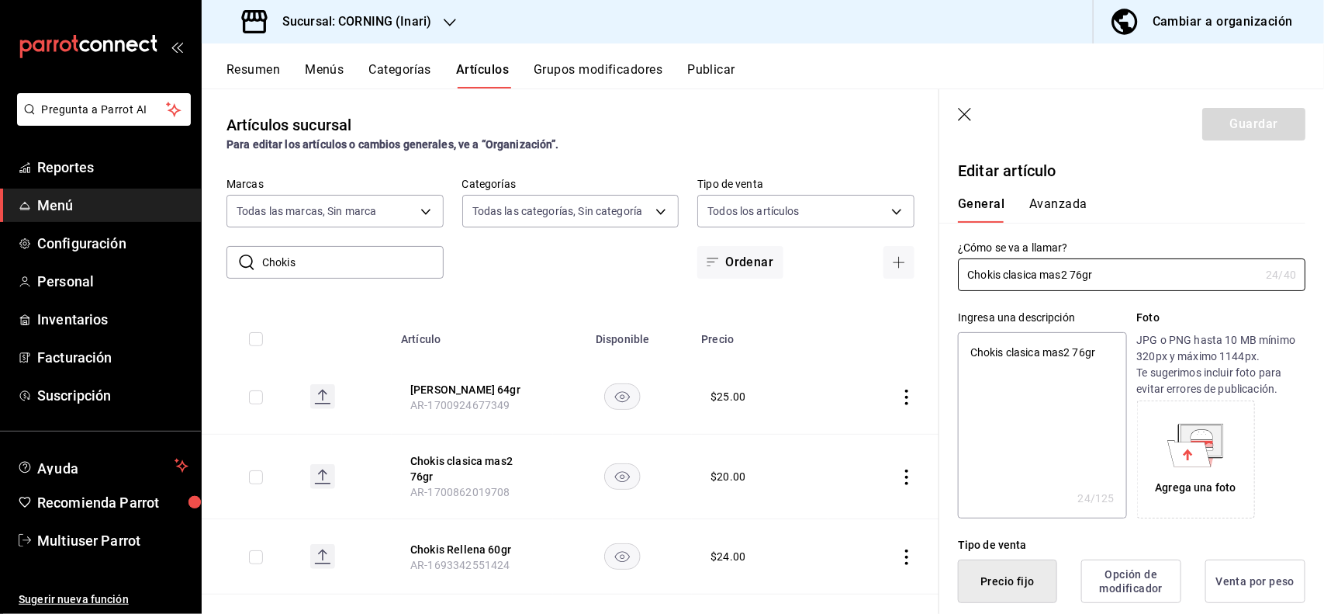
type textarea "x"
type input "$20.00"
click at [960, 118] on icon "button" at bounding box center [966, 116] width 16 height 16
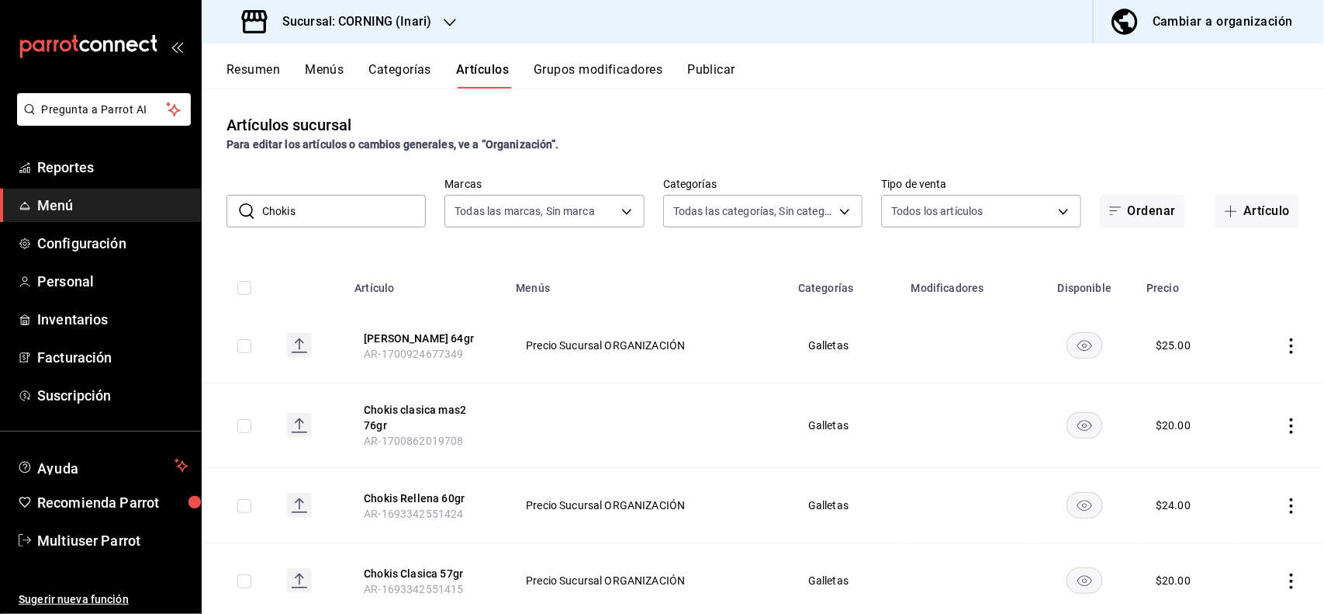
click at [1284, 427] on icon "actions" at bounding box center [1292, 426] width 16 height 16
click at [1232, 525] on span "Eliminar" at bounding box center [1231, 525] width 40 height 12
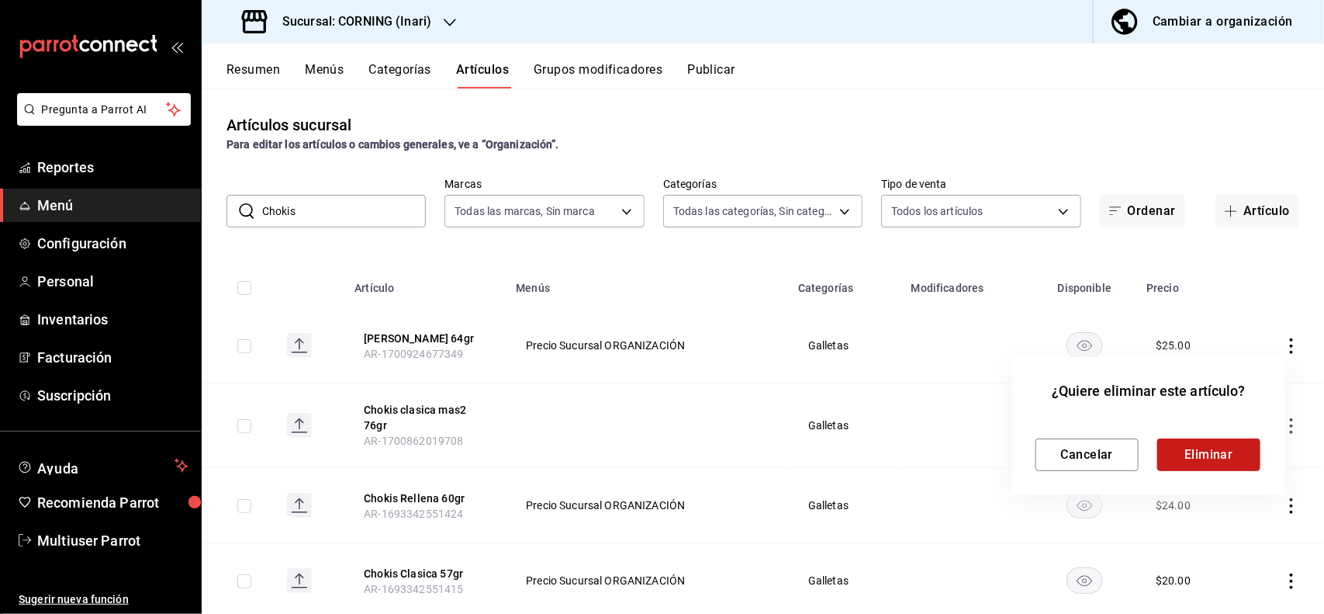
click at [1222, 444] on button "Eliminar" at bounding box center [1209, 454] width 103 height 33
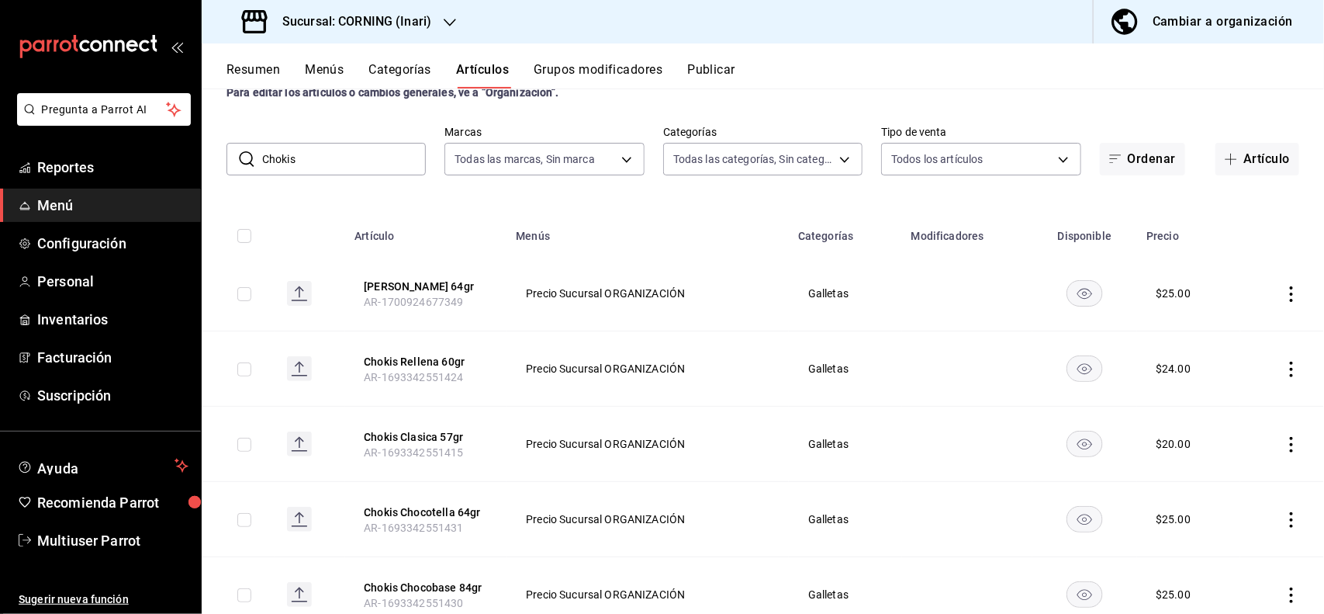
scroll to position [64, 0]
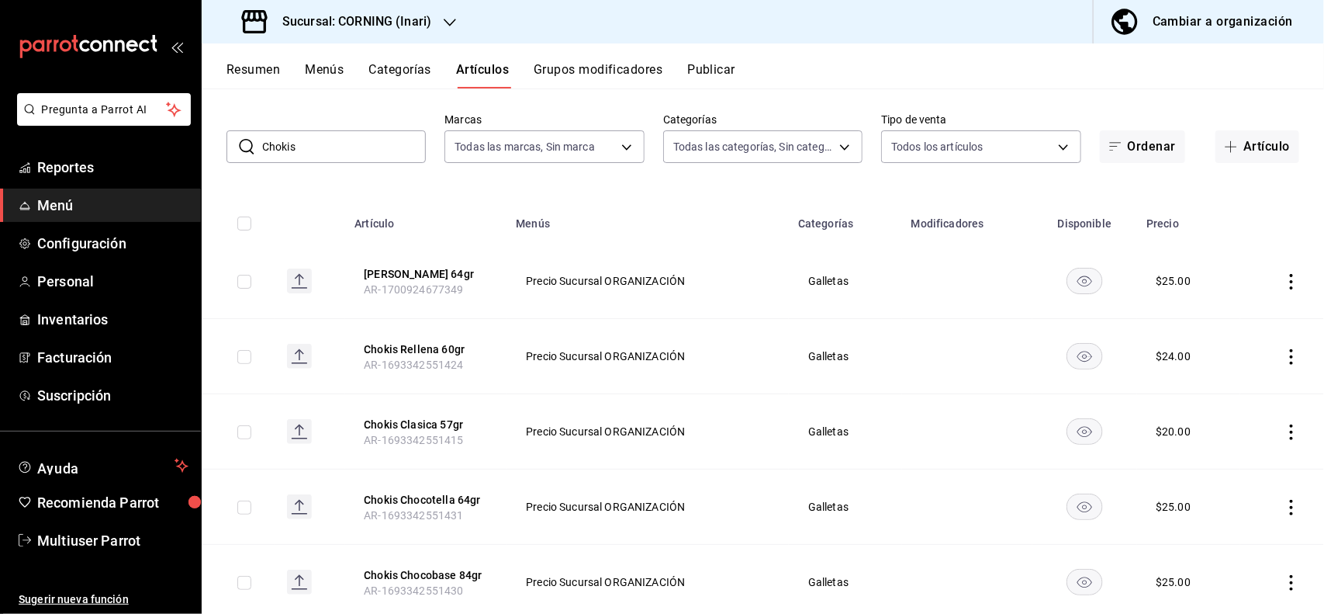
click at [1284, 435] on icon "actions" at bounding box center [1292, 432] width 16 height 16
click at [1224, 471] on span "Editar" at bounding box center [1231, 467] width 40 height 16
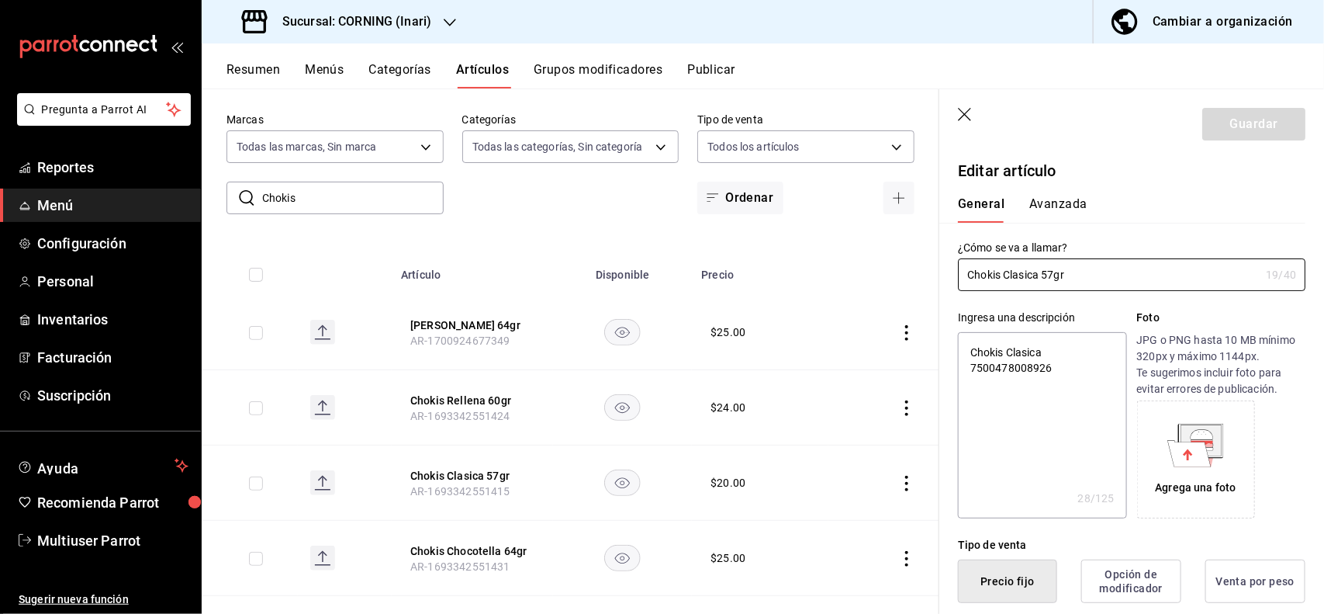
type textarea "x"
type input "$20.00"
type input "Chokis Clasica 57"
type textarea "x"
type input "Chokis Clasica 5"
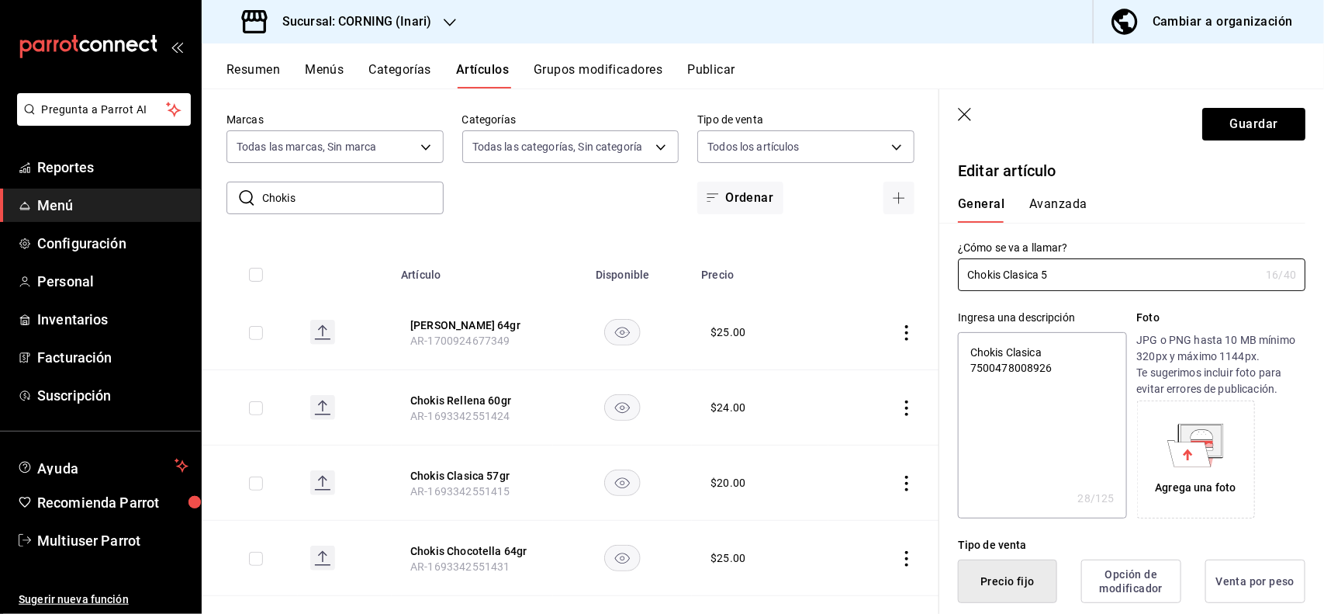
type textarea "x"
type input "Chokis Clasica"
type textarea "x"
type input "Chokis Clasica 7"
type textarea "x"
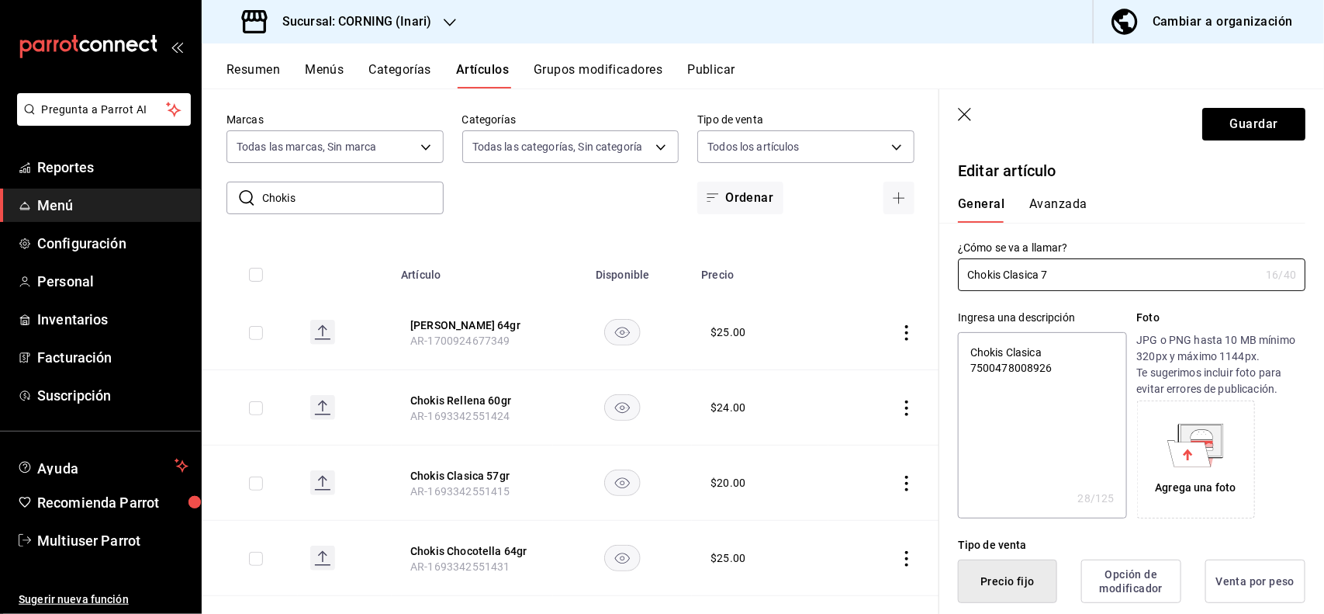
type input "Chokis Clasica 7"
type textarea "x"
type input "Chokis Clasica 7 g"
type textarea "x"
type input "Chokis Clasica 7 gr"
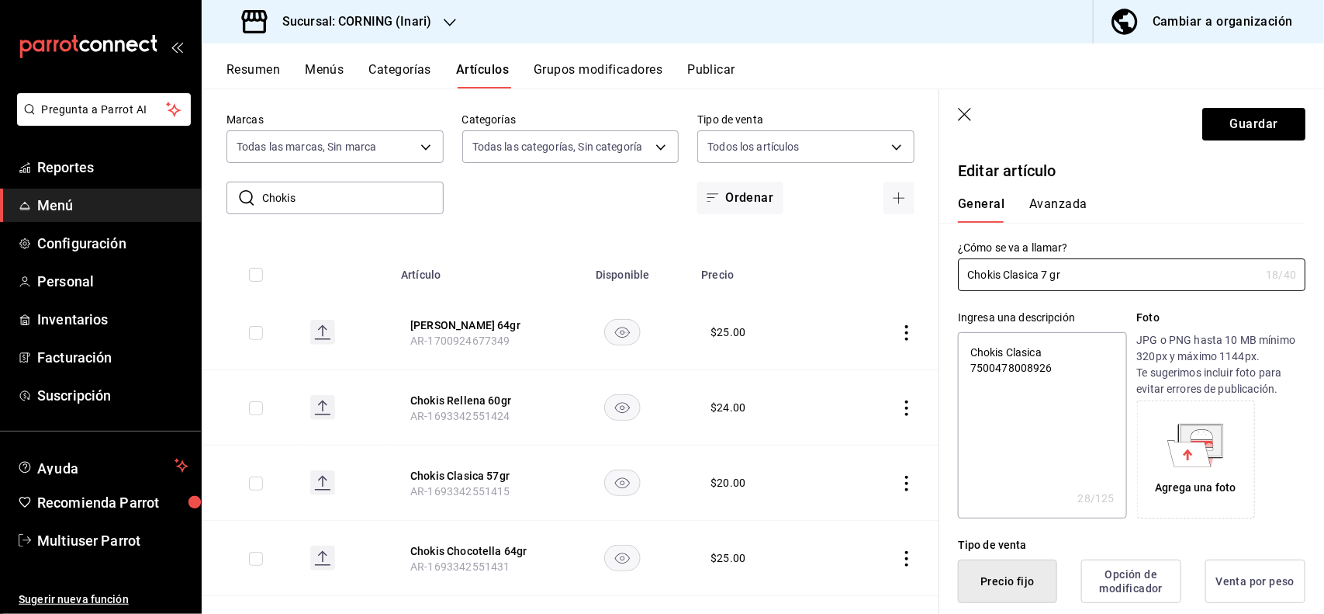
type textarea "x"
type input "Chokis Clasica 7"
type textarea "x"
type input "Chokis Clasica 7"
type textarea "x"
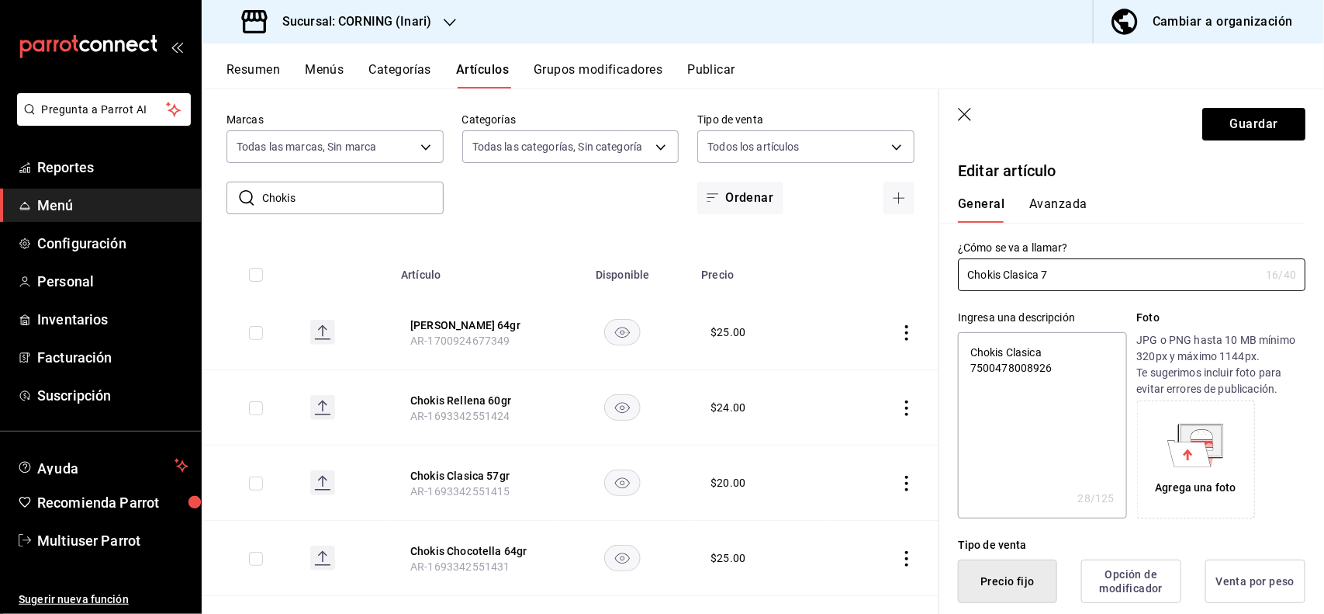
type input "Chokis Clasica 76"
type textarea "x"
type input "Chokis Clasica 76"
type textarea "x"
type input "Chokis Clasica 76 gr"
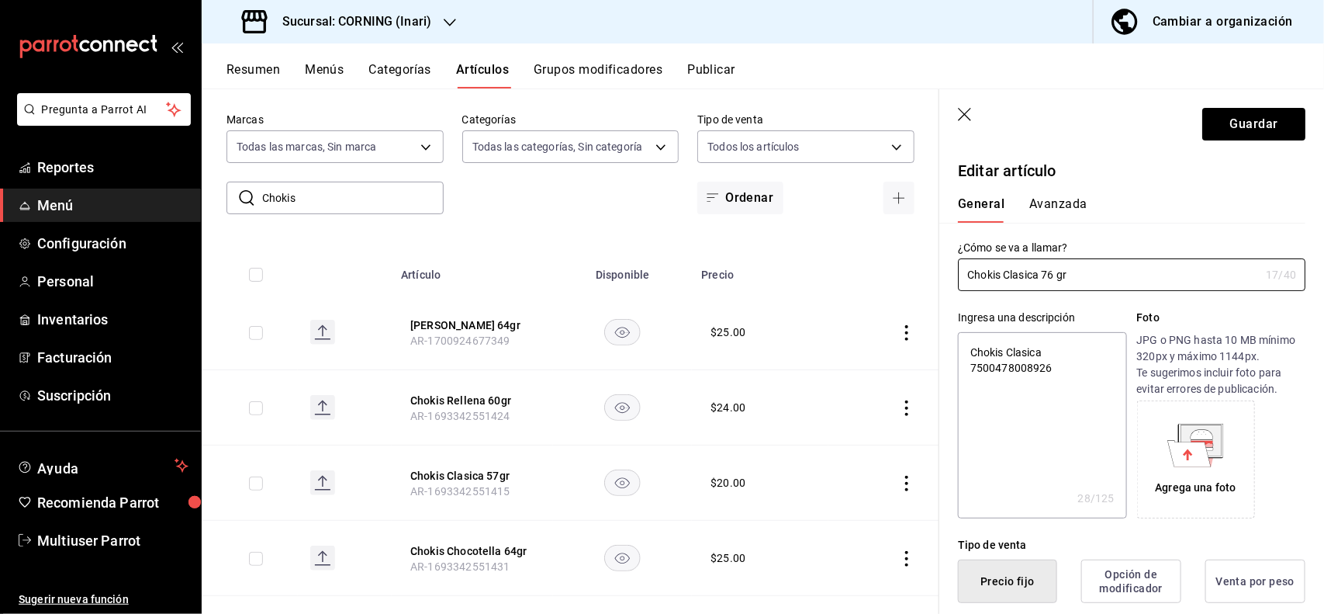
type textarea "x"
type input "Chokis Clasica 76 gr"
click at [1044, 199] on button "Avanzada" at bounding box center [1059, 209] width 58 height 26
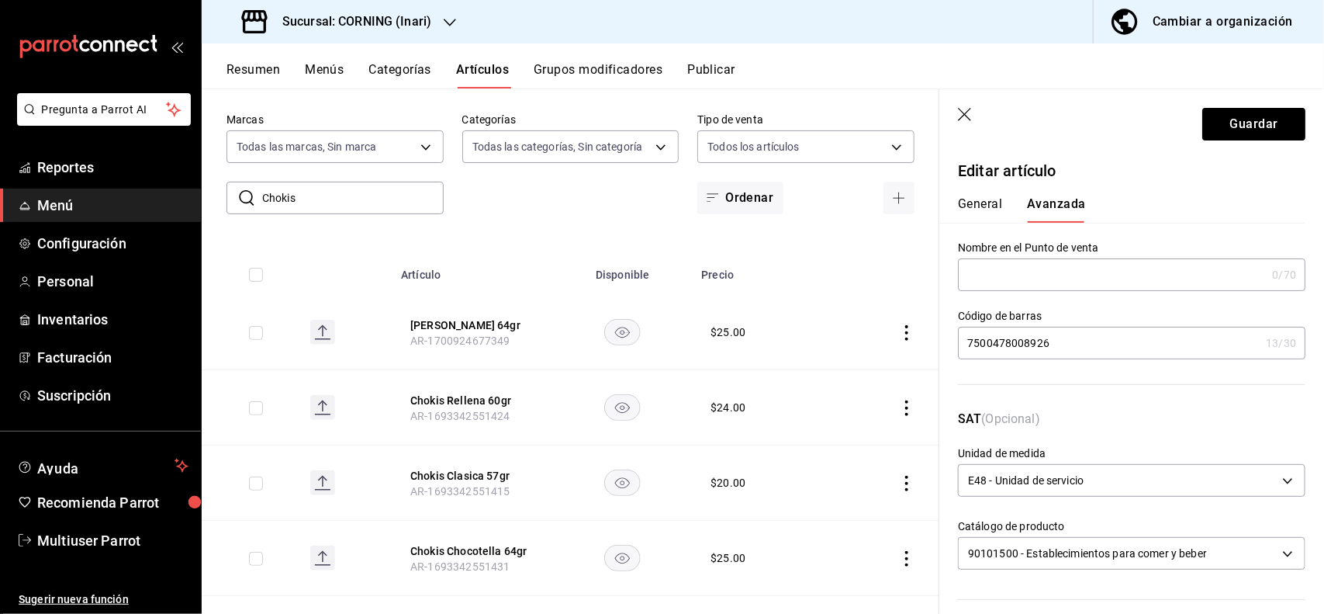
click at [1085, 327] on div "7500478008926 13 /30 Código de barras" at bounding box center [1132, 343] width 348 height 33
type input "7"
type input "7500478014569"
click at [1230, 134] on button "Guardar" at bounding box center [1254, 124] width 103 height 33
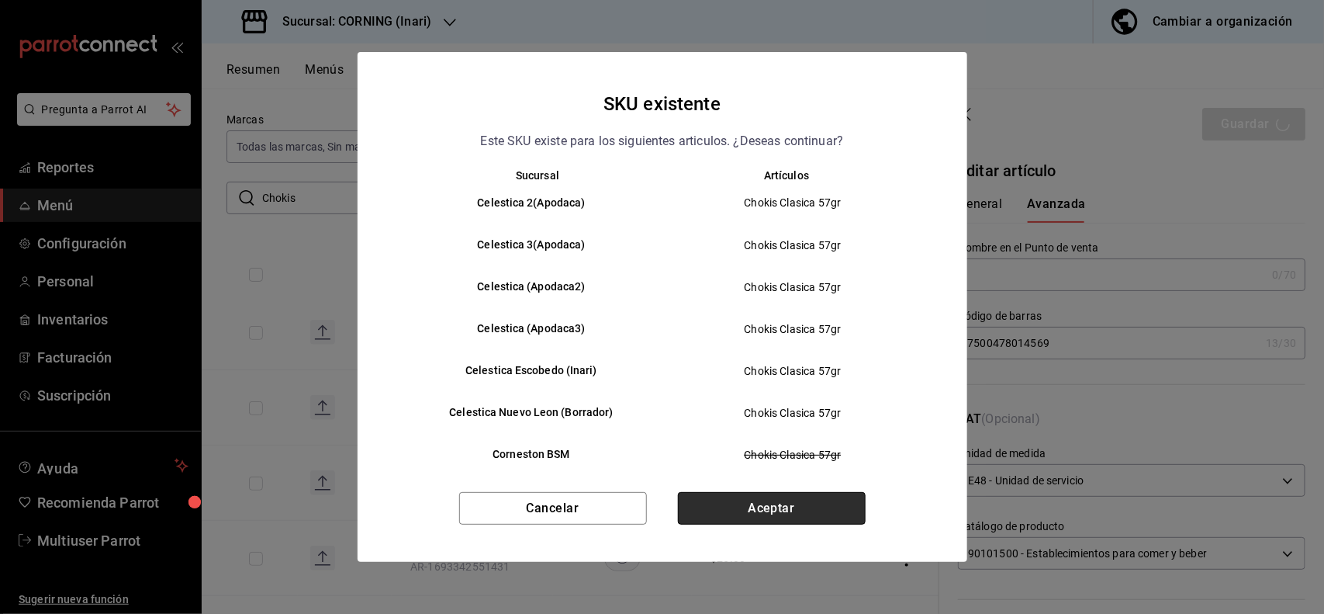
click at [722, 499] on button "Aceptar" at bounding box center [772, 508] width 188 height 33
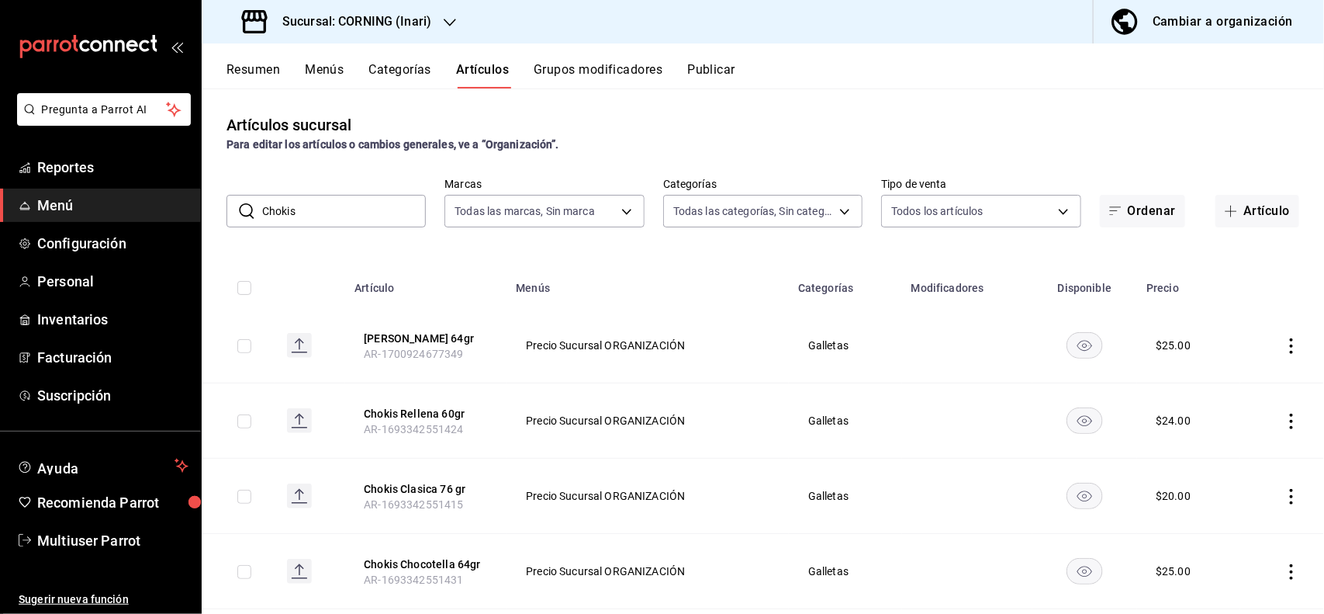
click at [1284, 495] on icon "actions" at bounding box center [1292, 497] width 16 height 16
click at [1236, 503] on span "Editar" at bounding box center [1231, 509] width 40 height 16
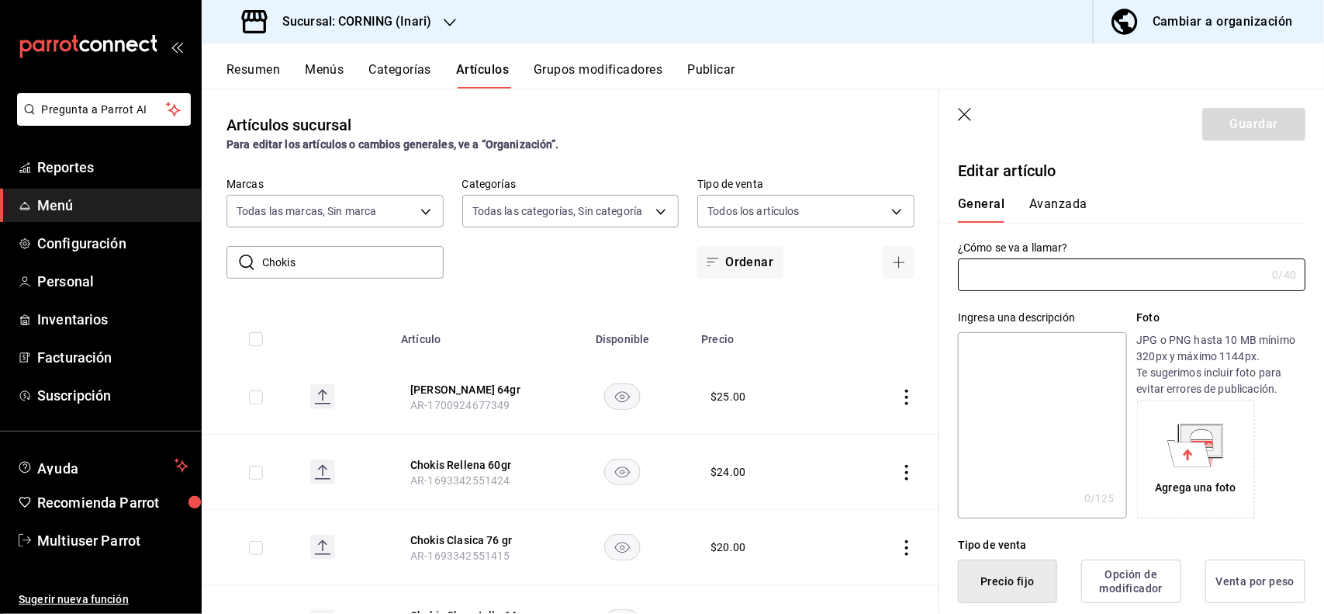
type input "Chokis Clasica 76 gr"
type textarea "Chokis Clasica 7500478008926"
type textarea "x"
type input "AR-1693342551415"
type textarea "x"
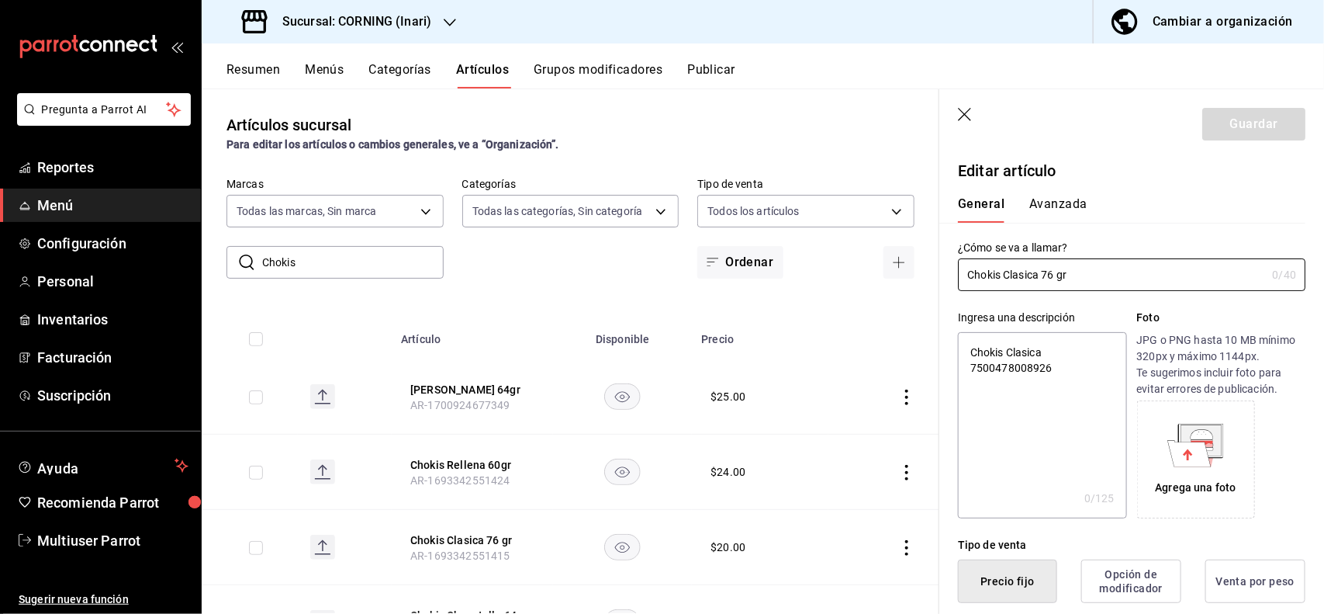
type input "$20.00"
type textarea "x"
type button "1"
type button "0"
type button "2"
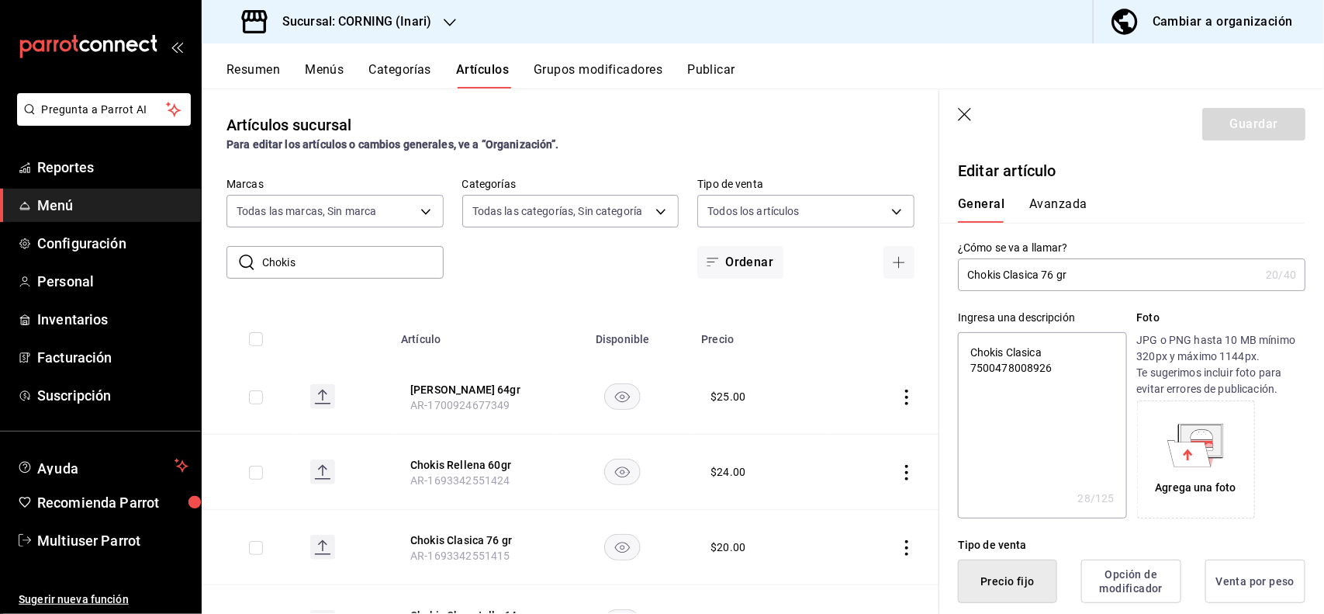
scroll to position [303, 0]
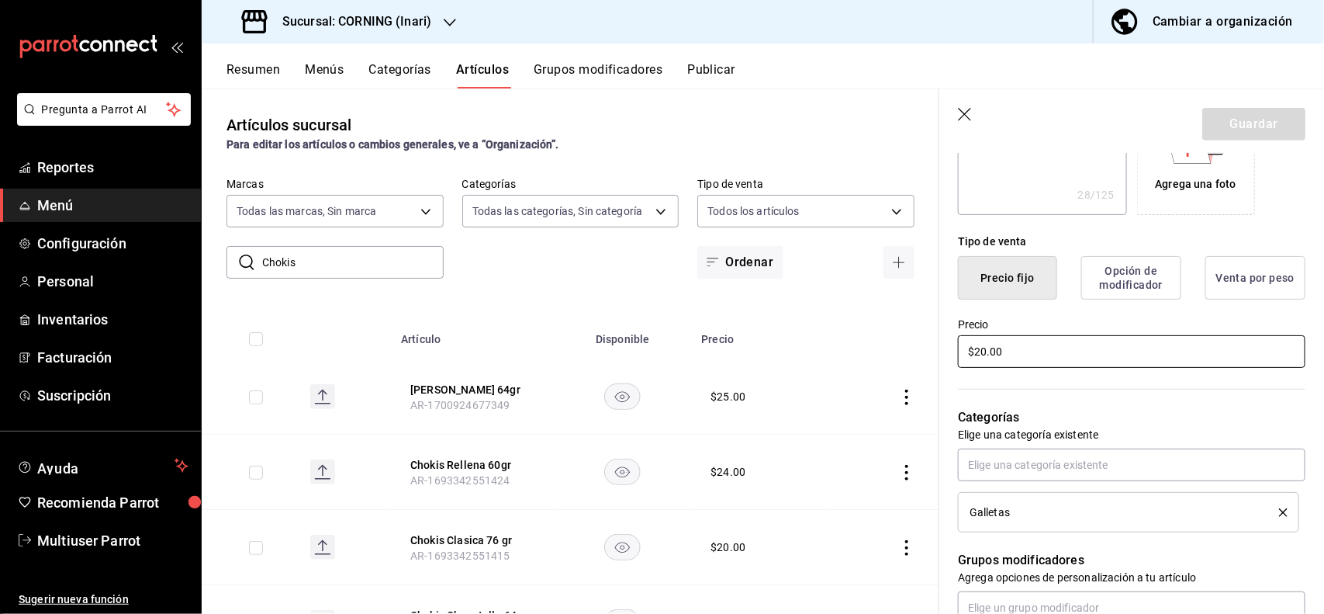
type input "$2.00"
type textarea "x"
type input "$25.00"
click at [1254, 136] on button "Guardar" at bounding box center [1254, 124] width 103 height 33
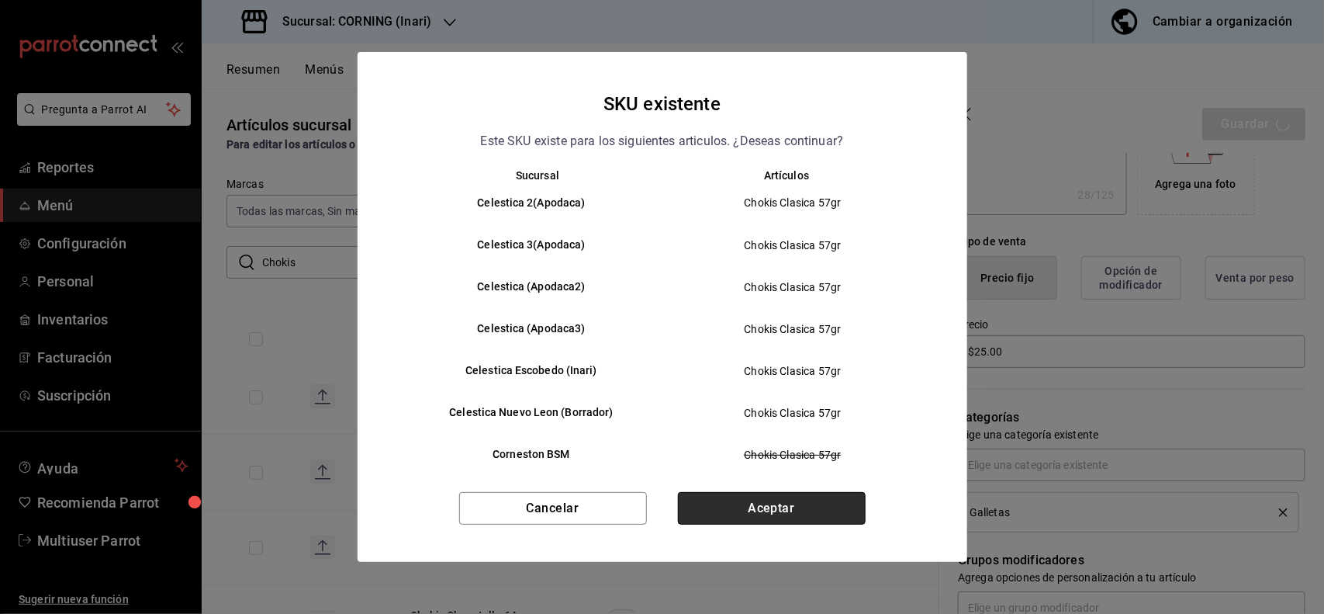
click at [805, 517] on button "Aceptar" at bounding box center [772, 508] width 188 height 33
type textarea "x"
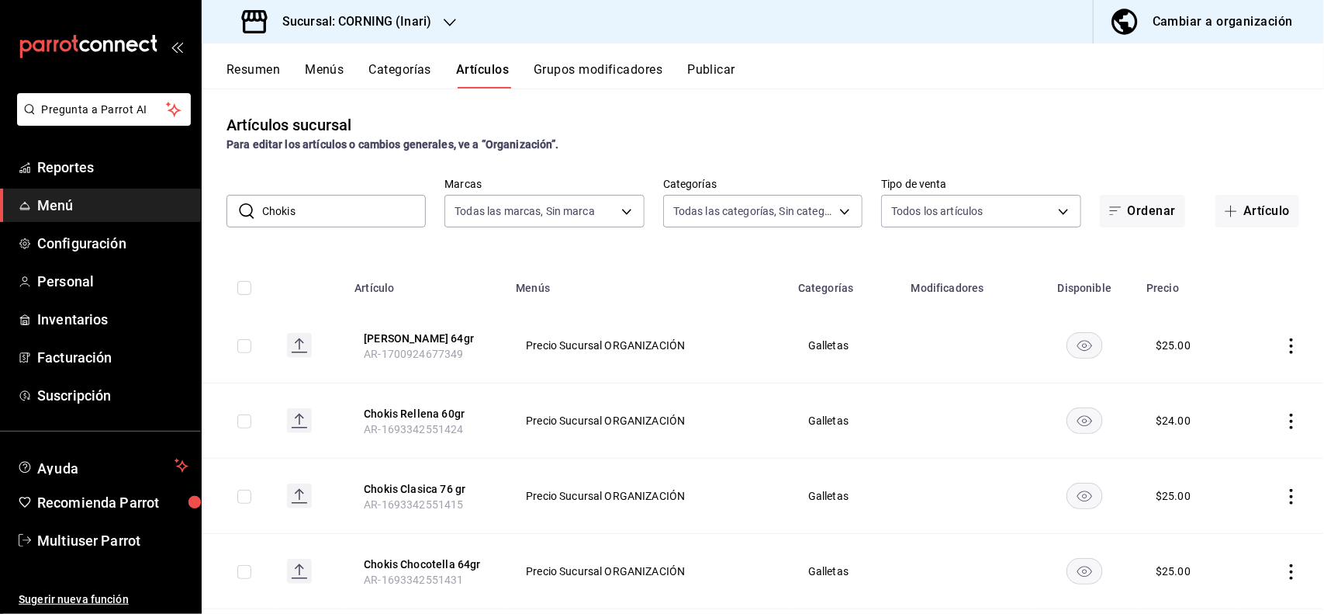
click at [345, 204] on input "Chokis" at bounding box center [344, 211] width 164 height 31
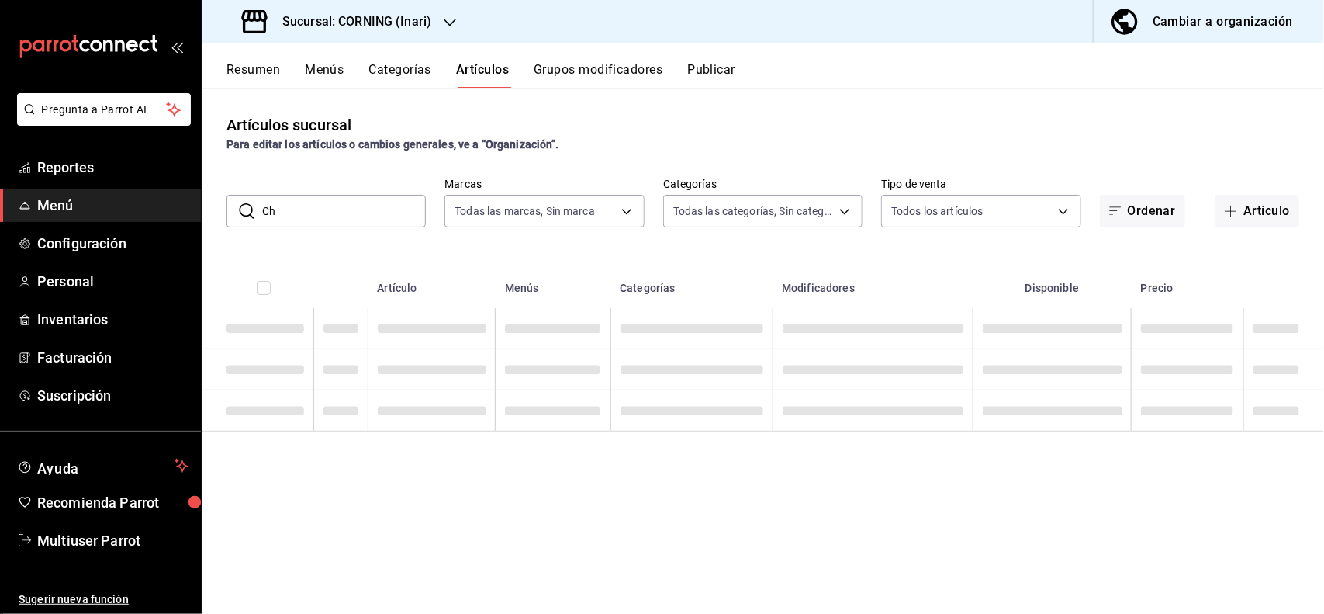
type input "C"
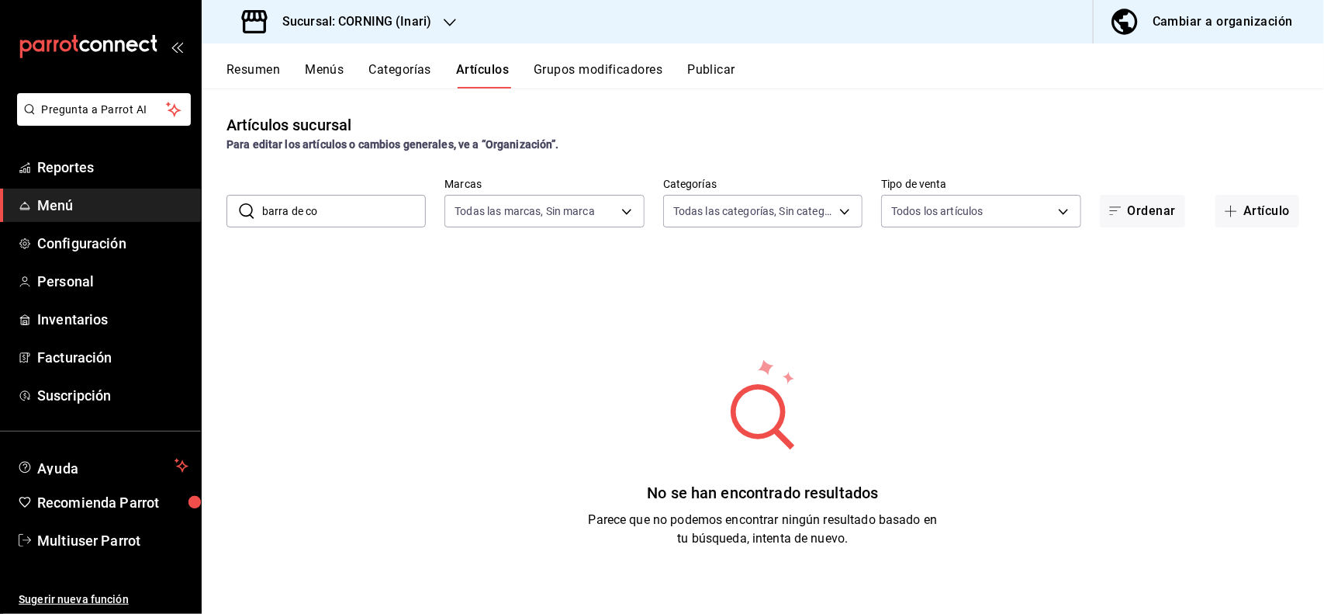
click at [747, 126] on div "Artículos sucursal Para editar los artículos o cambios generales, ve a “Organiz…" at bounding box center [763, 133] width 1123 height 40
click at [369, 220] on input "barra de co" at bounding box center [344, 211] width 164 height 31
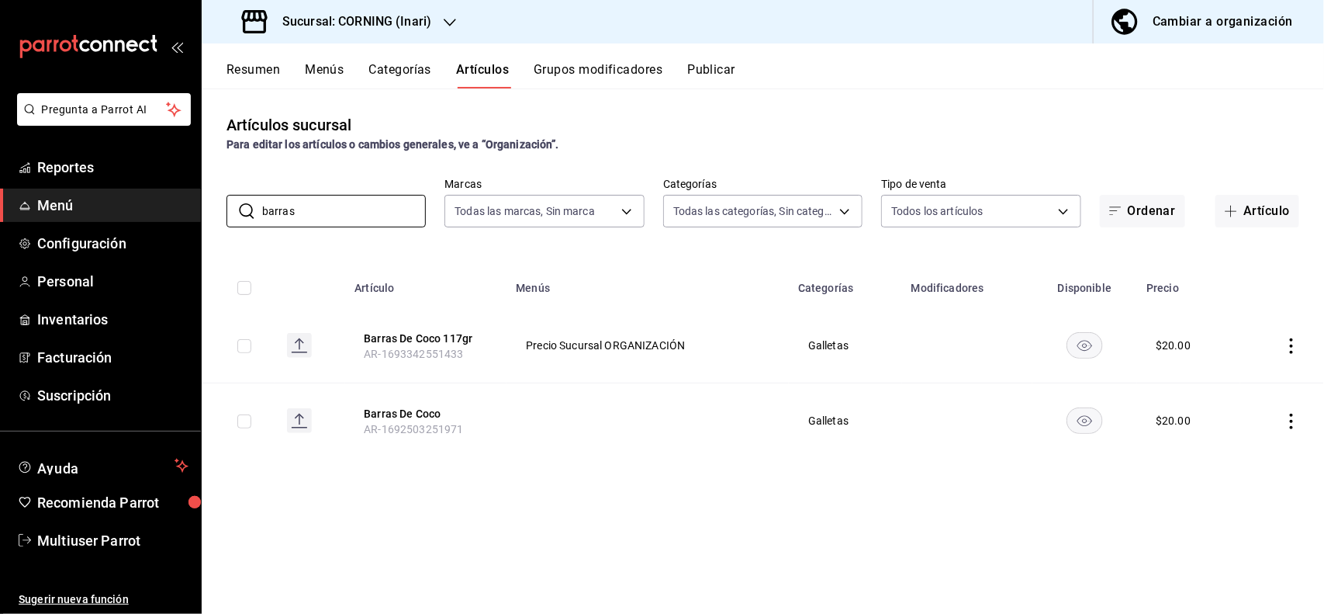
type input "barras"
click at [882, 121] on div "Artículos sucursal Para editar los artículos o cambios generales, ve a “Organiz…" at bounding box center [763, 133] width 1123 height 40
click at [1297, 349] on icon "actions" at bounding box center [1292, 346] width 16 height 16
click at [1102, 462] on div at bounding box center [662, 307] width 1324 height 614
click at [1296, 421] on icon "actions" at bounding box center [1292, 422] width 16 height 16
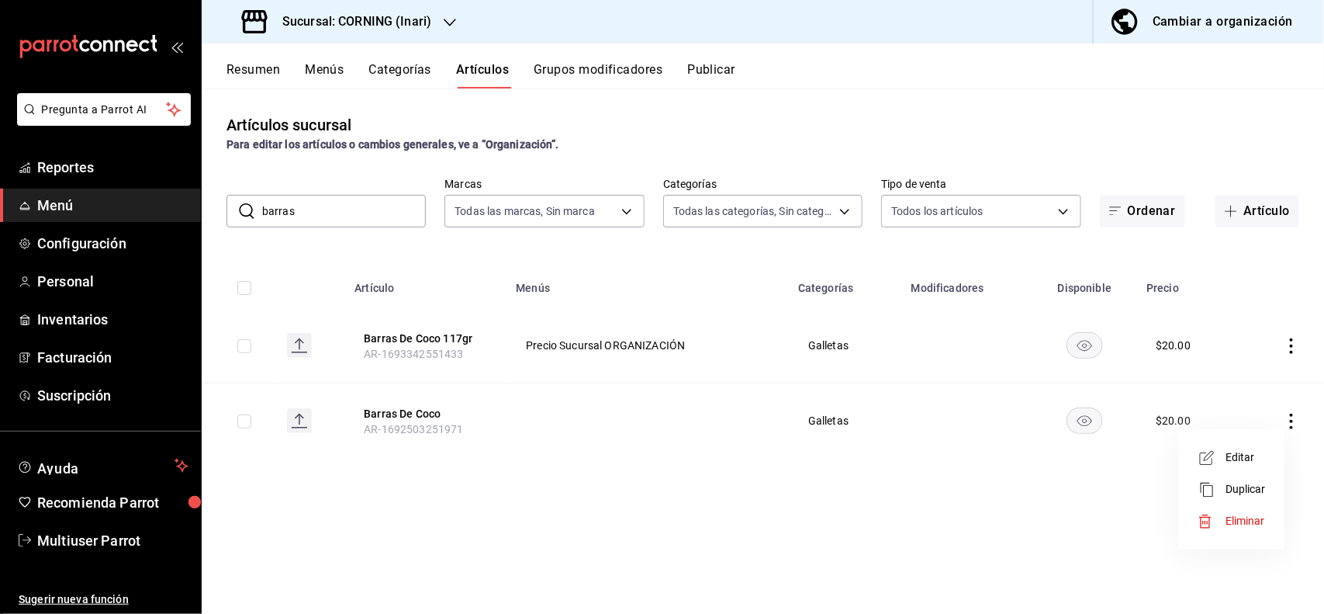
click at [1212, 518] on icon at bounding box center [1206, 522] width 16 height 16
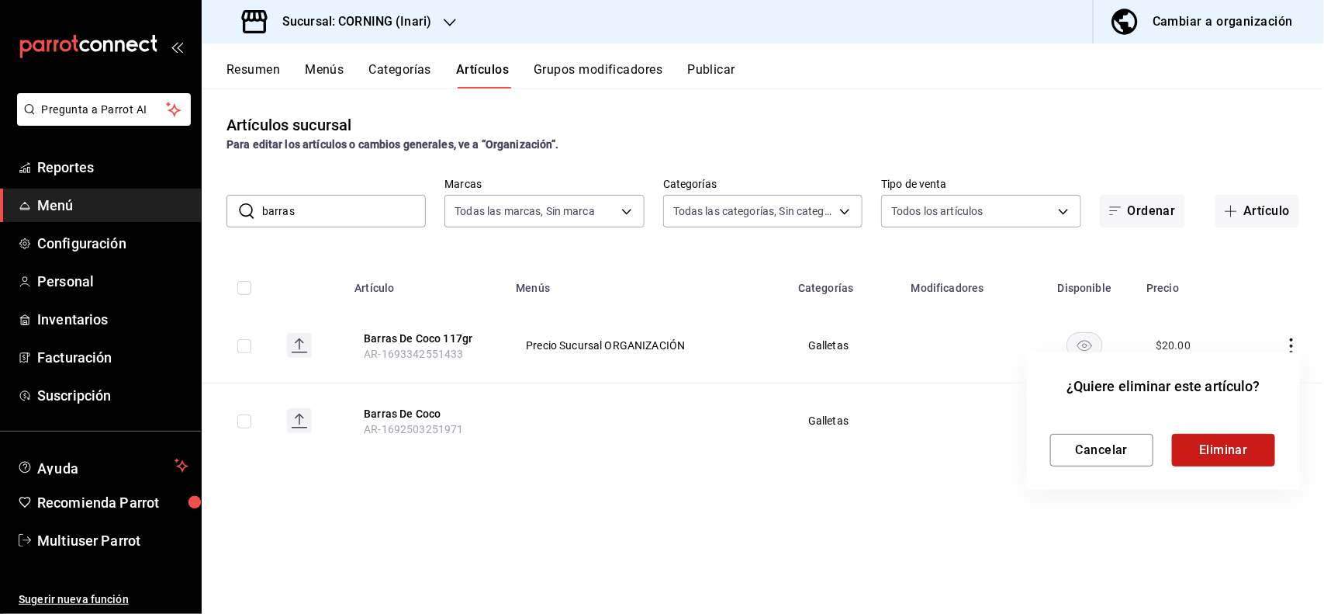
click at [1234, 434] on button "Eliminar" at bounding box center [1223, 450] width 103 height 33
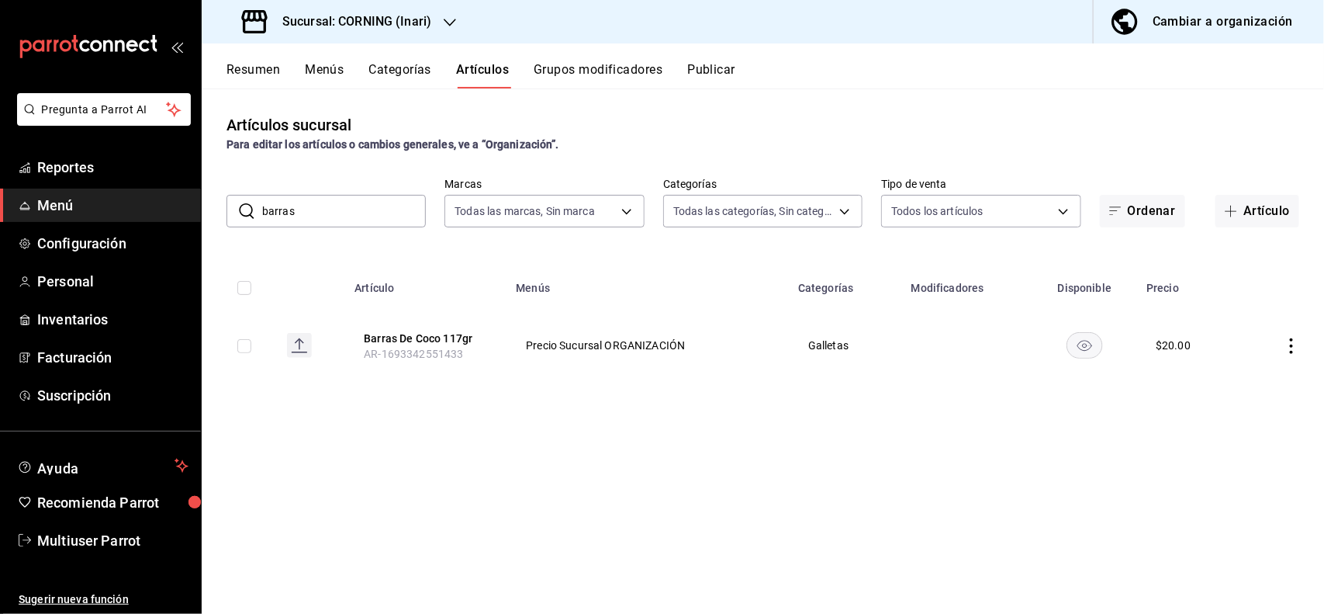
click at [1293, 341] on icon "actions" at bounding box center [1292, 346] width 16 height 16
click at [1234, 383] on span "Editar" at bounding box center [1246, 382] width 40 height 16
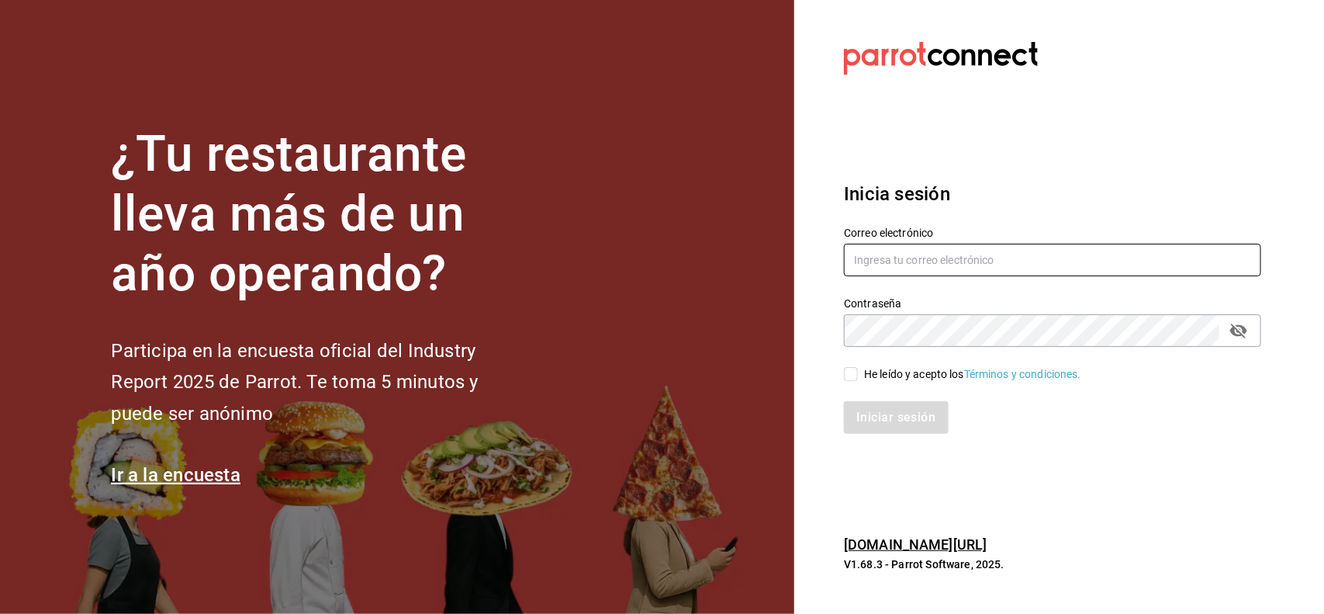
type input "[EMAIL_ADDRESS][DOMAIN_NAME]"
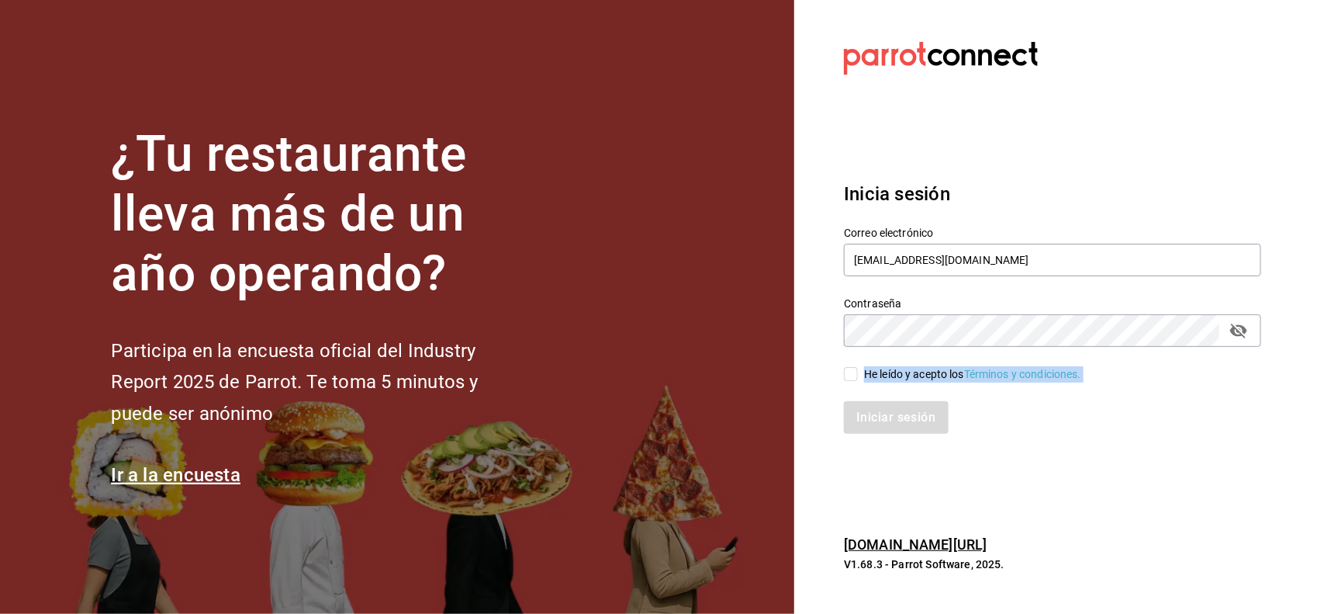
drag, startPoint x: 857, startPoint y: 384, endPoint x: 850, endPoint y: 374, distance: 12.7
click at [850, 374] on div "Correo electrónico multiuser@celestica.com Contraseña Contraseña He leído y ace…" at bounding box center [1044, 321] width 436 height 226
click at [850, 374] on input "He leído y acepto los Términos y condiciones." at bounding box center [851, 374] width 14 height 14
checkbox input "true"
click at [889, 417] on button "Iniciar sesión" at bounding box center [897, 417] width 106 height 33
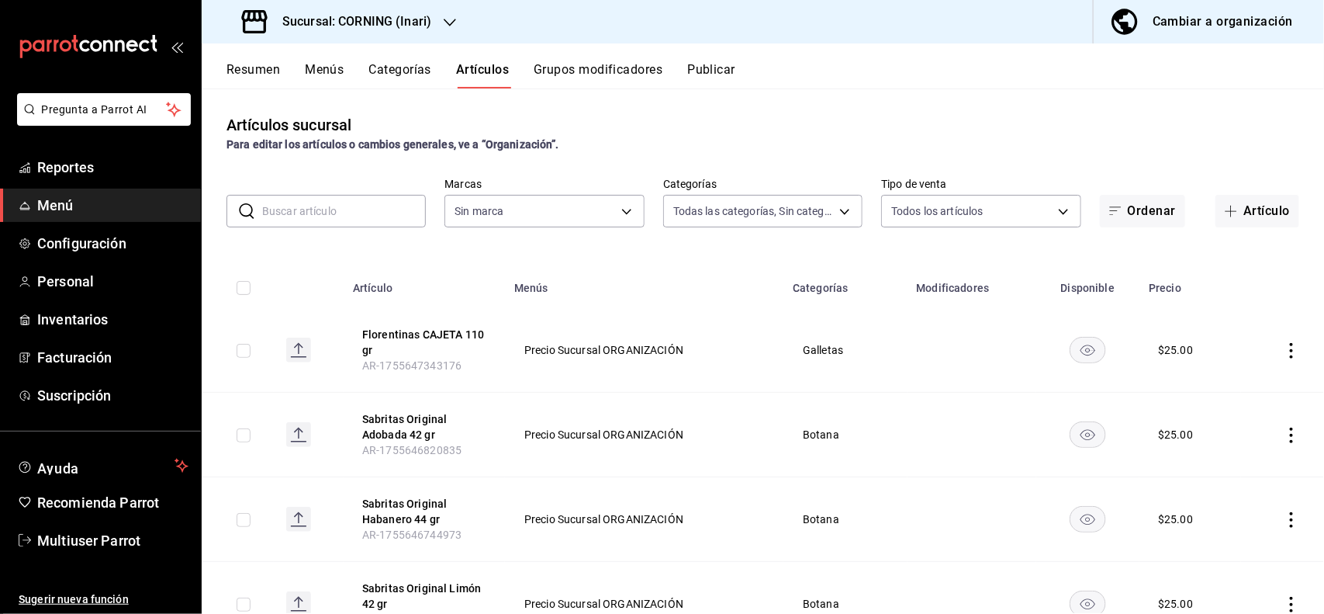
type input "2fc91448-c819-4dc1-a65e-8a1fd7123e51,396cbb58-422b-46d3-accc-8fe96382a592,5444b…"
type input "9758f88e-1d56-483c-ada6-183e34089cca"
click at [406, 210] on input "text" at bounding box center [344, 211] width 164 height 31
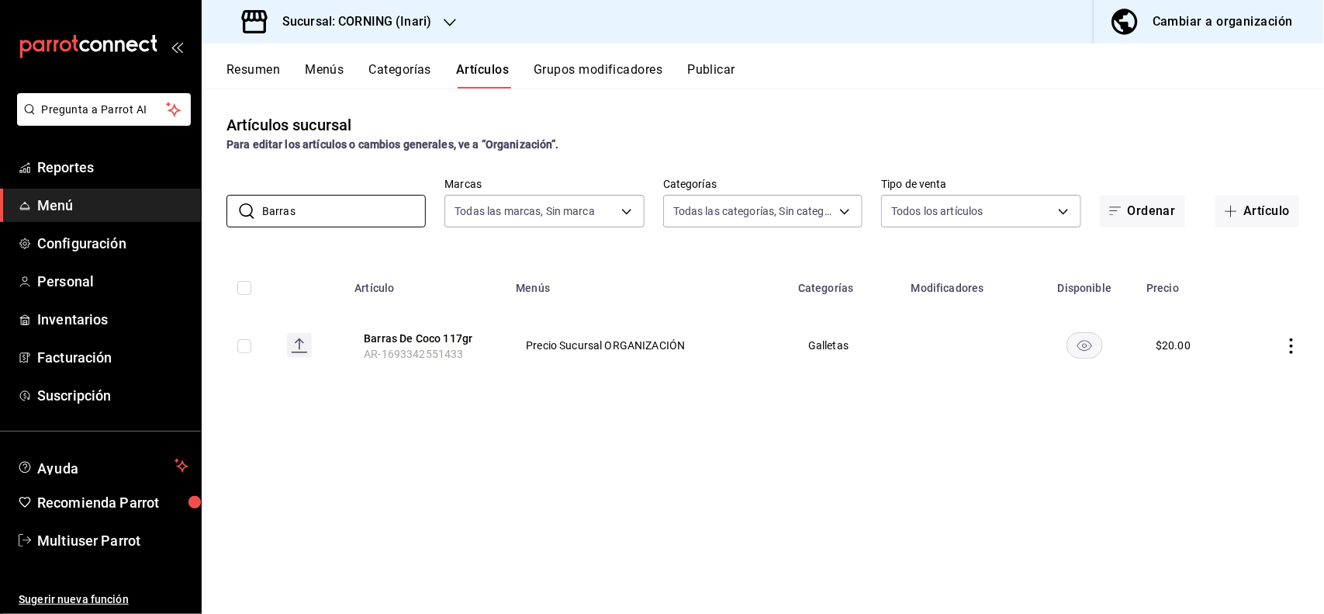
type input "Barras"
click at [641, 137] on div "Para editar los artículos o cambios generales, ve a “Organización”." at bounding box center [763, 145] width 1073 height 16
click at [1292, 346] on icon "actions" at bounding box center [1291, 346] width 3 height 16
click at [1249, 375] on span "Editar" at bounding box center [1246, 382] width 40 height 16
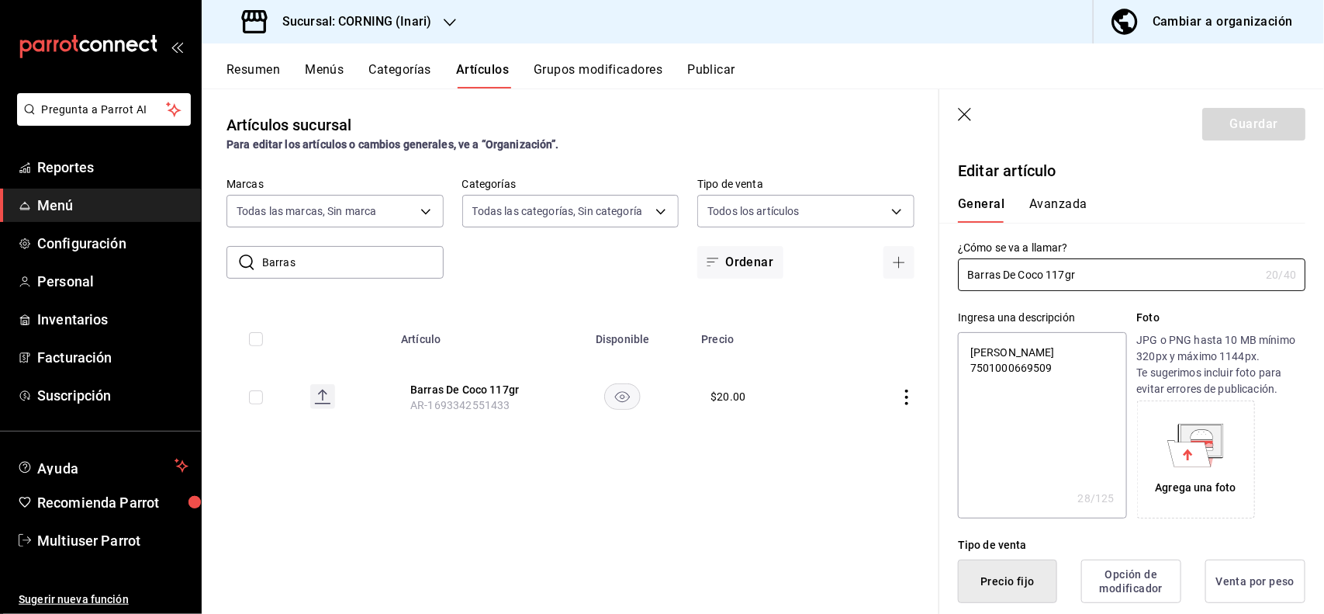
type input "[PERSON_NAME] 117g"
type textarea "x"
type input "[PERSON_NAME] 117"
type textarea "x"
type input "[PERSON_NAME] 11"
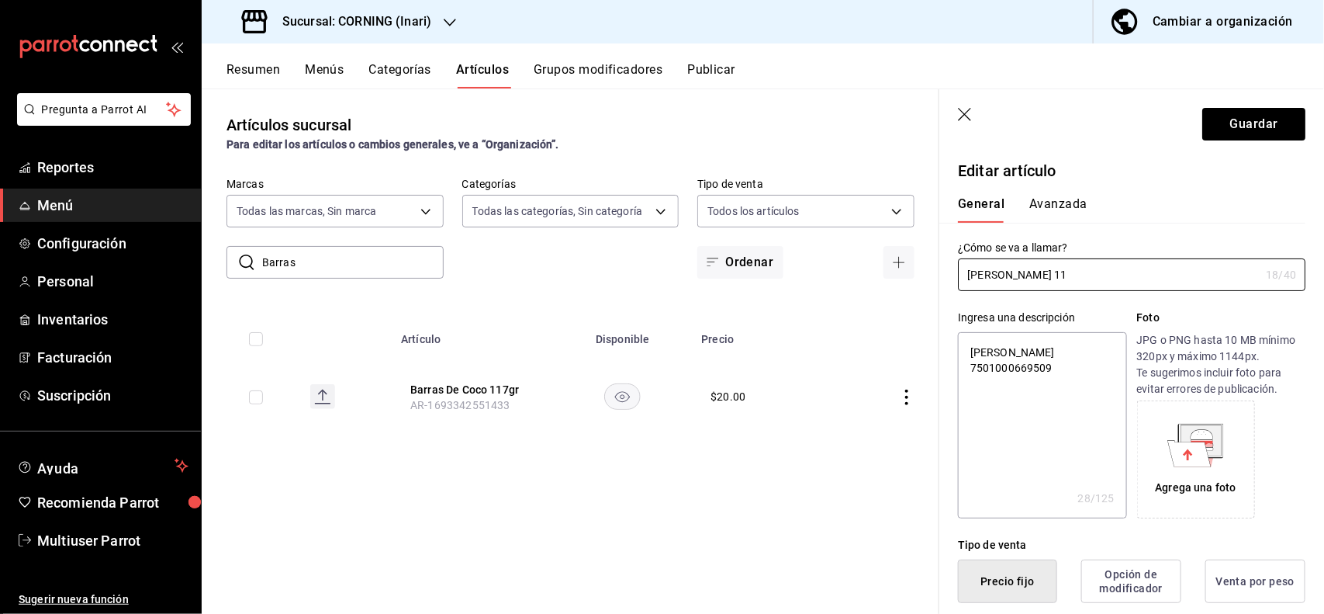
type textarea "x"
type input "[PERSON_NAME] 1"
type textarea "x"
type input "[PERSON_NAME] 14"
type textarea "x"
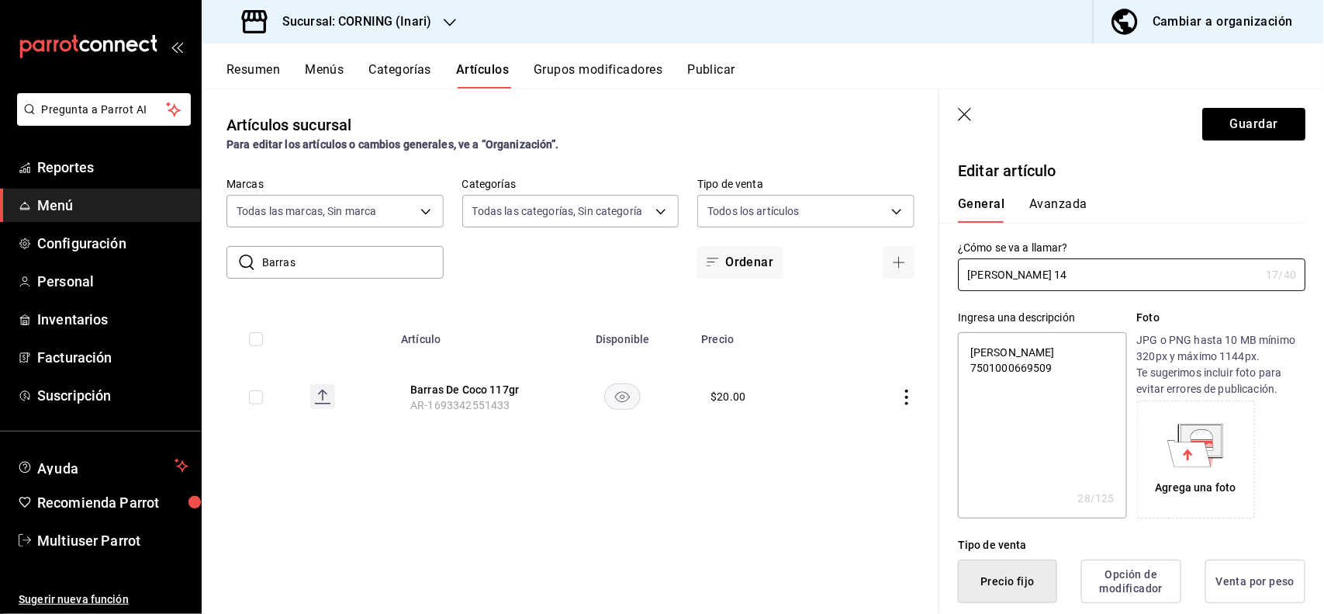
type input "[PERSON_NAME] 140"
type textarea "x"
type input "[PERSON_NAME] 140"
type textarea "x"
type input "[PERSON_NAME] 140 gr"
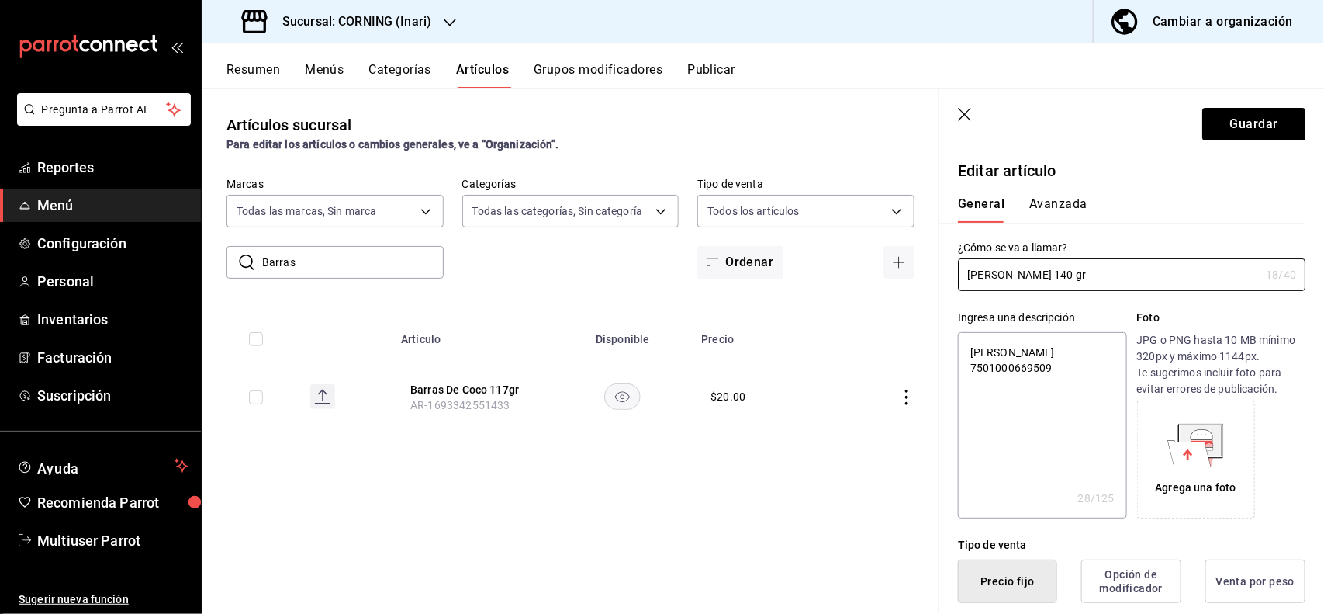
type textarea "x"
type input "[PERSON_NAME] 140 gr"
type textarea "x"
type button "1"
type button "0"
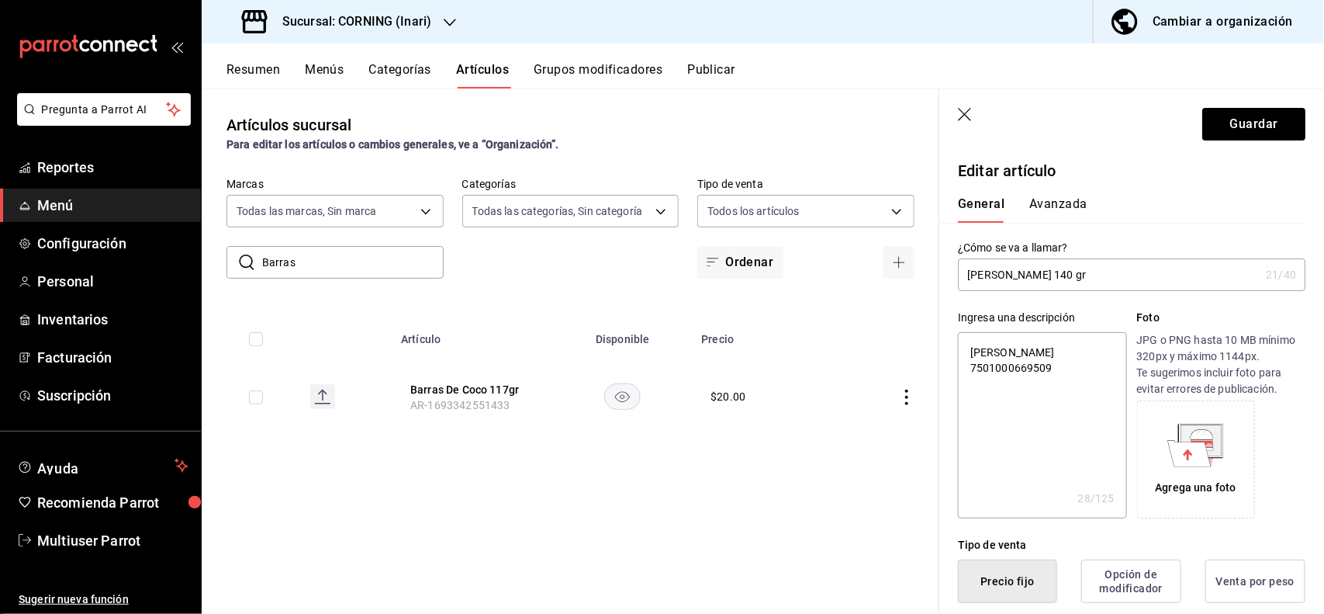
type button "2"
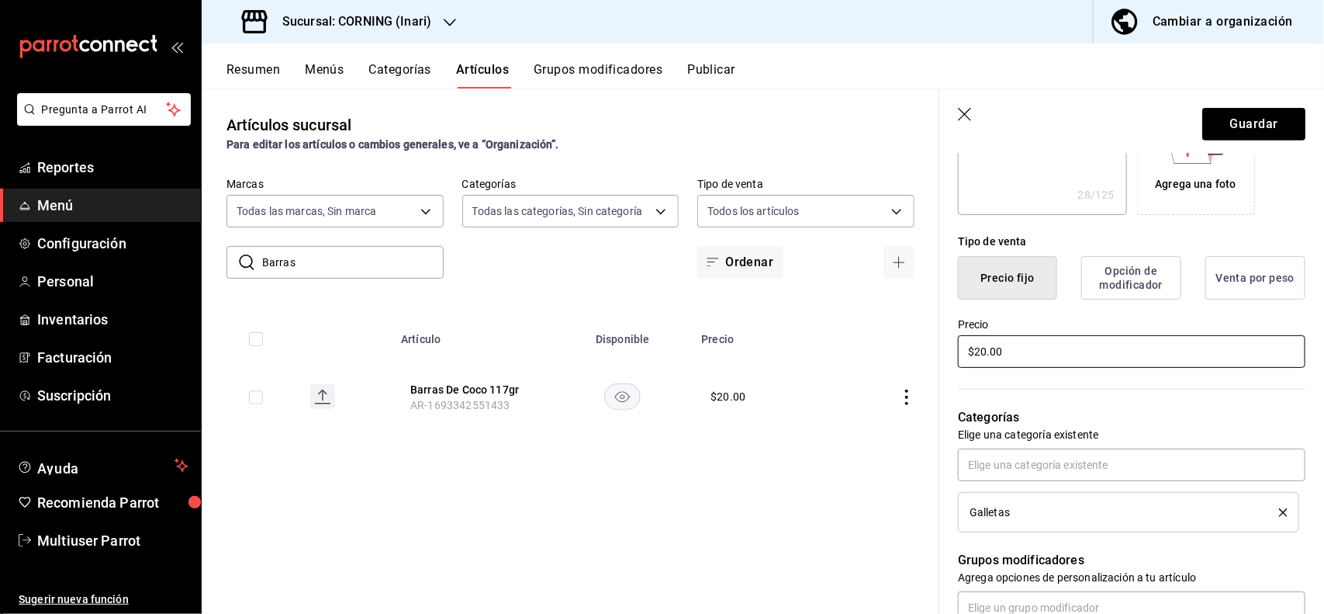
type input "$2.00"
type textarea "x"
type input "$25.00"
type textarea "x"
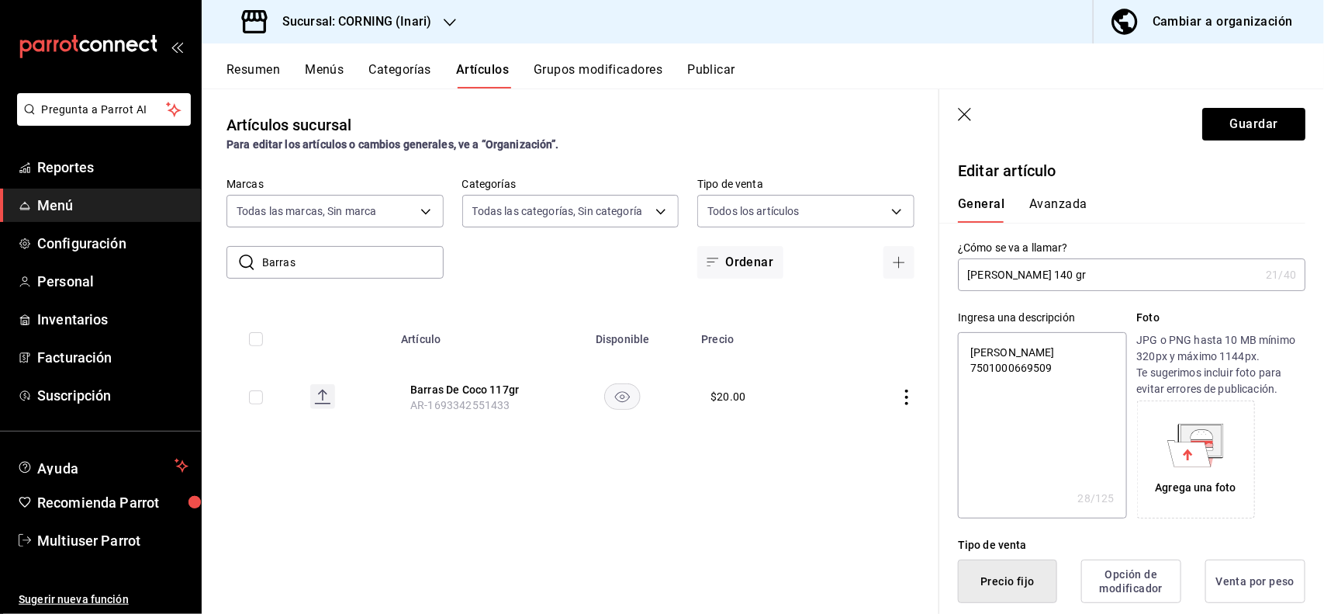
type input "$25.00"
click at [1077, 203] on button "Avanzada" at bounding box center [1059, 209] width 58 height 26
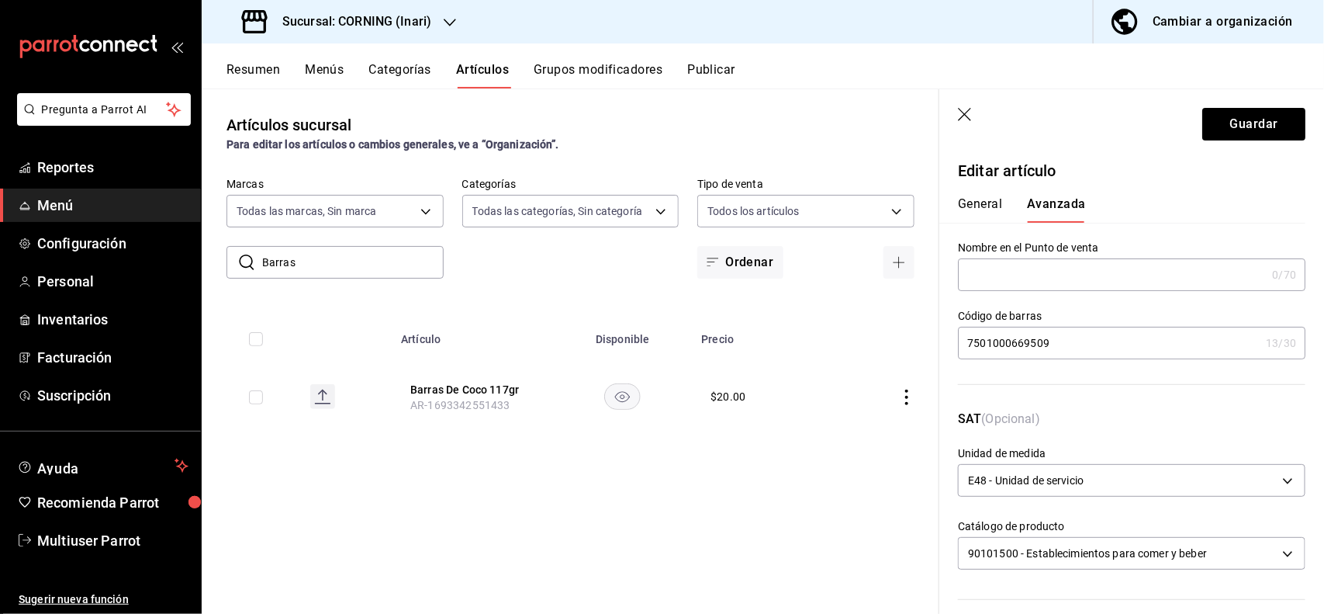
click at [1112, 350] on input "7501000669509" at bounding box center [1109, 342] width 302 height 31
type input "7"
type input "7500478042401"
click at [1224, 133] on button "Guardar" at bounding box center [1254, 124] width 103 height 33
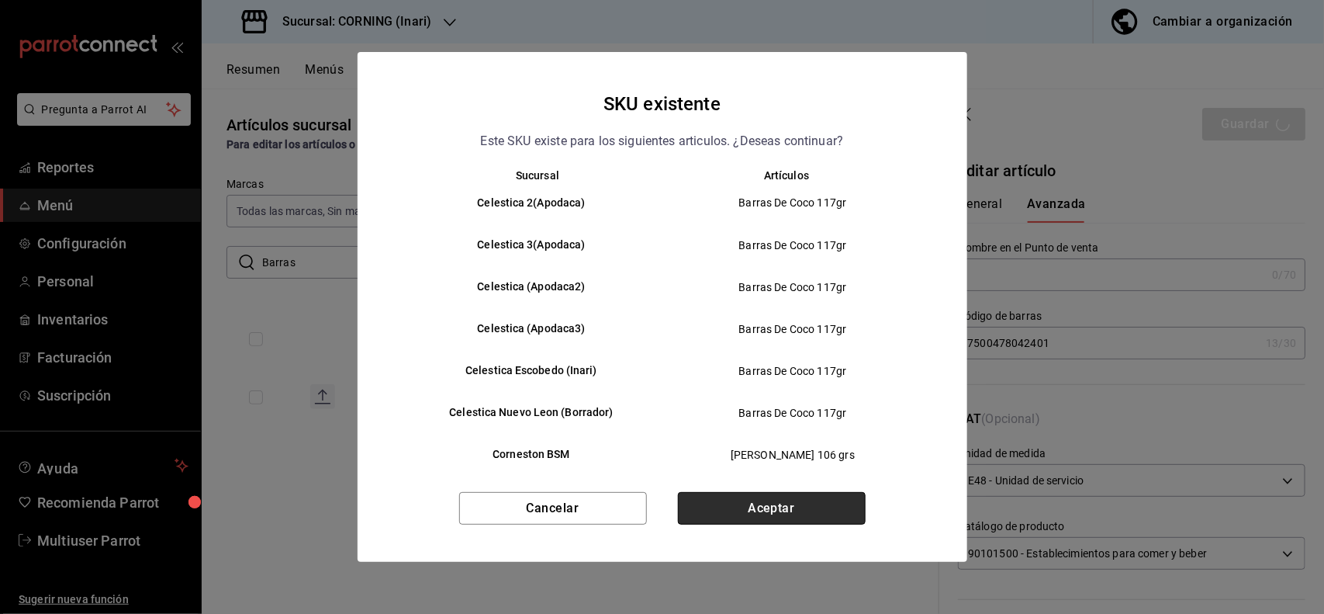
click at [805, 493] on button "Aceptar" at bounding box center [772, 508] width 188 height 33
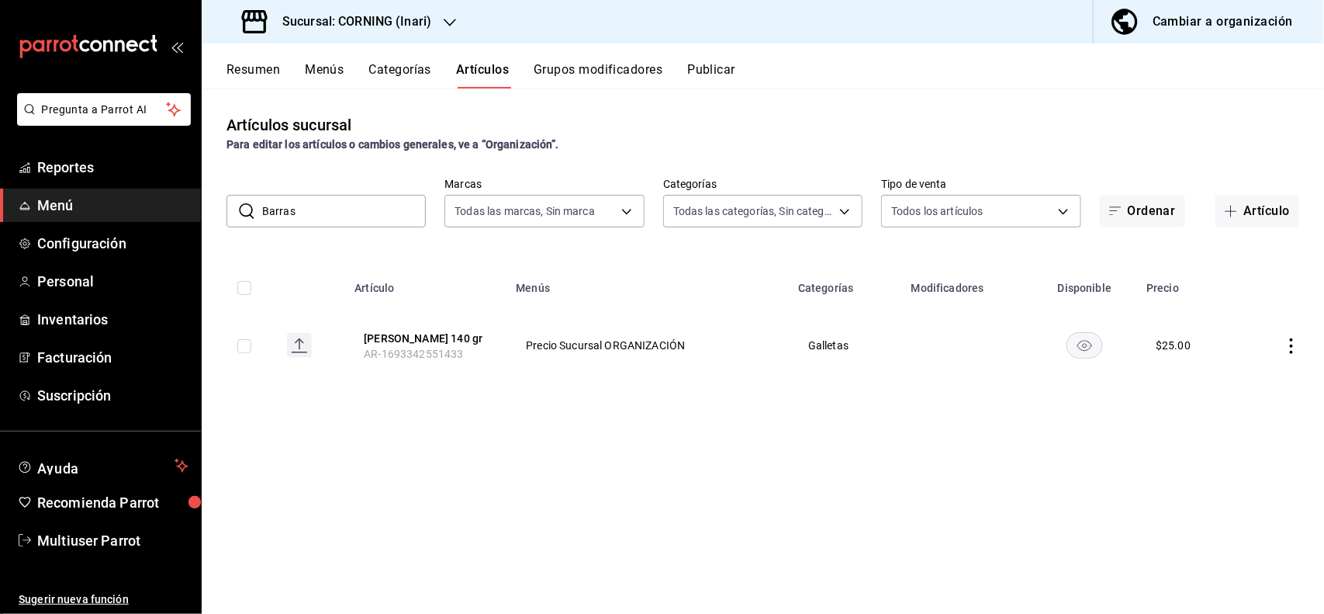
click at [375, 203] on input "Barras" at bounding box center [344, 211] width 164 height 31
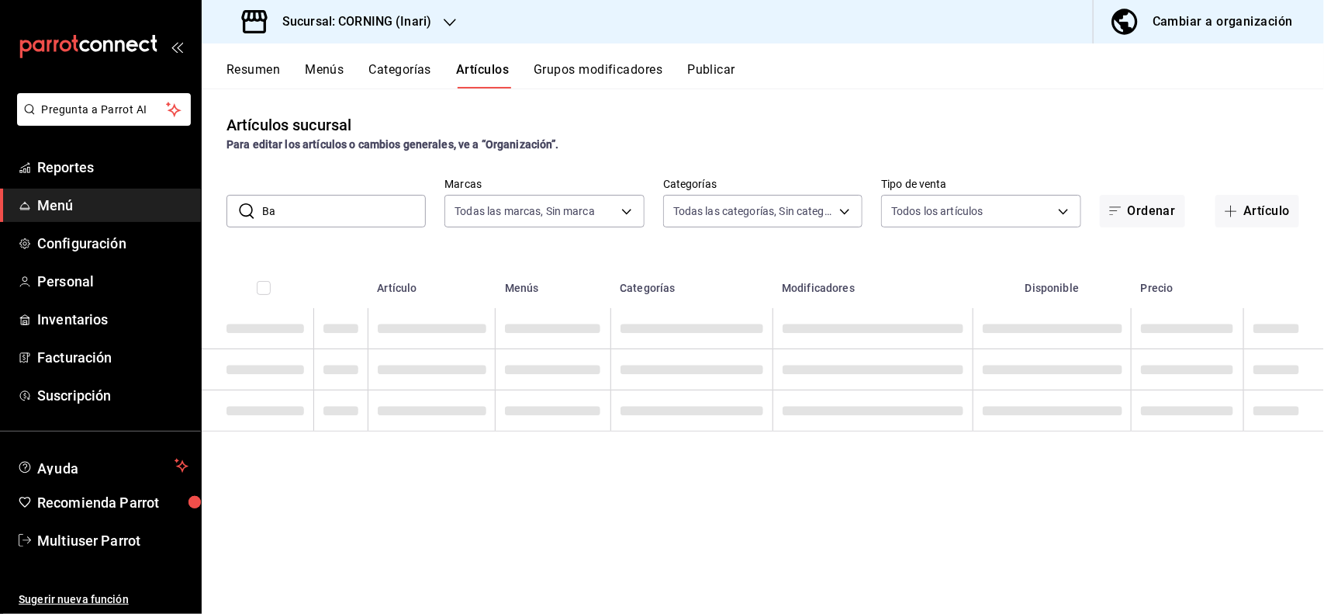
type input "B"
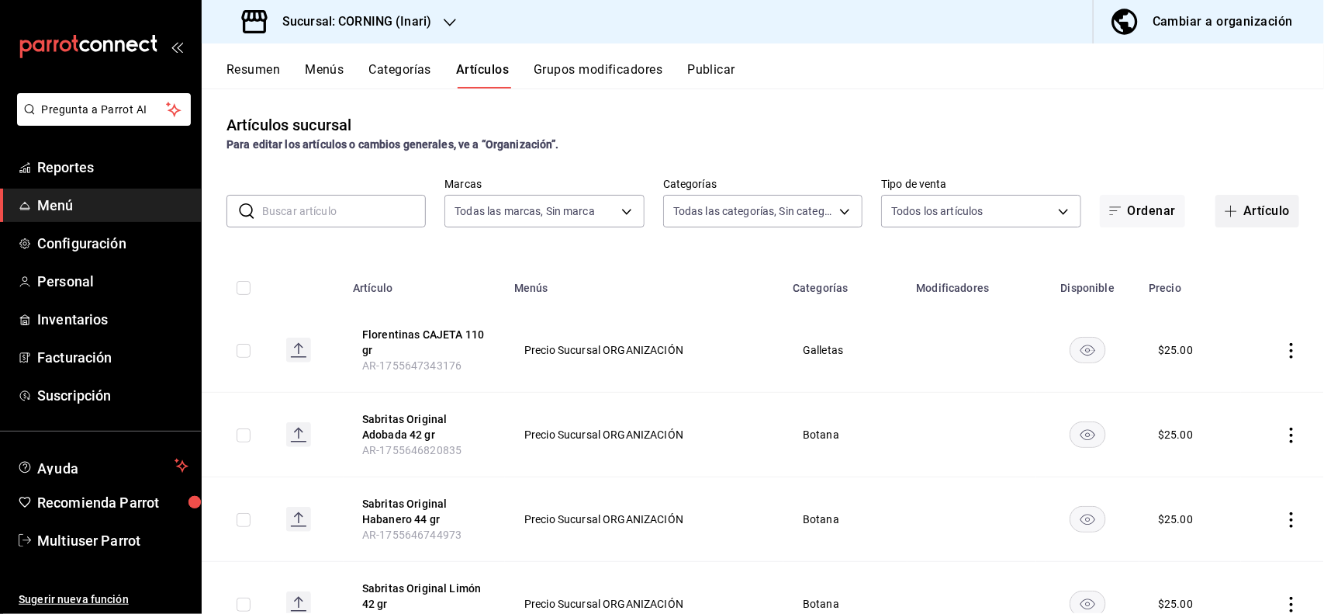
click at [1225, 210] on icon "button" at bounding box center [1231, 211] width 12 height 12
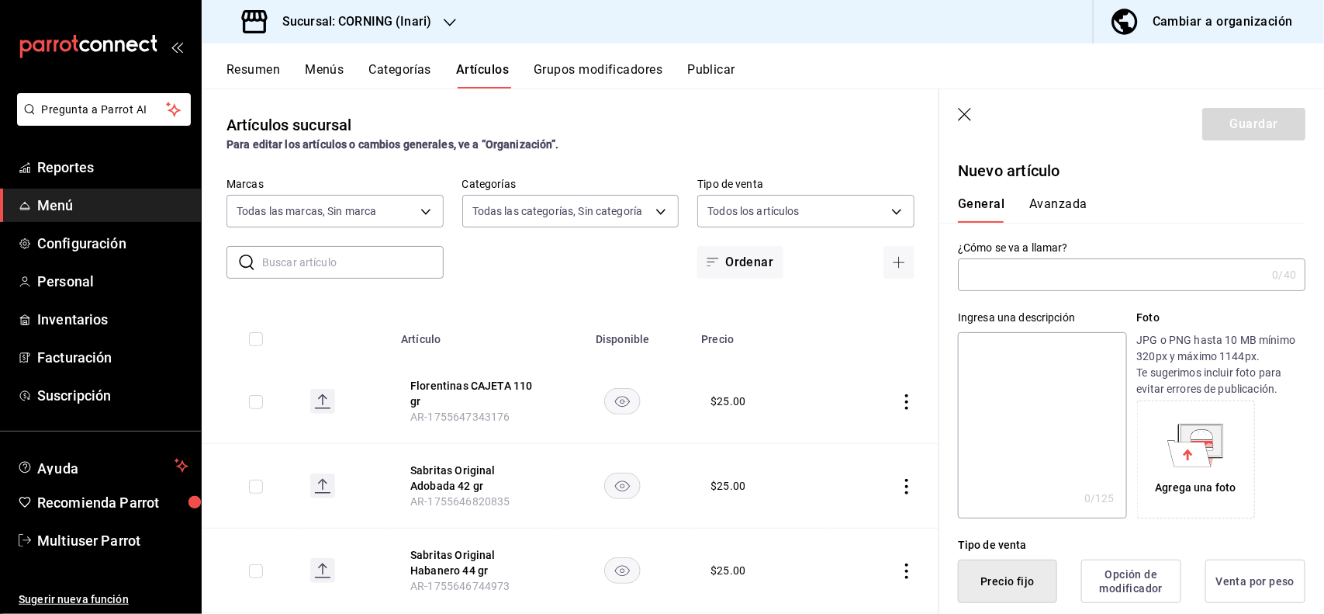
click at [964, 109] on icon "button" at bounding box center [966, 116] width 16 height 16
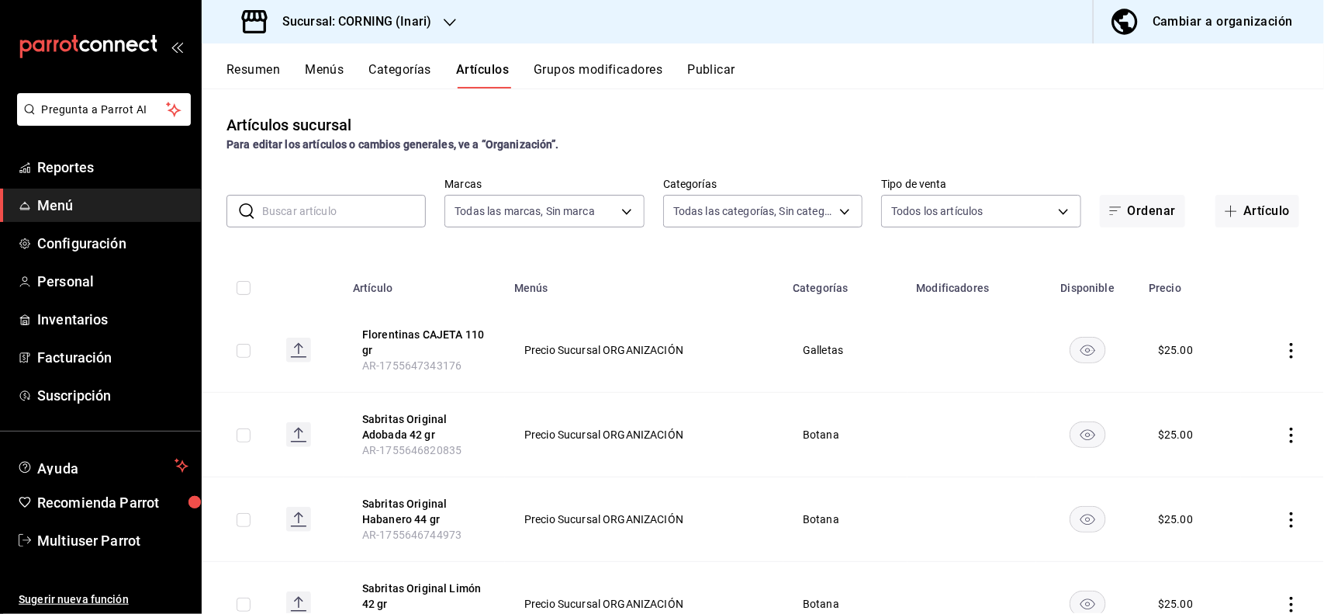
click at [379, 215] on input "text" at bounding box center [344, 211] width 164 height 31
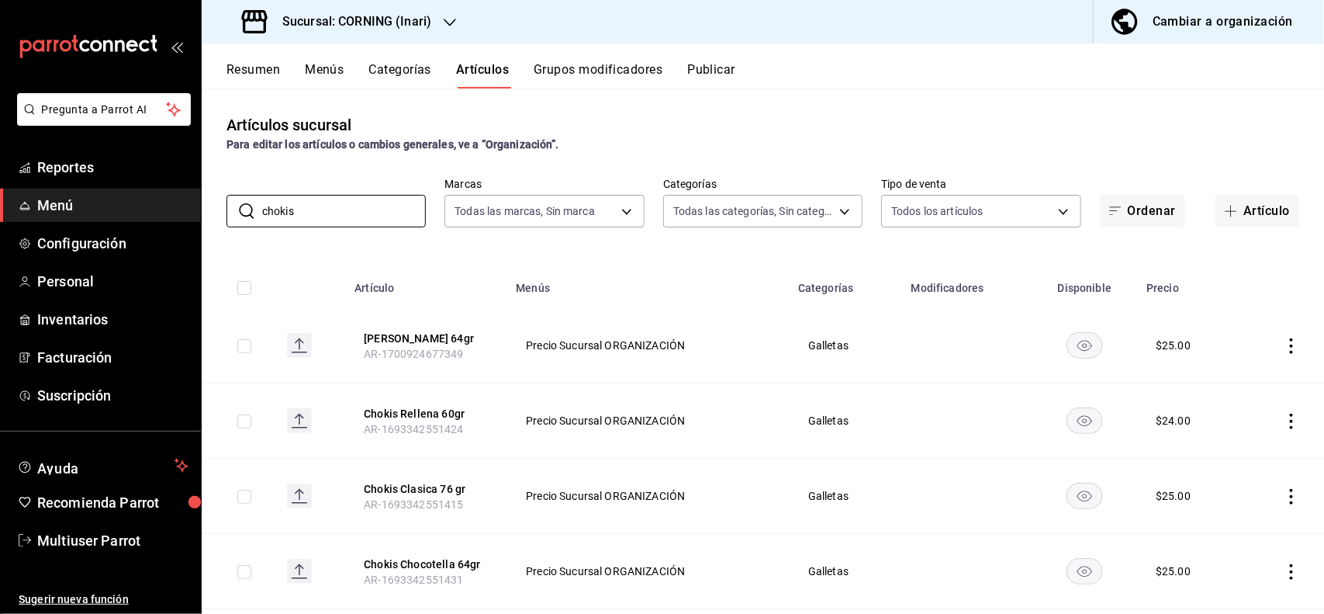
type input "chokis"
click at [708, 132] on div "Artículos sucursal Para editar los artículos o cambios generales, ve a “Organiz…" at bounding box center [763, 133] width 1123 height 40
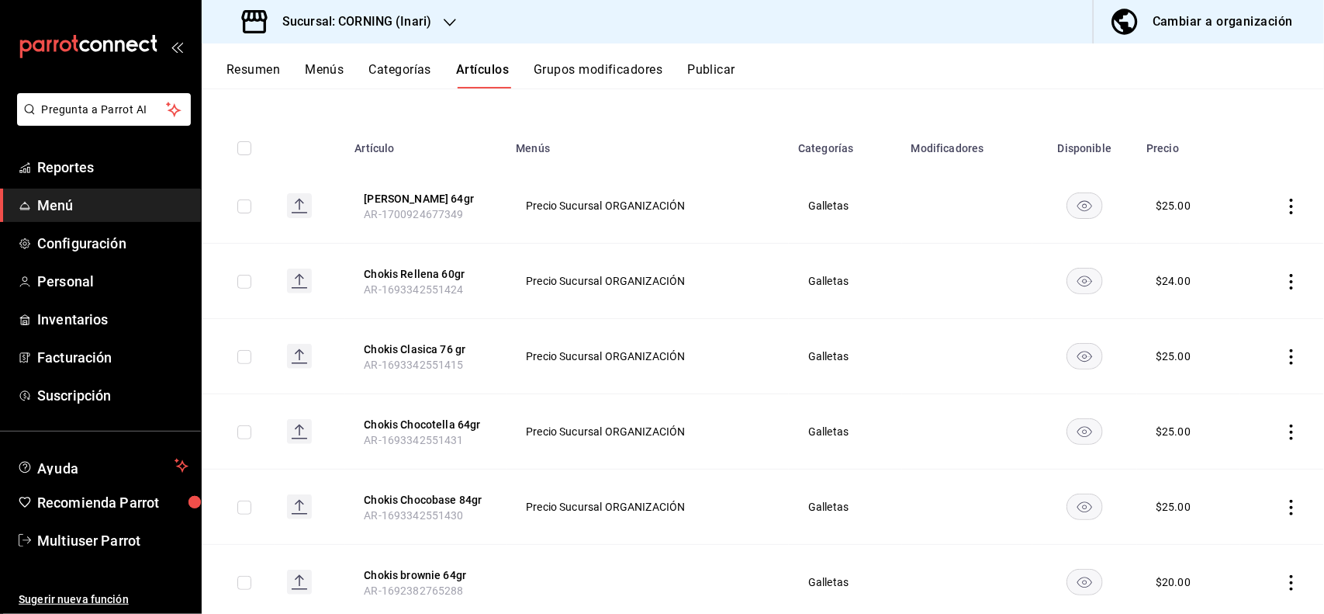
scroll to position [144, 0]
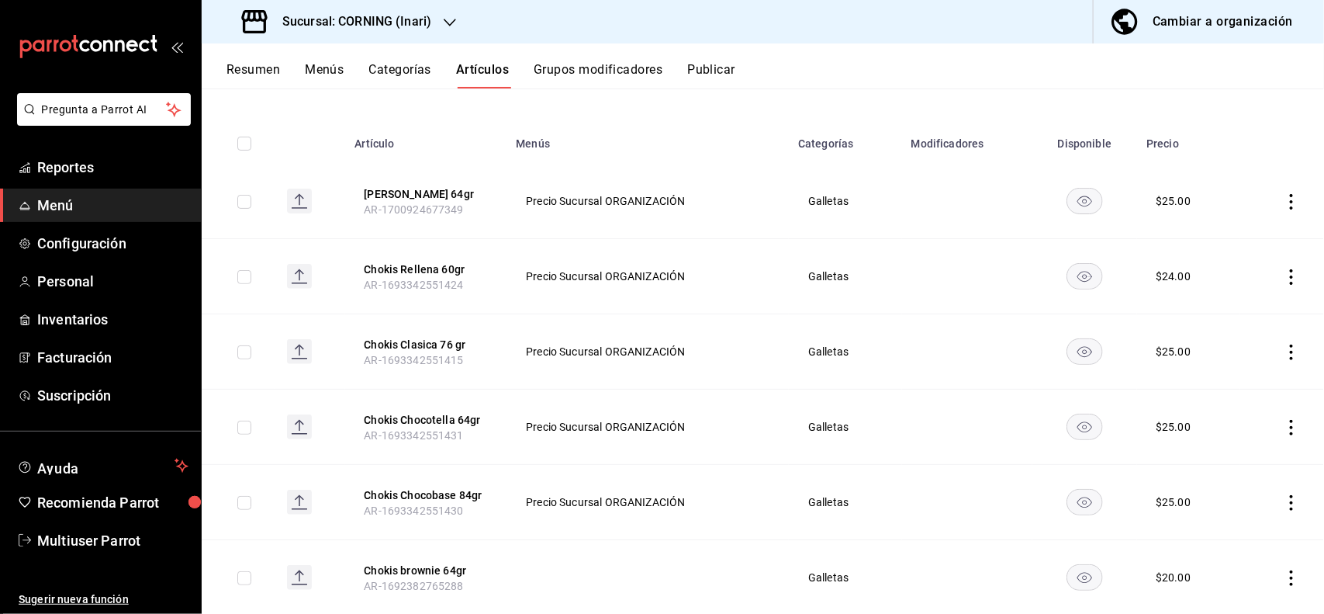
click at [1284, 500] on icon "actions" at bounding box center [1292, 503] width 16 height 16
click at [1223, 514] on span "Editar" at bounding box center [1231, 509] width 40 height 16
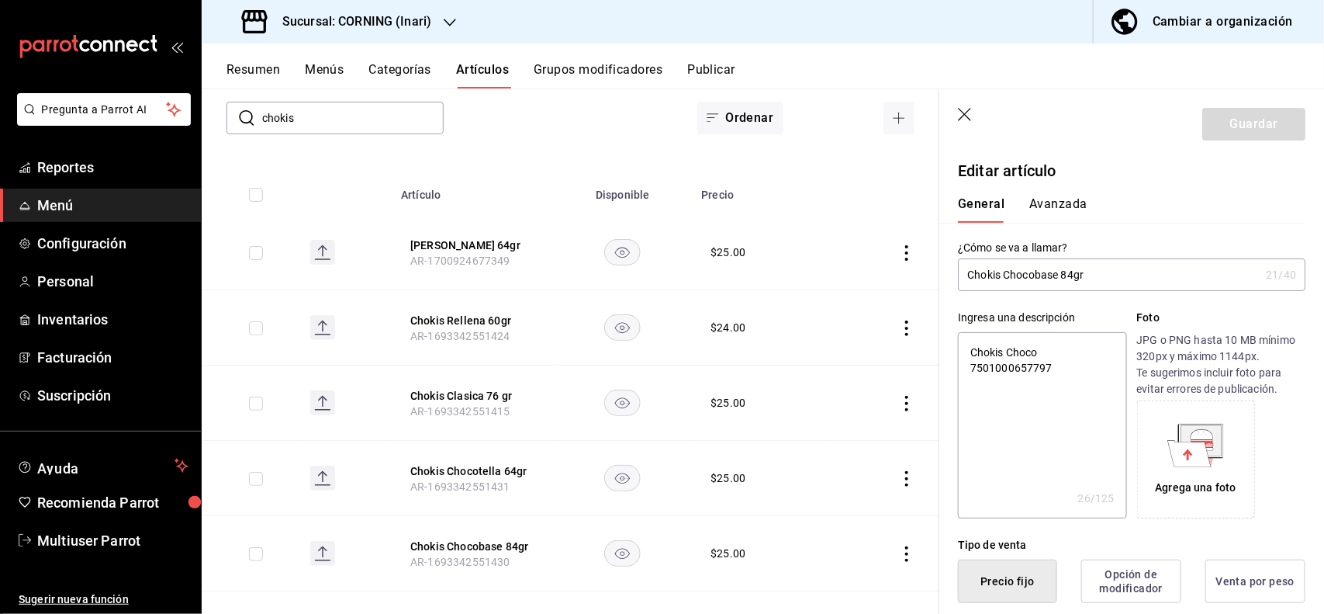
click at [1156, 272] on input "Chokis Chocobase 84gr" at bounding box center [1109, 274] width 302 height 31
type input "Chokis Chocobase 84g"
type textarea "x"
type input "Chokis Chocobase 84"
type textarea "x"
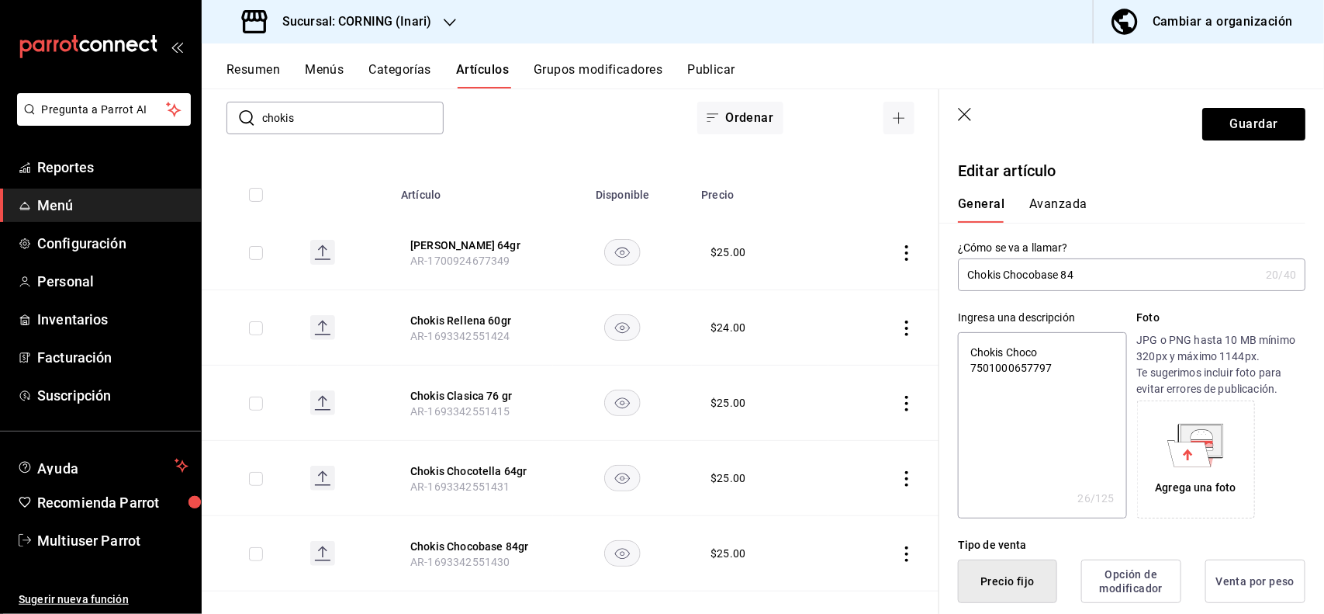
type input "Chokis Chocobase 8"
type textarea "x"
type input "Chokis Chocobase"
type textarea "x"
type input "Chokis Chocobase"
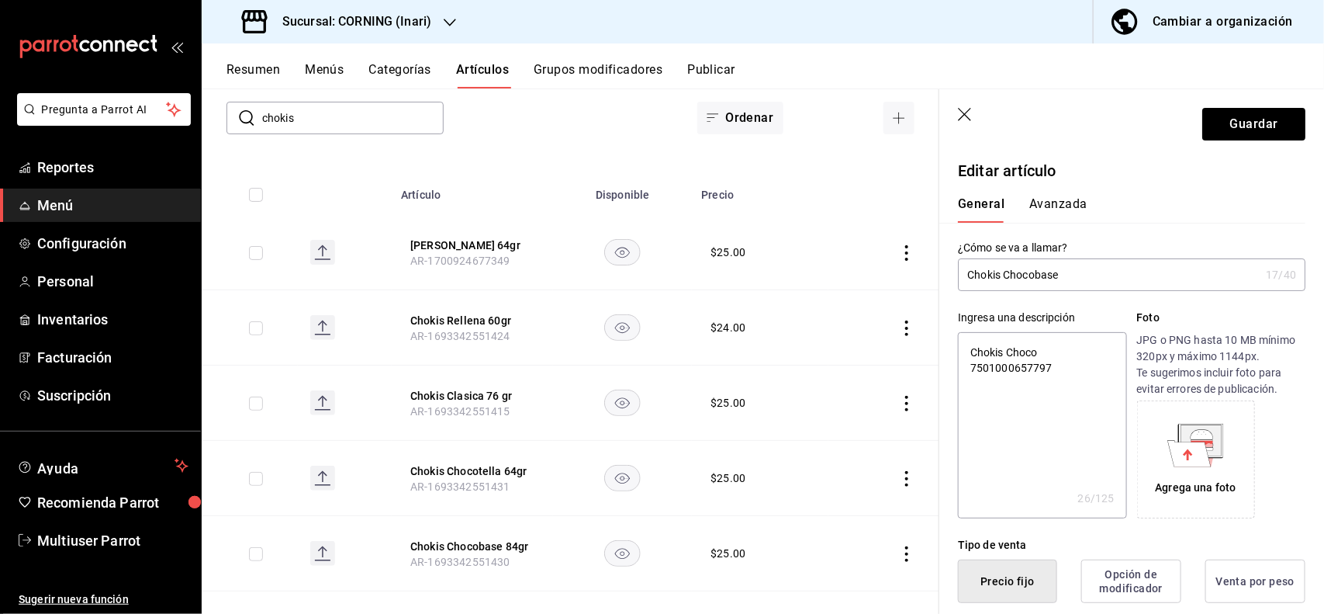
type textarea "x"
type input "Chokis Chocobase"
type textarea "x"
type input "Chokis Chocobase 7"
type textarea "x"
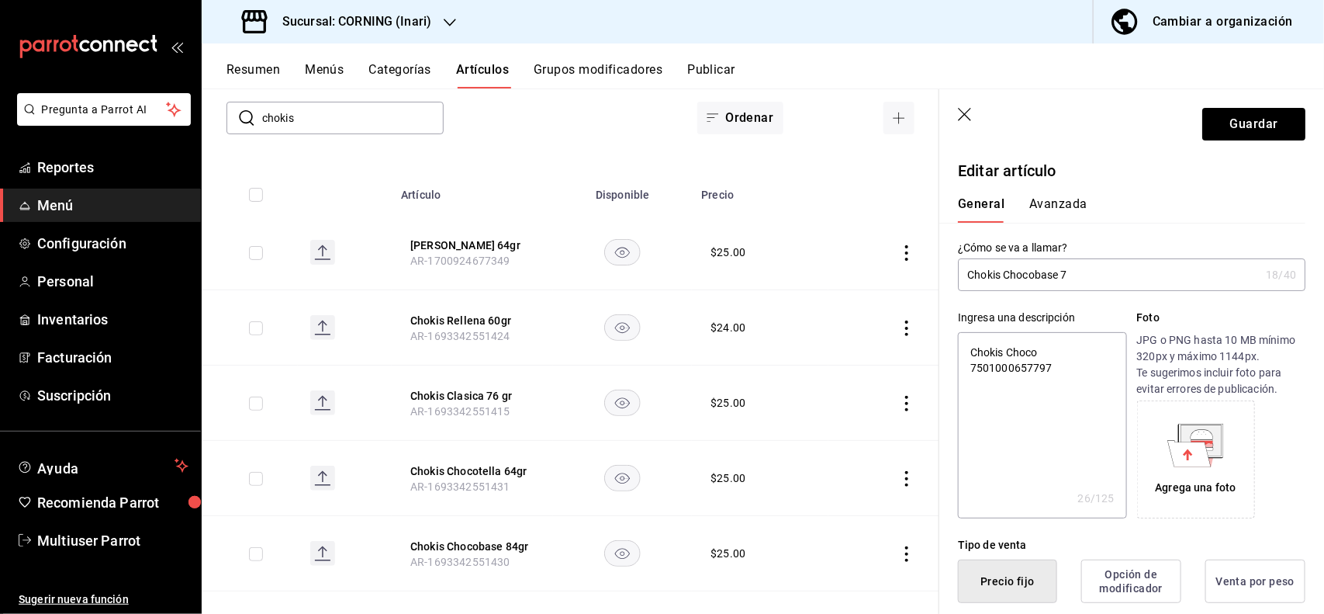
type input "Chokis Chocobase 73"
type textarea "x"
type input "Chokis Chocobase 73."
type textarea "x"
type input "Chokis Chocobase 73.5"
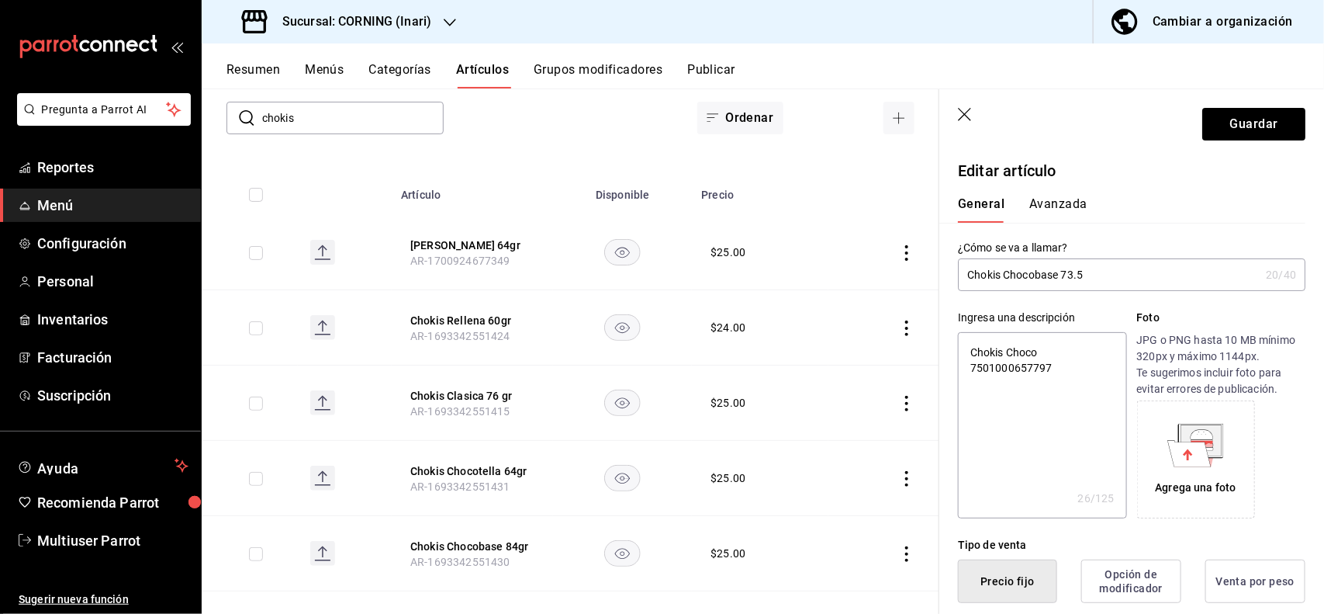
type textarea "x"
type input "Chokis Chocobase 73.5"
type textarea "x"
type input "Chokis Chocobase 73.5 g"
type textarea "x"
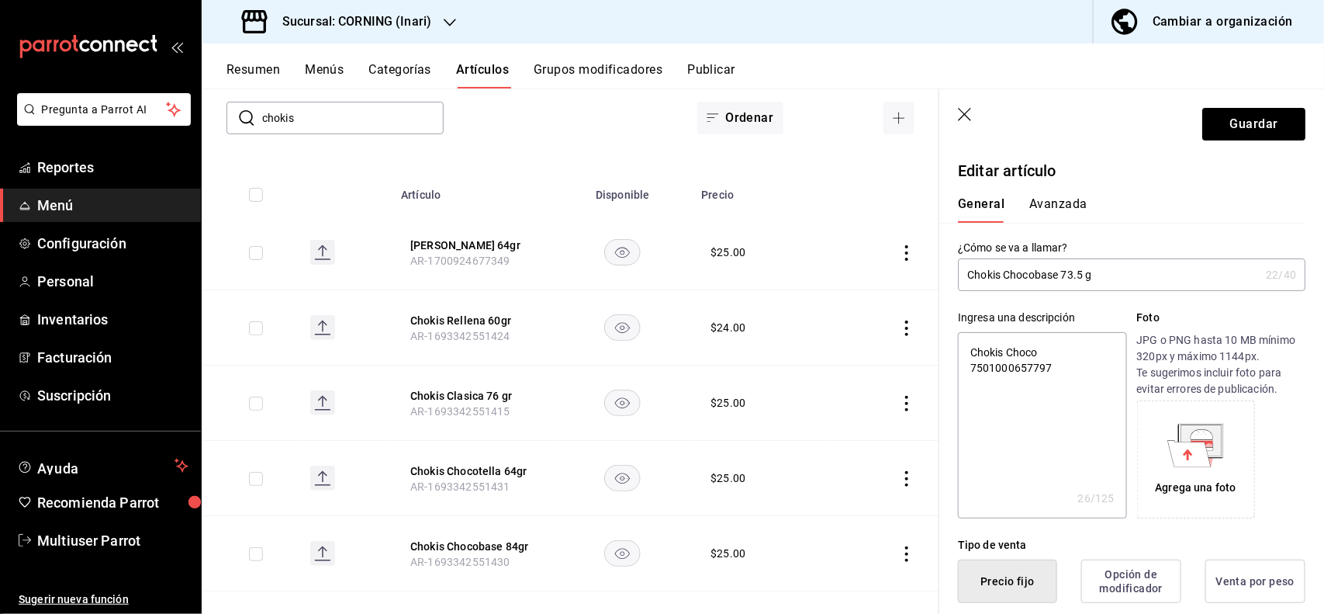
type input "Chokis Chocobase 73.5 gr"
type textarea "x"
type input "Chokis Chocobase 73.5 gr"
click at [1064, 202] on button "Avanzada" at bounding box center [1059, 209] width 58 height 26
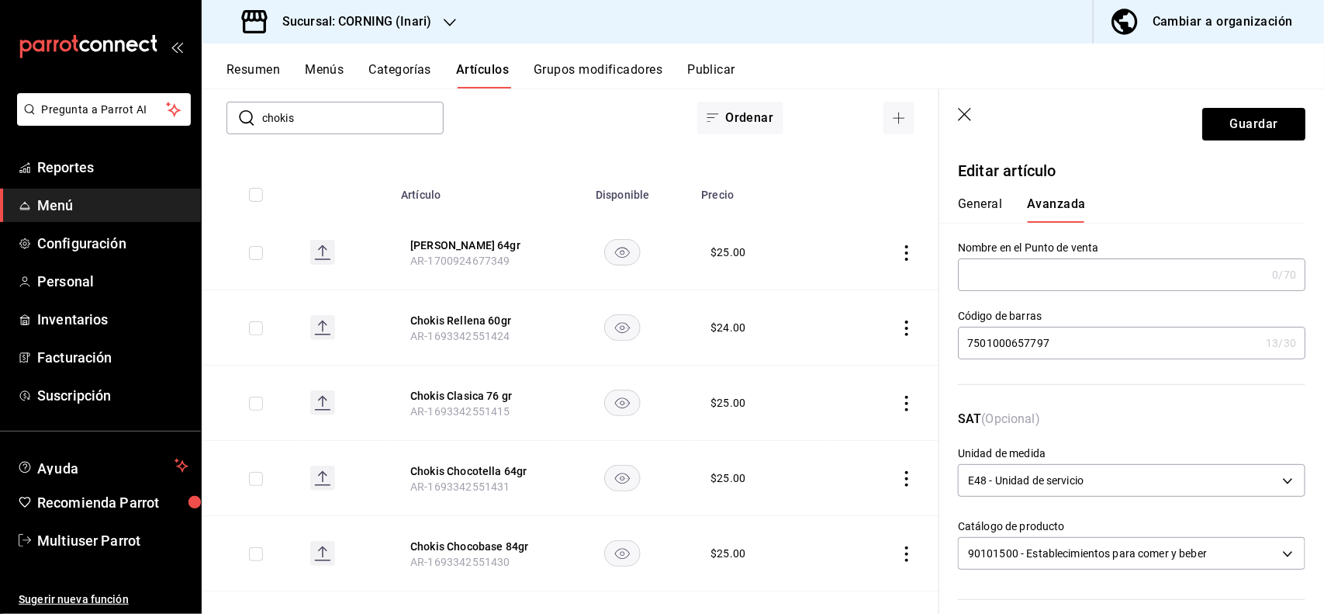
click at [1084, 349] on input "7501000657797" at bounding box center [1109, 342] width 302 height 31
type input "7"
type input "7500478037421"
click at [1215, 115] on button "Guardar" at bounding box center [1254, 124] width 103 height 33
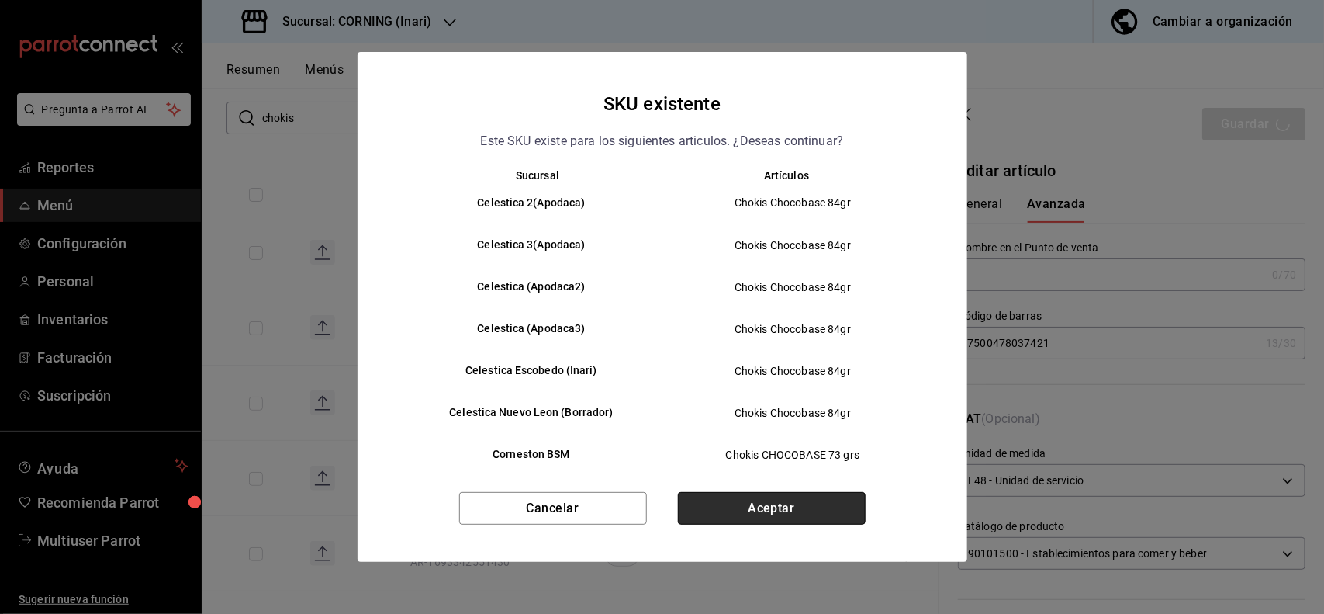
click at [733, 509] on button "Aceptar" at bounding box center [772, 508] width 188 height 33
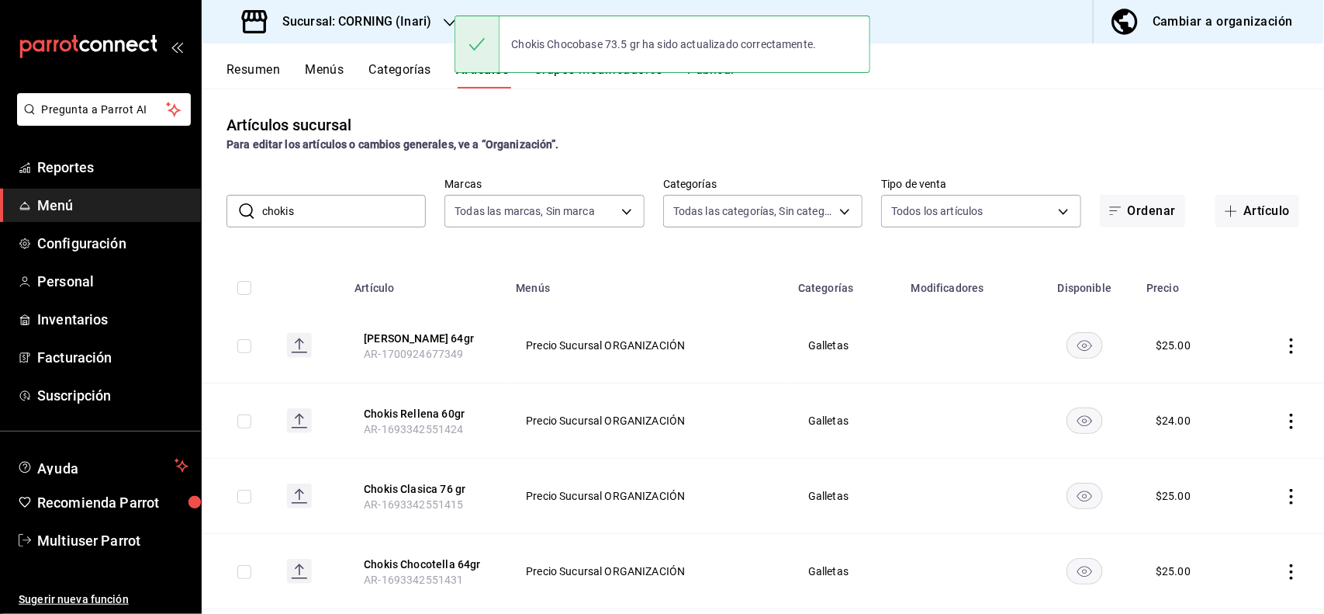
click at [396, 206] on input "chokis" at bounding box center [344, 211] width 164 height 31
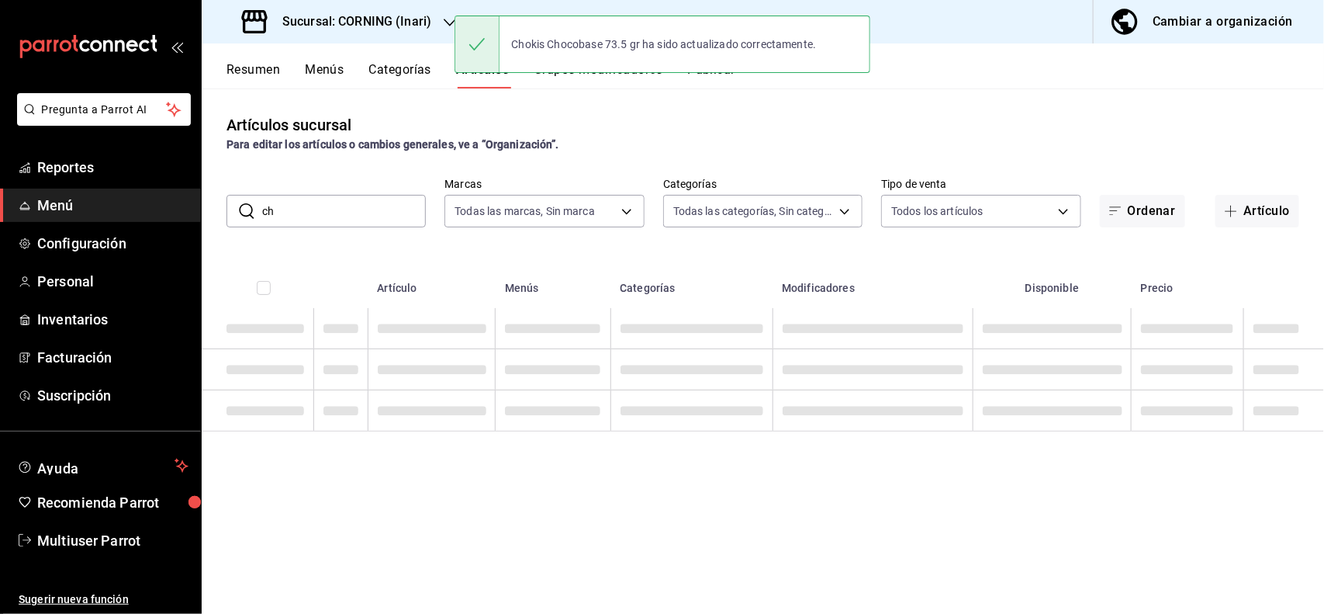
type input "c"
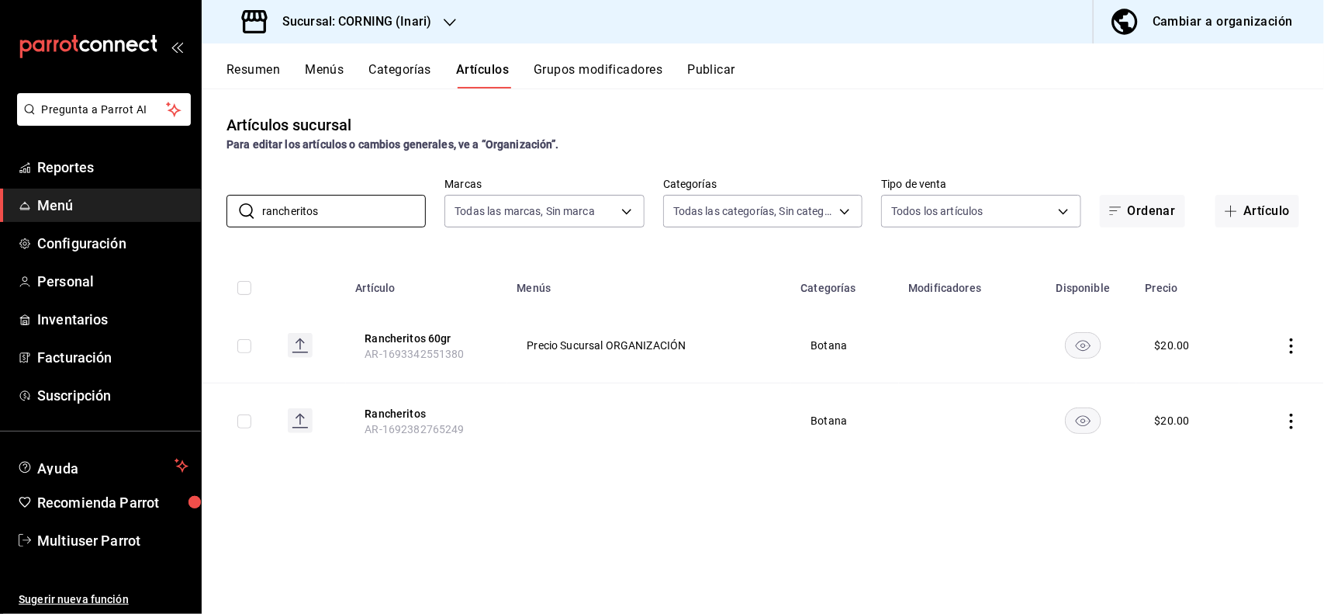
type input "rancheritos"
click at [665, 149] on div "Para editar los artículos o cambios generales, ve a “Organización”." at bounding box center [763, 145] width 1073 height 16
click at [1285, 417] on icon "actions" at bounding box center [1292, 422] width 16 height 16
click at [1254, 528] on span "Eliminar" at bounding box center [1246, 521] width 40 height 16
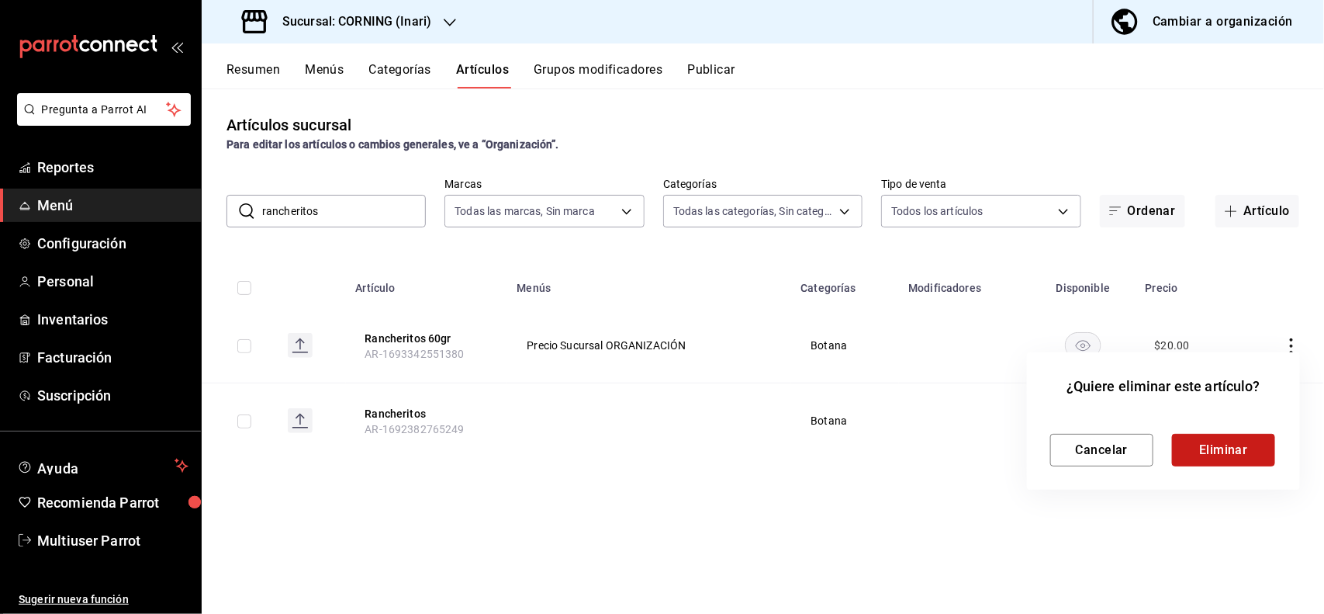
click at [1224, 454] on button "Eliminar" at bounding box center [1223, 450] width 103 height 33
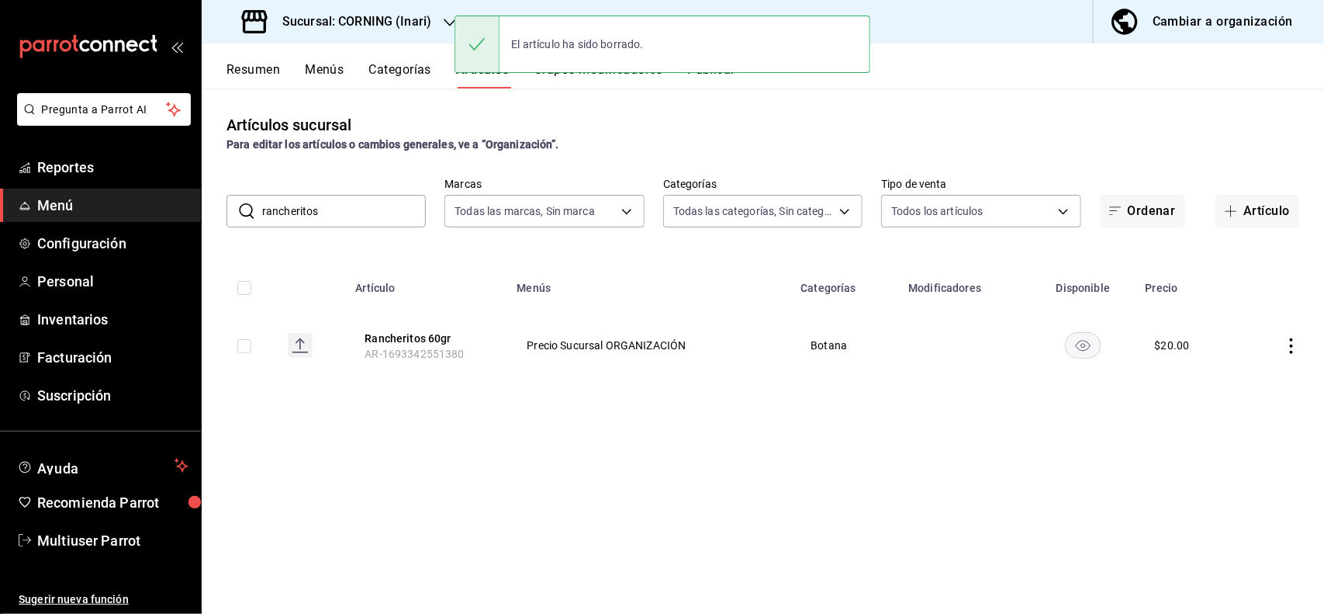
click at [1290, 344] on icon "actions" at bounding box center [1292, 346] width 16 height 16
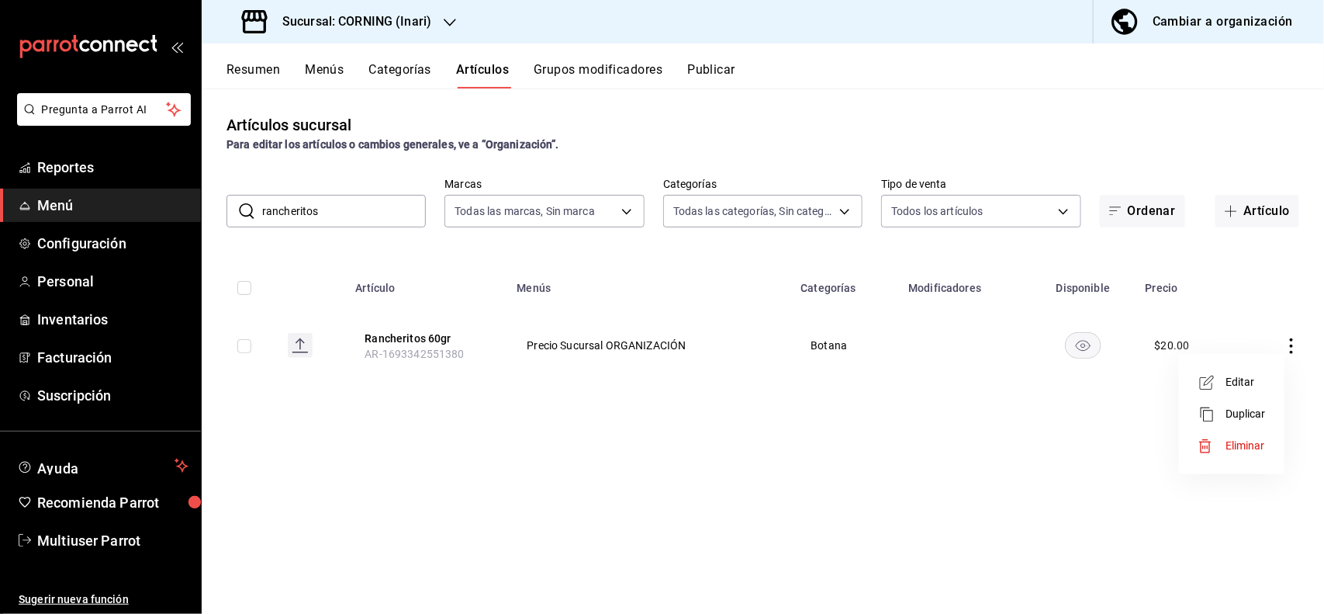
click at [1242, 382] on span "Editar" at bounding box center [1246, 382] width 40 height 16
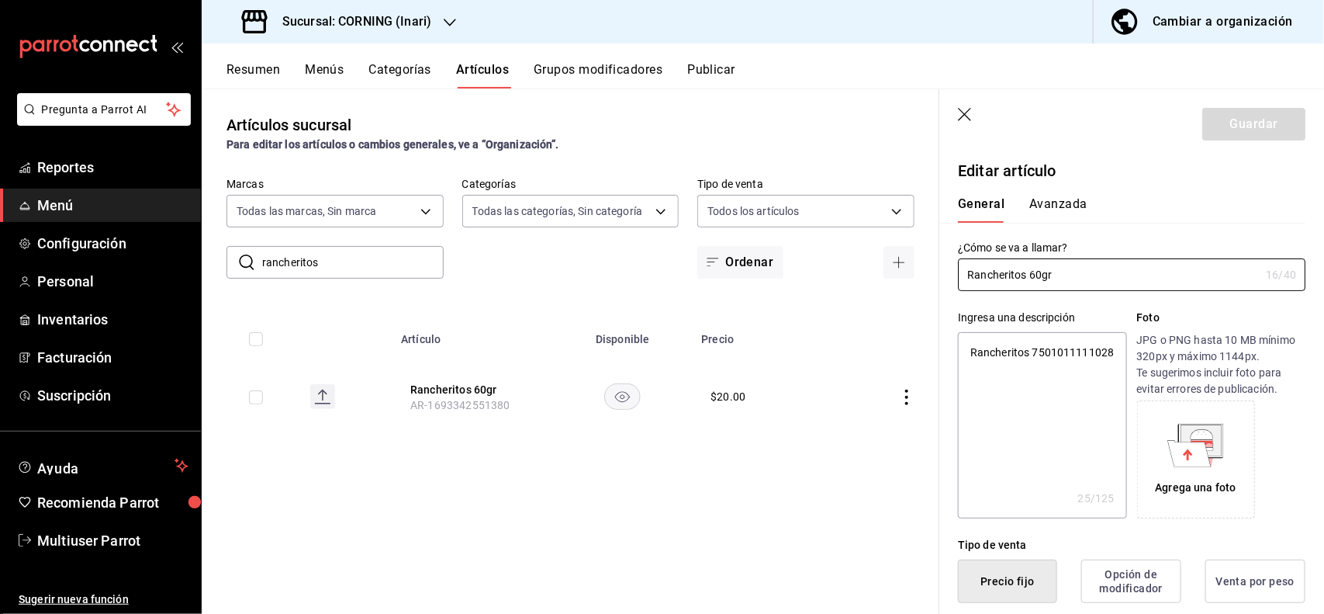
type textarea "x"
type input "$20.00"
type textarea "x"
type button "1"
type button "0"
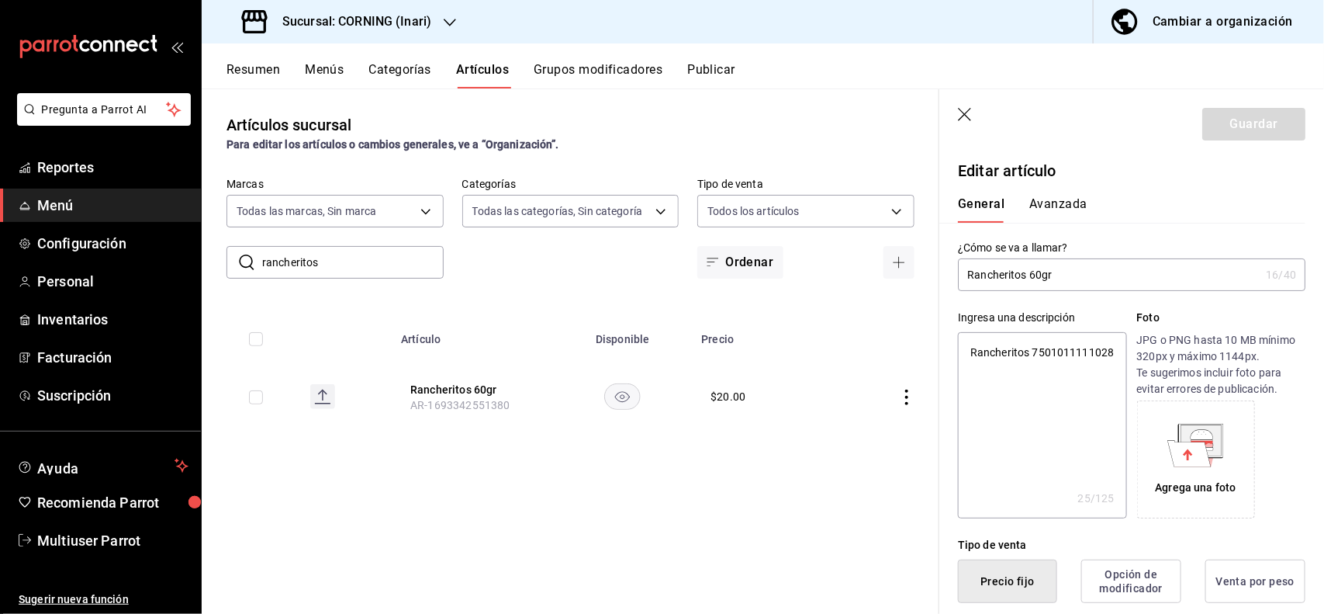
click at [1172, 261] on input "Rancheritos 60gr" at bounding box center [1109, 274] width 302 height 31
type input "Rancheritos 60g"
type textarea "x"
type input "Rancheritos 60"
type textarea "x"
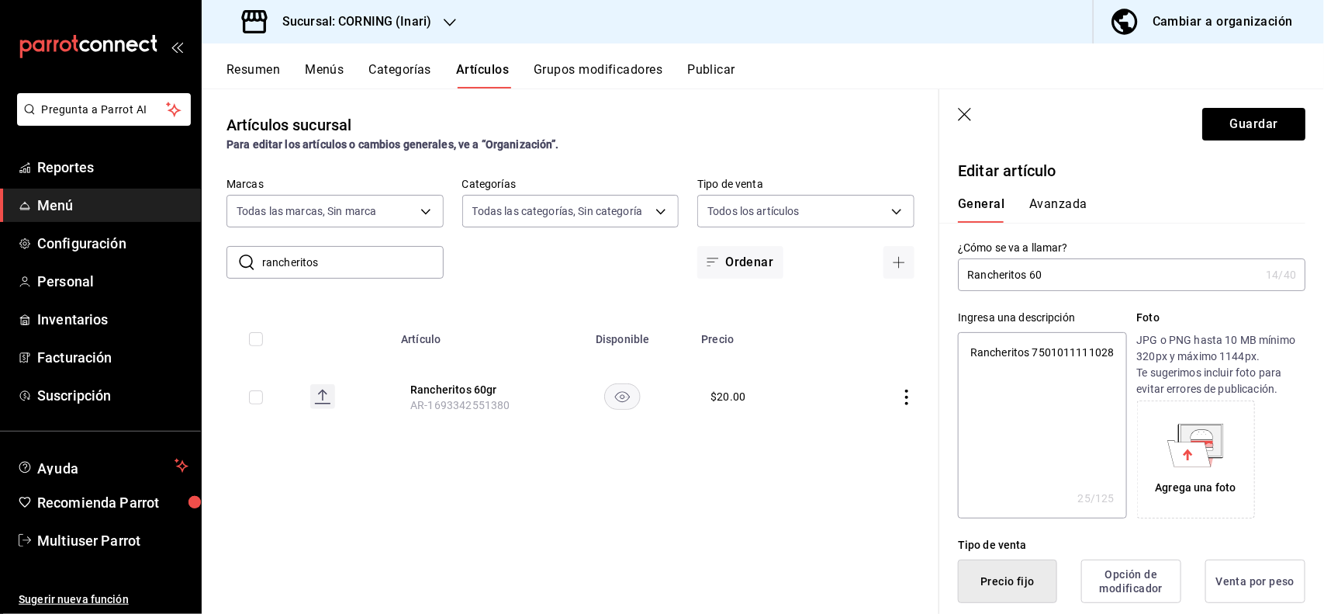
type input "Rancheritos 6"
type textarea "x"
type input "Rancheritos"
type textarea "x"
type input "Rancheritos 5"
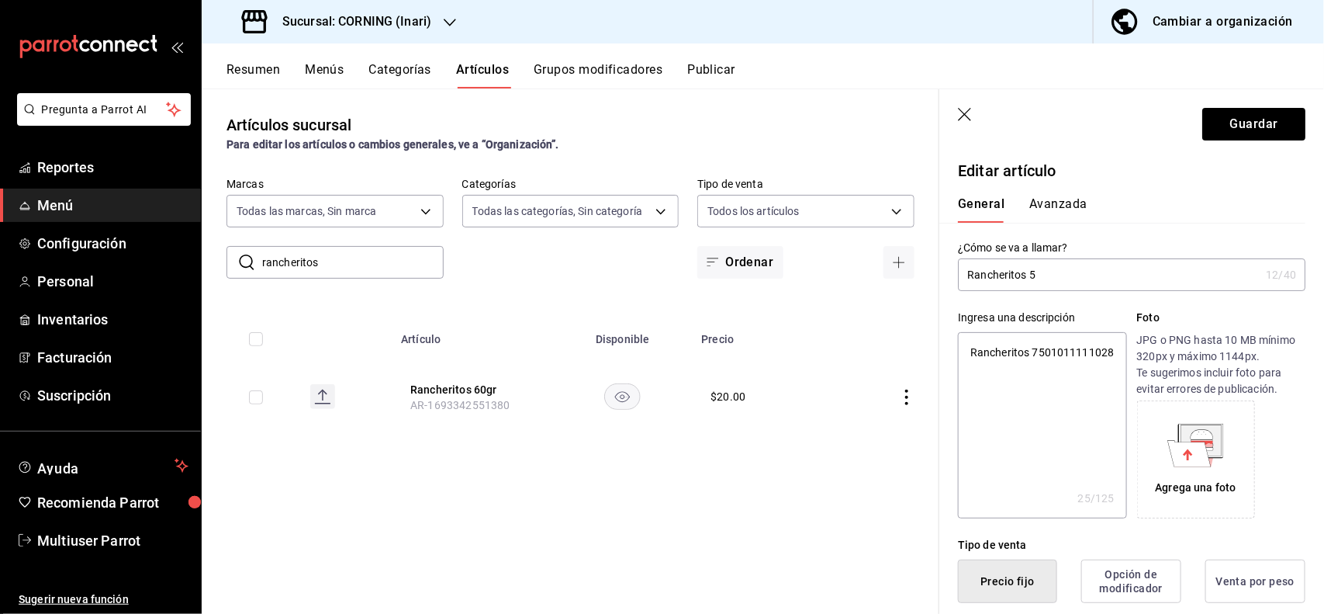
type textarea "x"
type input "Rancheritos 58"
type textarea "x"
type input "Rancheritos 58 gr"
type textarea "x"
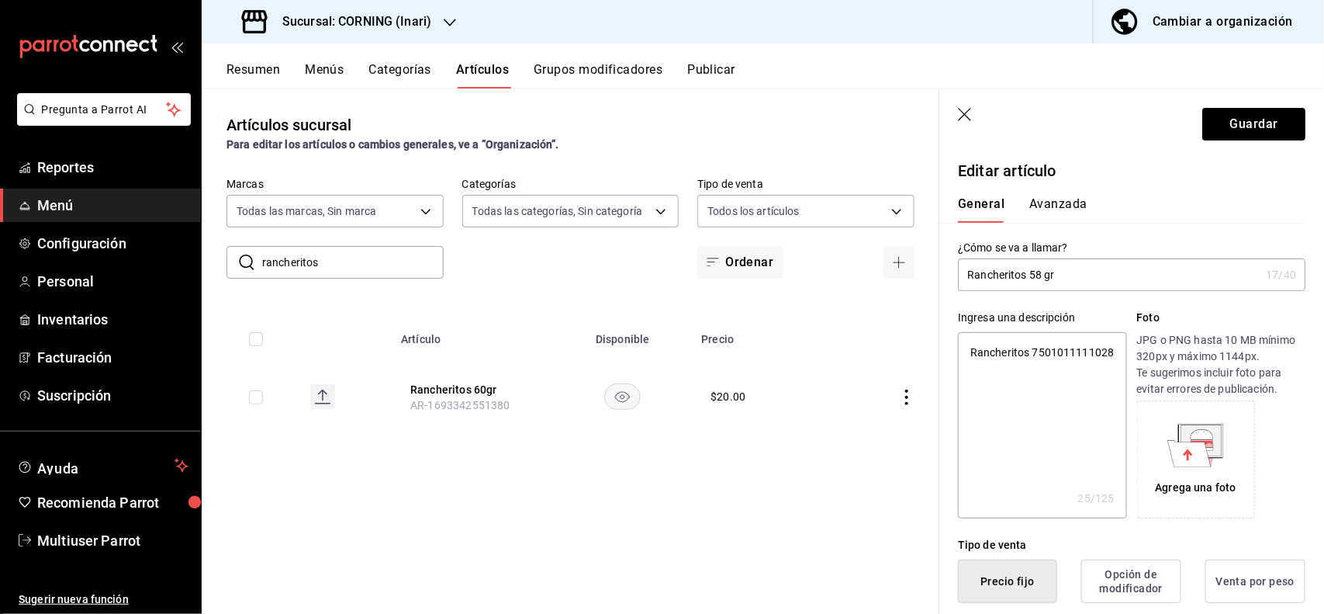
type input "Rancheritos 58 gr"
type textarea "x"
type button "2"
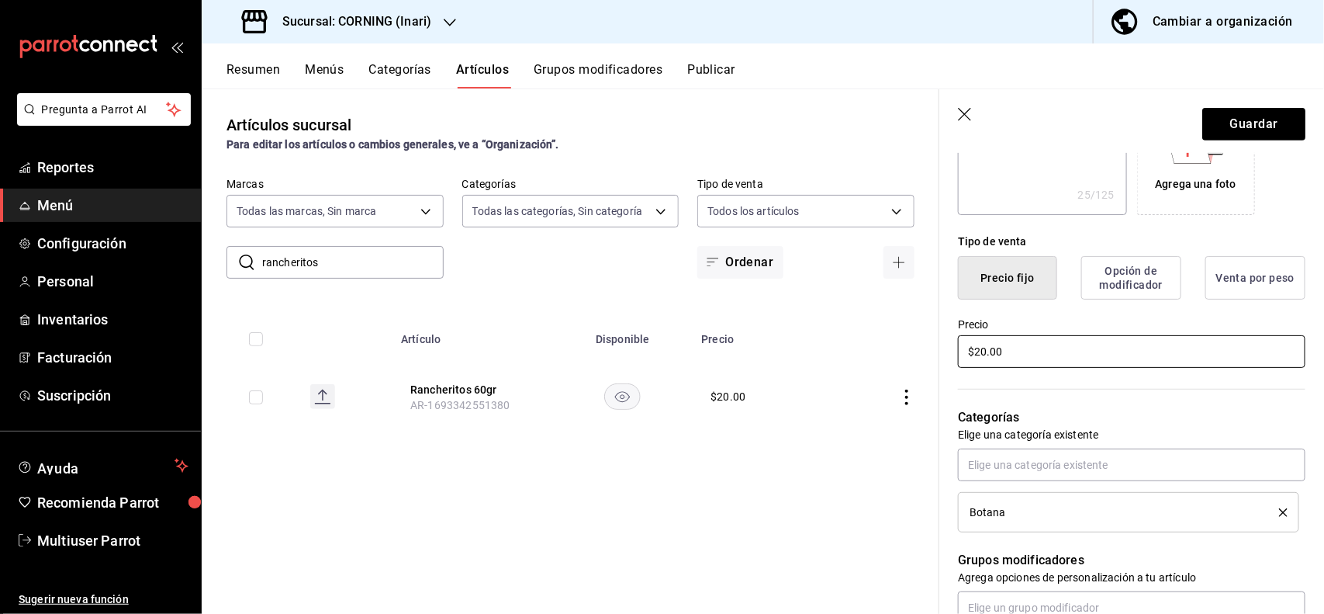
type input "$2.00"
type textarea "x"
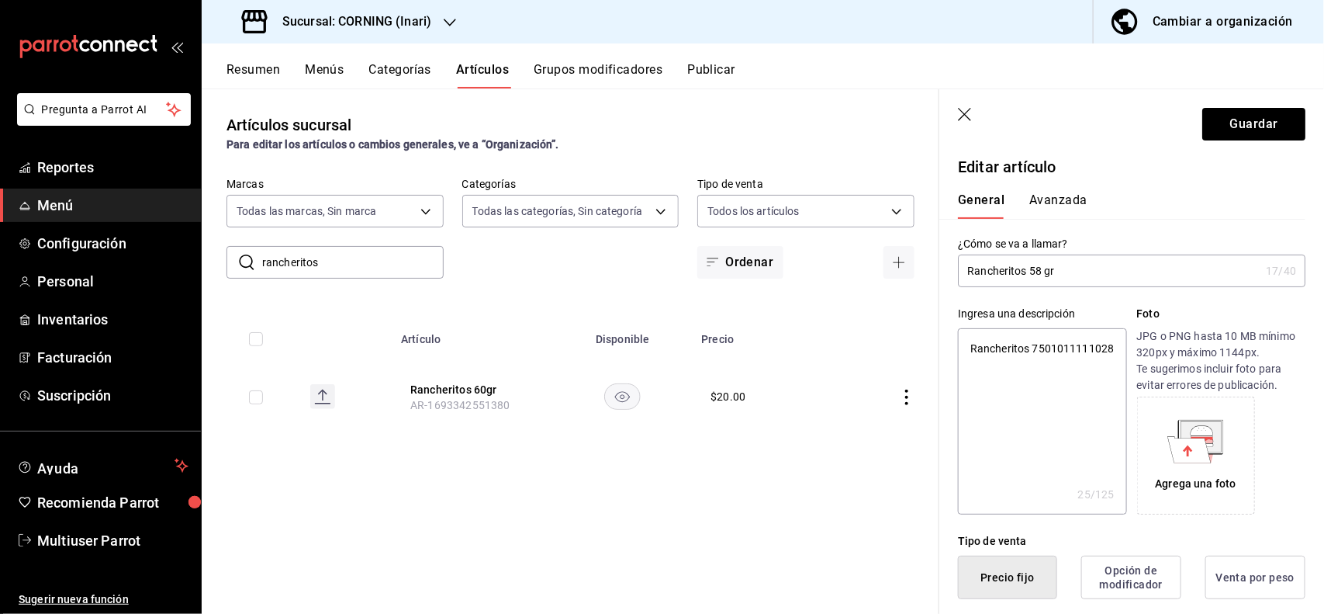
scroll to position [0, 0]
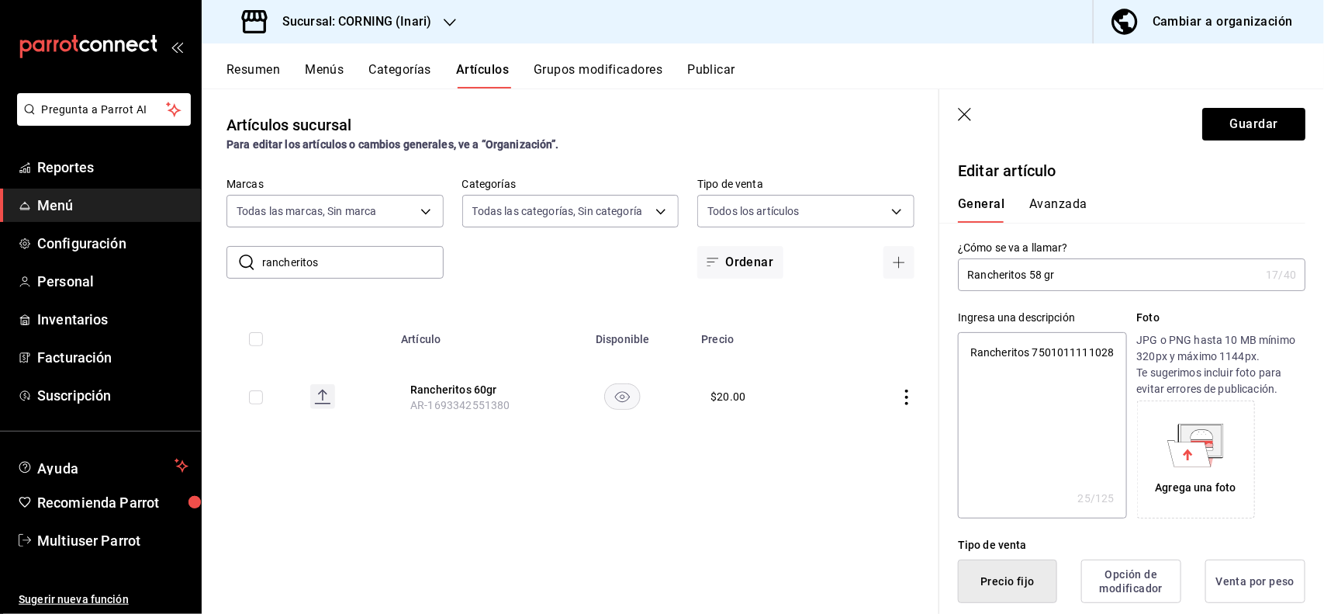
type input "$25.00"
click at [1079, 211] on button "Avanzada" at bounding box center [1059, 209] width 58 height 26
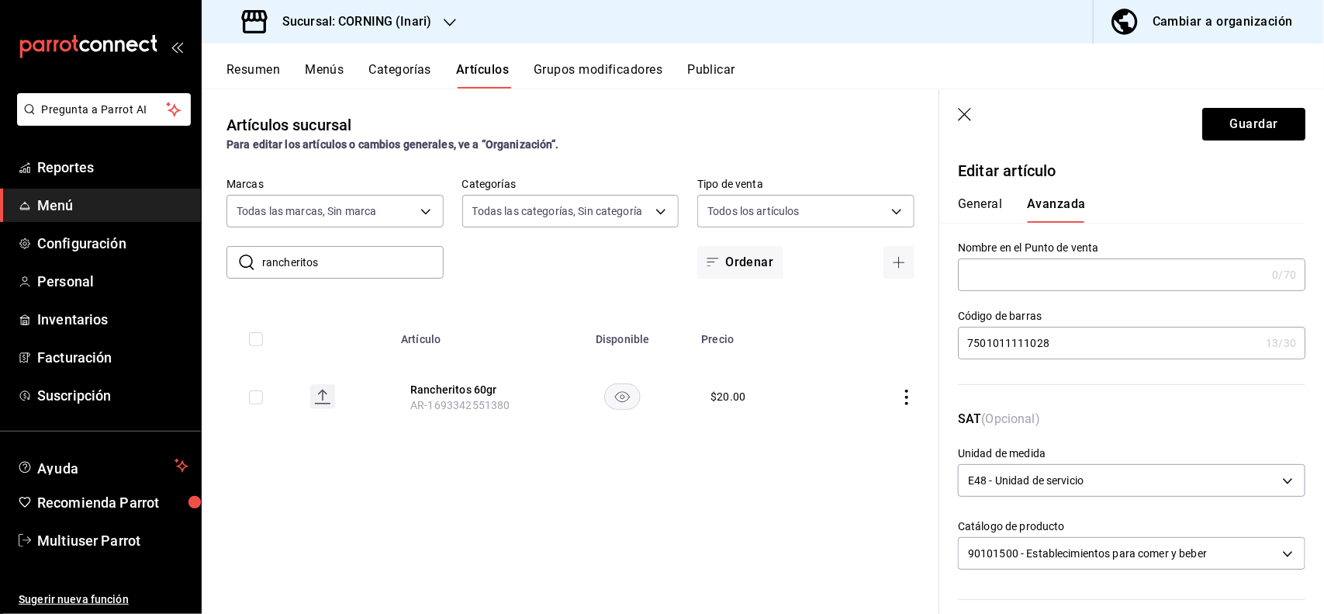
click at [1094, 330] on input "7501011111028" at bounding box center [1109, 342] width 302 height 31
type input "7"
type input "7501011111028"
click at [1246, 137] on button "Guardar" at bounding box center [1254, 124] width 103 height 33
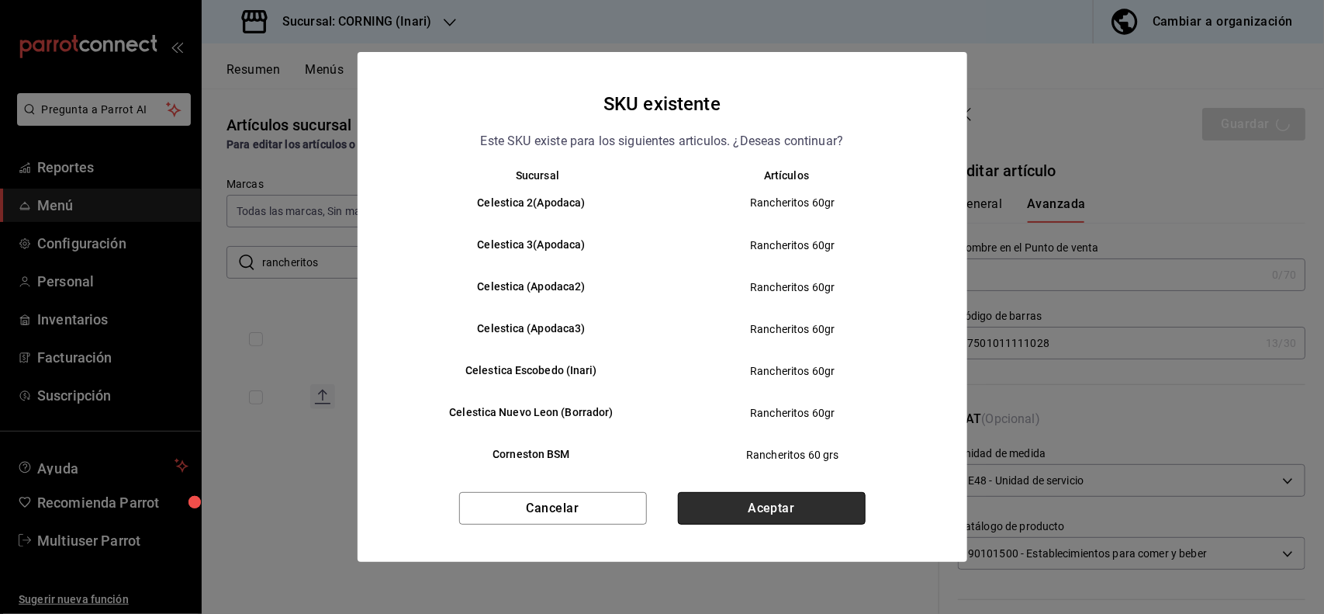
click at [804, 501] on button "Aceptar" at bounding box center [772, 508] width 188 height 33
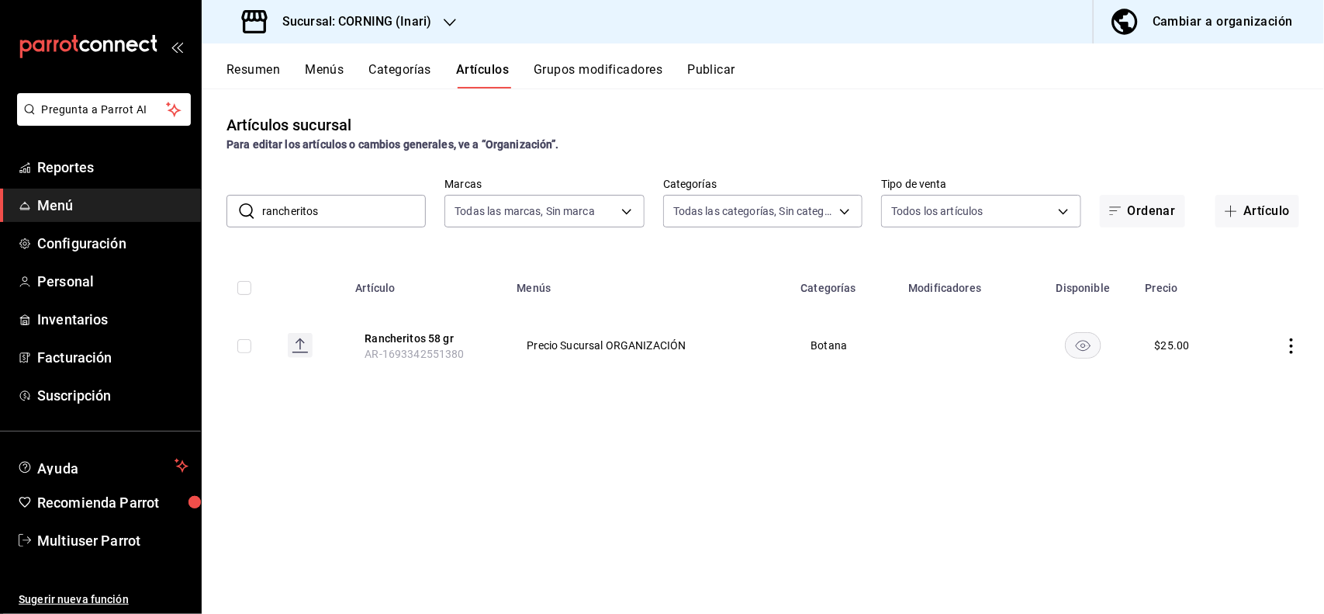
click at [412, 218] on input "rancheritos" at bounding box center [344, 211] width 164 height 31
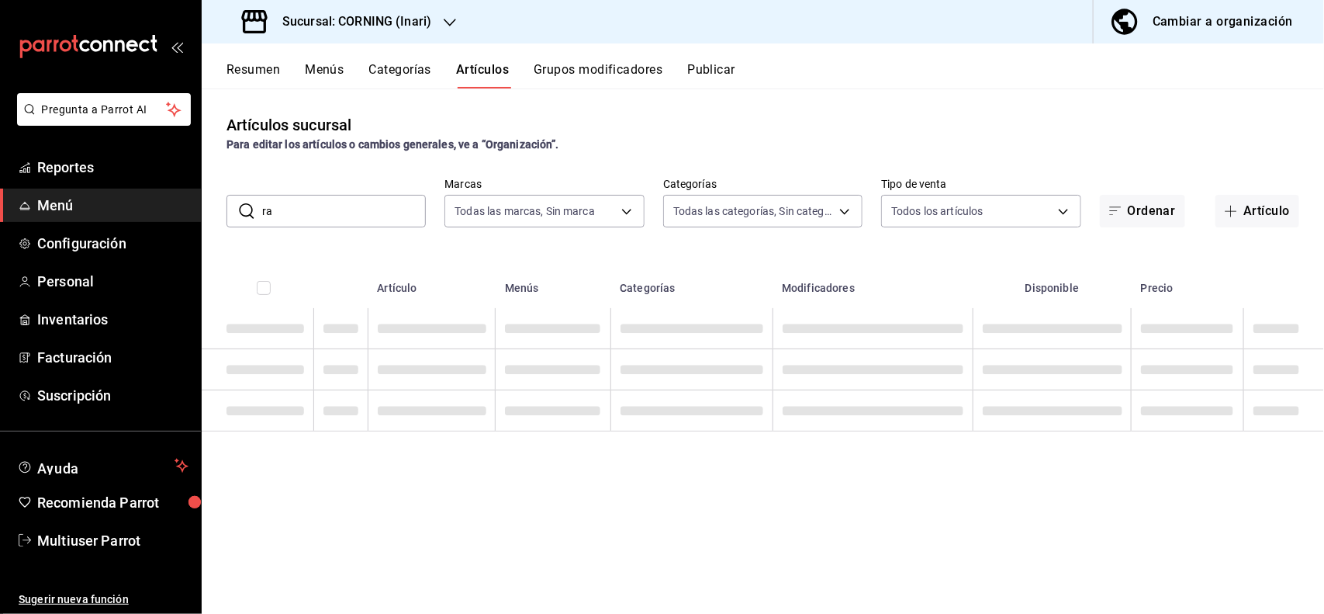
type input "r"
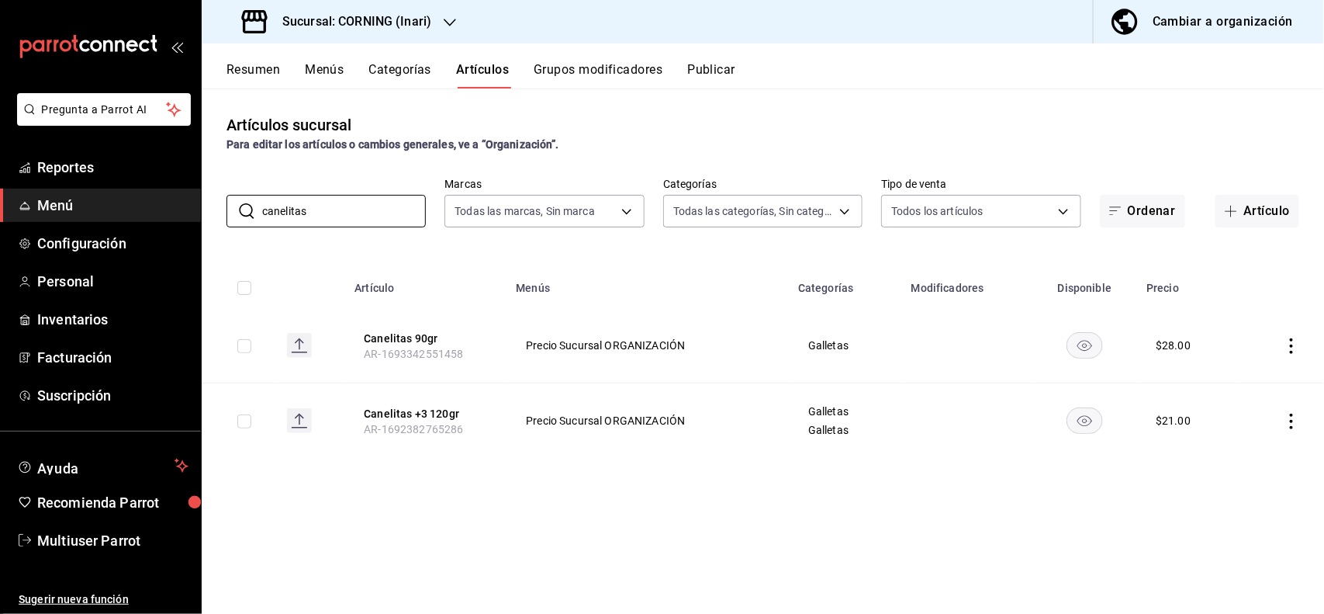
type input "canelitas"
click at [700, 140] on div "Para editar los artículos o cambios generales, ve a “Organización”." at bounding box center [763, 145] width 1073 height 16
click at [1286, 353] on icon "actions" at bounding box center [1292, 346] width 16 height 16
click at [1238, 257] on div at bounding box center [662, 307] width 1324 height 614
click at [1296, 350] on icon "actions" at bounding box center [1292, 346] width 16 height 16
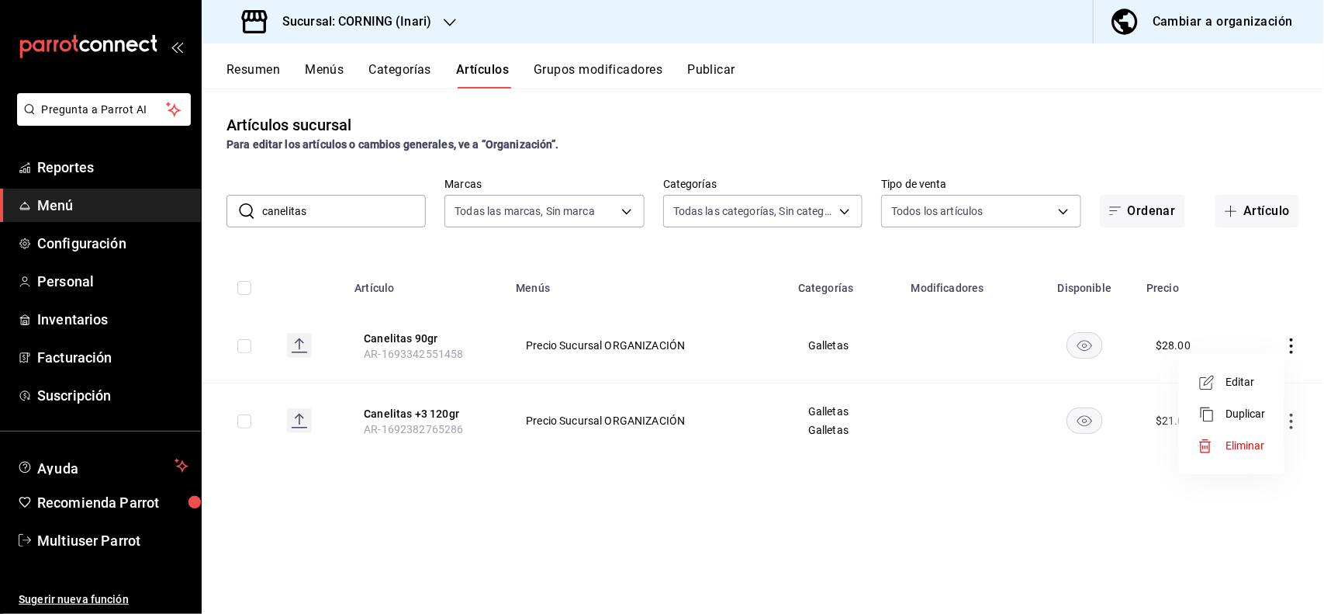
click at [1242, 371] on li "Editar" at bounding box center [1232, 382] width 93 height 32
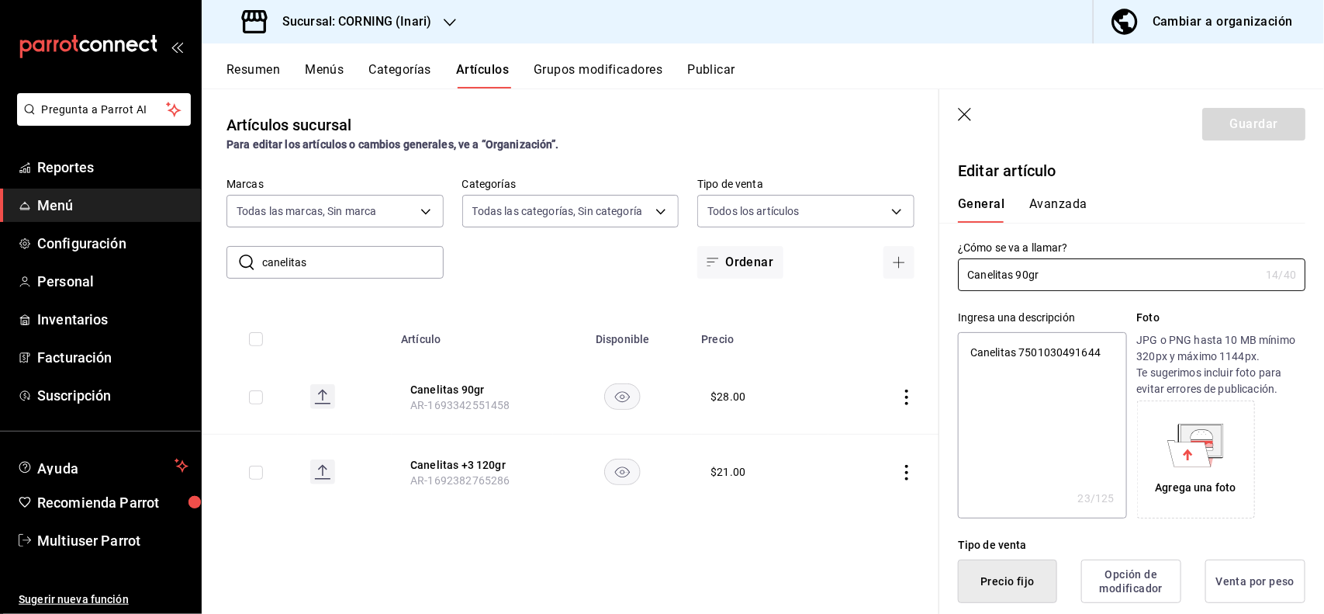
type textarea "x"
type input "$28.00"
type textarea "x"
type button "1"
type button "0"
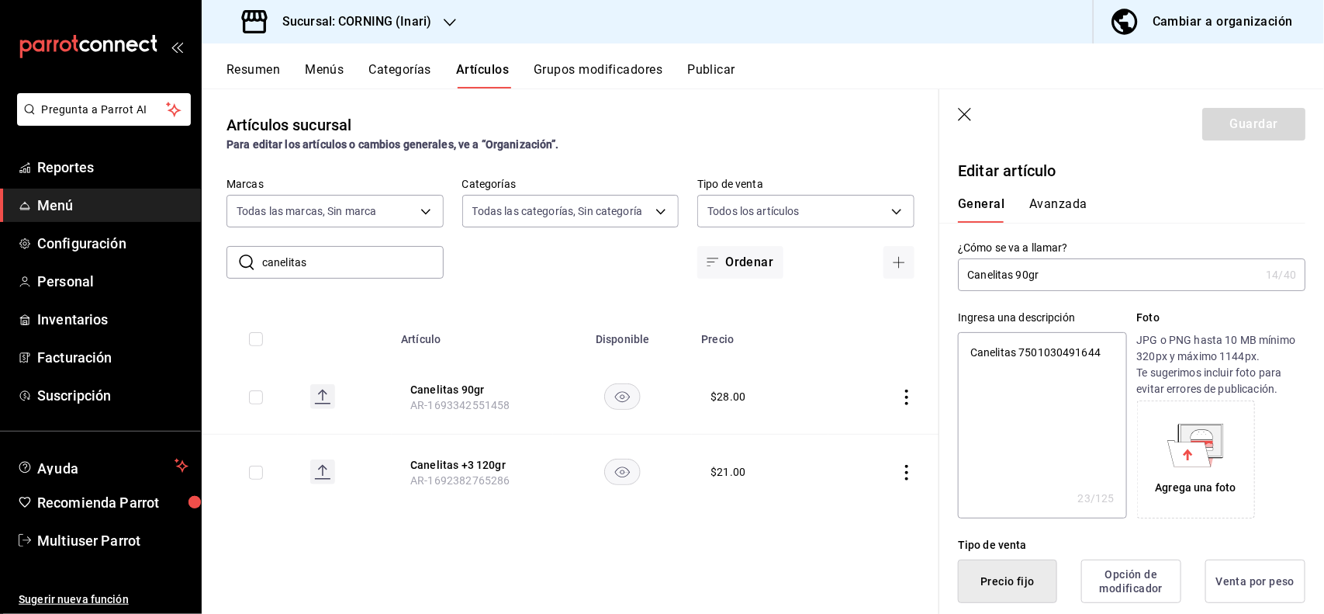
type button "2"
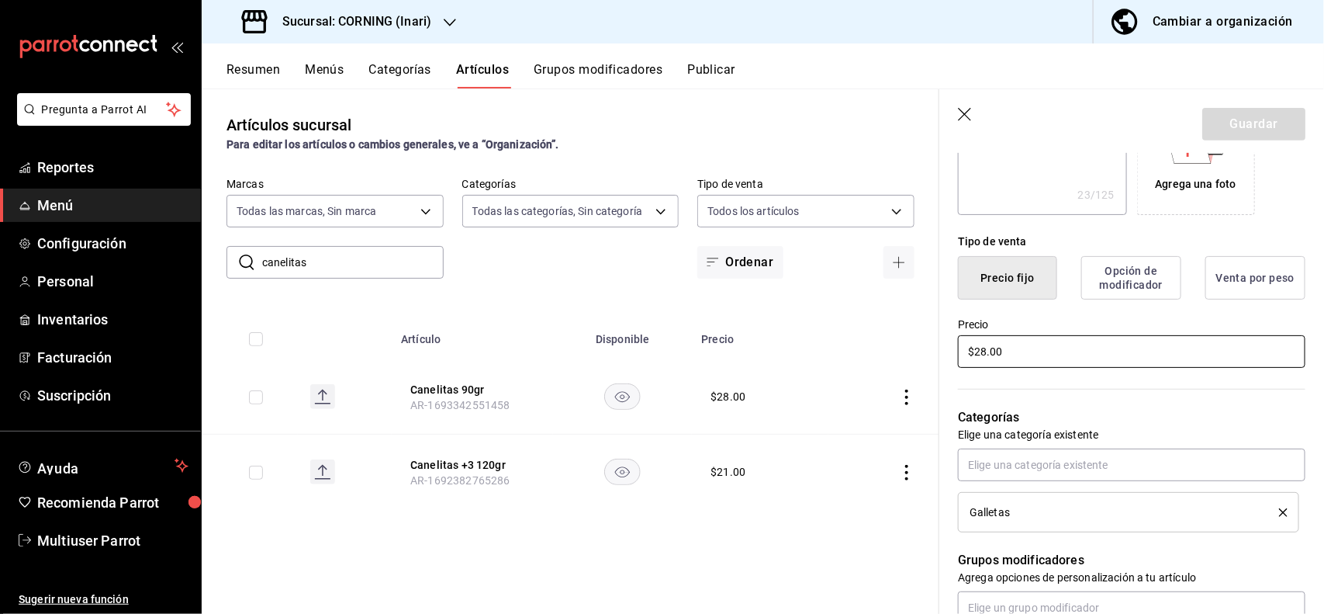
type input "$2.00"
type textarea "x"
type input "$25.00"
type textarea "x"
type input "$25.00"
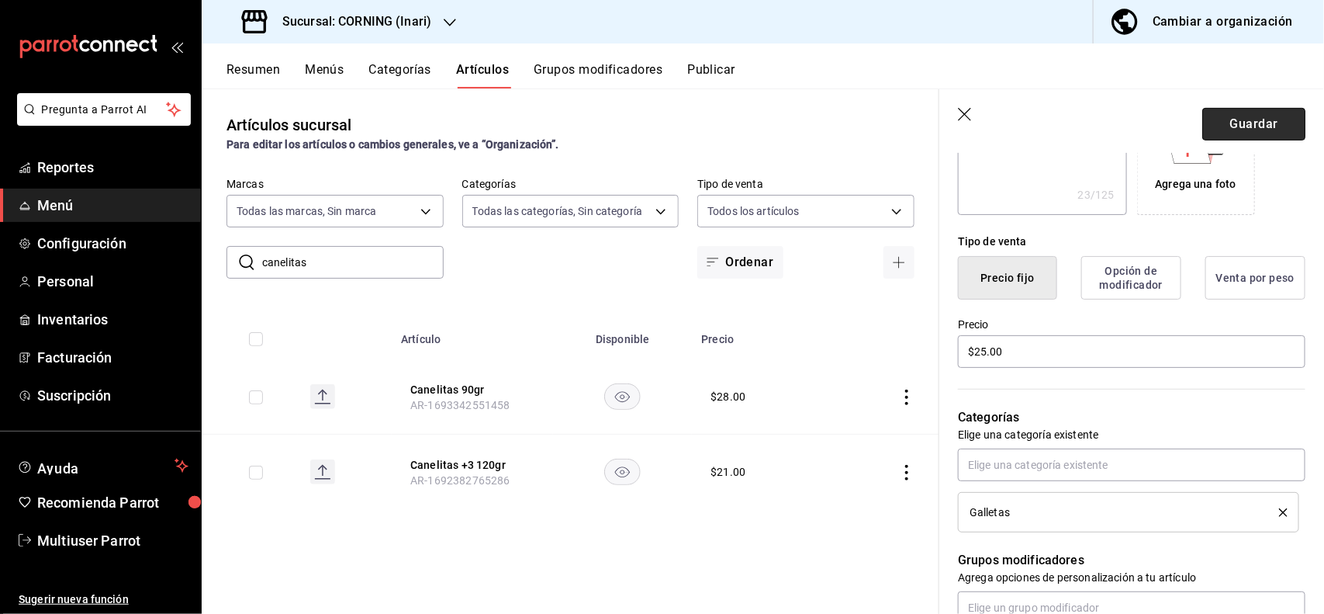
click at [1214, 122] on button "Guardar" at bounding box center [1254, 124] width 103 height 33
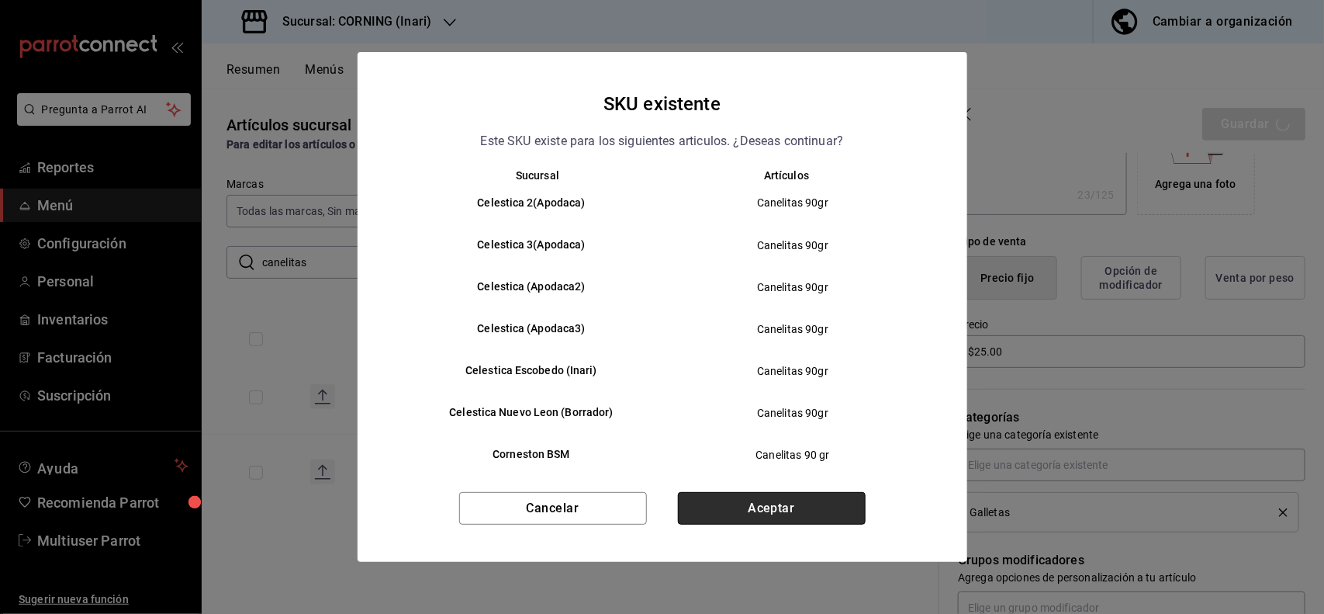
click at [799, 506] on button "Aceptar" at bounding box center [772, 508] width 188 height 33
type textarea "x"
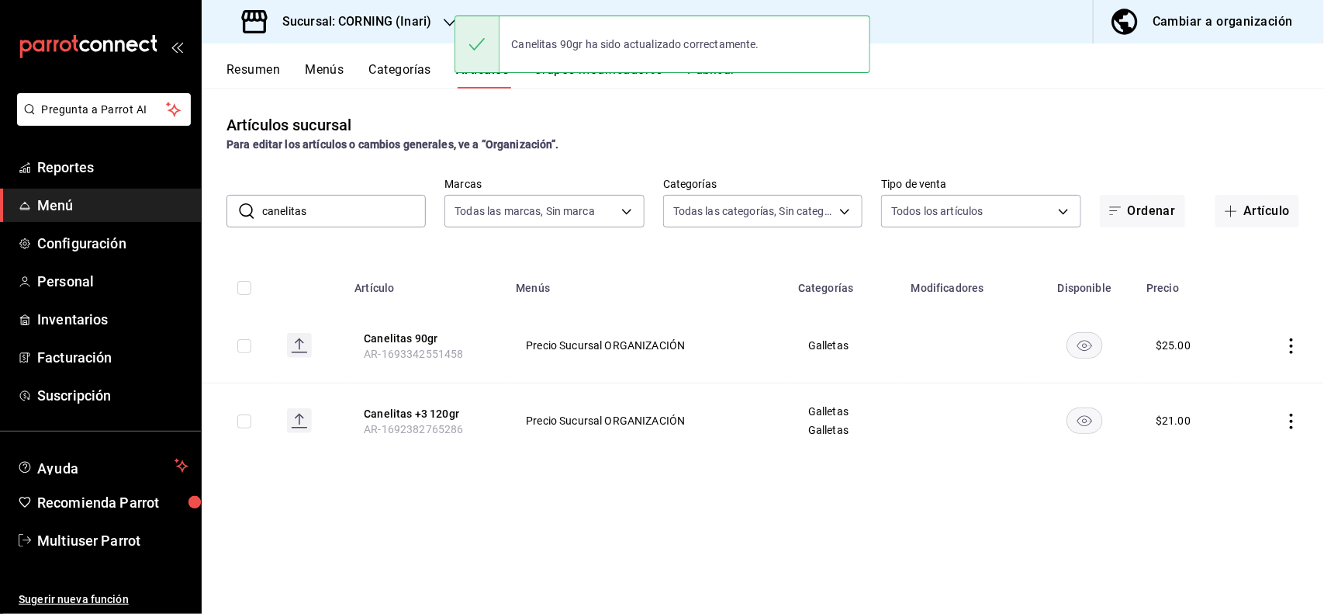
click at [1297, 423] on icon "actions" at bounding box center [1292, 422] width 16 height 16
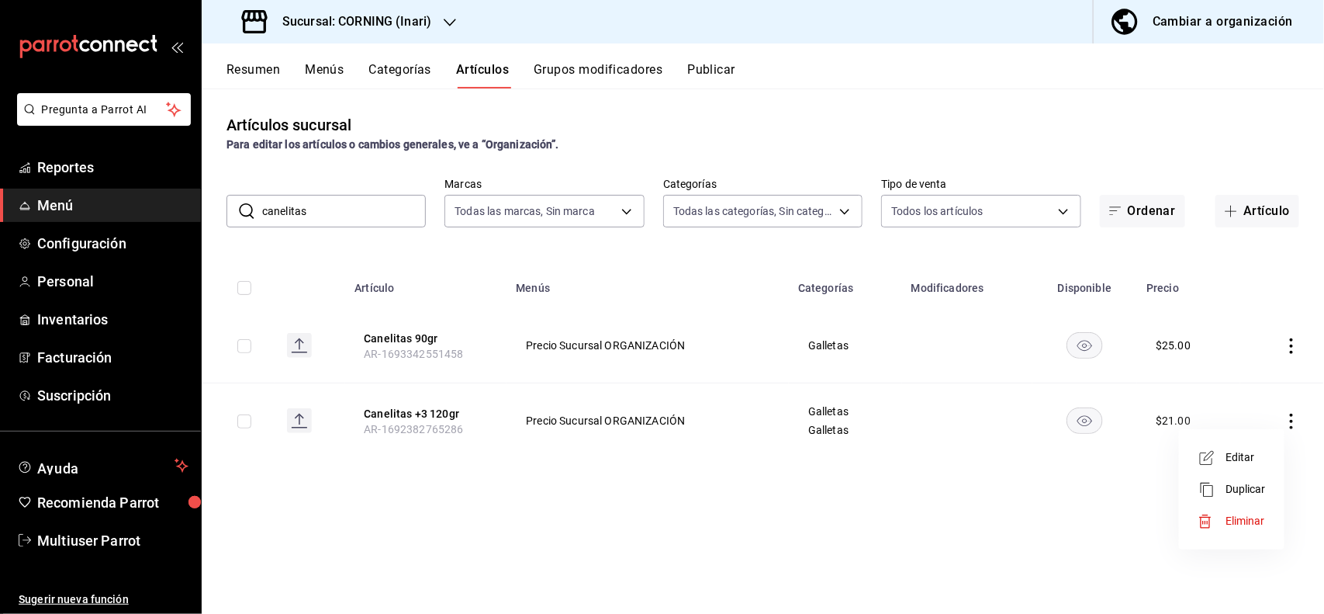
click at [1273, 462] on li "Editar" at bounding box center [1232, 457] width 93 height 32
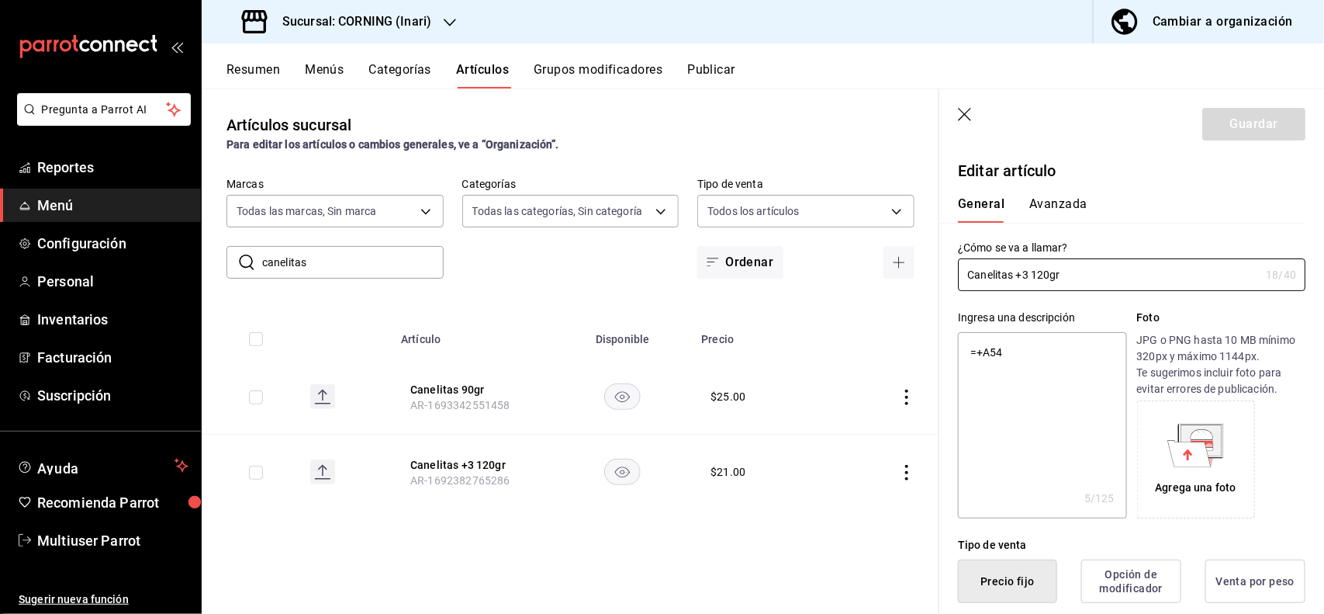
type textarea "x"
type input "$21.00"
type textarea "x"
type button "1"
type button "0"
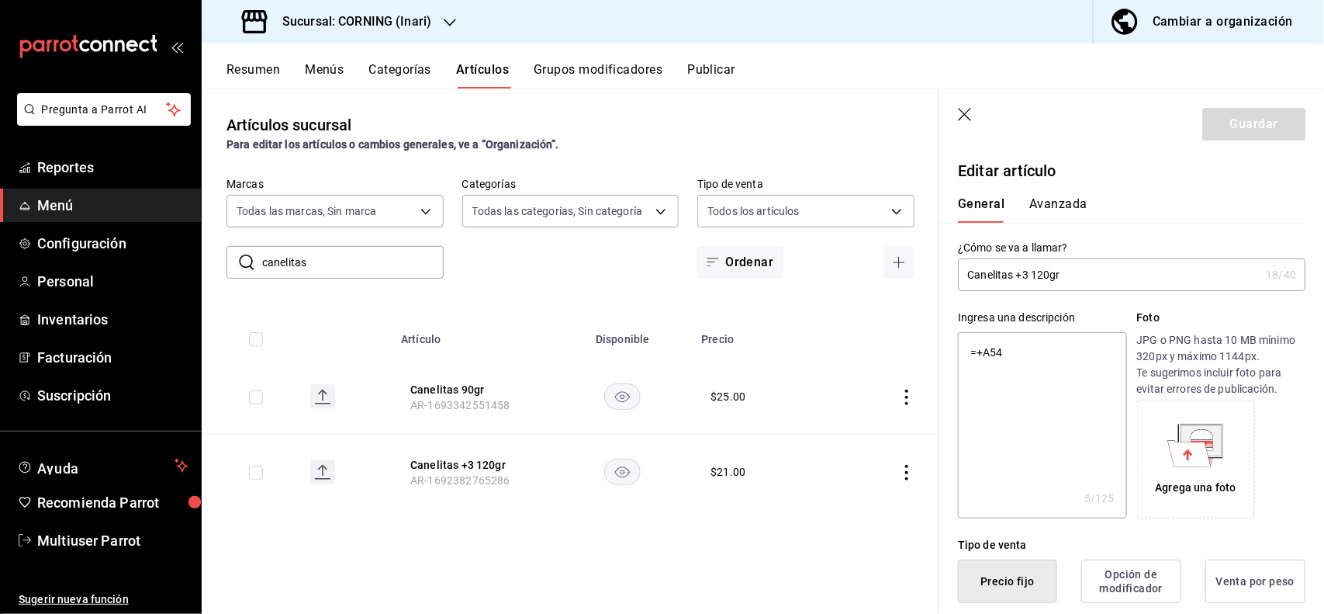
type button "2"
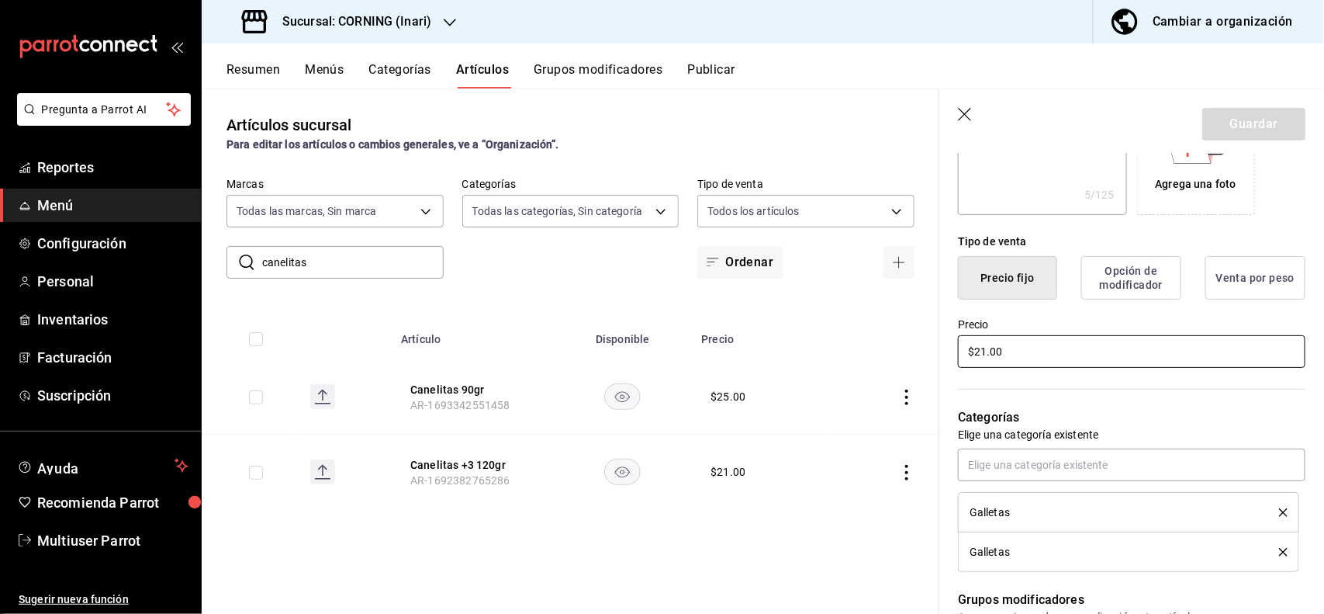
type textarea "x"
type input "$2.00"
type textarea "x"
type input "$2.00"
type textarea "x"
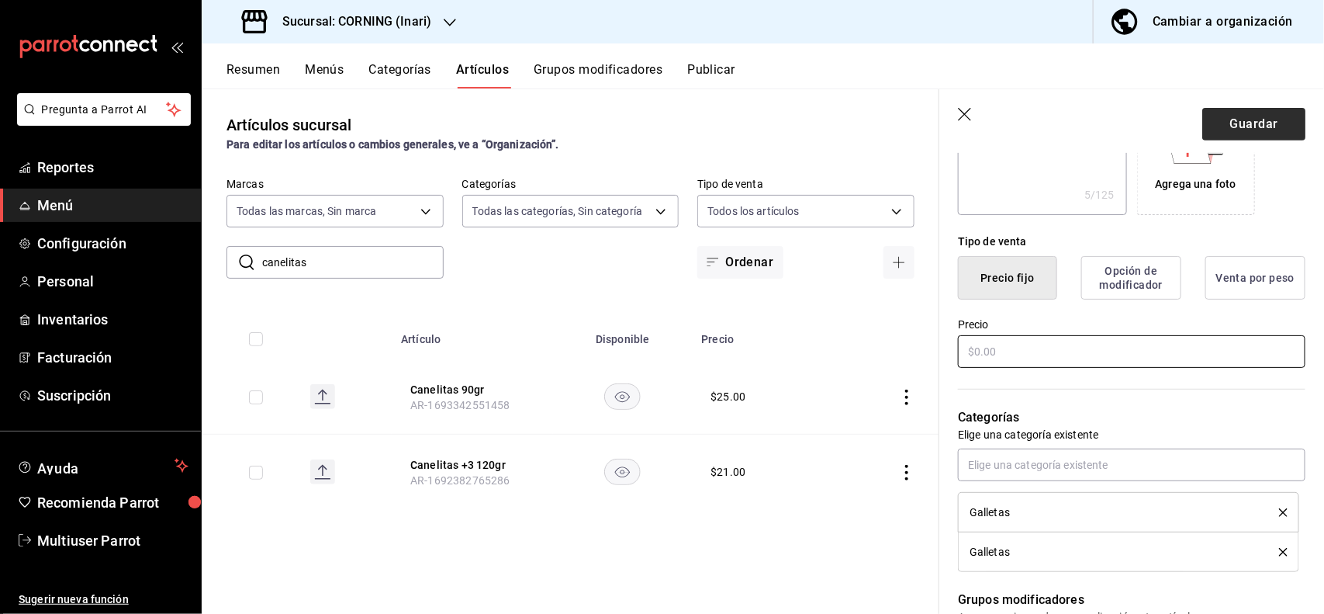
type textarea "x"
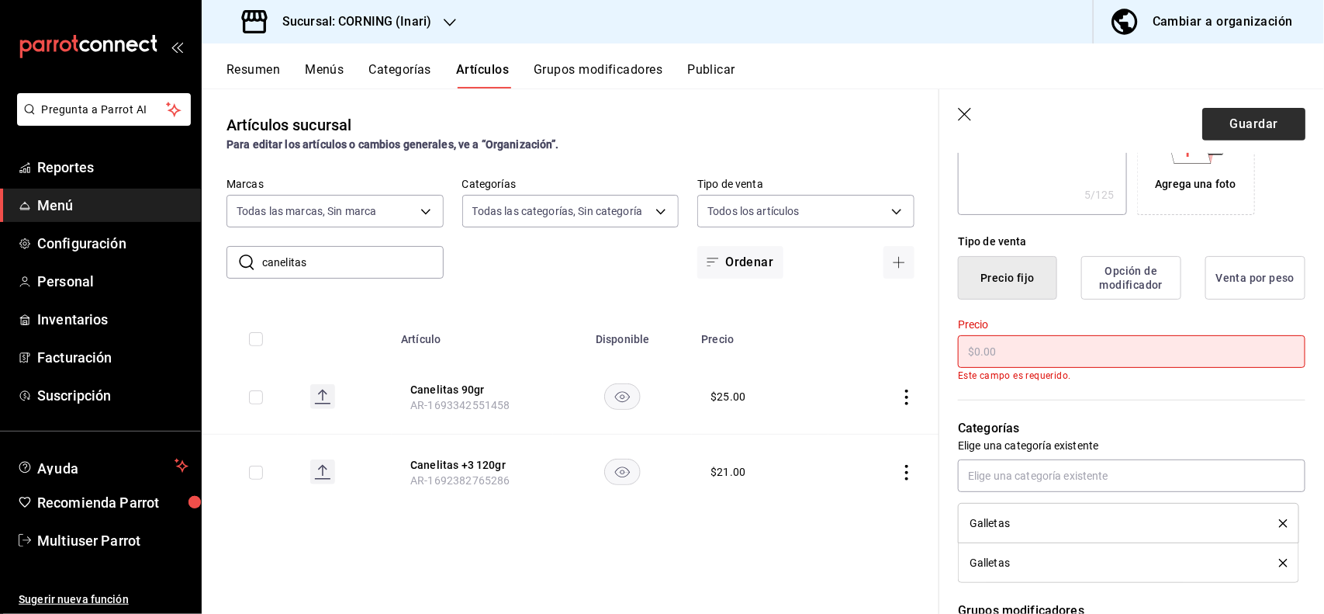
type input "$2.00"
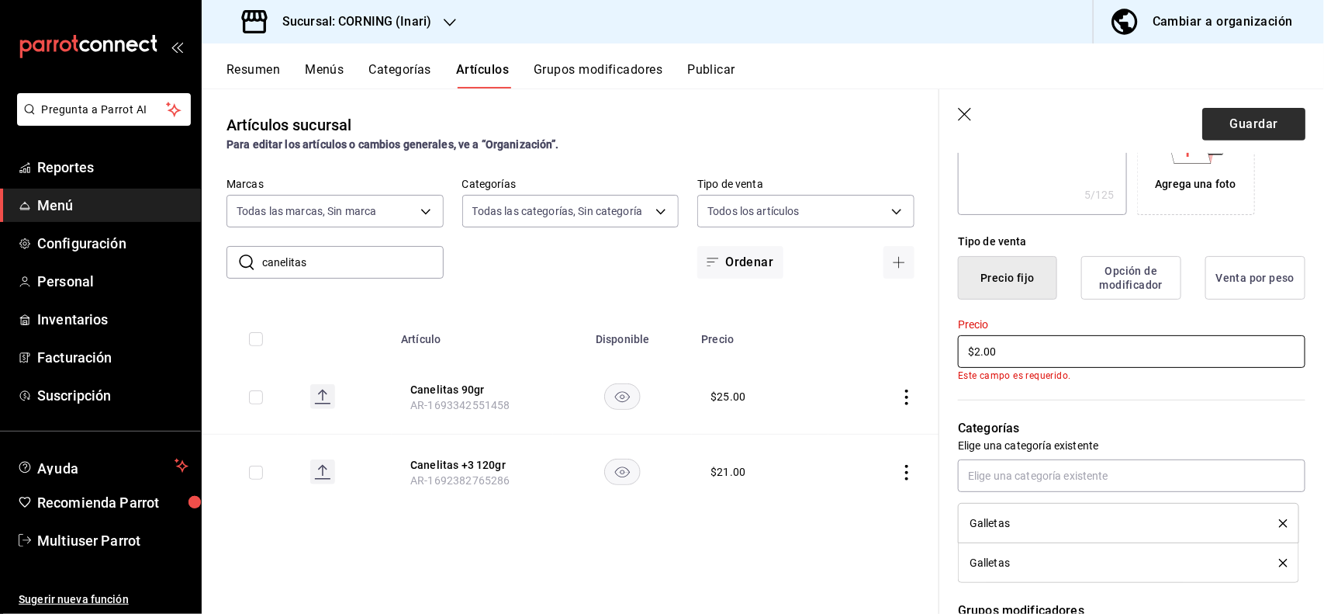
type textarea "x"
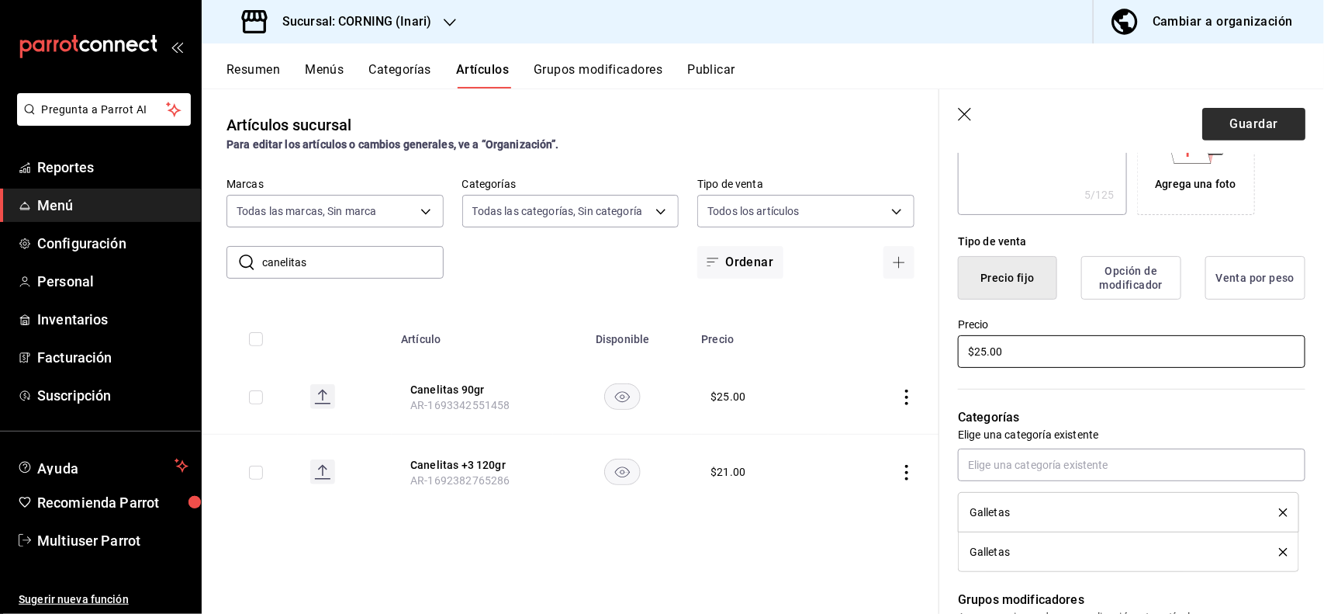
type input "$25.00"
click at [1218, 133] on button "Guardar" at bounding box center [1254, 124] width 103 height 33
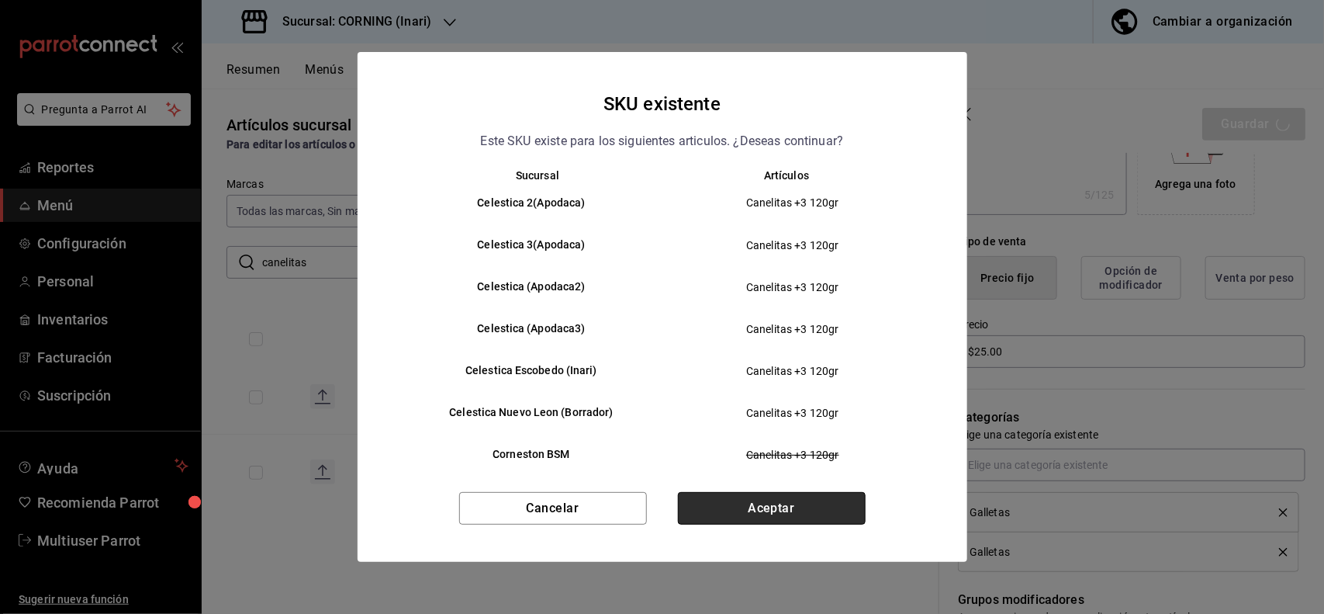
click at [843, 505] on button "Aceptar" at bounding box center [772, 508] width 188 height 33
type textarea "x"
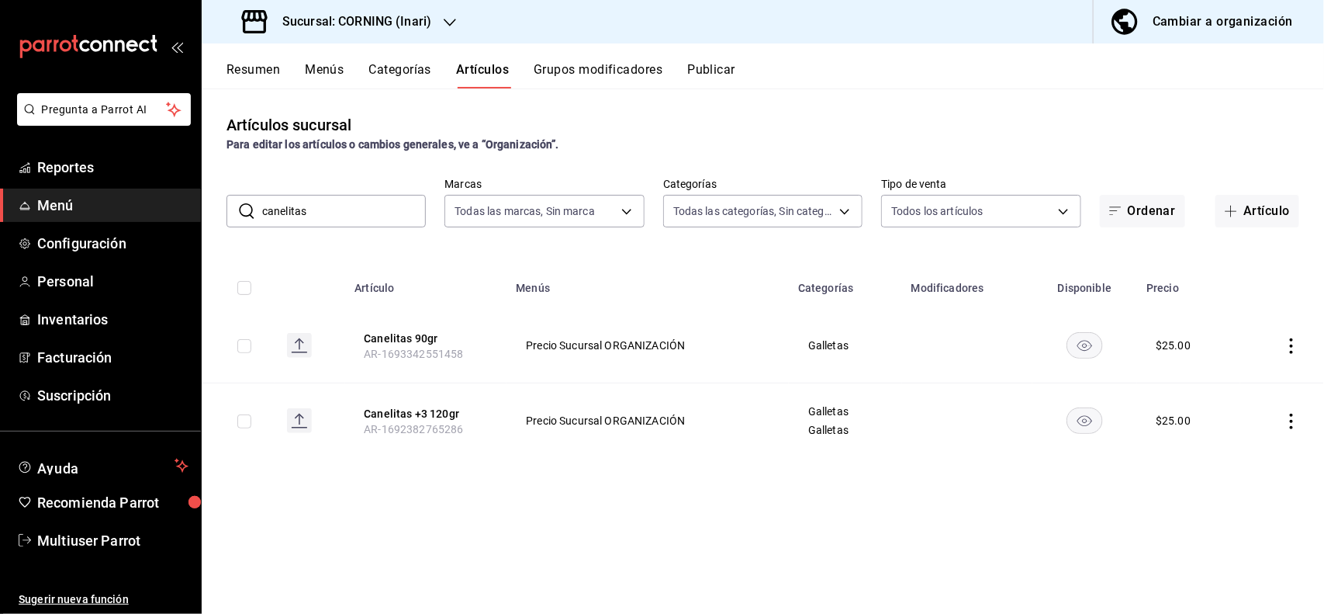
click at [326, 223] on input "canelitas" at bounding box center [344, 211] width 164 height 31
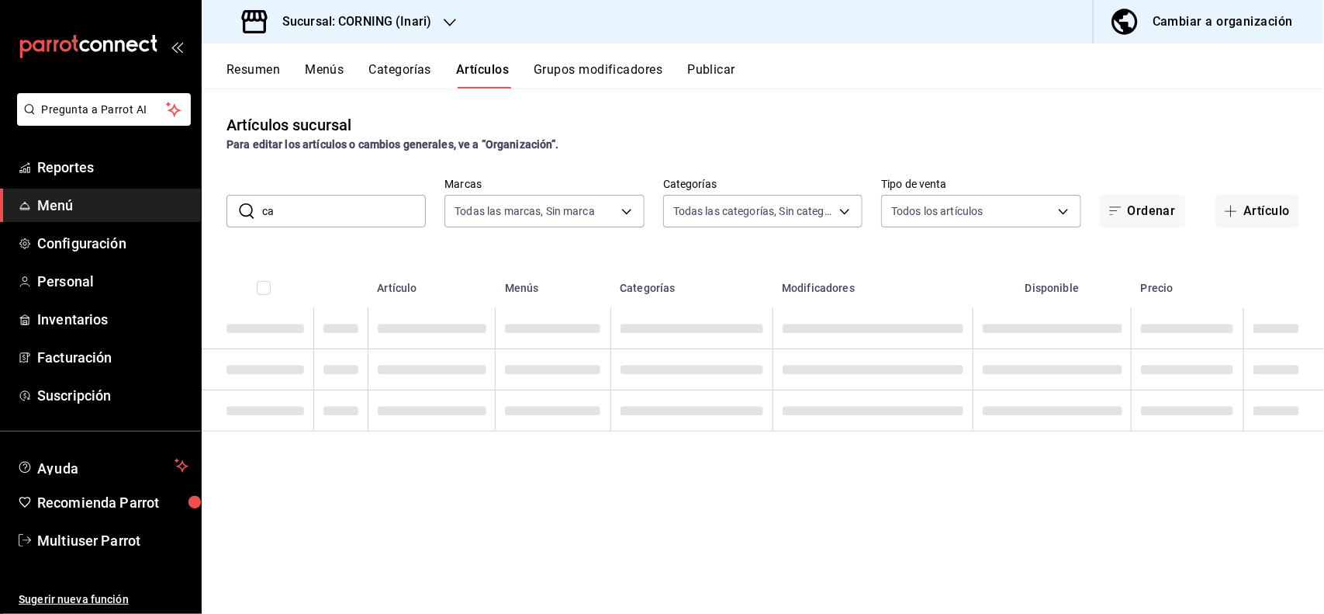
type input "c"
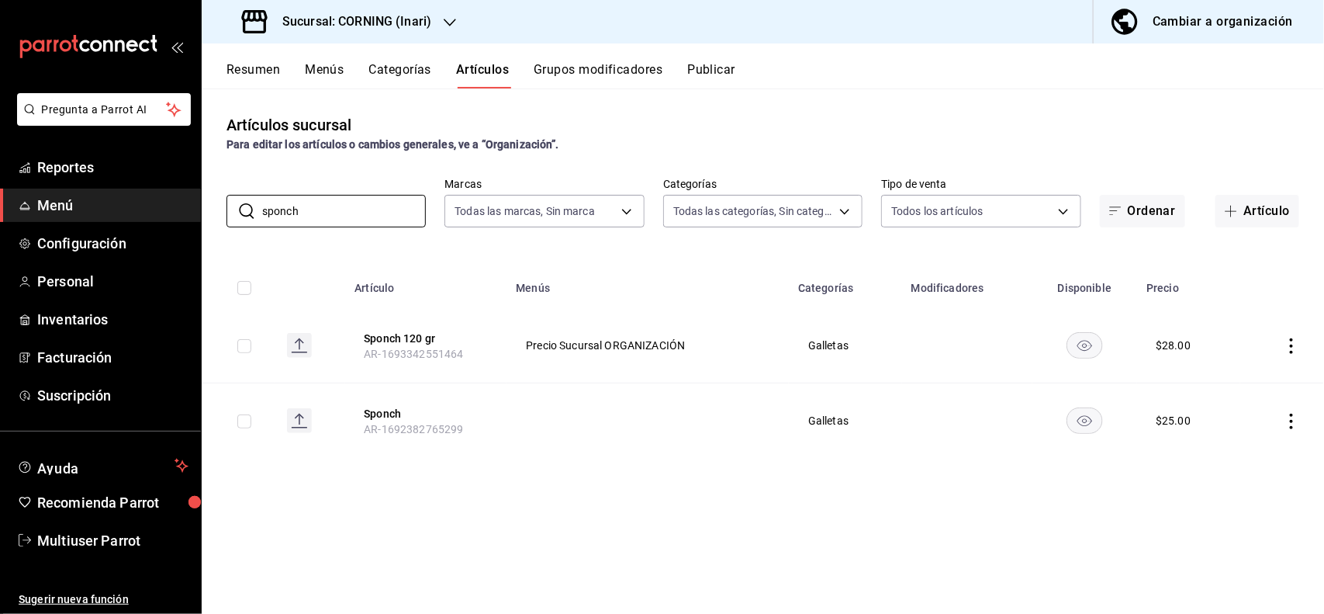
type input "sponch"
click at [1290, 428] on icon "actions" at bounding box center [1292, 422] width 16 height 16
click at [1269, 535] on li "Eliminar" at bounding box center [1232, 521] width 93 height 32
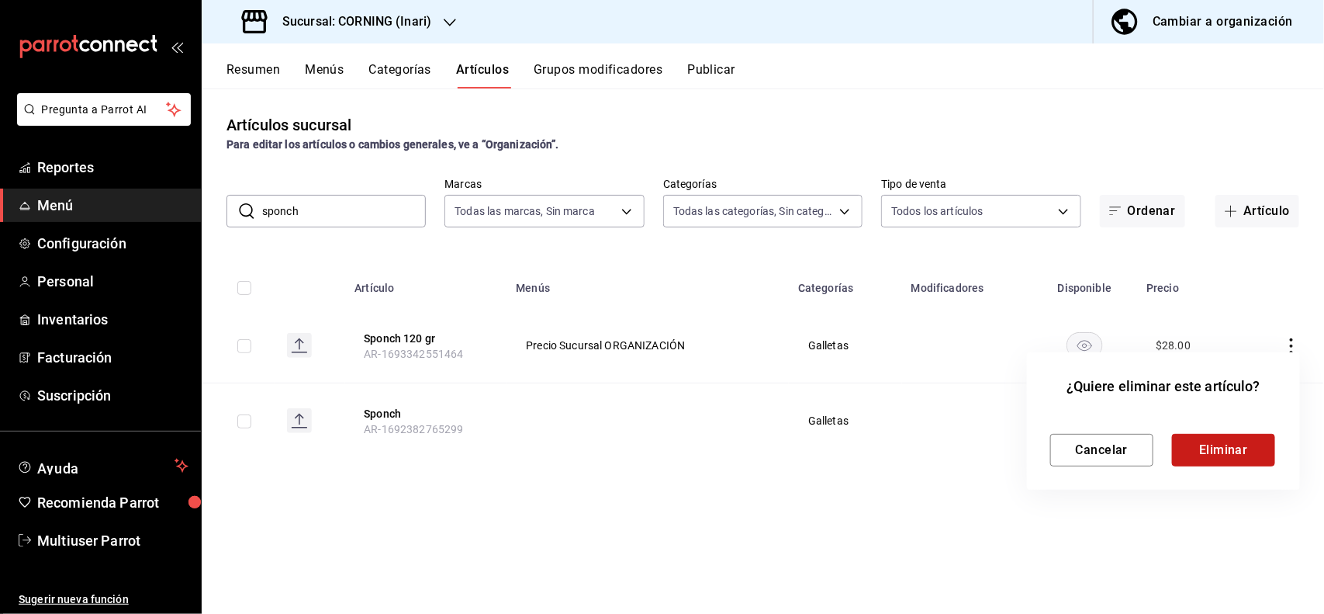
click at [1235, 455] on button "Eliminar" at bounding box center [1223, 450] width 103 height 33
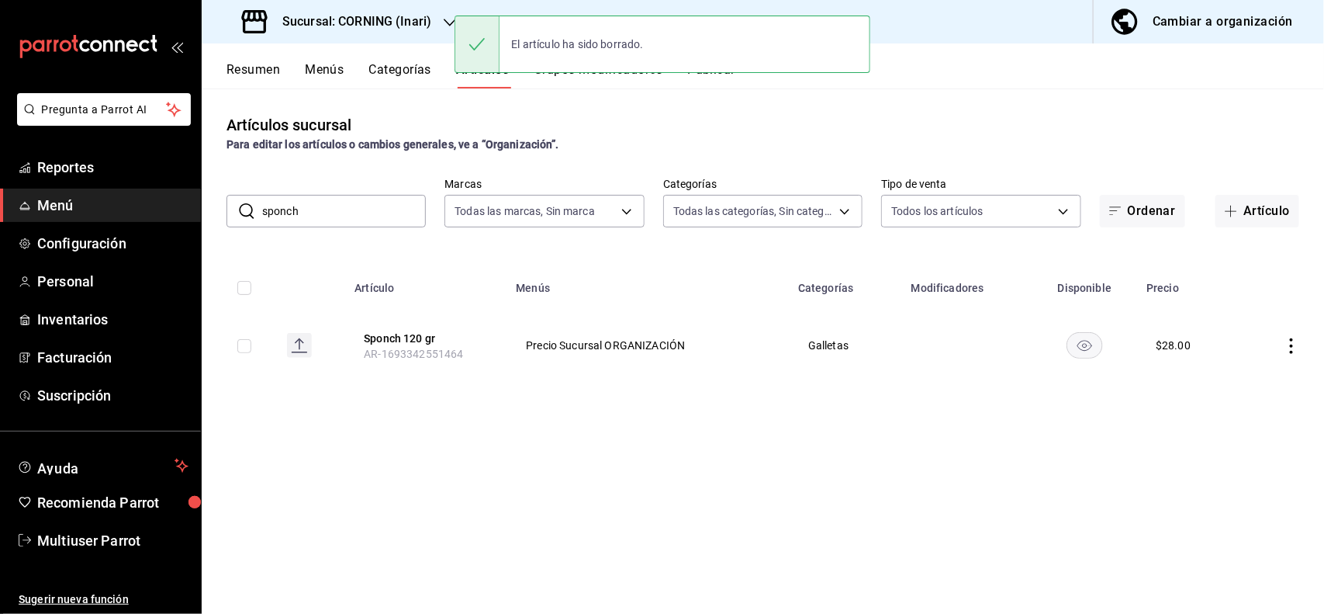
click at [1293, 345] on icon "actions" at bounding box center [1292, 346] width 16 height 16
click at [1252, 374] on span "Editar" at bounding box center [1246, 382] width 40 height 16
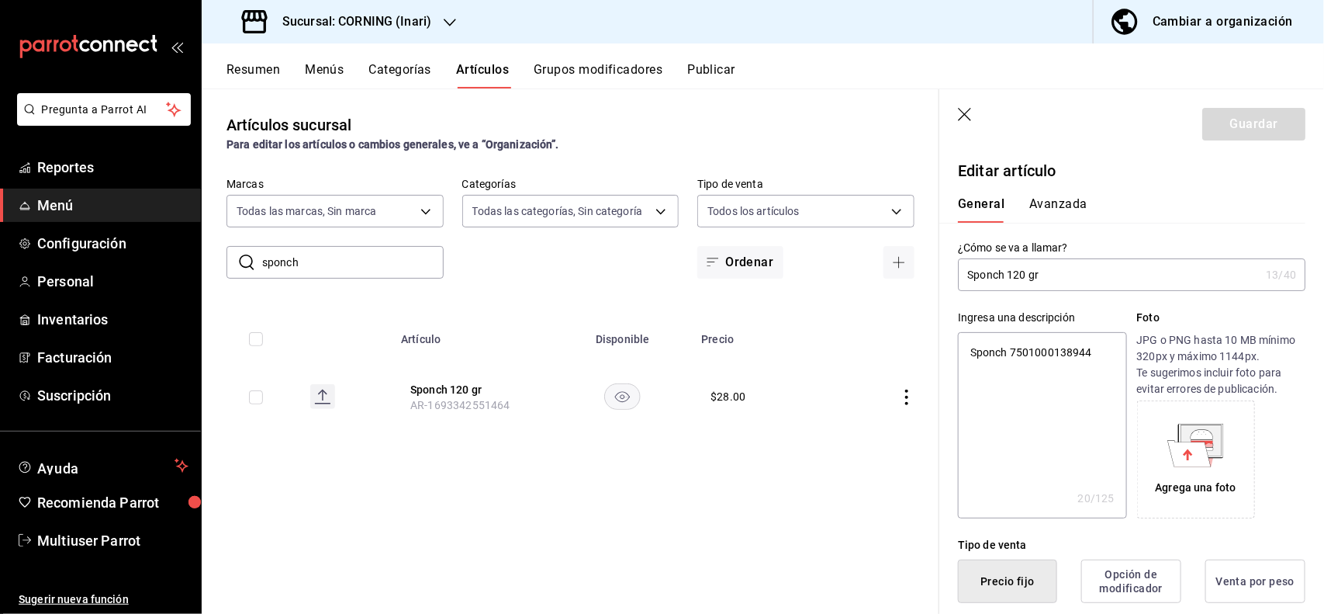
click at [1065, 208] on button "Avanzada" at bounding box center [1059, 209] width 58 height 26
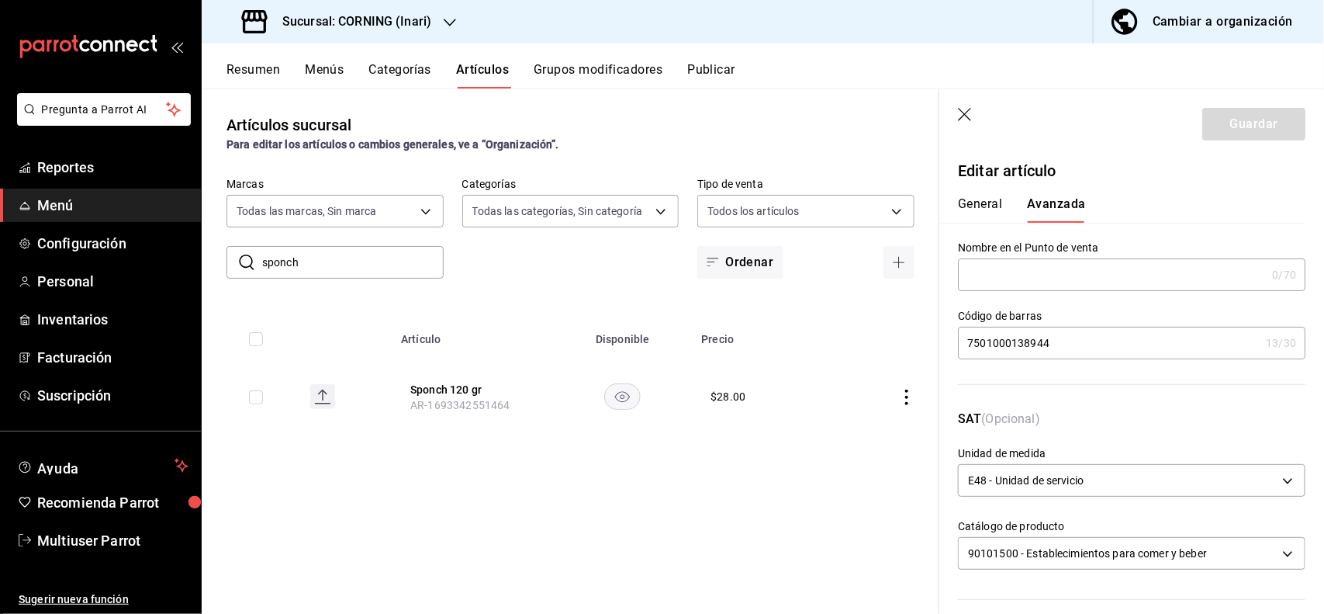
drag, startPoint x: 990, startPoint y: 190, endPoint x: 989, endPoint y: 202, distance: 11.7
click at [989, 202] on div "General [PERSON_NAME]" at bounding box center [1123, 202] width 366 height 40
click at [989, 202] on button "General" at bounding box center [980, 209] width 44 height 26
type textarea "x"
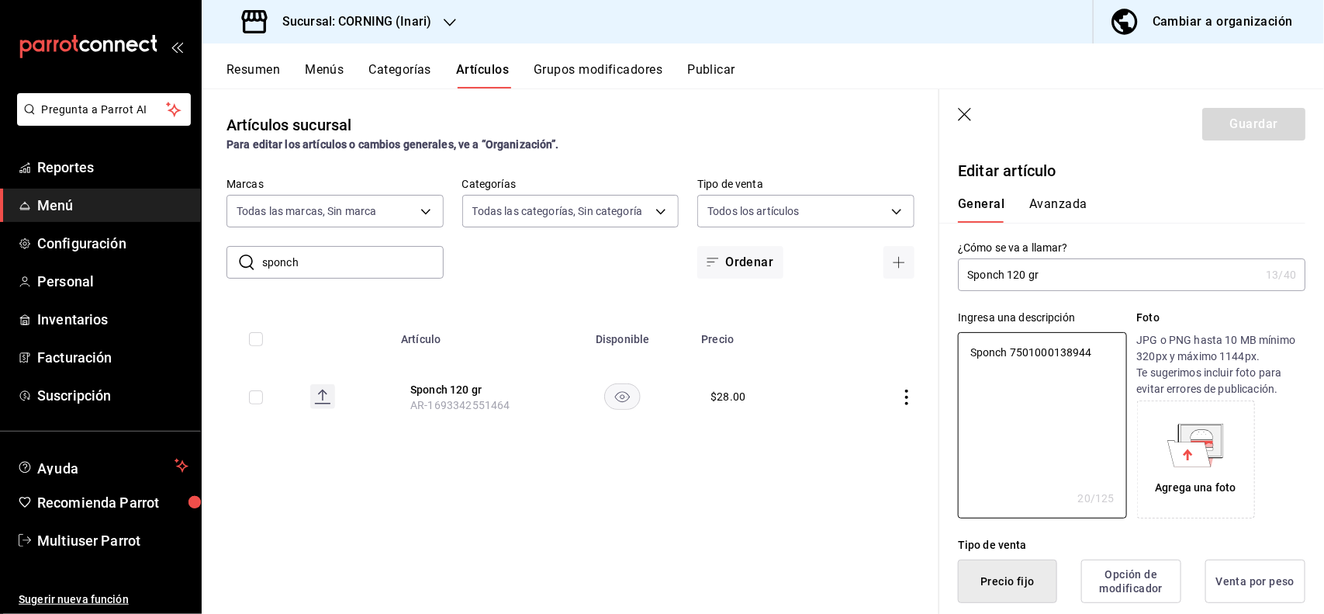
type textarea "x"
type button "1"
type button "0"
type button "2"
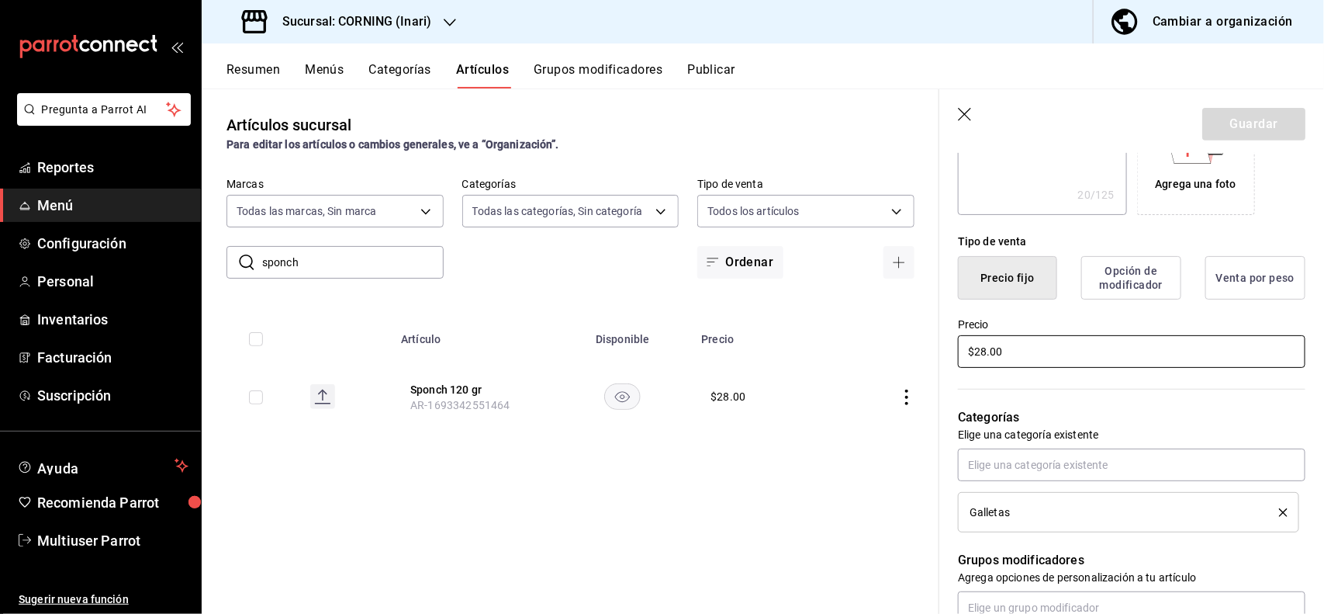
type textarea "x"
type input "$2.00"
type textarea "x"
type input "$25.00"
click at [1290, 123] on button "Guardar" at bounding box center [1254, 124] width 103 height 33
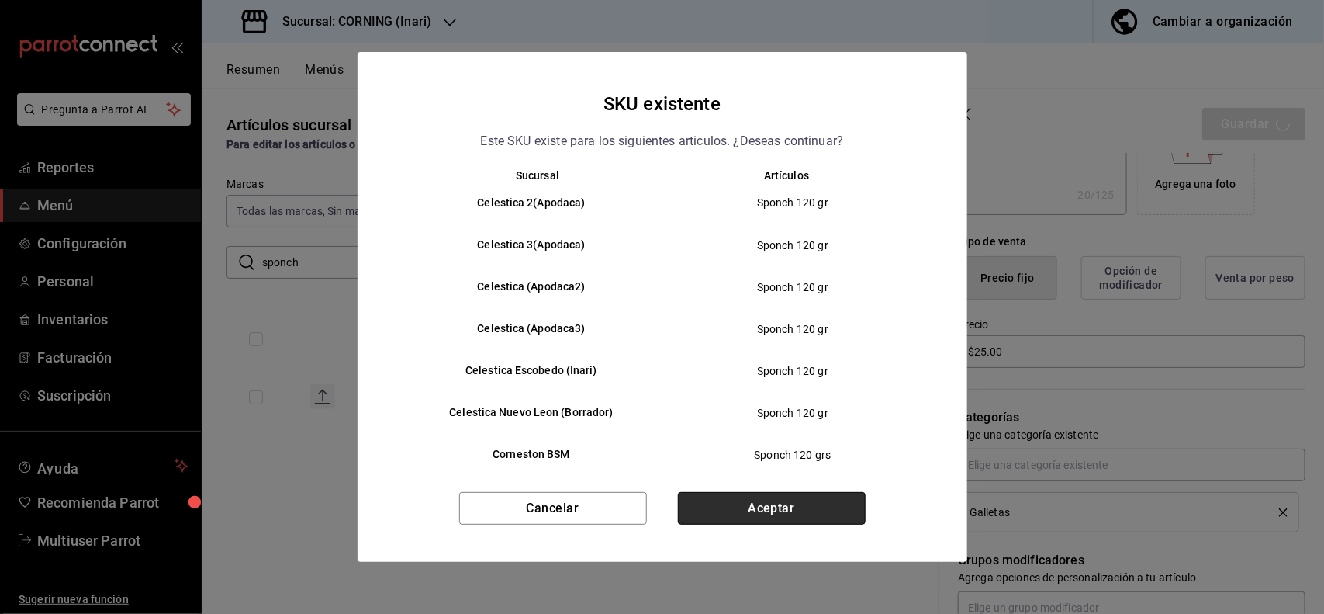
click at [747, 513] on button "Aceptar" at bounding box center [772, 508] width 188 height 33
type textarea "x"
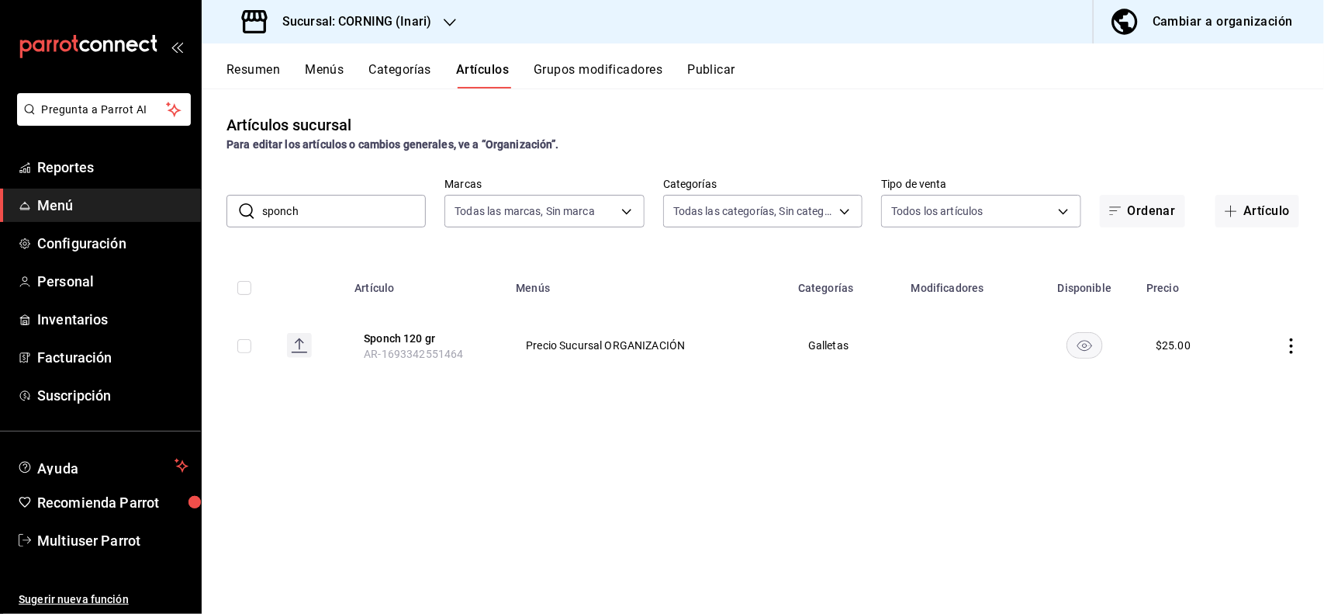
click at [390, 223] on input "sponch" at bounding box center [344, 211] width 164 height 31
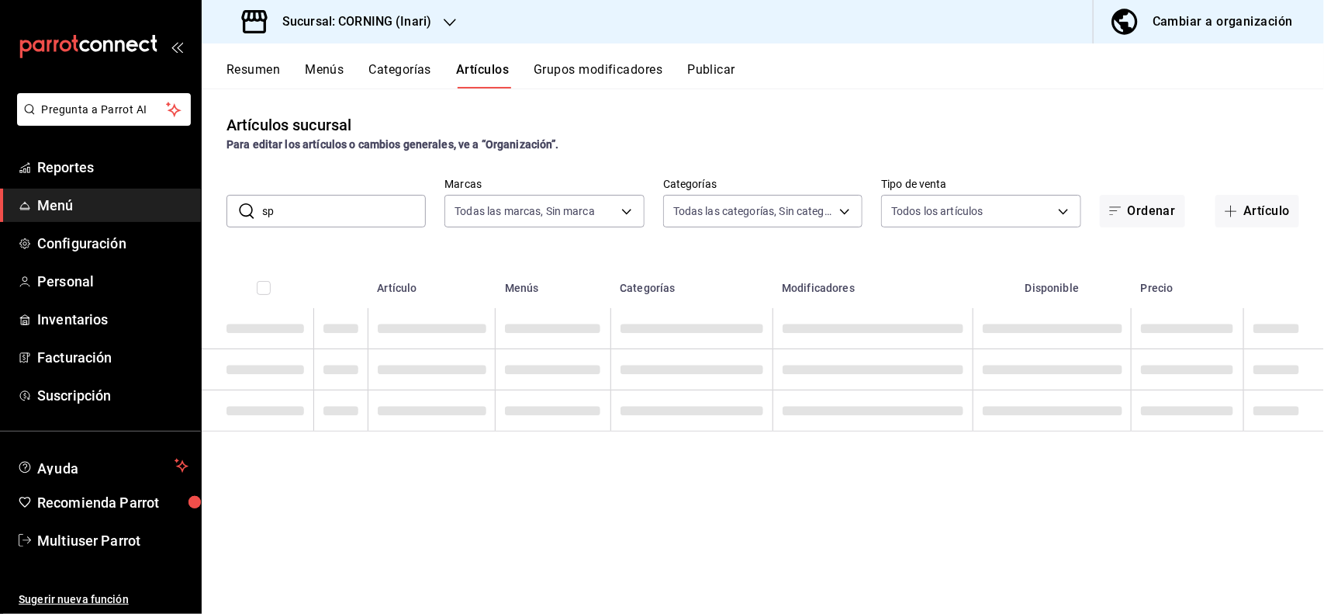
type input "s"
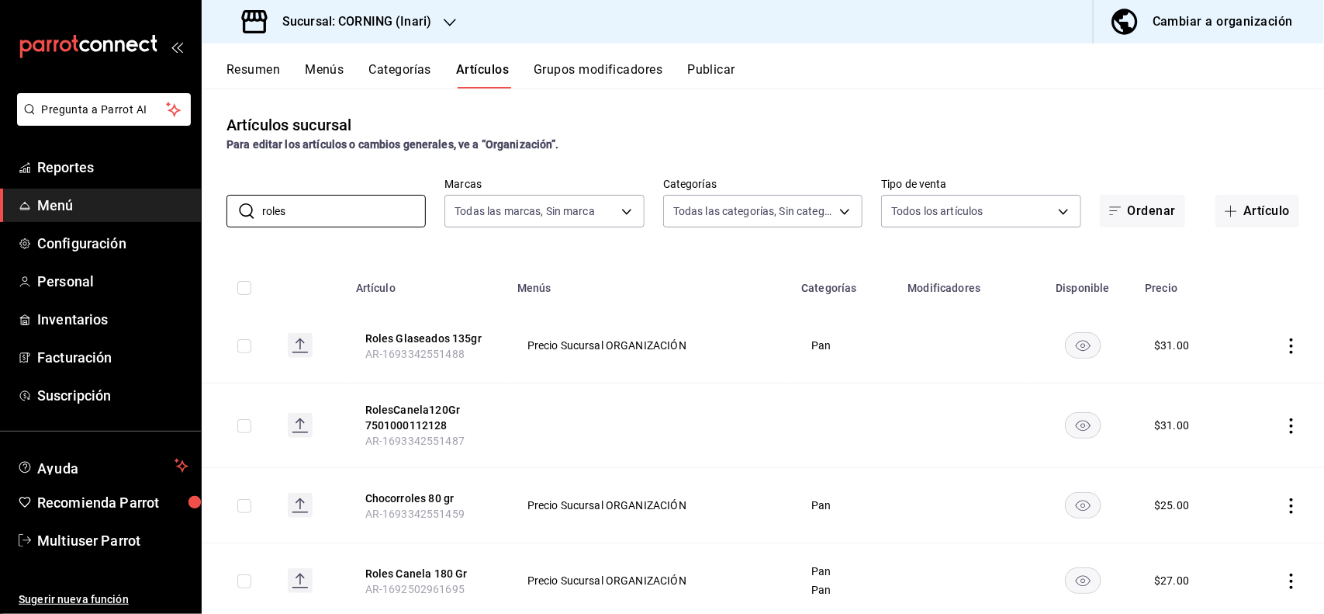
type input "roles"
click at [672, 113] on div "Artículos sucursal Para editar los artículos o cambios generales, ve a “Organiz…" at bounding box center [763, 133] width 1123 height 40
click at [1284, 345] on icon "actions" at bounding box center [1292, 346] width 16 height 16
click at [1224, 386] on span "Editar" at bounding box center [1231, 382] width 40 height 16
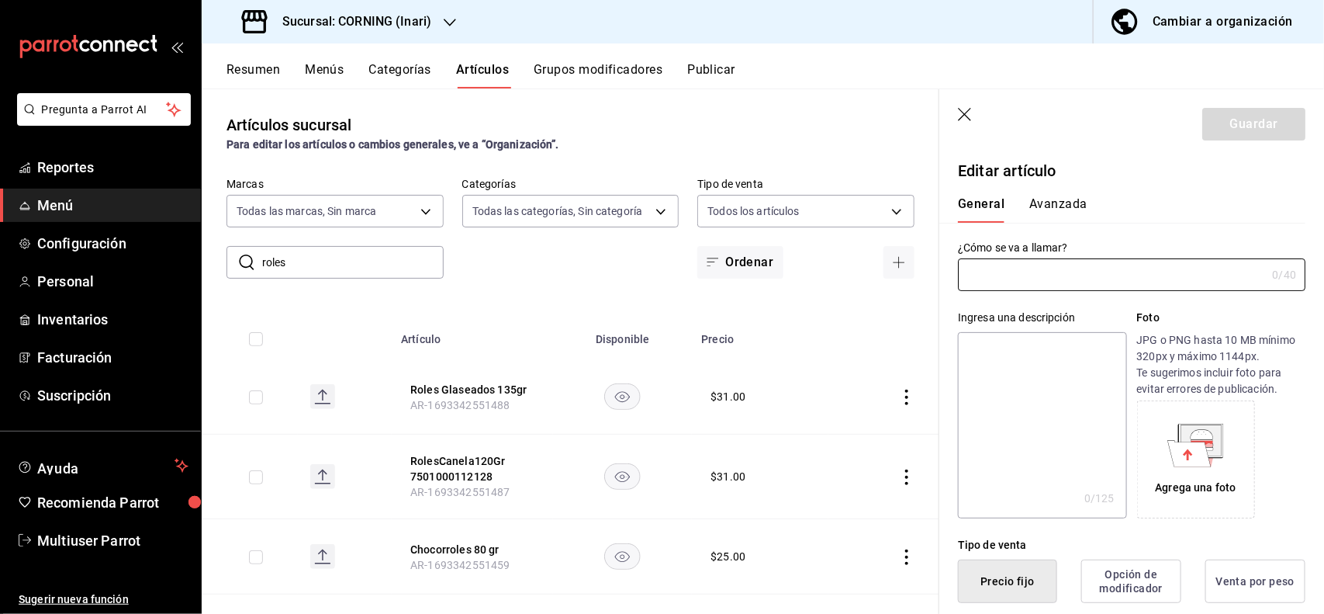
type input "Roles Glaseados 135gr"
type textarea "Roles Glaseados 7501000112166"
type textarea "x"
type input "AR-1693342551488"
type input "7501000112166"
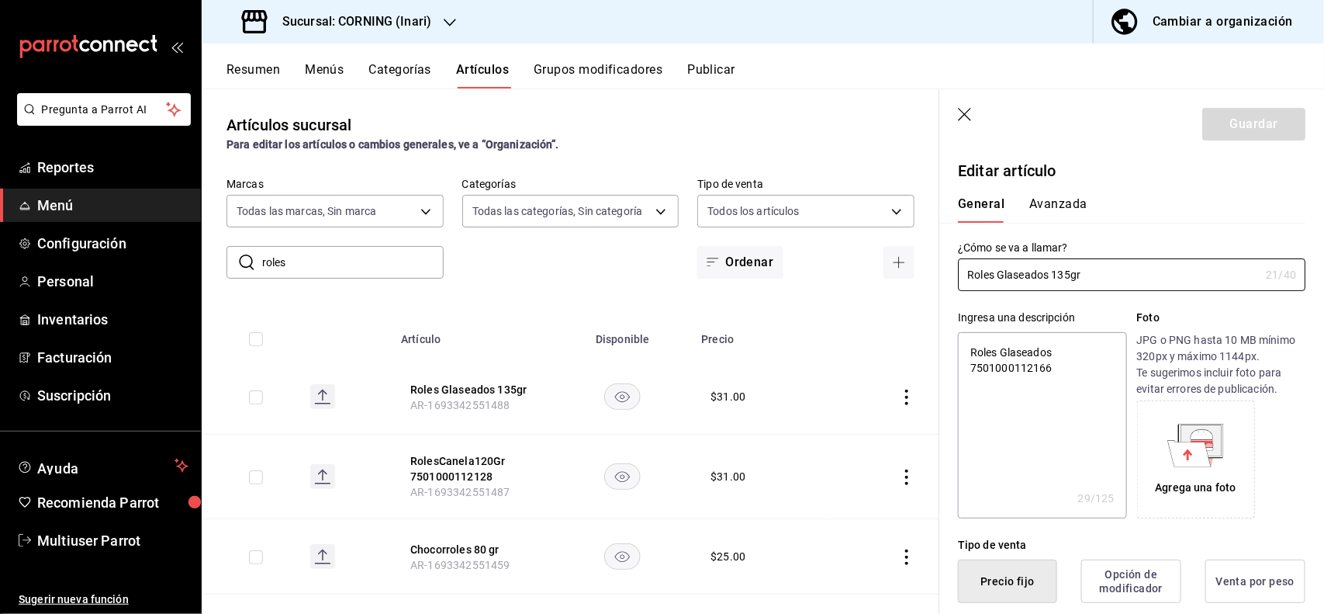
type textarea "x"
type input "$31.00"
type input "E48"
type input "90101500"
radio input "true"
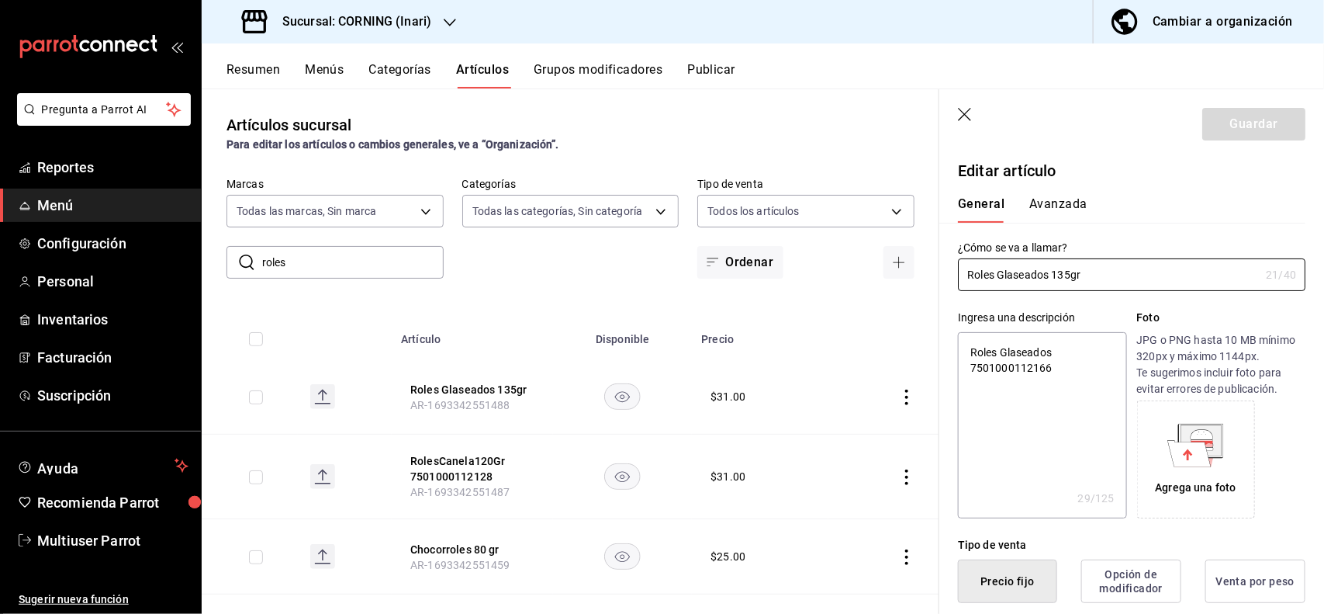
radio input "true"
click at [1058, 199] on button "Avanzada" at bounding box center [1059, 209] width 58 height 26
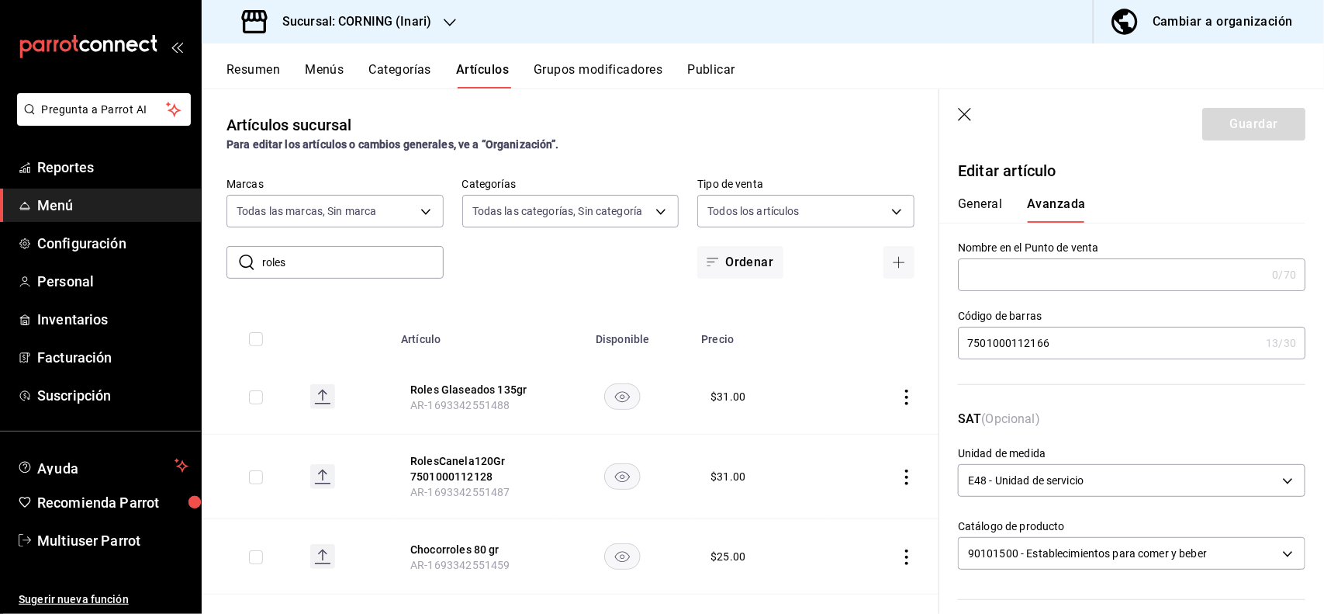
click at [1075, 354] on input "7501000112166" at bounding box center [1109, 342] width 302 height 31
type input "7"
type input "7503030374002"
click at [1235, 133] on button "Guardar" at bounding box center [1254, 124] width 103 height 33
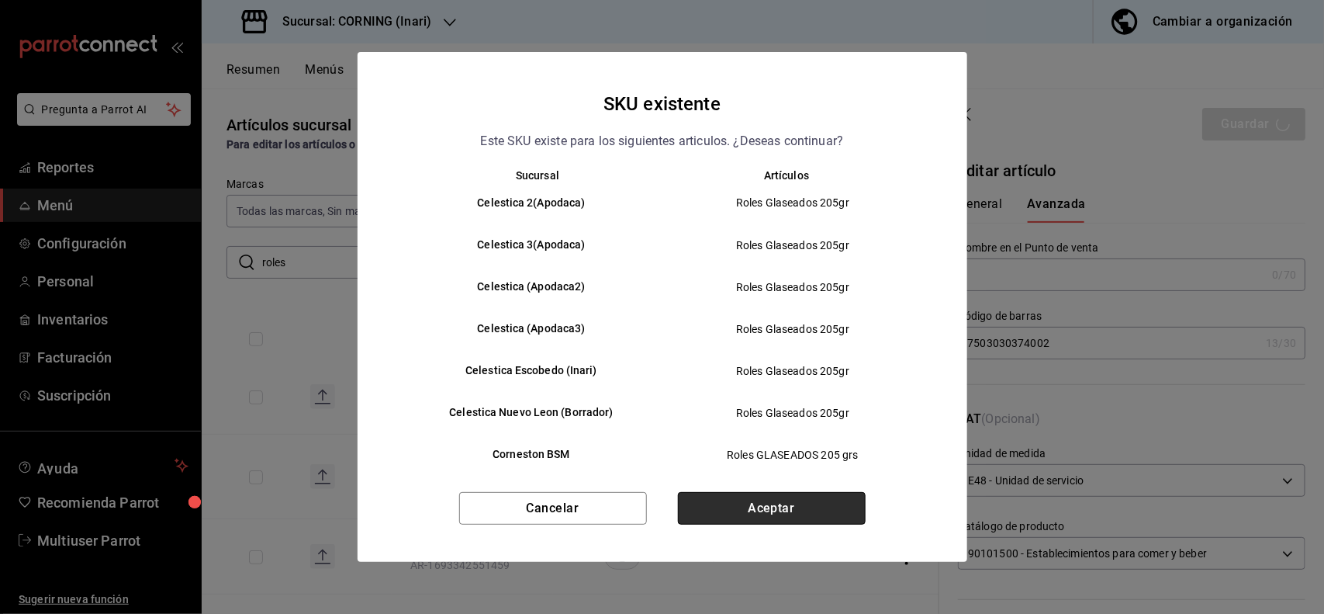
click at [844, 510] on button "Aceptar" at bounding box center [772, 508] width 188 height 33
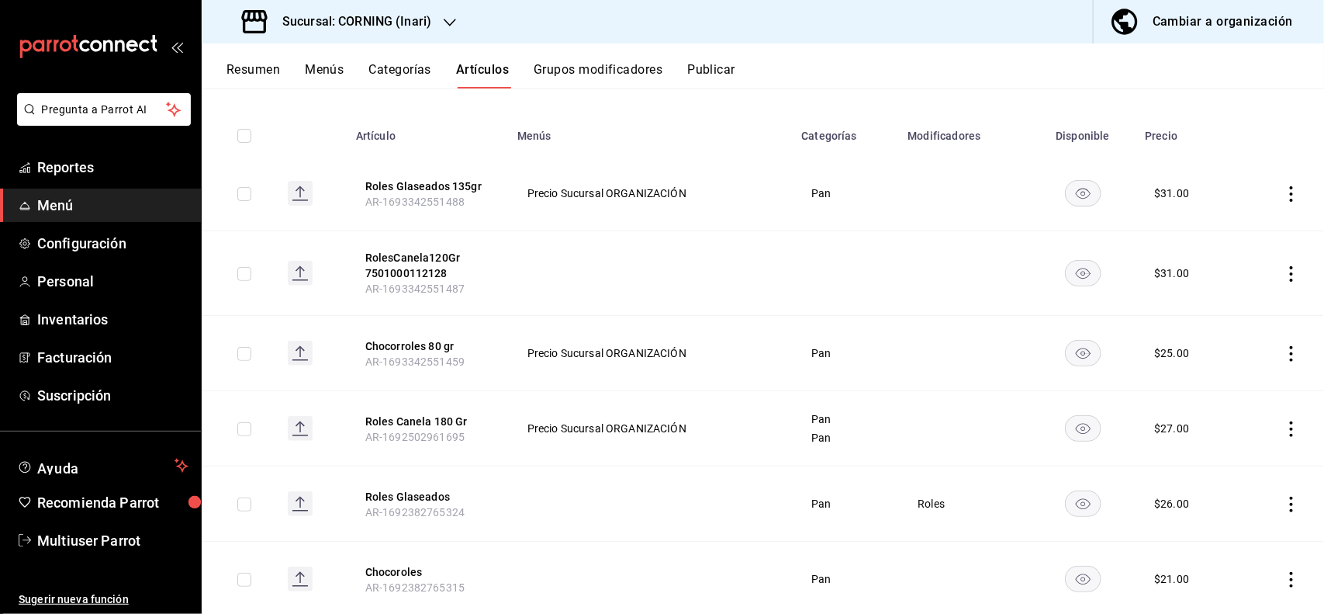
scroll to position [153, 0]
click at [1290, 268] on icon "actions" at bounding box center [1291, 273] width 3 height 16
click at [1242, 365] on span "Eliminar" at bounding box center [1231, 371] width 40 height 12
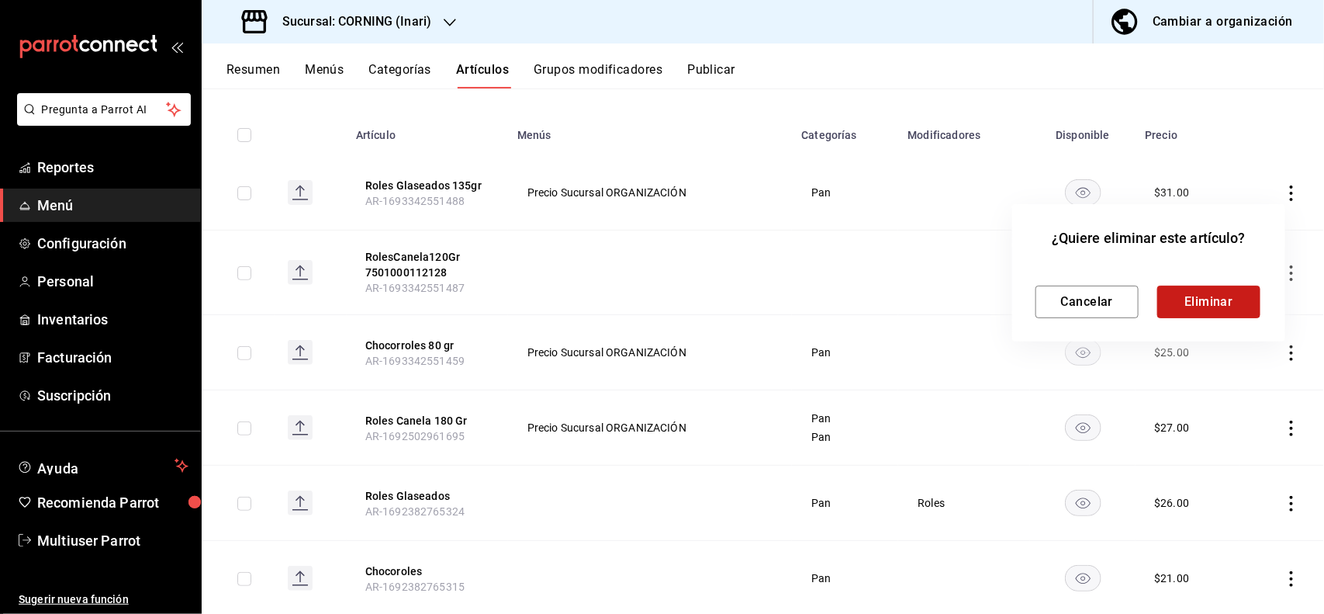
click at [1214, 306] on button "Eliminar" at bounding box center [1209, 302] width 103 height 33
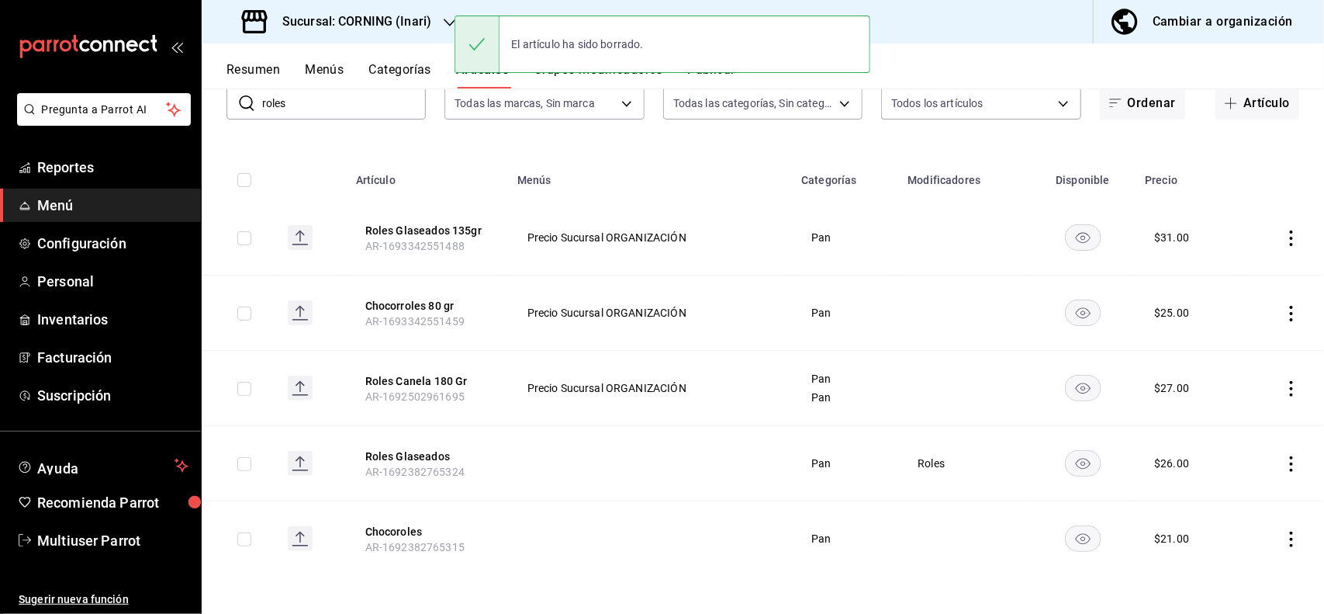
scroll to position [109, 0]
click at [1284, 384] on icon "actions" at bounding box center [1292, 389] width 16 height 16
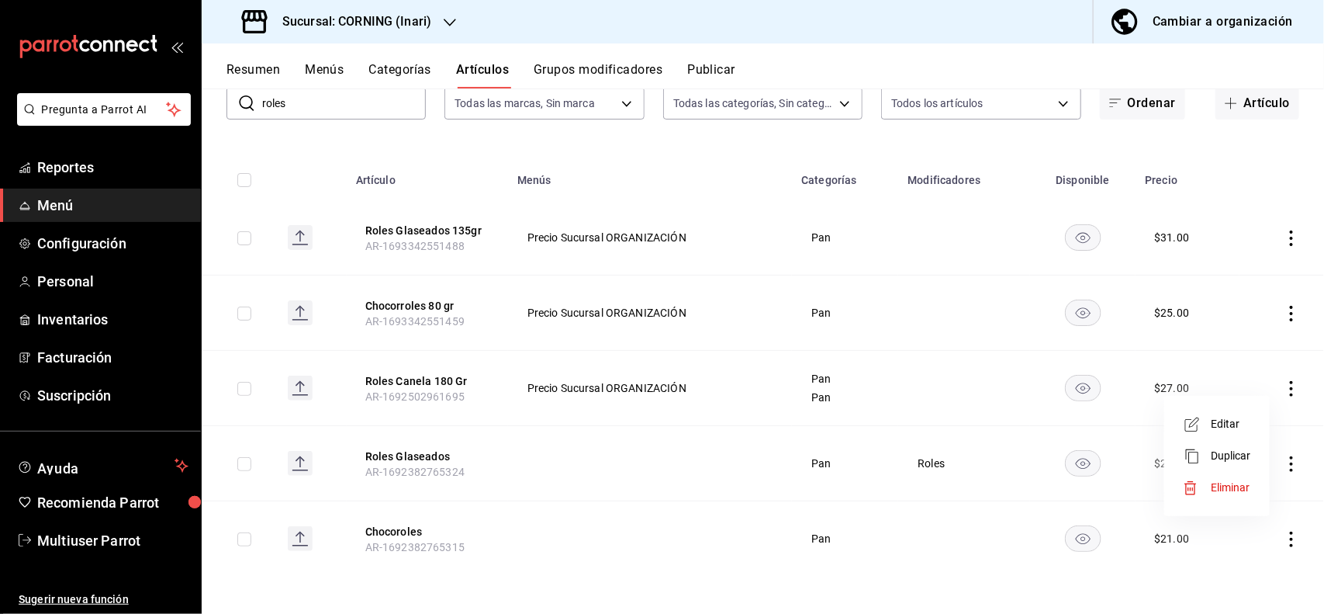
click at [1243, 431] on span "Editar" at bounding box center [1231, 424] width 40 height 16
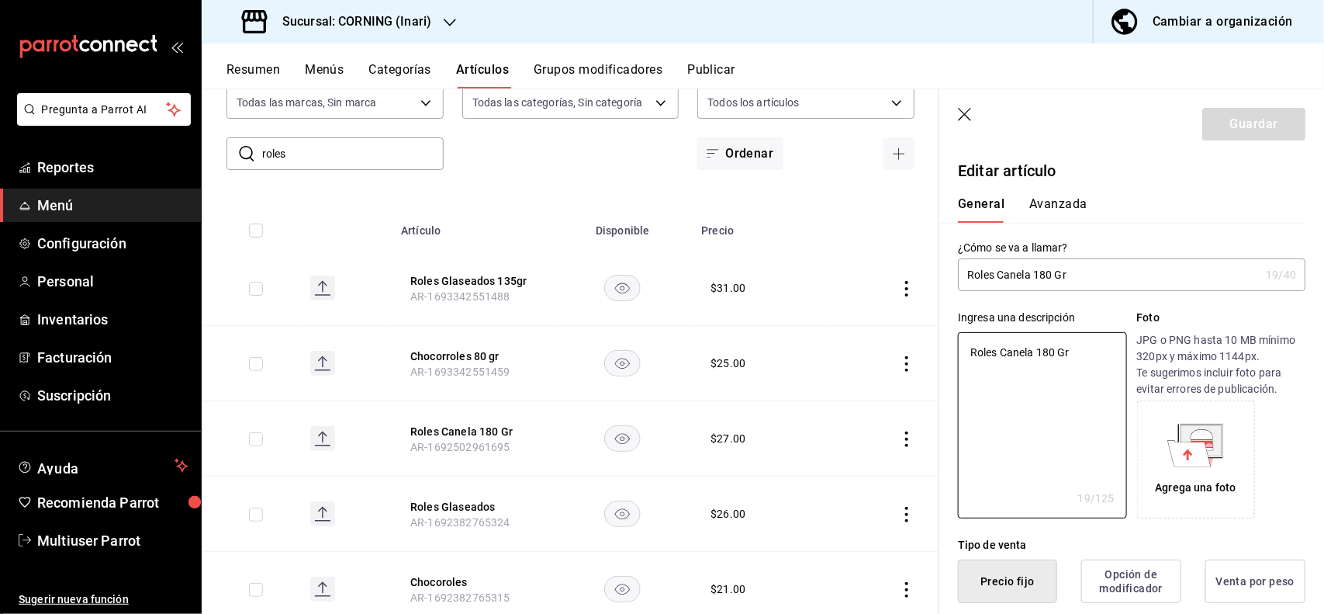
type textarea "x"
type button "1"
type button "0"
type button "2"
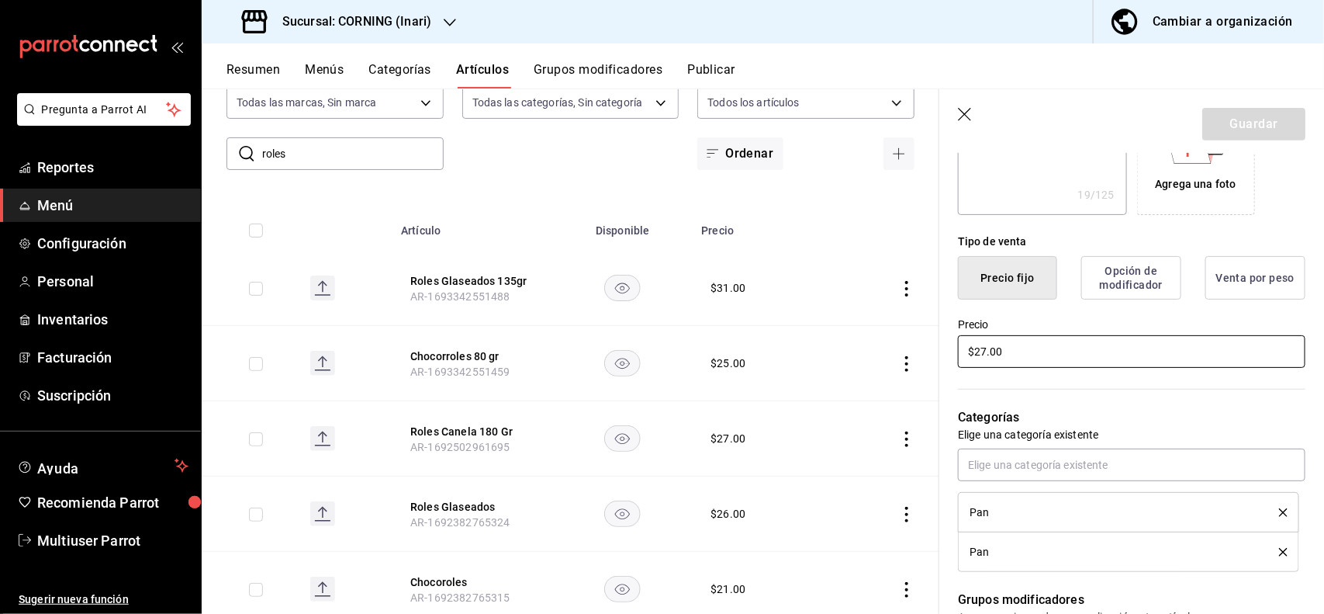
type textarea "x"
type input "$31.00"
type textarea "x"
type input "$31.00"
click at [1221, 117] on button "Guardar" at bounding box center [1254, 124] width 103 height 33
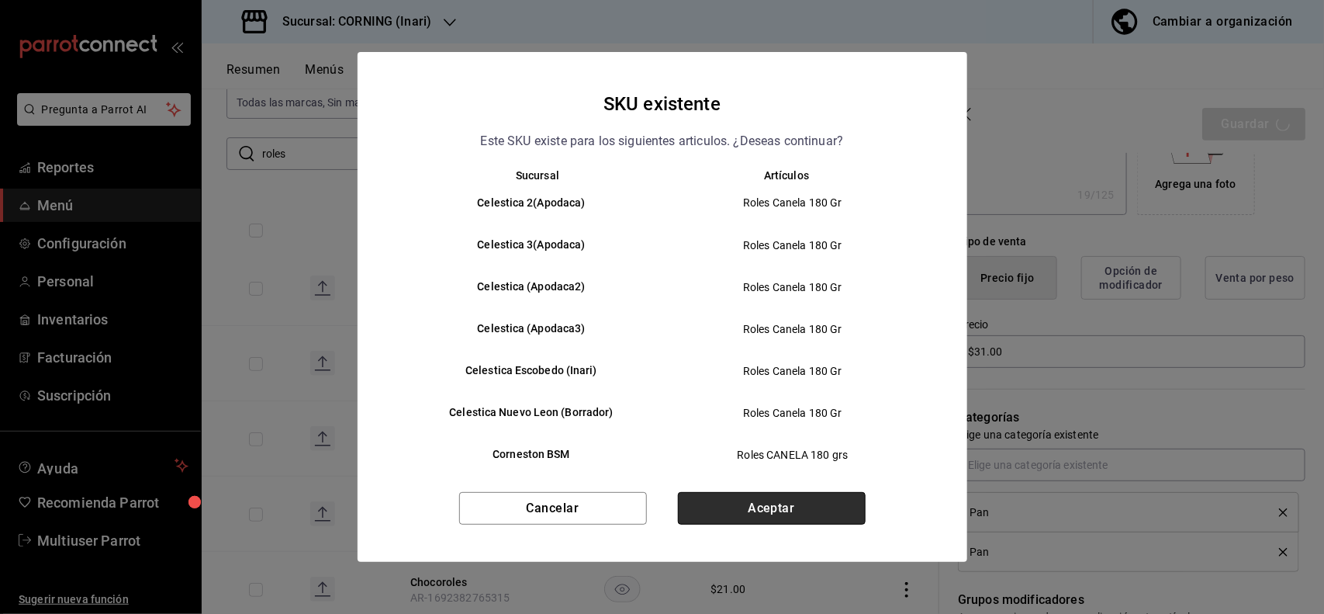
click at [843, 497] on button "Aceptar" at bounding box center [772, 508] width 188 height 33
type textarea "x"
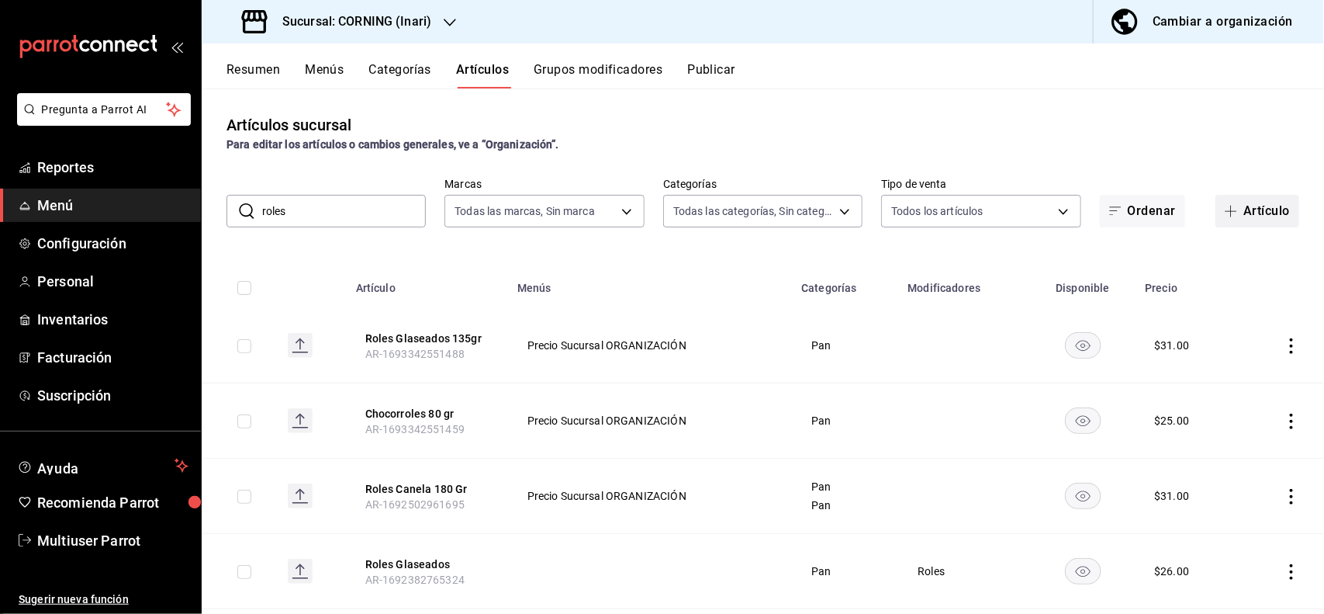
click at [1224, 223] on button "Artículo" at bounding box center [1258, 211] width 84 height 33
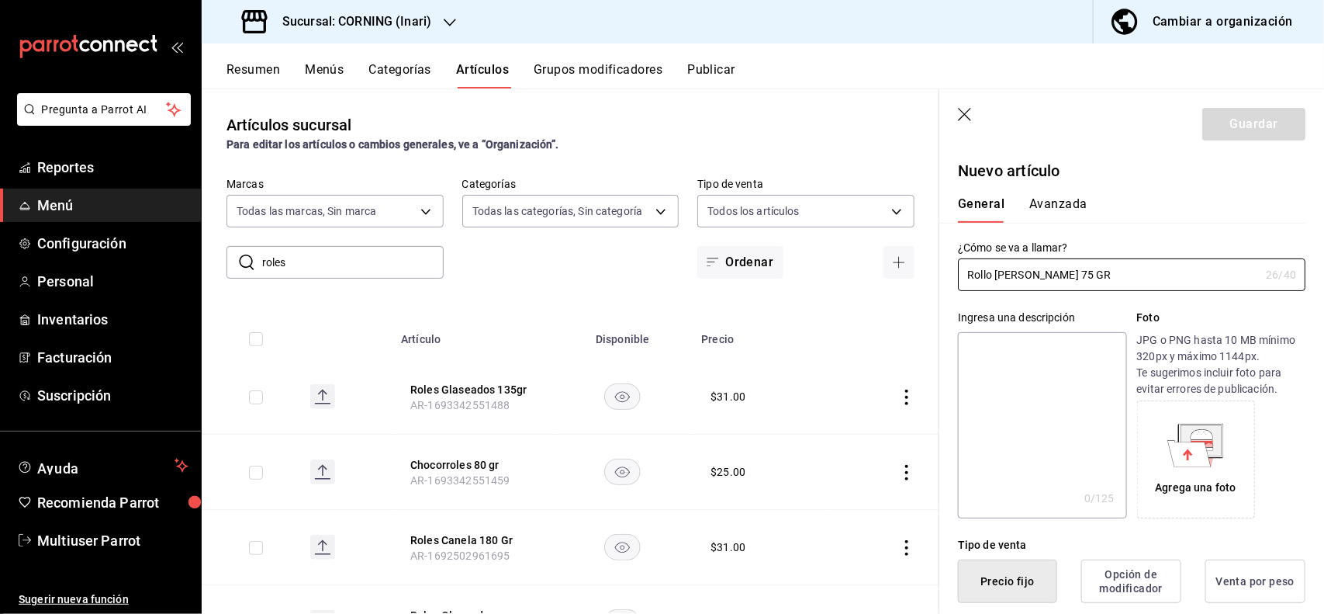
type input "Rollo [PERSON_NAME] 75 GR"
type textarea "R"
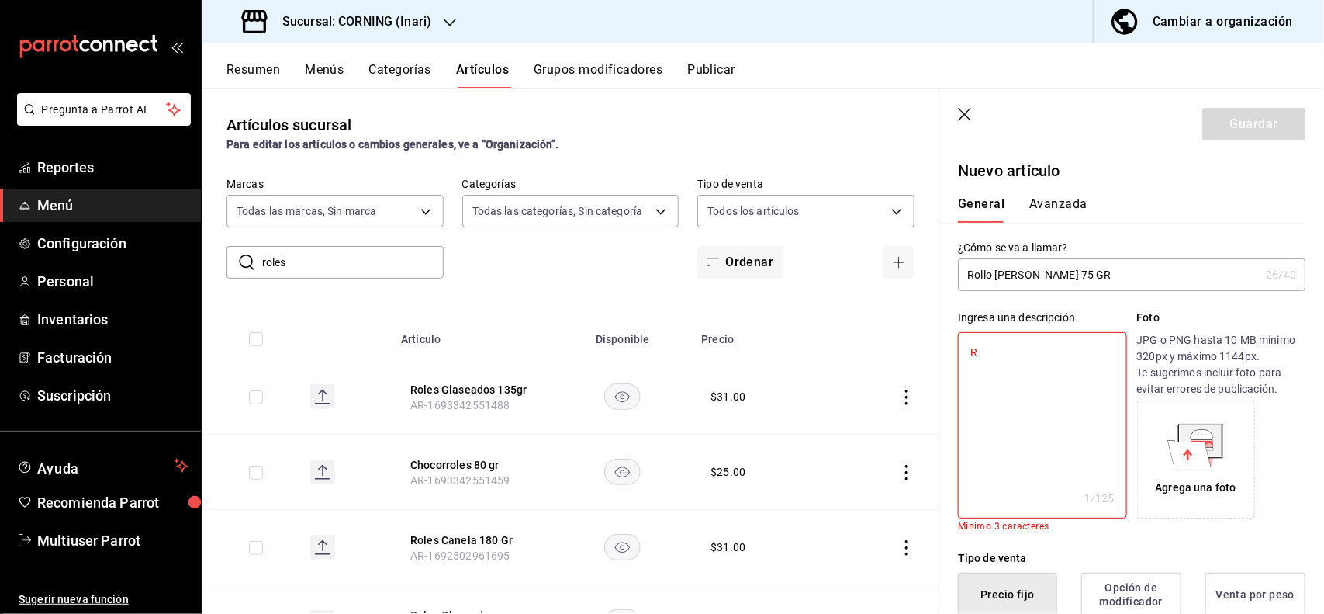
type textarea "x"
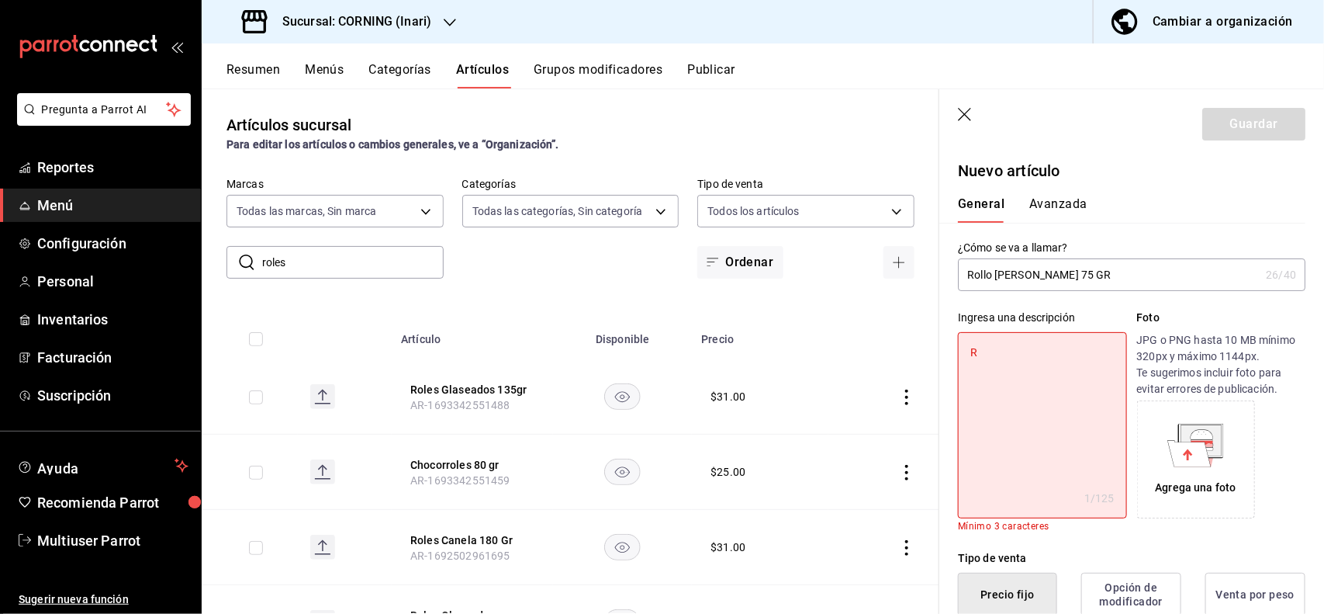
type textarea "Ro"
type textarea "x"
type textarea "Rol"
type textarea "x"
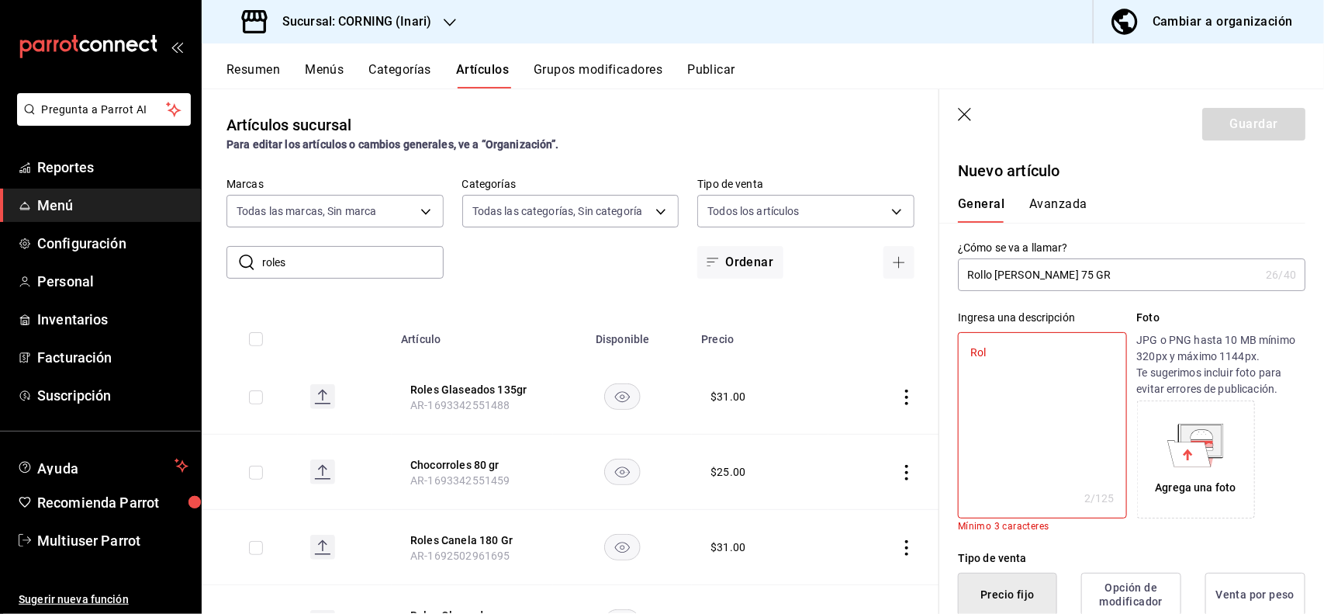
type textarea "Roll"
type textarea "x"
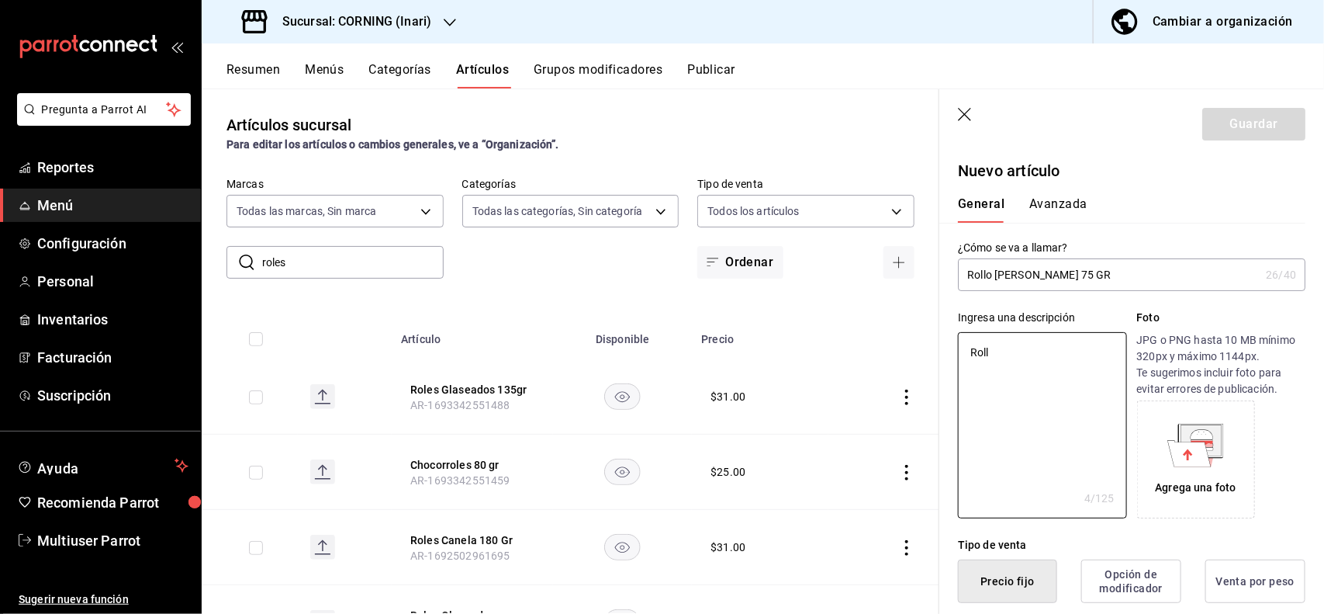
type textarea "Rollo"
type textarea "x"
type textarea "Rollo"
type textarea "x"
type textarea "Rollo M"
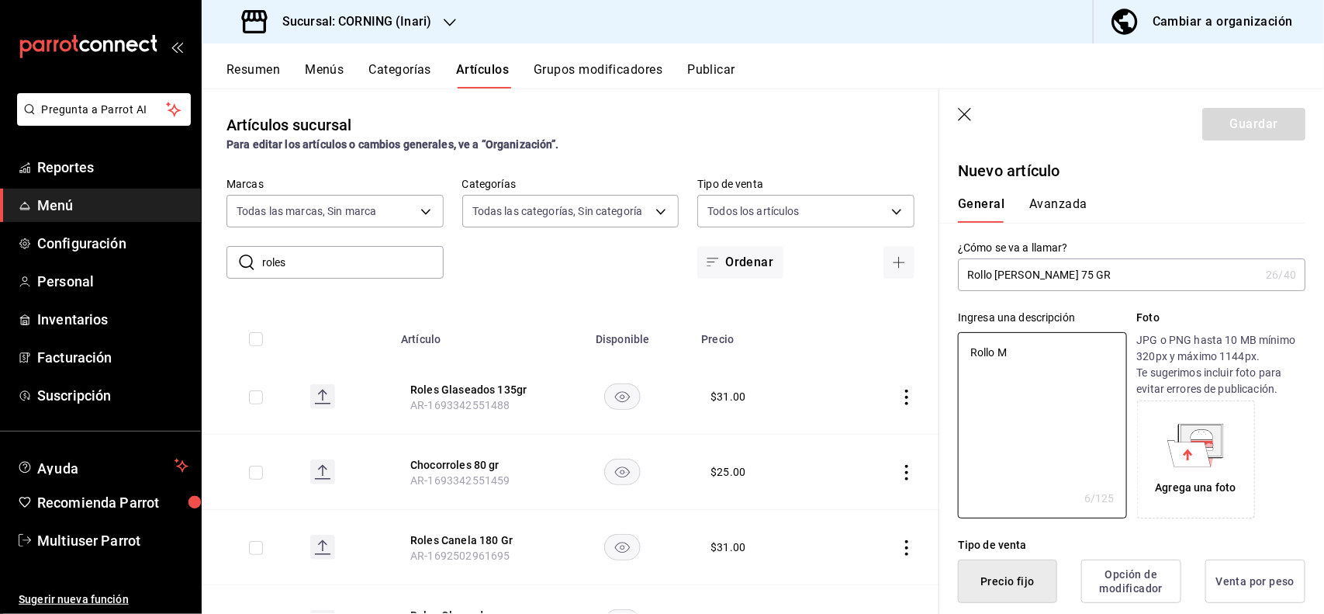
type textarea "x"
type textarea "[PERSON_NAME]"
type textarea "x"
type textarea "Rollo Mar"
type textarea "x"
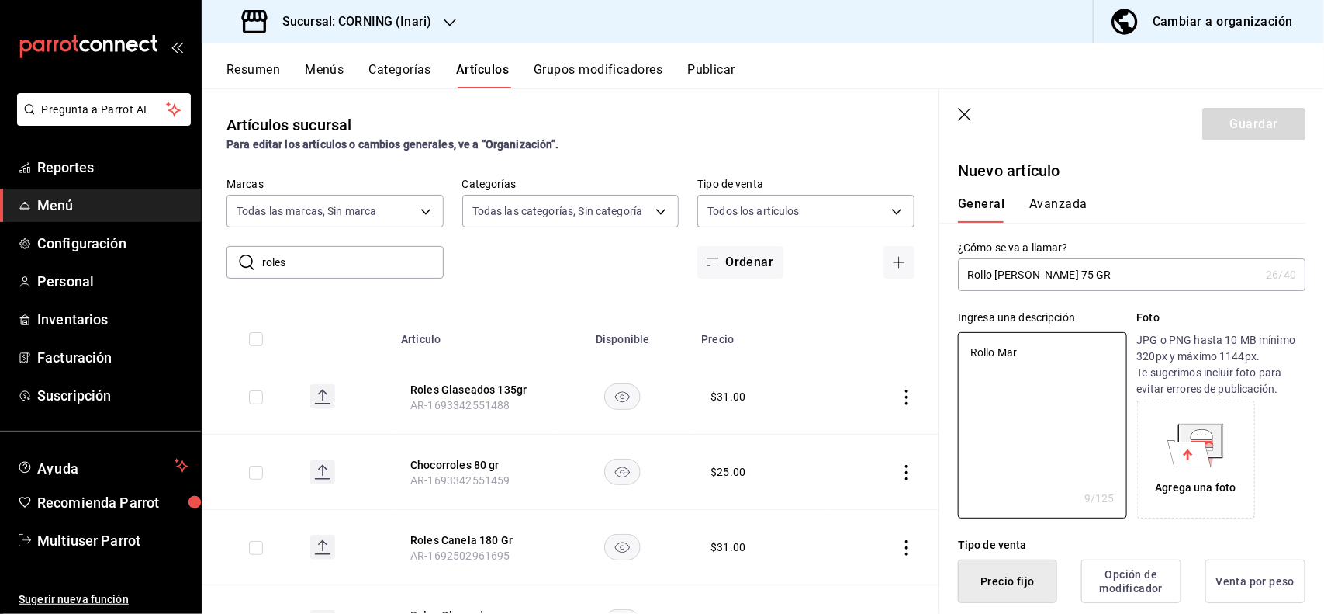
type textarea "[PERSON_NAME]"
type textarea "x"
type textarea "Rollo Marine"
type textarea "x"
type textarea "[PERSON_NAME]"
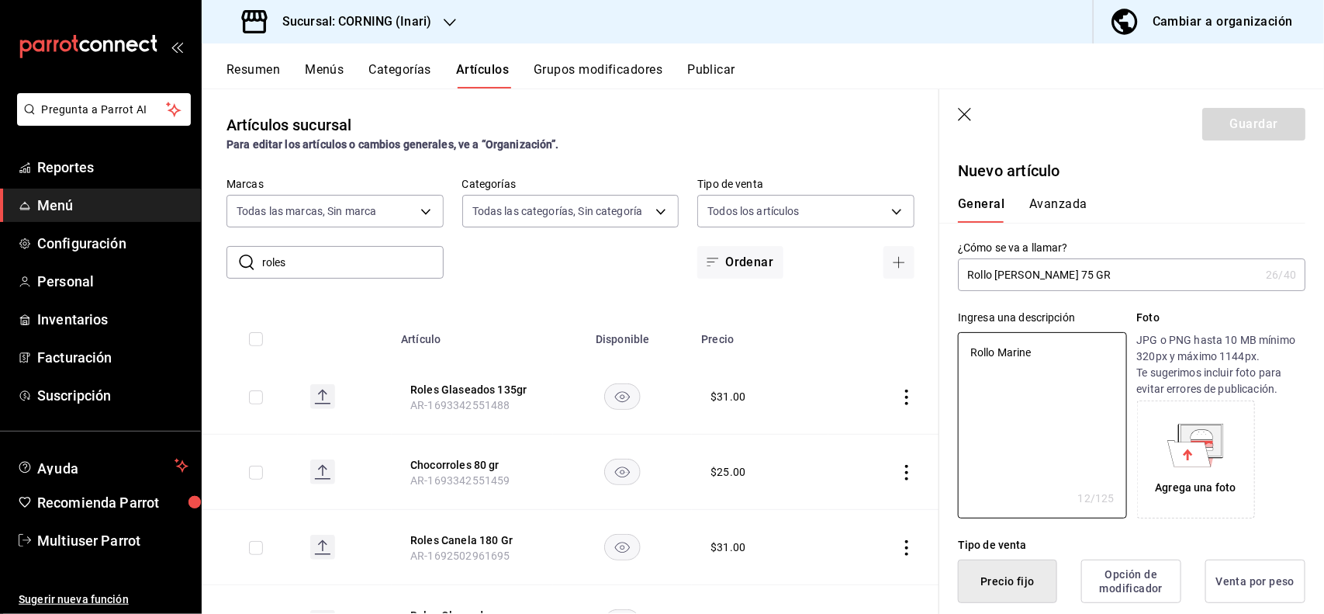
type textarea "x"
type textarea "[PERSON_NAME]"
type textarea "x"
type textarea "[PERSON_NAME]"
type textarea "x"
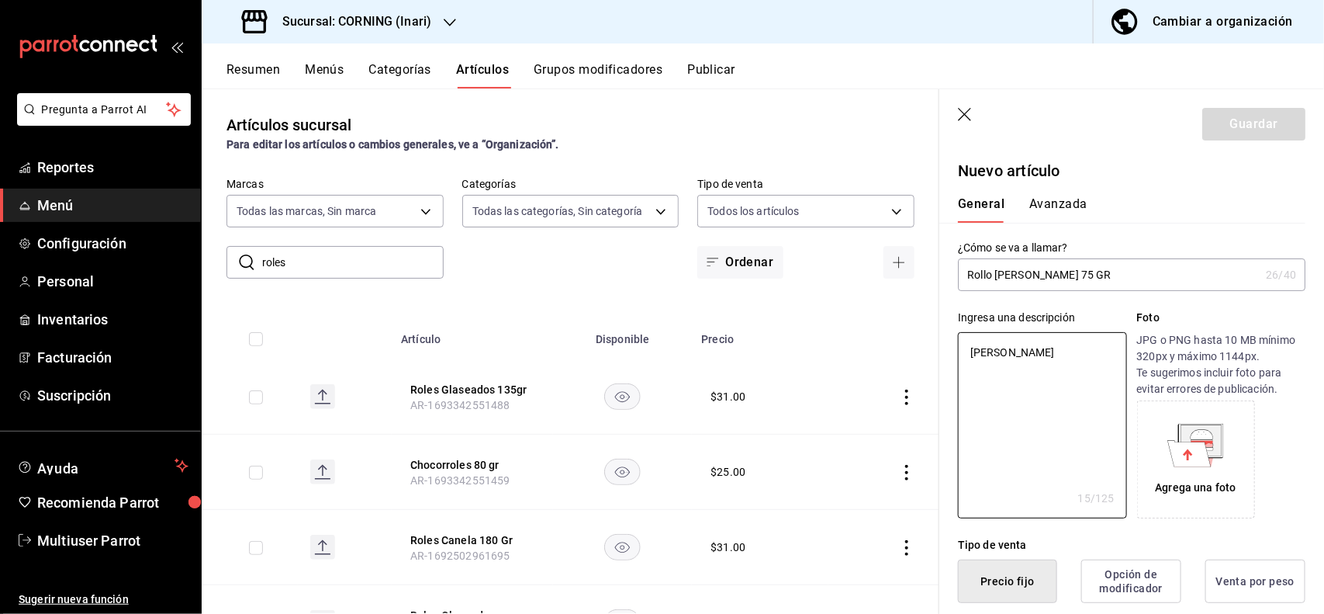
type textarea "[PERSON_NAME] F"
type textarea "x"
type textarea "[PERSON_NAME] FR"
type textarea "x"
type textarea "[PERSON_NAME] FRE"
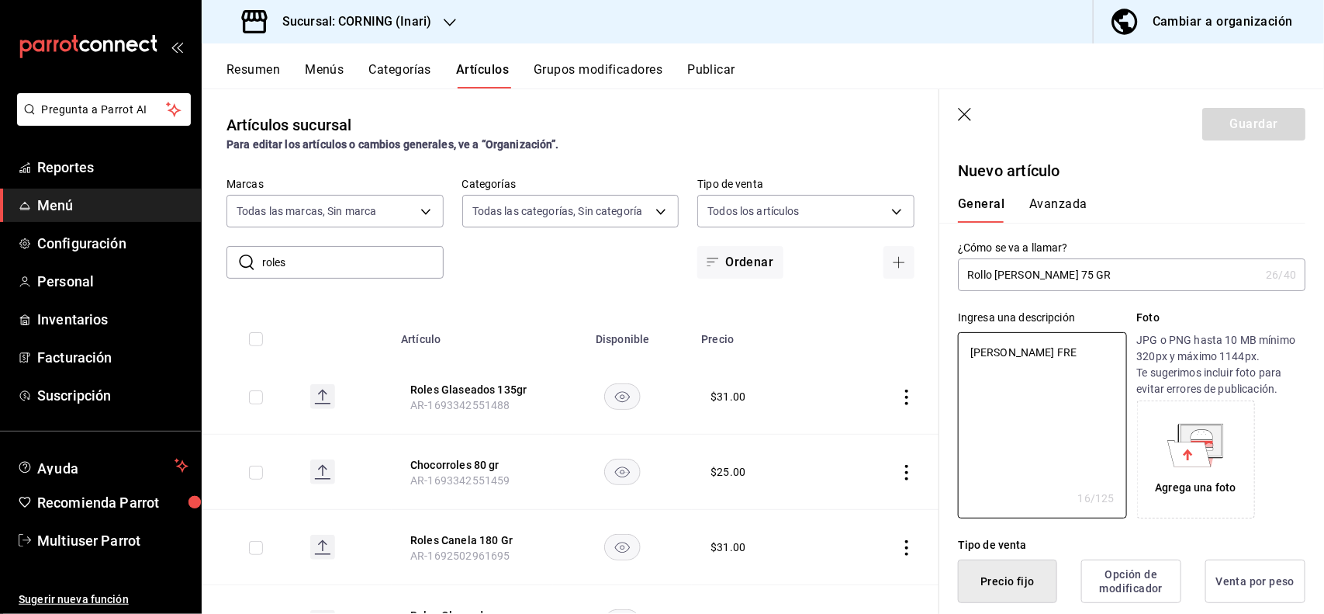
type textarea "x"
type textarea "Rollo [PERSON_NAME]"
type textarea "x"
type textarea "Rollo [PERSON_NAME]"
type textarea "x"
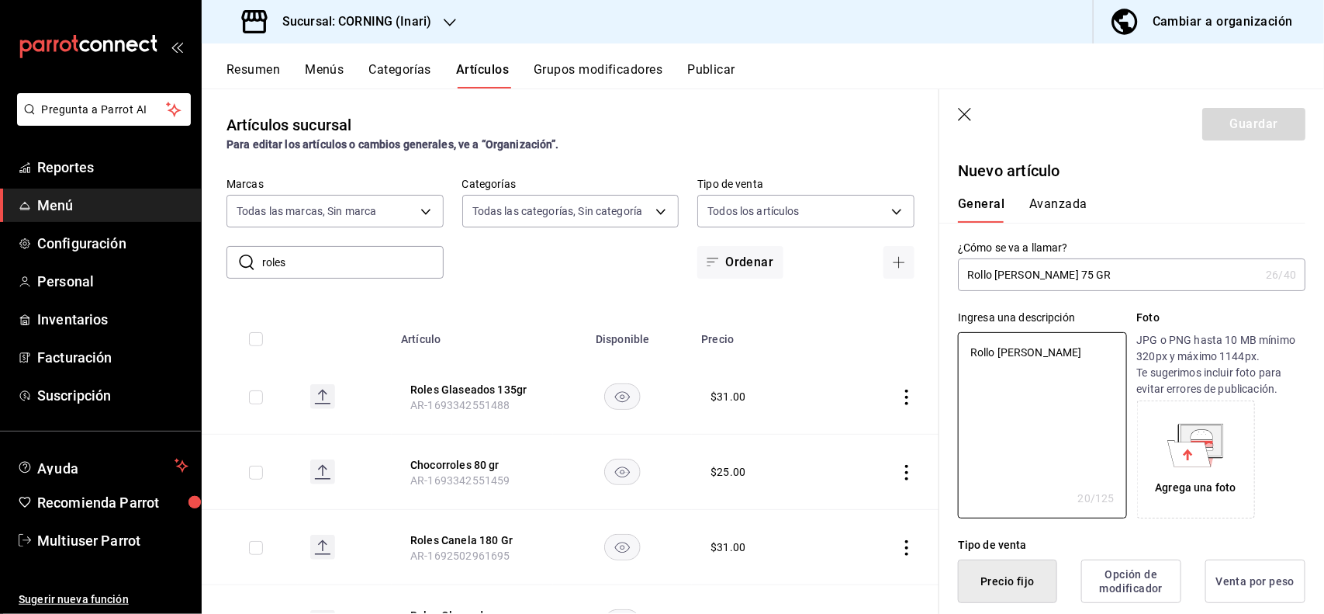
type textarea "Rollo [PERSON_NAME]"
type textarea "x"
click at [1139, 272] on input "Rollo [PERSON_NAME] 75 GR" at bounding box center [1109, 274] width 302 height 31
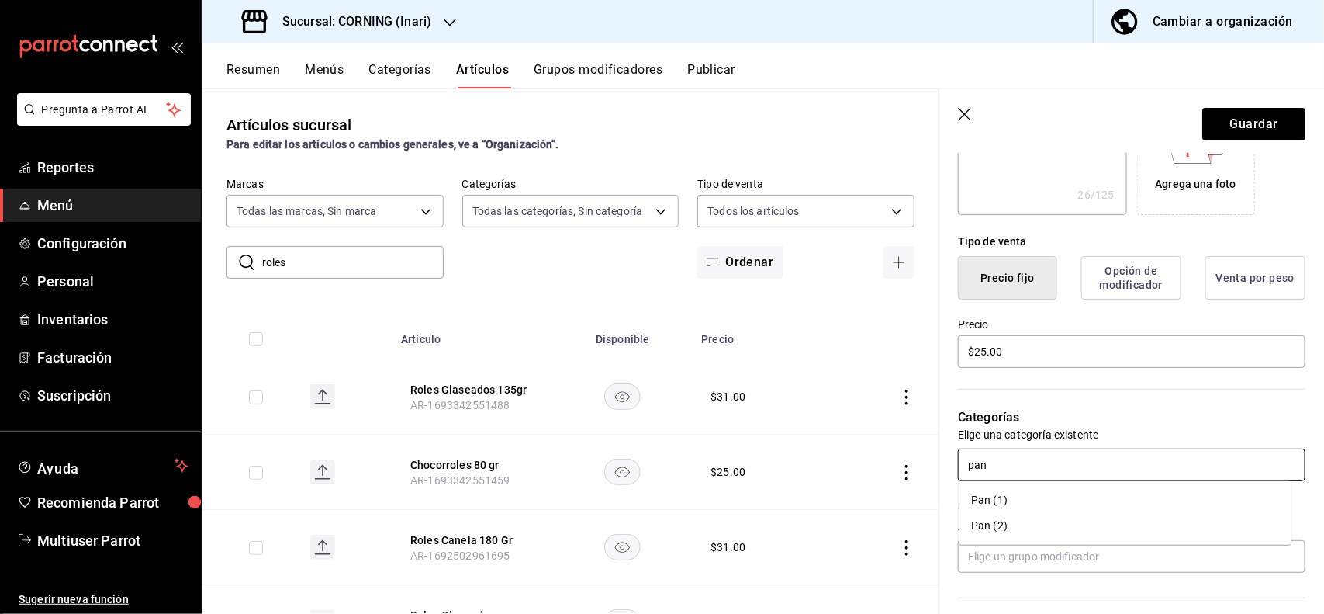
click at [986, 508] on li "Pan (1)" at bounding box center [1125, 500] width 333 height 26
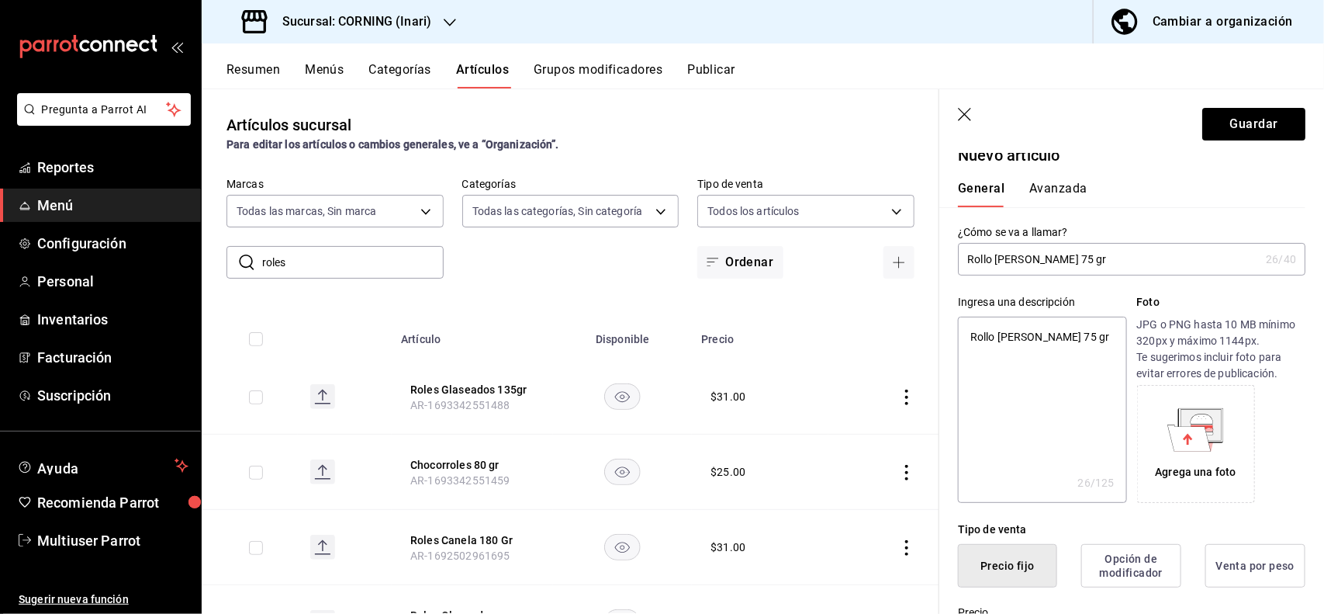
scroll to position [0, 0]
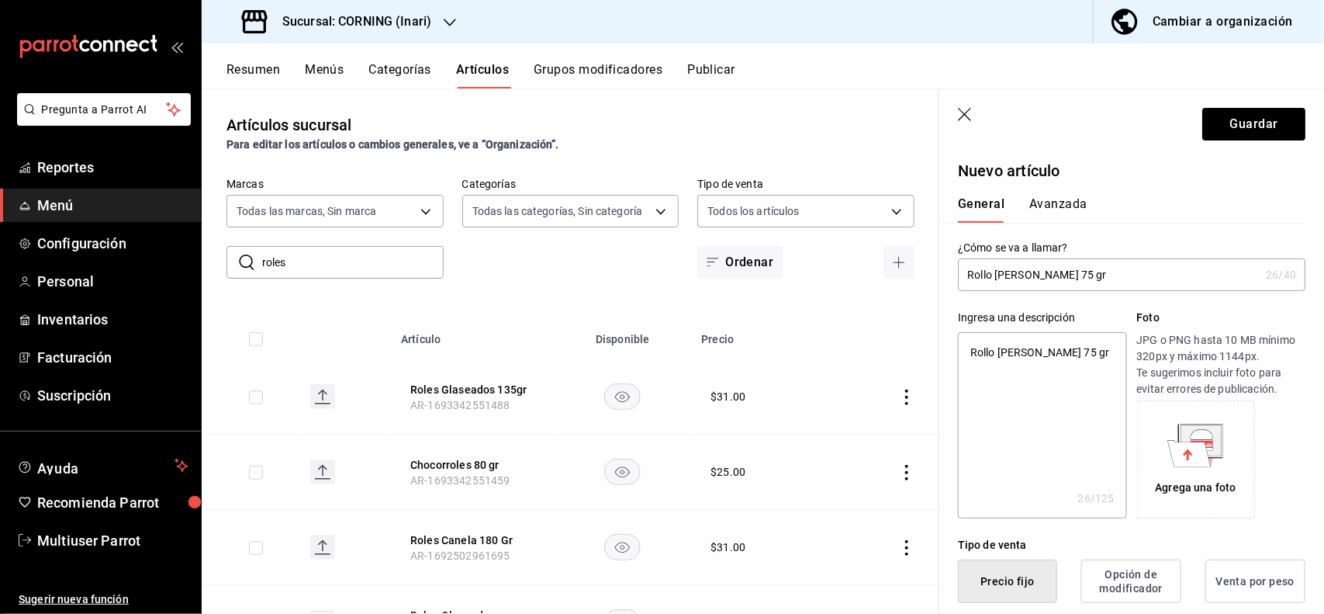
click at [1059, 216] on button "Avanzada" at bounding box center [1059, 209] width 58 height 26
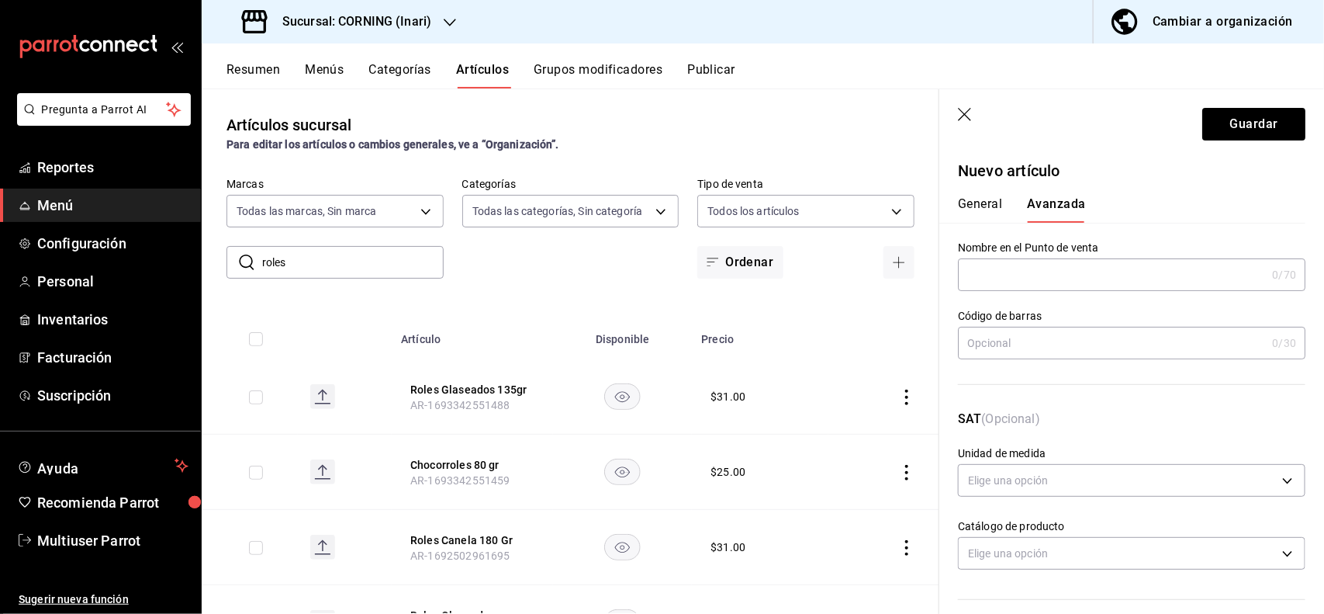
click at [1084, 330] on input "text" at bounding box center [1112, 342] width 308 height 31
click at [1248, 130] on button "Guardar" at bounding box center [1254, 124] width 103 height 33
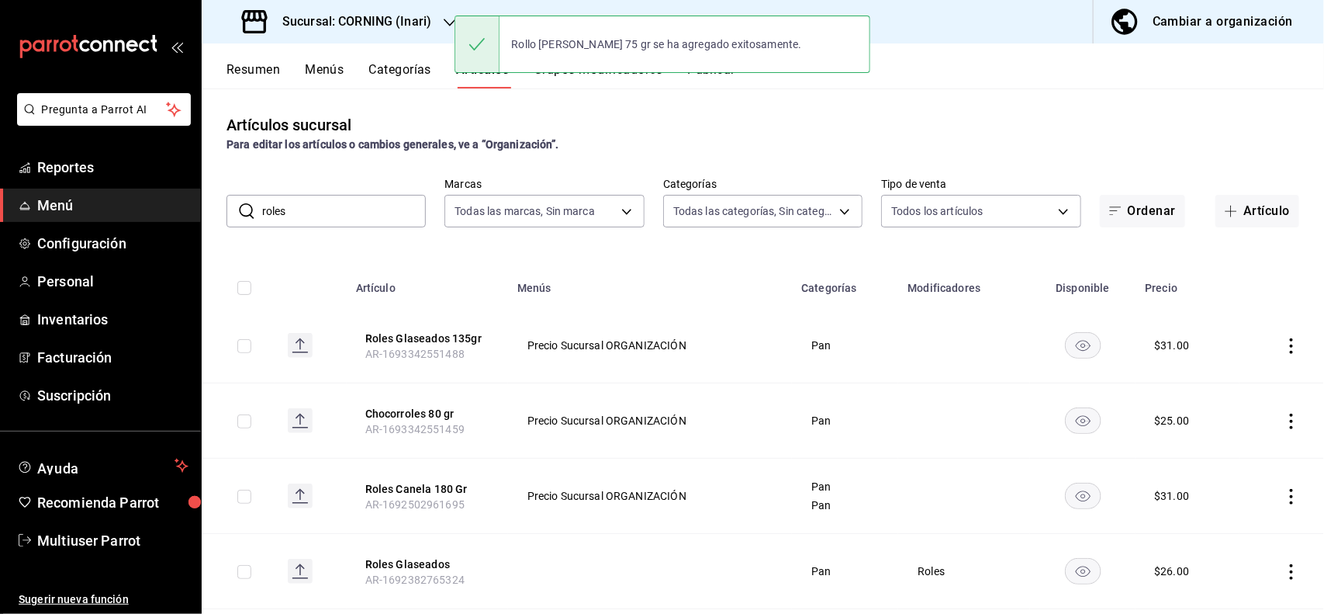
click at [346, 212] on input "roles" at bounding box center [344, 211] width 164 height 31
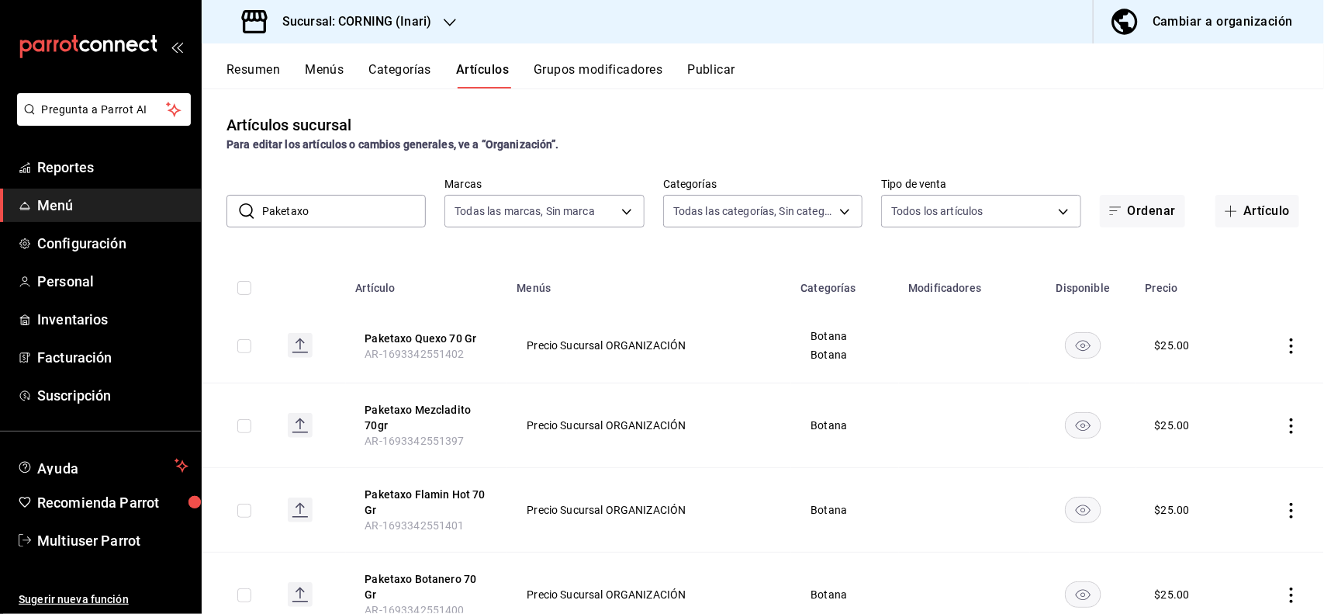
click at [1284, 344] on icon "actions" at bounding box center [1292, 346] width 16 height 16
click at [1227, 375] on span "Editar" at bounding box center [1231, 382] width 40 height 16
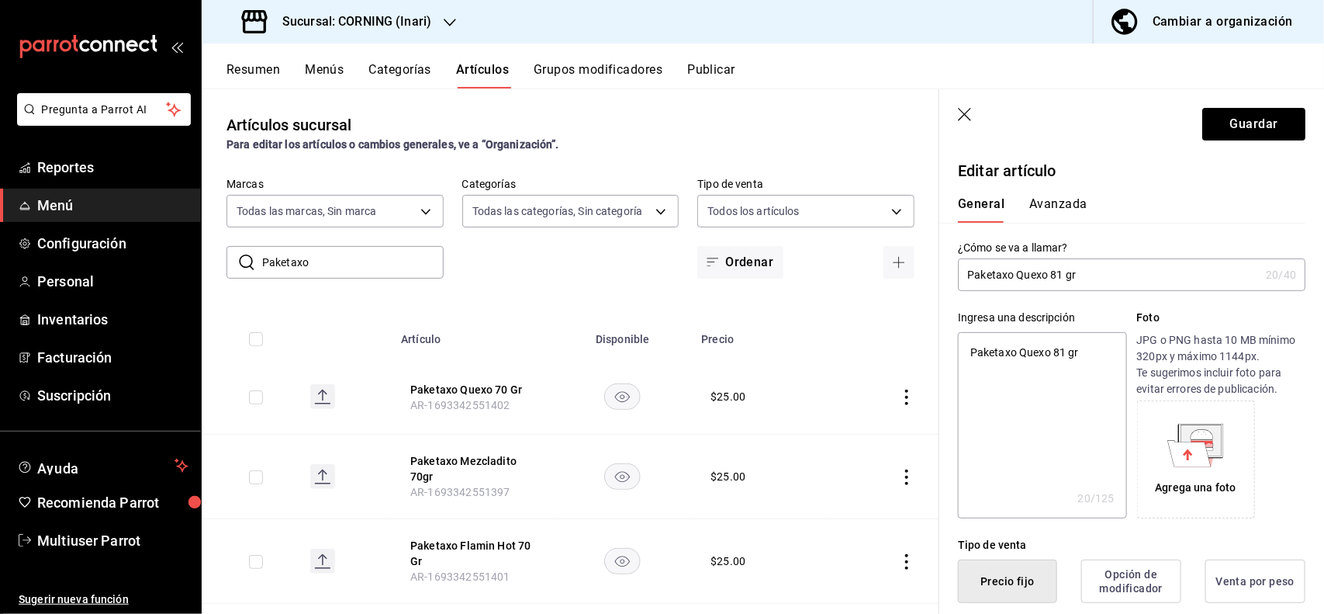
click at [1052, 214] on button "Avanzada" at bounding box center [1059, 209] width 58 height 26
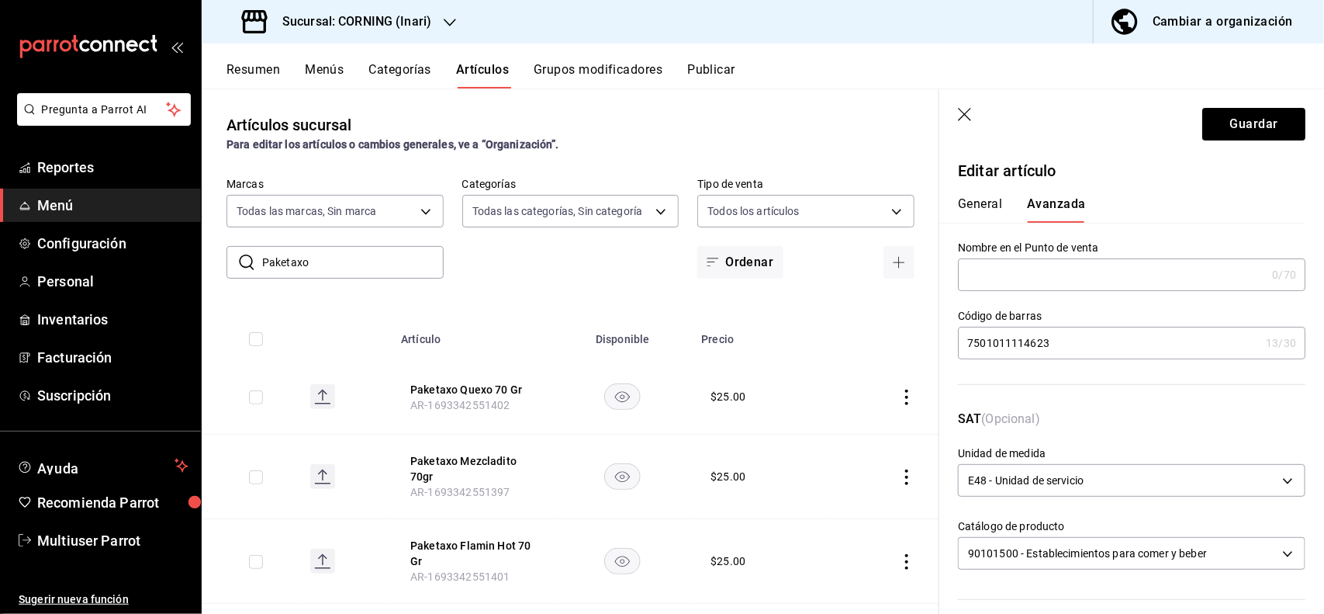
click at [1117, 349] on input "7501011114623" at bounding box center [1109, 342] width 302 height 31
click at [1247, 120] on button "Guardar" at bounding box center [1254, 124] width 103 height 33
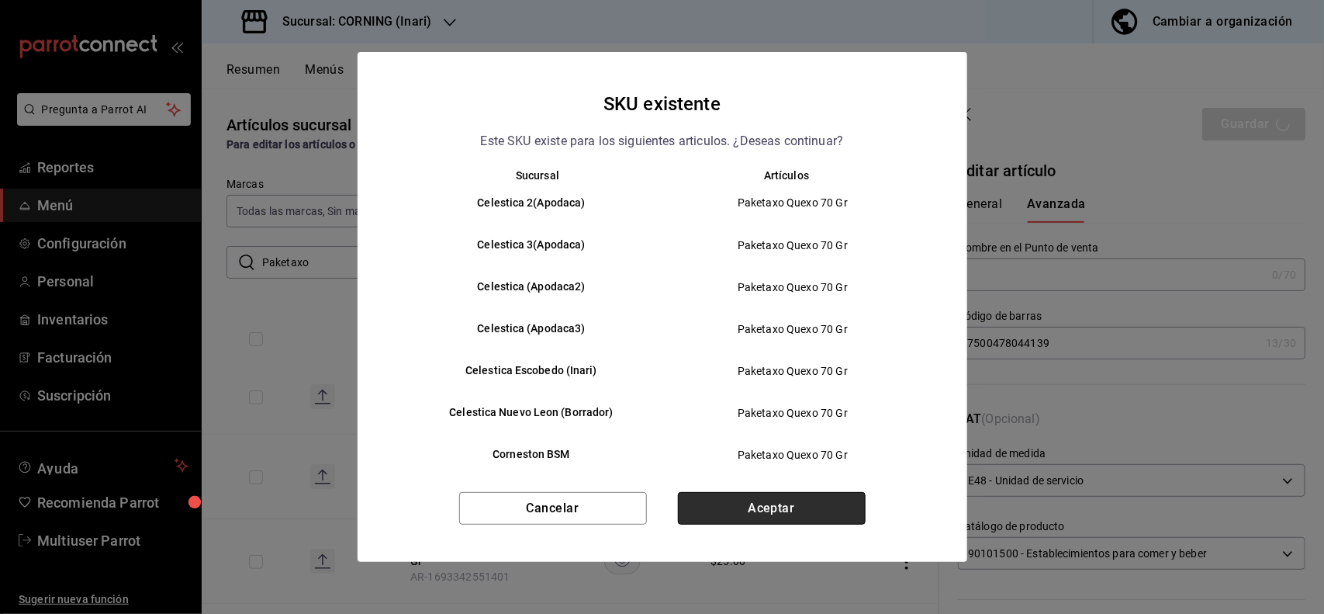
click at [807, 493] on button "Aceptar" at bounding box center [772, 508] width 188 height 33
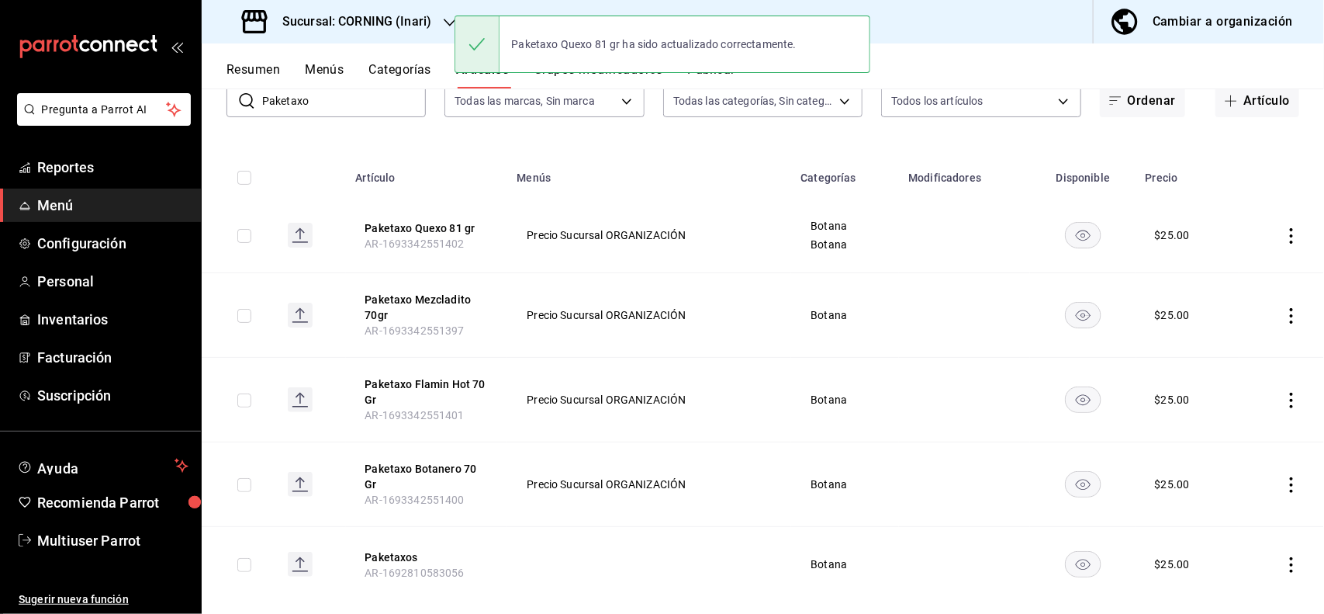
scroll to position [126, 0]
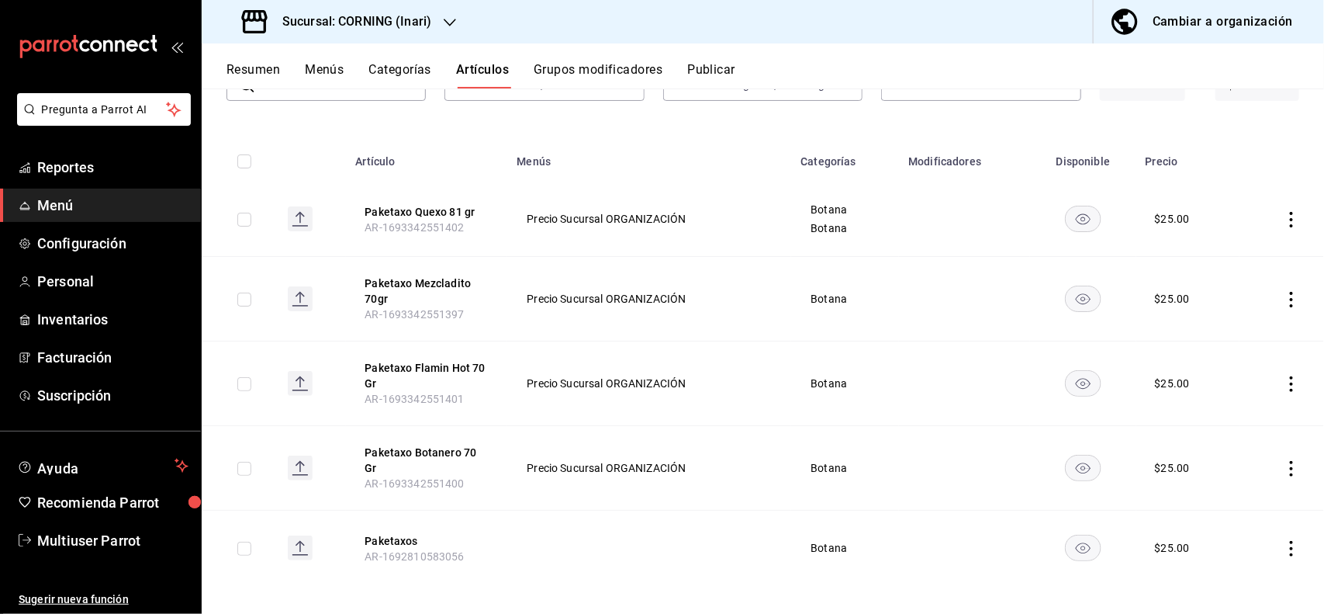
click at [1271, 545] on td at bounding box center [1282, 548] width 85 height 75
click at [1284, 545] on icon "actions" at bounding box center [1292, 549] width 16 height 16
click at [1215, 575] on span "Eliminar" at bounding box center [1231, 572] width 40 height 12
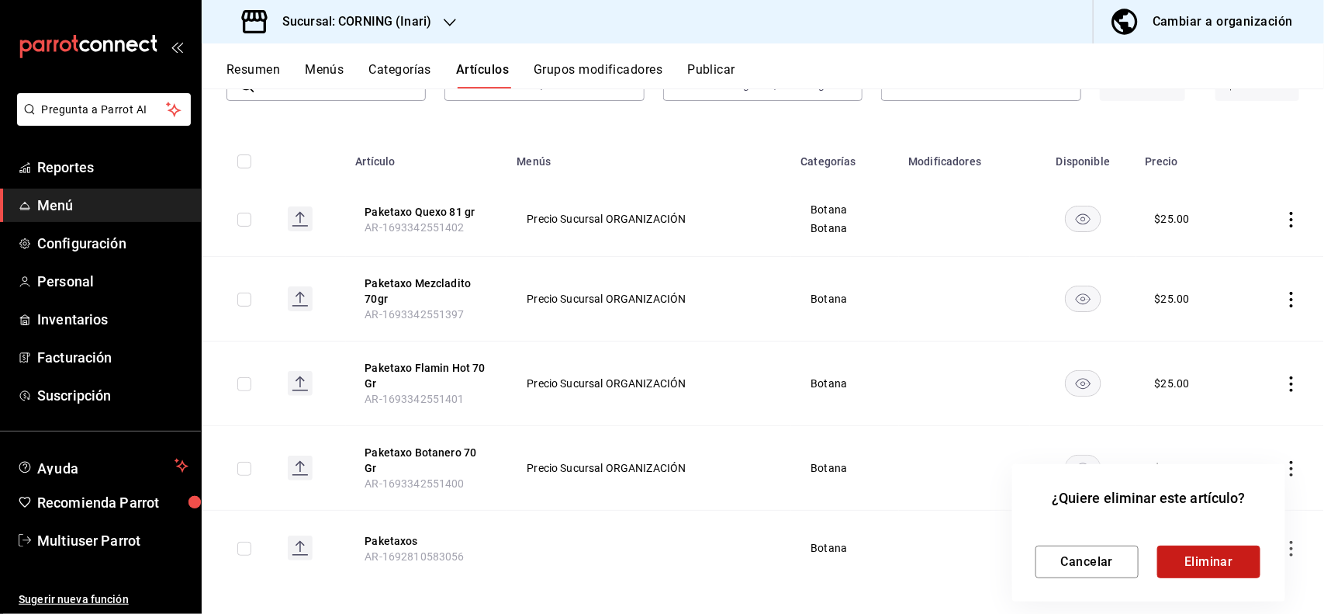
click at [1209, 563] on button "Eliminar" at bounding box center [1209, 561] width 103 height 33
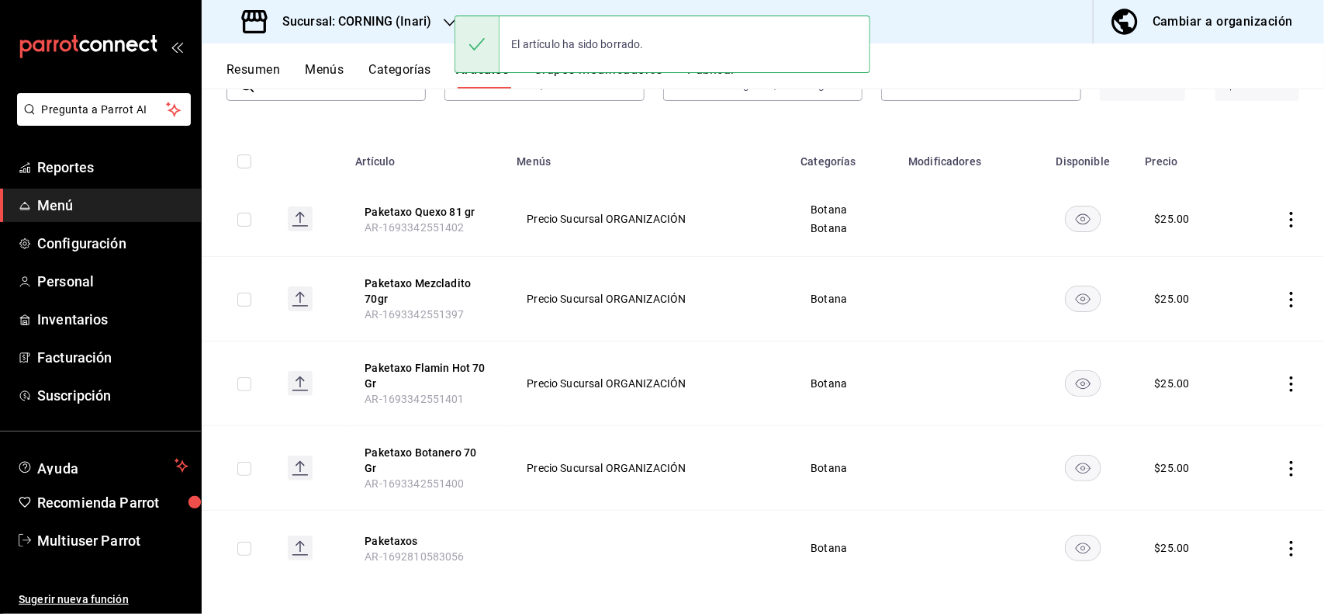
scroll to position [51, 0]
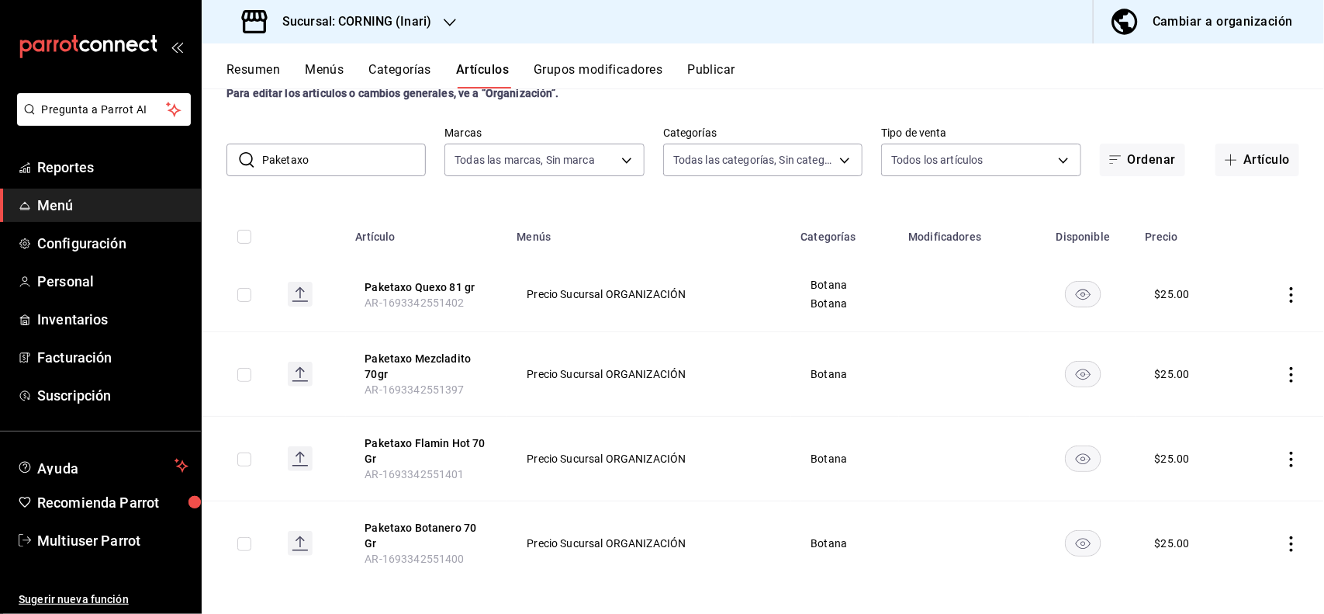
click at [398, 157] on input "Paketaxo" at bounding box center [344, 159] width 164 height 31
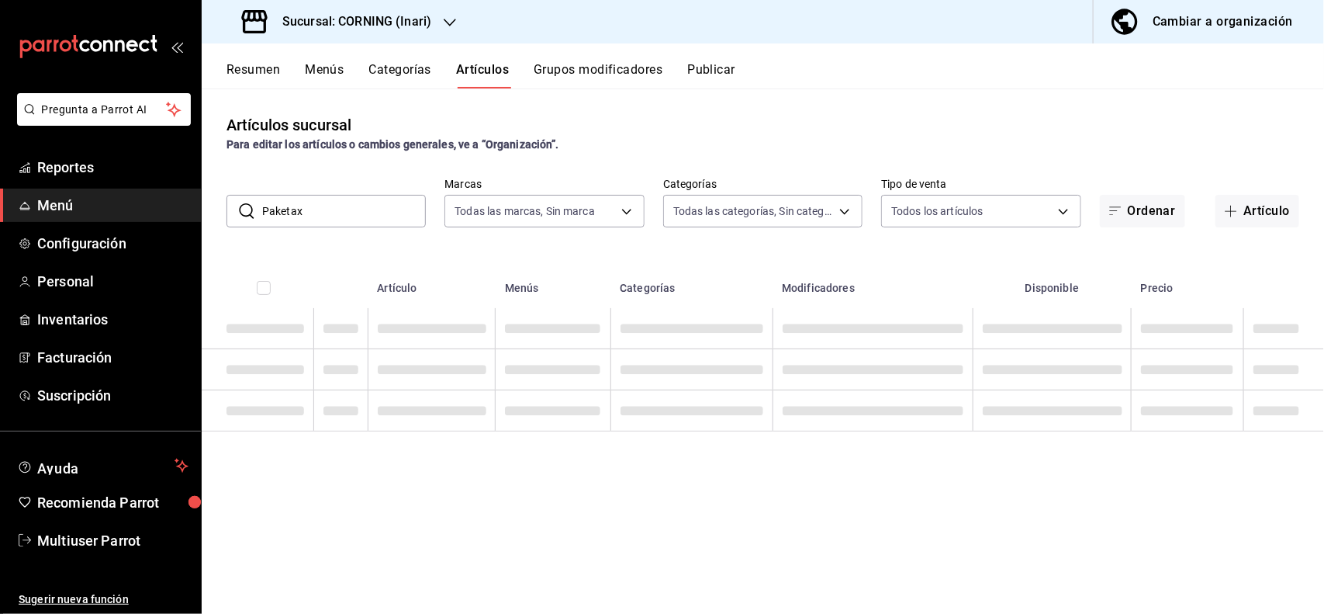
scroll to position [0, 0]
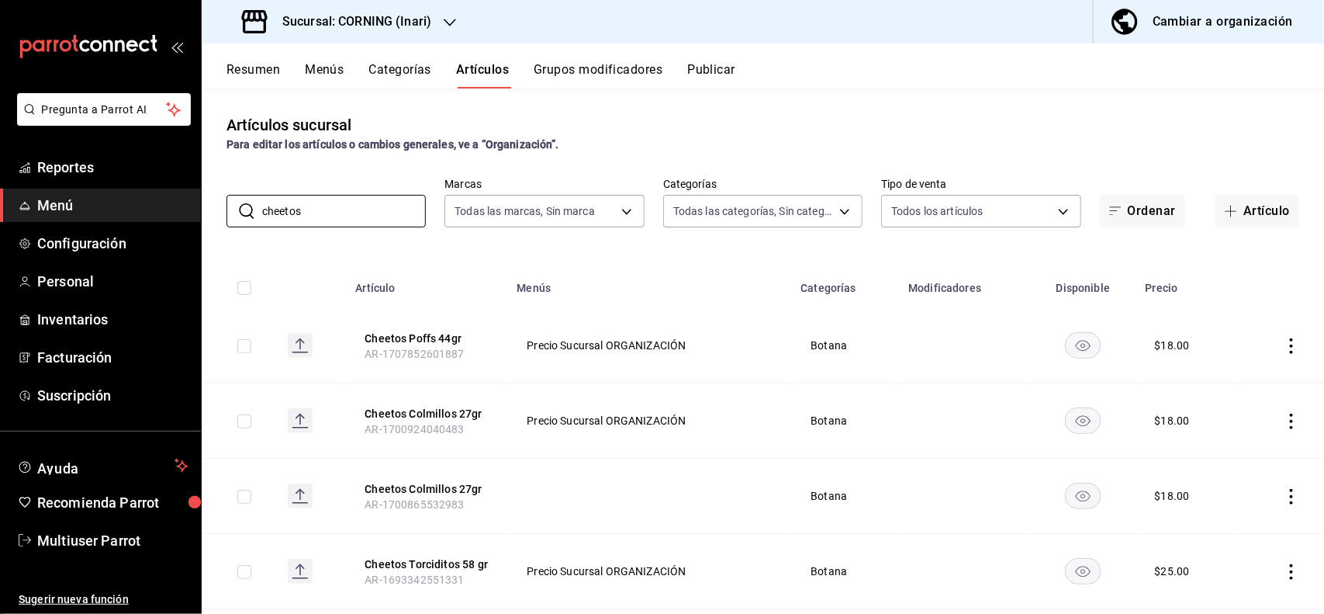
click at [601, 128] on div "Artículos sucursal Para editar los artículos o cambios generales, ve a “Organiz…" at bounding box center [763, 133] width 1123 height 40
click at [1290, 497] on icon "actions" at bounding box center [1291, 497] width 3 height 16
click at [1243, 570] on span "Eliminar" at bounding box center [1231, 572] width 40 height 12
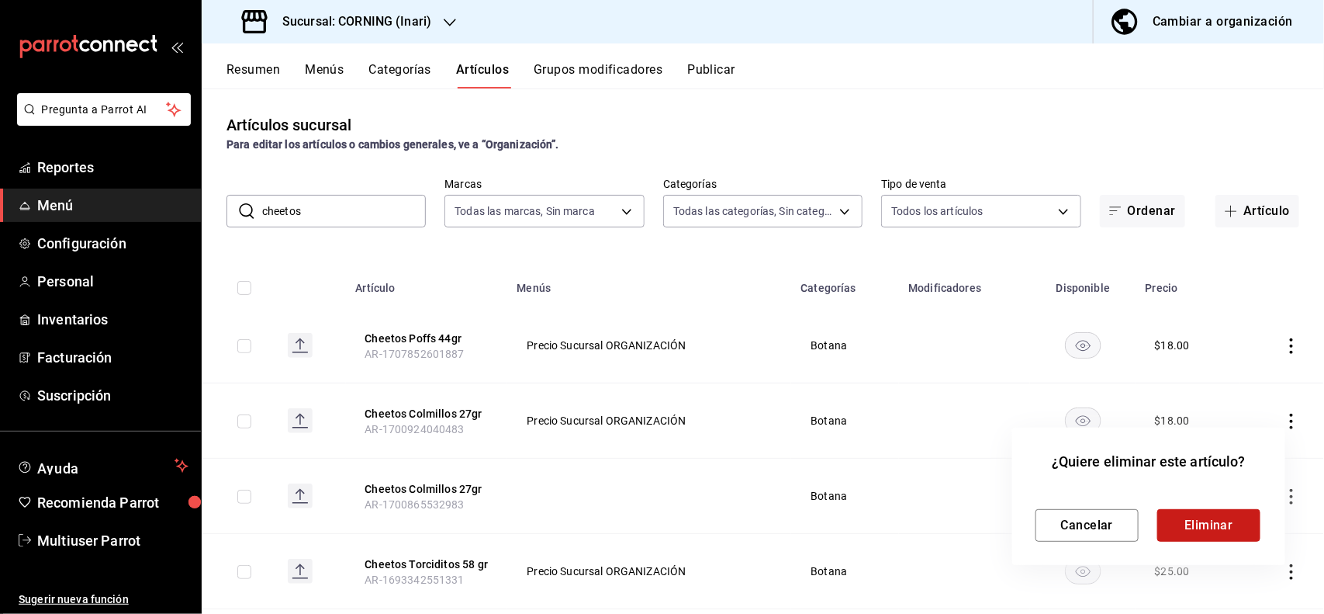
click at [1193, 510] on button "Eliminar" at bounding box center [1209, 525] width 103 height 33
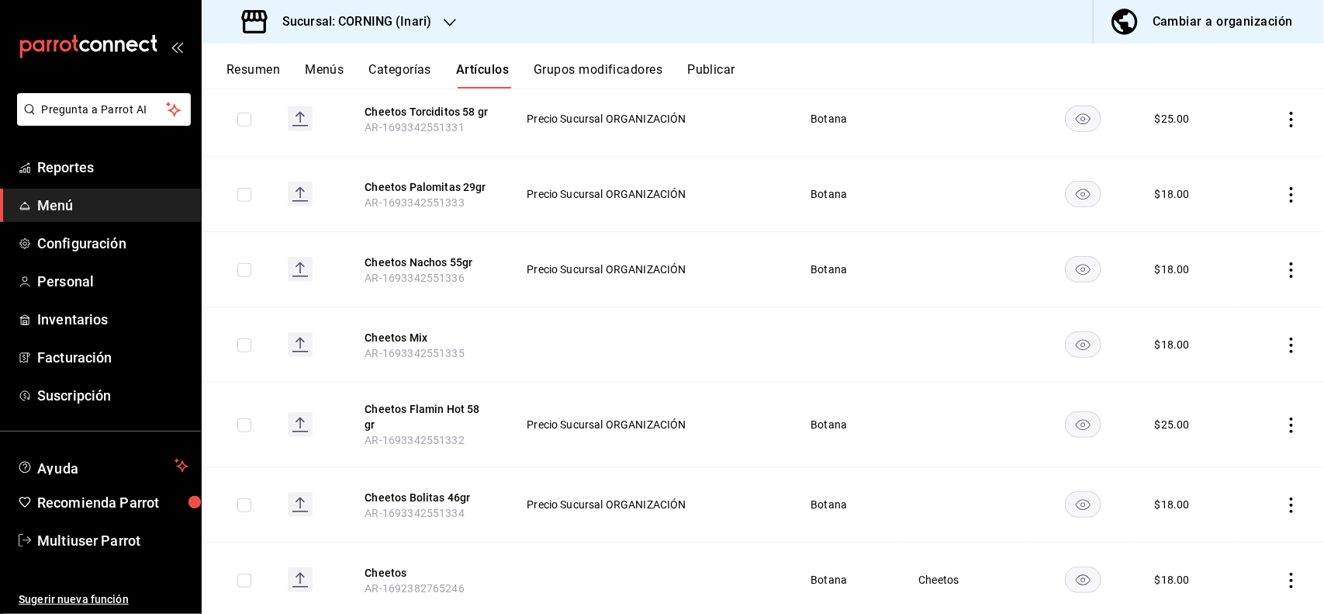
scroll to position [390, 0]
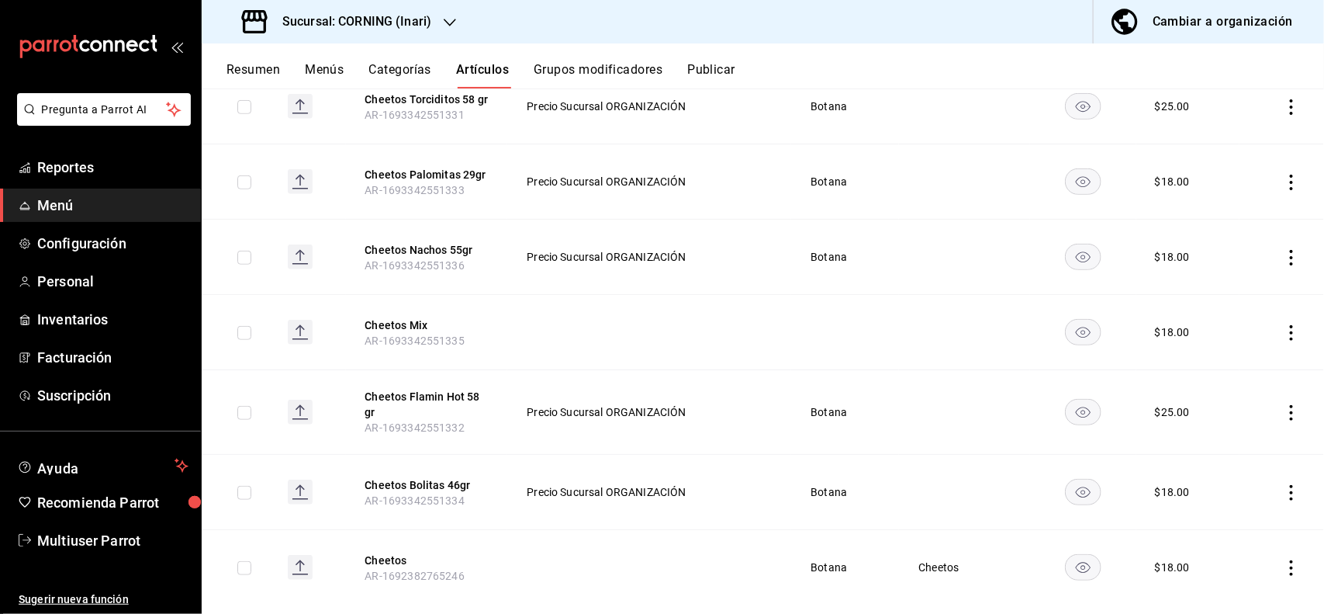
drag, startPoint x: 1289, startPoint y: 410, endPoint x: 1278, endPoint y: 416, distance: 12.5
click at [1278, 416] on td at bounding box center [1282, 412] width 85 height 85
click at [1284, 416] on icon "actions" at bounding box center [1292, 413] width 16 height 16
click at [1236, 443] on span "Editar" at bounding box center [1231, 449] width 40 height 16
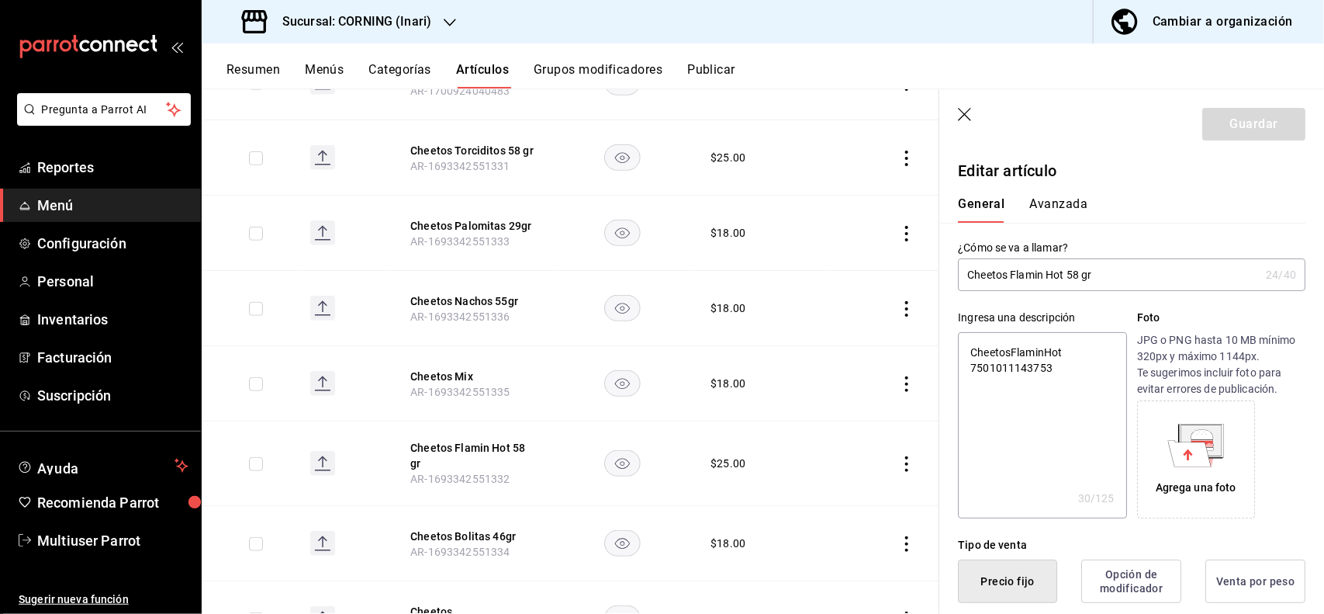
click at [1060, 200] on button "Avanzada" at bounding box center [1059, 209] width 58 height 26
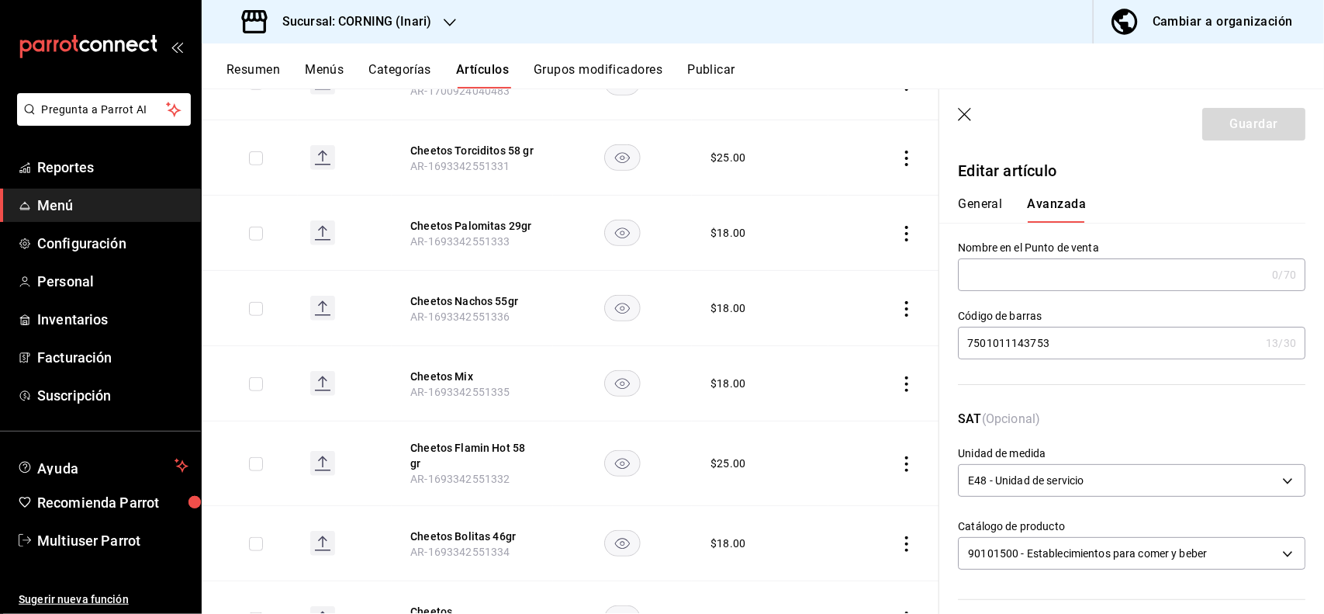
click at [1096, 339] on input "7501011143753" at bounding box center [1109, 342] width 302 height 31
click at [1243, 121] on button "Guardar" at bounding box center [1254, 124] width 103 height 33
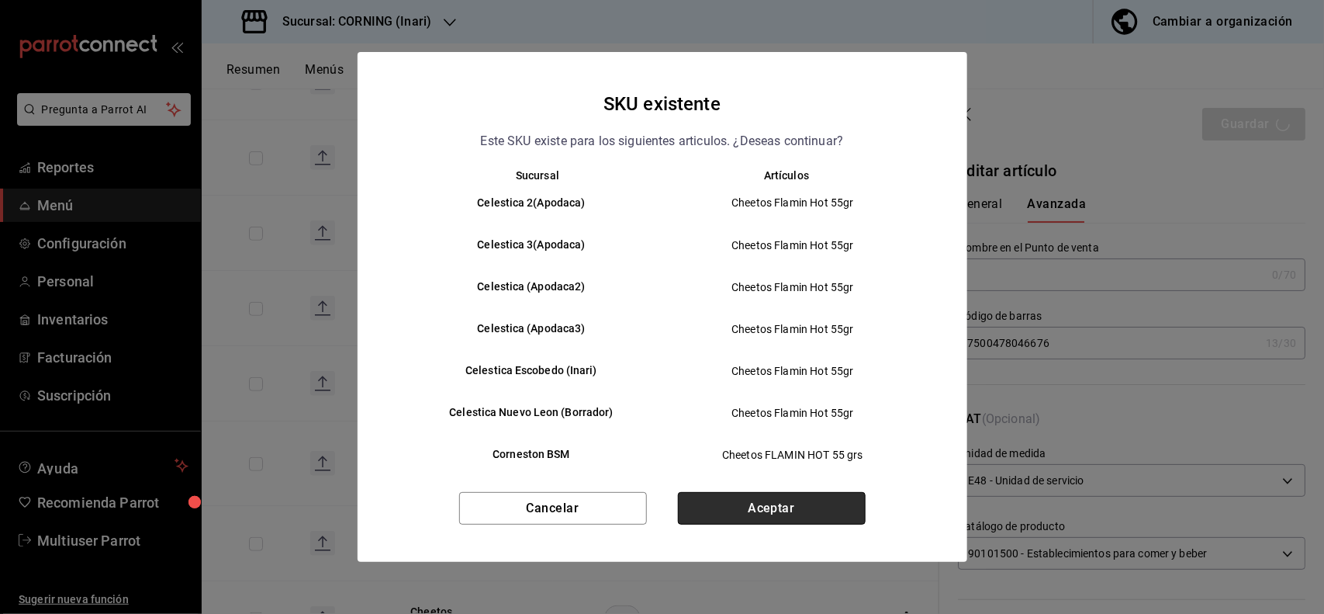
click at [799, 518] on button "Aceptar" at bounding box center [772, 508] width 188 height 33
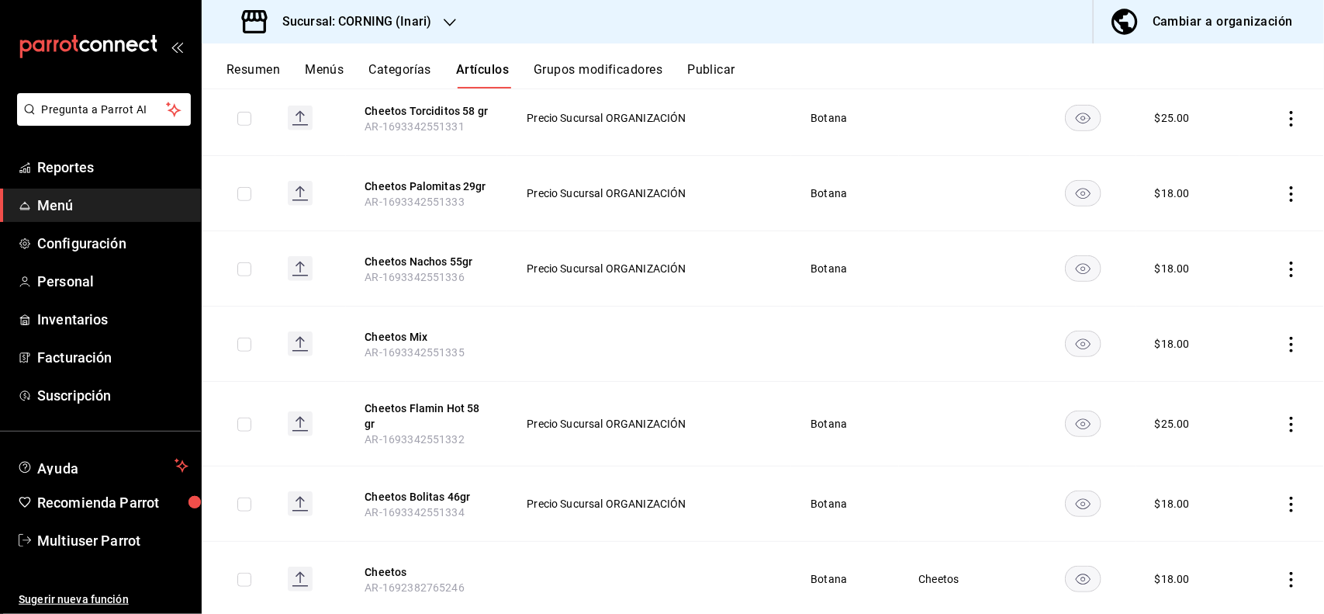
scroll to position [369, 0]
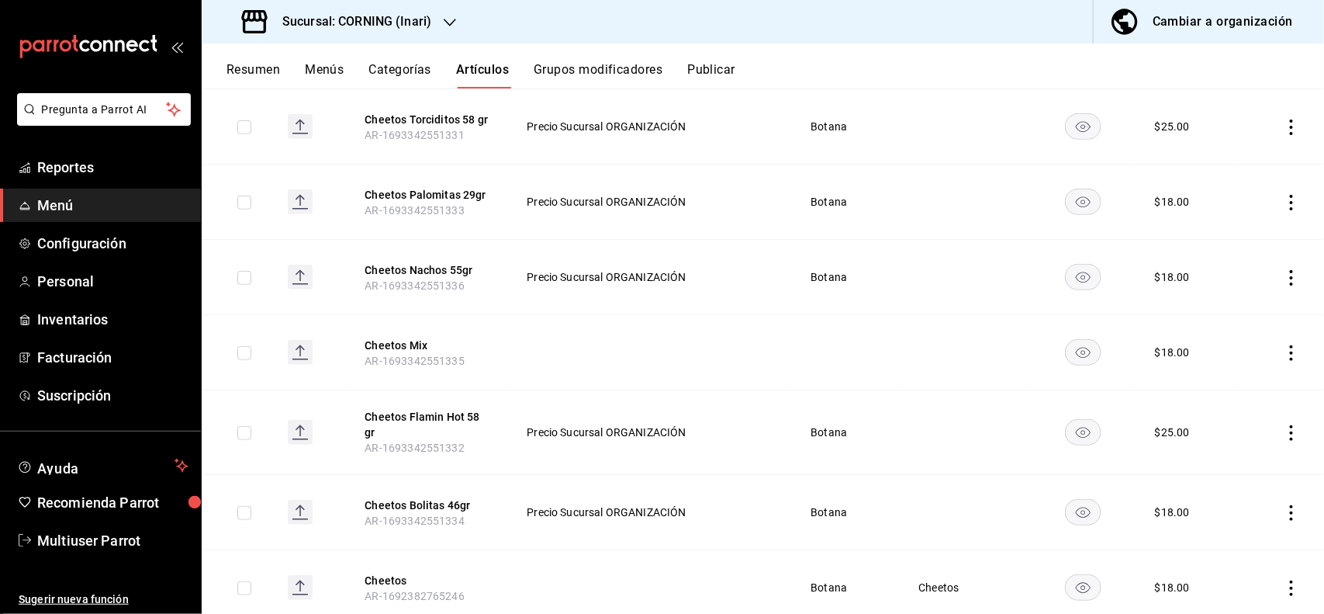
click at [1290, 354] on icon "actions" at bounding box center [1291, 353] width 3 height 16
click at [1235, 448] on span "Eliminar" at bounding box center [1231, 452] width 40 height 12
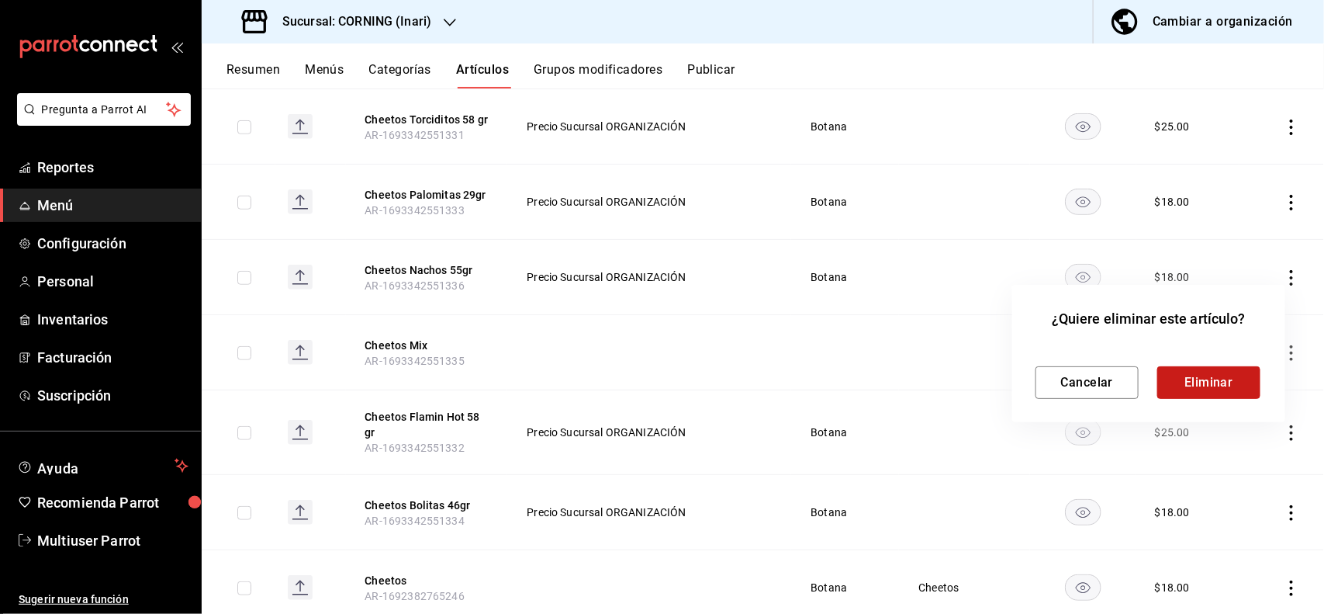
click at [1209, 390] on button "Eliminar" at bounding box center [1209, 382] width 103 height 33
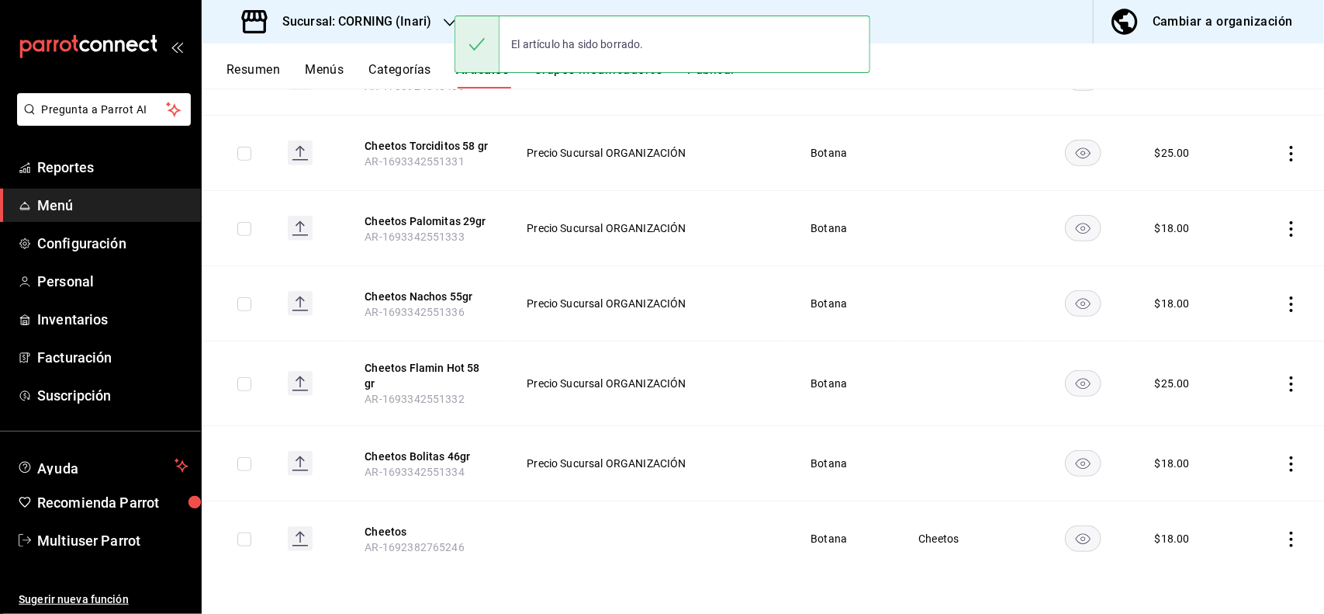
scroll to position [344, 0]
click at [1284, 534] on icon "actions" at bounding box center [1292, 540] width 16 height 16
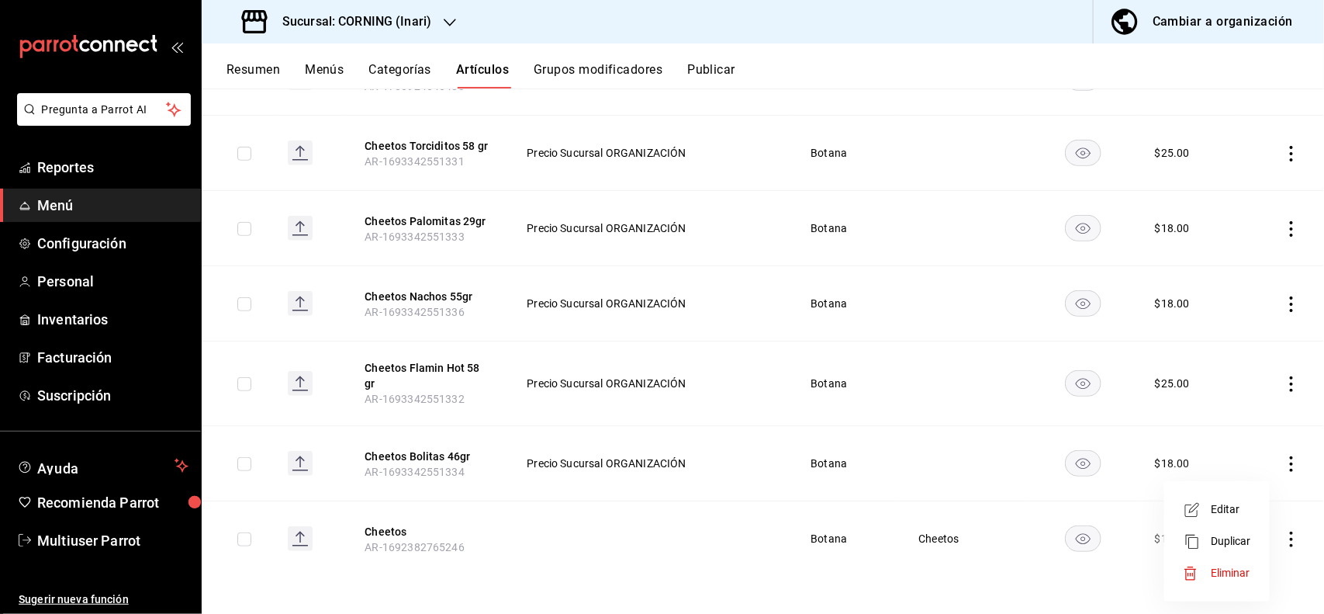
click at [1231, 574] on span "Eliminar" at bounding box center [1231, 572] width 40 height 12
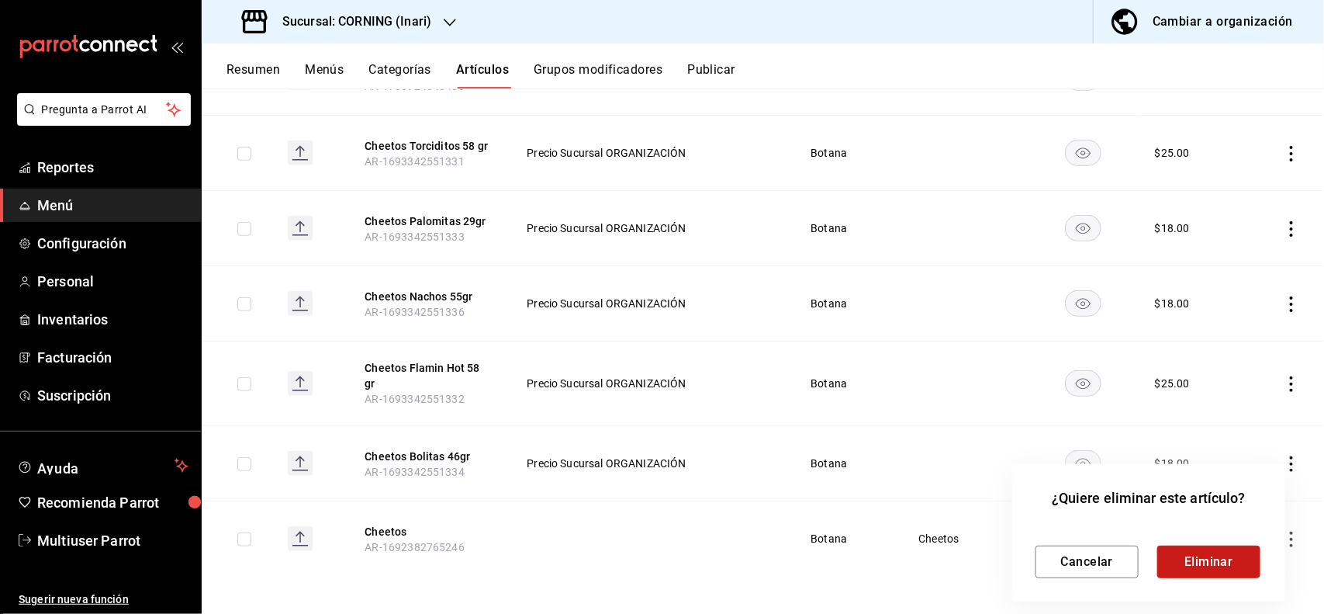
click at [1207, 557] on button "Eliminar" at bounding box center [1209, 561] width 103 height 33
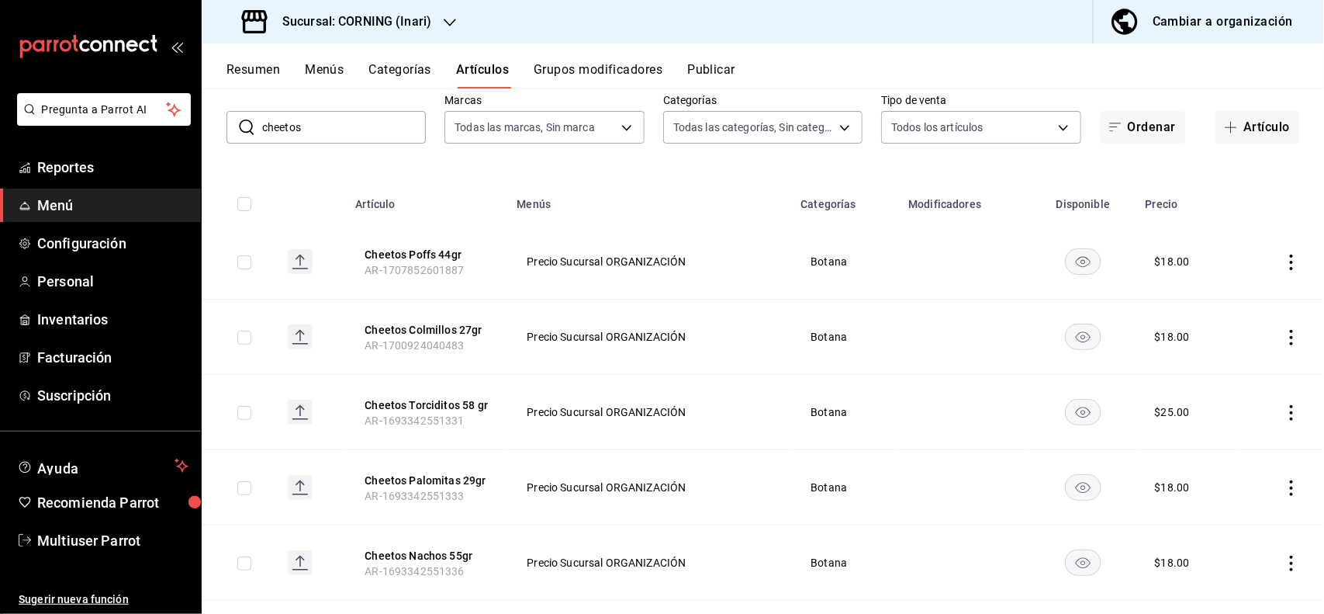
scroll to position [0, 0]
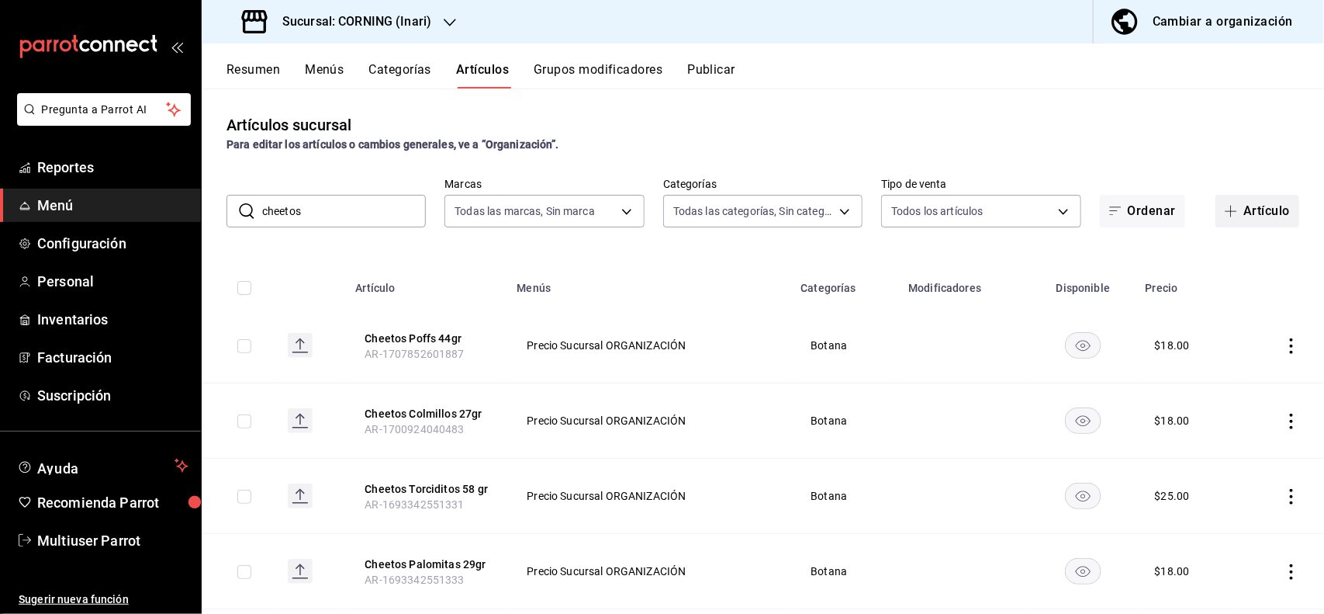
click at [1235, 210] on button "Artículo" at bounding box center [1258, 211] width 84 height 33
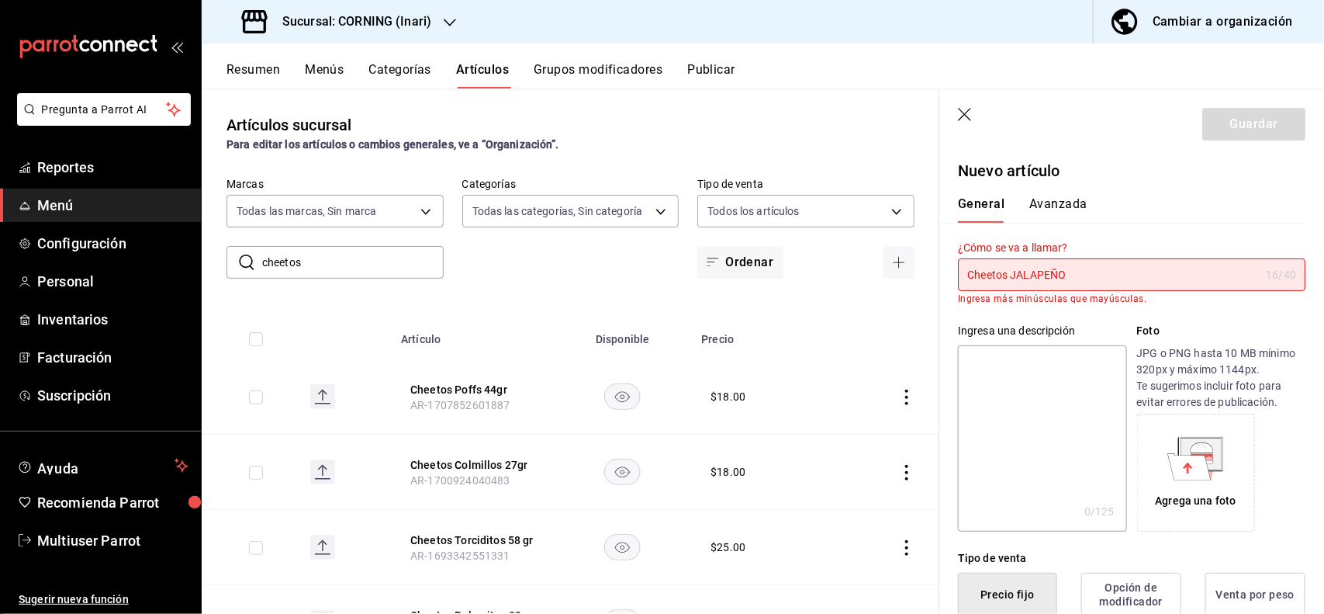
drag, startPoint x: 1166, startPoint y: 256, endPoint x: 1158, endPoint y: 274, distance: 19.5
click at [1158, 274] on div "¿Cómo se va a llamar? Cheetos JALAPEÑO 16 /40 ¿Cómo se va a llamar? Ingresa más…" at bounding box center [1132, 272] width 348 height 63
click at [1158, 274] on input "Cheetos JALAPEÑO" at bounding box center [1109, 274] width 302 height 31
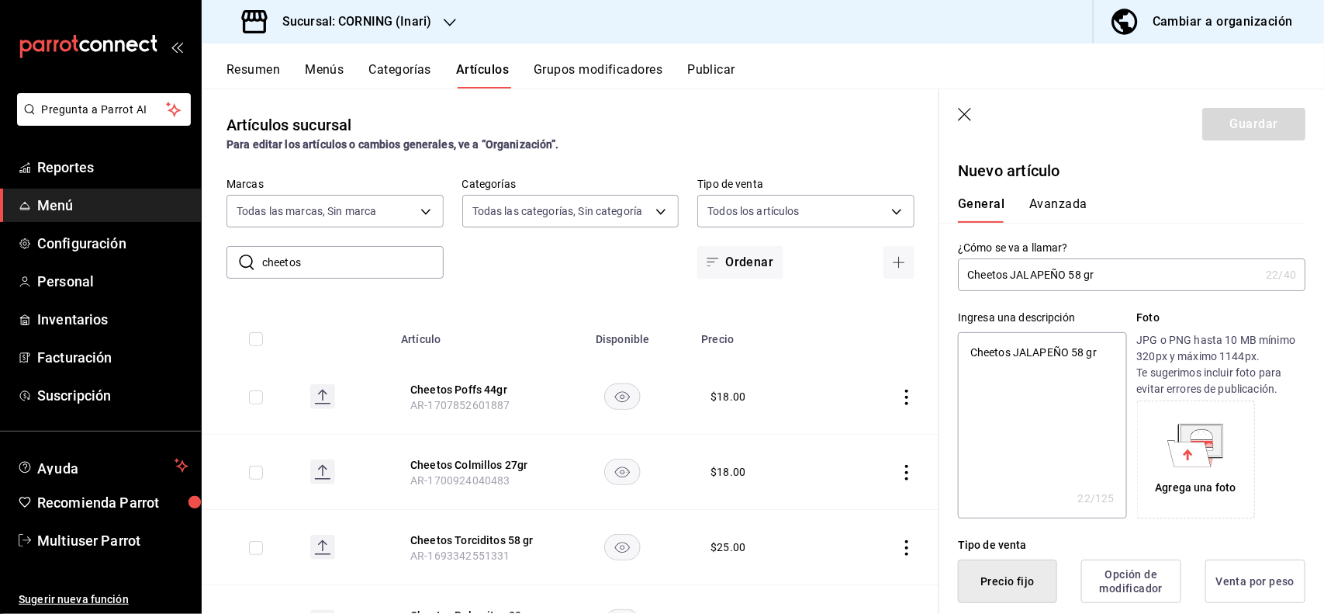
scroll to position [303, 0]
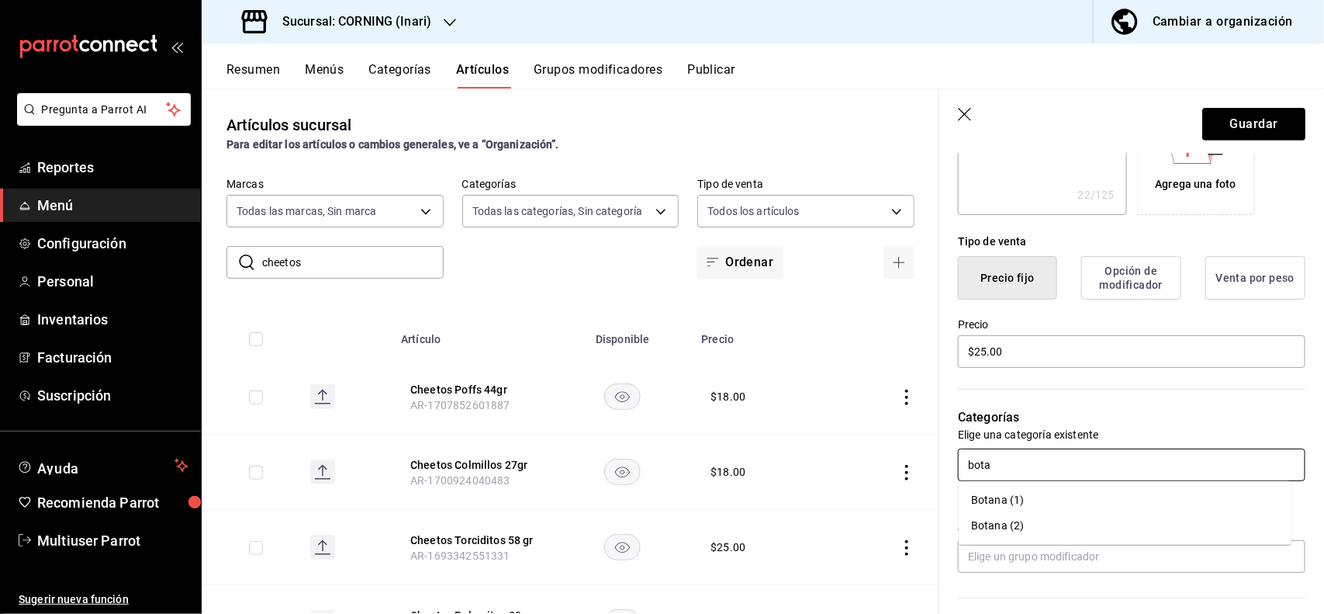
click at [1017, 499] on li "Botana (1)" at bounding box center [1125, 500] width 333 height 26
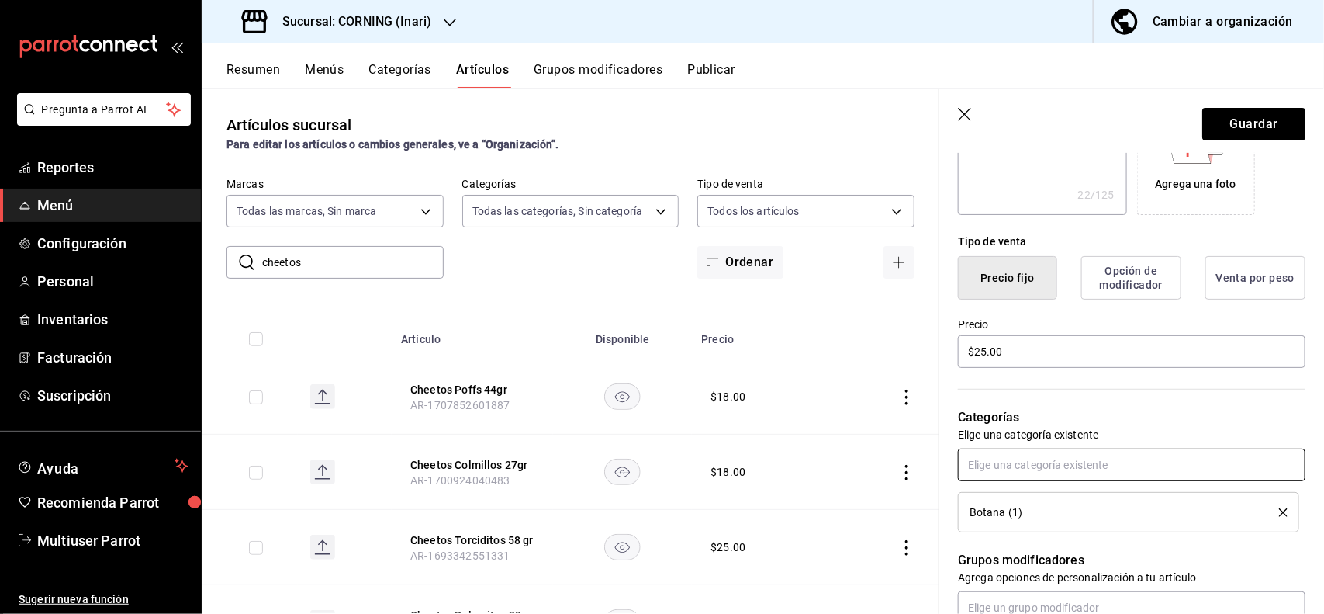
scroll to position [0, 0]
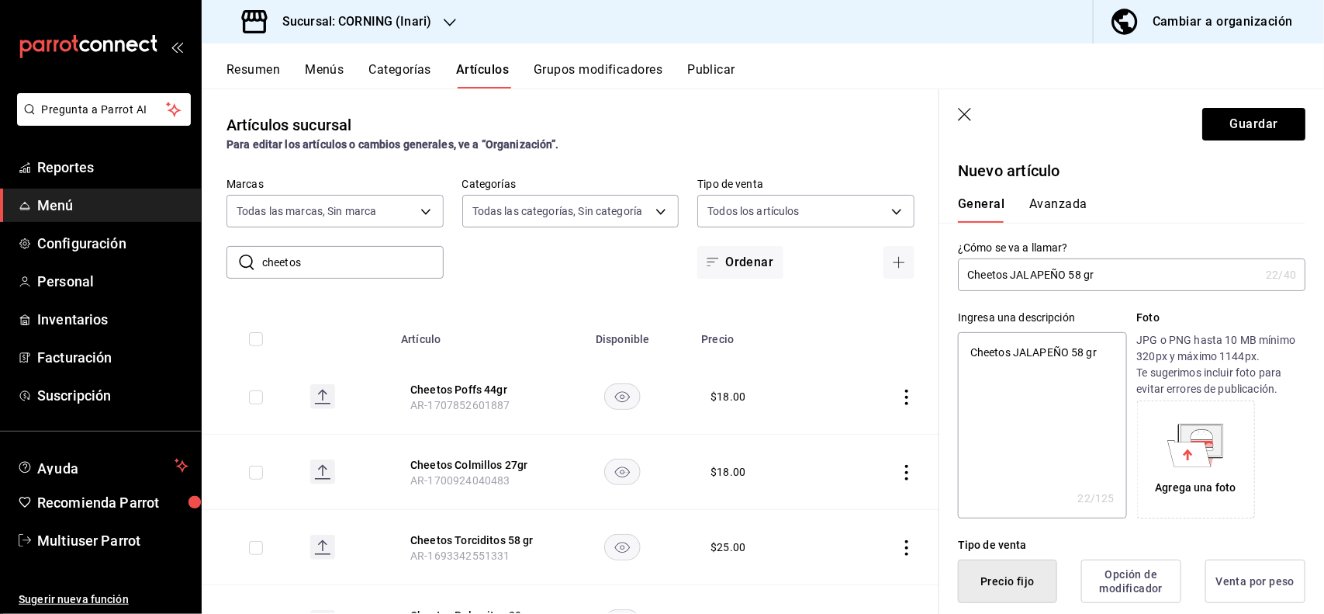
drag, startPoint x: 1094, startPoint y: 202, endPoint x: 1058, endPoint y: 209, distance: 37.3
click at [1058, 209] on div "General [PERSON_NAME]" at bounding box center [1122, 209] width 329 height 26
click at [1058, 209] on button "Avanzada" at bounding box center [1059, 209] width 58 height 26
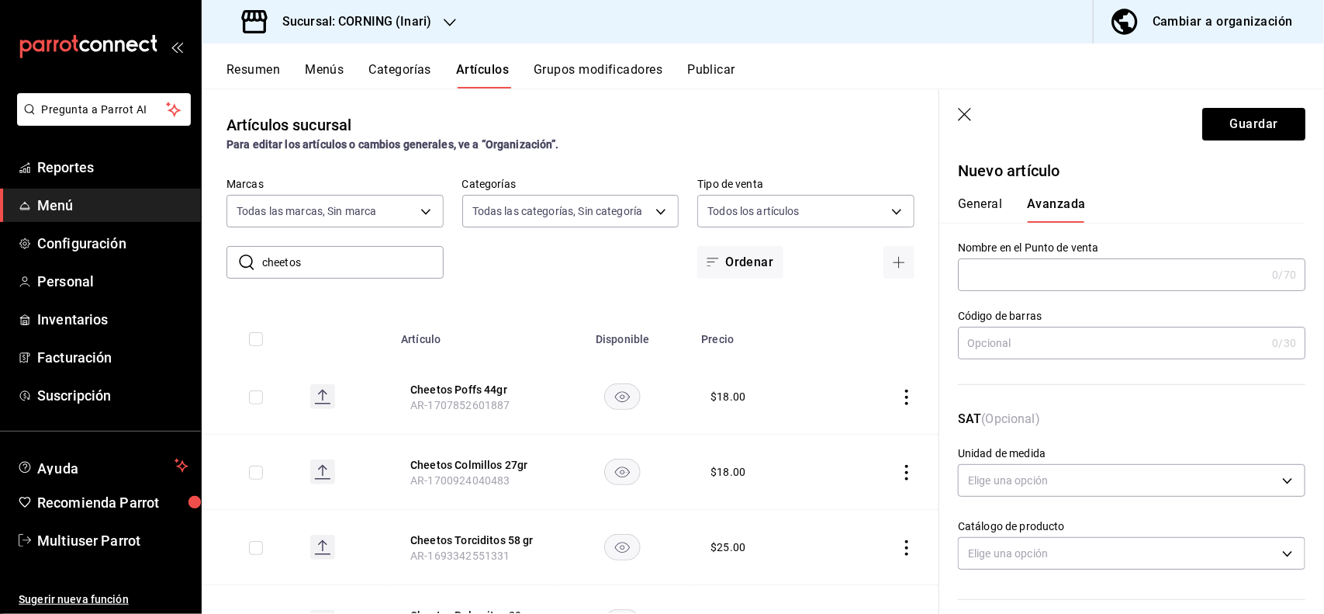
click at [1059, 331] on input "text" at bounding box center [1112, 342] width 308 height 31
click at [1223, 137] on button "Guardar" at bounding box center [1254, 124] width 103 height 33
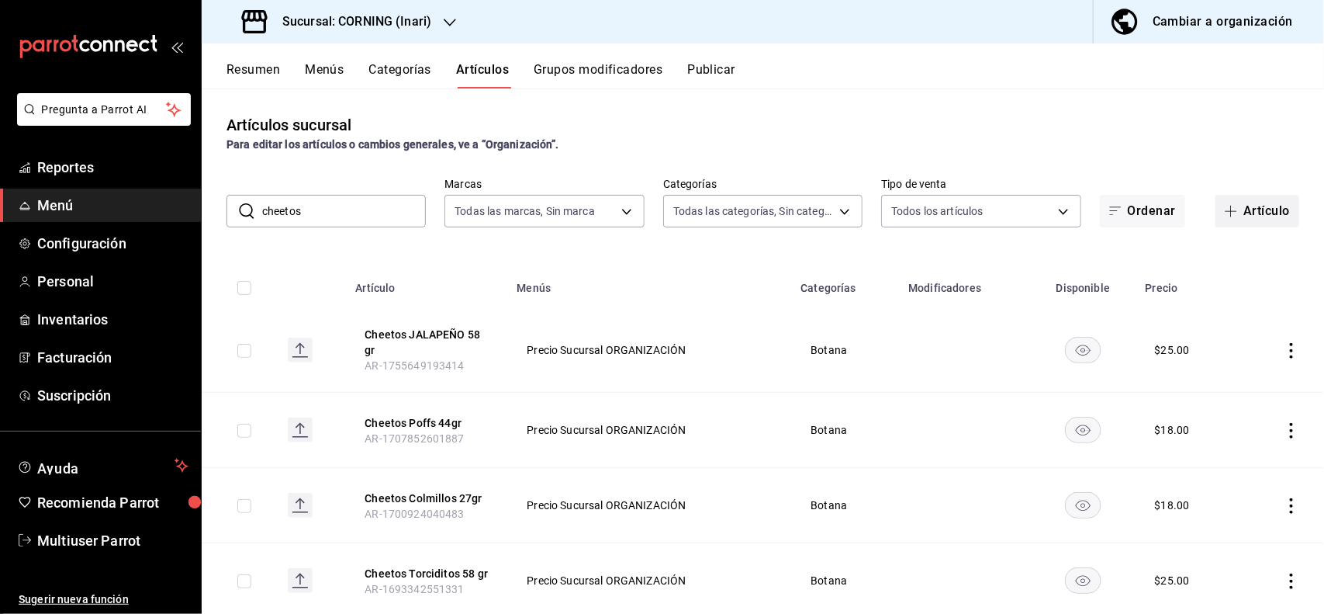
click at [1227, 216] on span "button" at bounding box center [1234, 211] width 19 height 12
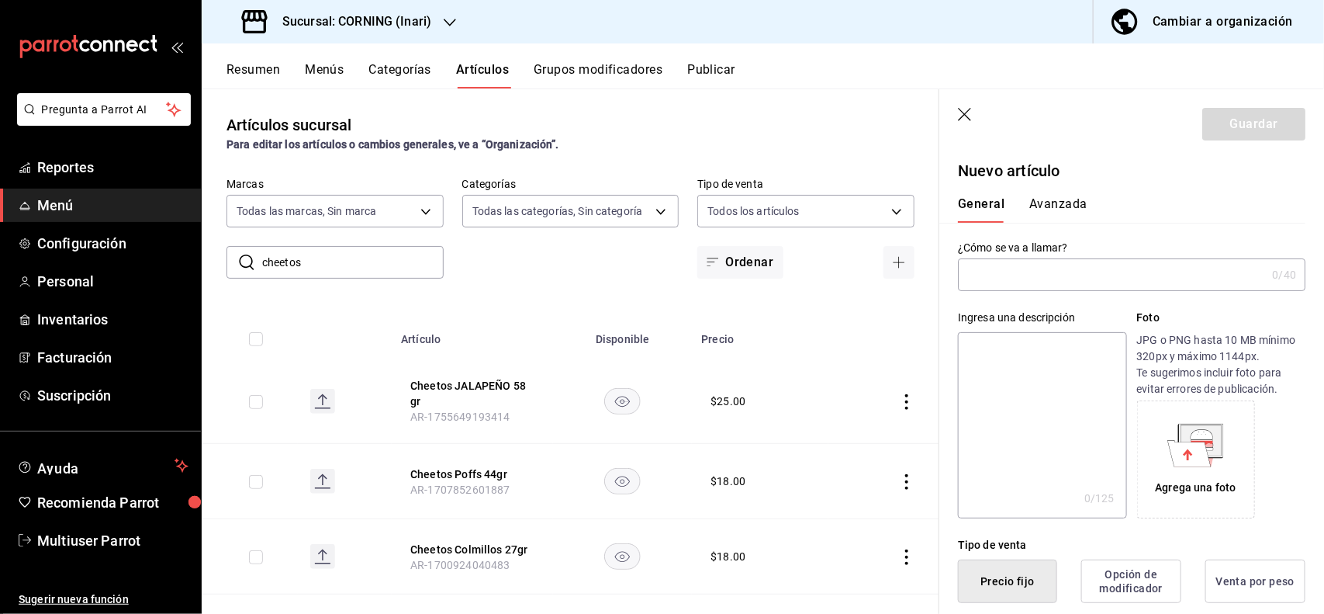
click at [972, 113] on icon "button" at bounding box center [966, 116] width 16 height 16
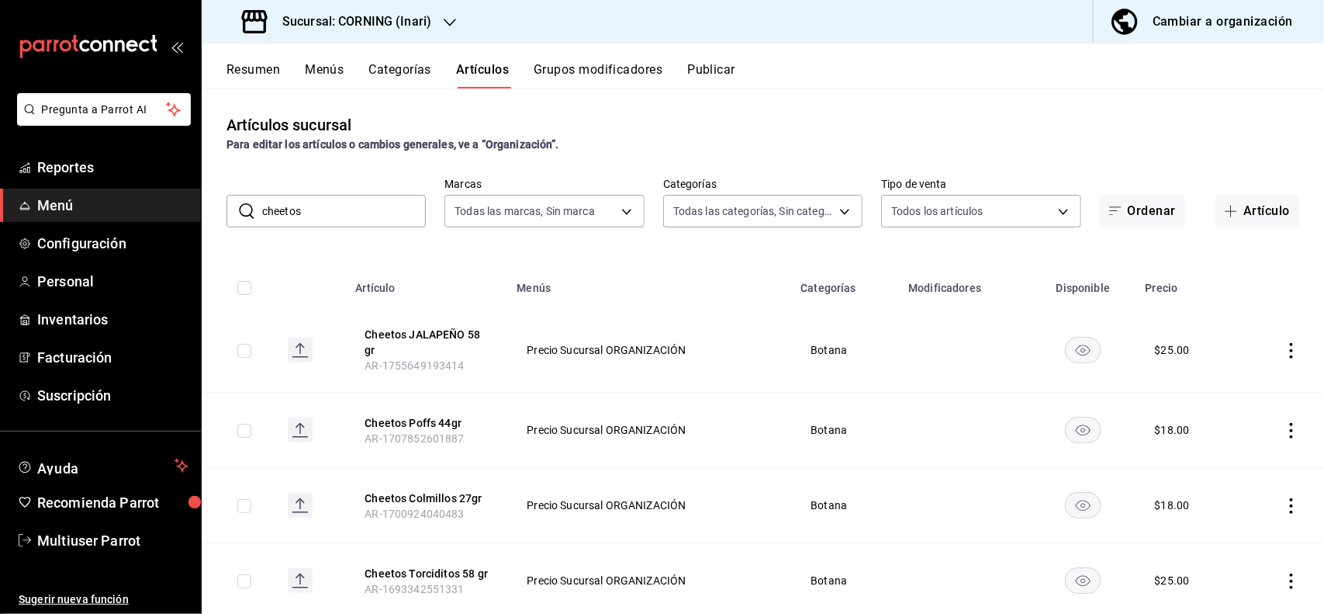
click at [367, 215] on input "cheetos" at bounding box center [344, 211] width 164 height 31
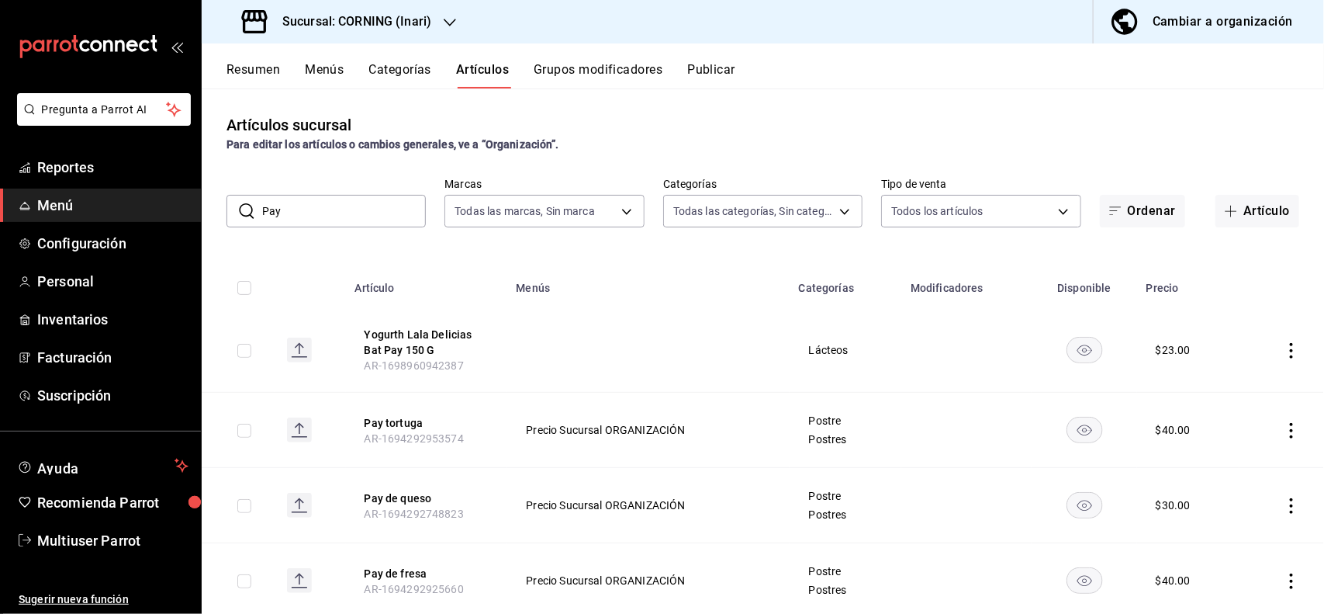
click at [679, 91] on div "Artículos sucursal Para editar los artículos o cambios generales, ve a “Organiz…" at bounding box center [763, 350] width 1123 height 525
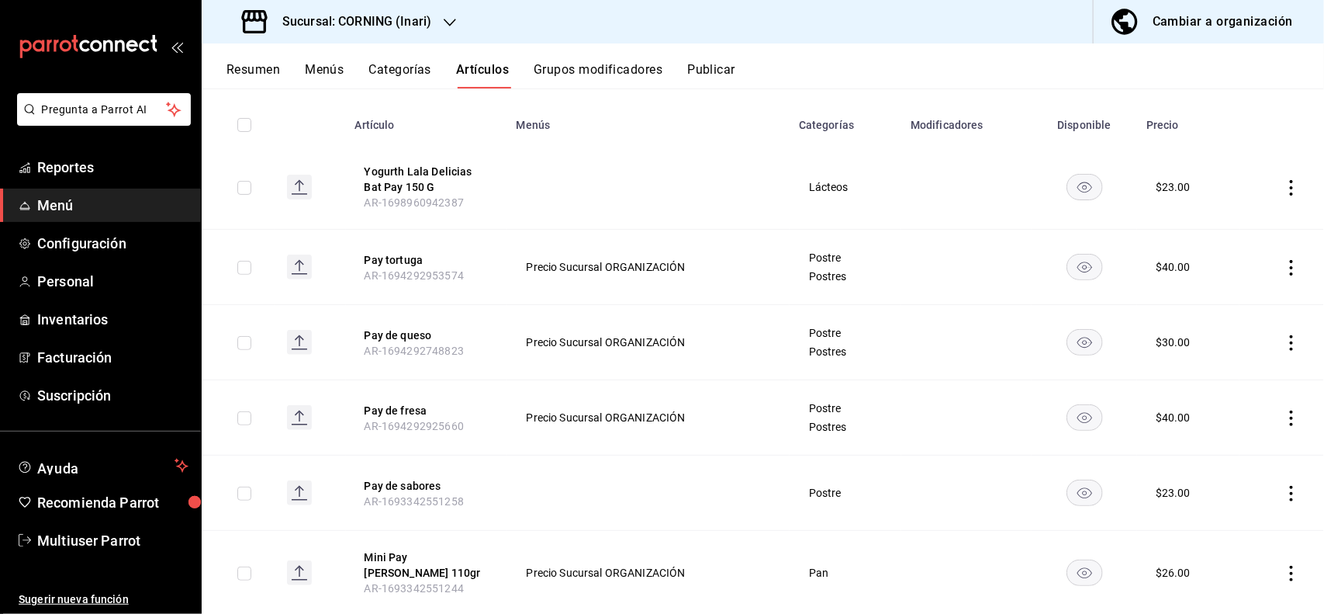
scroll to position [164, 0]
click at [1284, 268] on icon "actions" at bounding box center [1292, 266] width 16 height 16
click at [1240, 309] on span "Editar" at bounding box center [1231, 301] width 40 height 16
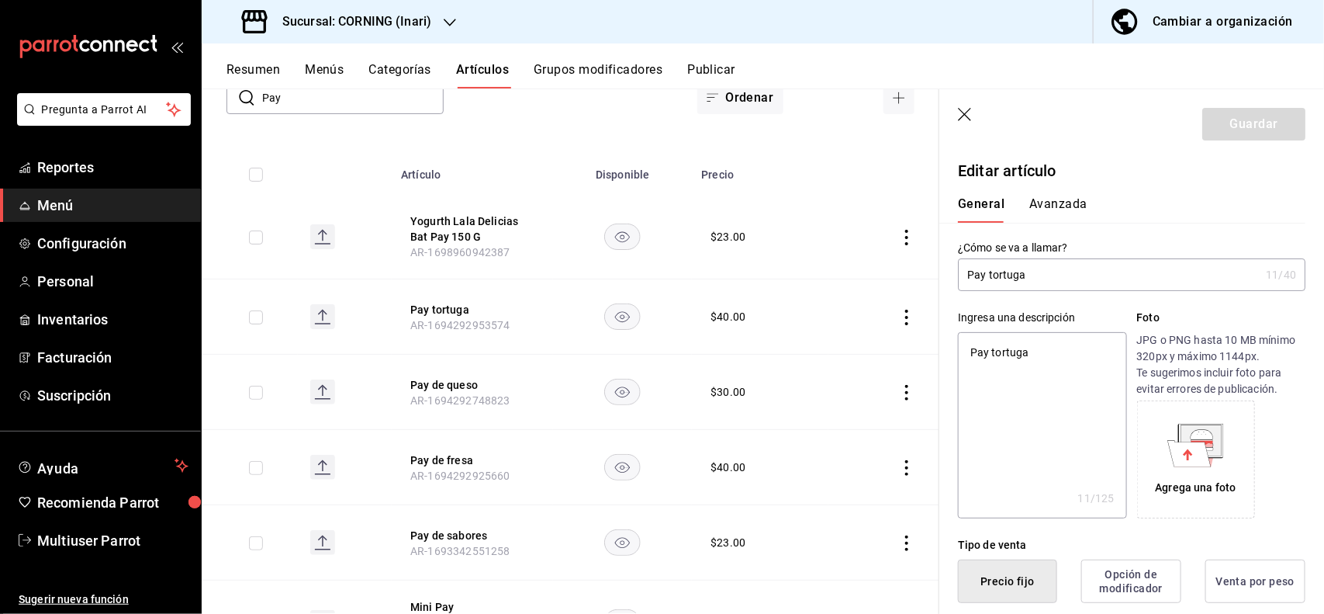
scroll to position [303, 0]
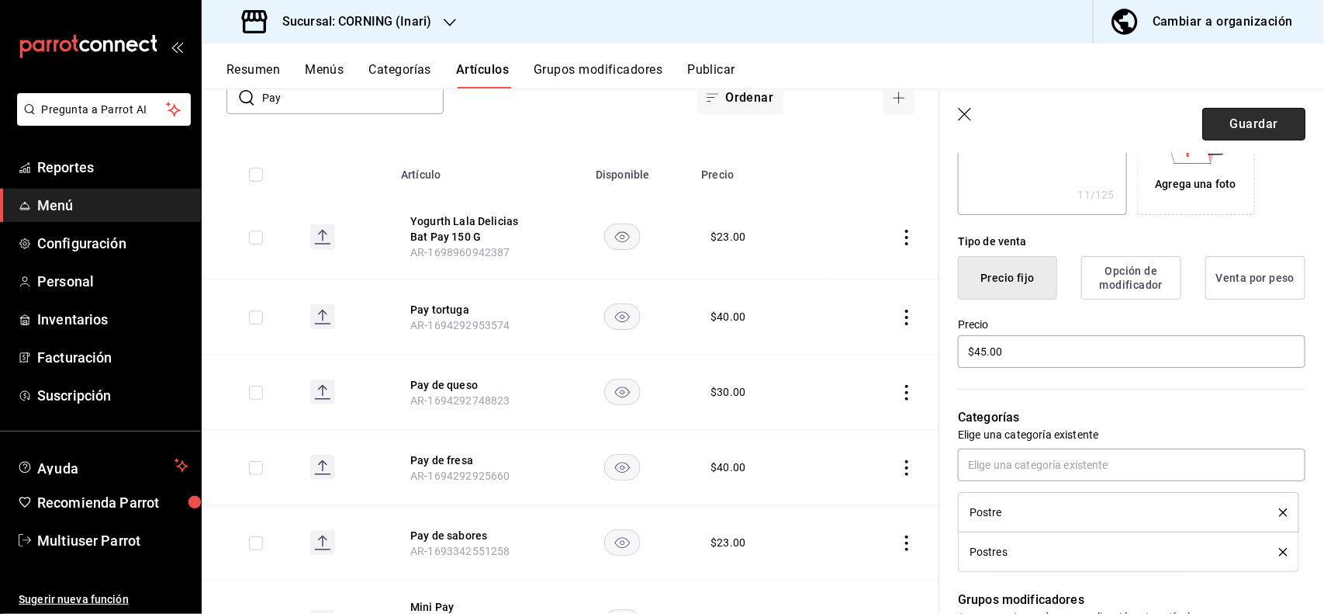
click at [1258, 137] on button "Guardar" at bounding box center [1254, 124] width 103 height 33
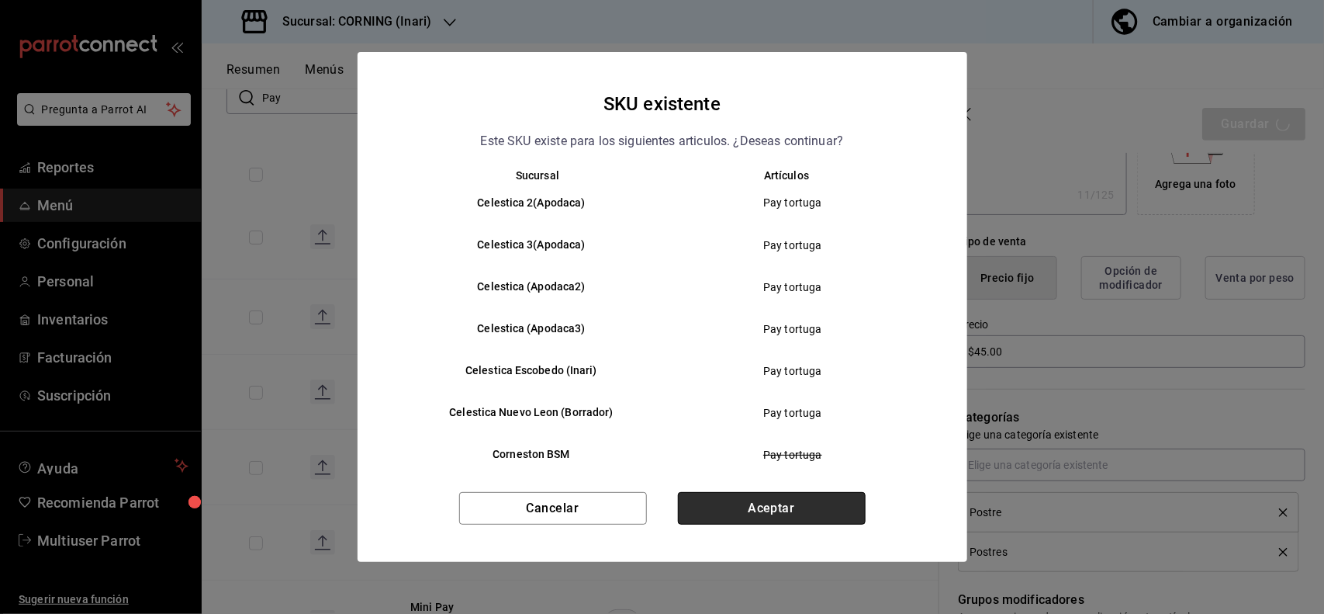
click at [805, 512] on button "Aceptar" at bounding box center [772, 508] width 188 height 33
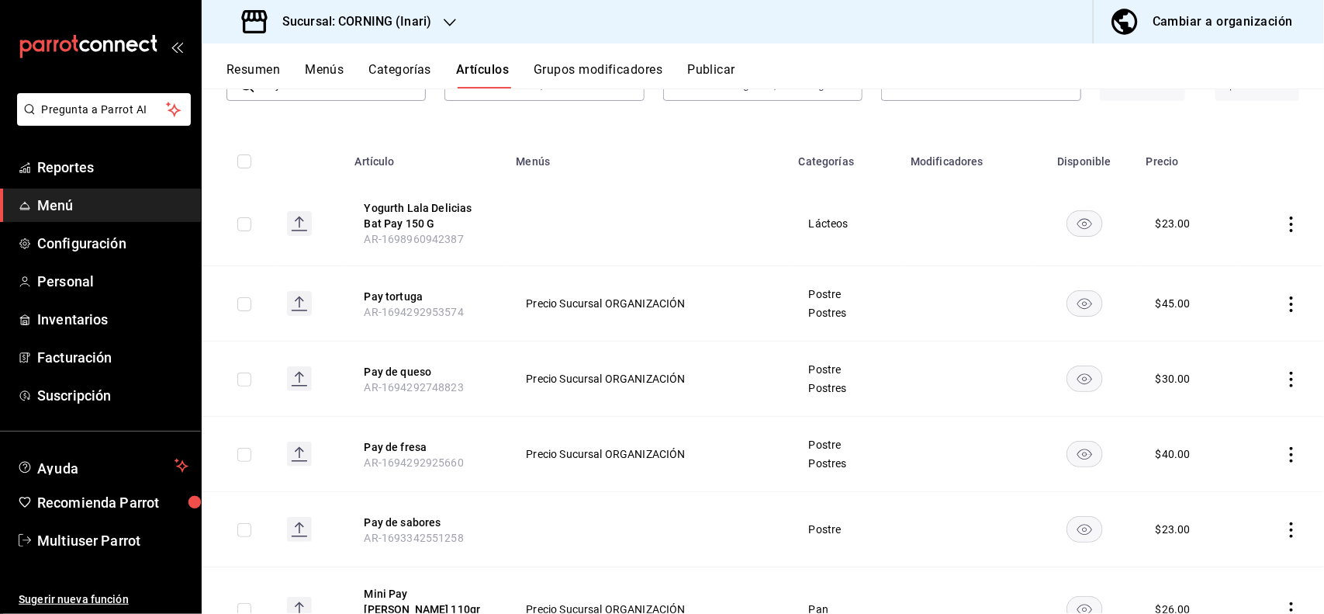
scroll to position [134, 0]
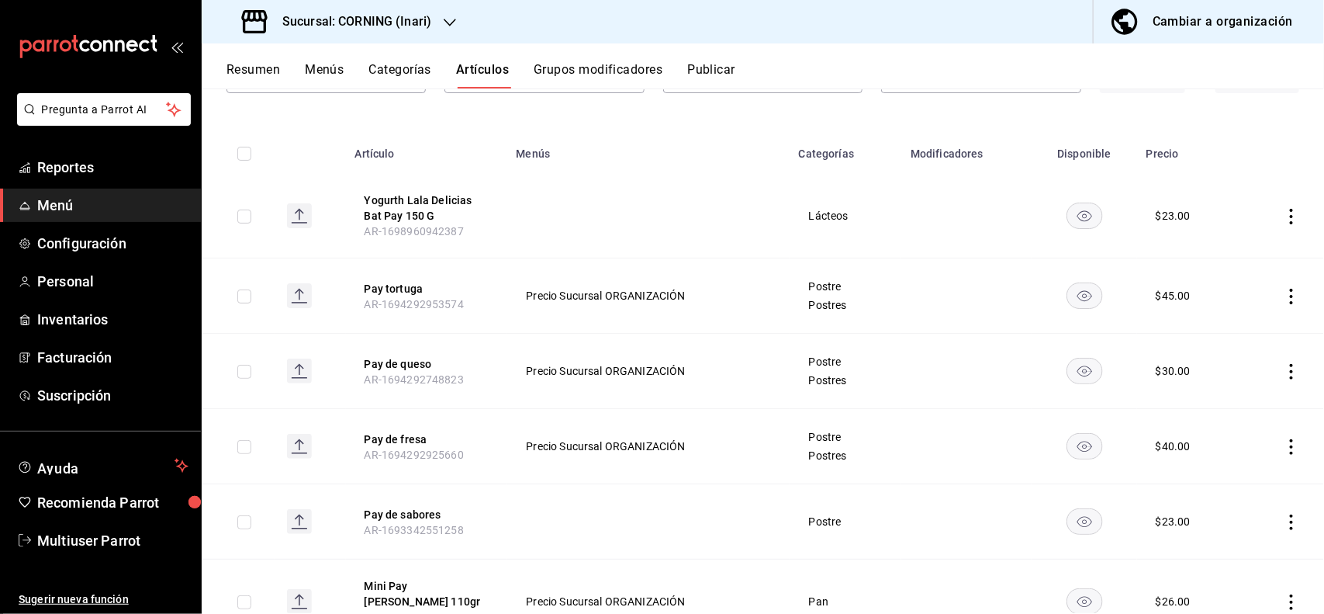
click at [1284, 445] on icon "actions" at bounding box center [1292, 447] width 16 height 16
click at [1248, 483] on span "Editar" at bounding box center [1231, 483] width 40 height 16
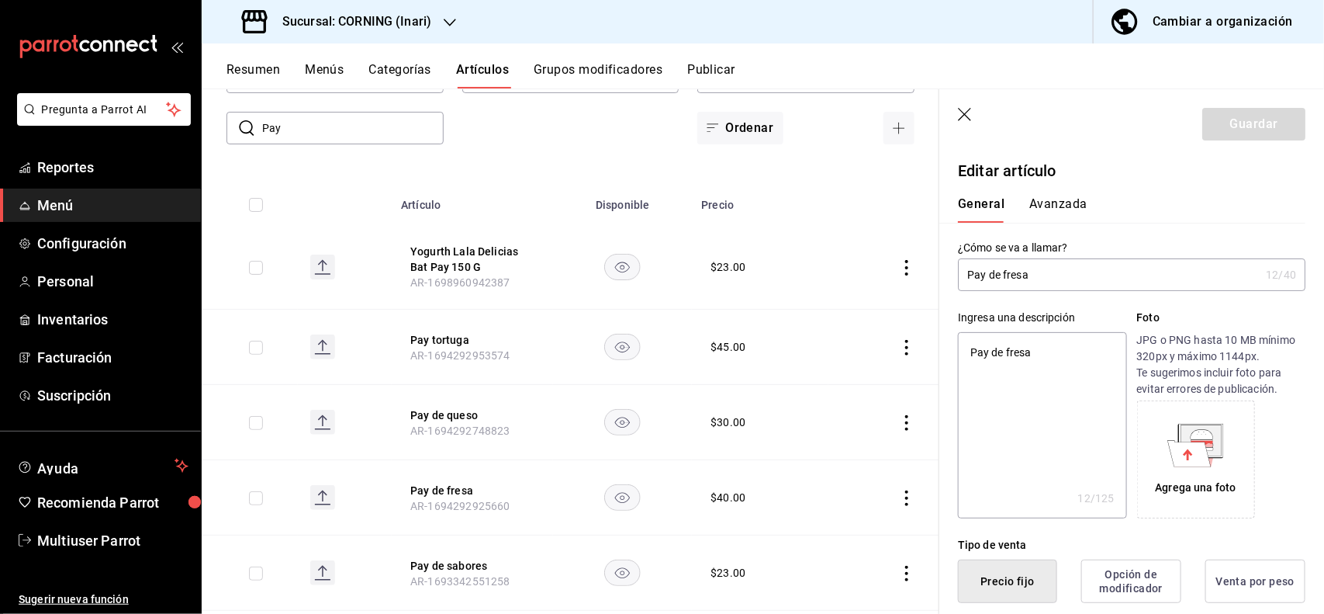
scroll to position [303, 0]
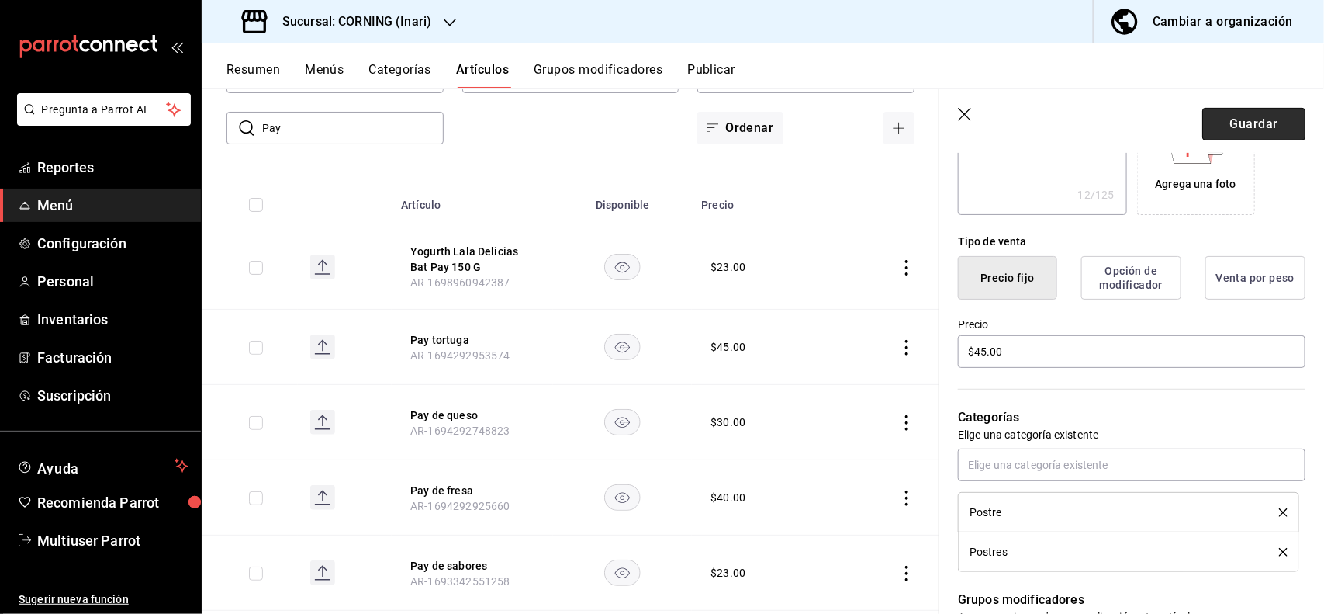
click at [1253, 126] on button "Guardar" at bounding box center [1254, 124] width 103 height 33
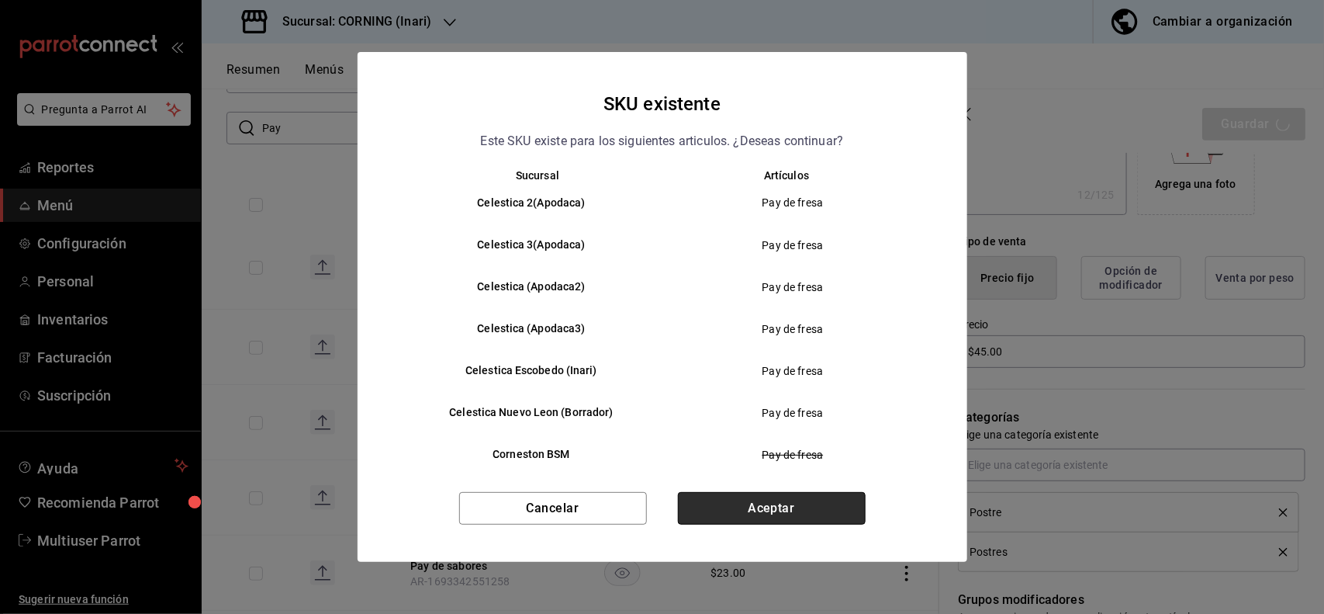
click at [847, 509] on button "Aceptar" at bounding box center [772, 508] width 188 height 33
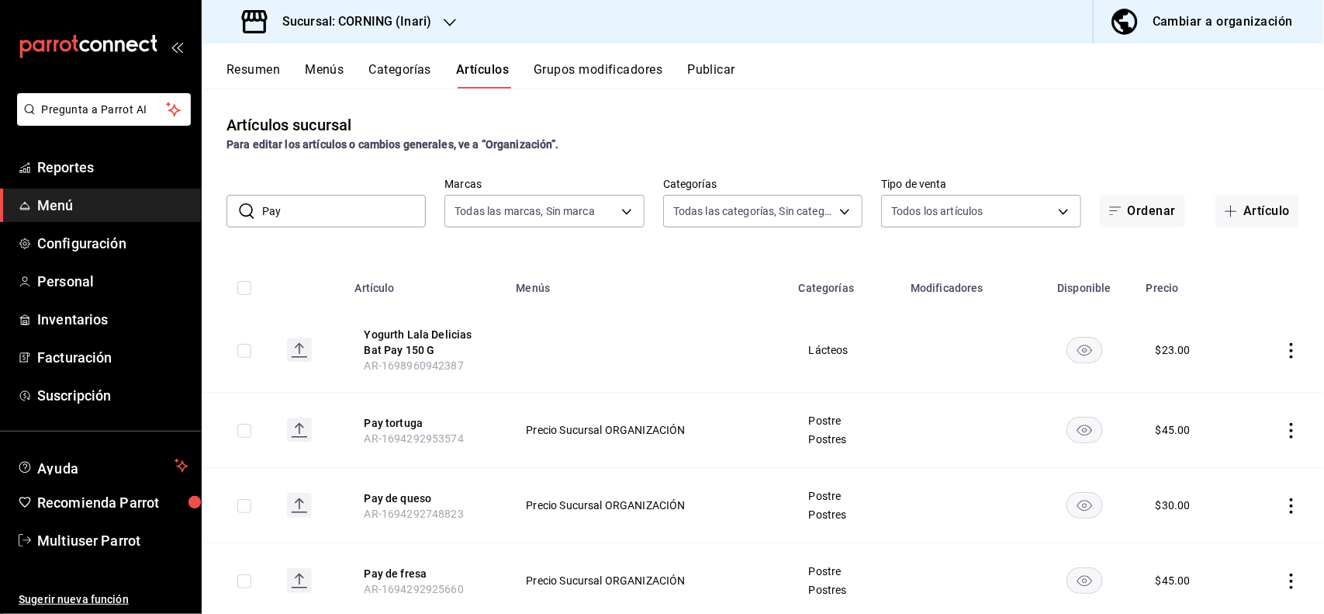
click at [1284, 499] on icon "actions" at bounding box center [1292, 506] width 16 height 16
click at [1235, 514] on span "Editar" at bounding box center [1231, 509] width 40 height 16
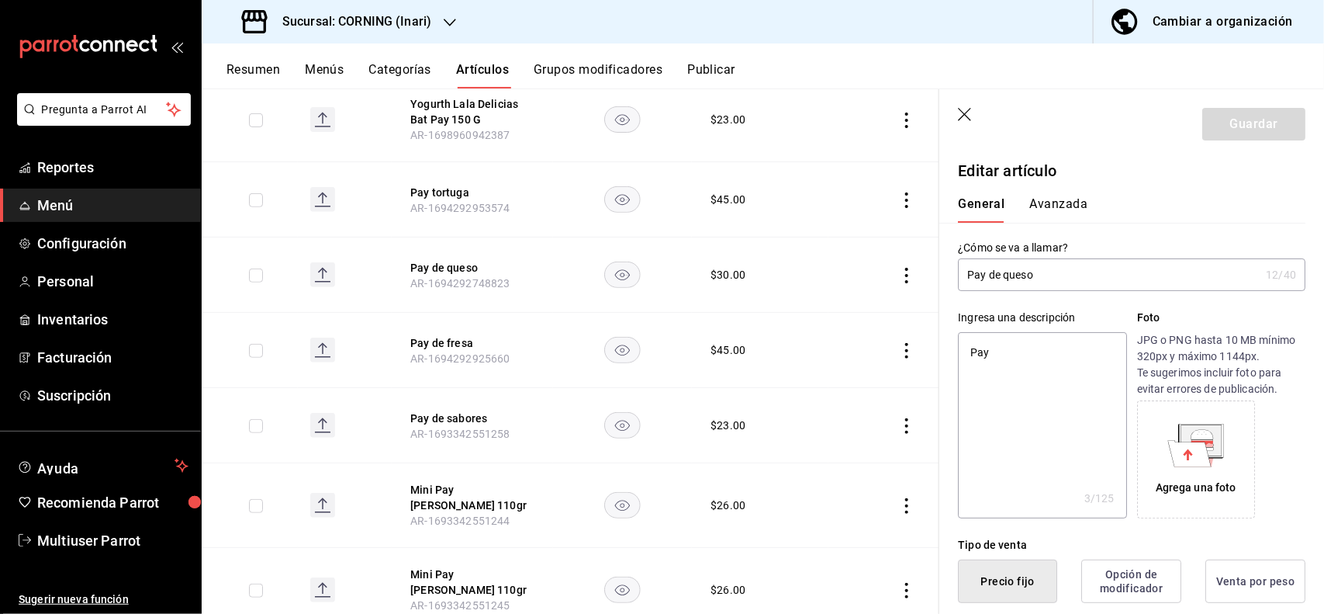
scroll to position [303, 0]
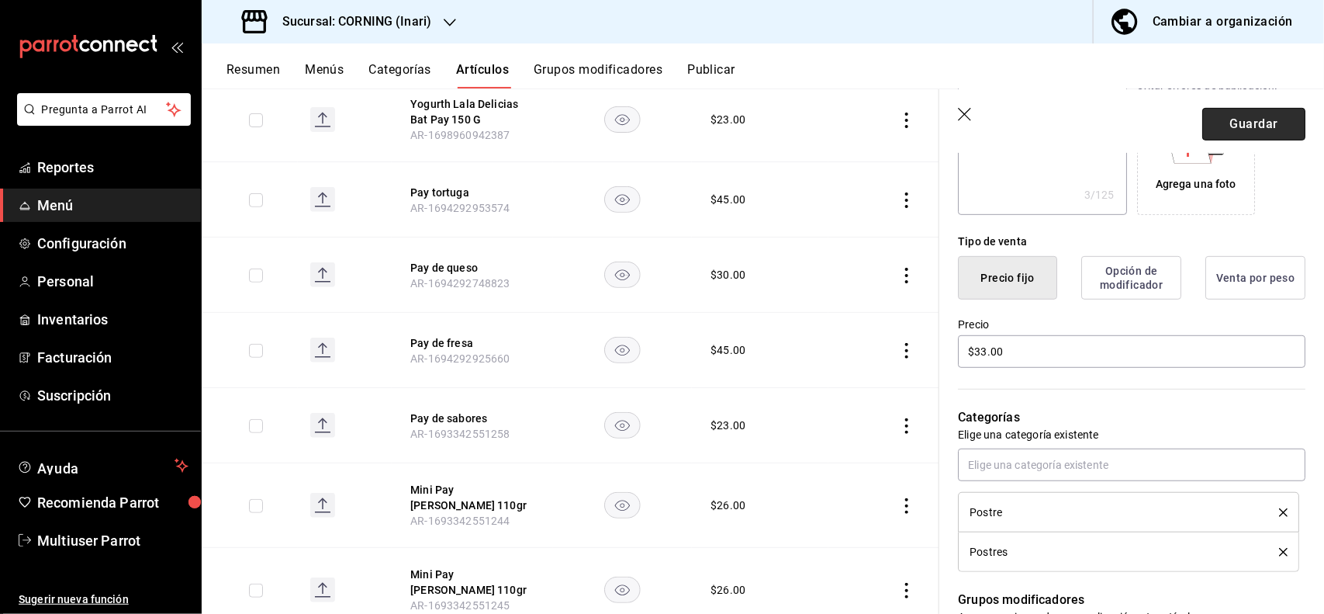
click at [1257, 134] on button "Guardar" at bounding box center [1254, 124] width 103 height 33
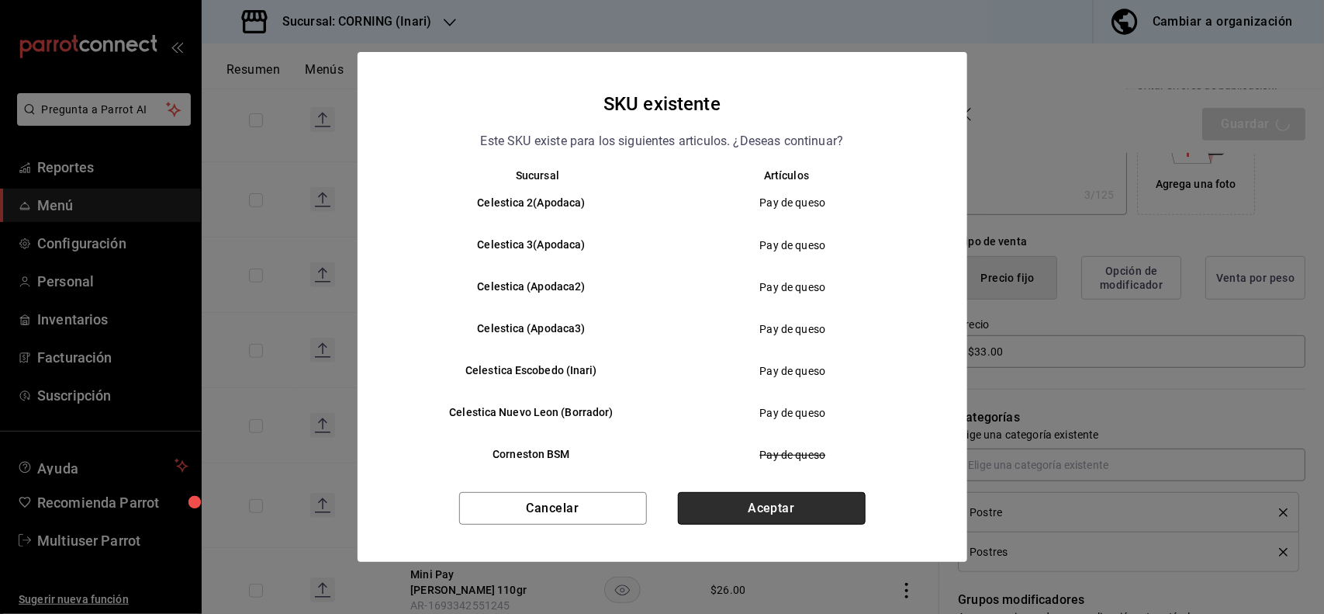
click at [793, 518] on button "Aceptar" at bounding box center [772, 508] width 188 height 33
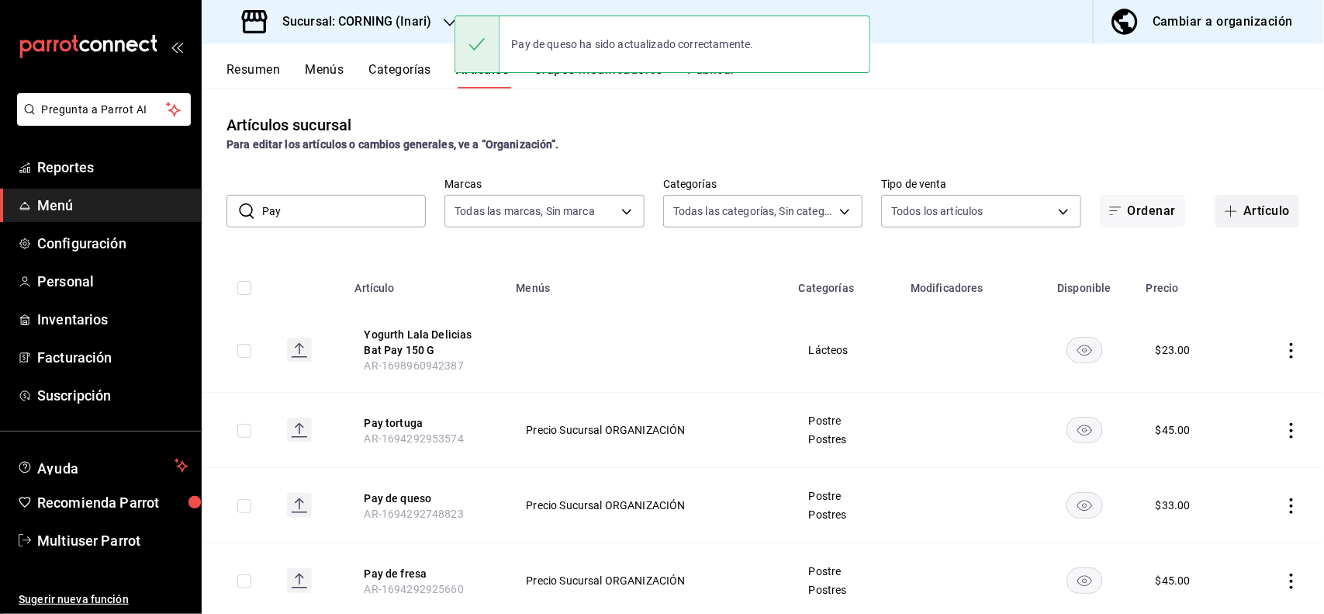
click at [1250, 217] on button "Artículo" at bounding box center [1258, 211] width 84 height 33
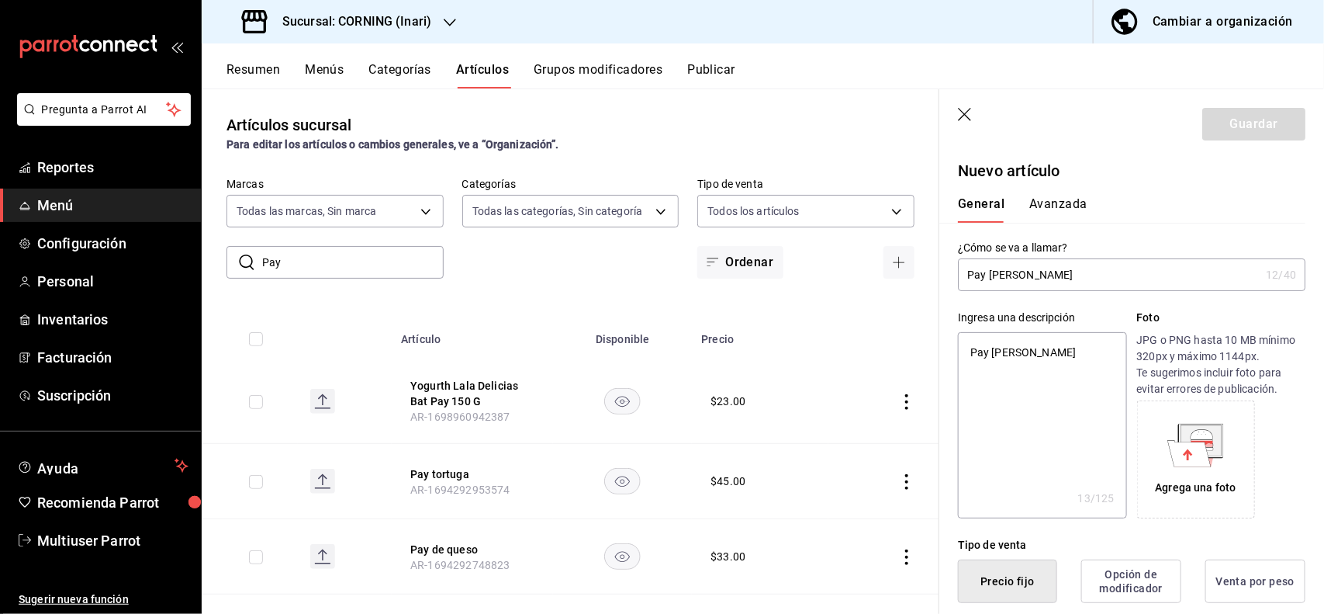
scroll to position [303, 0]
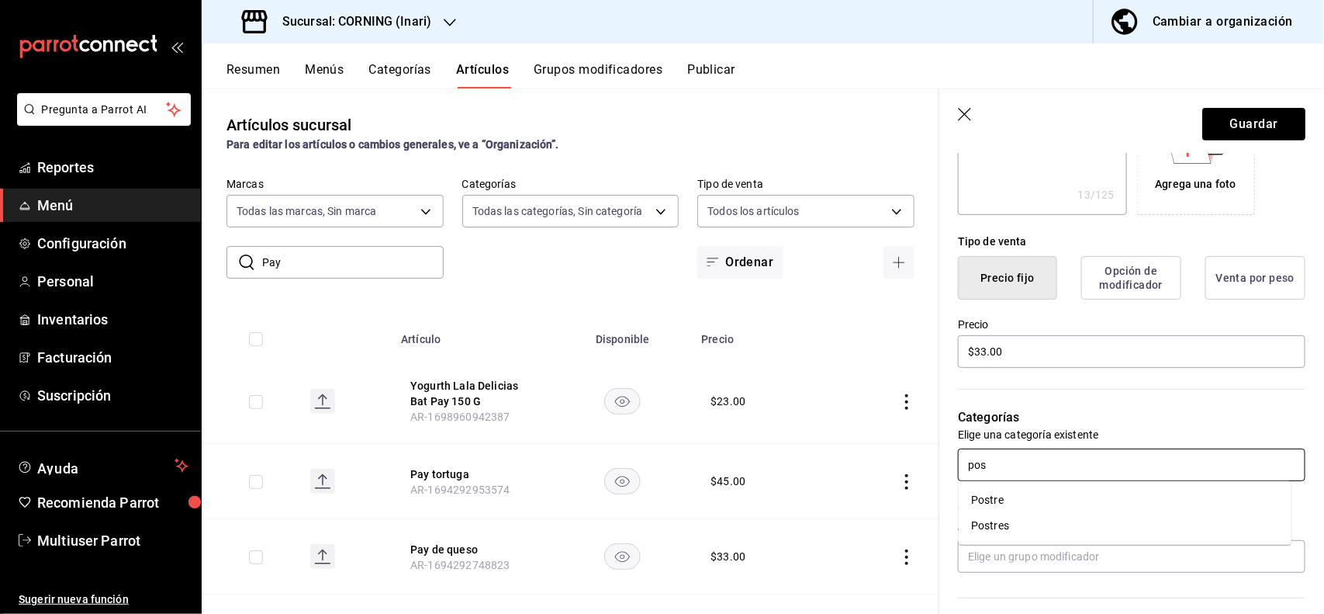
click at [1006, 495] on li "Postre" at bounding box center [1125, 500] width 333 height 26
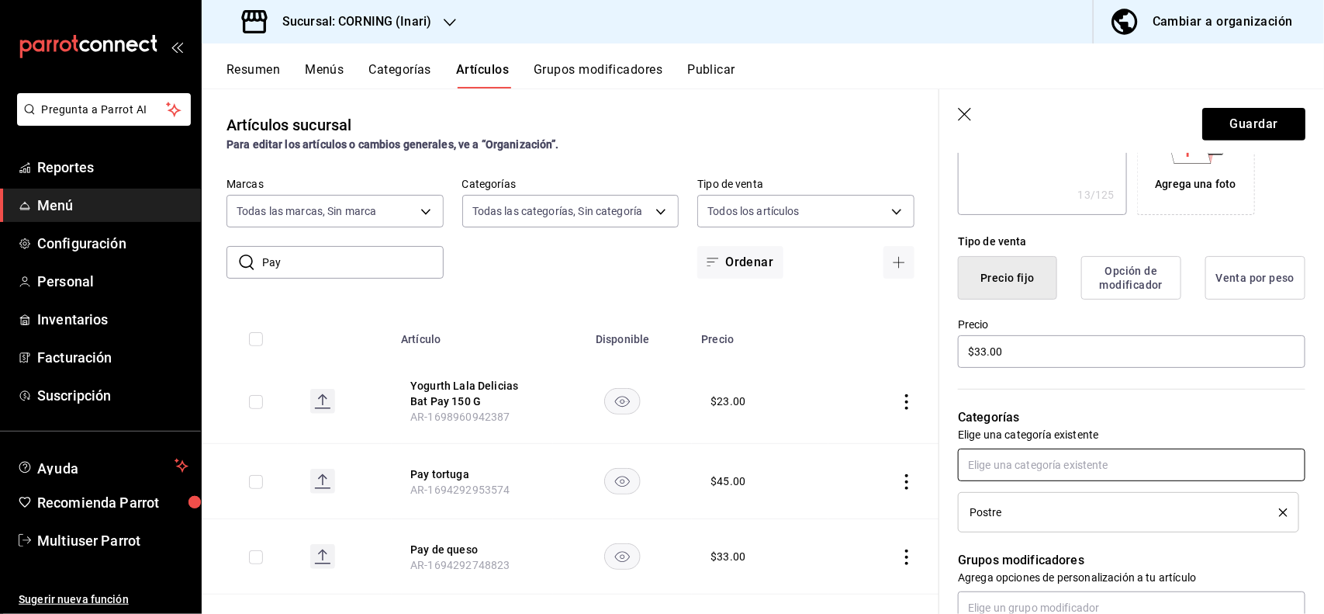
scroll to position [0, 0]
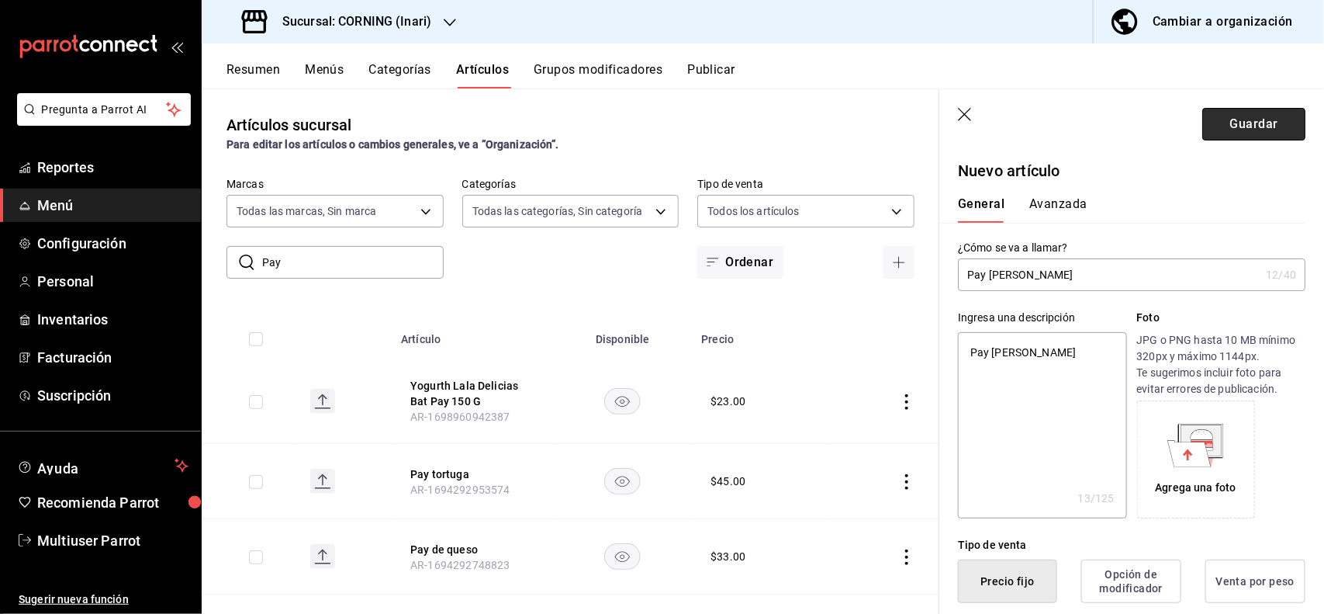
click at [1270, 110] on button "Guardar" at bounding box center [1254, 124] width 103 height 33
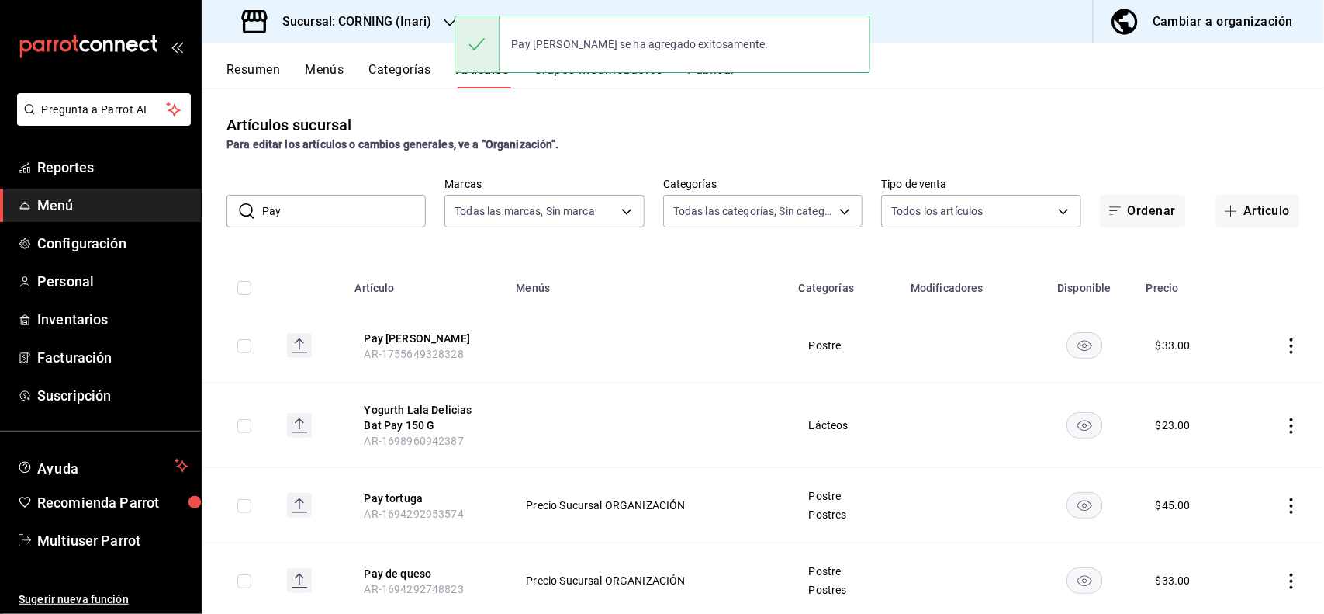
click at [401, 217] on input "Pay" at bounding box center [344, 211] width 164 height 31
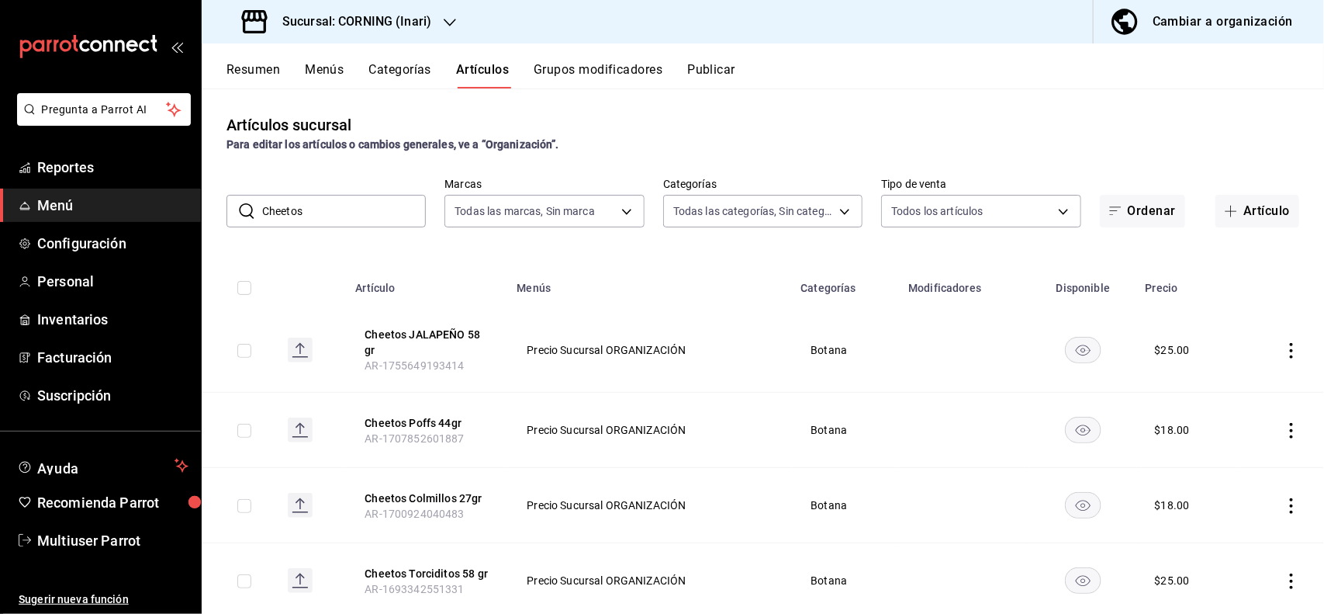
click at [691, 106] on div "Artículos sucursal Para editar los artículos o cambios generales, ve a “Organiz…" at bounding box center [763, 350] width 1123 height 525
click at [1284, 427] on icon "actions" at bounding box center [1292, 431] width 16 height 16
click at [1231, 463] on span "Editar" at bounding box center [1231, 467] width 40 height 16
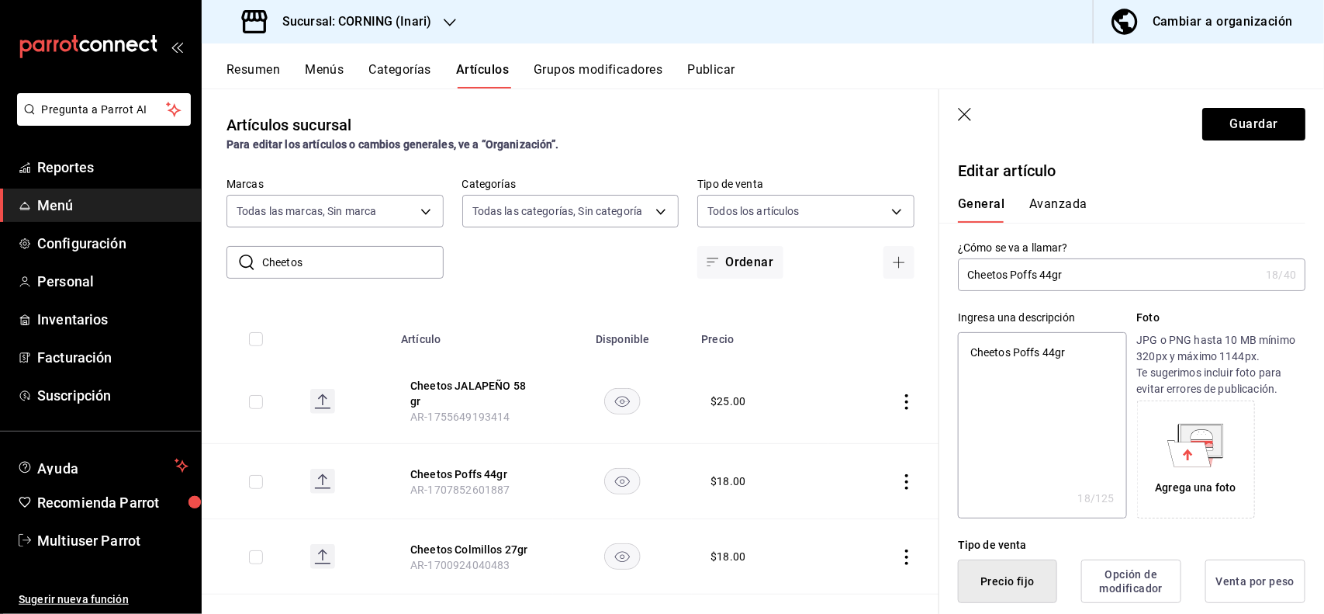
click at [1051, 212] on button "Avanzada" at bounding box center [1059, 209] width 58 height 26
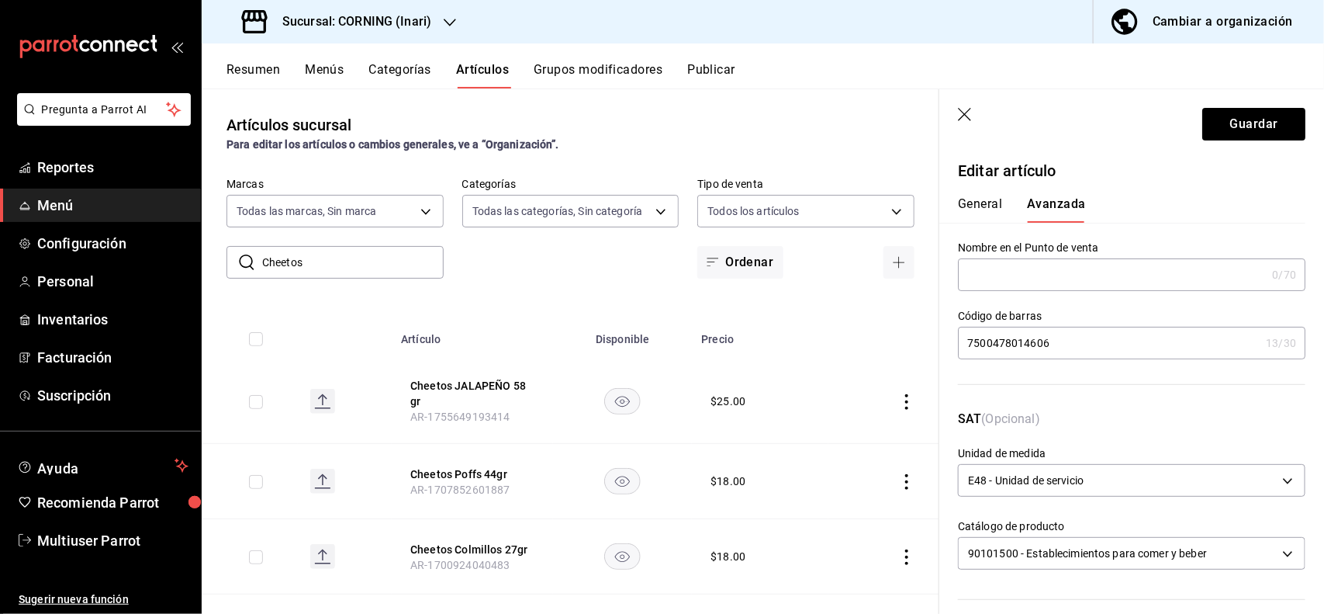
click at [1063, 345] on input "7500478014606" at bounding box center [1109, 342] width 302 height 31
click at [1210, 125] on button "Guardar" at bounding box center [1254, 124] width 103 height 33
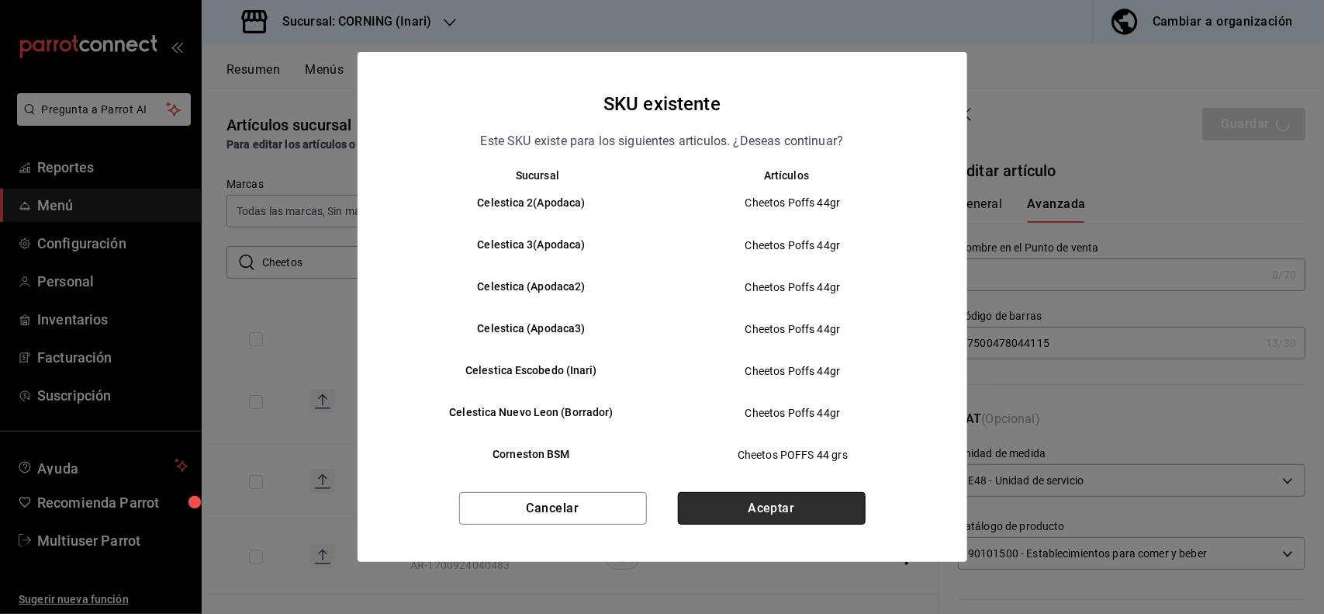
click at [784, 513] on button "Aceptar" at bounding box center [772, 508] width 188 height 33
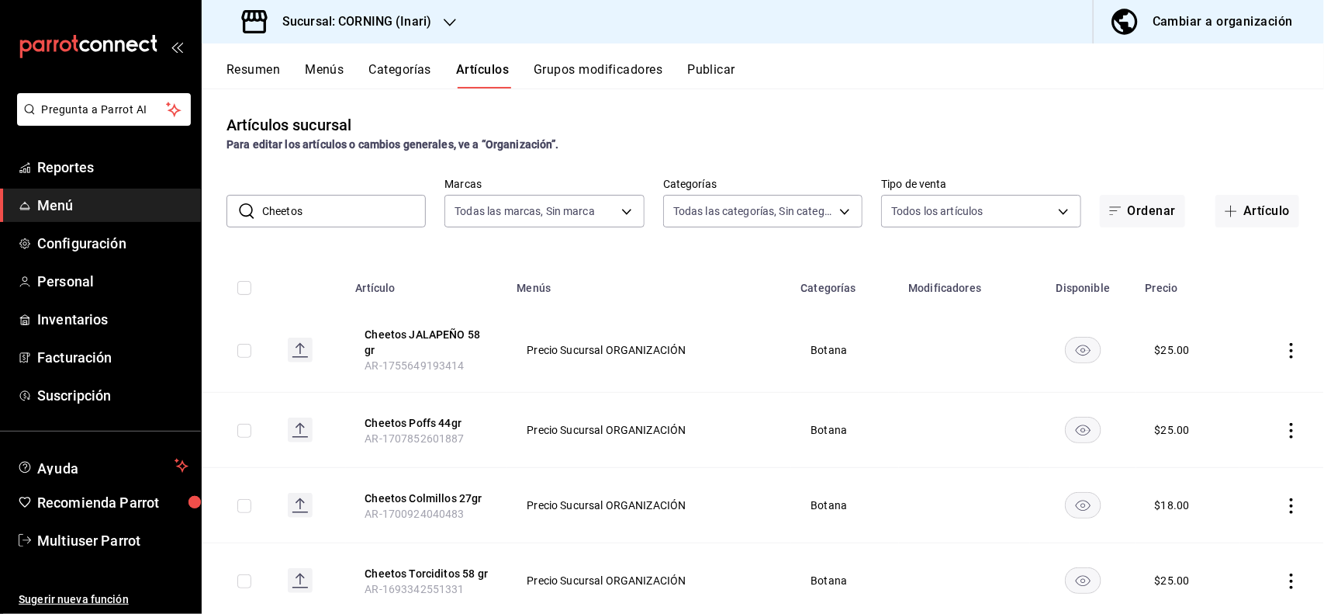
click at [366, 196] on input "Cheetos" at bounding box center [344, 211] width 164 height 31
click at [698, 156] on div "Artículos sucursal Para editar los artículos o cambios generales, ve a “Organiz…" at bounding box center [763, 350] width 1123 height 525
click at [1276, 514] on td at bounding box center [1282, 505] width 85 height 75
click at [1284, 508] on icon "actions" at bounding box center [1292, 506] width 16 height 16
click at [1227, 513] on span "Editar" at bounding box center [1231, 509] width 40 height 16
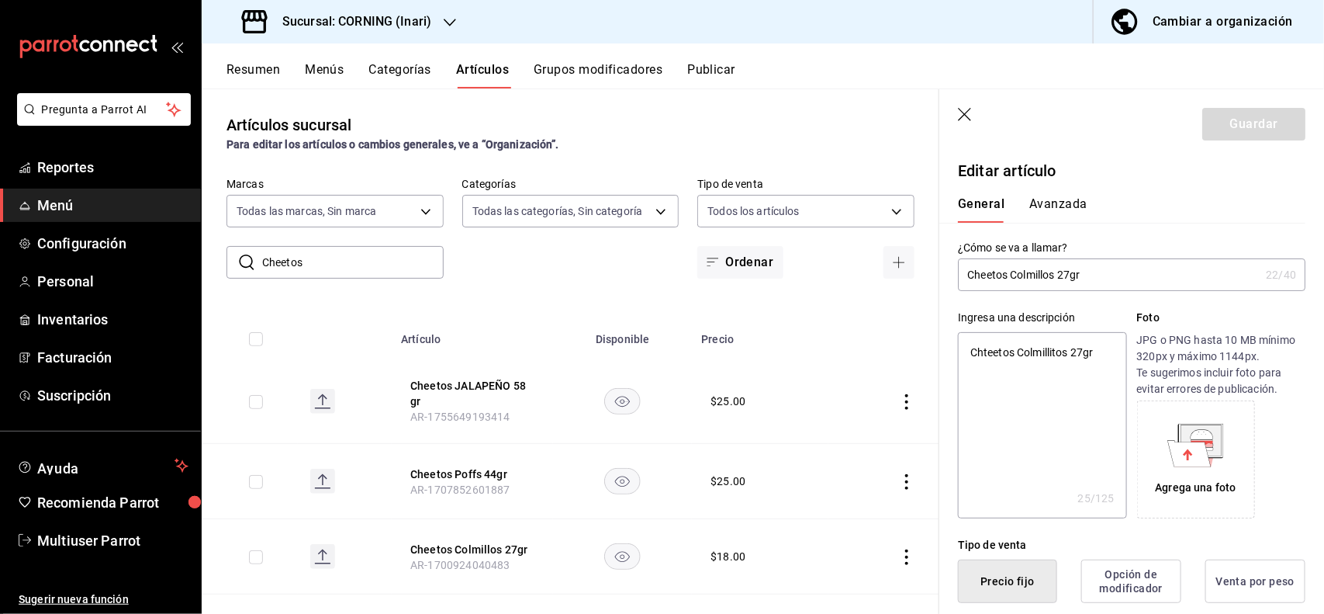
scroll to position [303, 0]
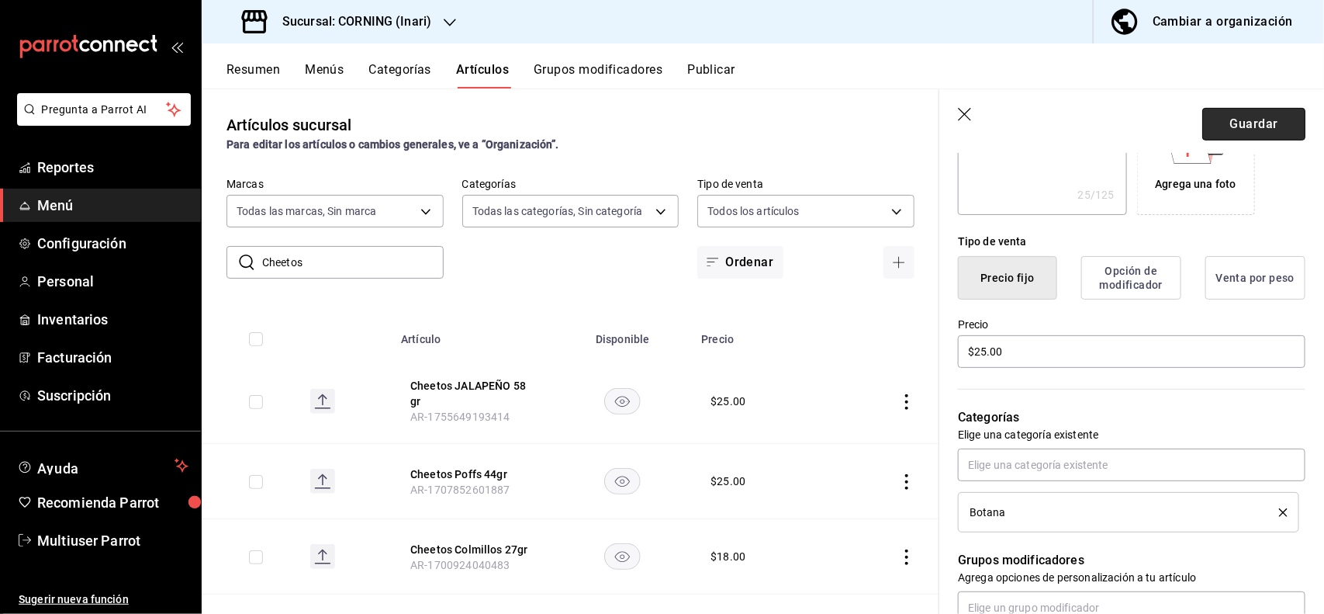
click at [1243, 133] on button "Guardar" at bounding box center [1254, 124] width 103 height 33
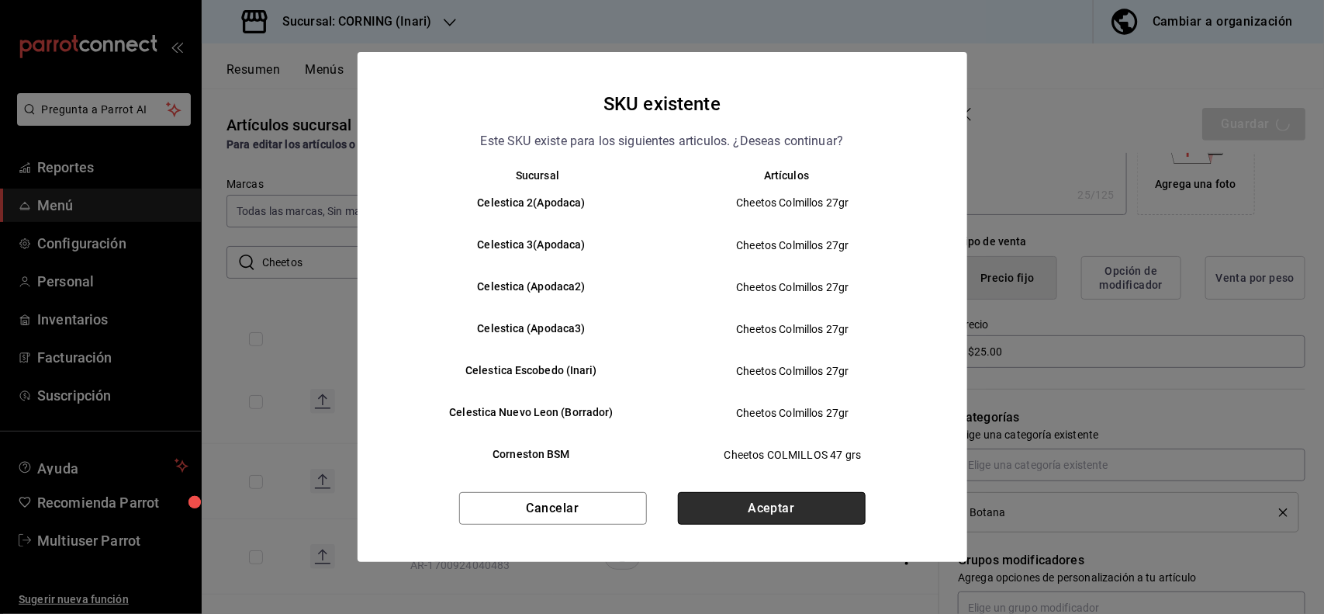
click at [817, 506] on button "Aceptar" at bounding box center [772, 508] width 188 height 33
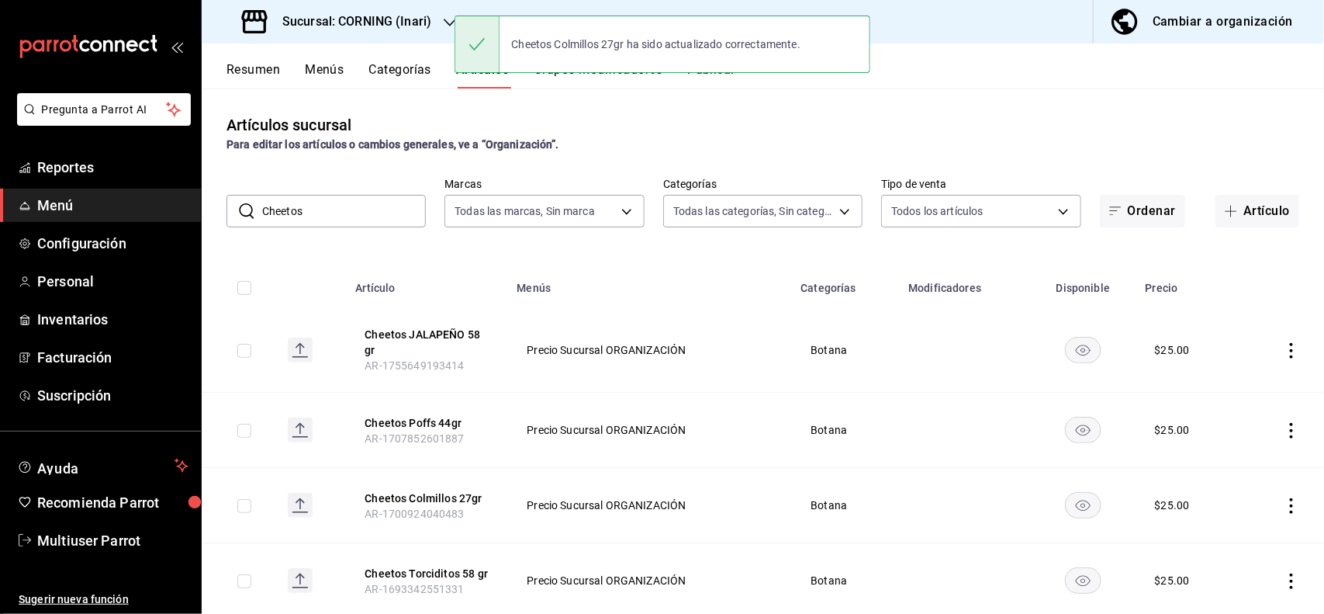
click at [342, 217] on input "Cheetos" at bounding box center [344, 211] width 164 height 31
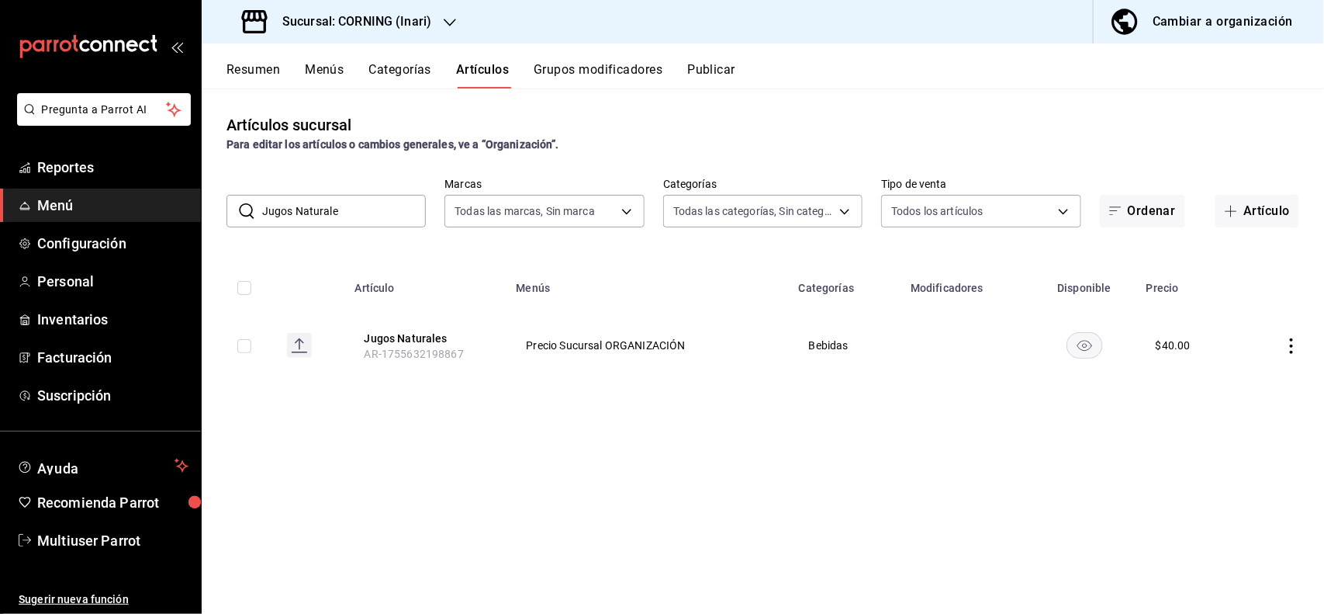
click at [1288, 343] on icon "actions" at bounding box center [1292, 346] width 16 height 16
click at [999, 439] on div at bounding box center [662, 307] width 1324 height 614
click at [373, 204] on input "Jugos Naturale" at bounding box center [344, 211] width 164 height 31
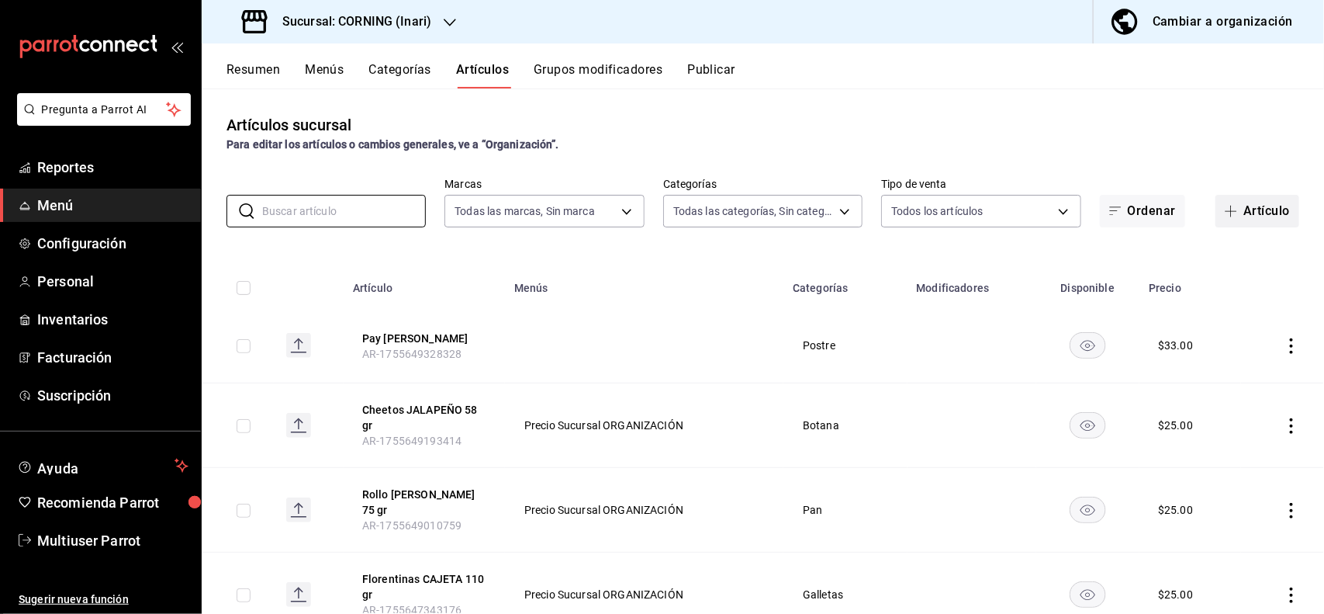
click at [1261, 206] on button "Artículo" at bounding box center [1258, 211] width 84 height 33
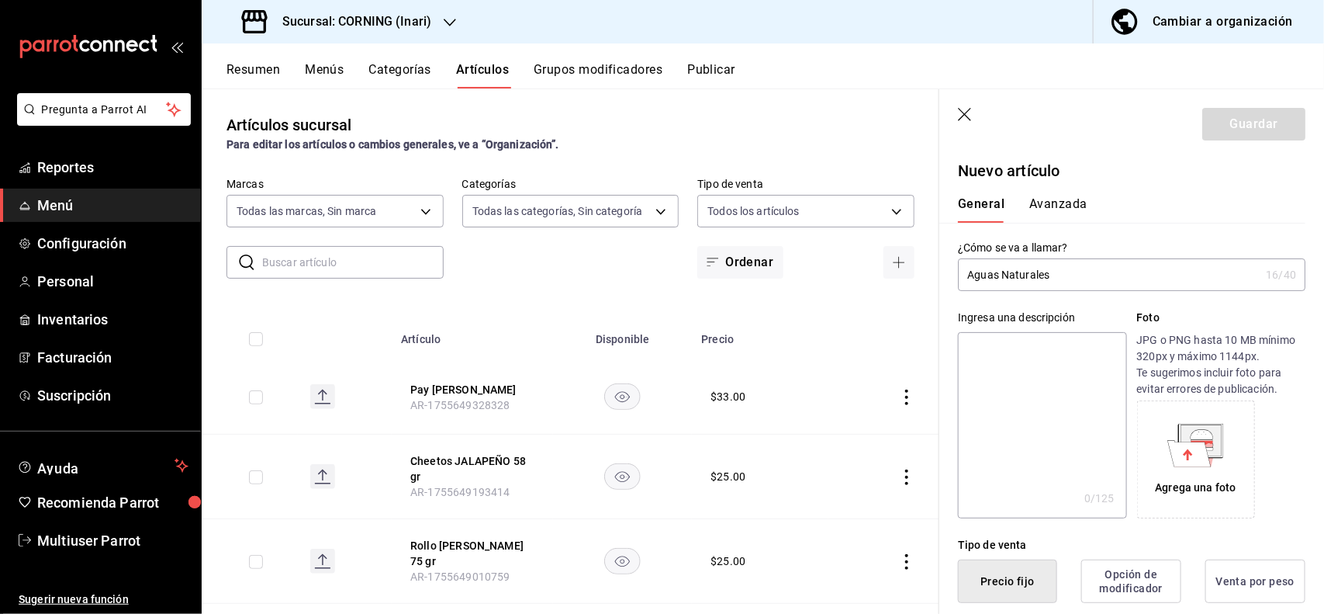
click at [1065, 424] on textarea at bounding box center [1042, 425] width 168 height 186
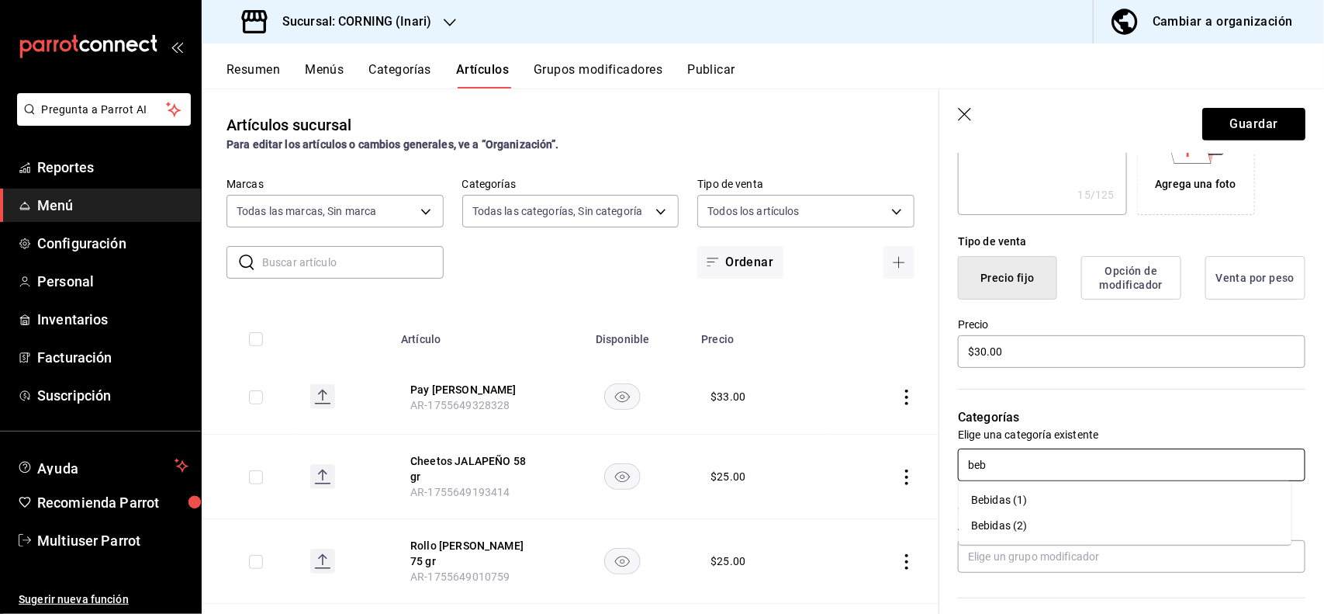
click at [1007, 493] on li "Bebidas (1)" at bounding box center [1125, 500] width 333 height 26
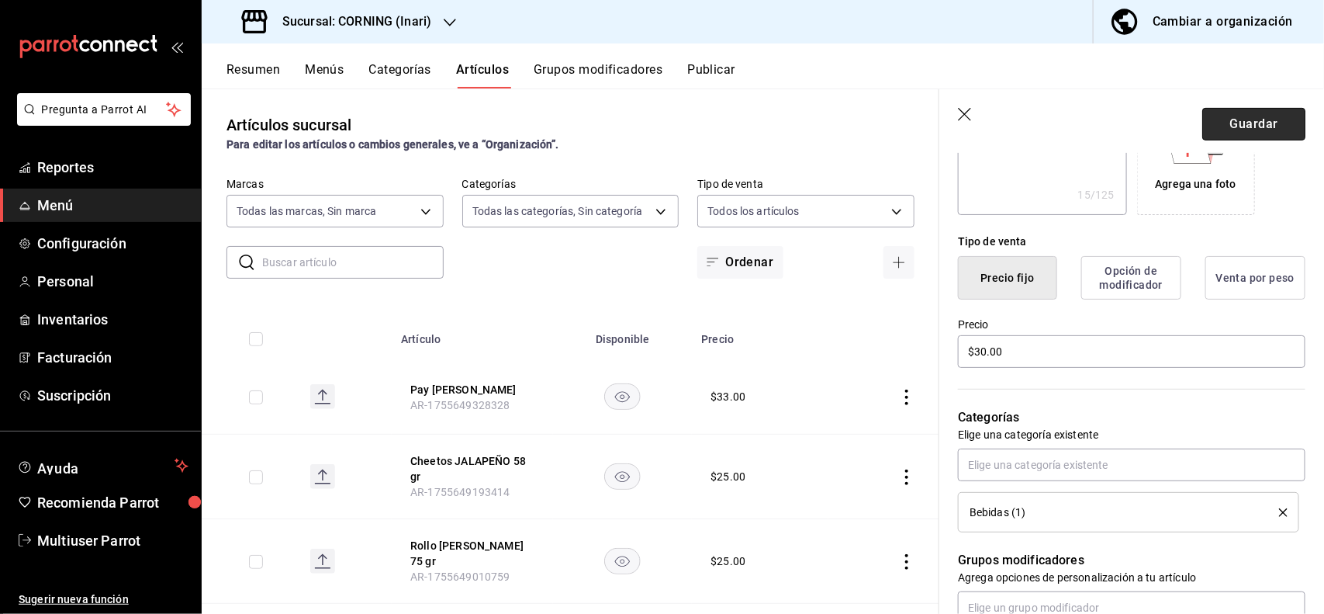
click at [1218, 132] on button "Guardar" at bounding box center [1254, 124] width 103 height 33
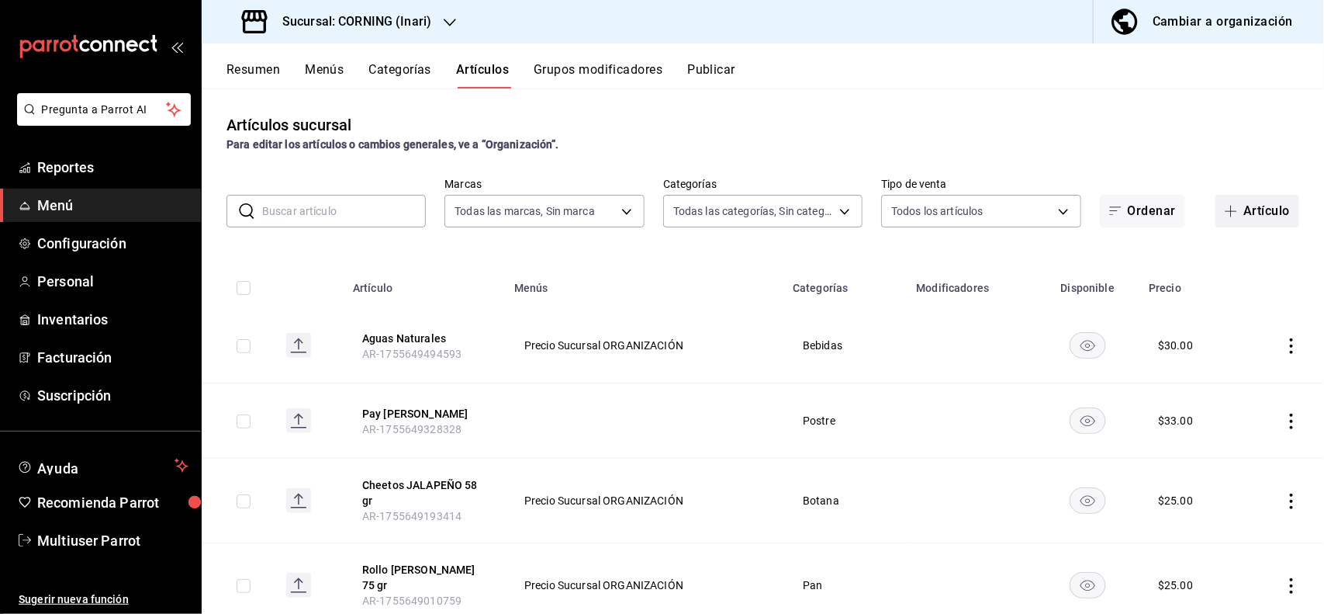
click at [1269, 198] on button "Artículo" at bounding box center [1258, 211] width 84 height 33
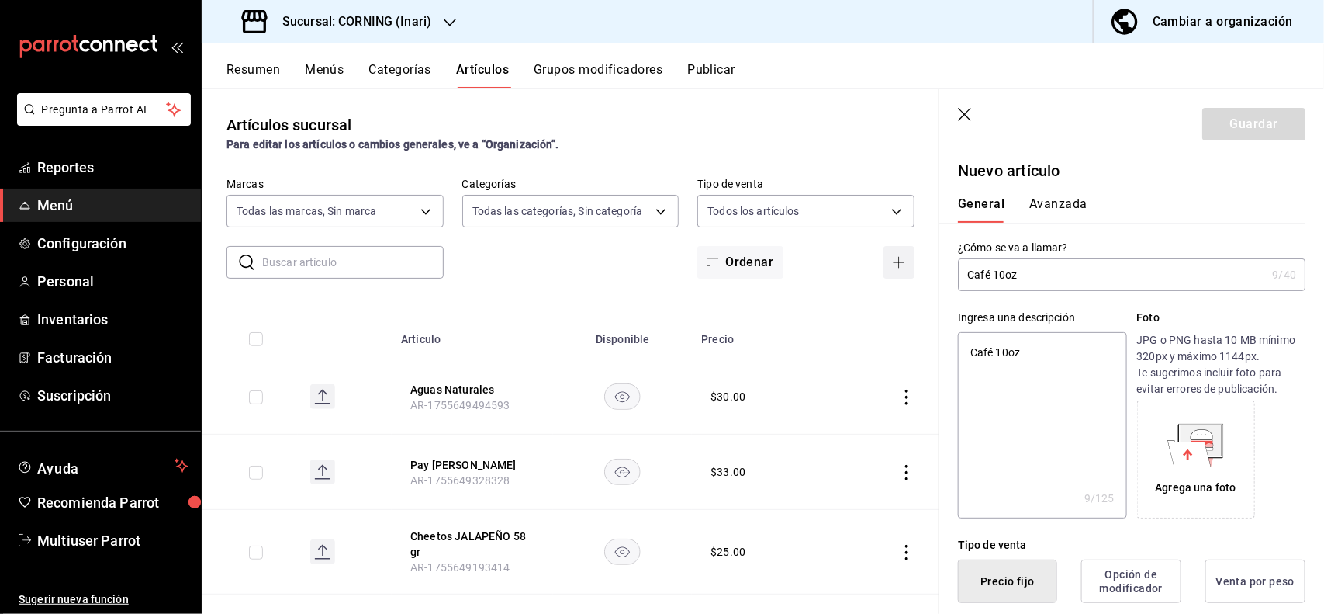
scroll to position [303, 0]
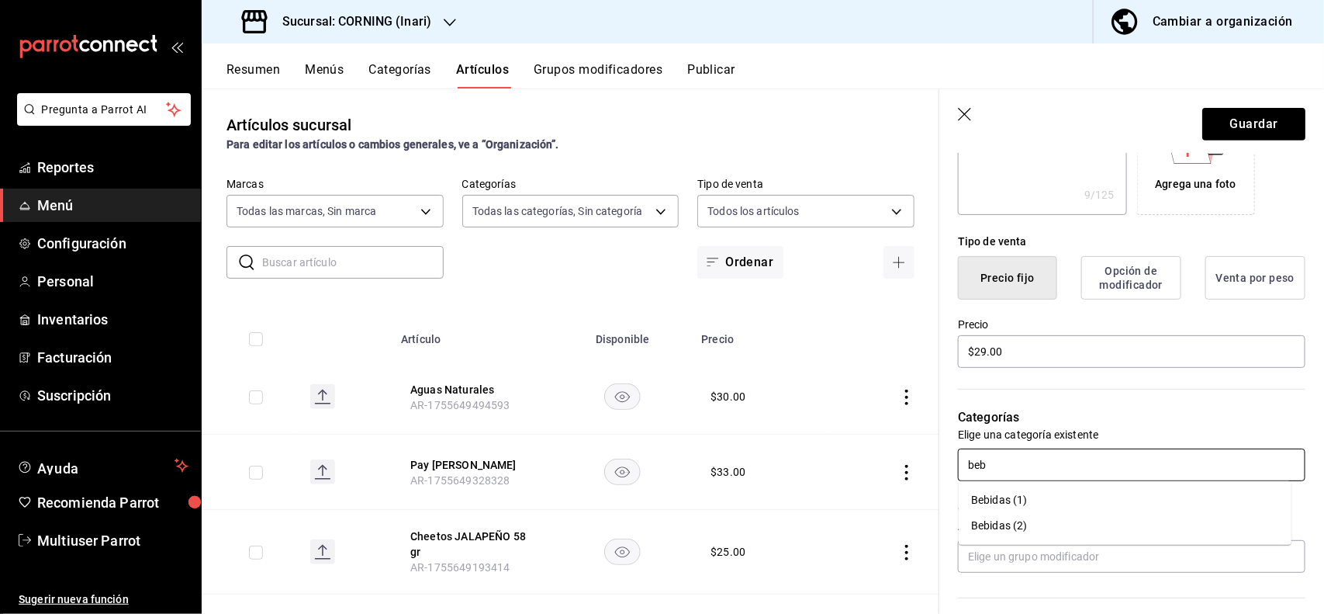
click at [1009, 497] on li "Bebidas (1)" at bounding box center [1125, 500] width 333 height 26
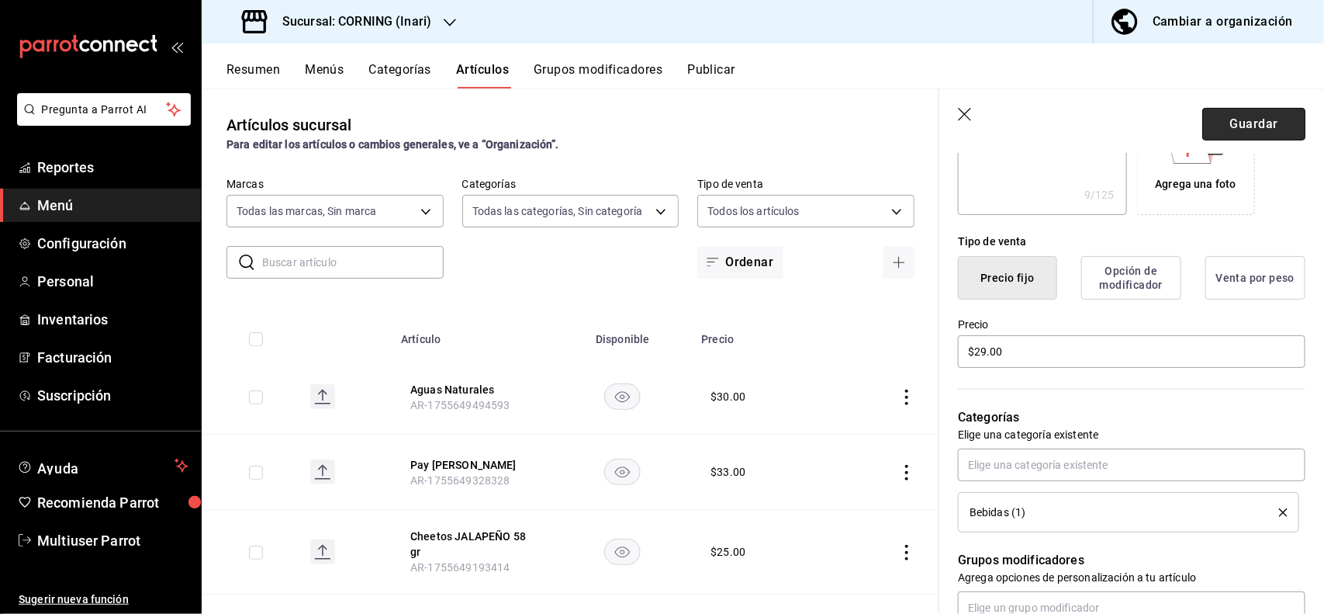
click at [1249, 122] on button "Guardar" at bounding box center [1254, 124] width 103 height 33
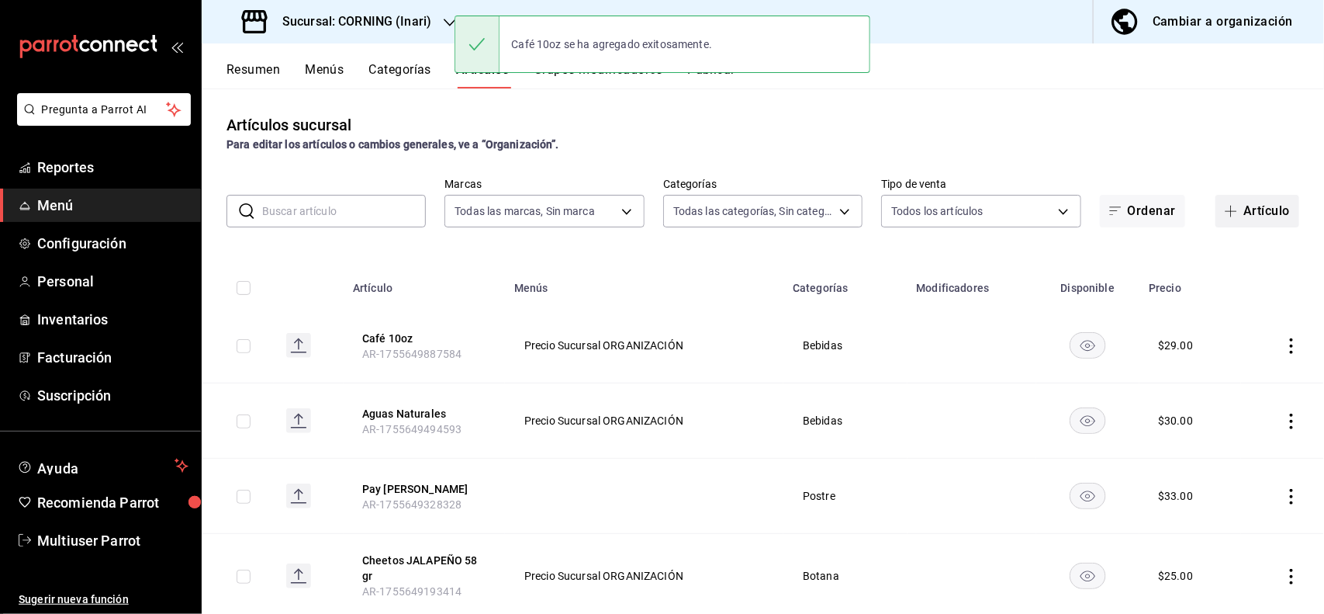
click at [1246, 220] on button "Artículo" at bounding box center [1258, 211] width 84 height 33
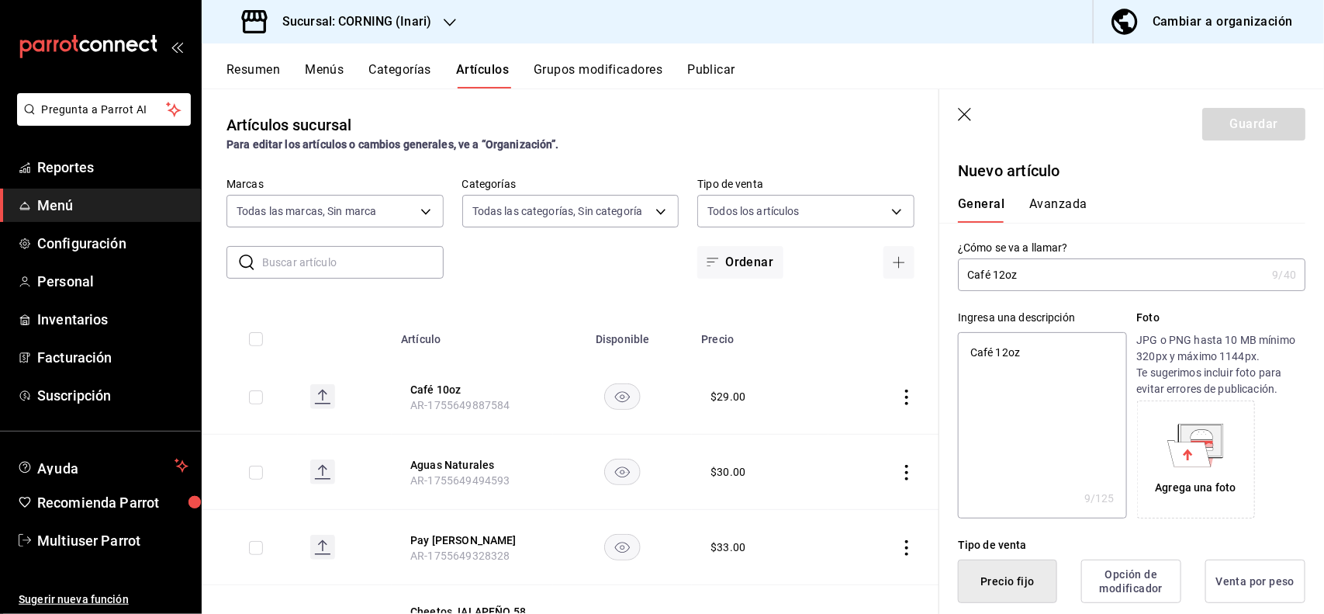
scroll to position [303, 0]
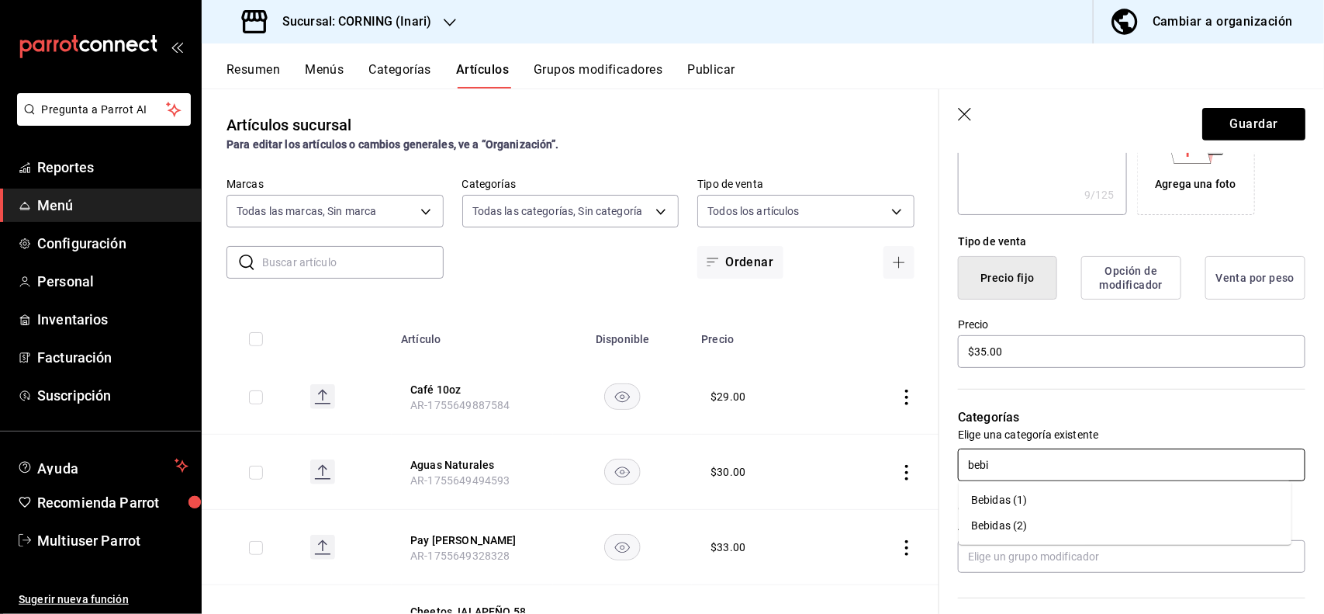
click at [1016, 487] on li "Bebidas (1)" at bounding box center [1125, 500] width 333 height 26
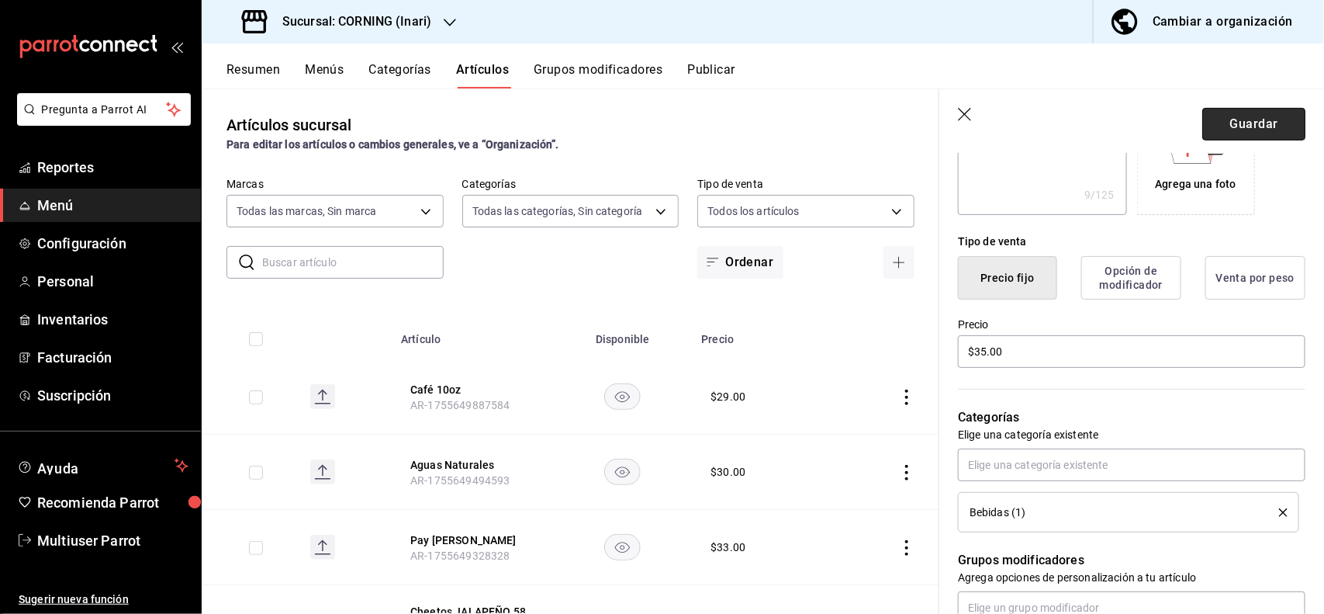
click at [1238, 133] on button "Guardar" at bounding box center [1254, 124] width 103 height 33
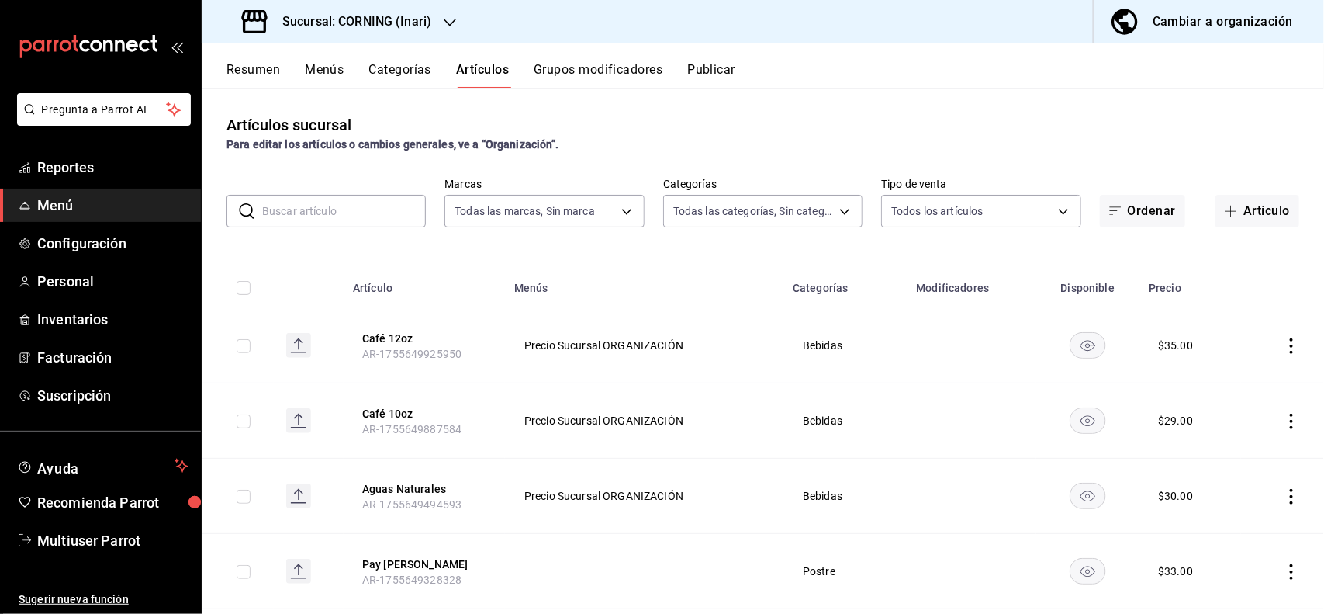
click at [346, 213] on input "text" at bounding box center [344, 211] width 164 height 31
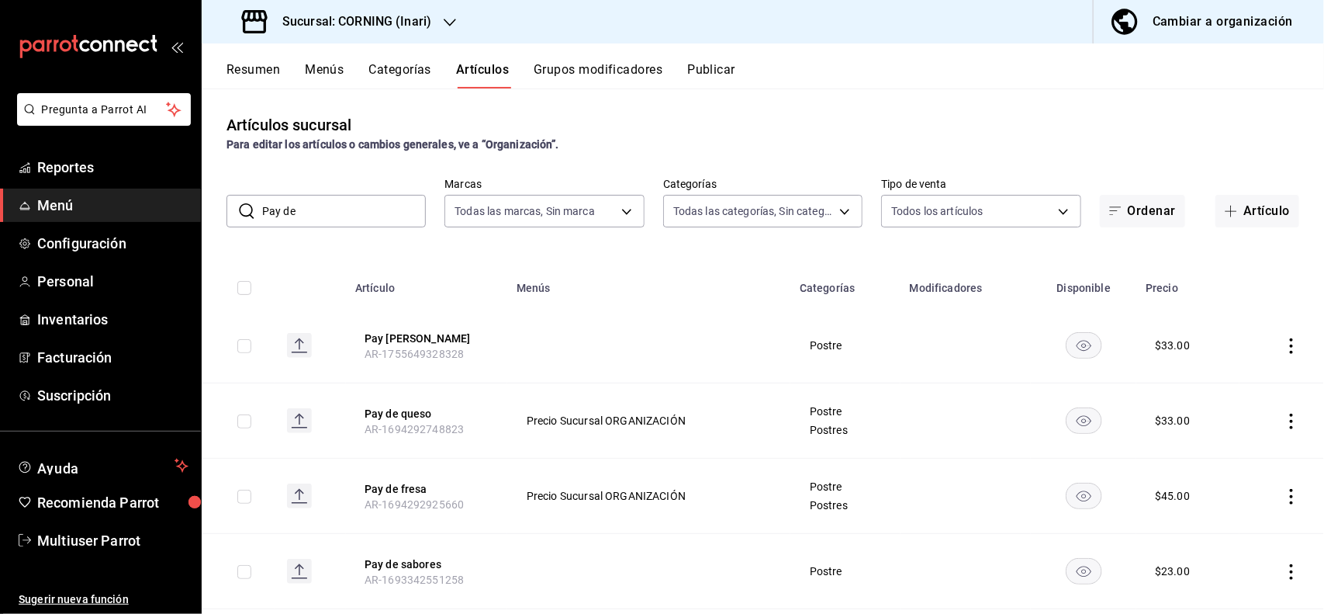
click at [650, 115] on div "Artículos sucursal Para editar los artículos o cambios generales, ve a “Organiz…" at bounding box center [763, 133] width 1123 height 40
click at [1284, 344] on icon "actions" at bounding box center [1292, 346] width 16 height 16
click at [1240, 440] on span "Eliminar" at bounding box center [1231, 445] width 40 height 12
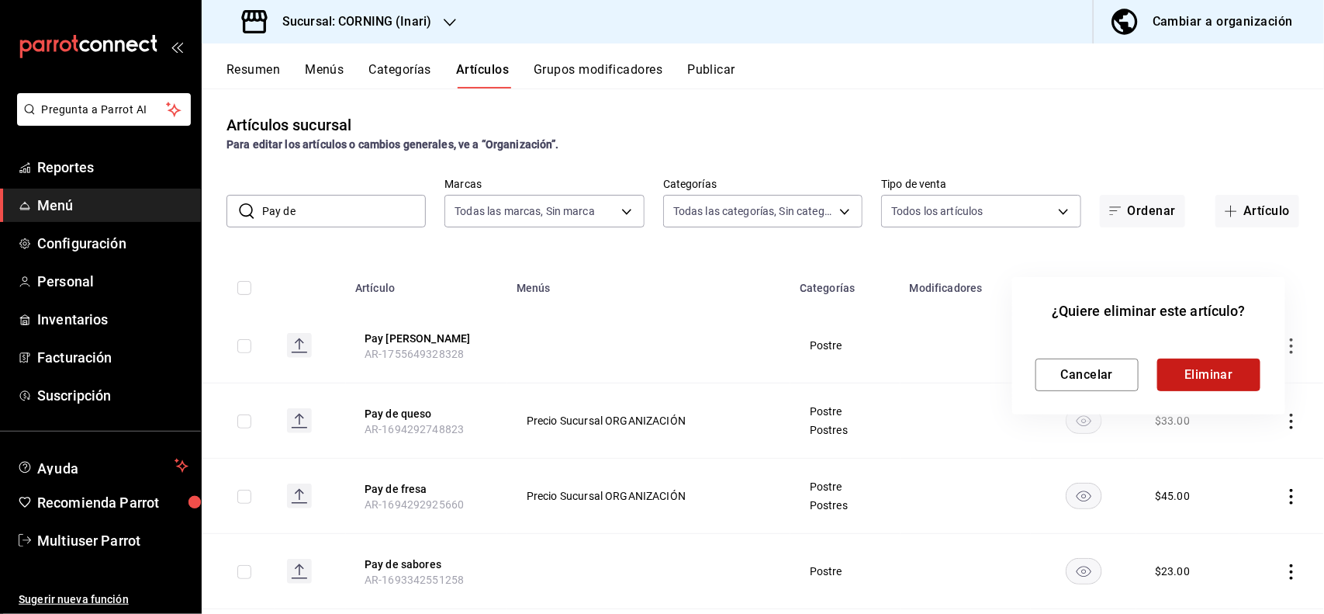
click at [1212, 370] on button "Eliminar" at bounding box center [1209, 374] width 103 height 33
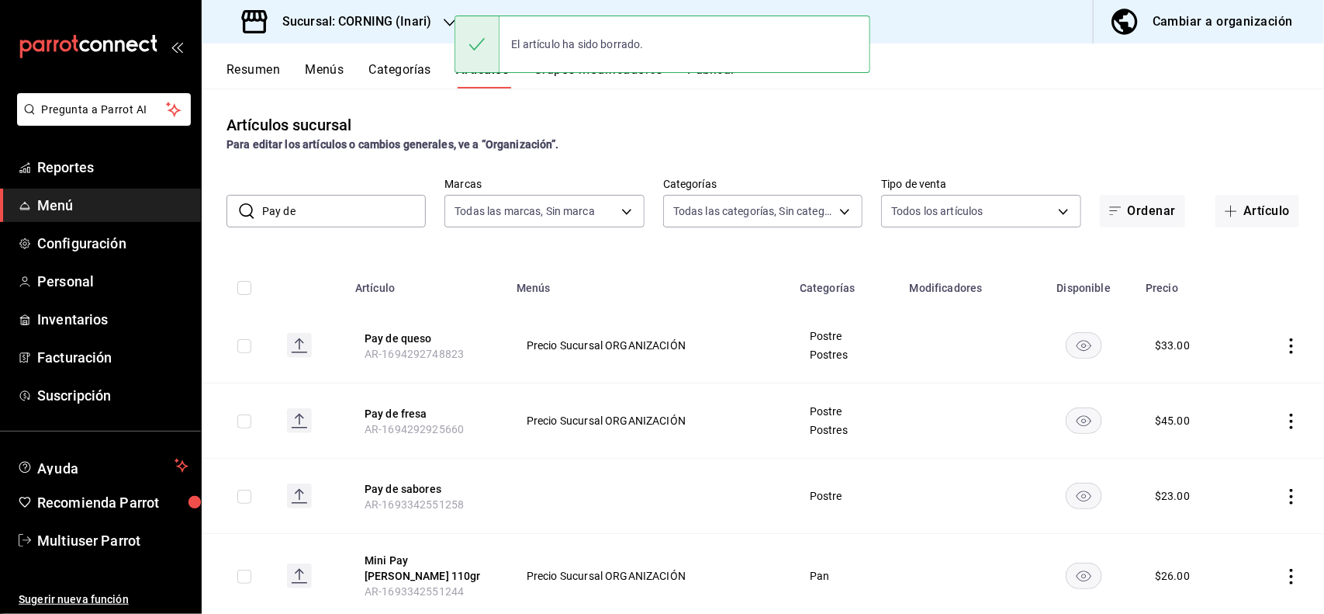
click at [365, 215] on input "Pay de" at bounding box center [344, 211] width 164 height 31
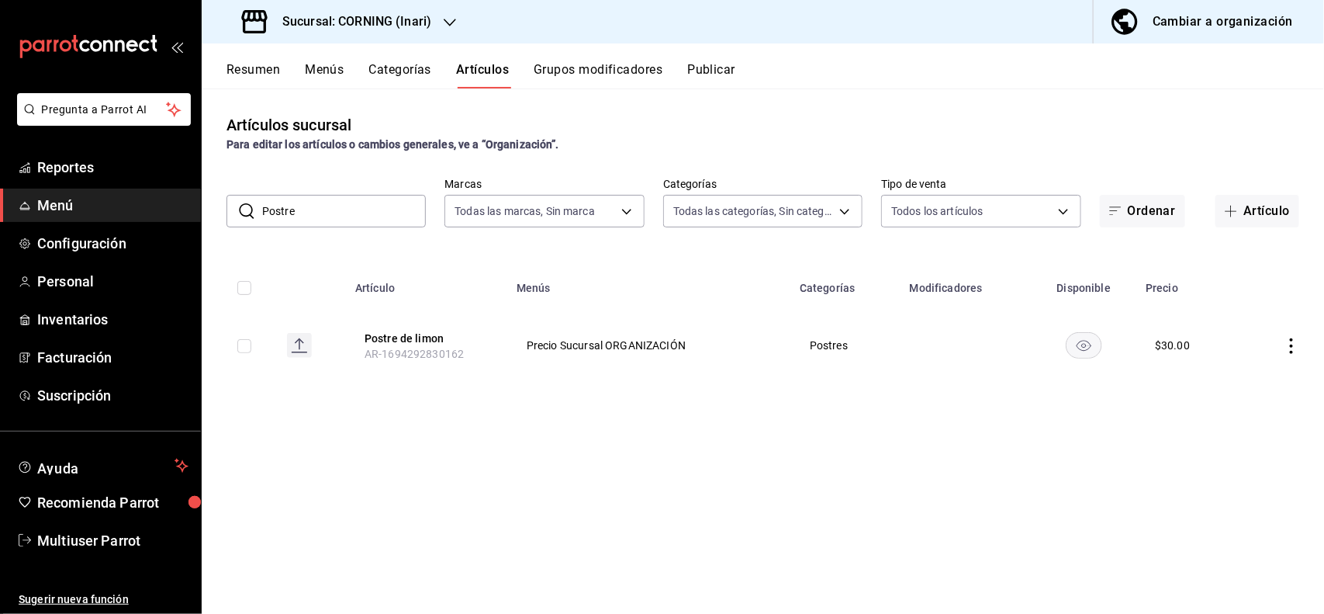
click at [1294, 346] on icon "actions" at bounding box center [1292, 346] width 16 height 16
click at [1265, 385] on span "Editar" at bounding box center [1246, 382] width 40 height 16
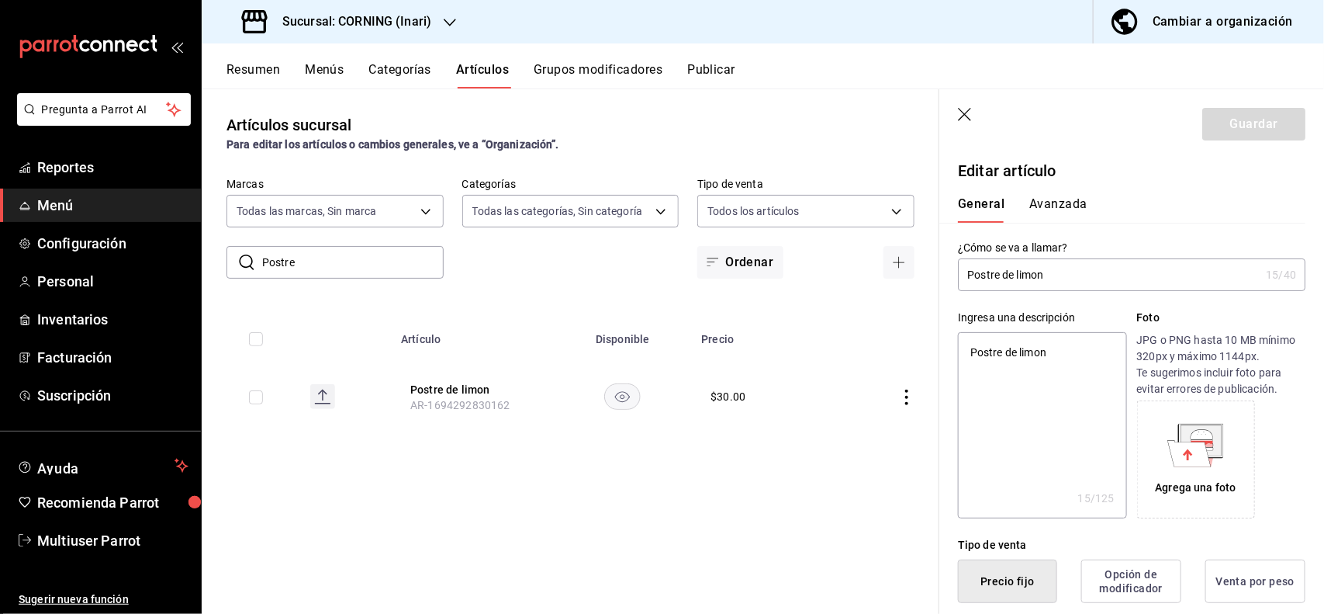
scroll to position [303, 0]
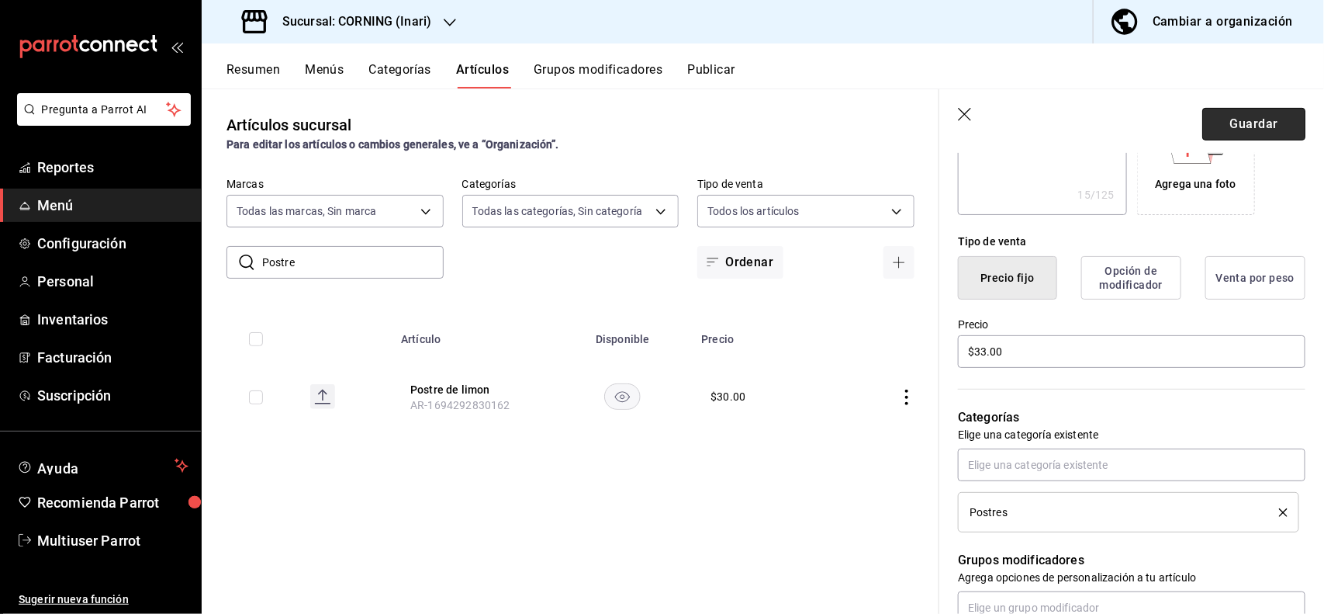
click at [1262, 134] on button "Guardar" at bounding box center [1254, 124] width 103 height 33
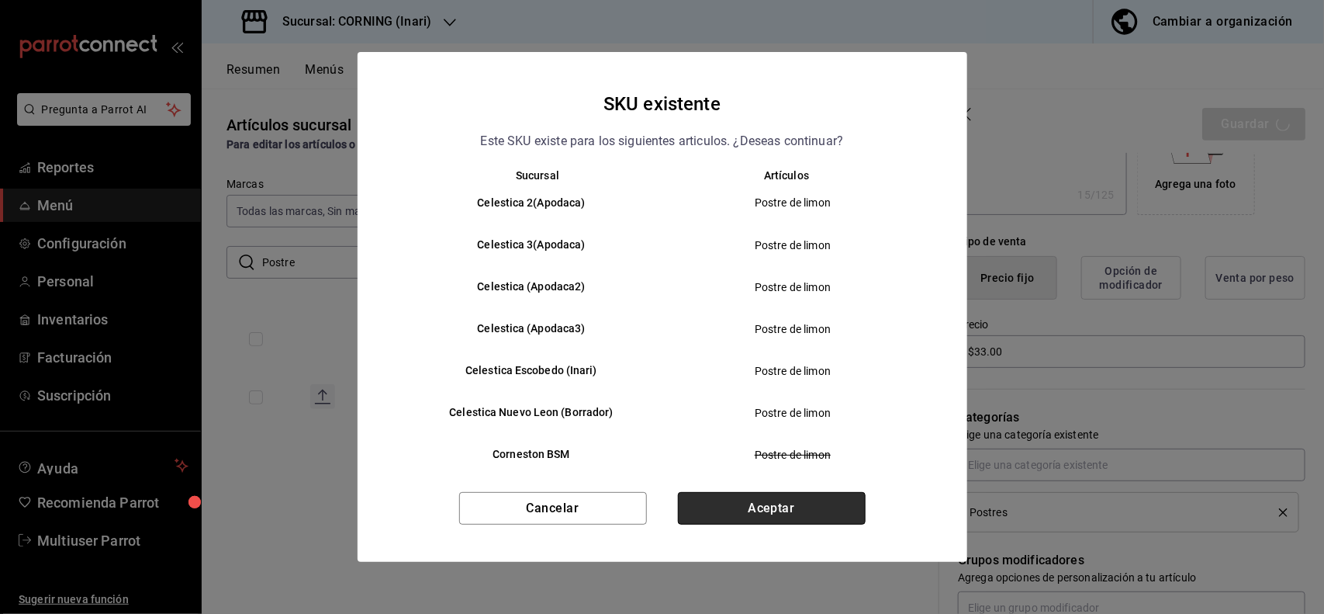
click at [827, 499] on button "Aceptar" at bounding box center [772, 508] width 188 height 33
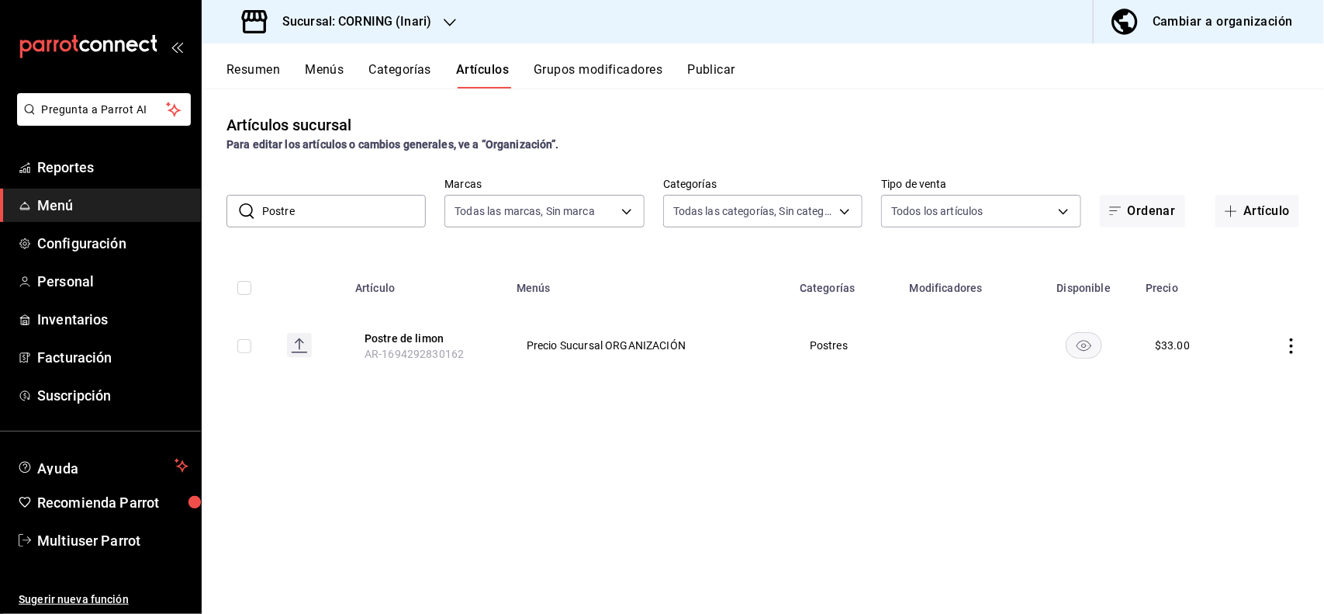
click at [338, 204] on input "Postre" at bounding box center [344, 211] width 164 height 31
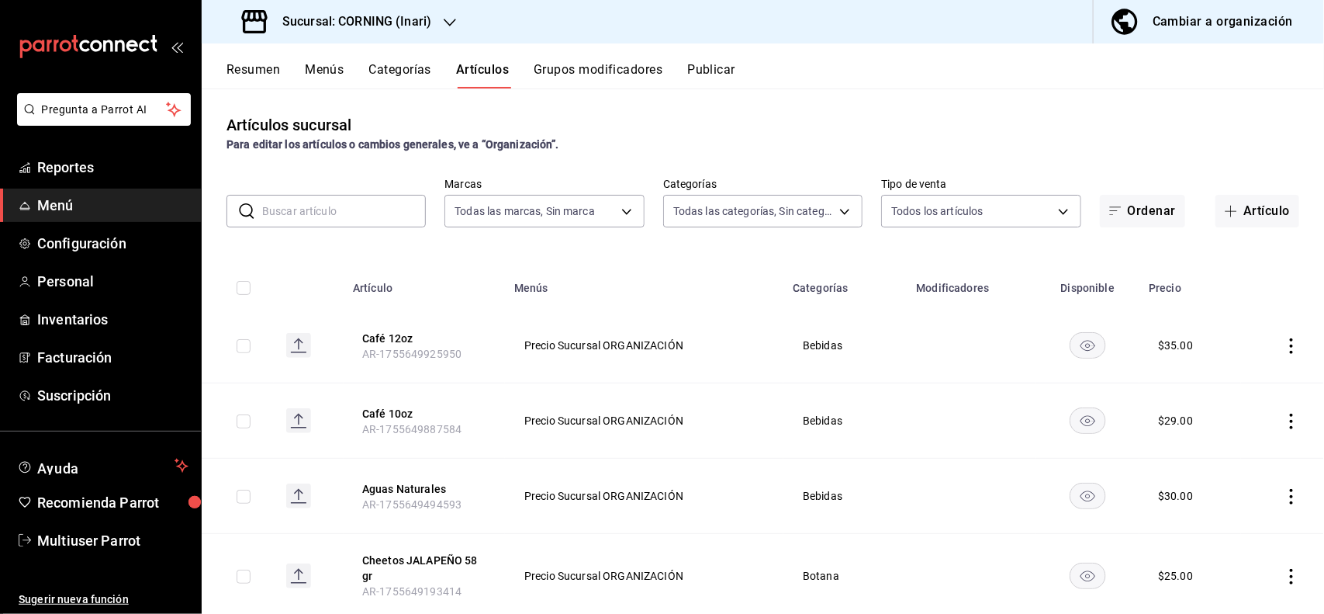
click at [345, 211] on input "text" at bounding box center [344, 211] width 164 height 31
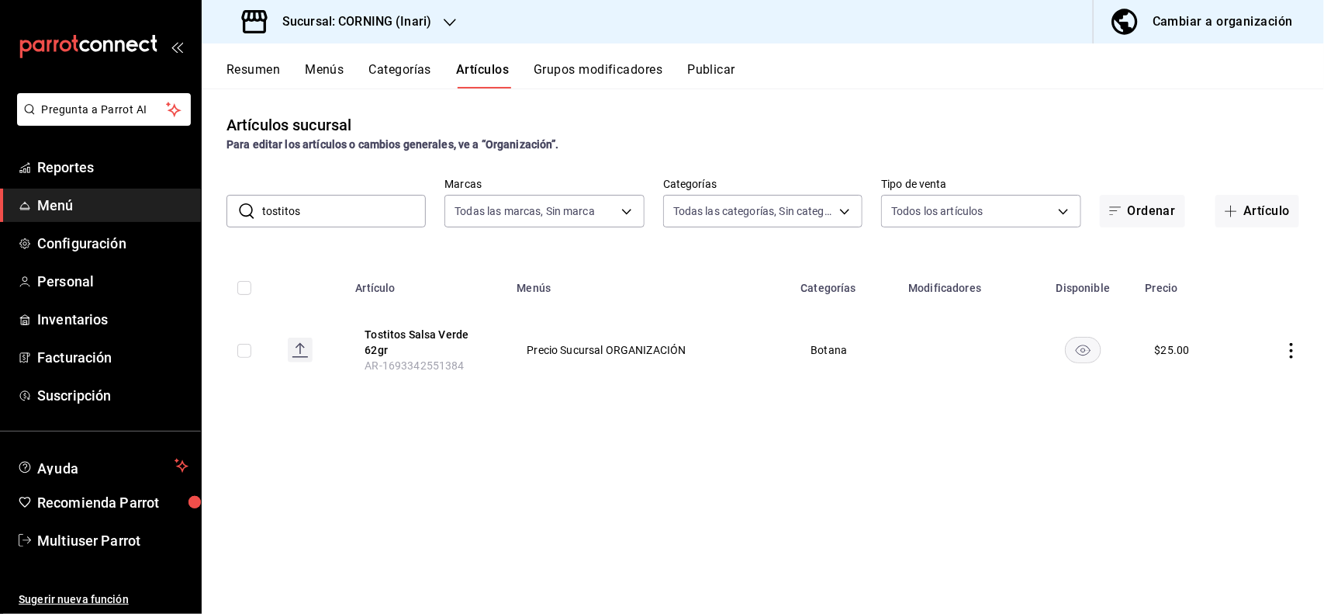
click at [708, 152] on div "Para editar los artículos o cambios generales, ve a “Organización”." at bounding box center [763, 145] width 1073 height 16
click at [376, 204] on input "tostitos" at bounding box center [344, 211] width 164 height 31
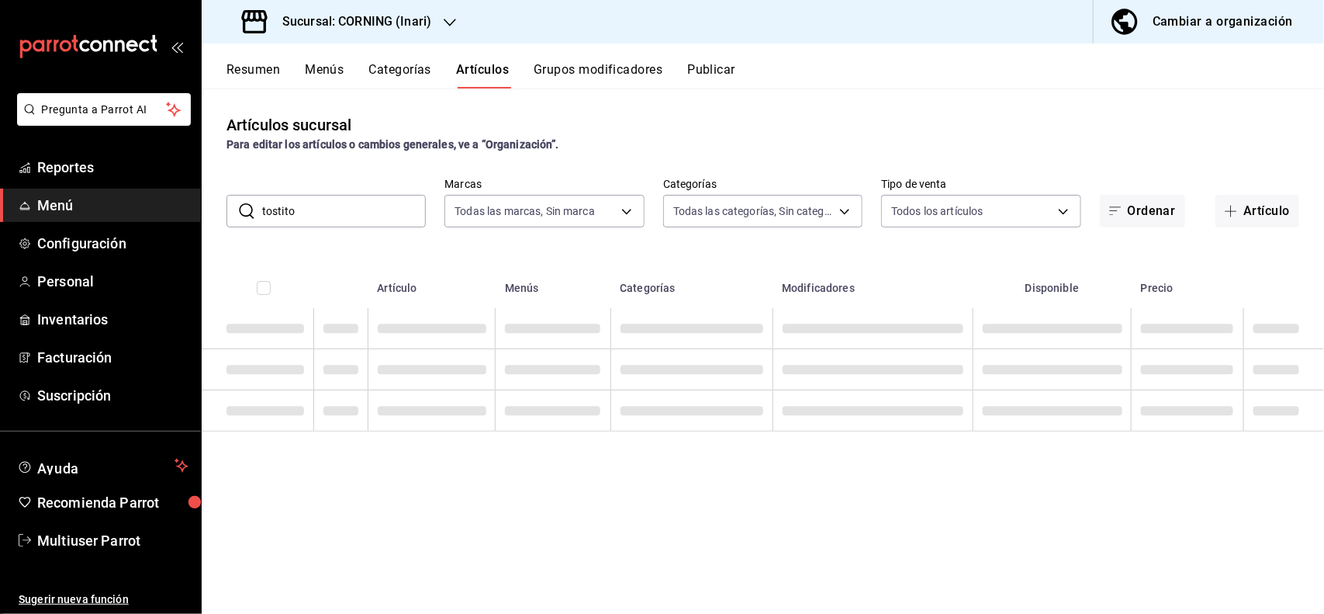
click at [831, 144] on div "Para editar los artículos o cambios generales, ve a “Organización”." at bounding box center [763, 145] width 1073 height 16
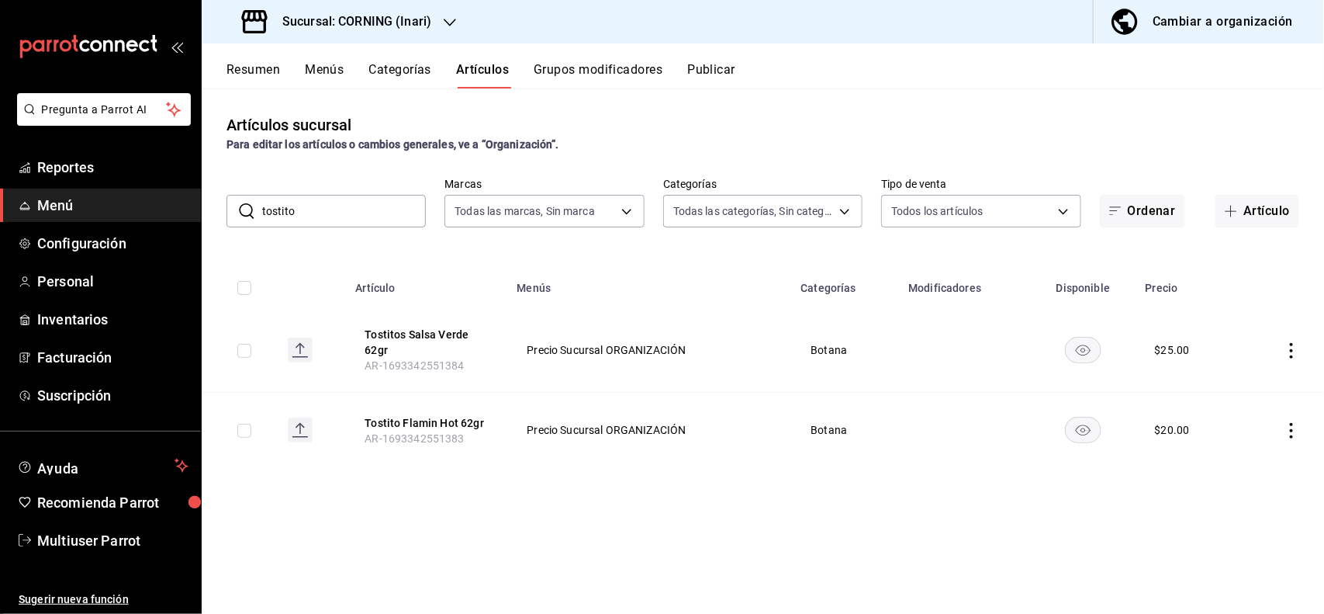
click at [1293, 435] on icon "actions" at bounding box center [1292, 431] width 16 height 16
click at [1254, 473] on span "Editar" at bounding box center [1246, 467] width 40 height 16
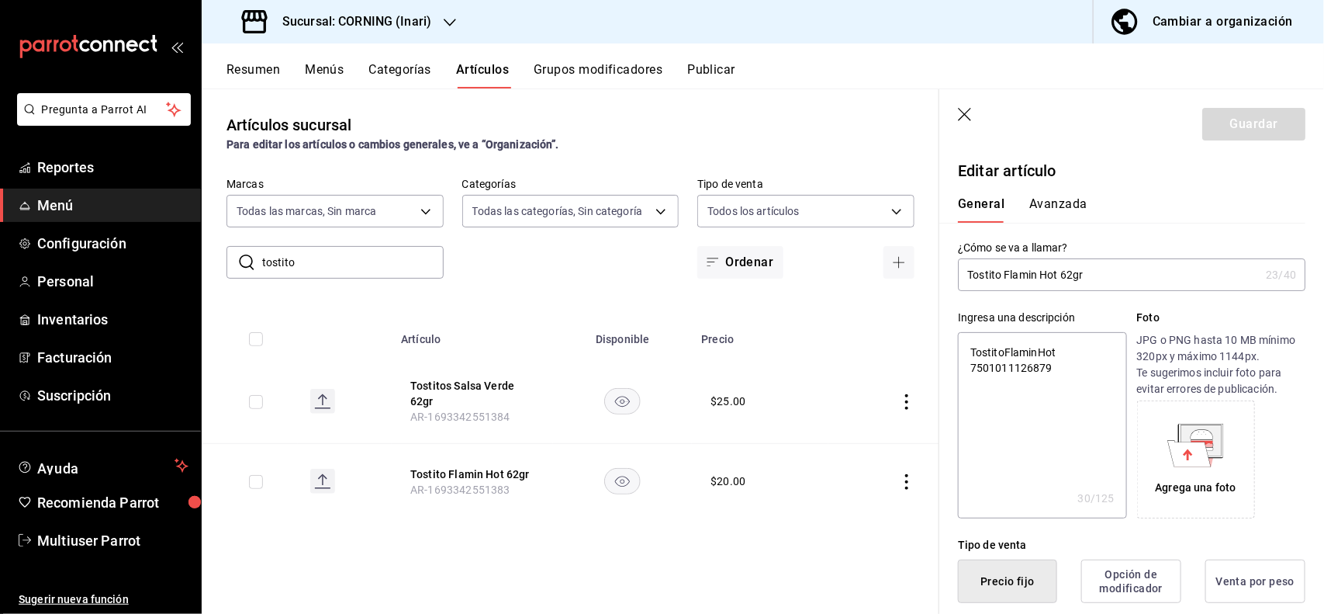
scroll to position [303, 0]
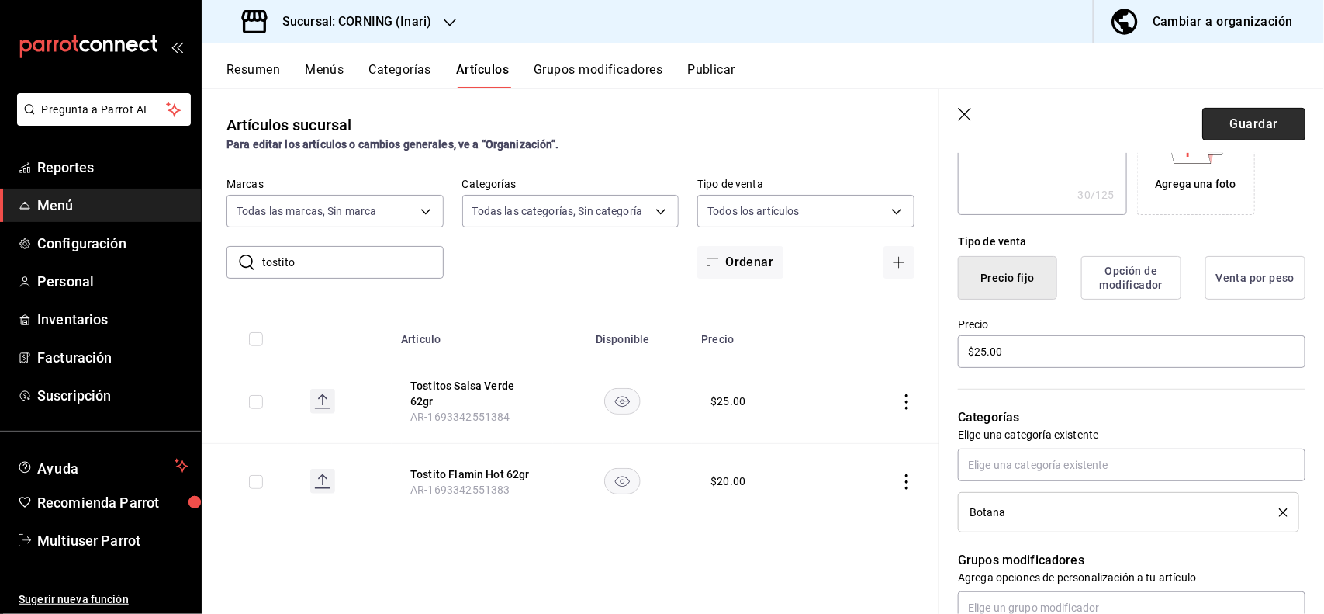
click at [1246, 121] on button "Guardar" at bounding box center [1254, 124] width 103 height 33
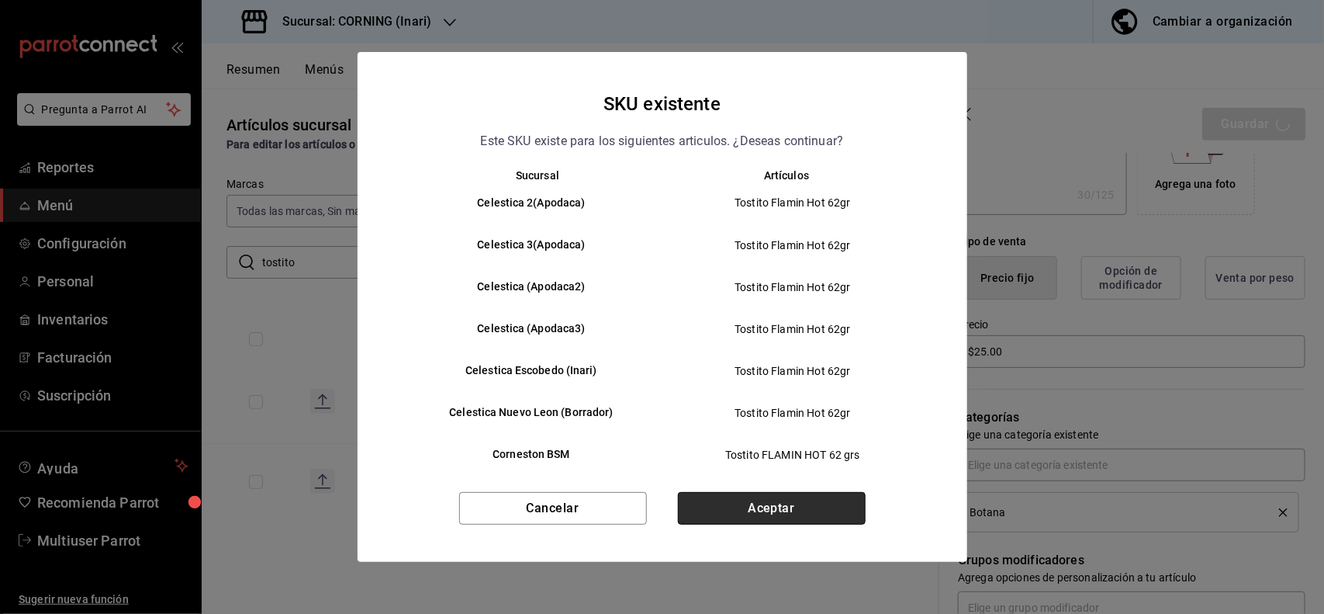
click at [839, 492] on button "Aceptar" at bounding box center [772, 508] width 188 height 33
